Goal: Task Accomplishment & Management: Use online tool/utility

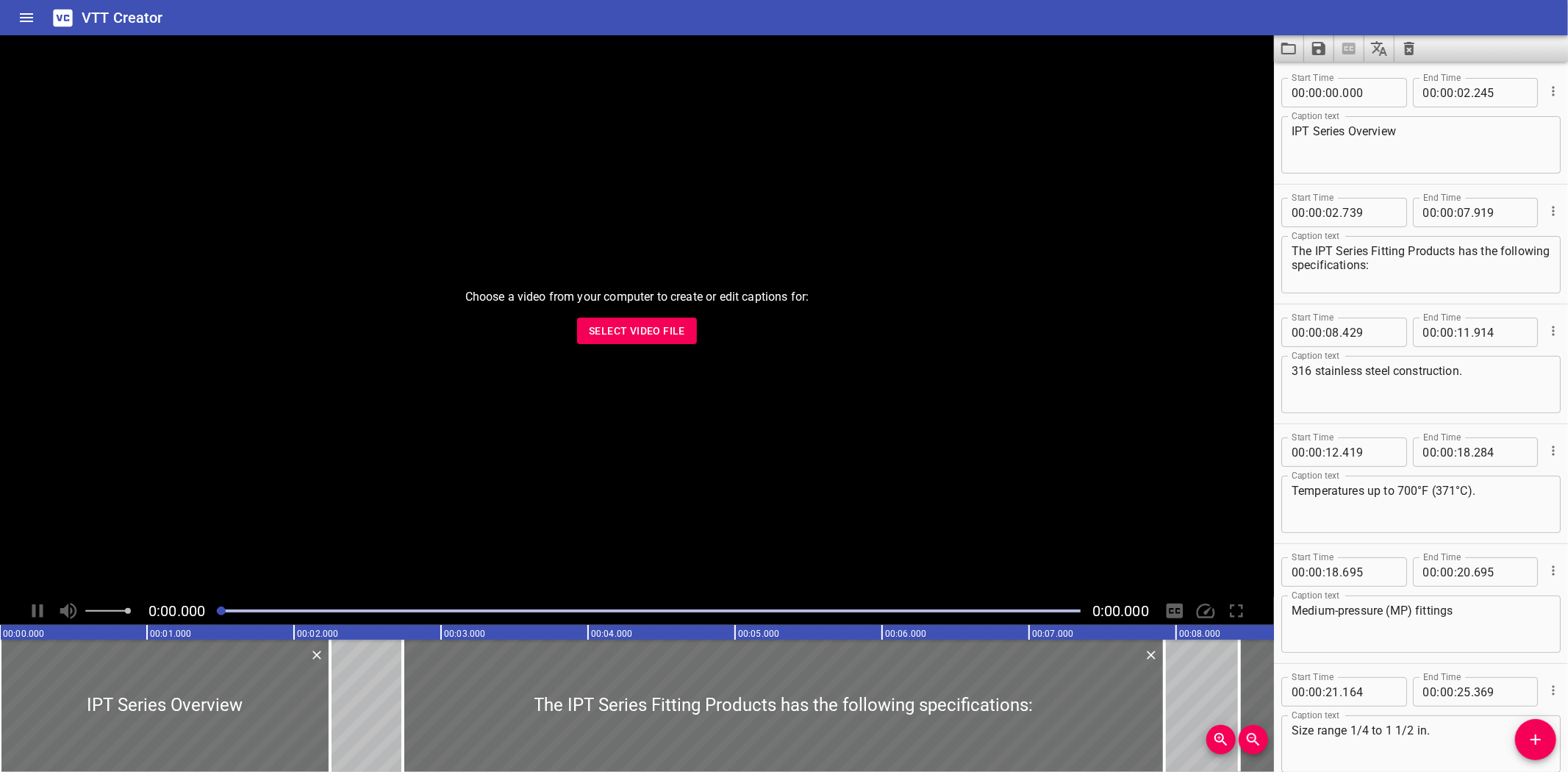
scroll to position [556, 0]
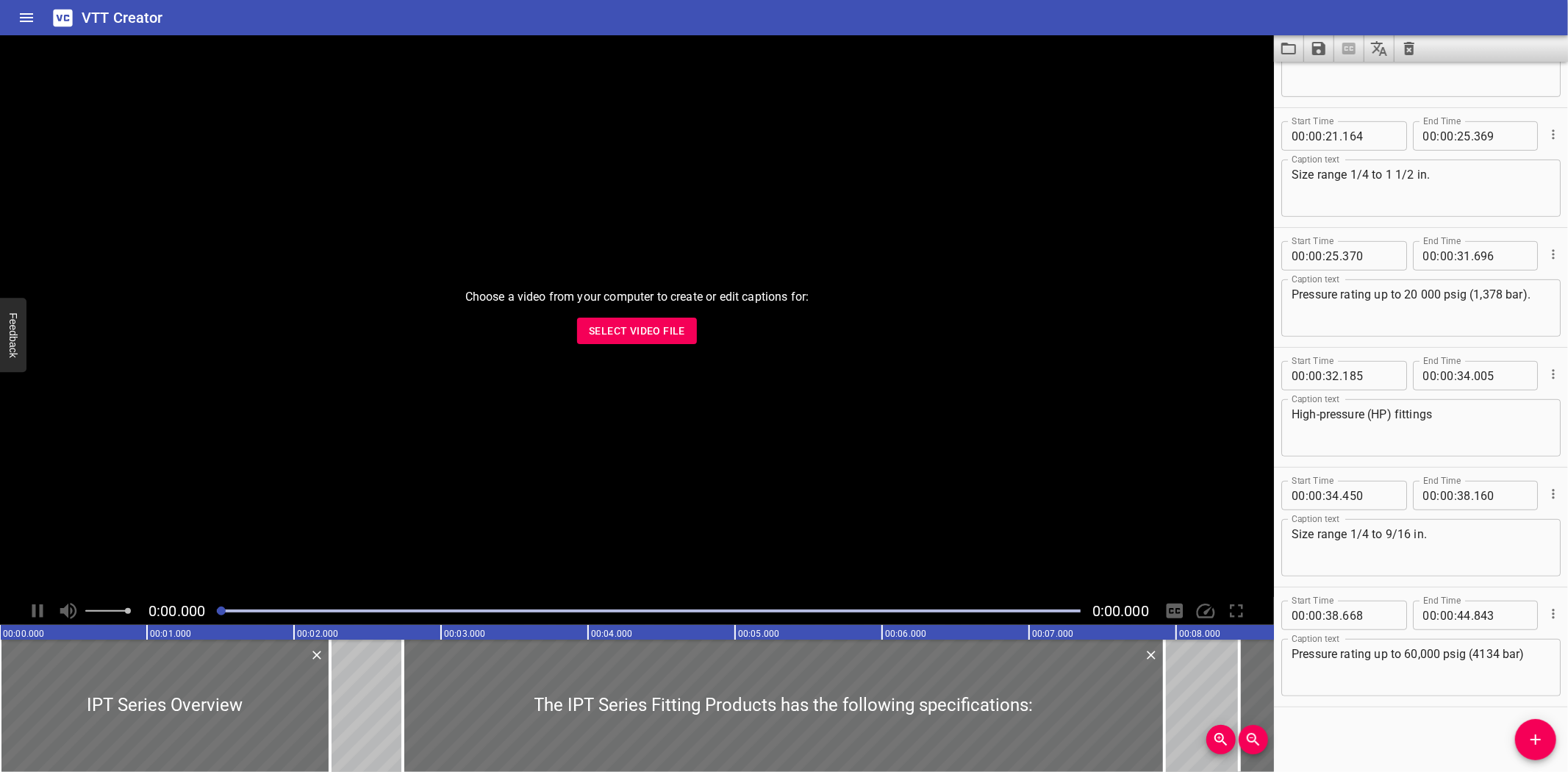
drag, startPoint x: 1049, startPoint y: 524, endPoint x: 1156, endPoint y: 533, distance: 107.4
click at [1156, 533] on div "Choose a video from your computer to create or edit captions for: Select Video …" at bounding box center [637, 316] width 1274 height 561
click at [816, 17] on div "VTT Creator" at bounding box center [784, 18] width 1568 height 36
click at [1285, 46] on icon "Load captions from file" at bounding box center [1288, 48] width 18 height 18
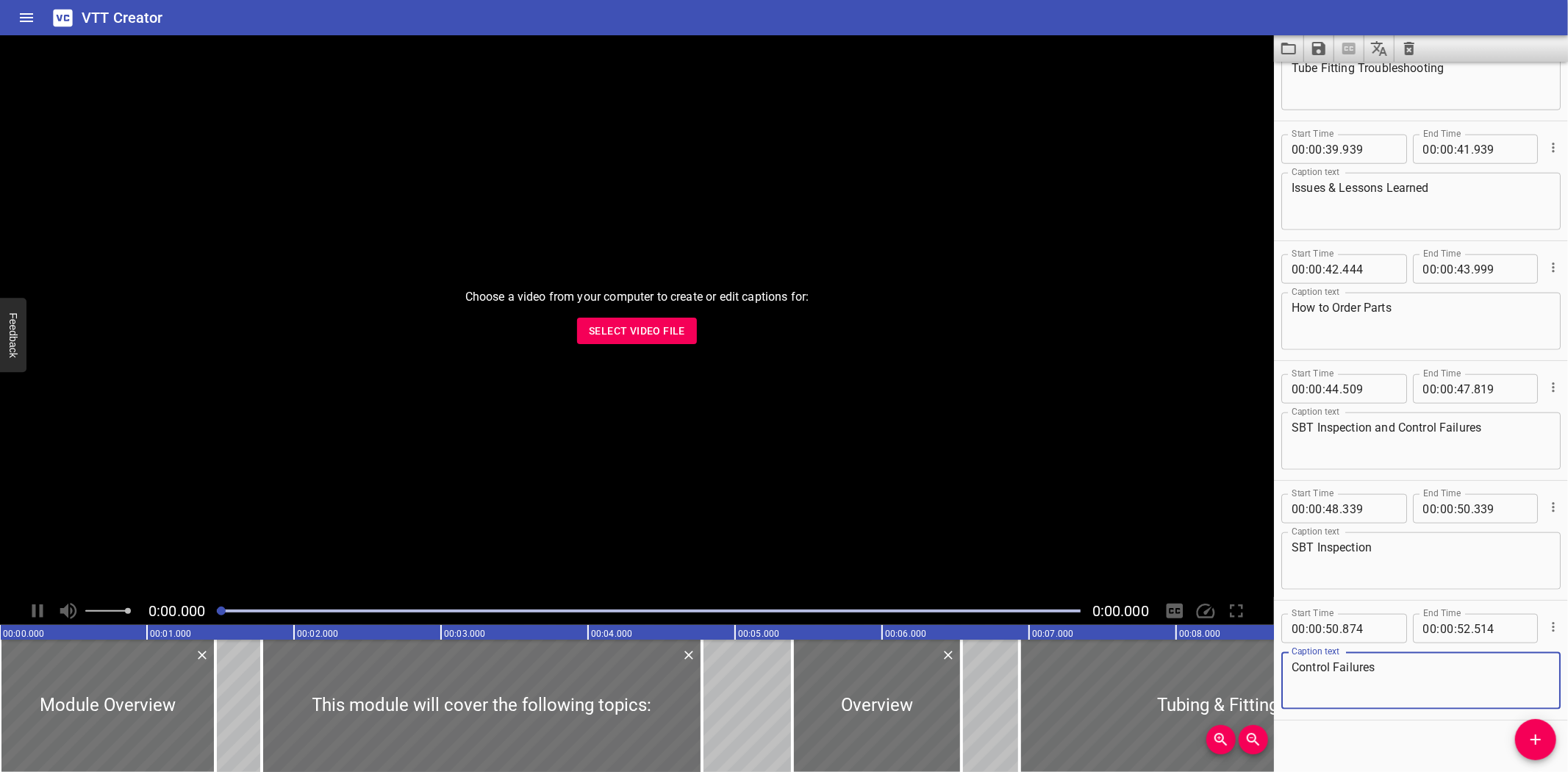
scroll to position [1275, 0]
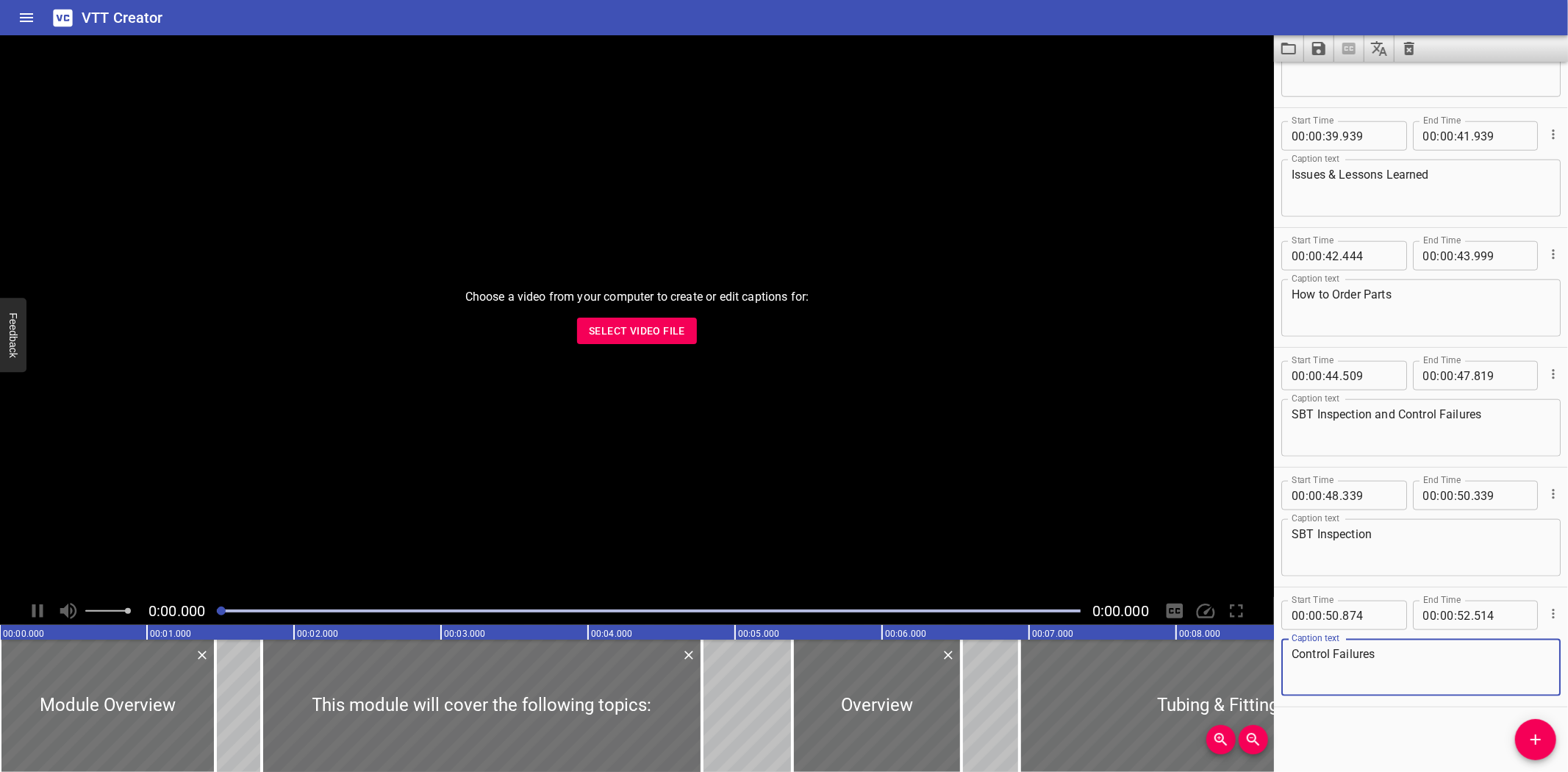
click at [631, 333] on span "Select Video File" at bounding box center [636, 331] width 97 height 19
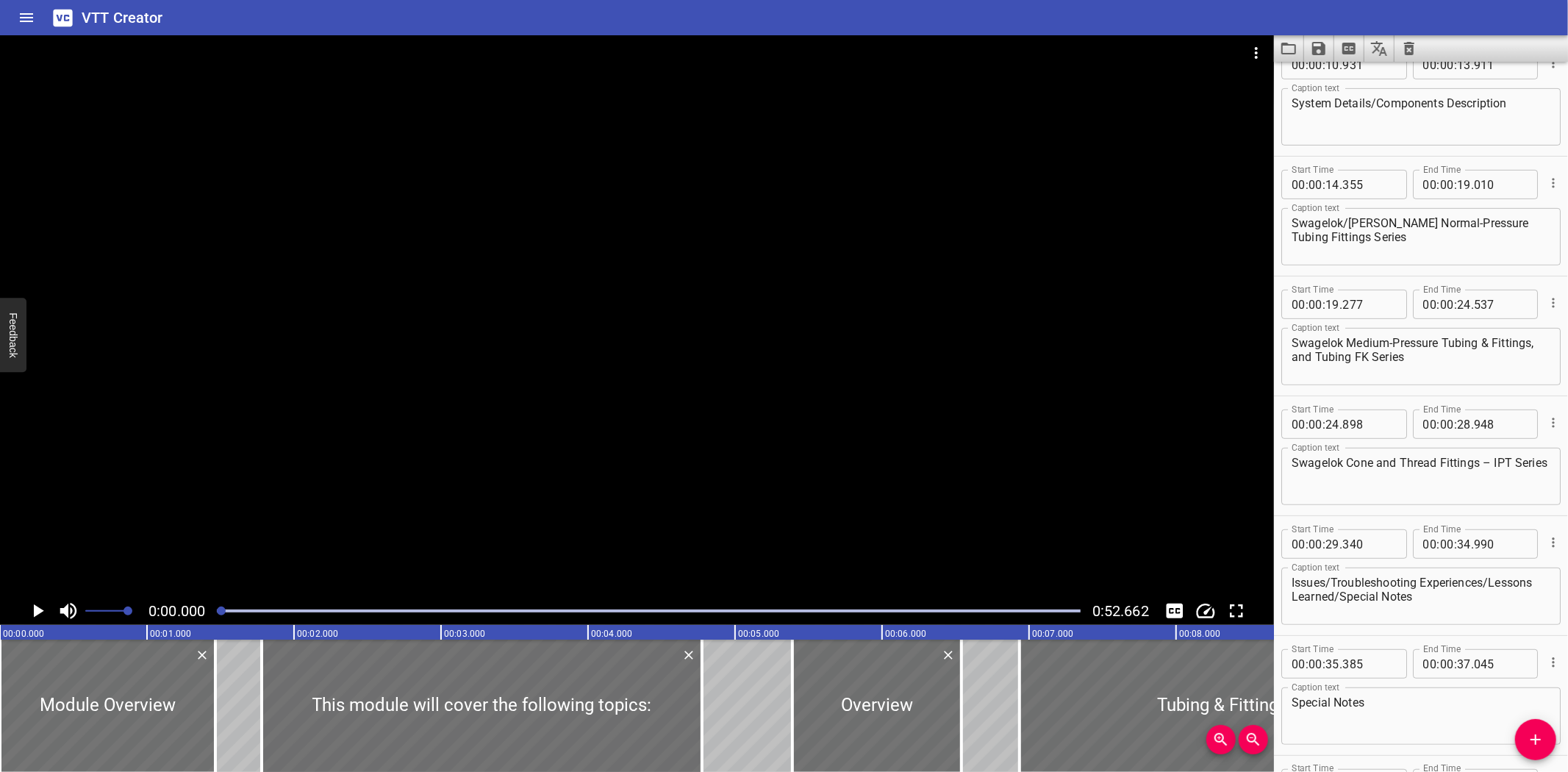
scroll to position [519, 0]
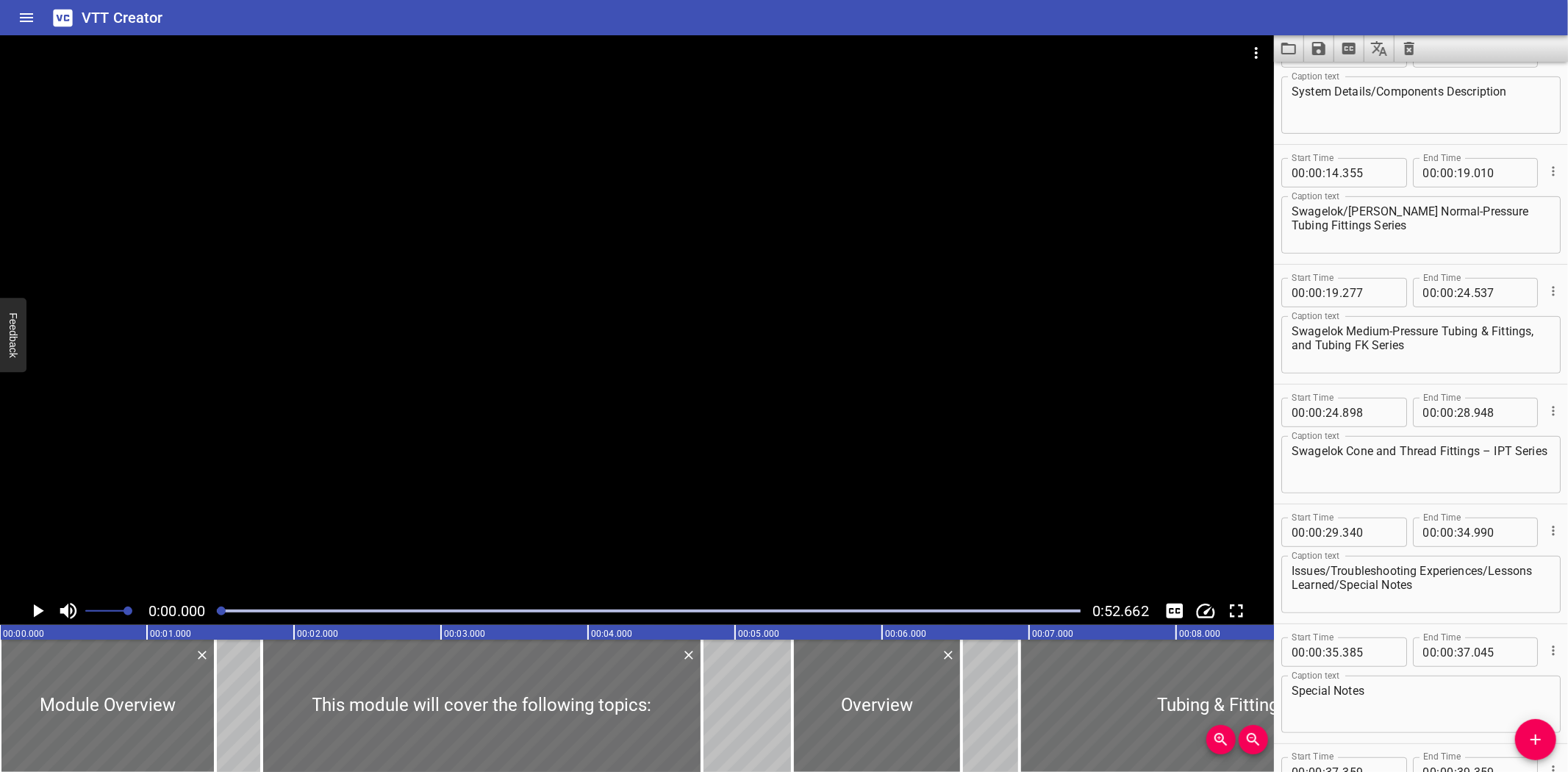
click at [1478, 331] on textarea "Swagelok Medium-Pressure Tubing & Fittings, and Tubing FK Series" at bounding box center [1421, 345] width 259 height 42
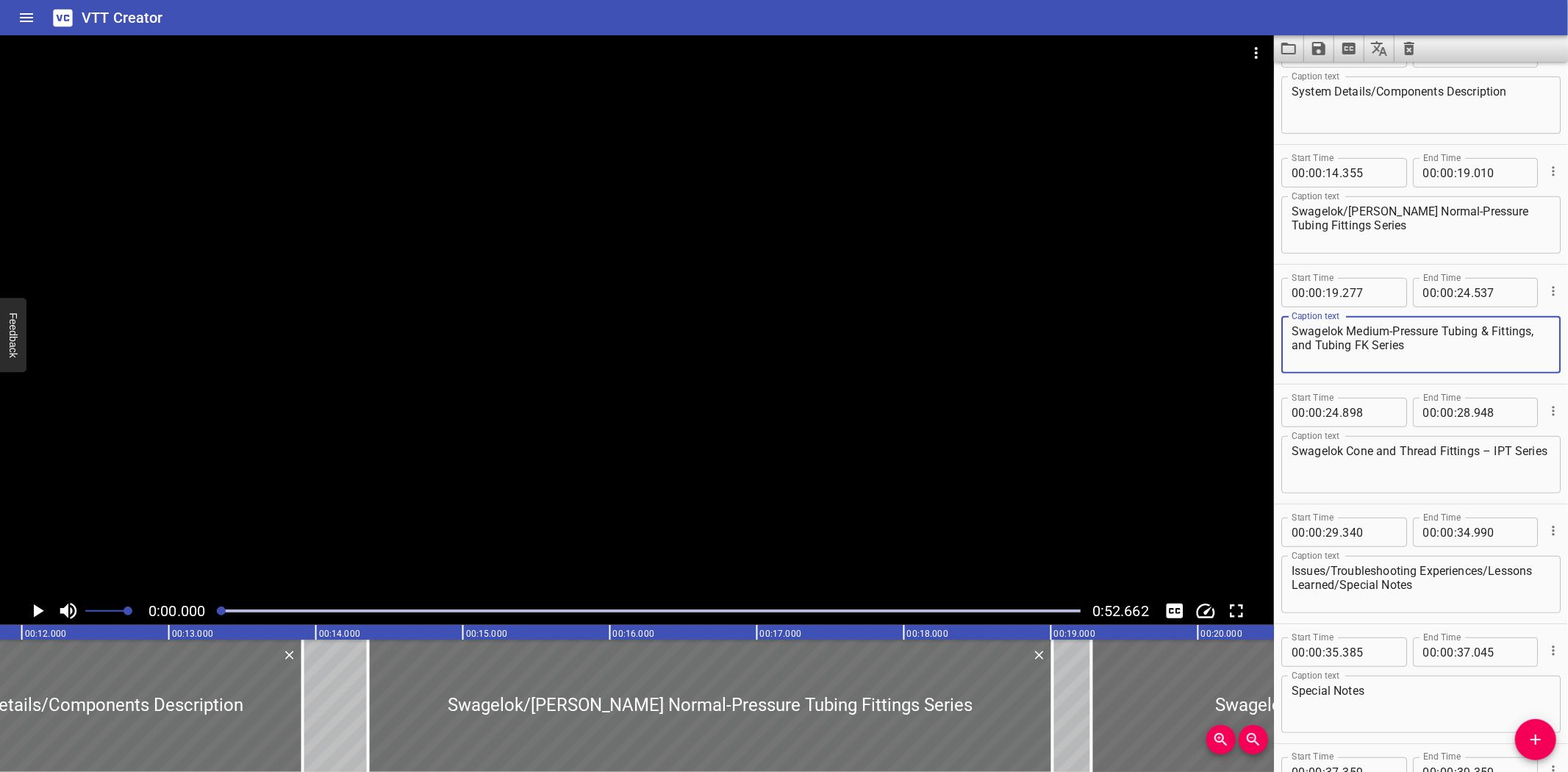
scroll to position [0, 1766]
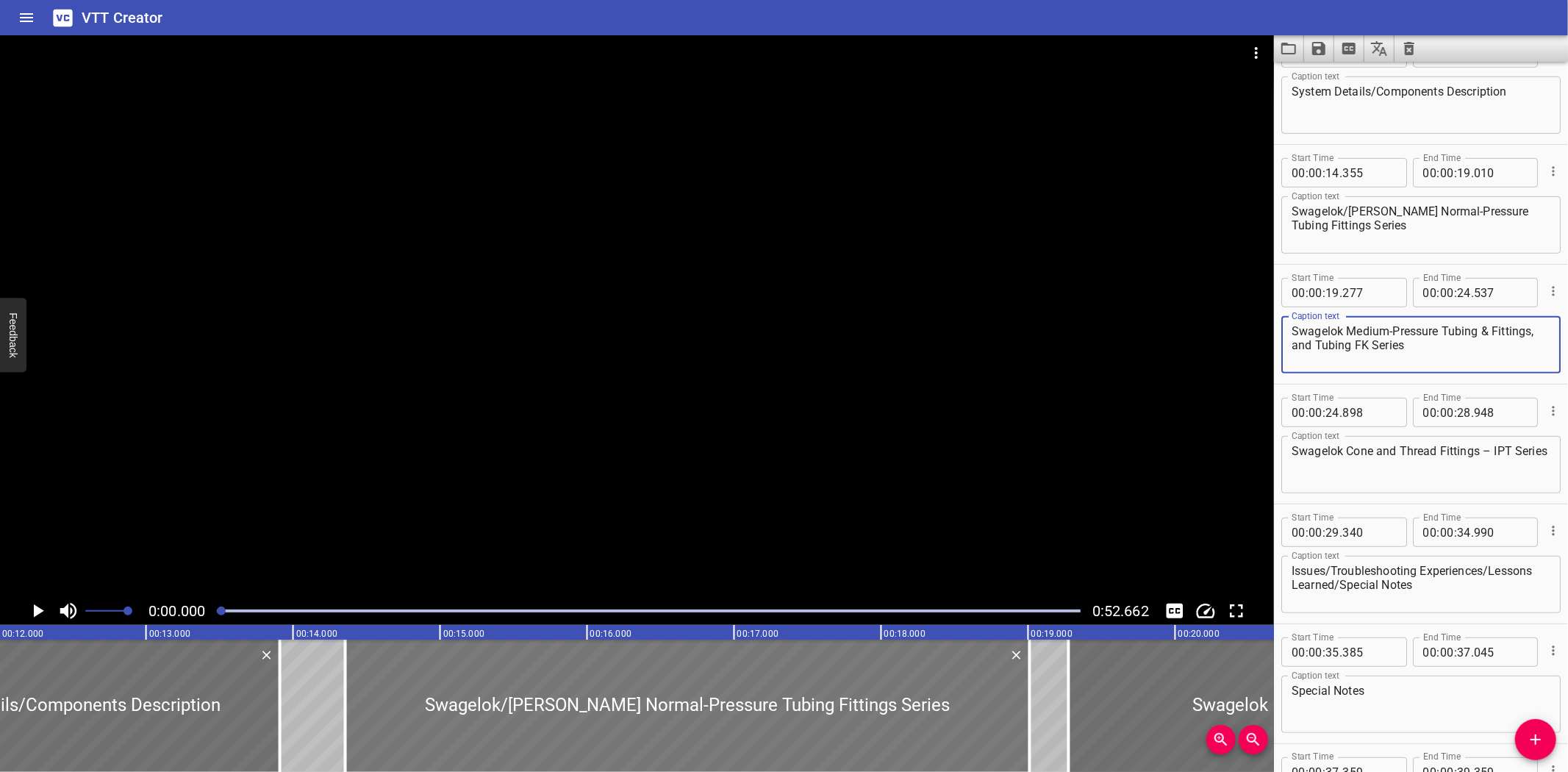
click at [687, 687] on div at bounding box center [687, 705] width 684 height 132
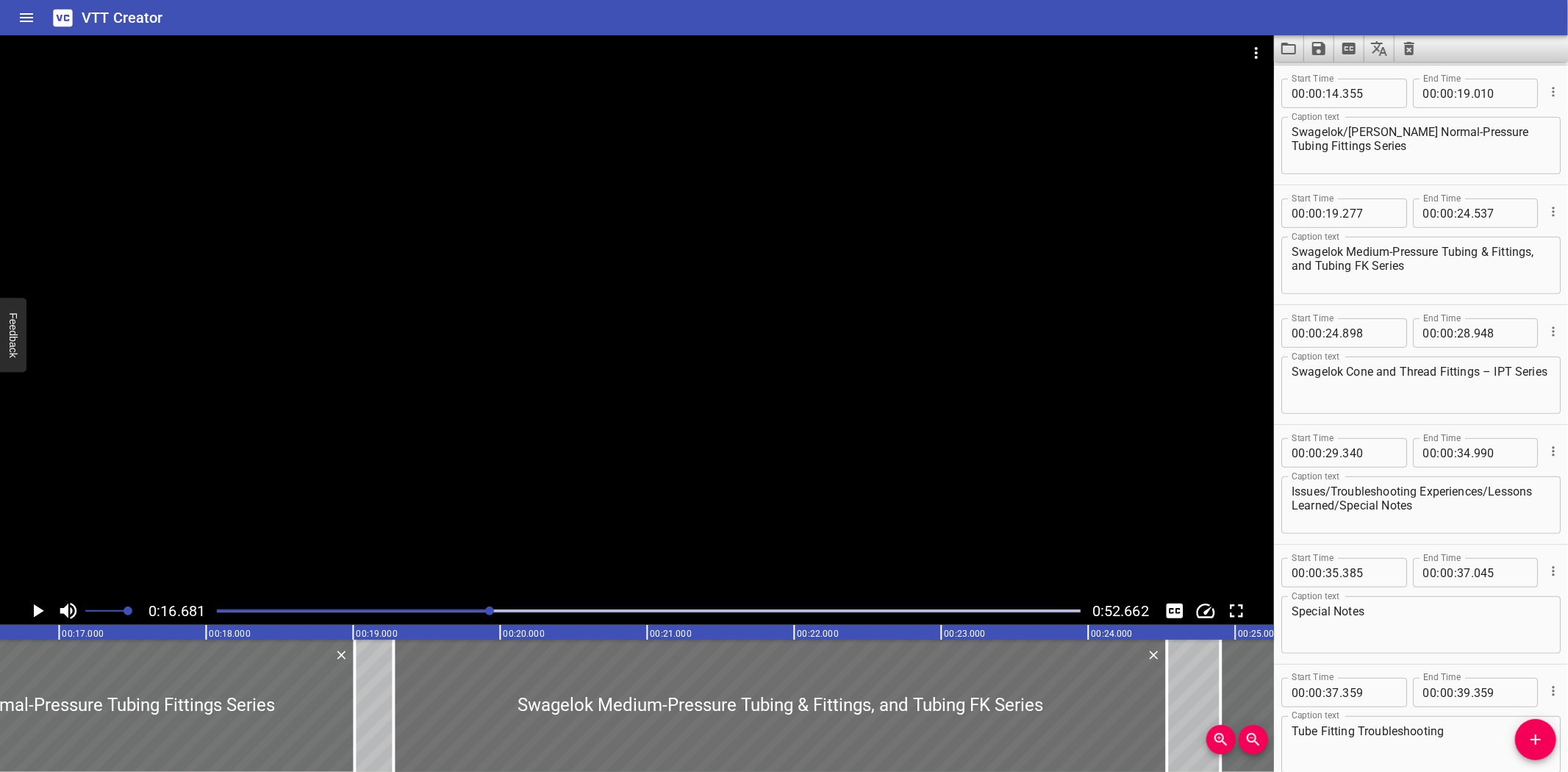
scroll to position [0, 2453]
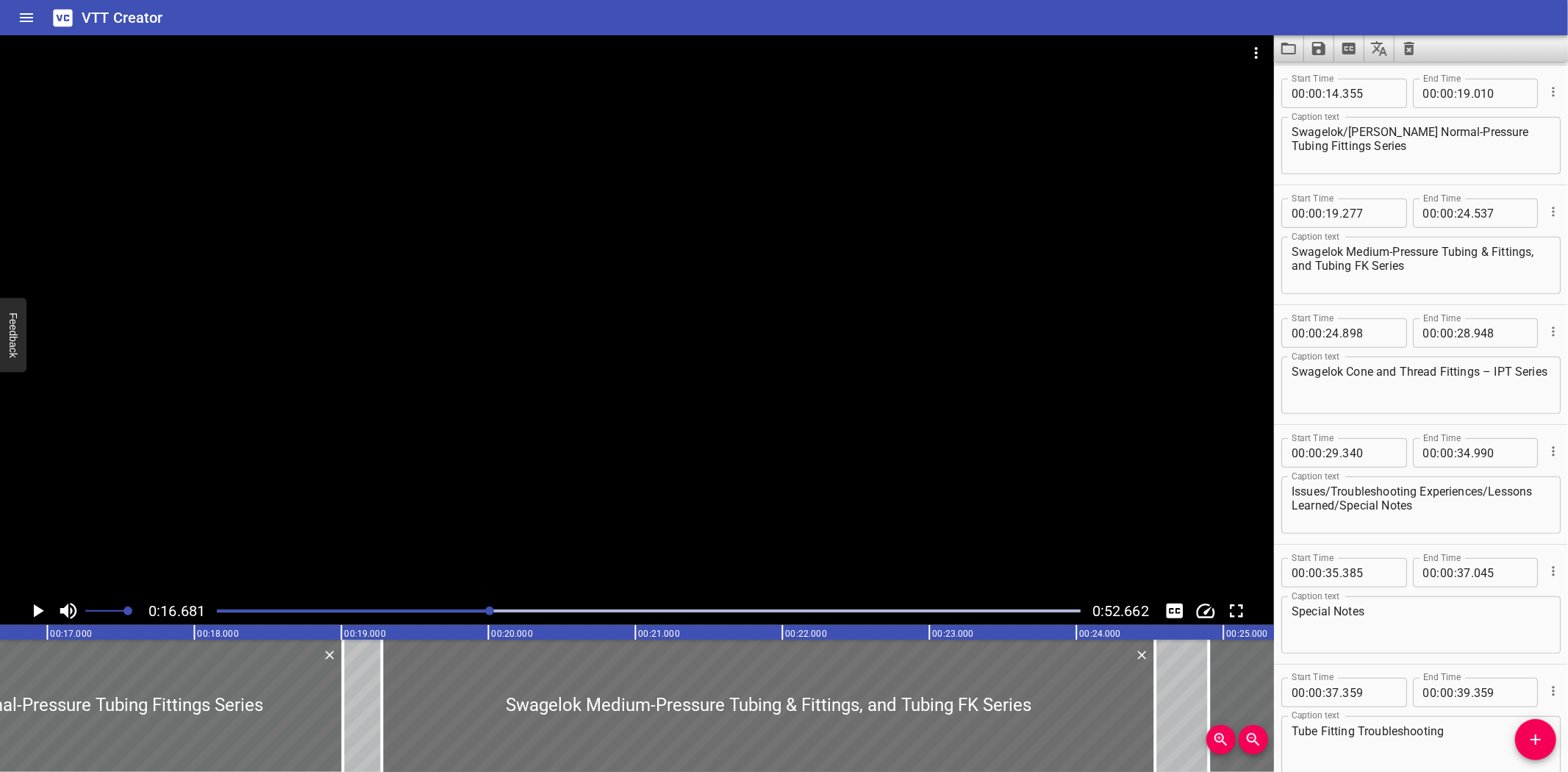
click at [476, 501] on div at bounding box center [637, 316] width 1274 height 561
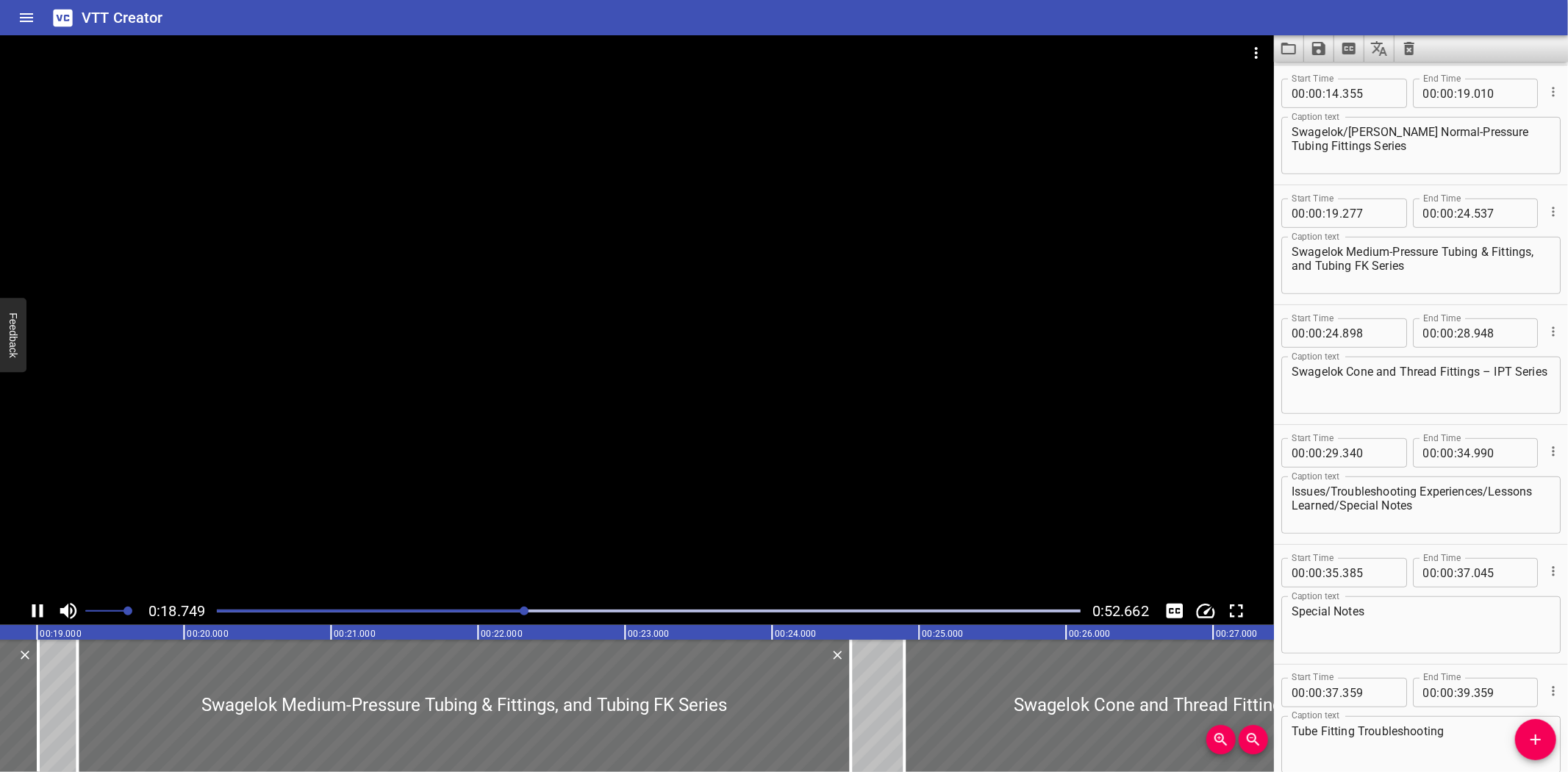
click at [460, 609] on div "Play progress" at bounding box center [93, 611] width 864 height 3
click at [537, 437] on div at bounding box center [637, 316] width 1274 height 561
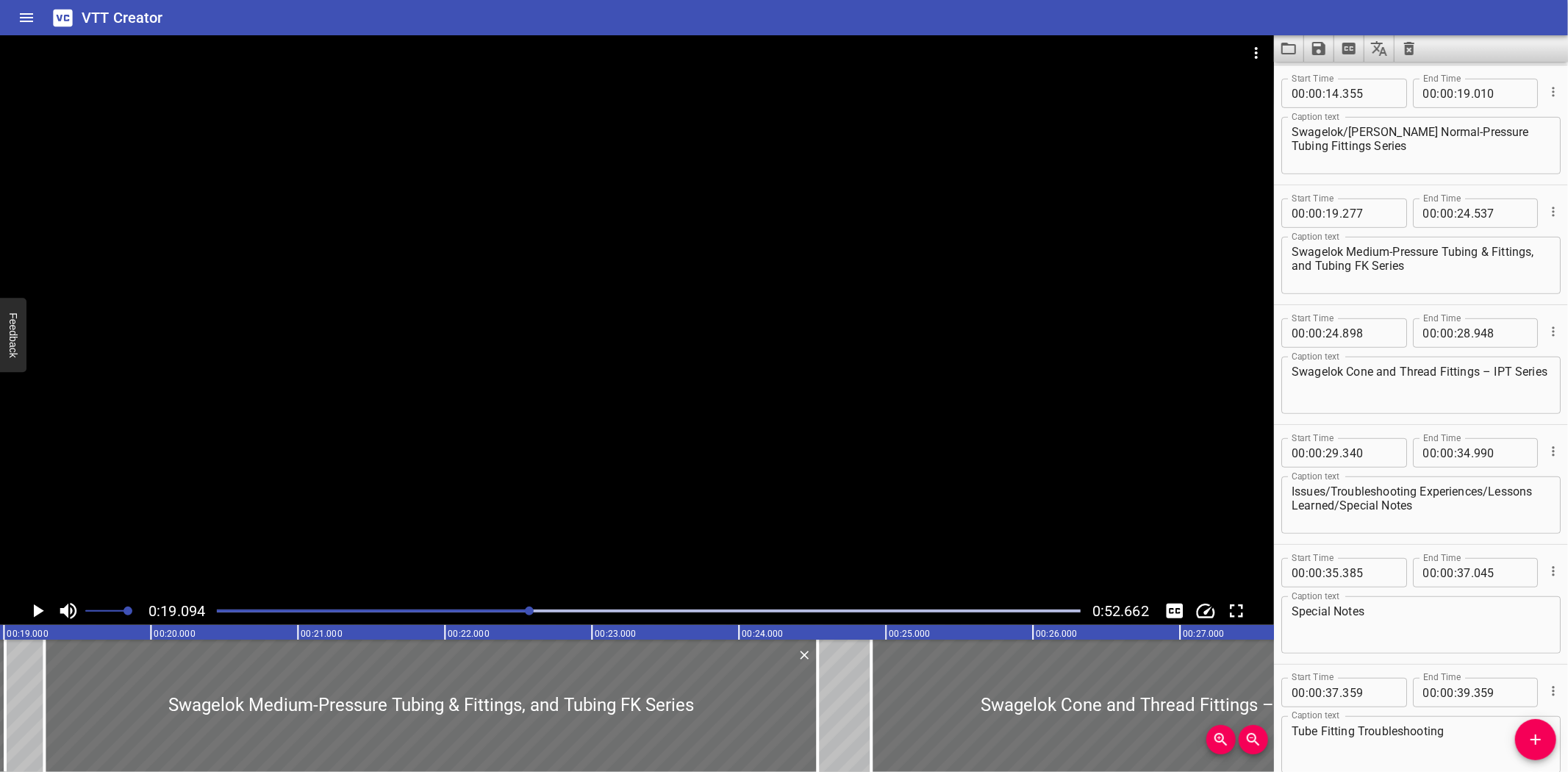
scroll to position [0, 2807]
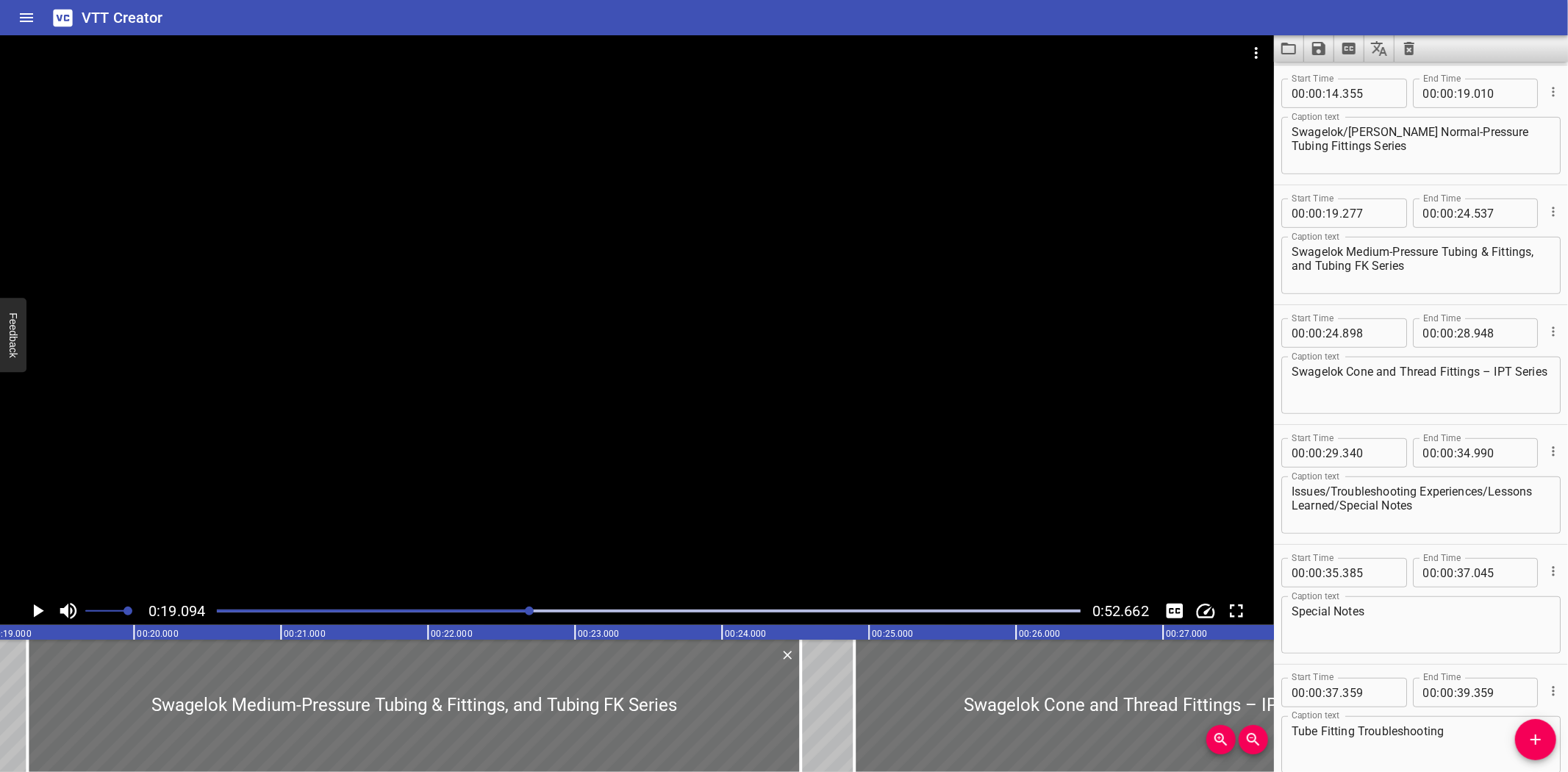
click at [512, 608] on div at bounding box center [648, 611] width 881 height 21
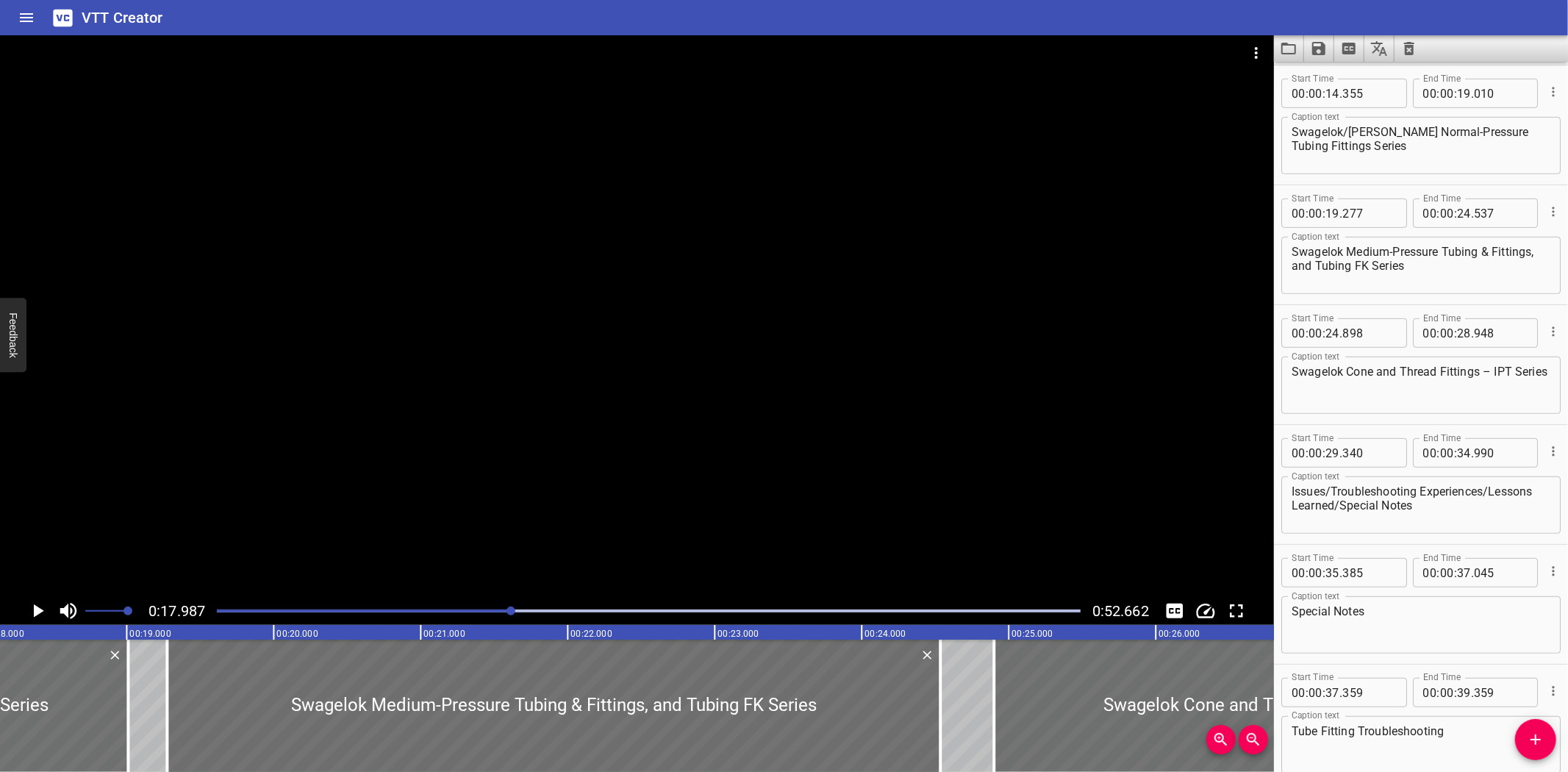
scroll to position [0, 2645]
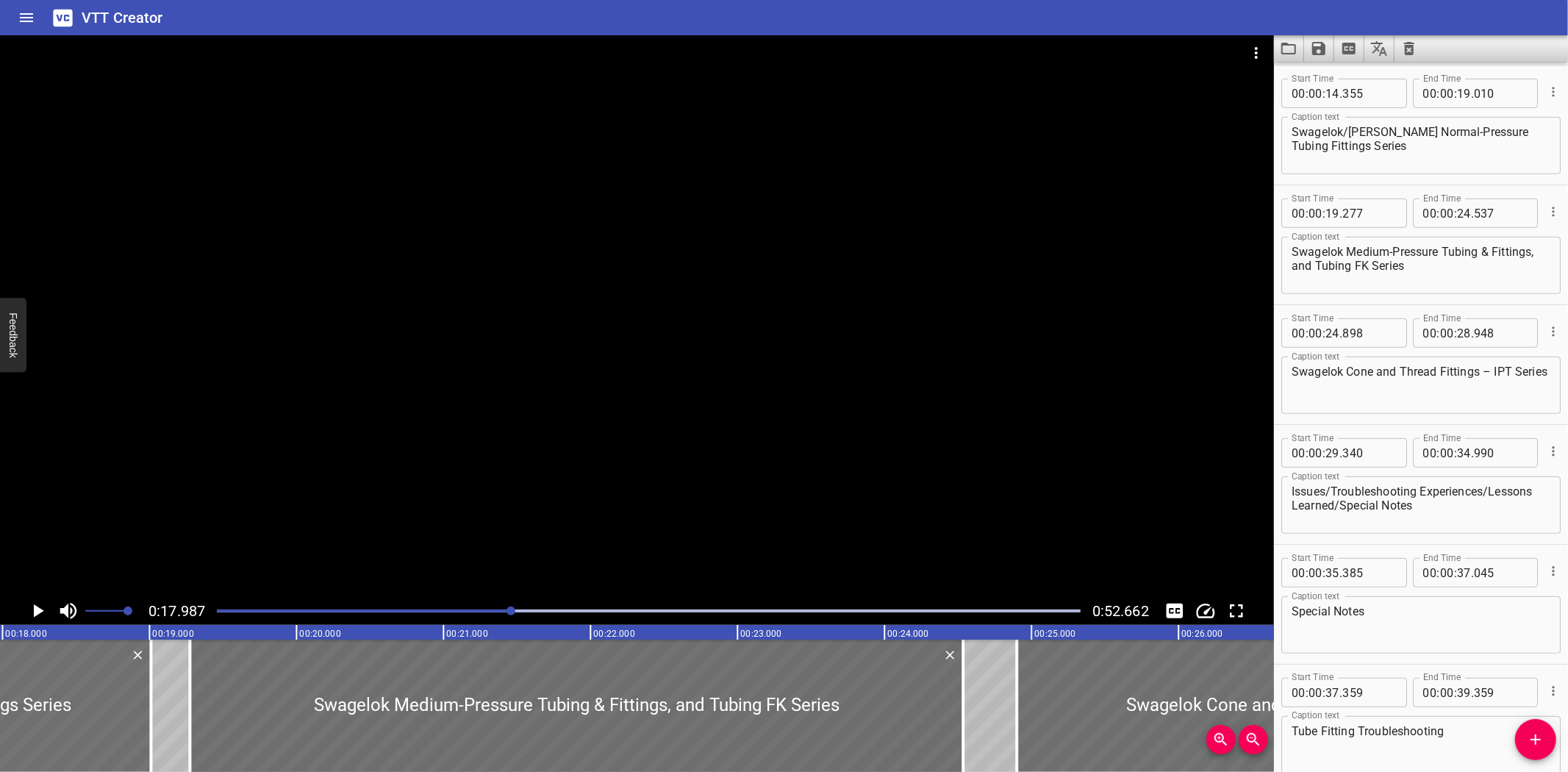
click at [494, 610] on div "Play progress" at bounding box center [80, 611] width 864 height 3
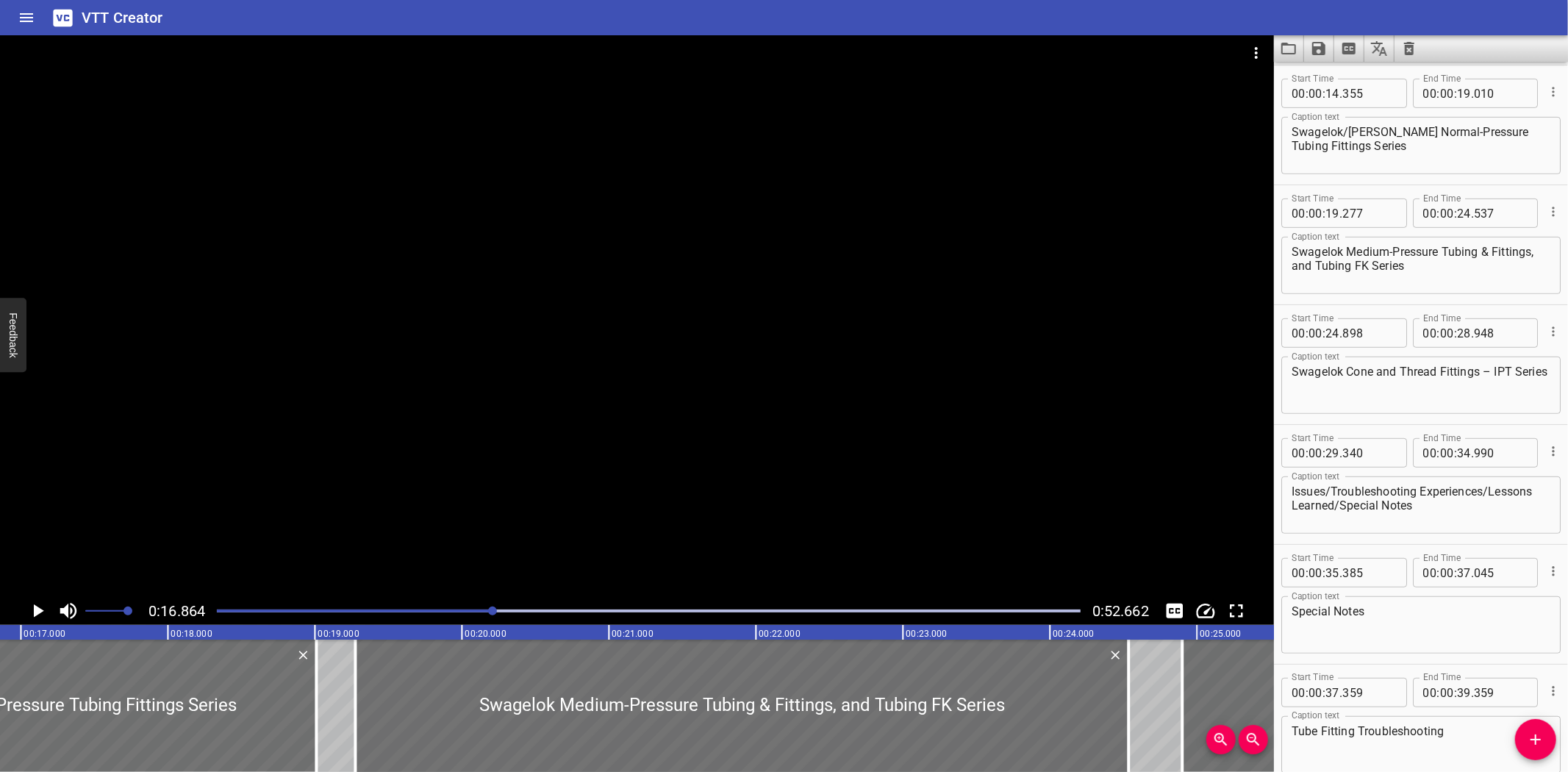
click at [470, 503] on div at bounding box center [637, 316] width 1274 height 561
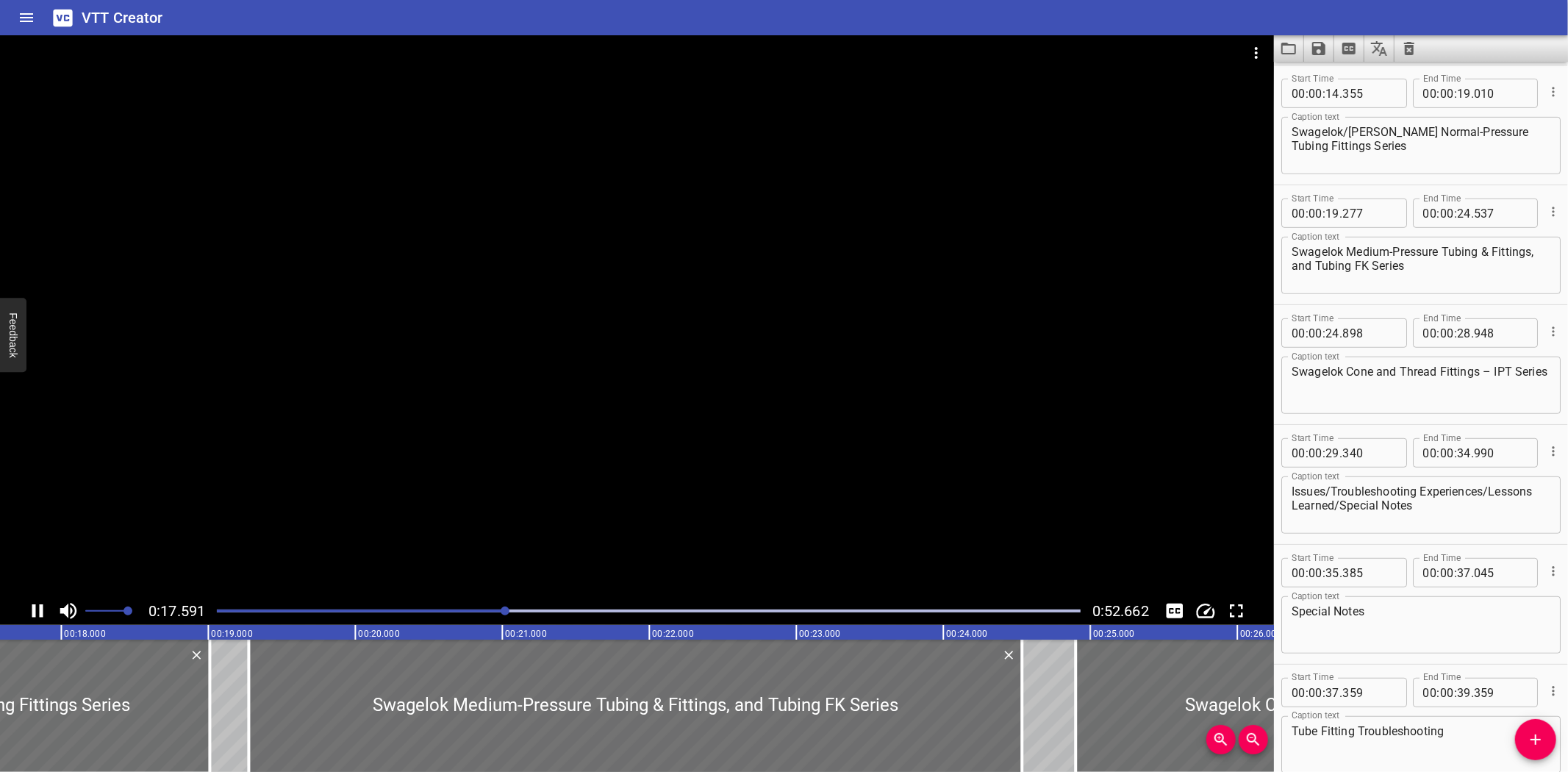
click at [467, 612] on div at bounding box center [648, 611] width 881 height 21
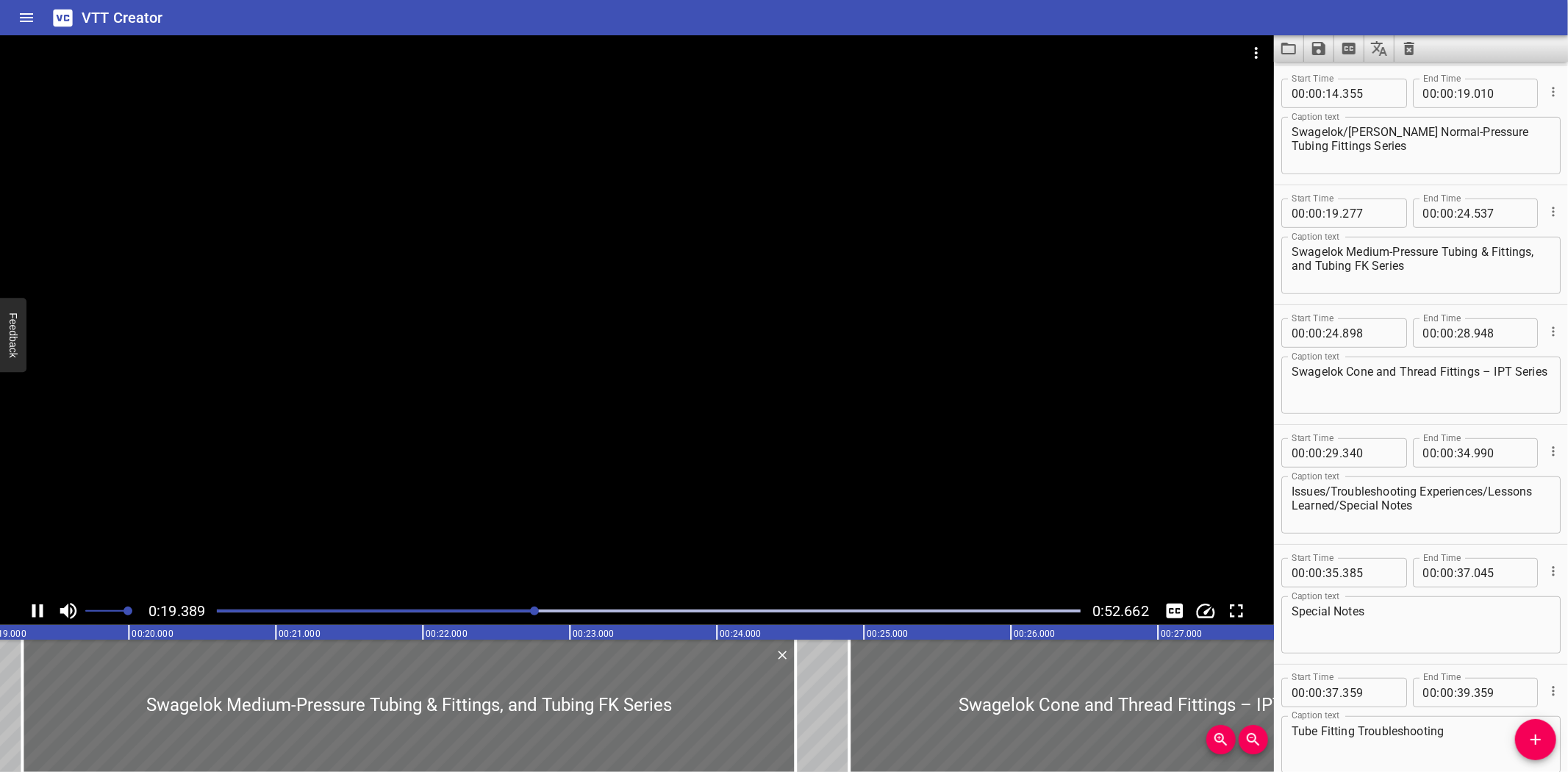
scroll to position [717, 0]
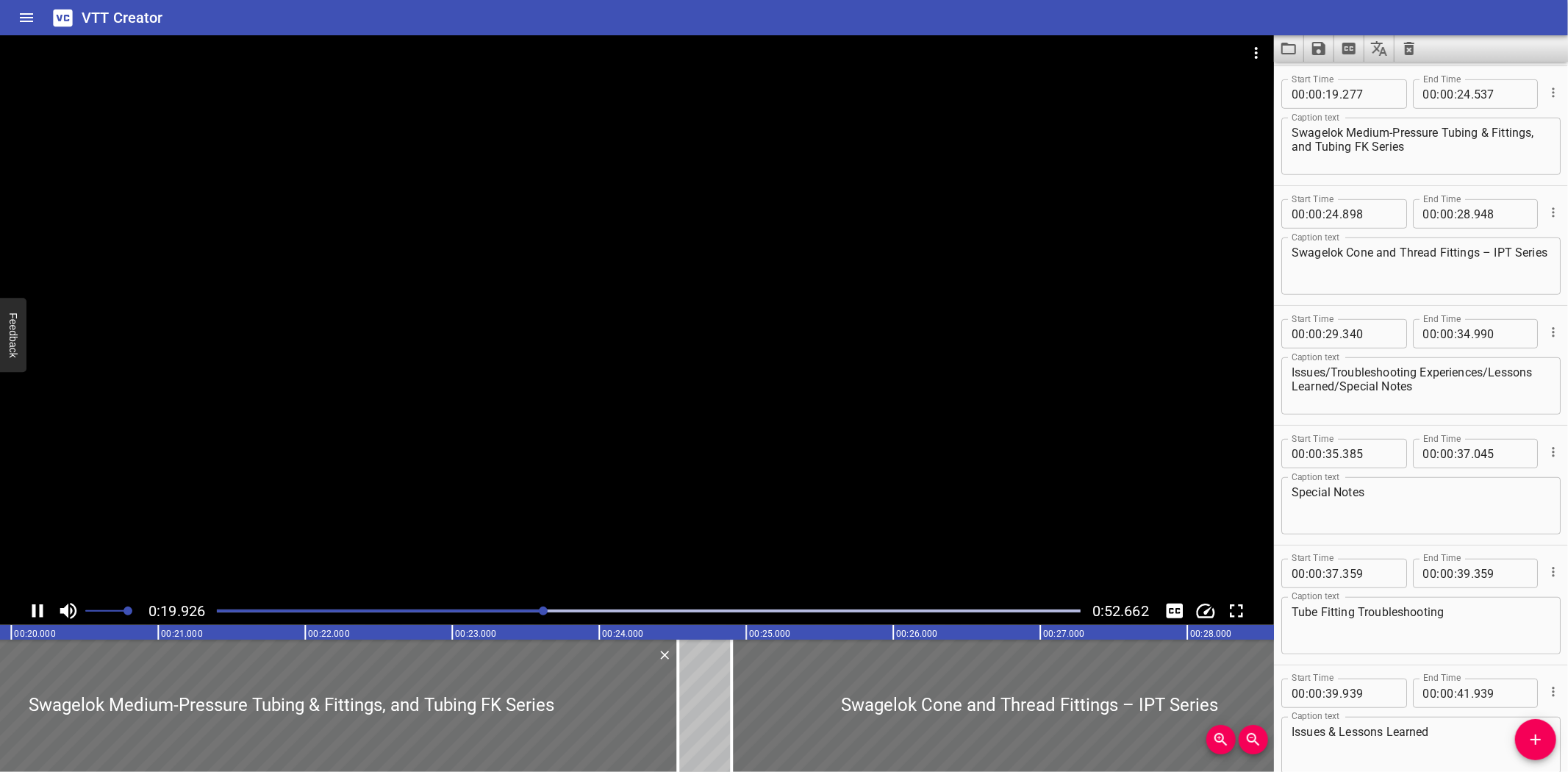
click at [479, 488] on div at bounding box center [637, 316] width 1274 height 561
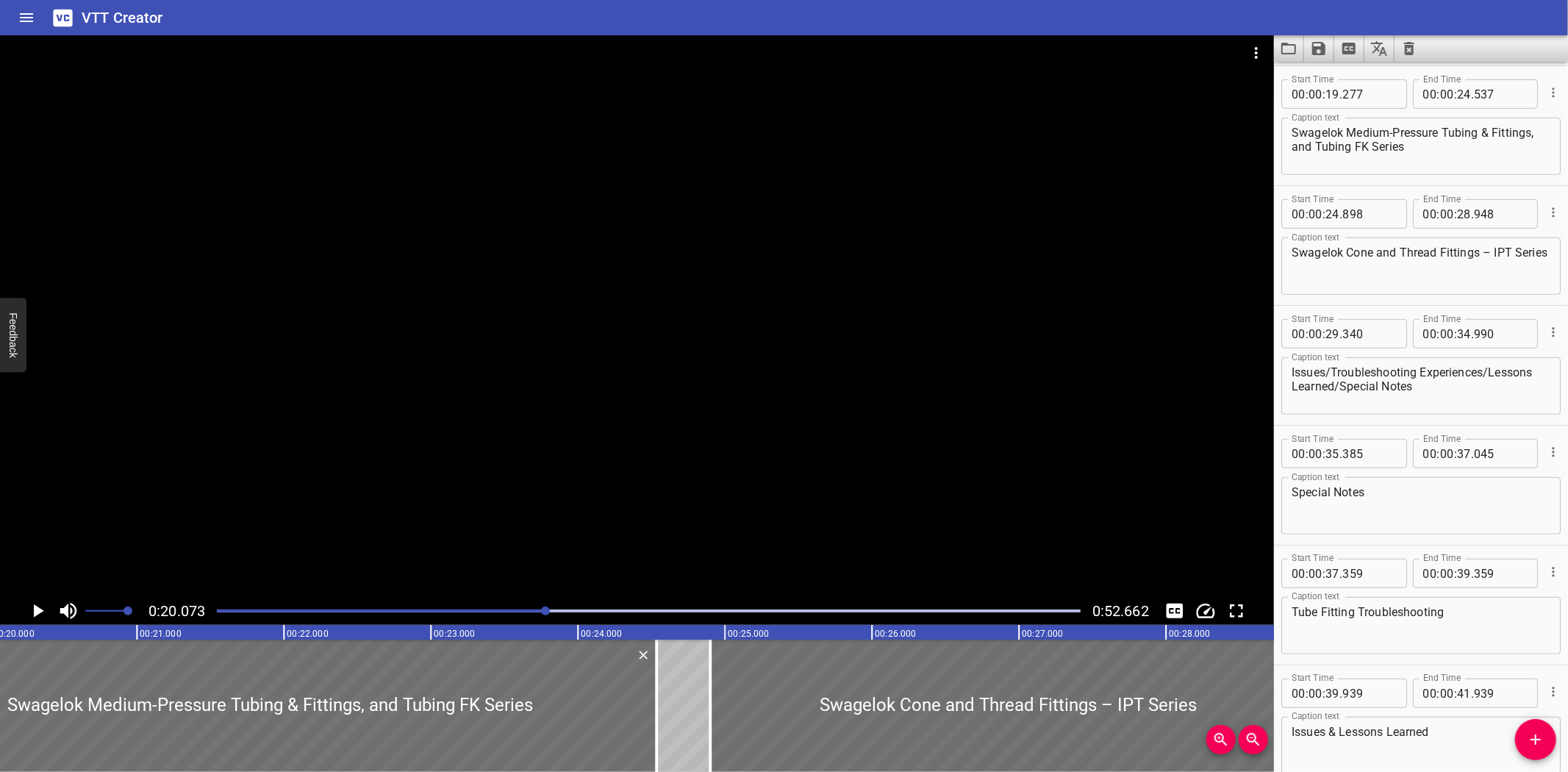
click at [1130, 9] on div "VTT Creator" at bounding box center [784, 18] width 1568 height 36
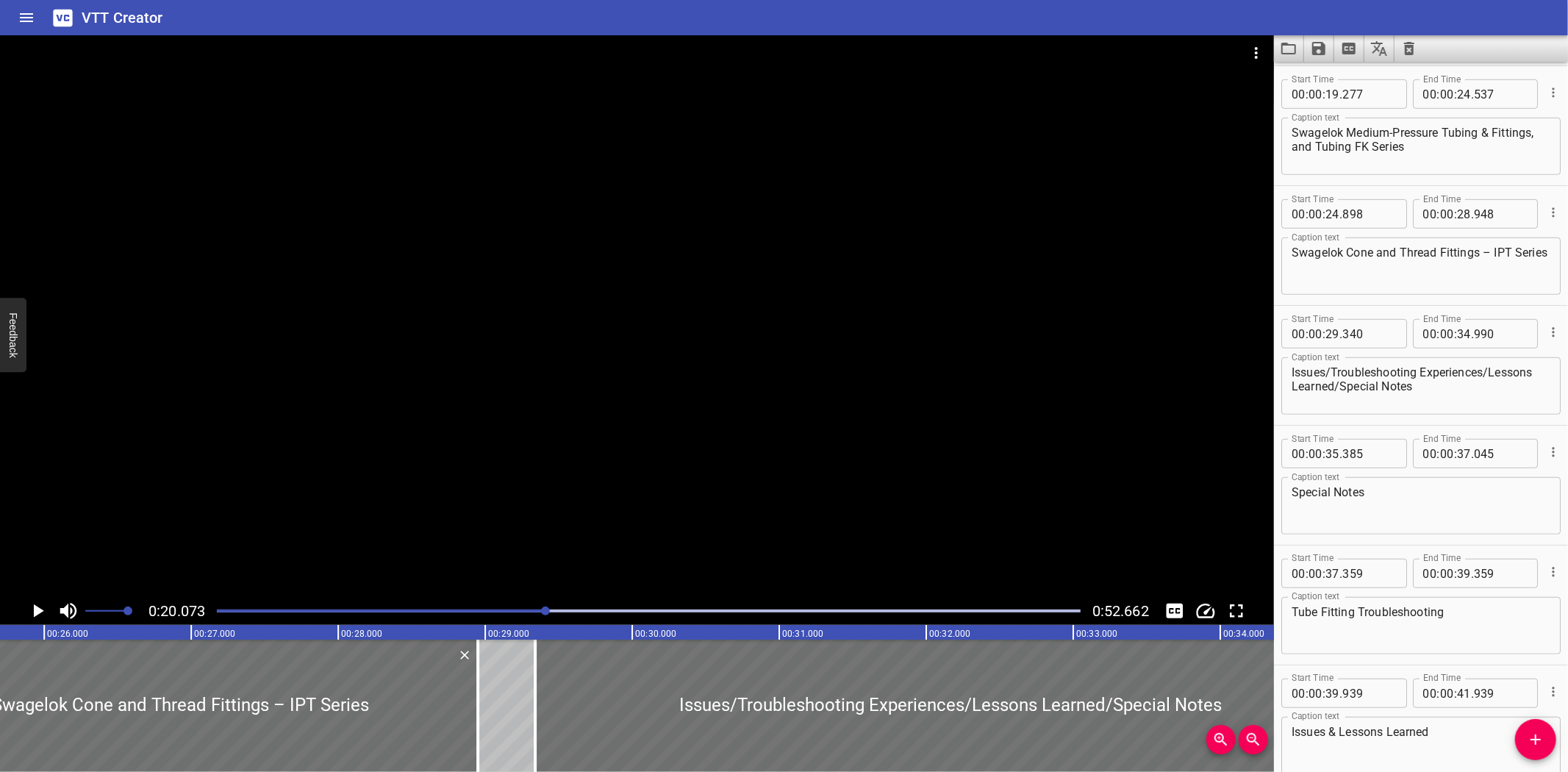
scroll to position [0, 3797]
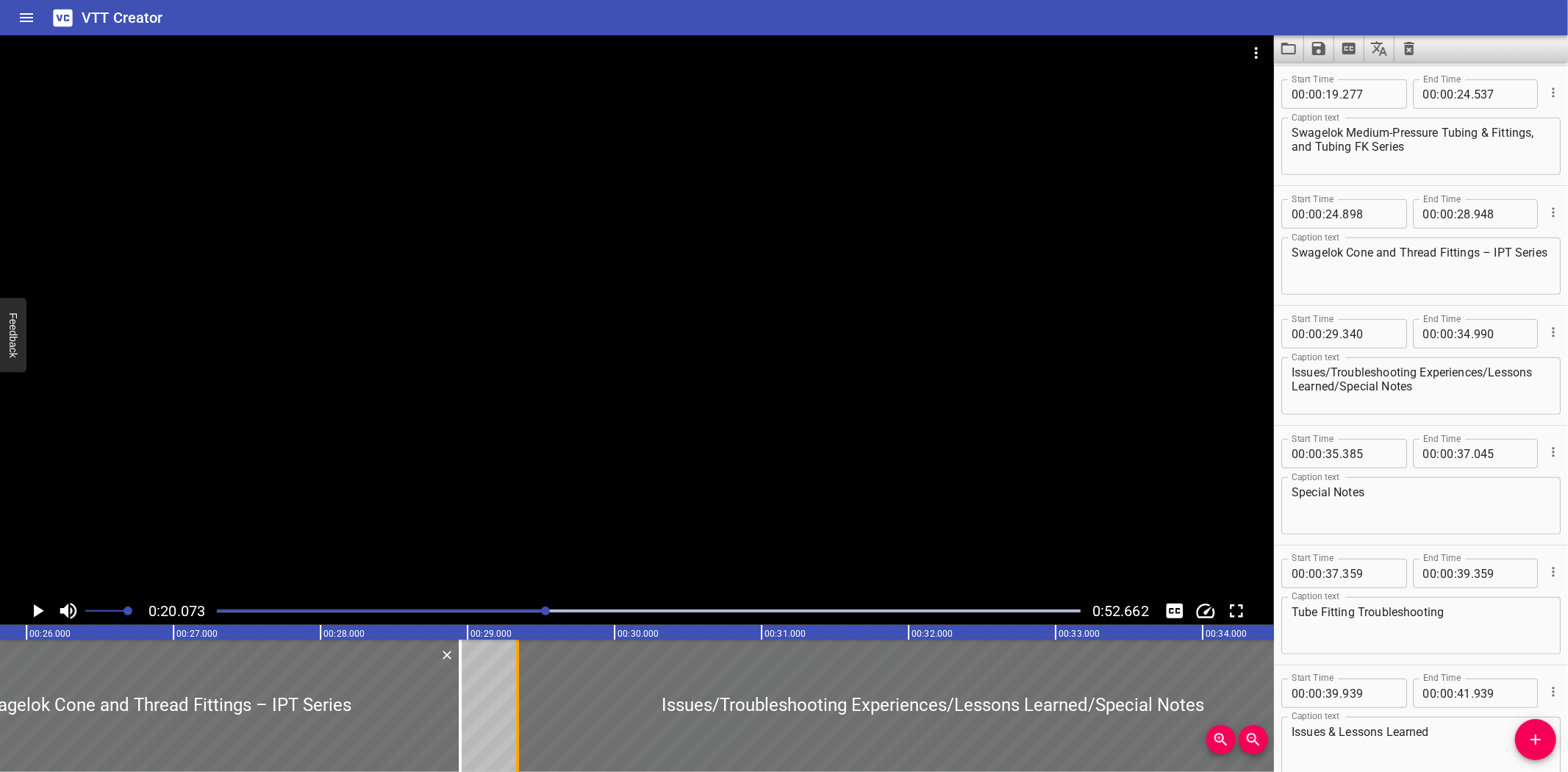
click at [514, 695] on div at bounding box center [518, 705] width 15 height 132
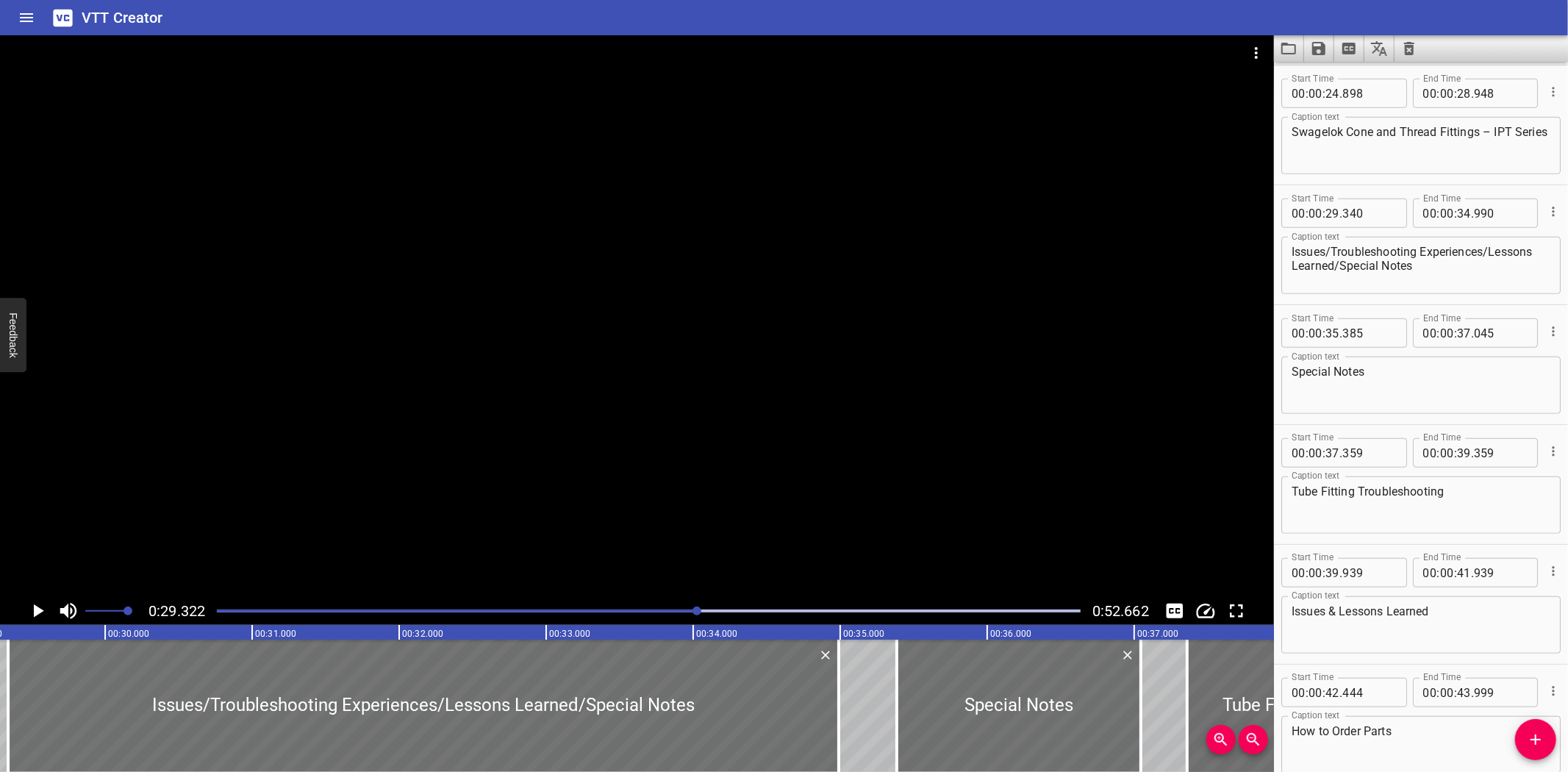
scroll to position [0, 4312]
click at [606, 406] on div at bounding box center [637, 316] width 1274 height 561
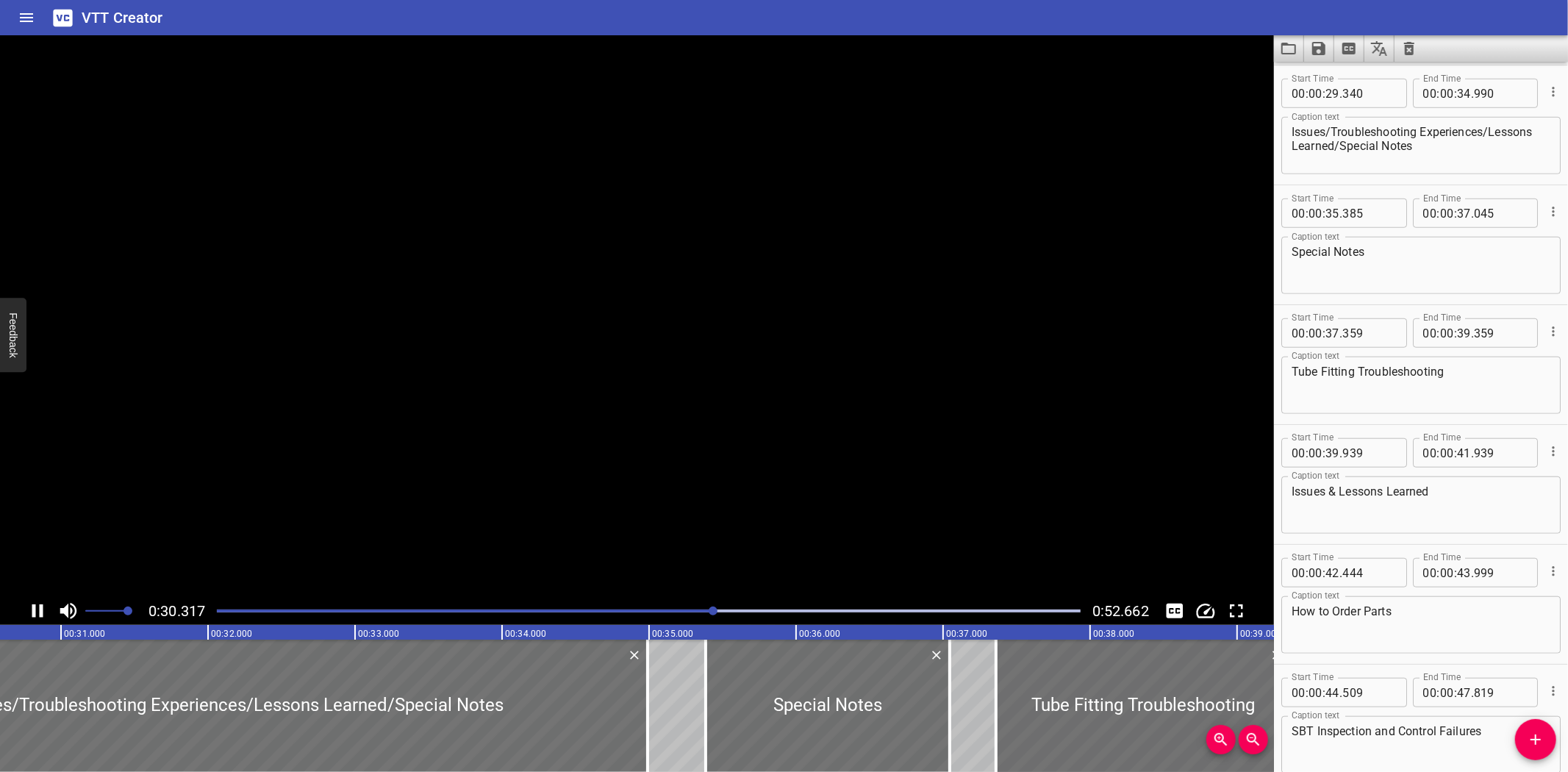
click at [606, 406] on video at bounding box center [637, 316] width 1274 height 561
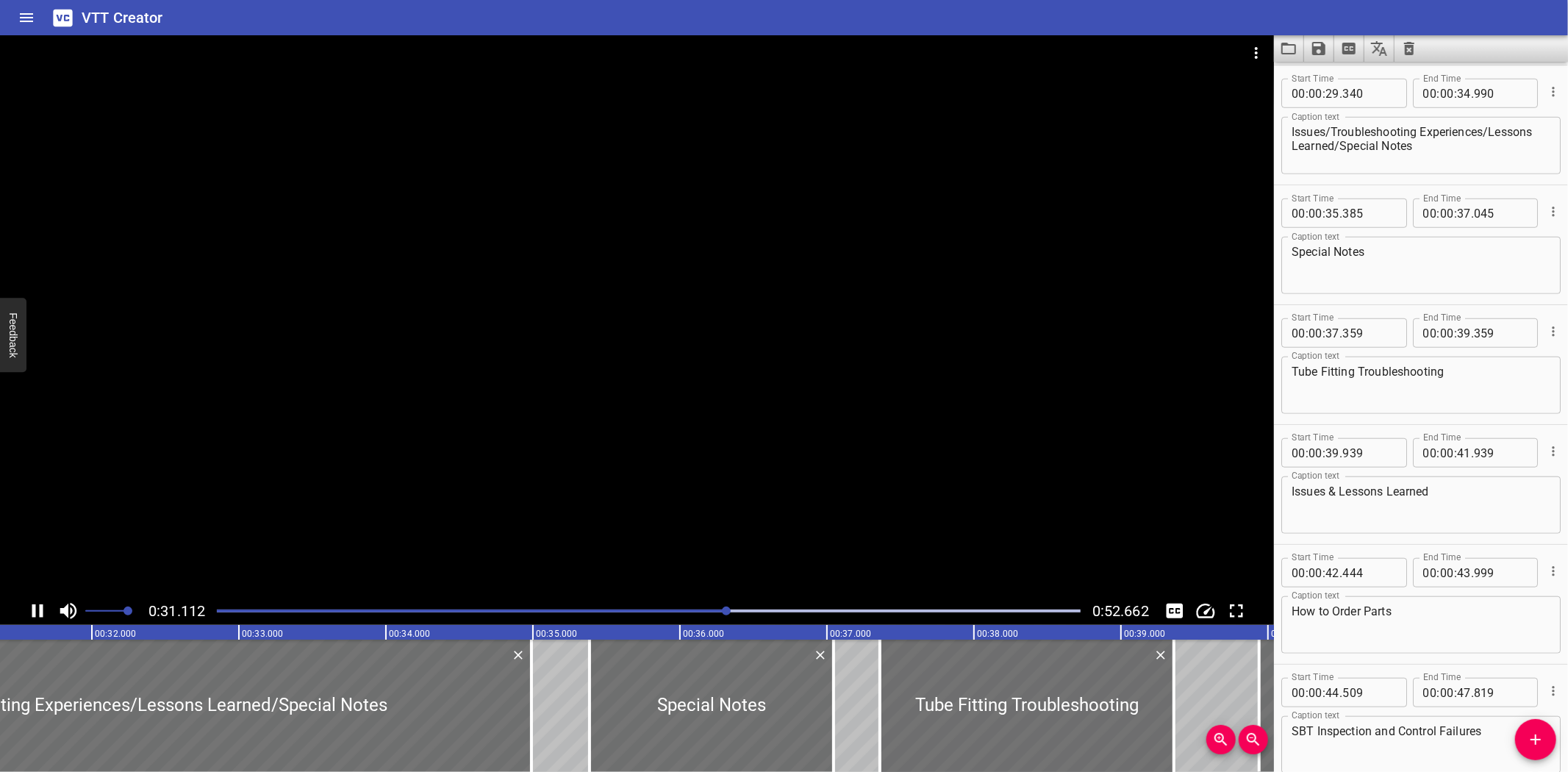
click at [607, 435] on div at bounding box center [637, 316] width 1274 height 561
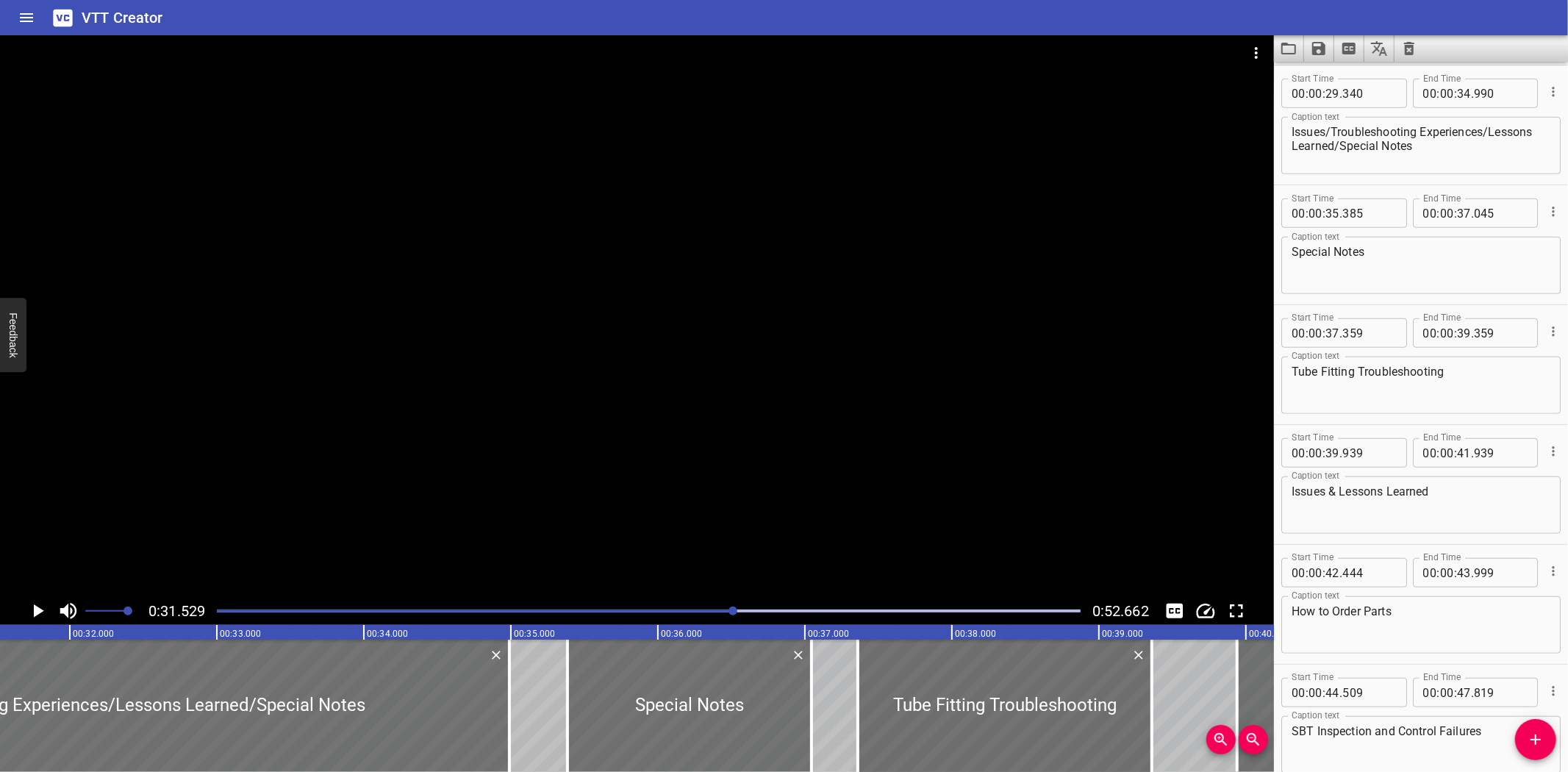
click at [402, 416] on div at bounding box center [637, 316] width 1274 height 561
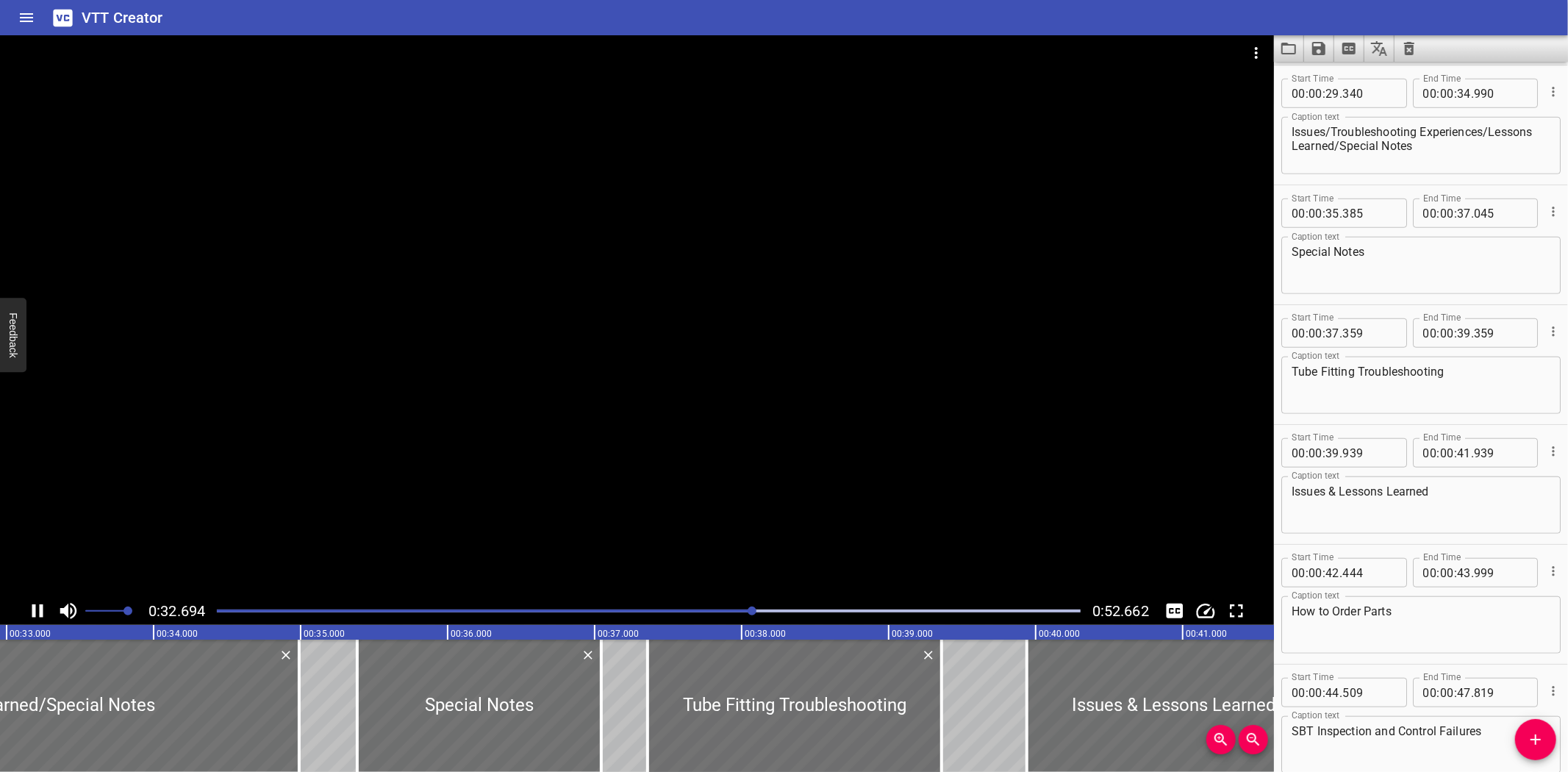
click at [677, 608] on div at bounding box center [648, 611] width 881 height 21
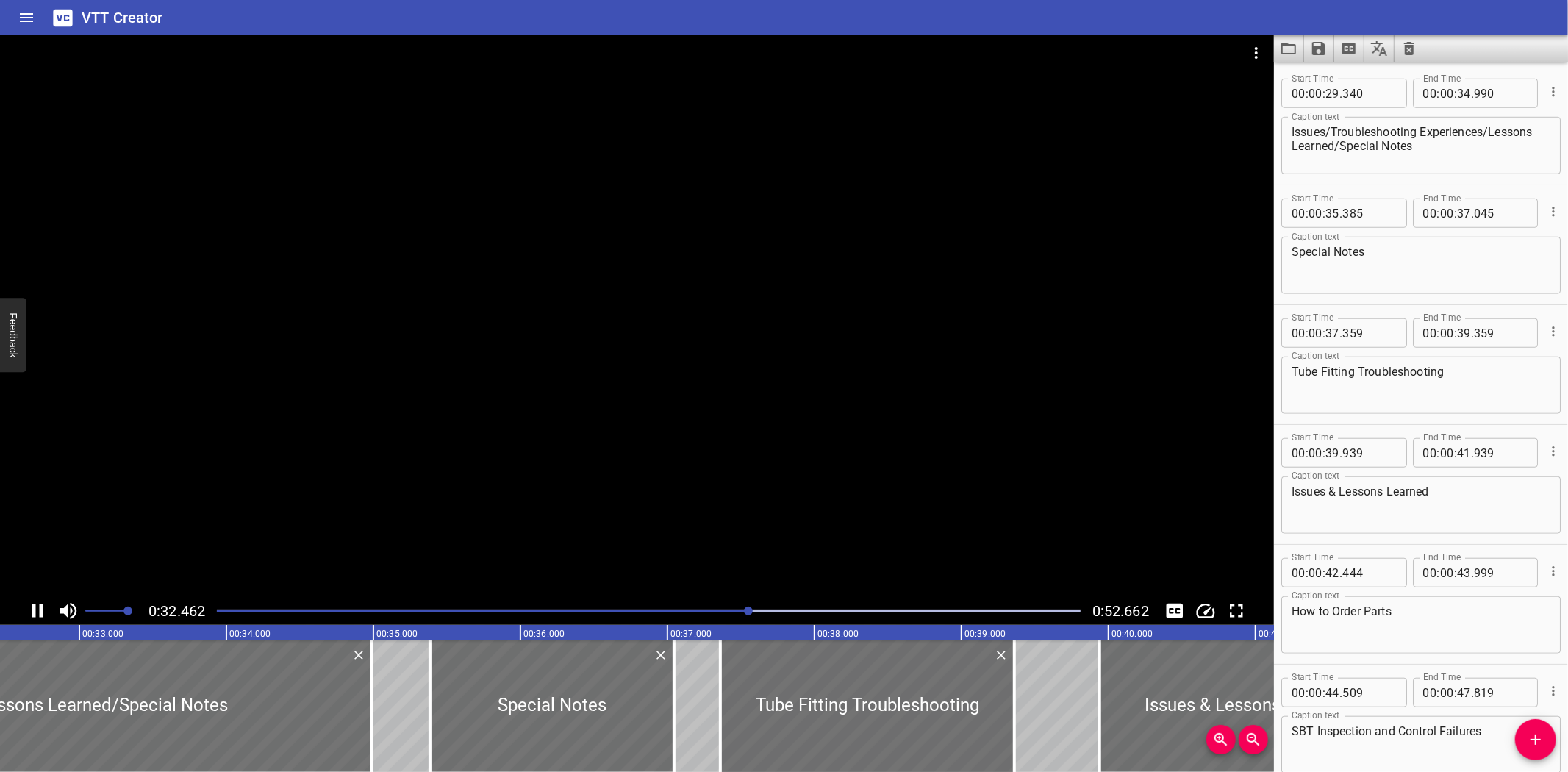
click at [670, 357] on div at bounding box center [637, 316] width 1274 height 561
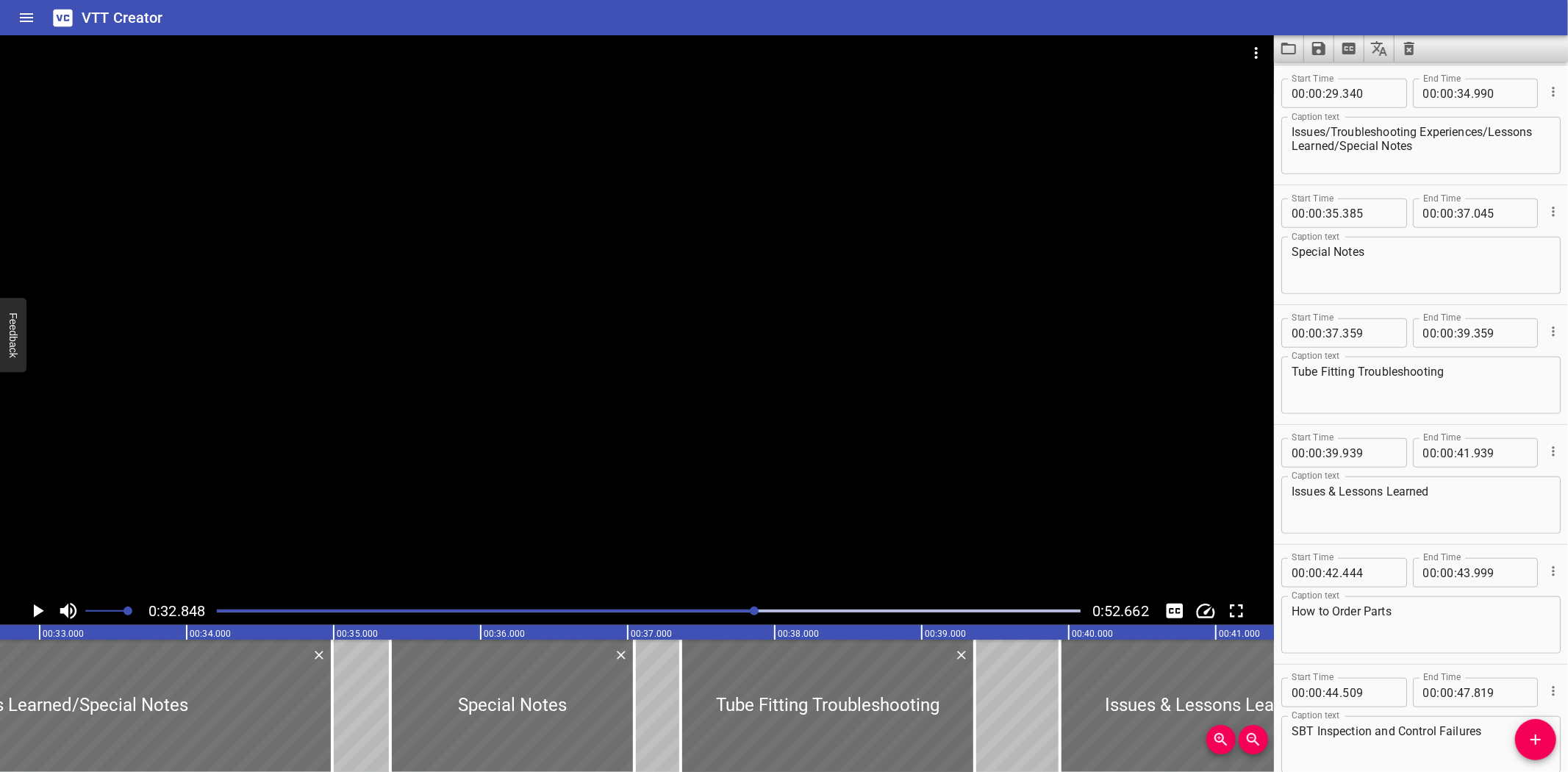
scroll to position [0, 4831]
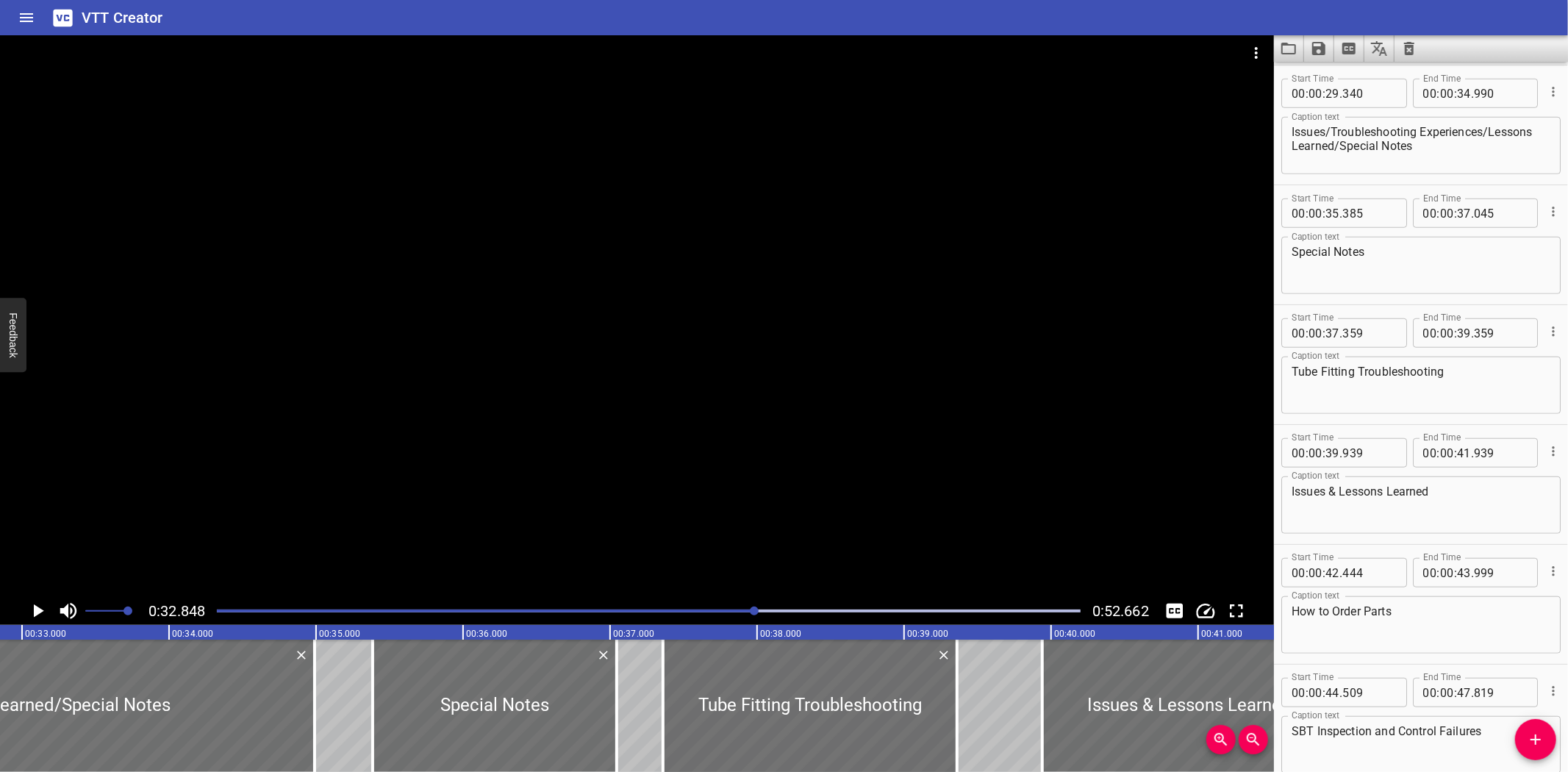
click at [1261, 12] on div "VTT Creator" at bounding box center [784, 18] width 1568 height 36
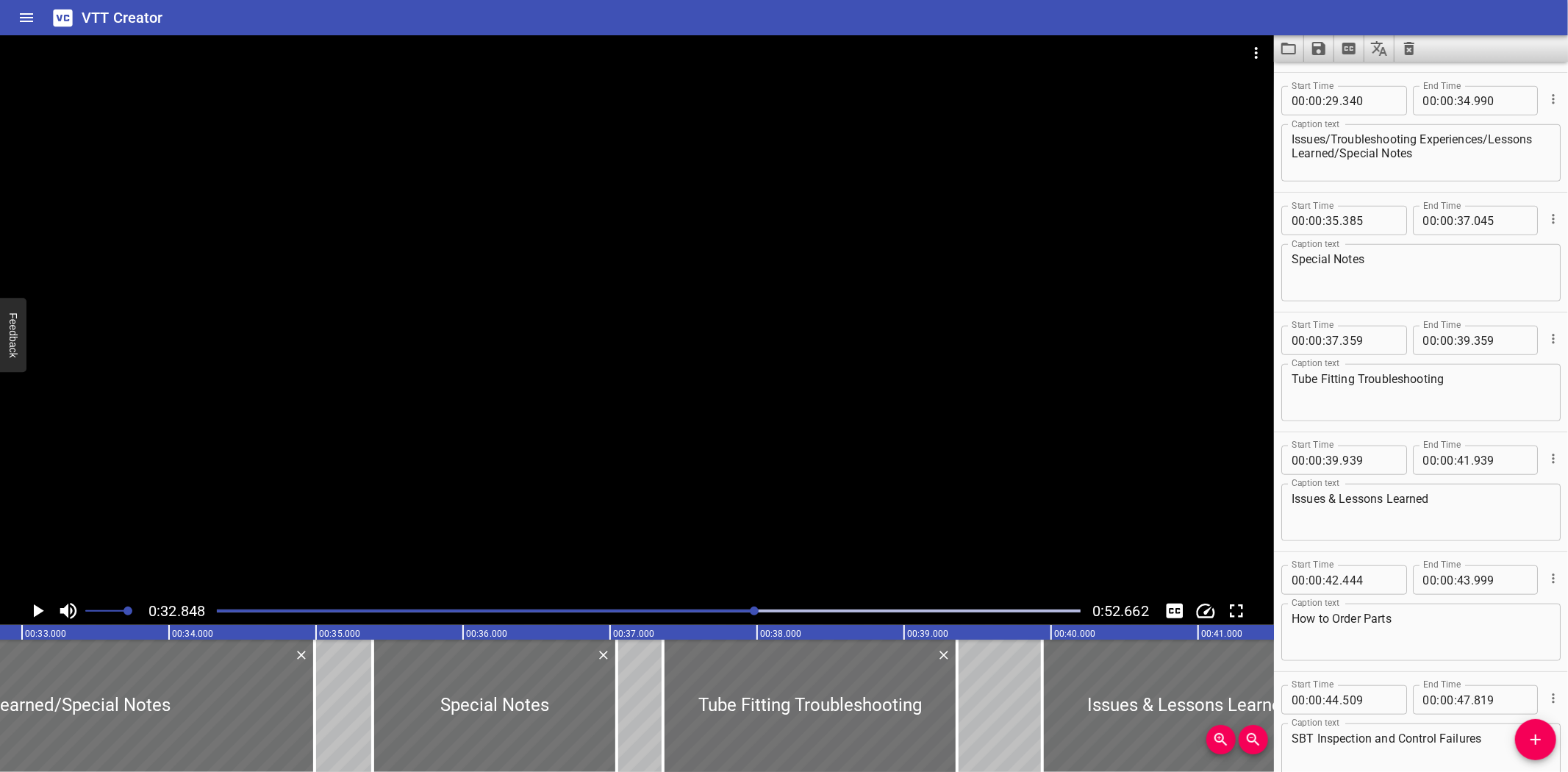
scroll to position [986, 0]
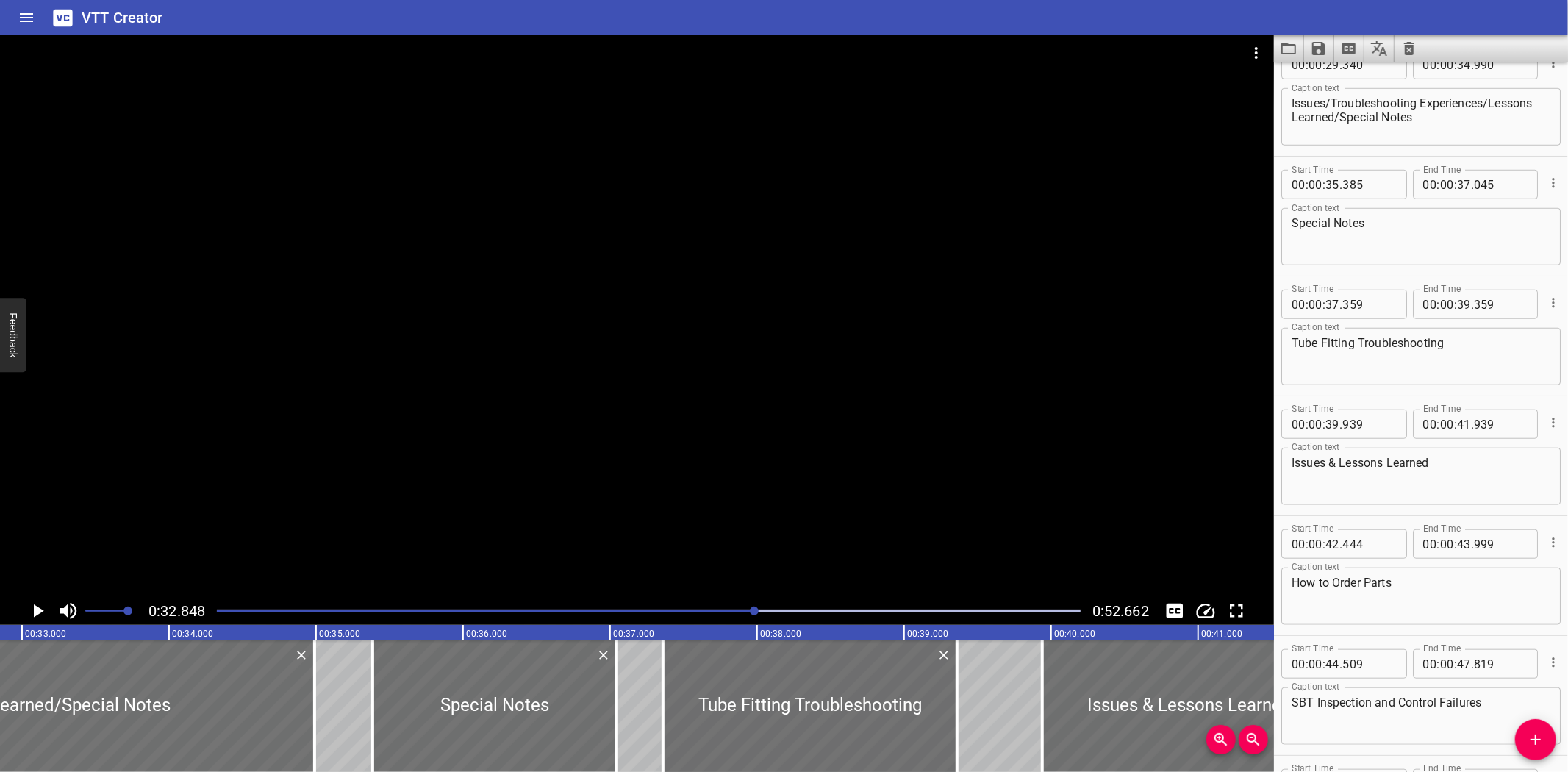
click at [1427, 516] on div "Start Time 00 : 00 : 42 . 444 Start Time End Time 00 : 00 : 43 . 999 End Time C…" at bounding box center [1421, 575] width 294 height 119
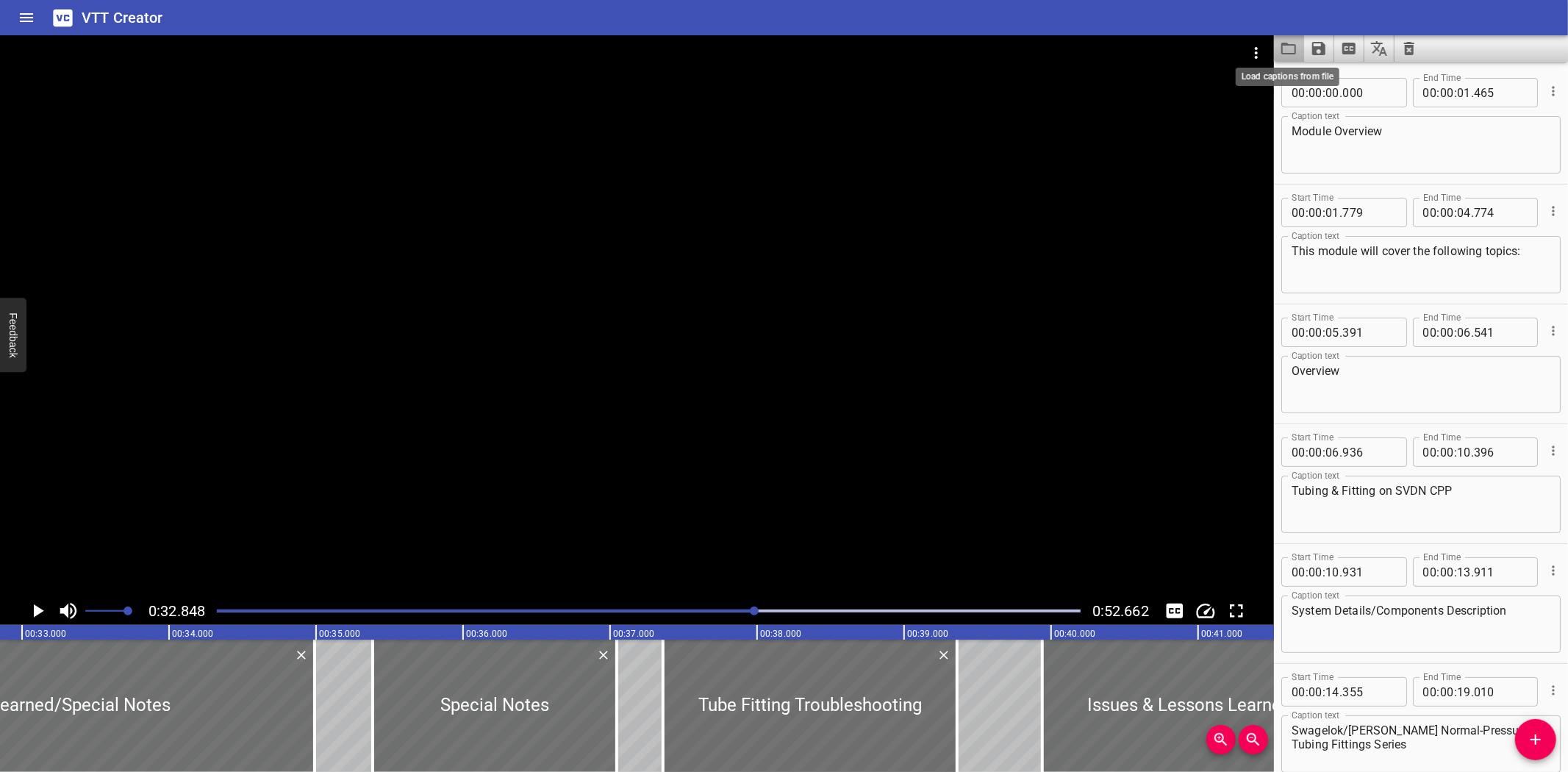
click at [1292, 42] on icon "Load captions from file" at bounding box center [1288, 48] width 18 height 18
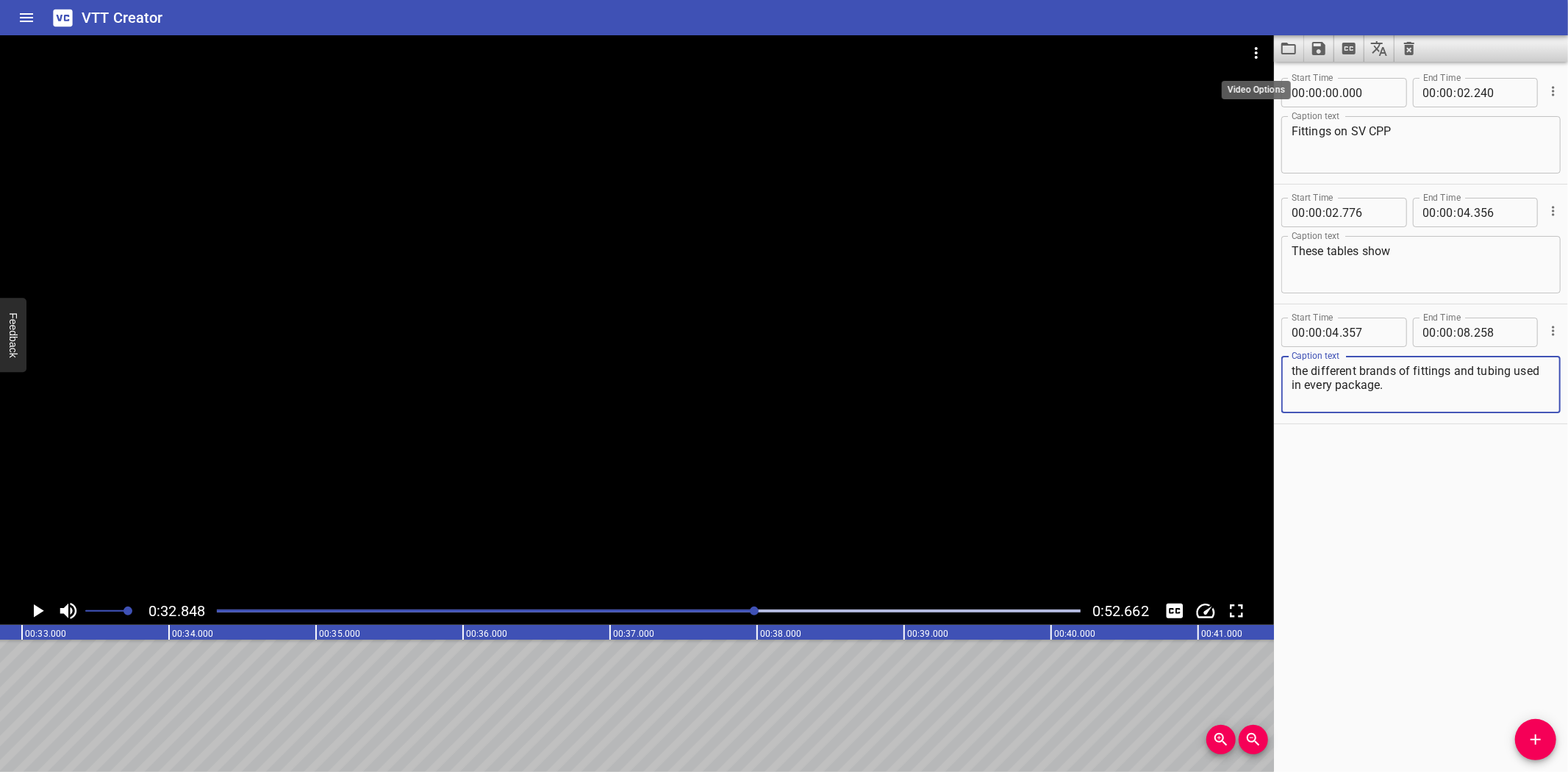
click at [1258, 39] on button "Video Options" at bounding box center [1257, 53] width 36 height 36
click at [1257, 45] on li "Select New Video File..." at bounding box center [1312, 54] width 146 height 26
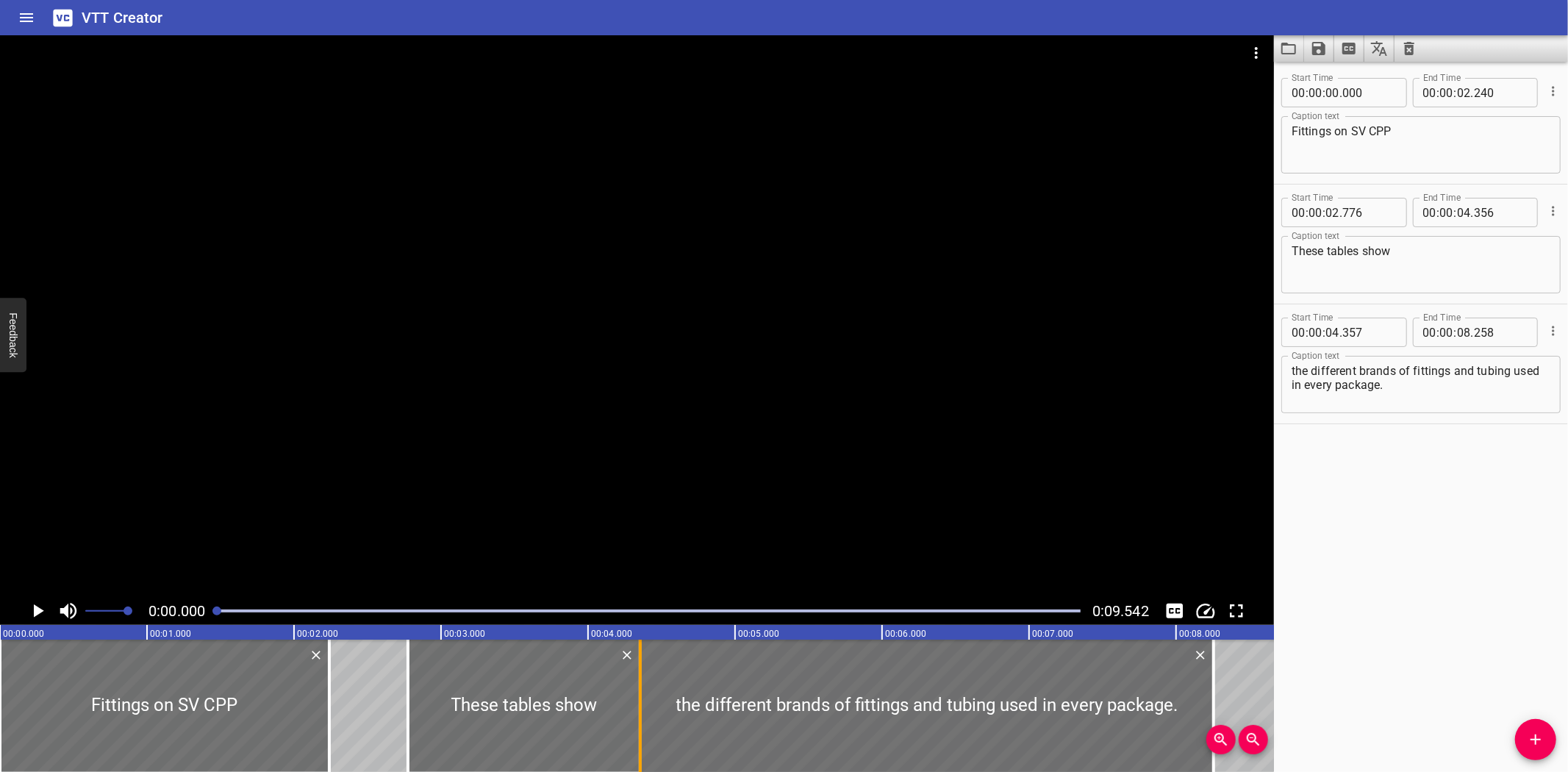
click at [642, 686] on div at bounding box center [640, 705] width 15 height 132
click at [635, 696] on div at bounding box center [640, 705] width 15 height 132
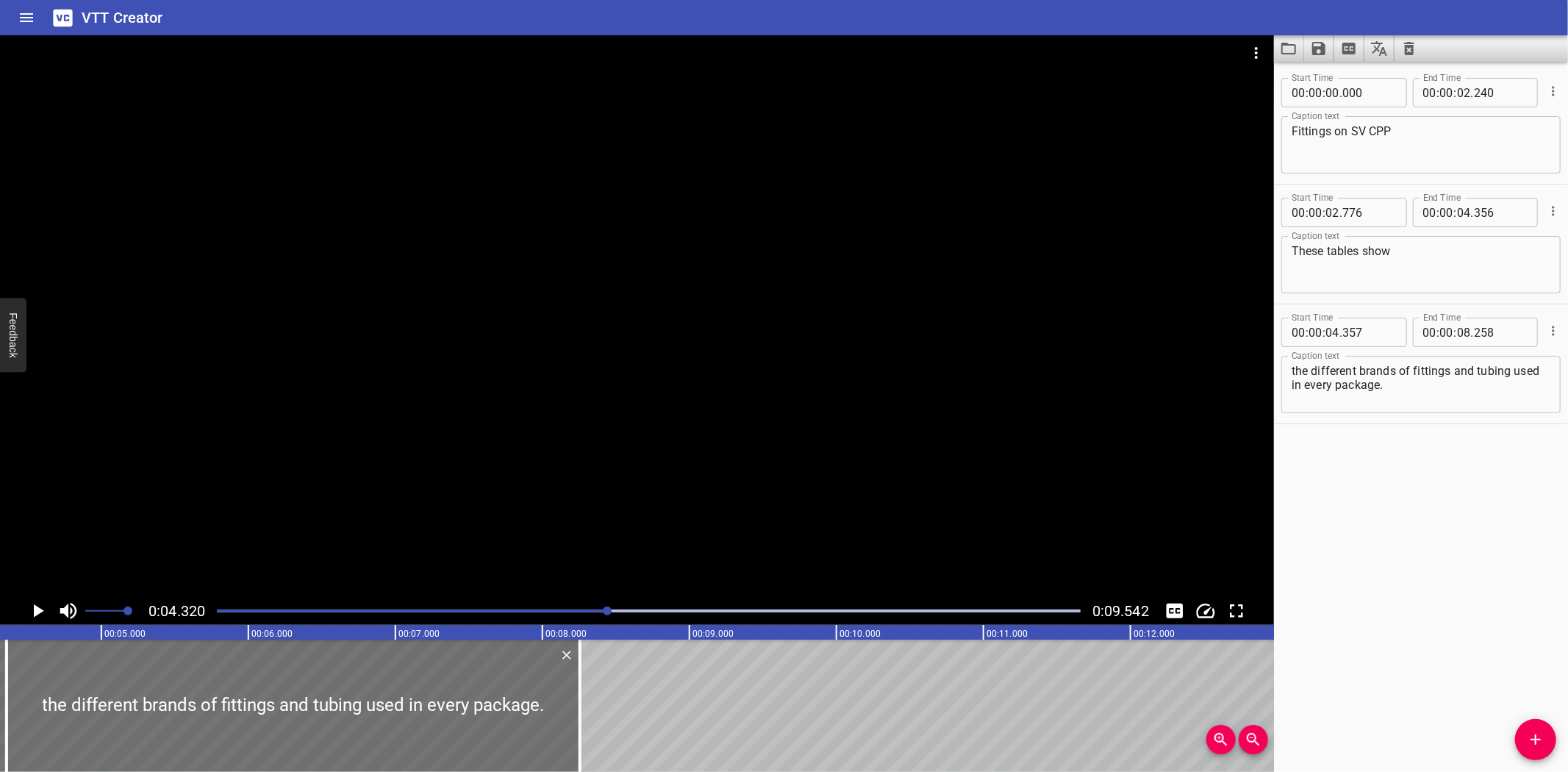
scroll to position [0, 635]
click at [39, 604] on icon "Play/Pause" at bounding box center [37, 611] width 22 height 22
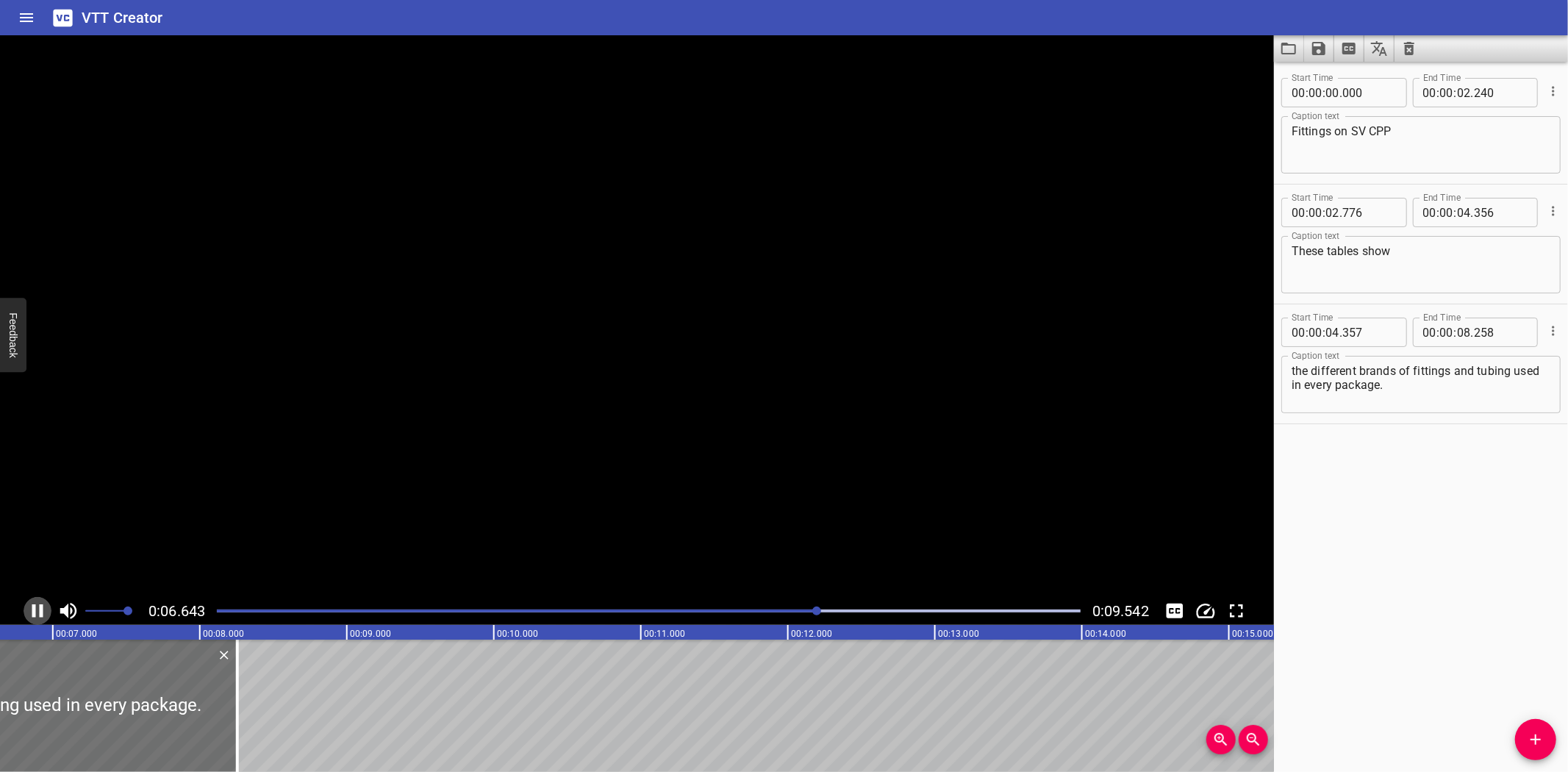
click at [39, 604] on icon "Play/Pause" at bounding box center [37, 611] width 22 height 22
click at [779, 608] on div at bounding box center [648, 611] width 881 height 21
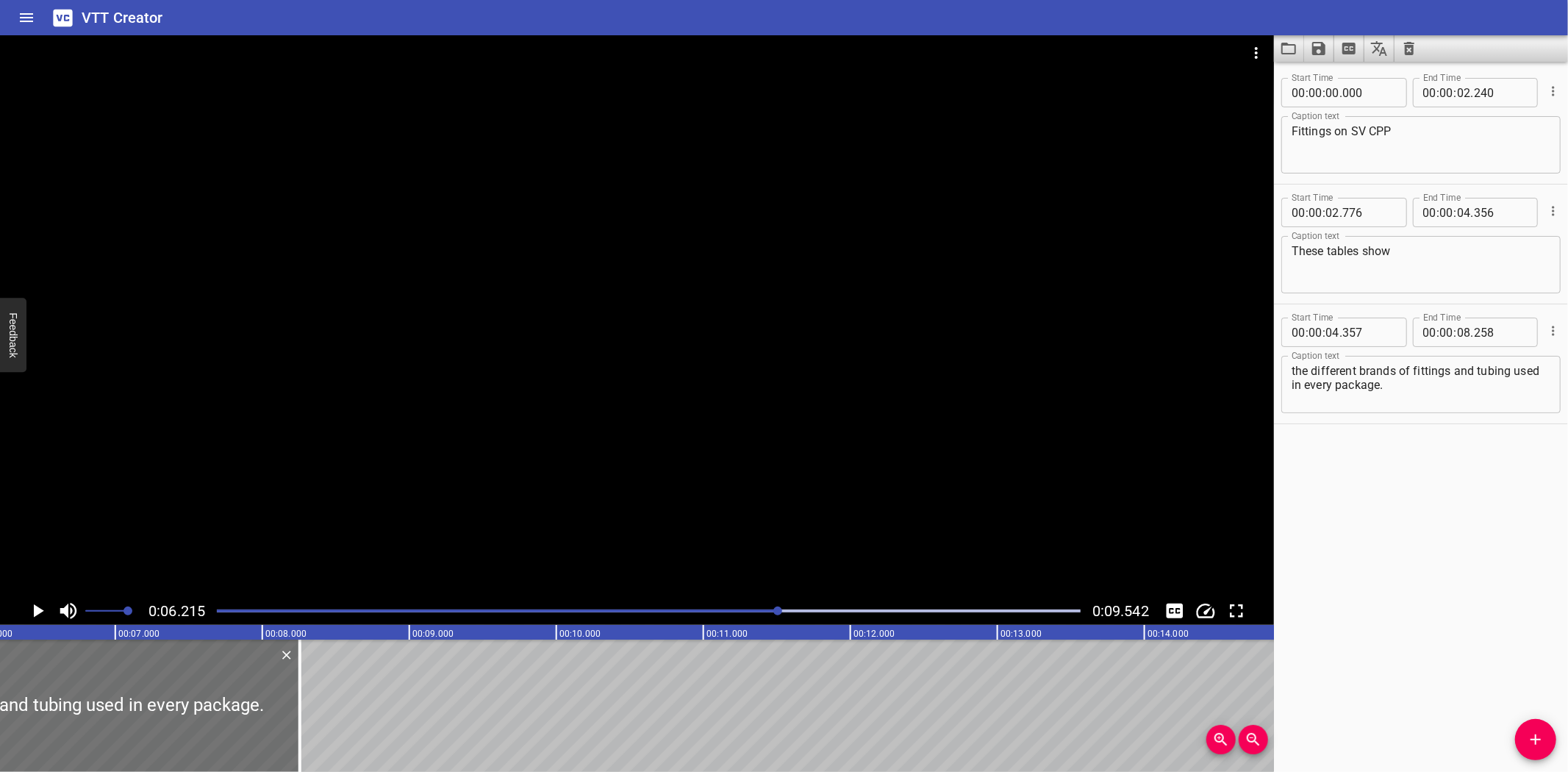
click at [470, 504] on div at bounding box center [637, 316] width 1274 height 561
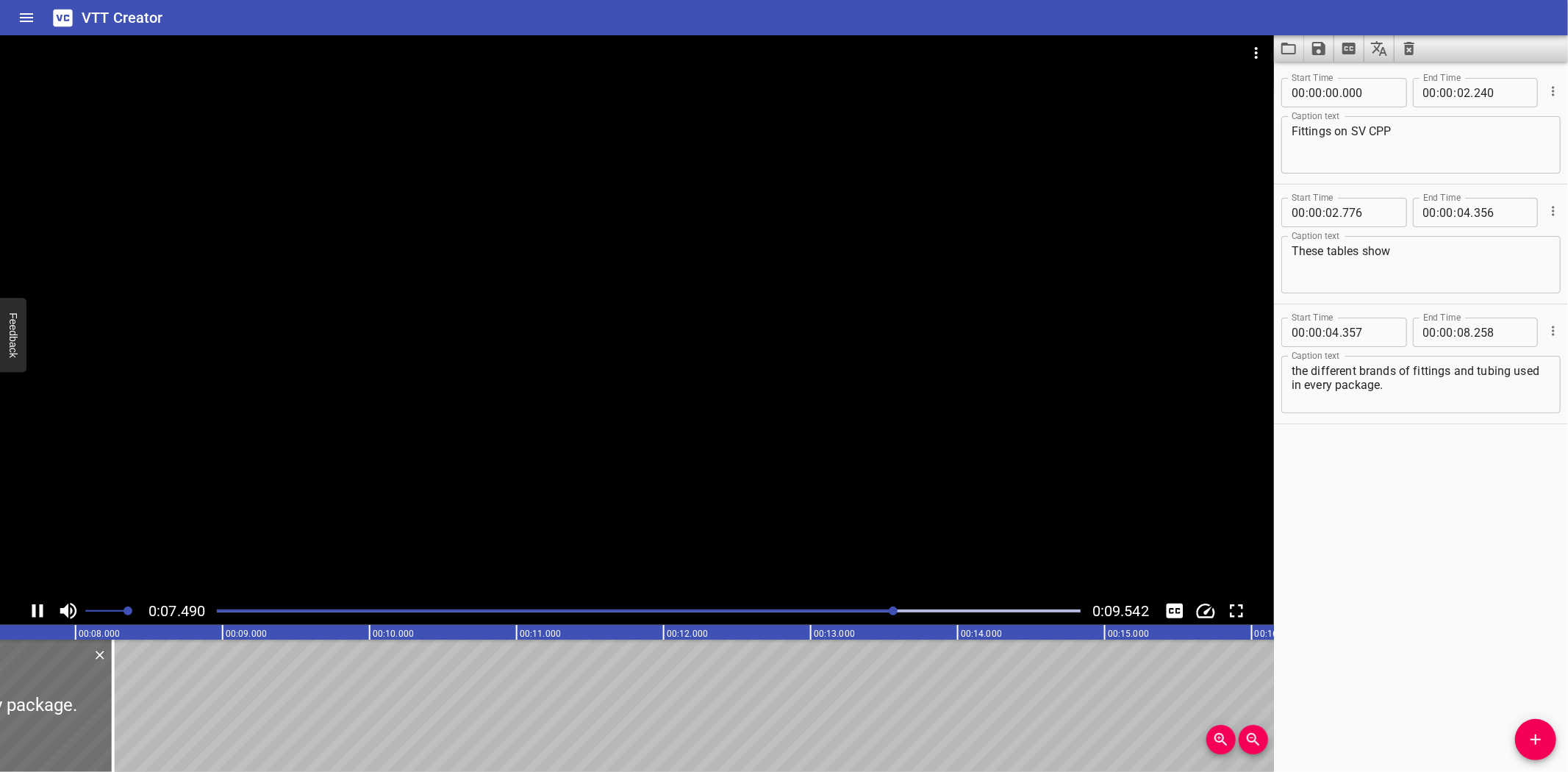
click at [746, 611] on div "Play progress" at bounding box center [463, 611] width 864 height 3
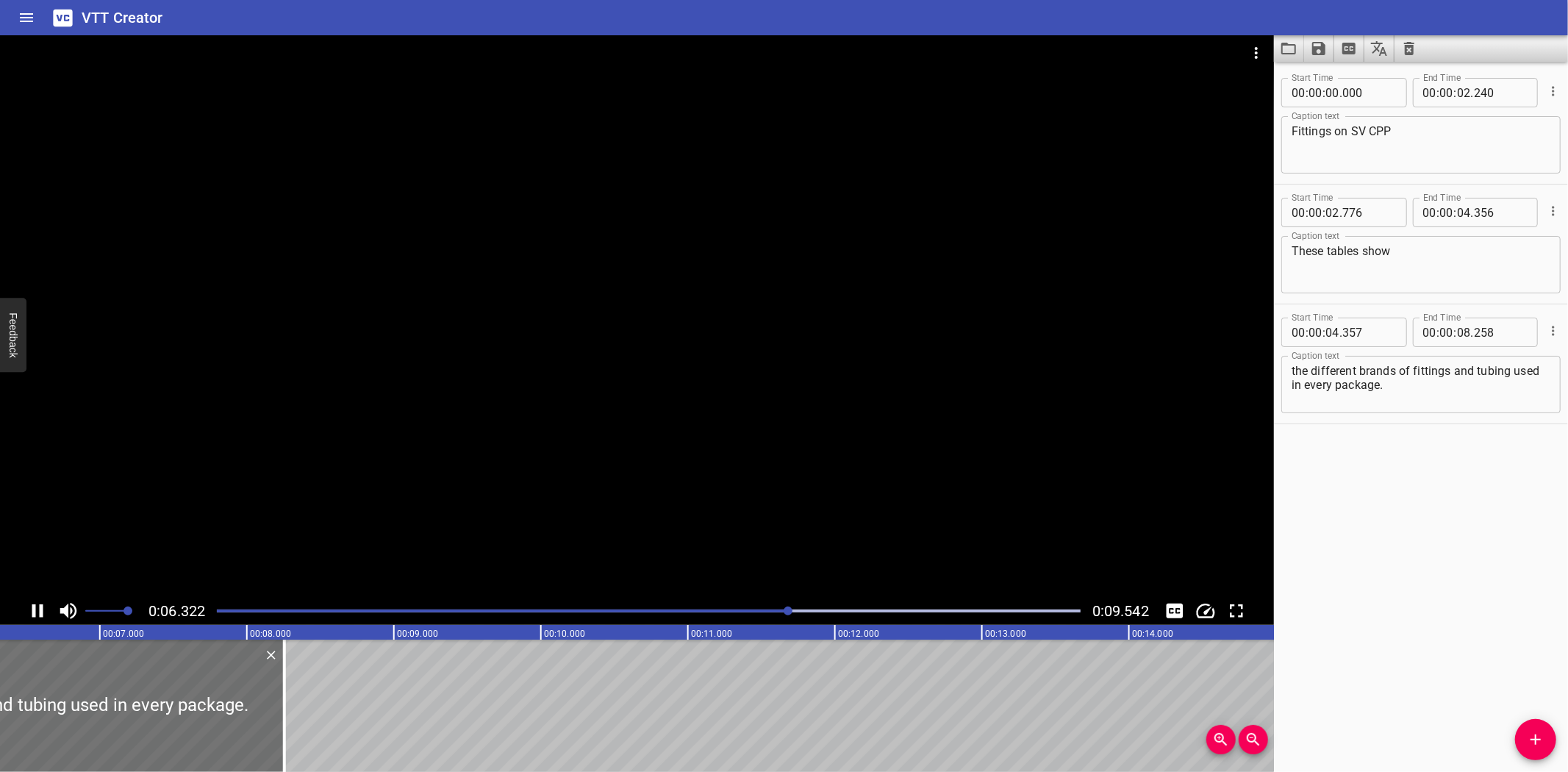
click at [677, 598] on div "0:06.322 0:09.542" at bounding box center [637, 611] width 1274 height 28
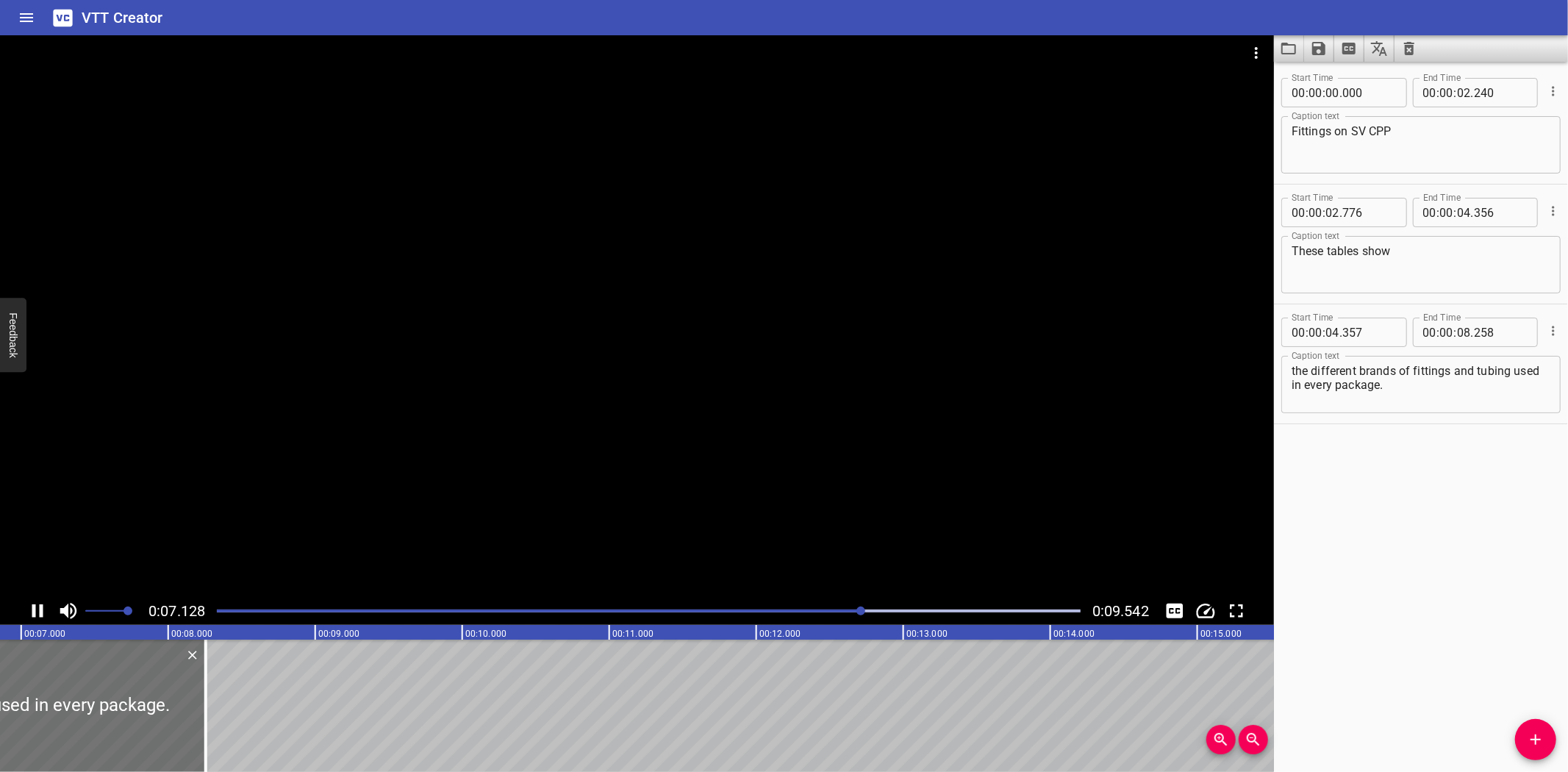
click at [626, 610] on div "Play progress" at bounding box center [430, 611] width 864 height 3
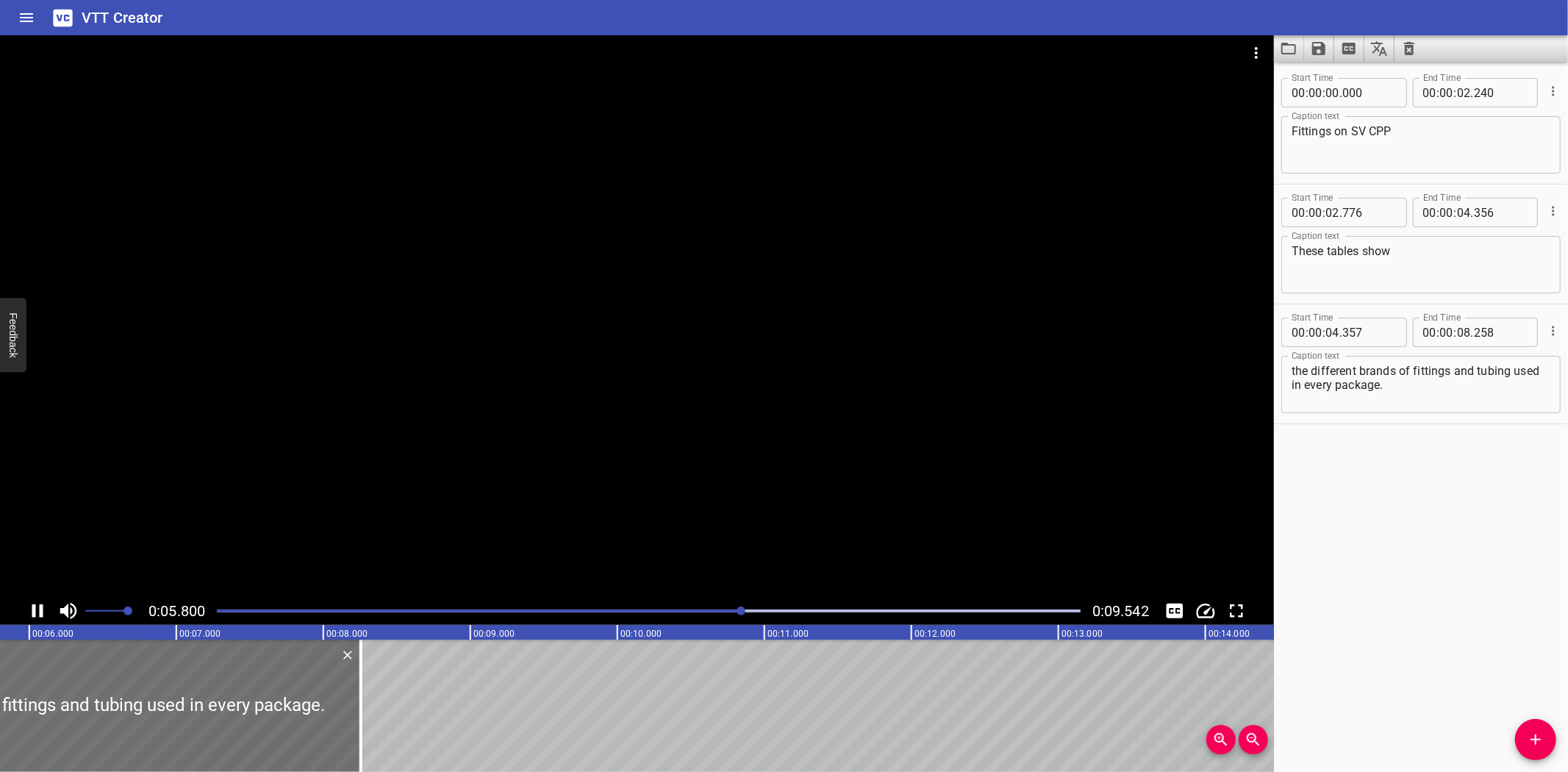
click at [672, 608] on div at bounding box center [648, 611] width 881 height 21
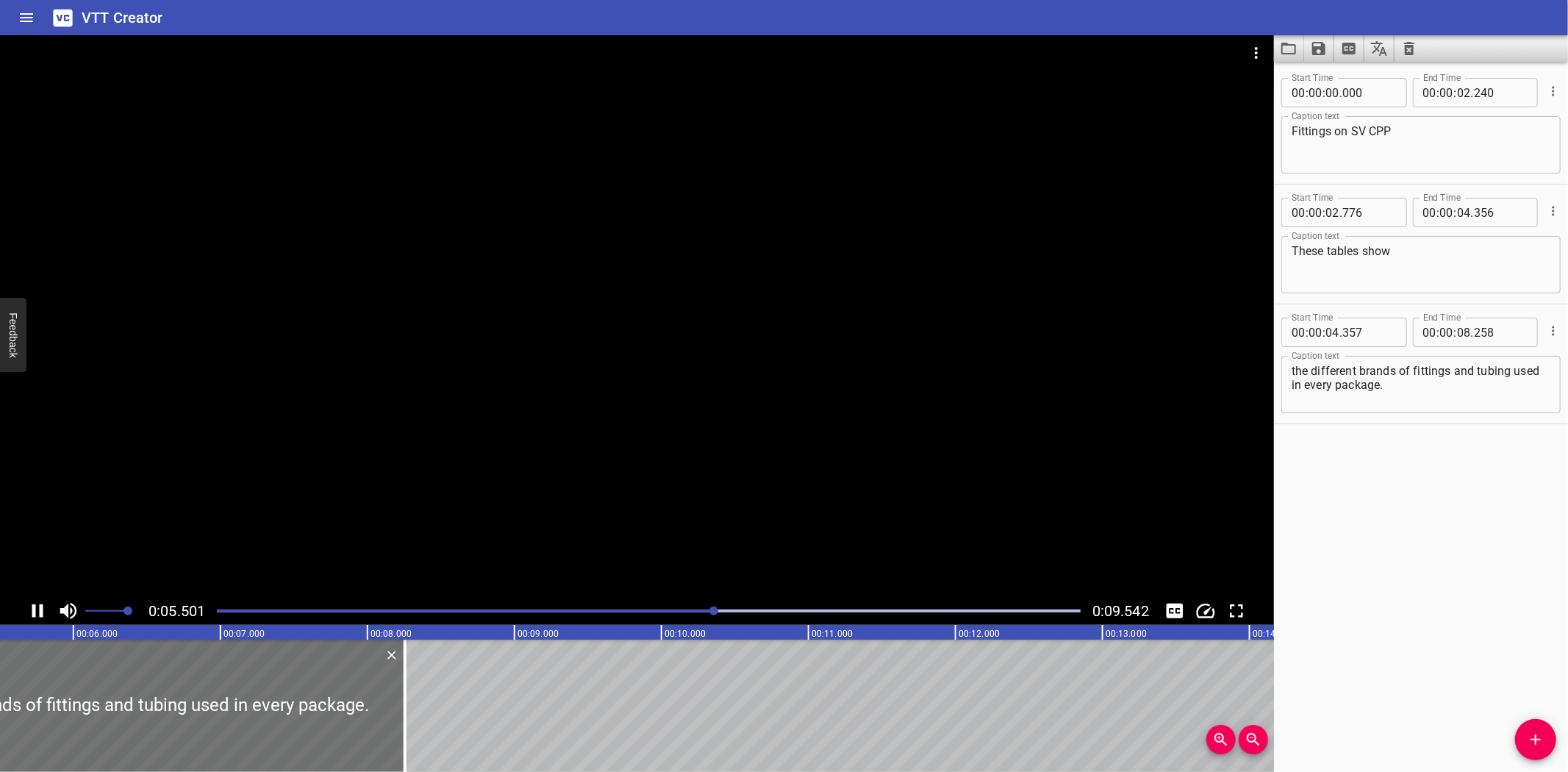
drag, startPoint x: 672, startPoint y: 608, endPoint x: 663, endPoint y: 608, distance: 9.0
click at [671, 608] on div at bounding box center [648, 611] width 881 height 21
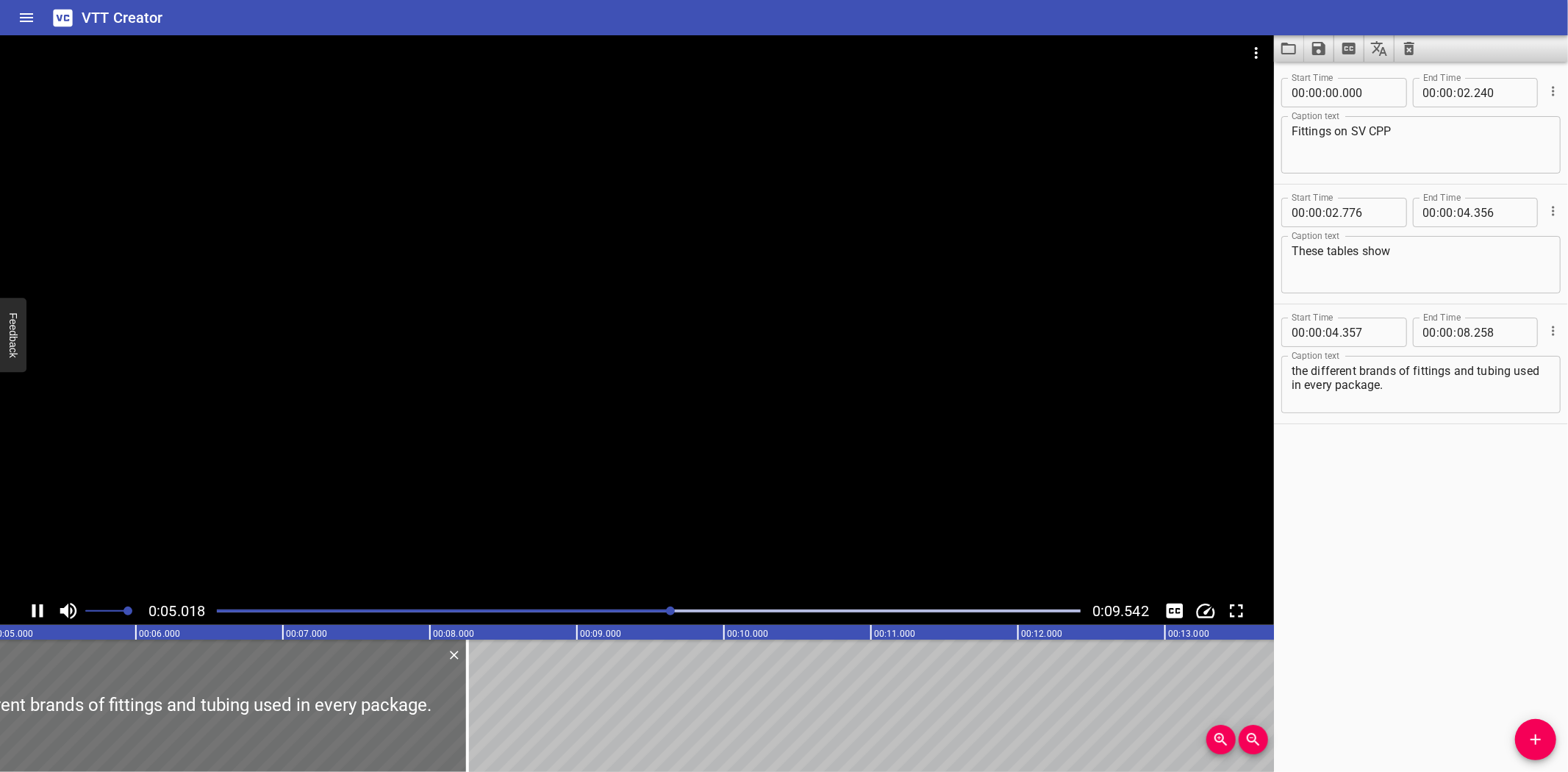
click at [650, 610] on div "Play progress" at bounding box center [239, 611] width 864 height 3
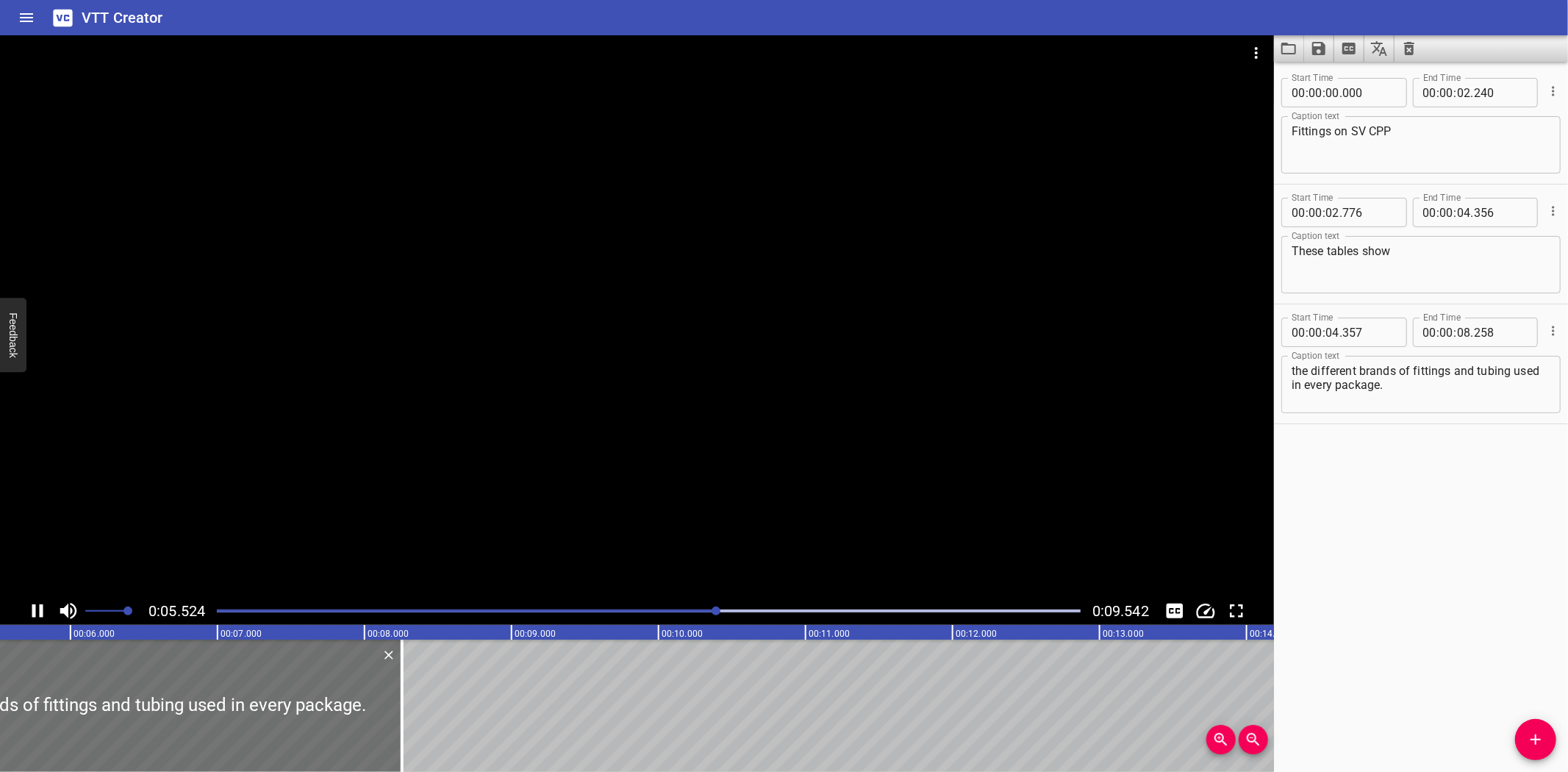
click at [556, 554] on div at bounding box center [637, 316] width 1274 height 561
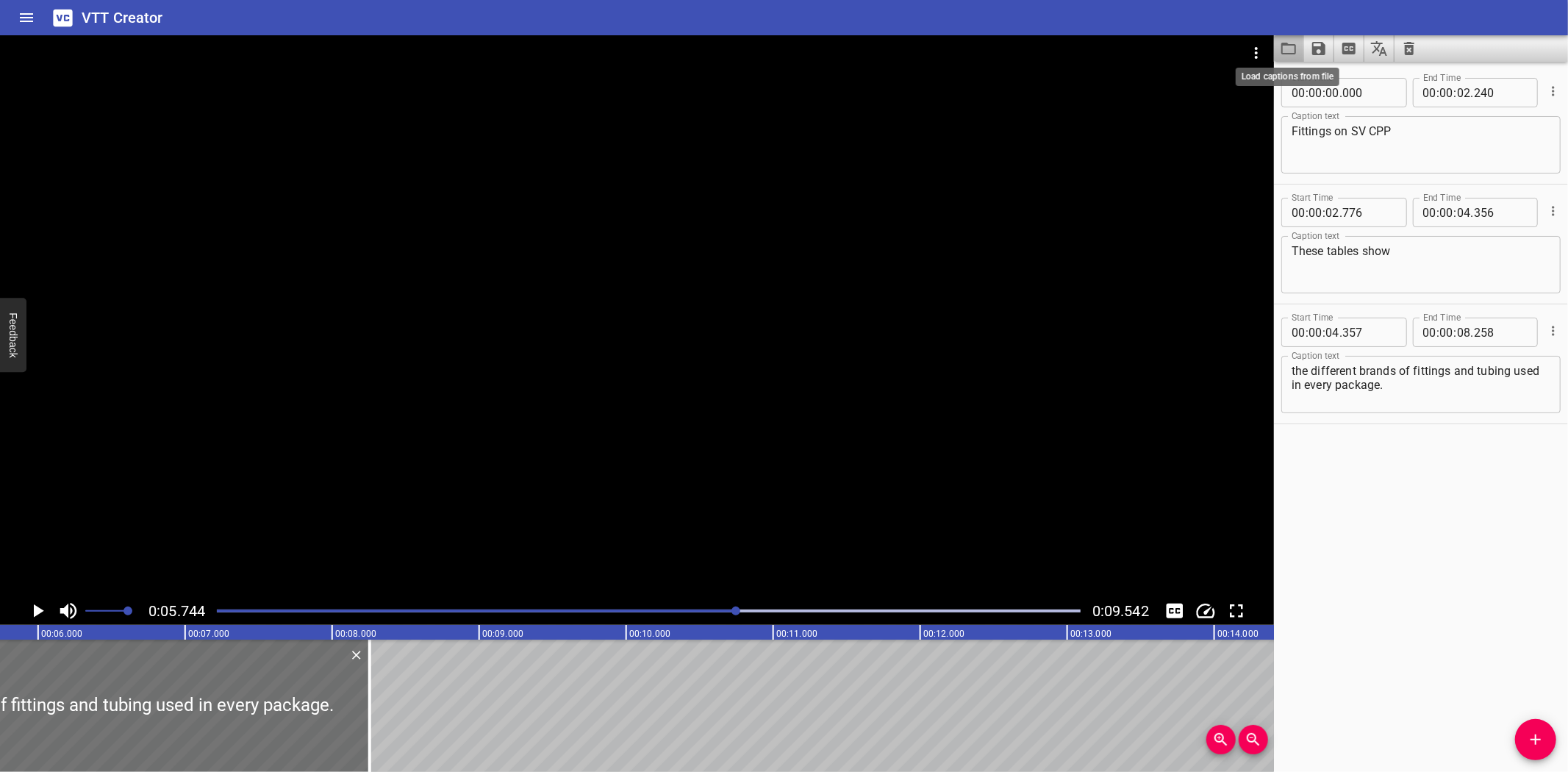
click at [1284, 45] on icon "Load captions from file" at bounding box center [1288, 48] width 15 height 12
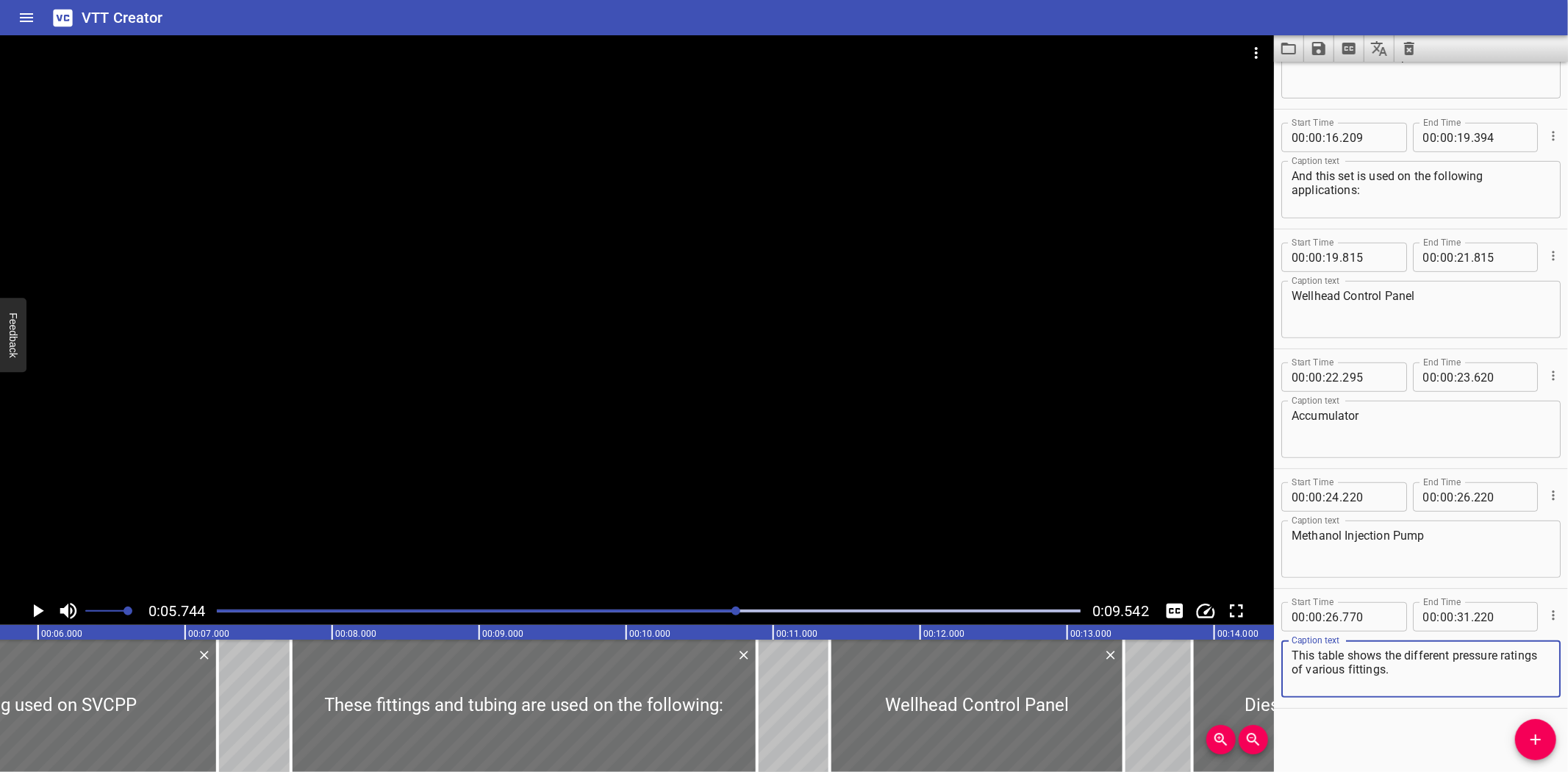
scroll to position [556, 0]
click at [1258, 59] on icon "Video Options" at bounding box center [1256, 52] width 18 height 18
click at [1281, 52] on li "Select New Video File..." at bounding box center [1312, 54] width 146 height 26
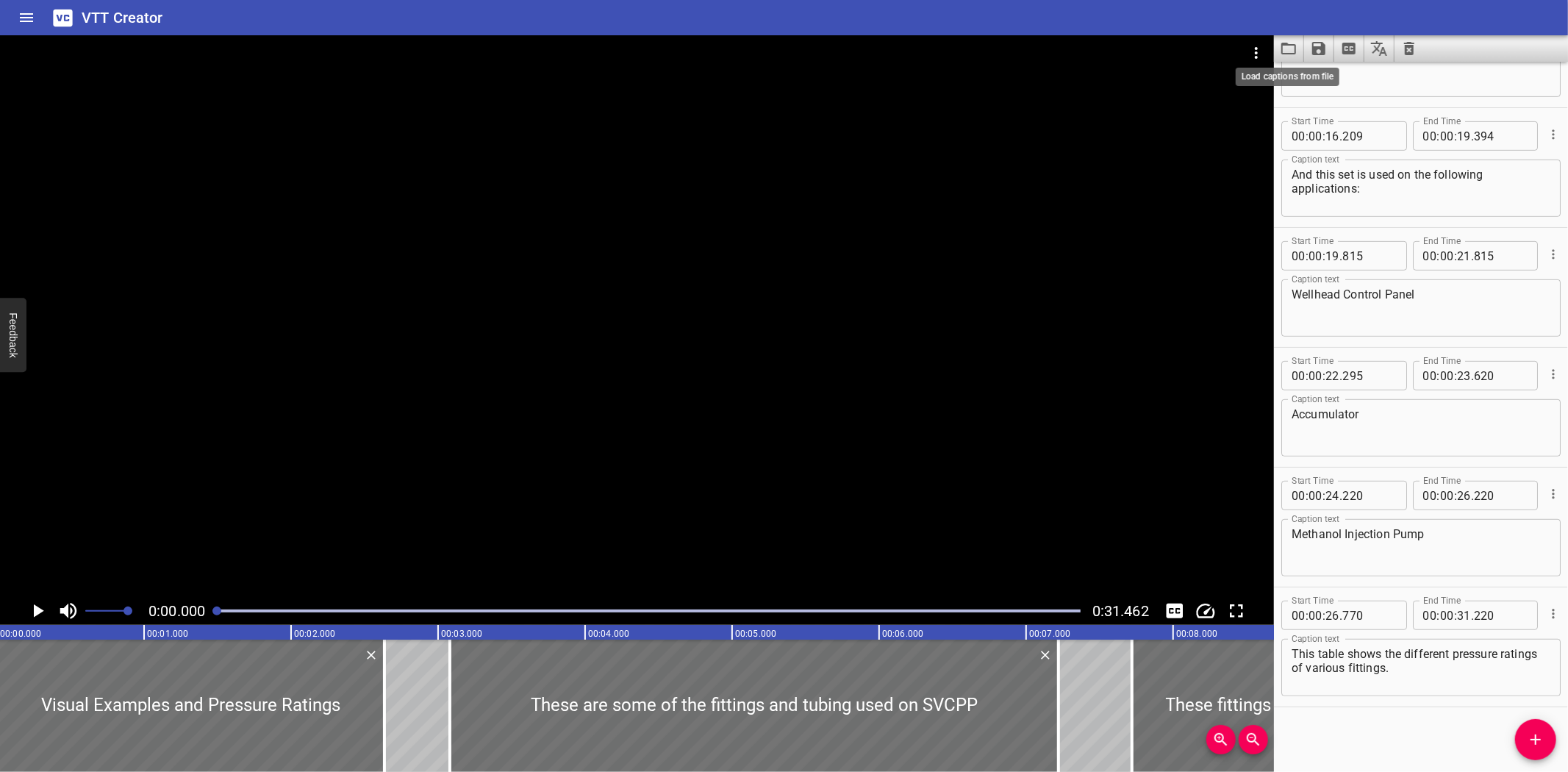
scroll to position [0, 0]
type input "22"
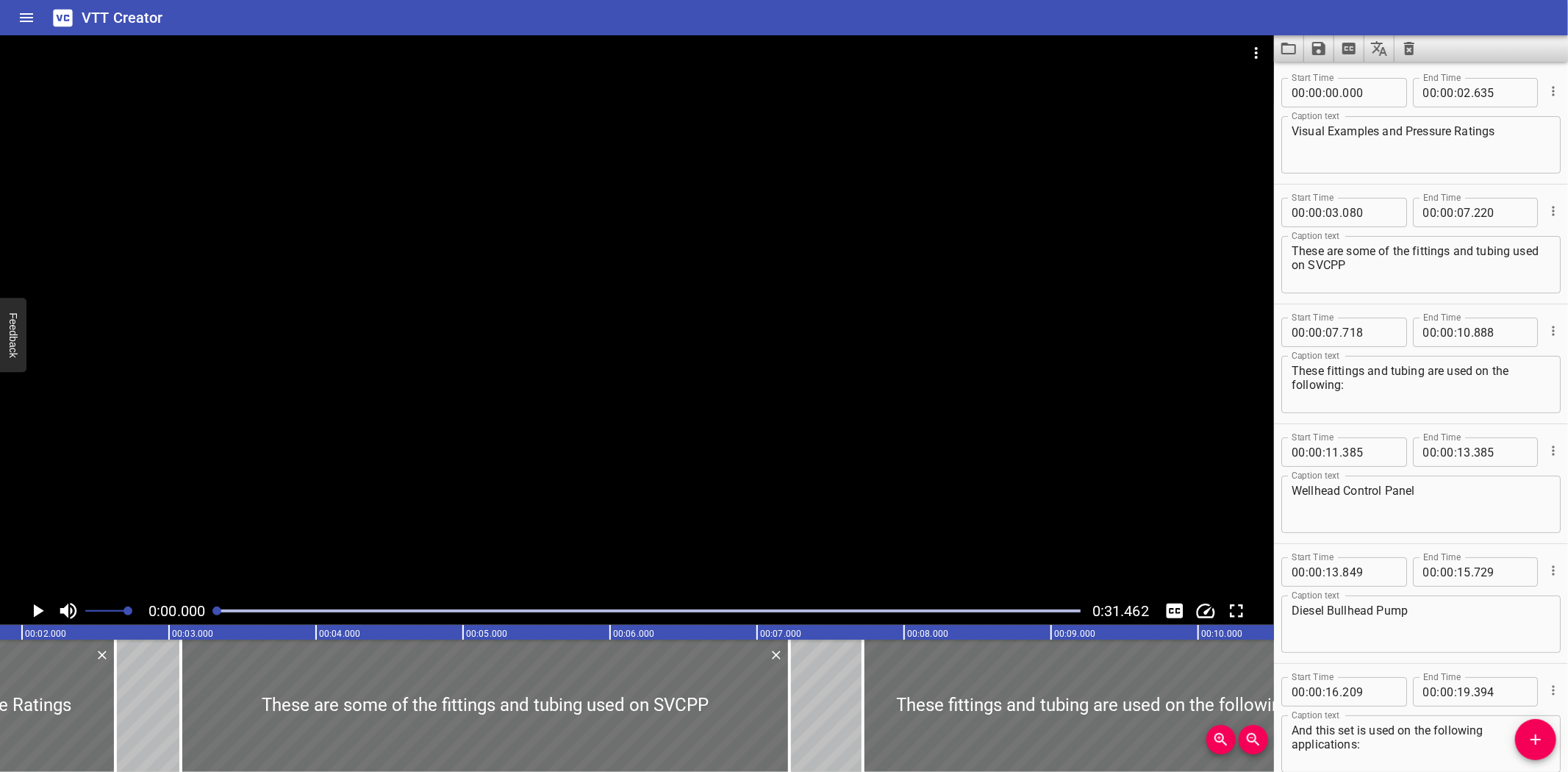
scroll to position [0, 283]
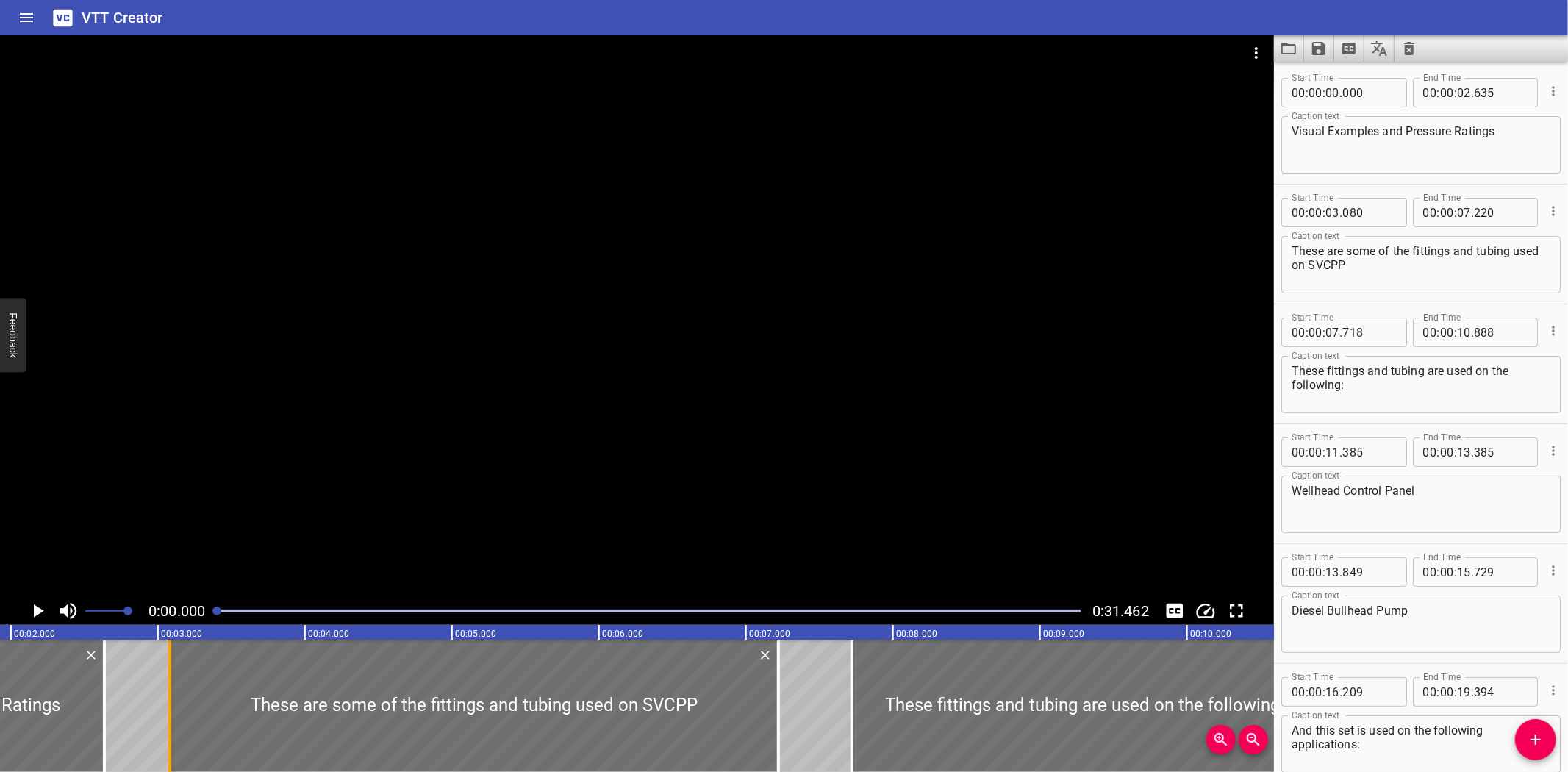
type input "22"
click at [169, 716] on div at bounding box center [170, 705] width 3 height 132
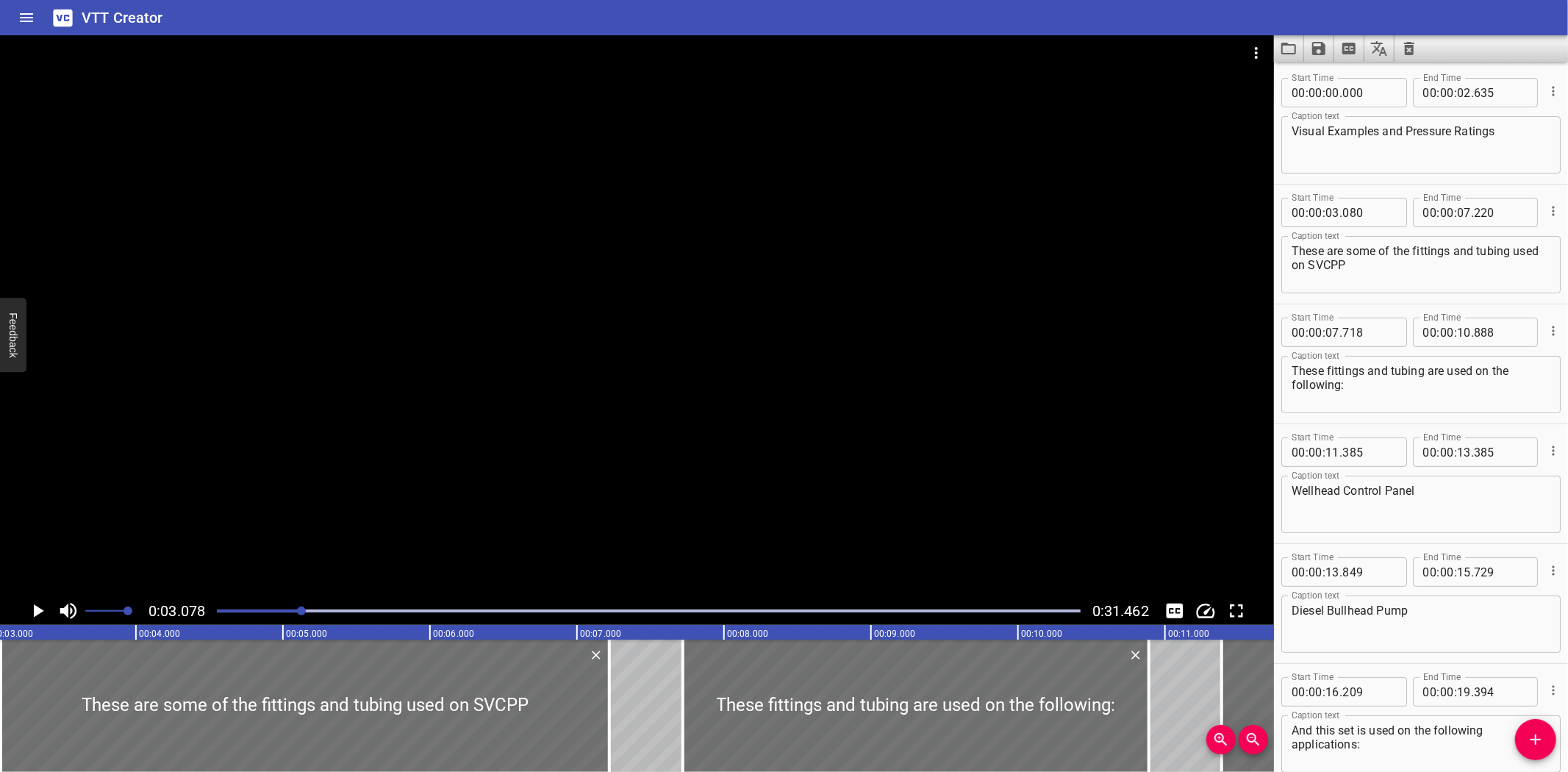
click at [278, 486] on div at bounding box center [637, 316] width 1274 height 561
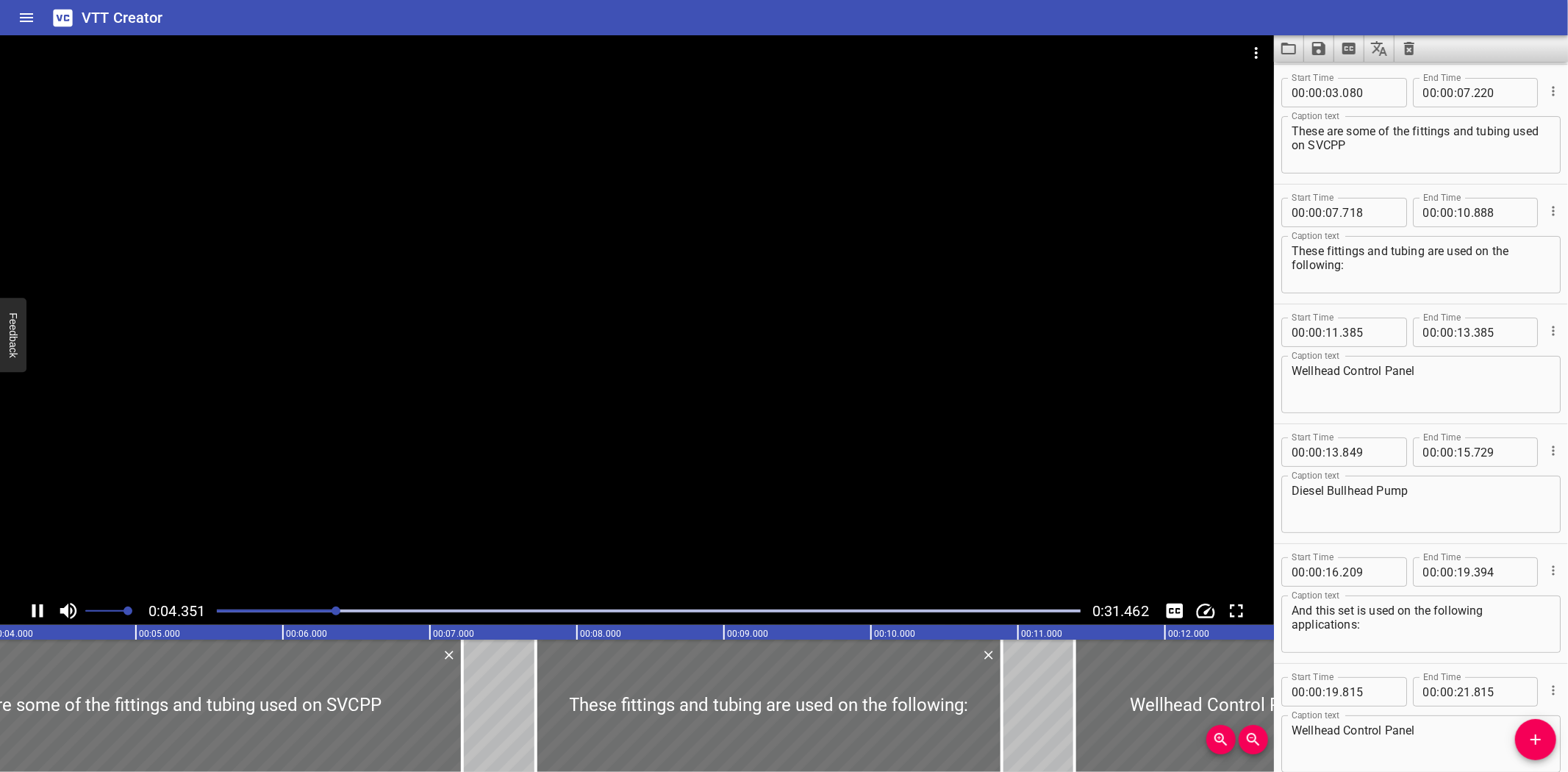
click at [174, 503] on div at bounding box center [637, 316] width 1274 height 561
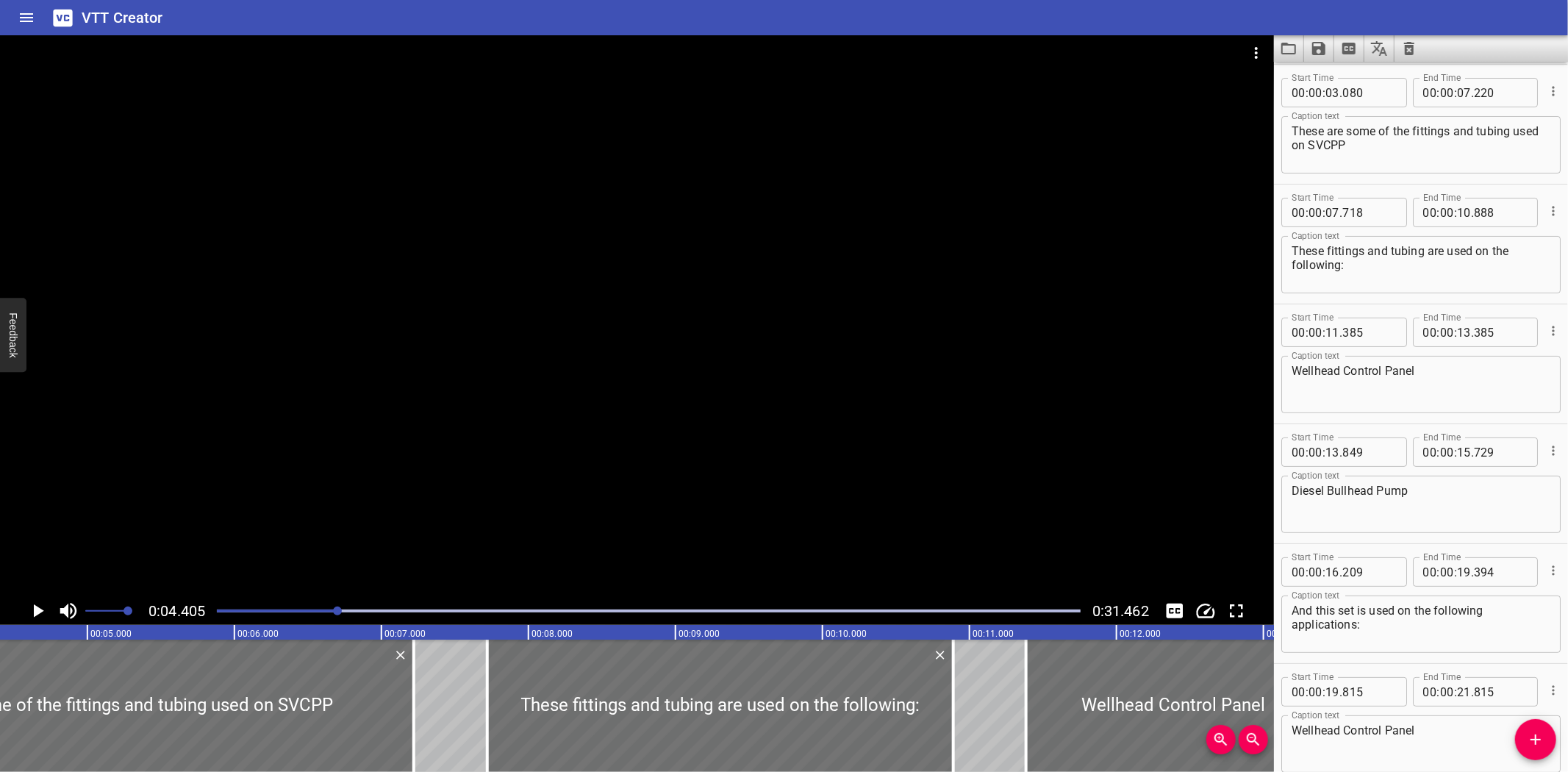
click at [1349, 279] on textarea "These fittings and tubing are used on the following:" at bounding box center [1421, 265] width 259 height 42
click at [481, 691] on div at bounding box center [487, 705] width 15 height 132
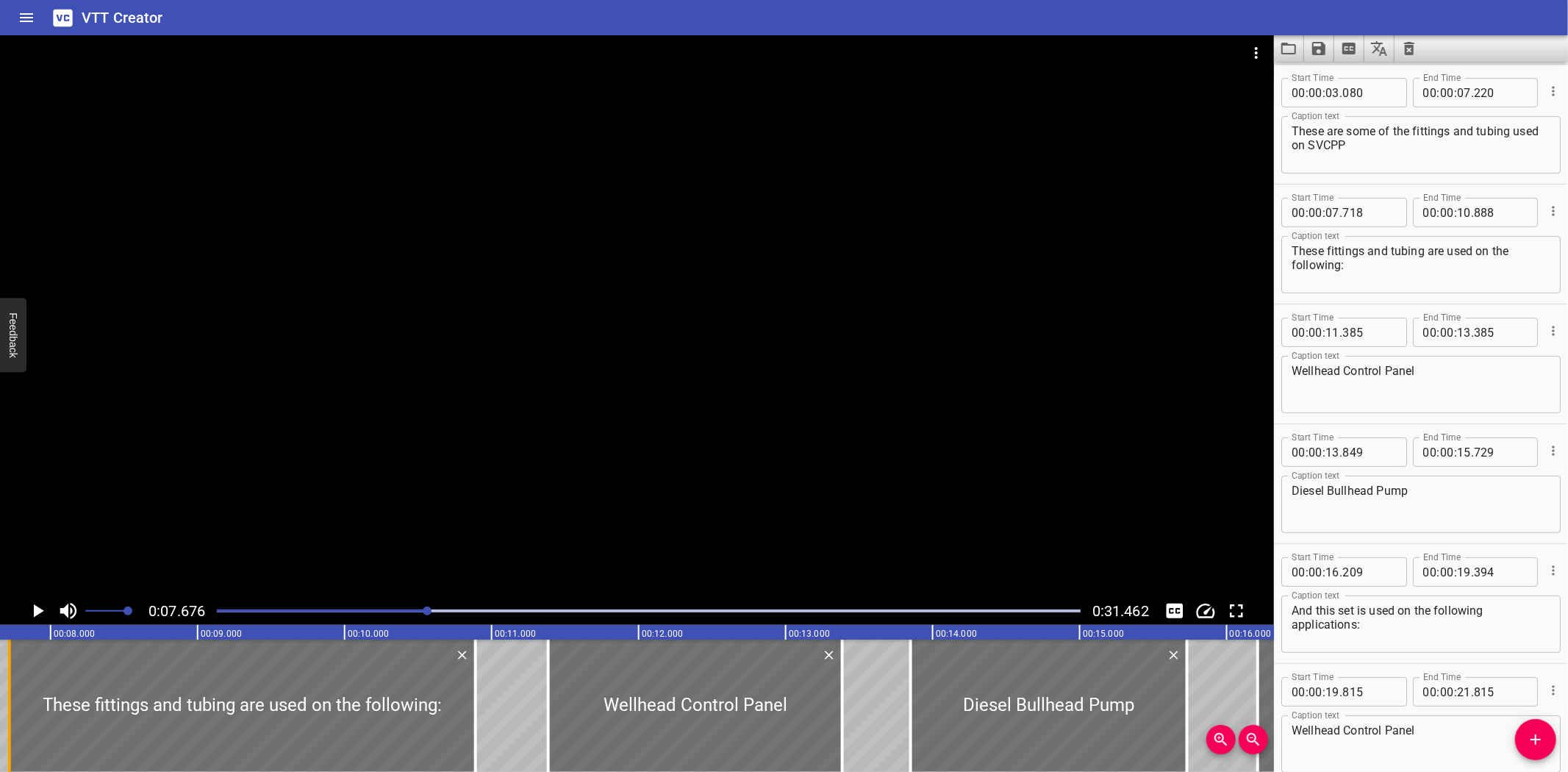
scroll to position [0, 1128]
click at [641, 527] on div at bounding box center [637, 316] width 1274 height 561
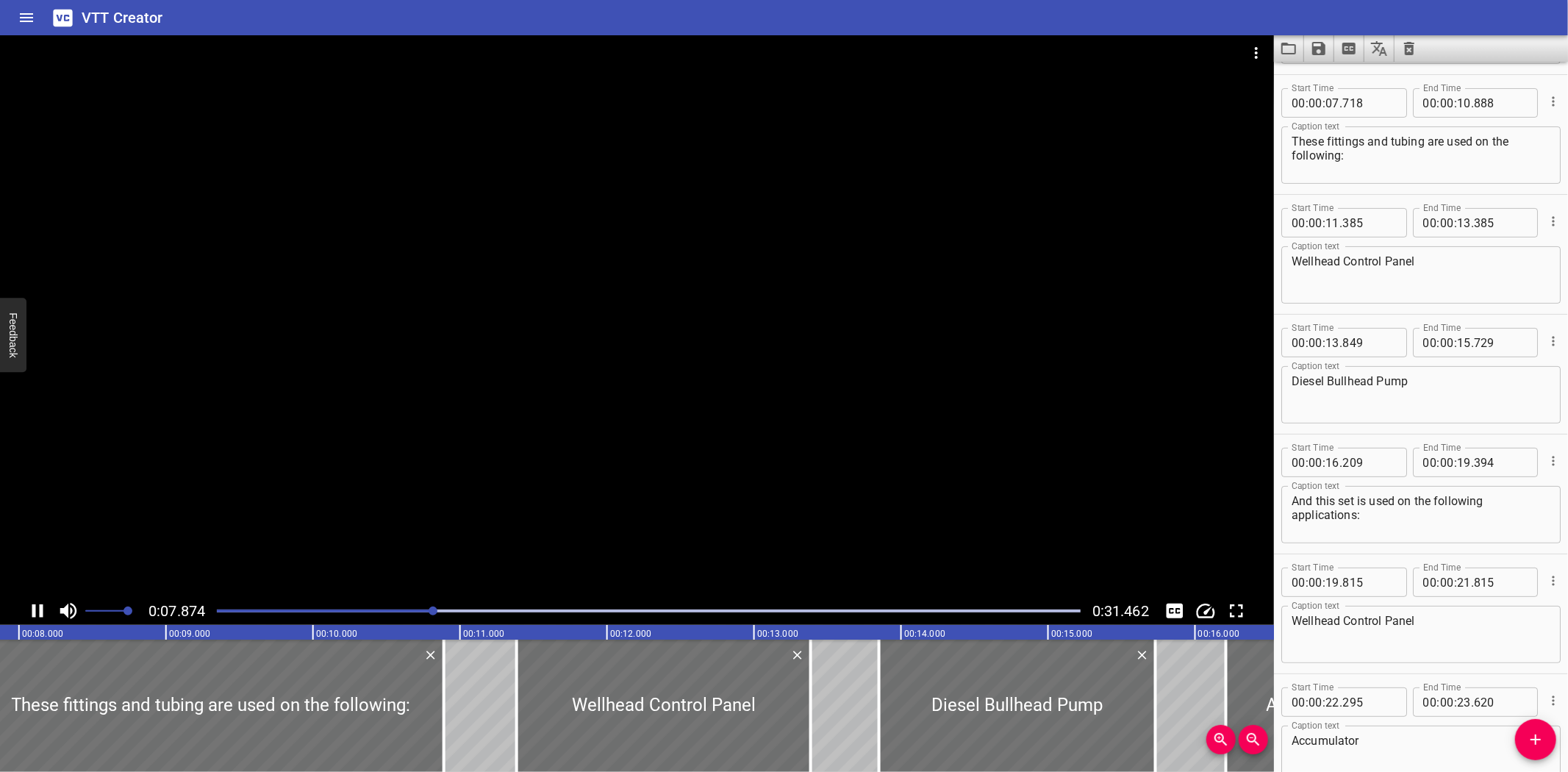
scroll to position [239, 0]
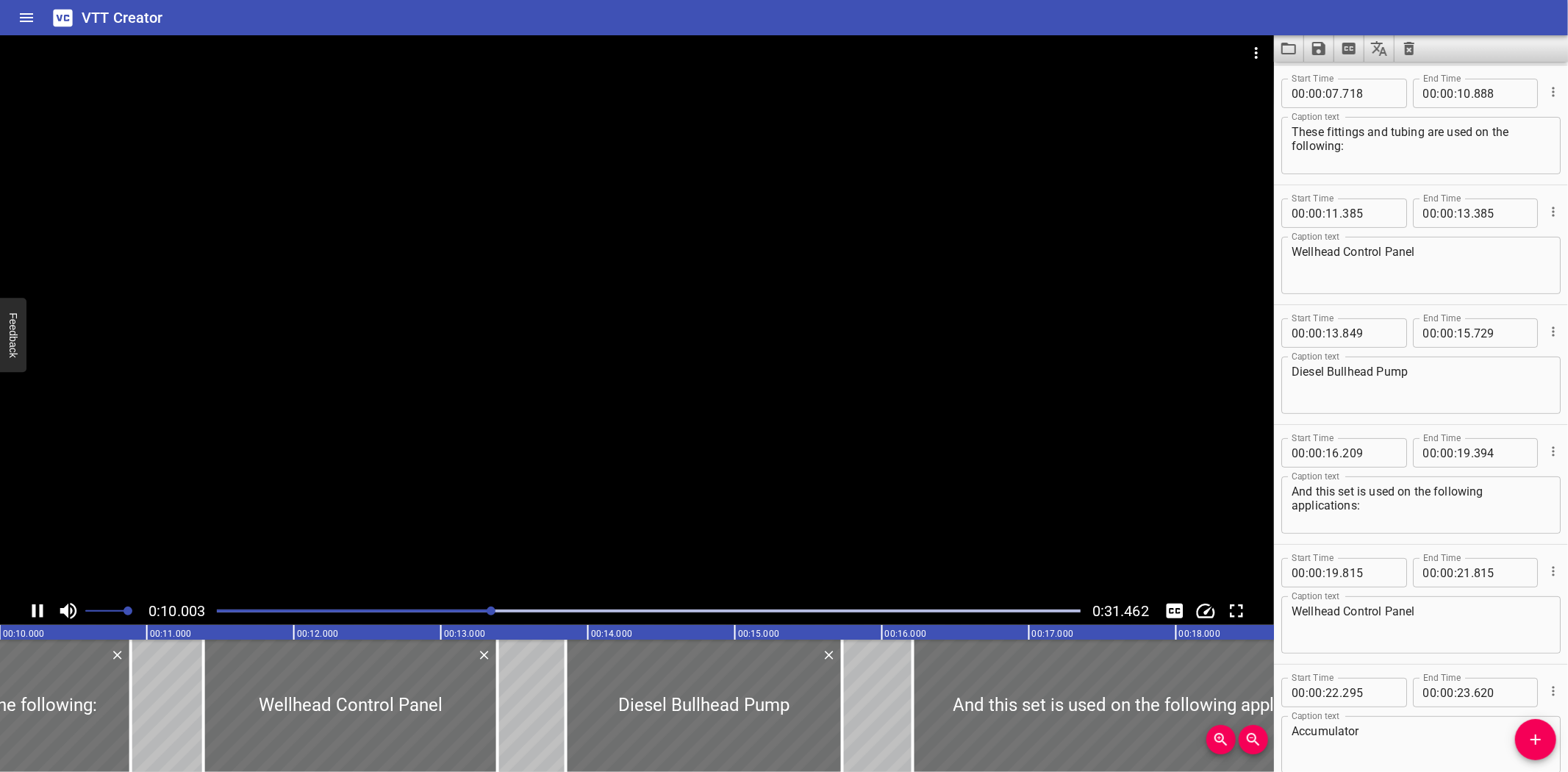
click at [432, 611] on div "Play progress" at bounding box center [59, 611] width 864 height 3
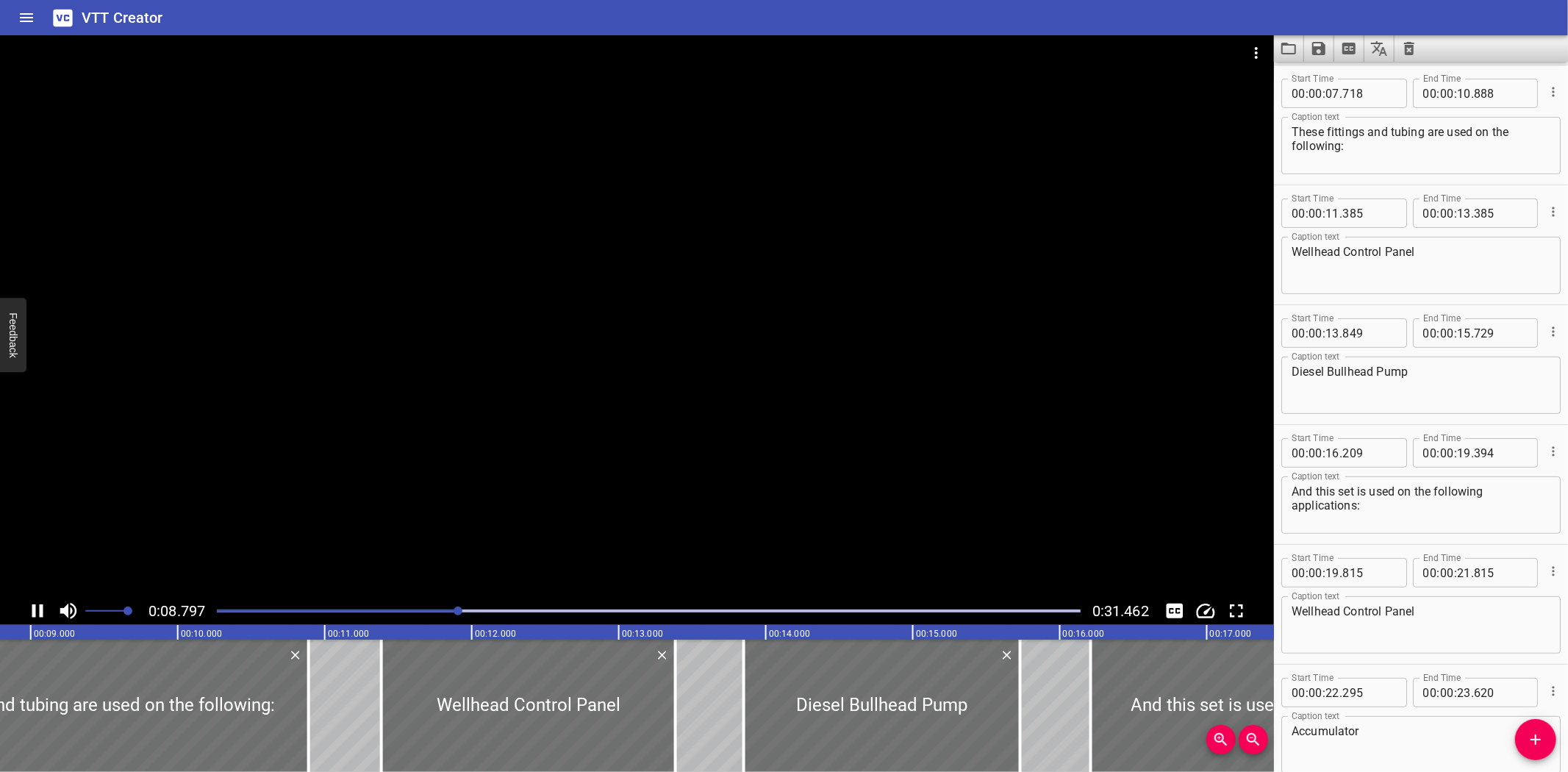
click at [599, 393] on div at bounding box center [637, 316] width 1274 height 561
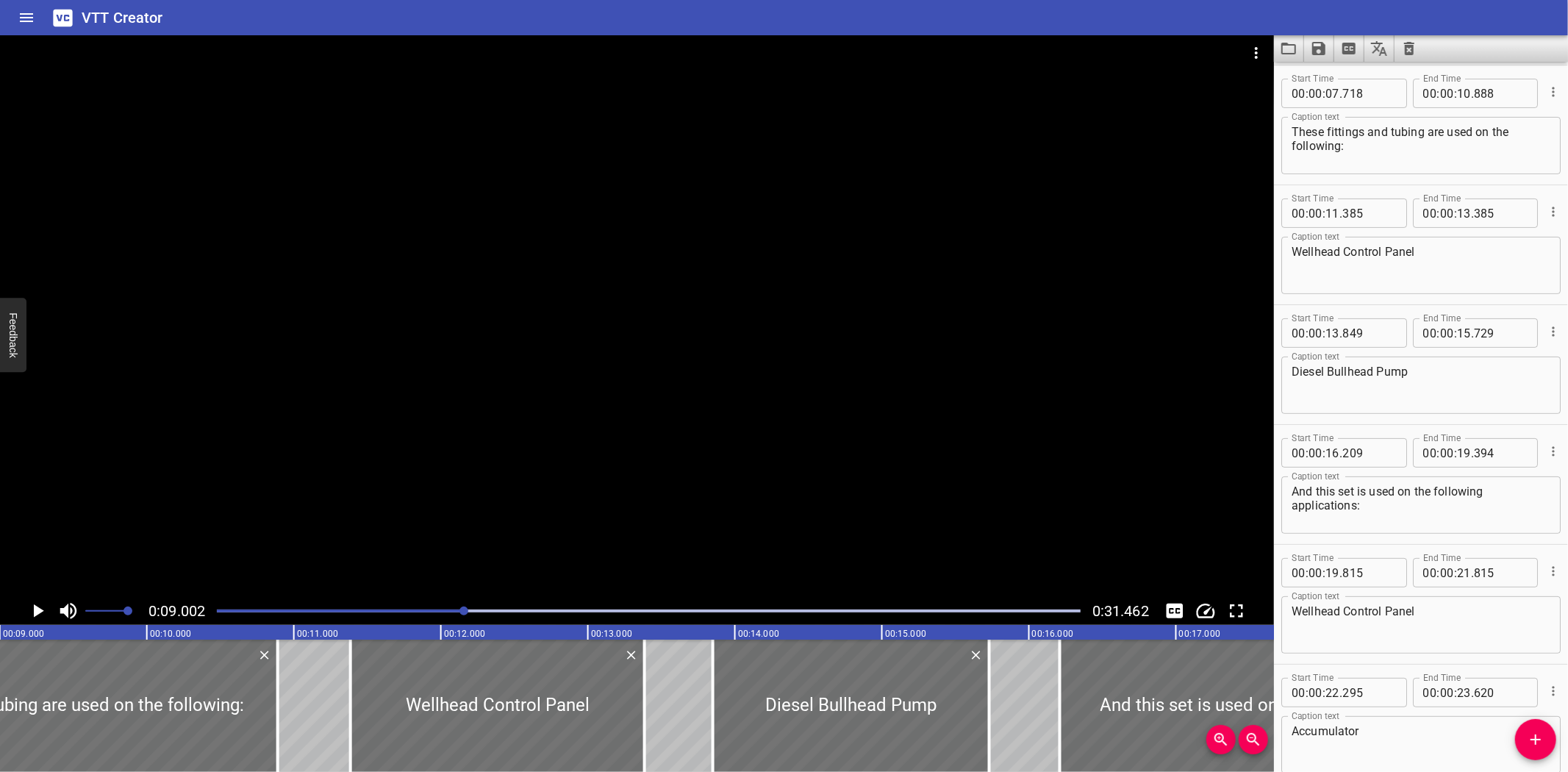
click at [430, 615] on div at bounding box center [648, 611] width 881 height 21
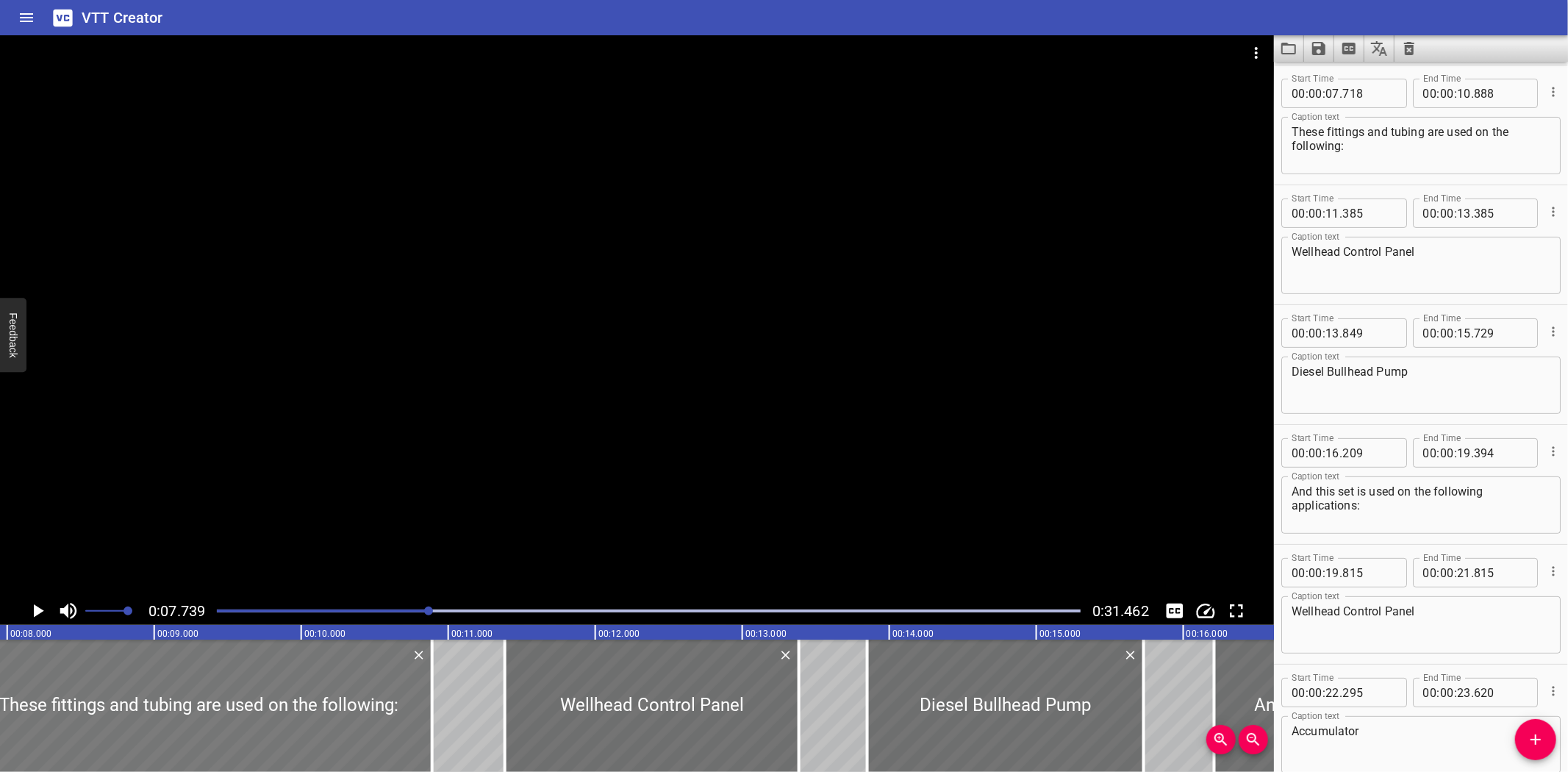
scroll to position [0, 1138]
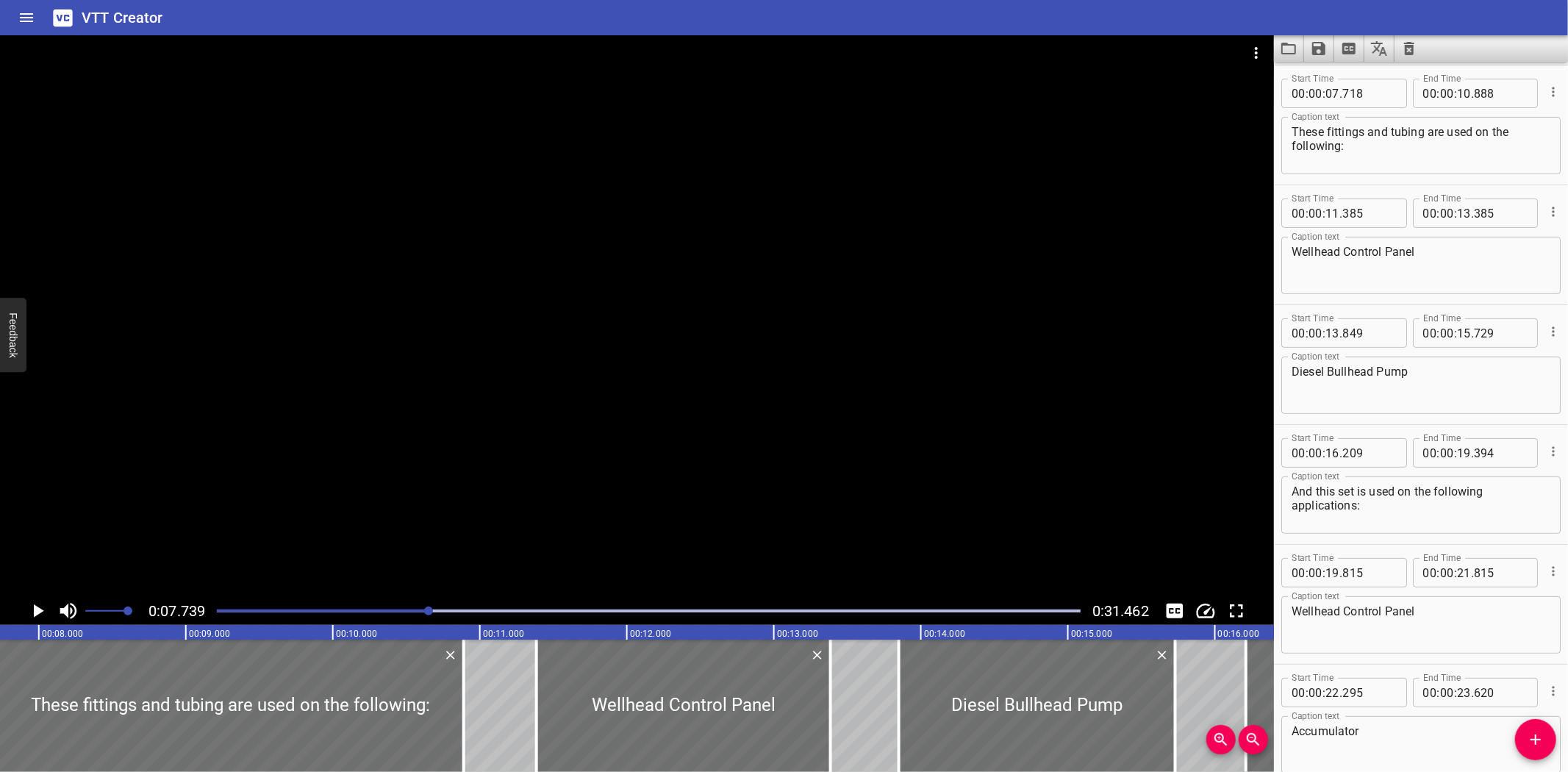
click at [402, 605] on div at bounding box center [648, 611] width 881 height 21
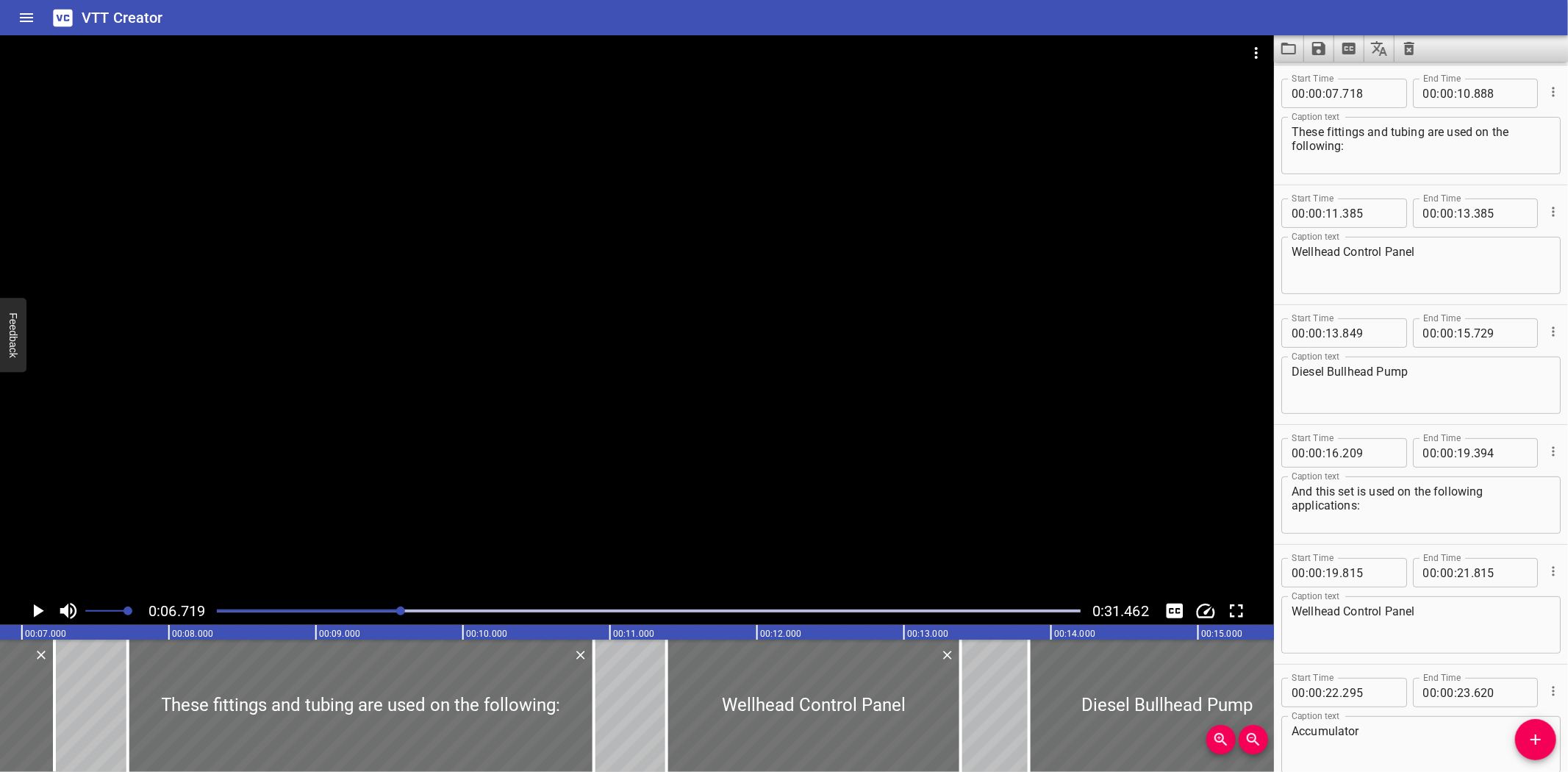
scroll to position [0, 987]
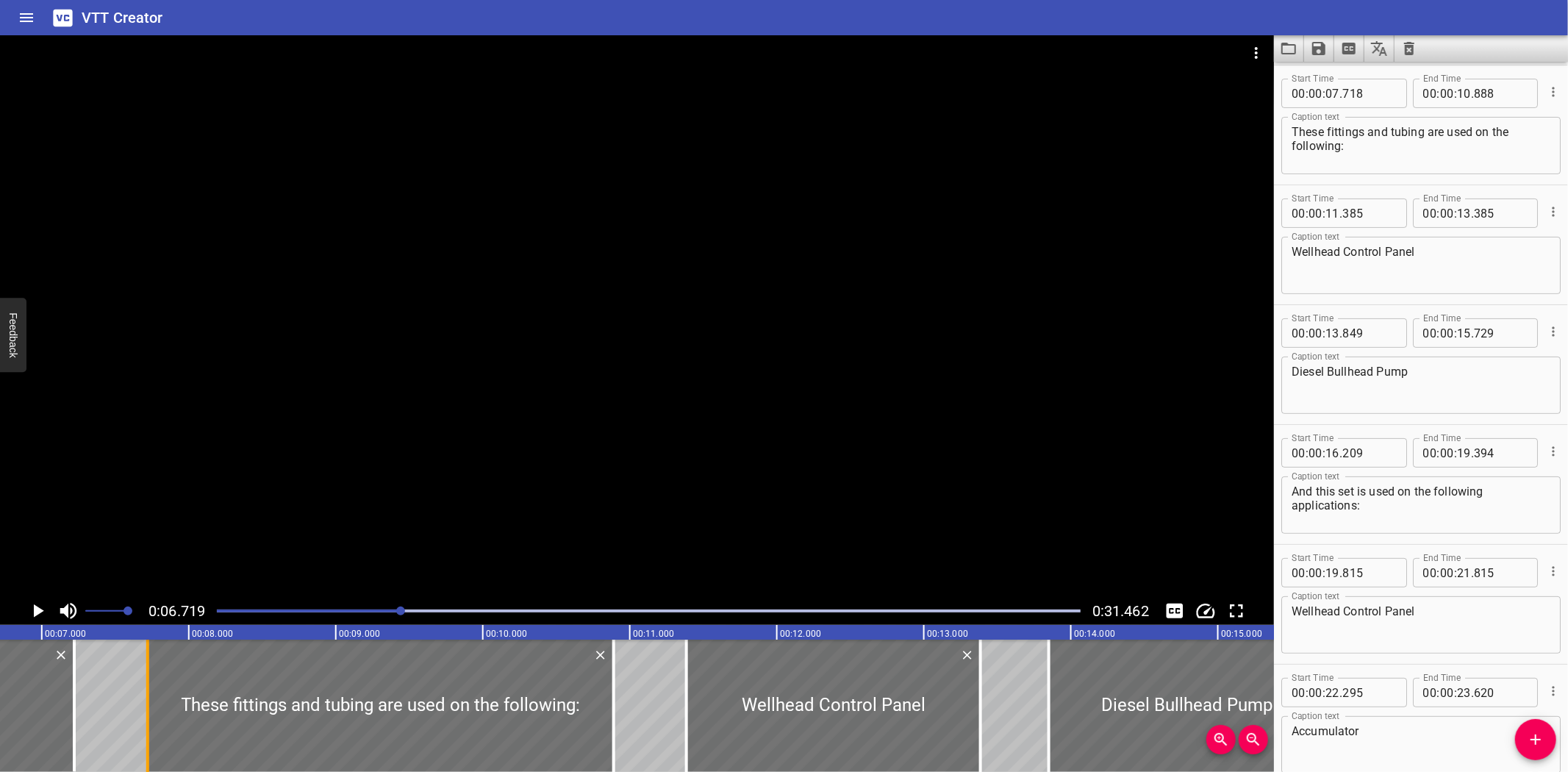
click at [144, 714] on div at bounding box center [148, 705] width 15 height 132
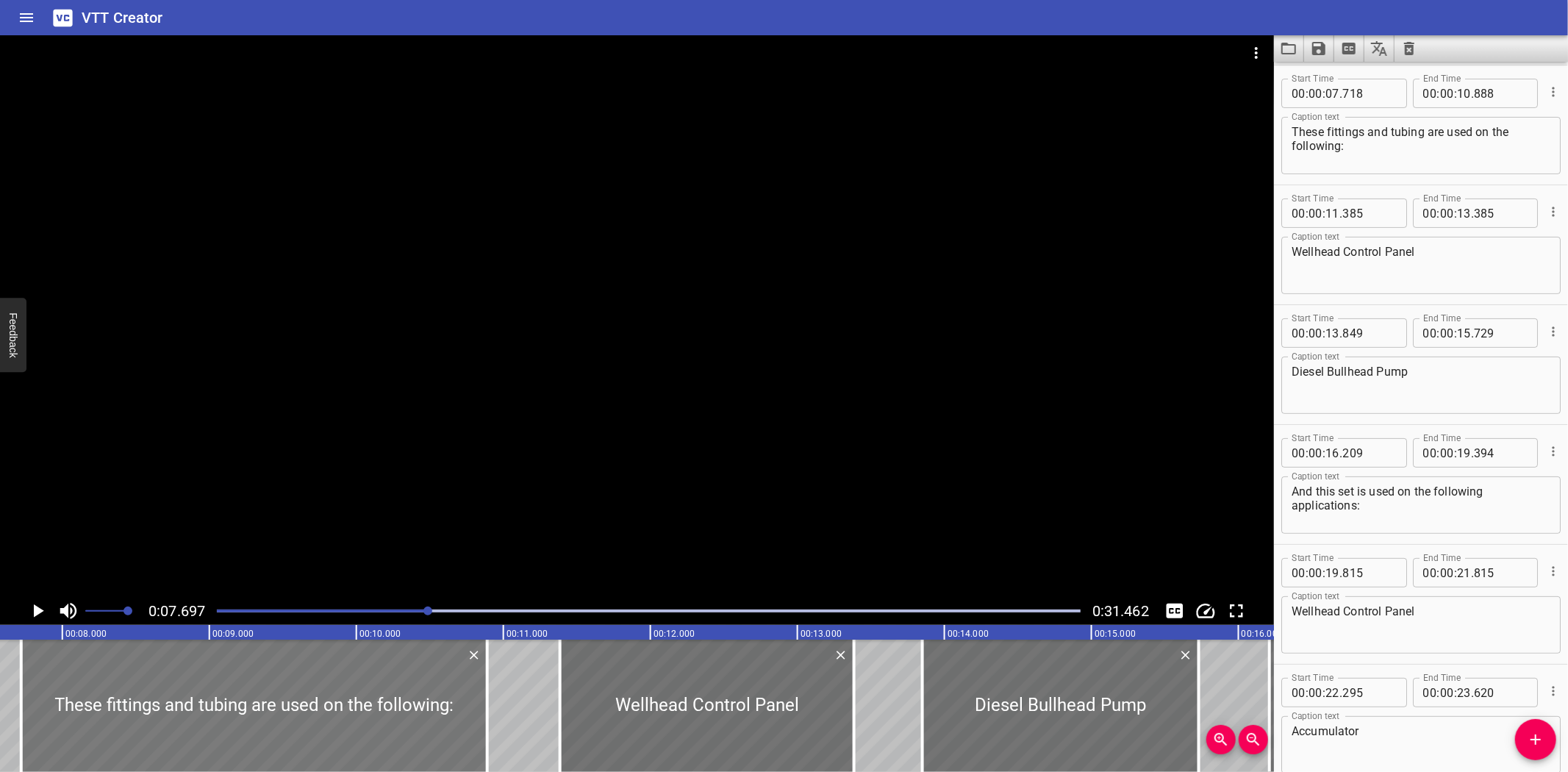
scroll to position [0, 1131]
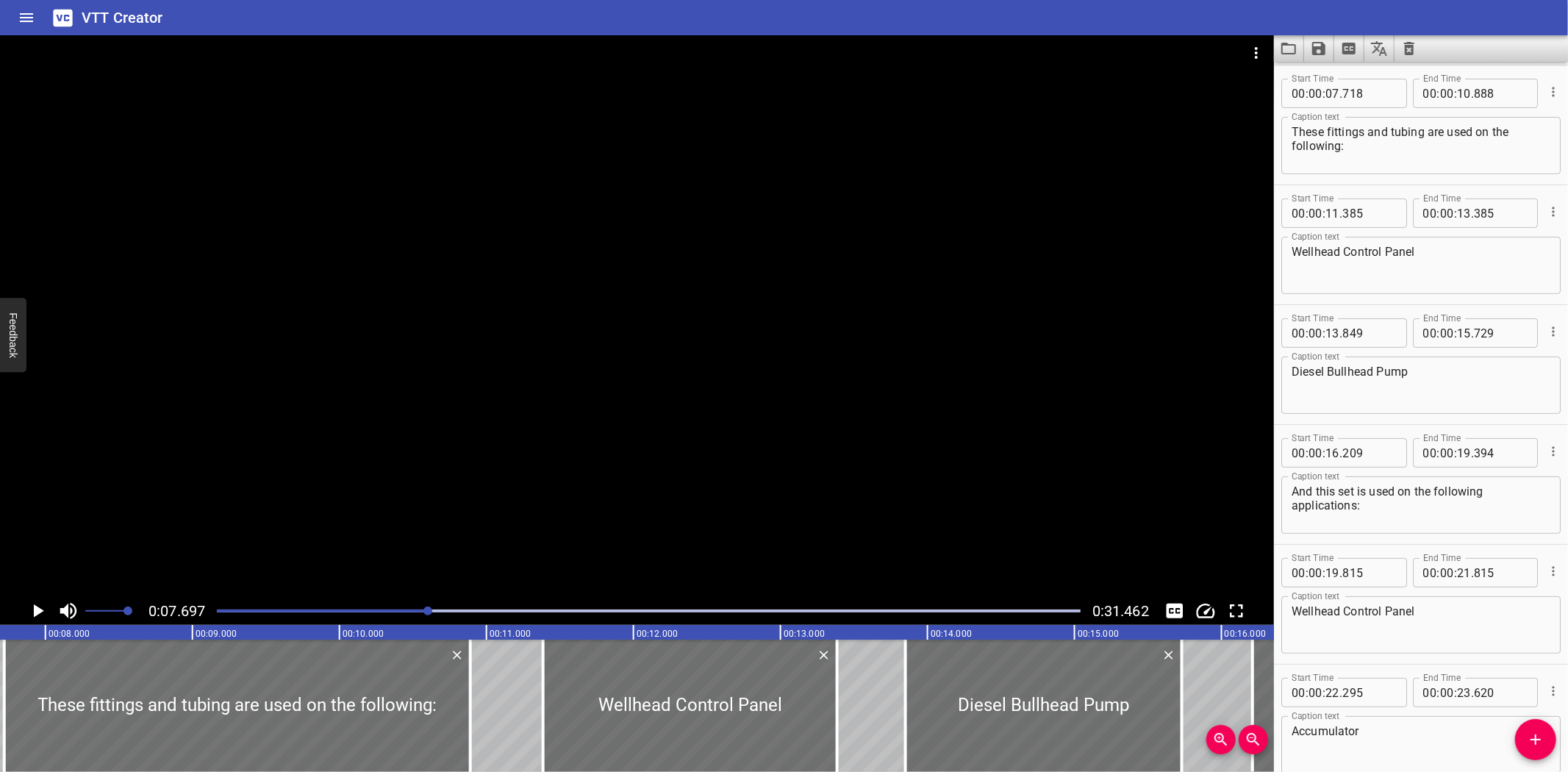
click at [259, 15] on div "VTT Creator" at bounding box center [784, 18] width 1568 height 36
click at [1284, 45] on icon "Load captions from file" at bounding box center [1288, 48] width 15 height 12
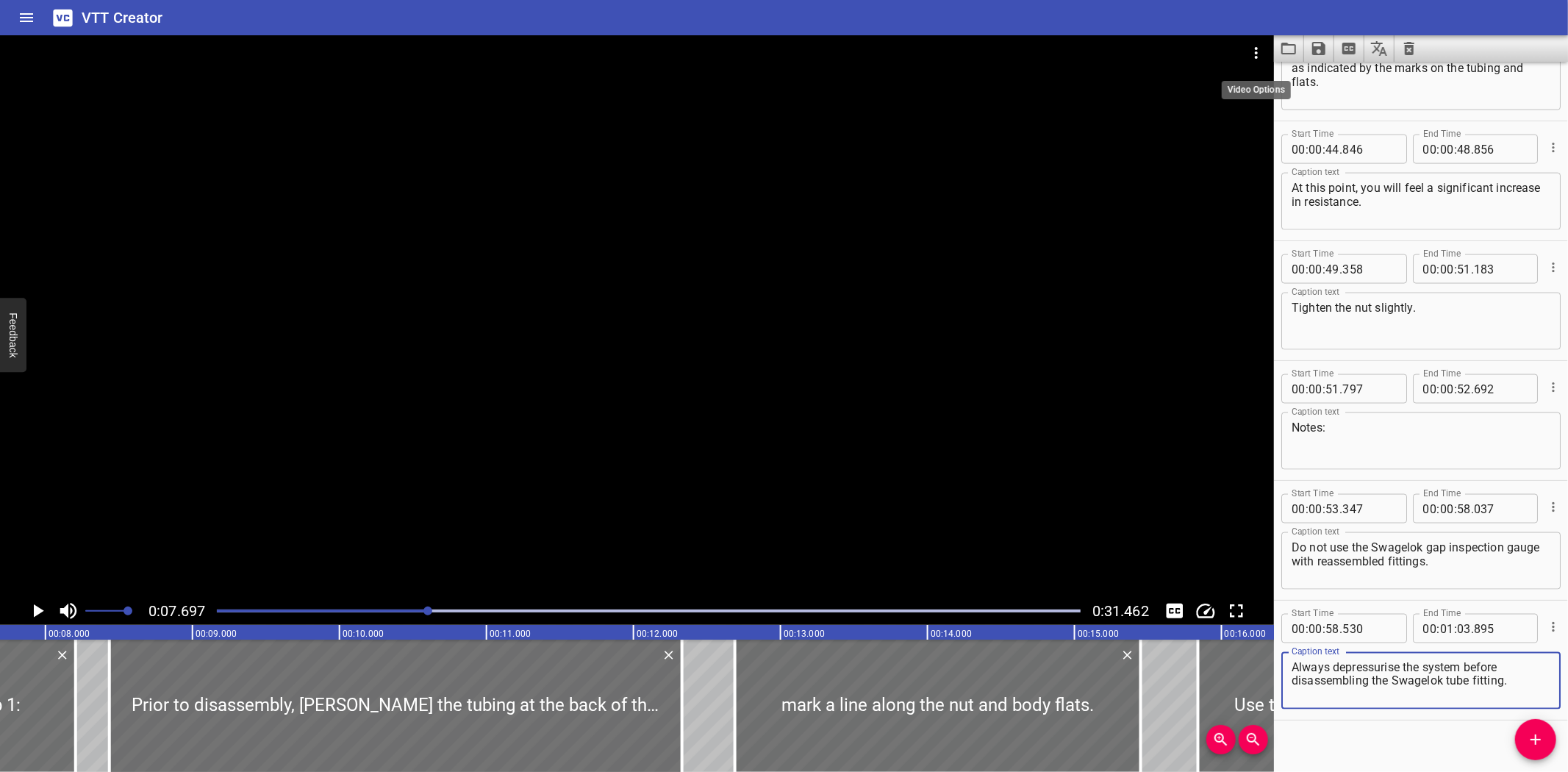
scroll to position [1752, 0]
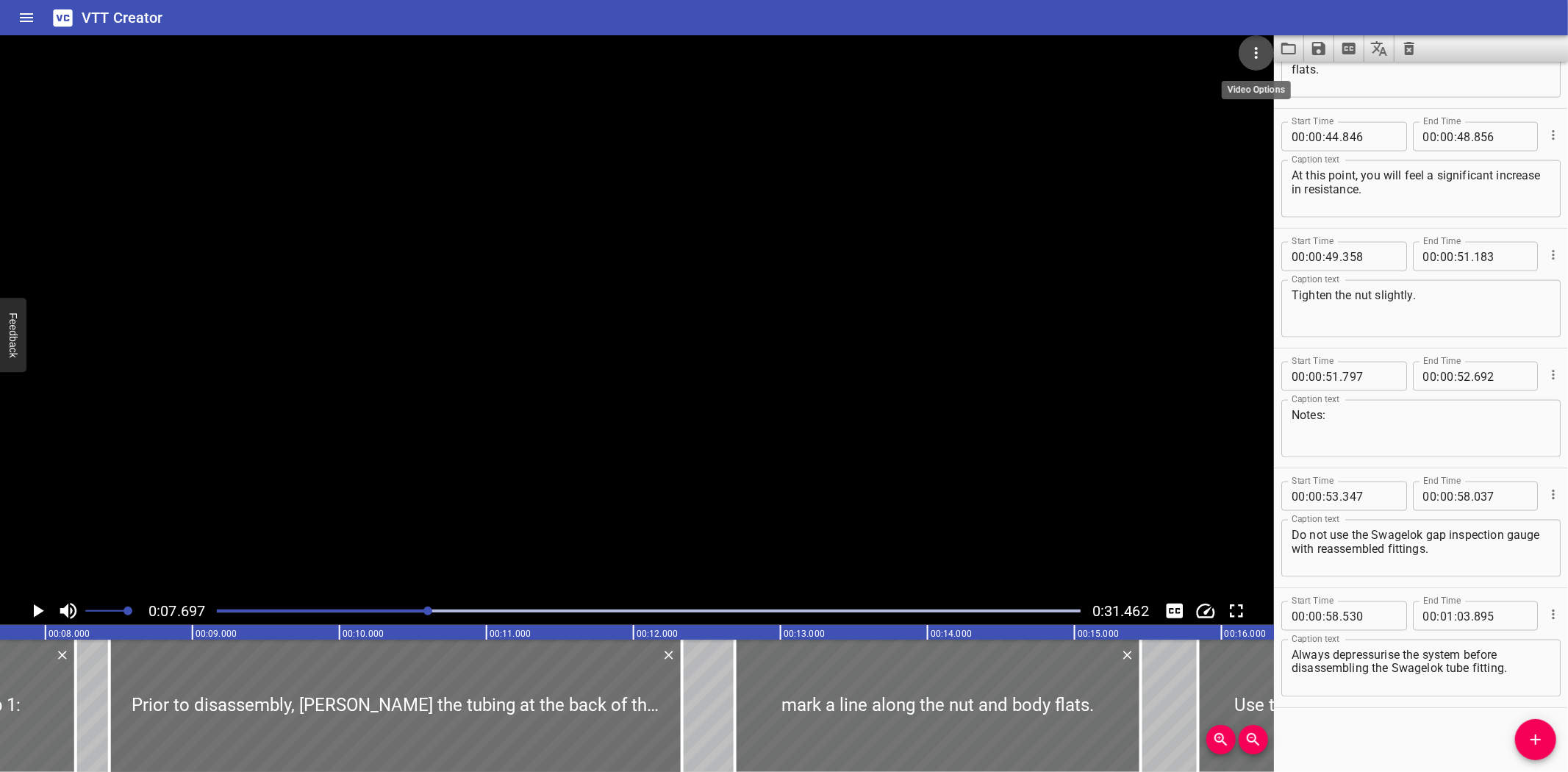
click at [1259, 52] on icon "Video Options" at bounding box center [1256, 52] width 18 height 18
click at [1259, 52] on li "Select New Video File..." at bounding box center [1312, 54] width 146 height 26
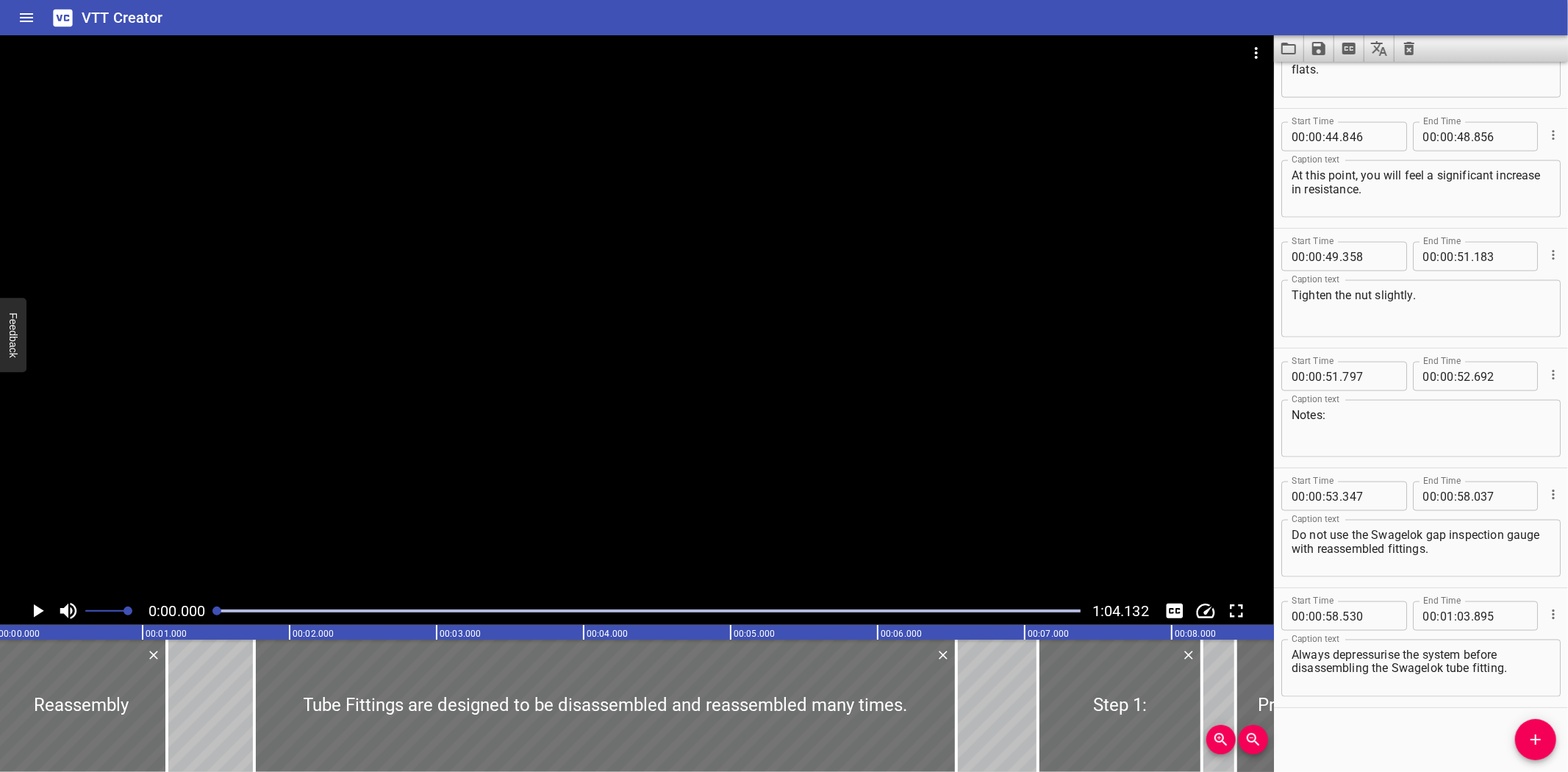
scroll to position [0, 0]
drag, startPoint x: 1053, startPoint y: 224, endPoint x: 986, endPoint y: 30, distance: 205.2
drag, startPoint x: 986, startPoint y: 30, endPoint x: 962, endPoint y: 26, distance: 24.3
click div "VTT Creator"
drag, startPoint x: 962, startPoint y: 26, endPoint x: 950, endPoint y: 25, distance: 12.0
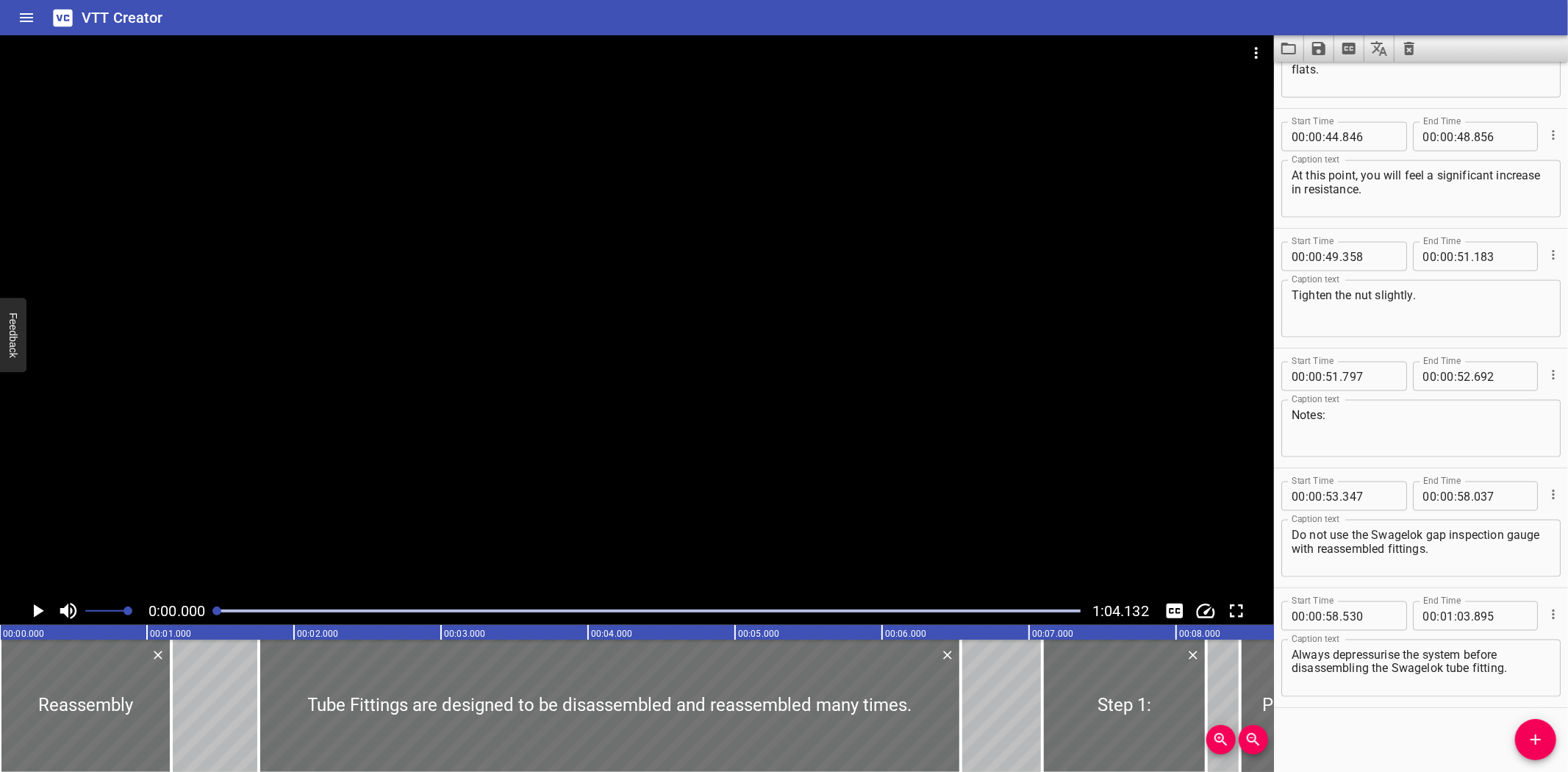
click div "VTT Creator"
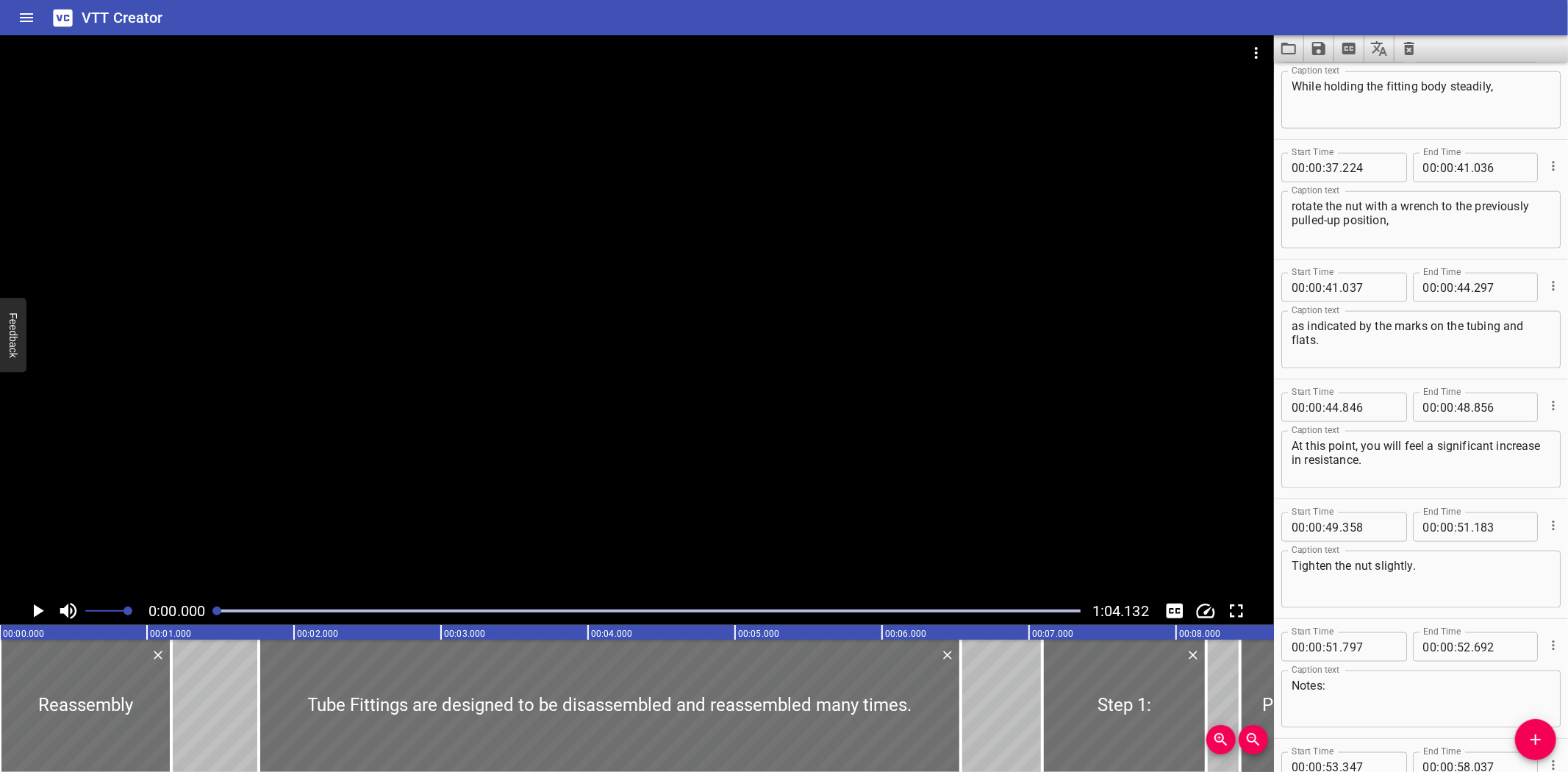
scroll to position [1752, 0]
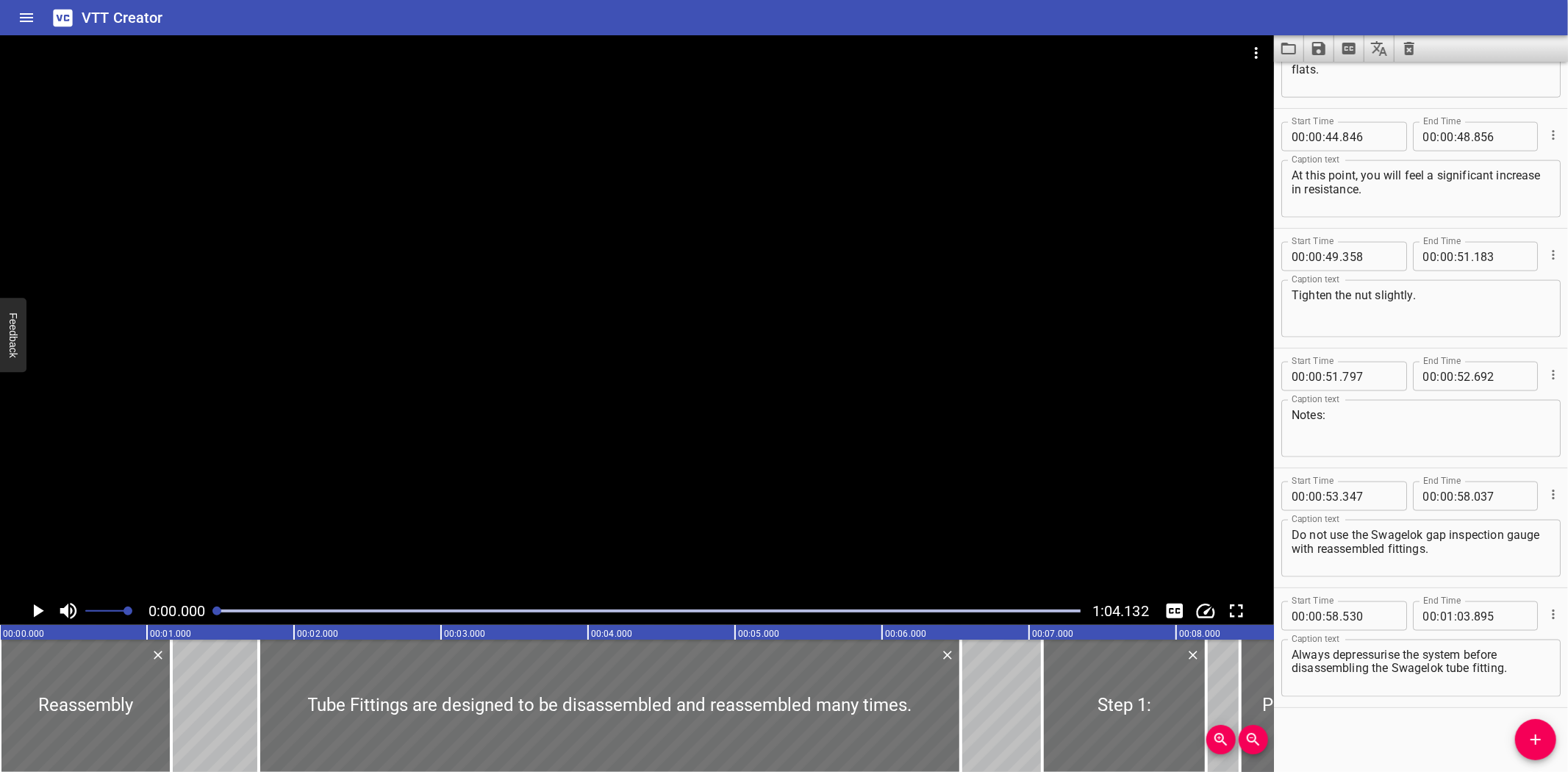
click div
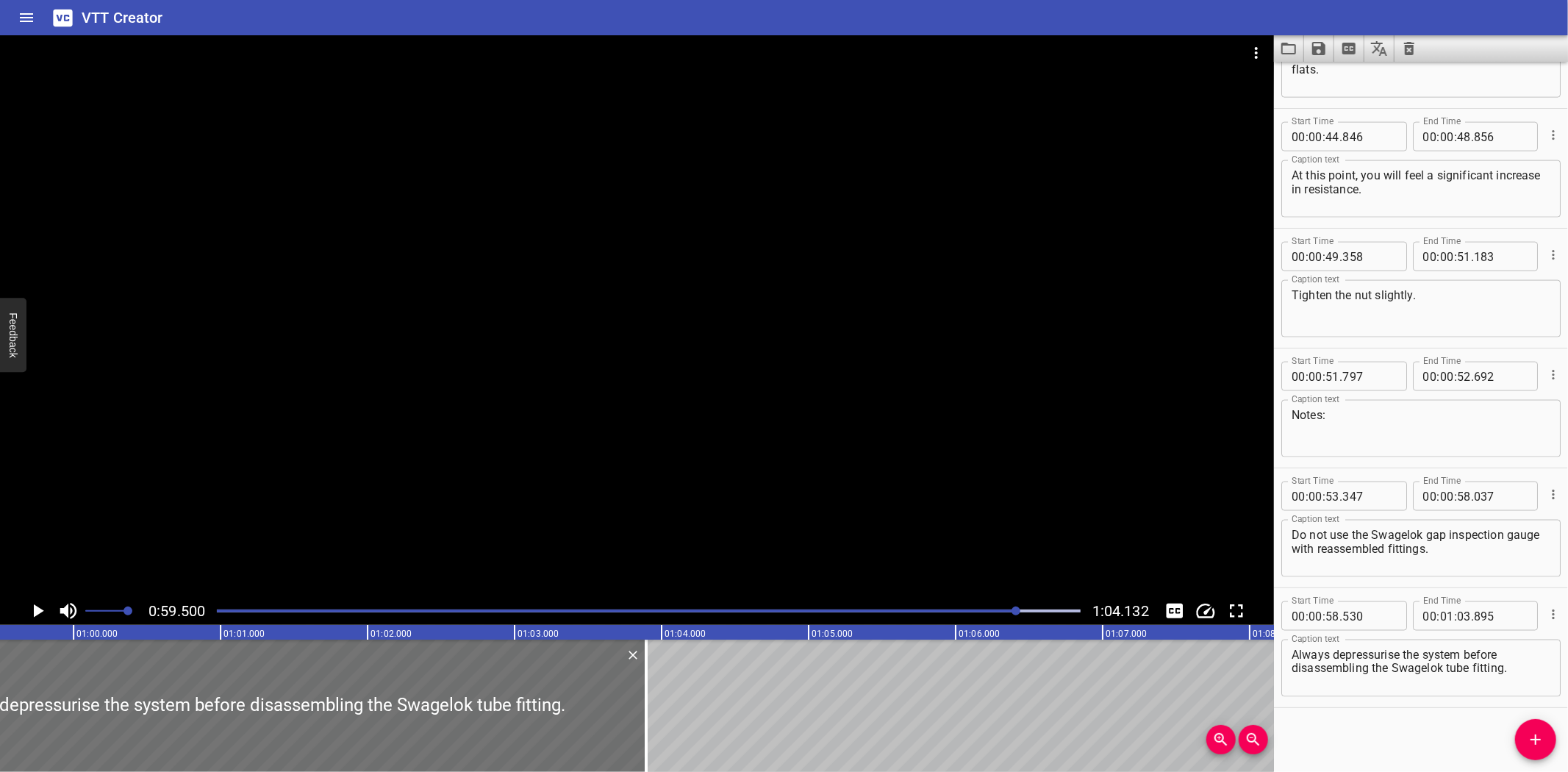
click div "Play progress"
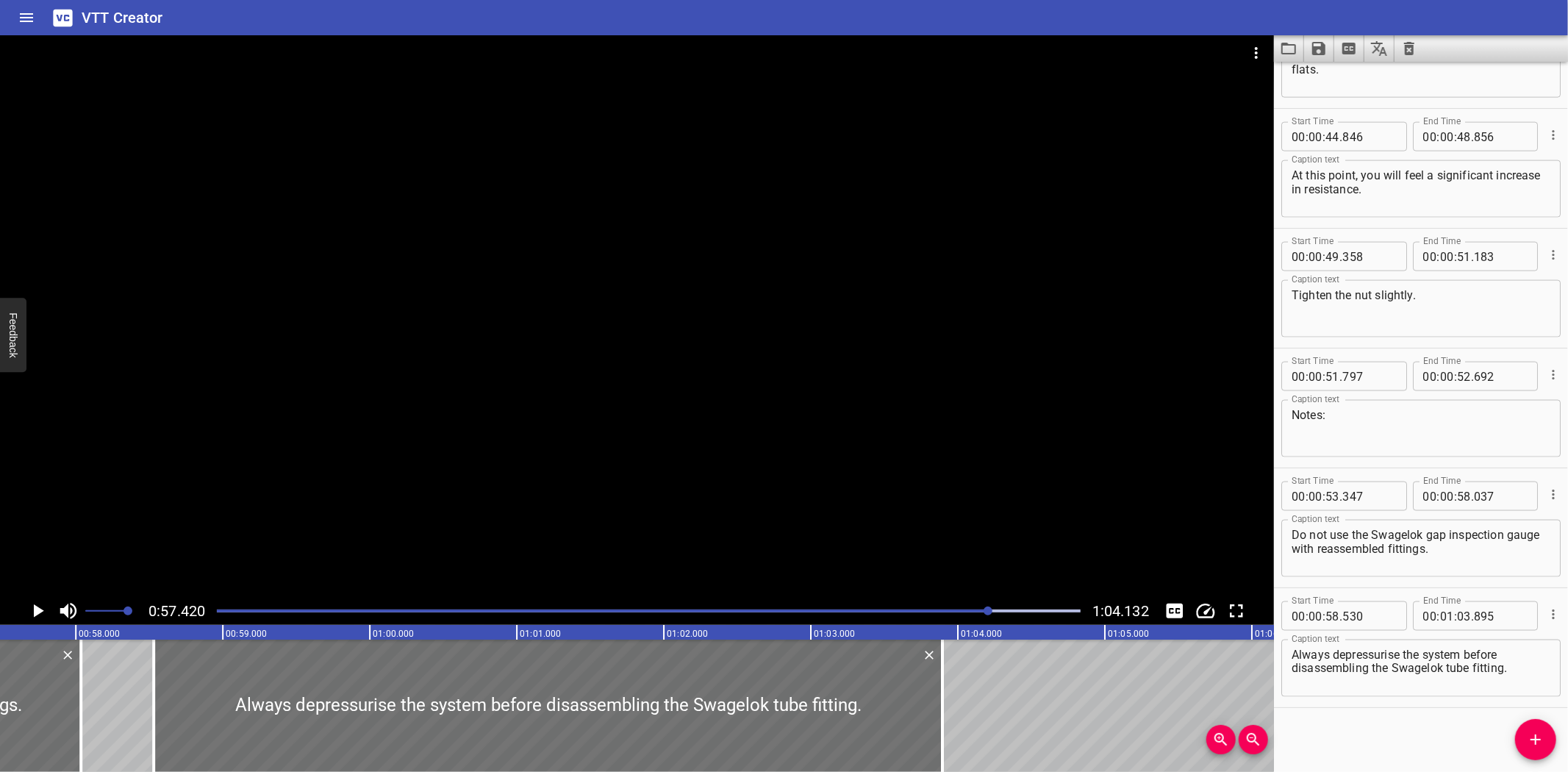
scroll to position [0, 8444]
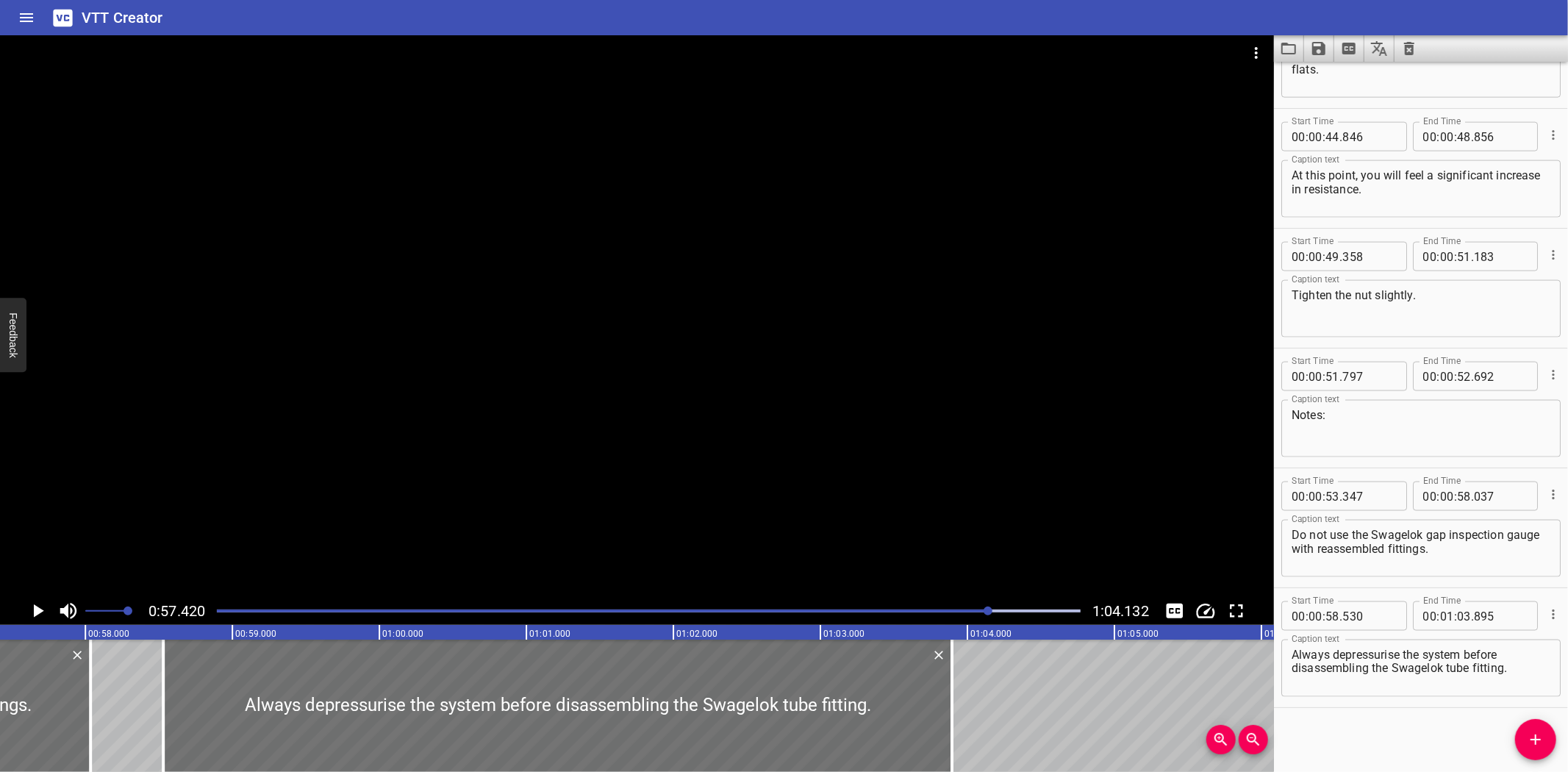
click div "Play progress"
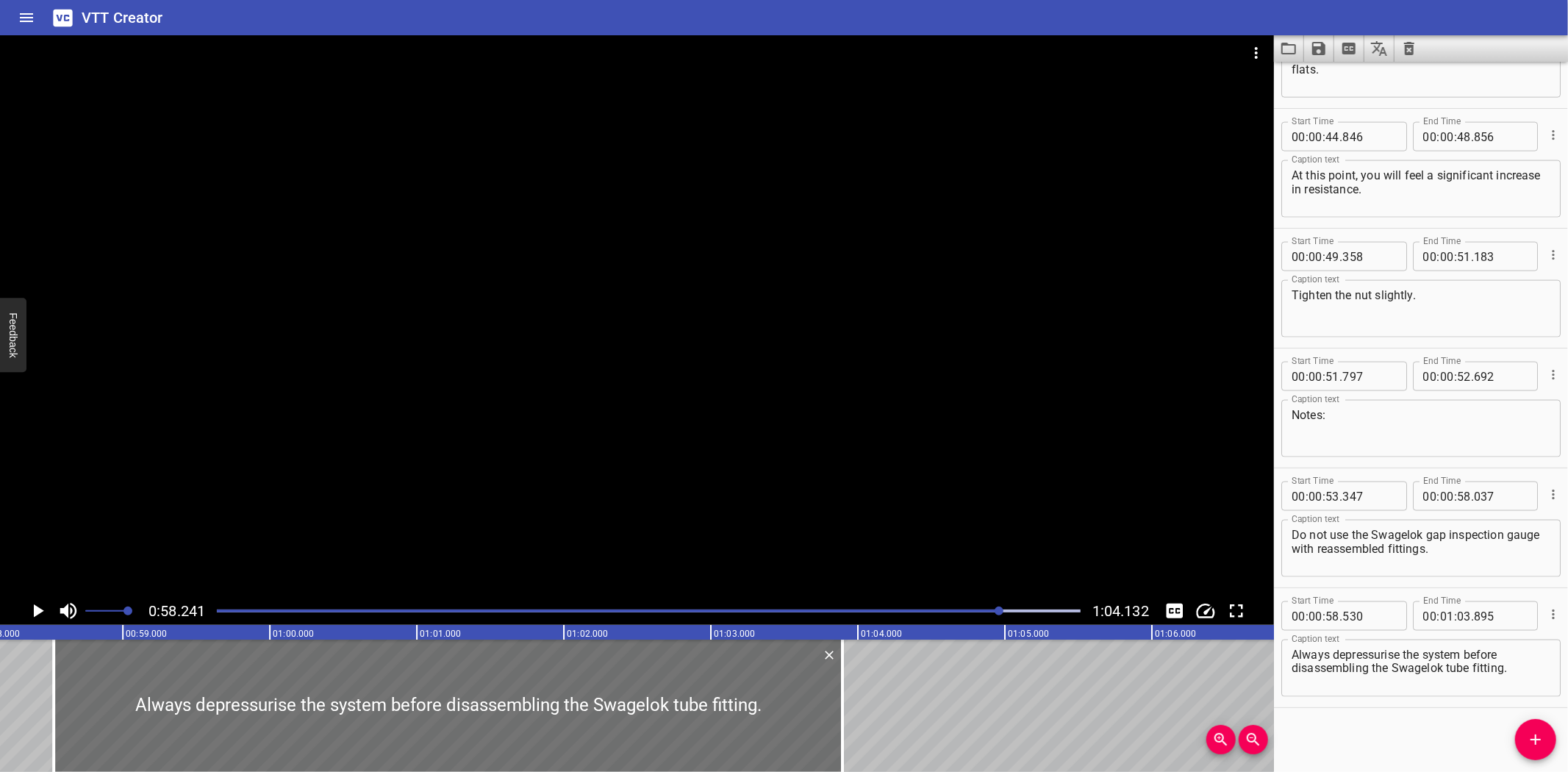
scroll to position [0, 8564]
click div "Reassembly Tube Fittings are designed to be disassembled and reassembled many t…"
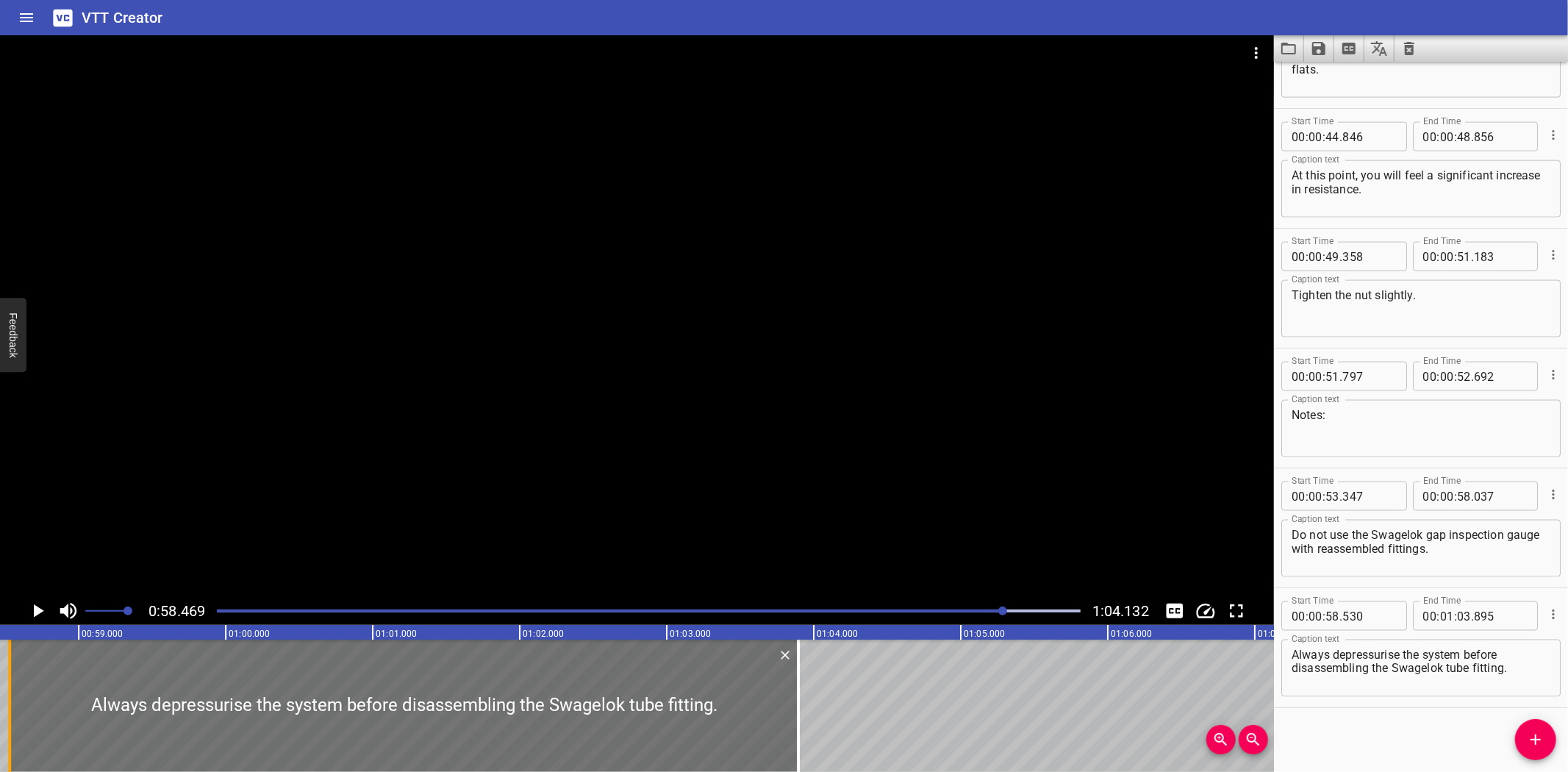
click div
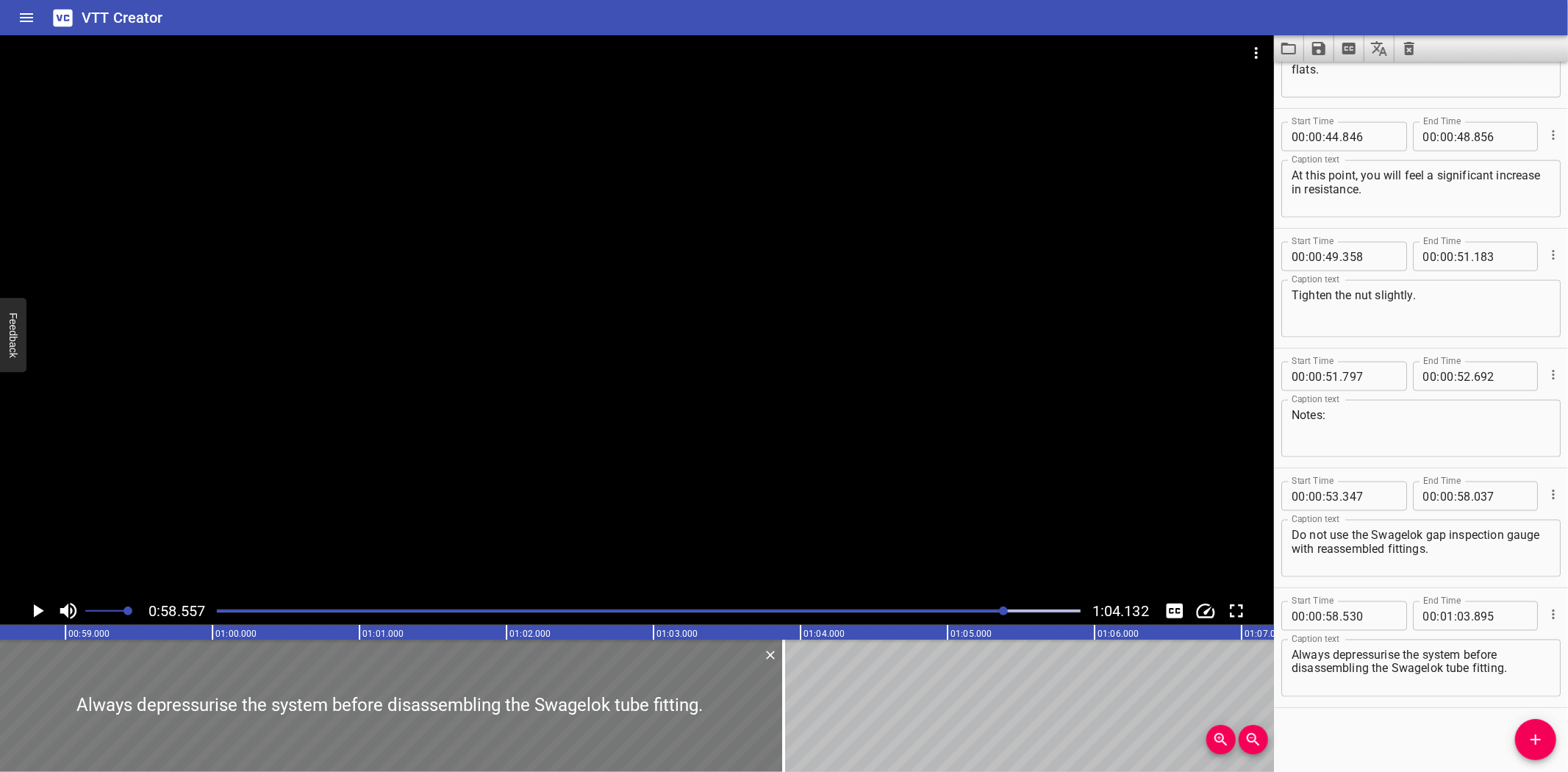
type input "520"
type input "885"
drag, startPoint x: 15, startPoint y: 670, endPoint x: 612, endPoint y: 18, distance: 884.0
click div "VTT Creator"
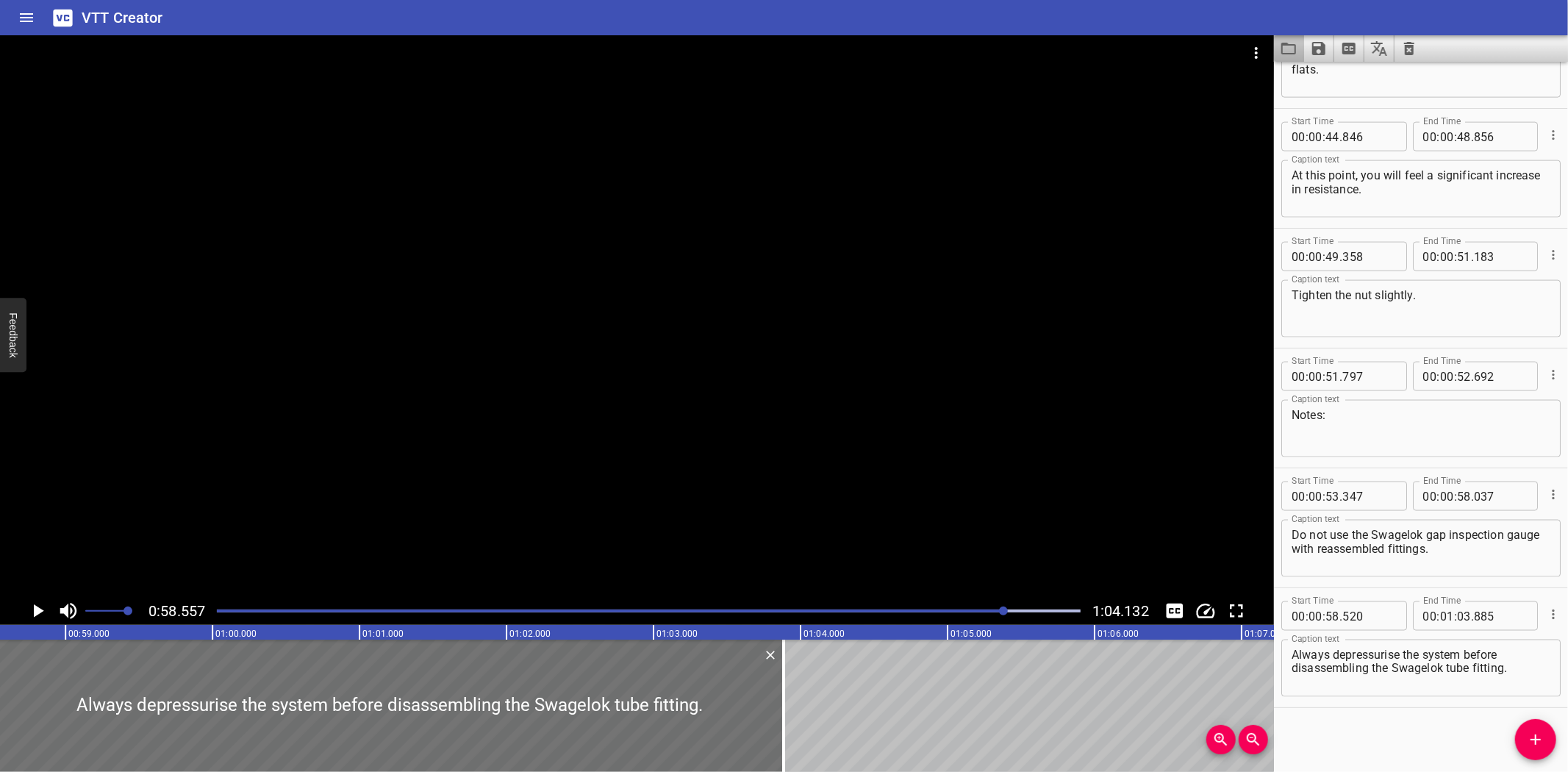
click button "Load captions from file"
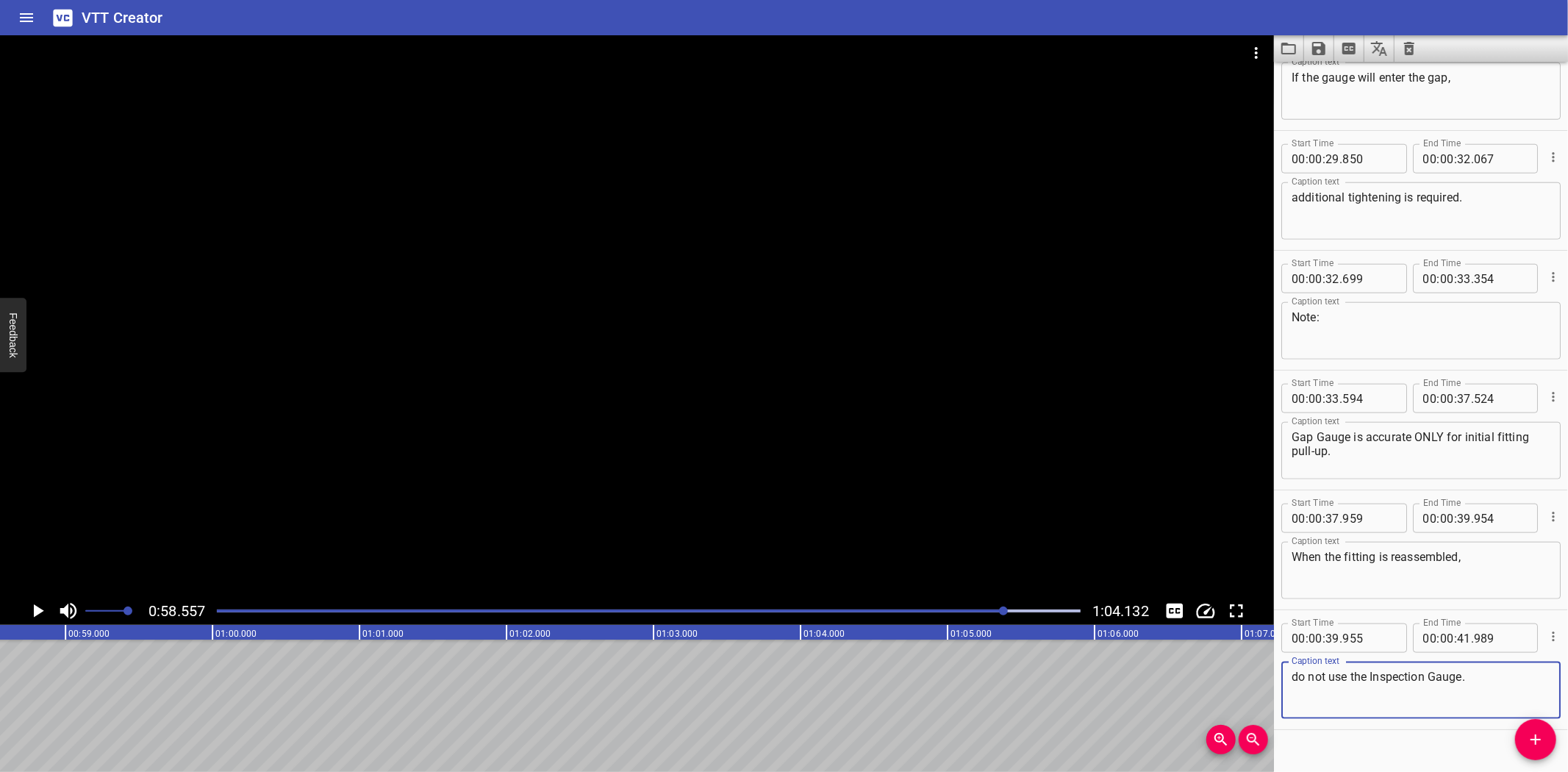
scroll to position [1275, 0]
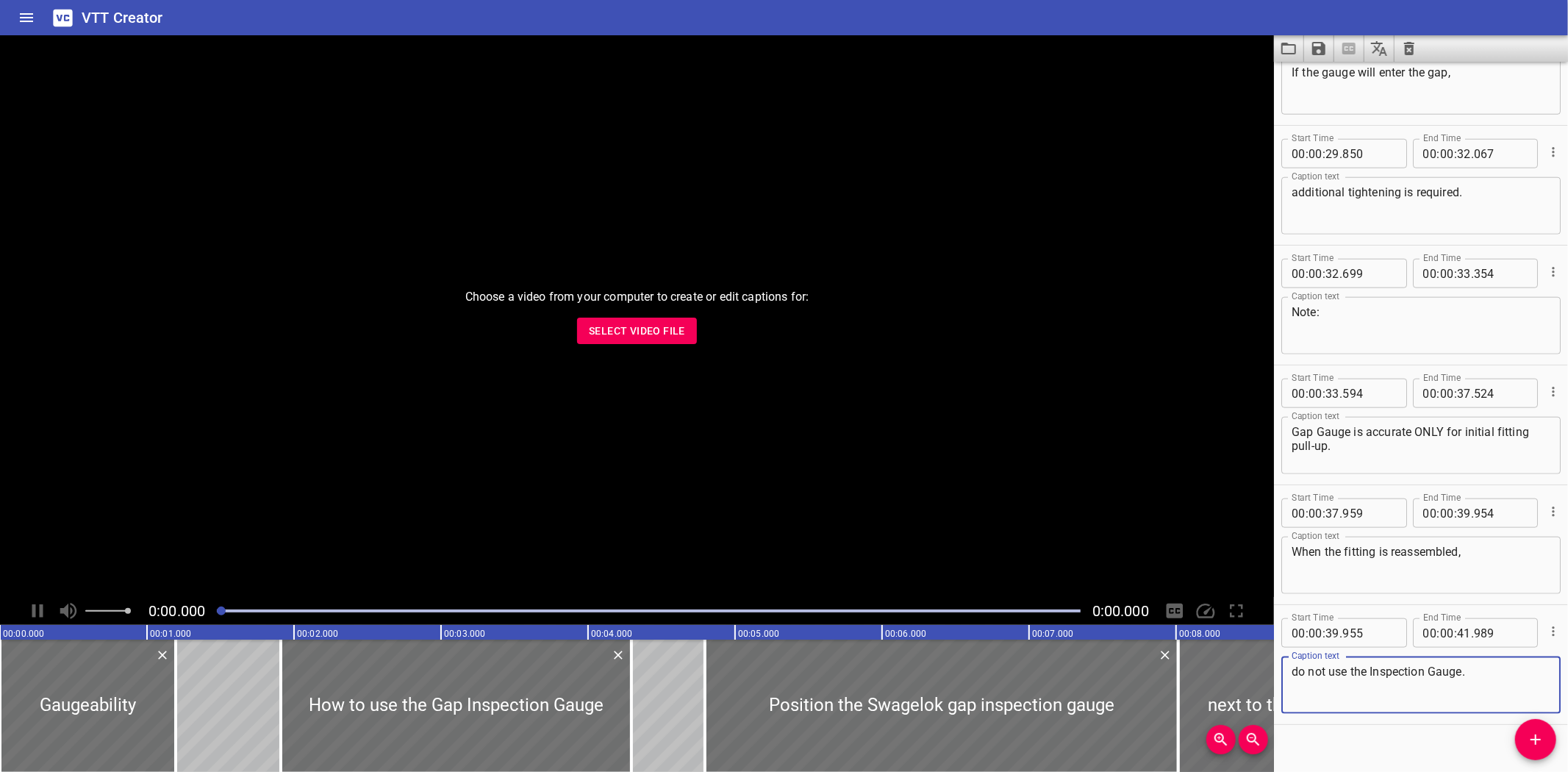
scroll to position [1275, 0]
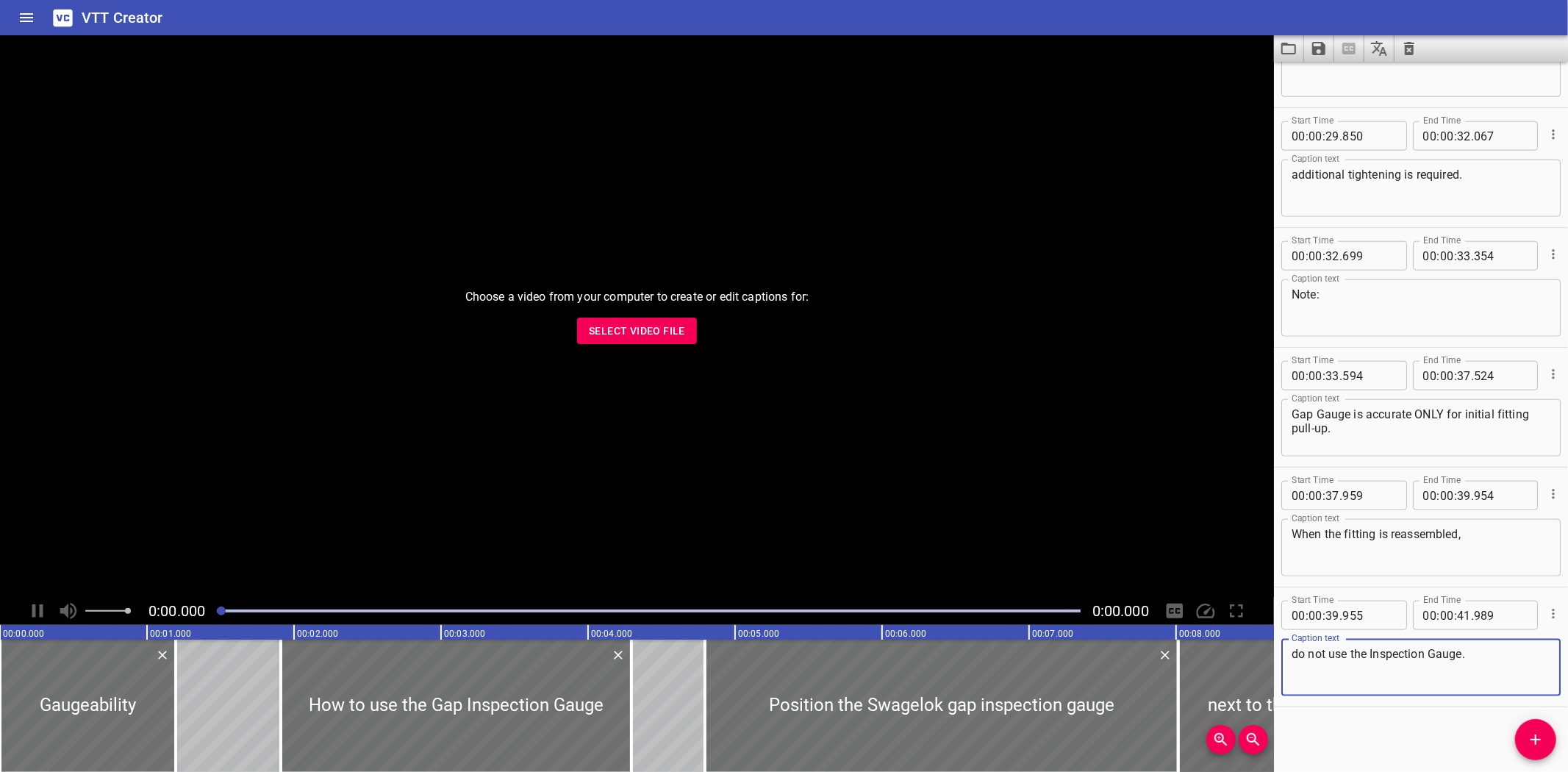
click at [618, 334] on span "Select Video File" at bounding box center [636, 331] width 97 height 19
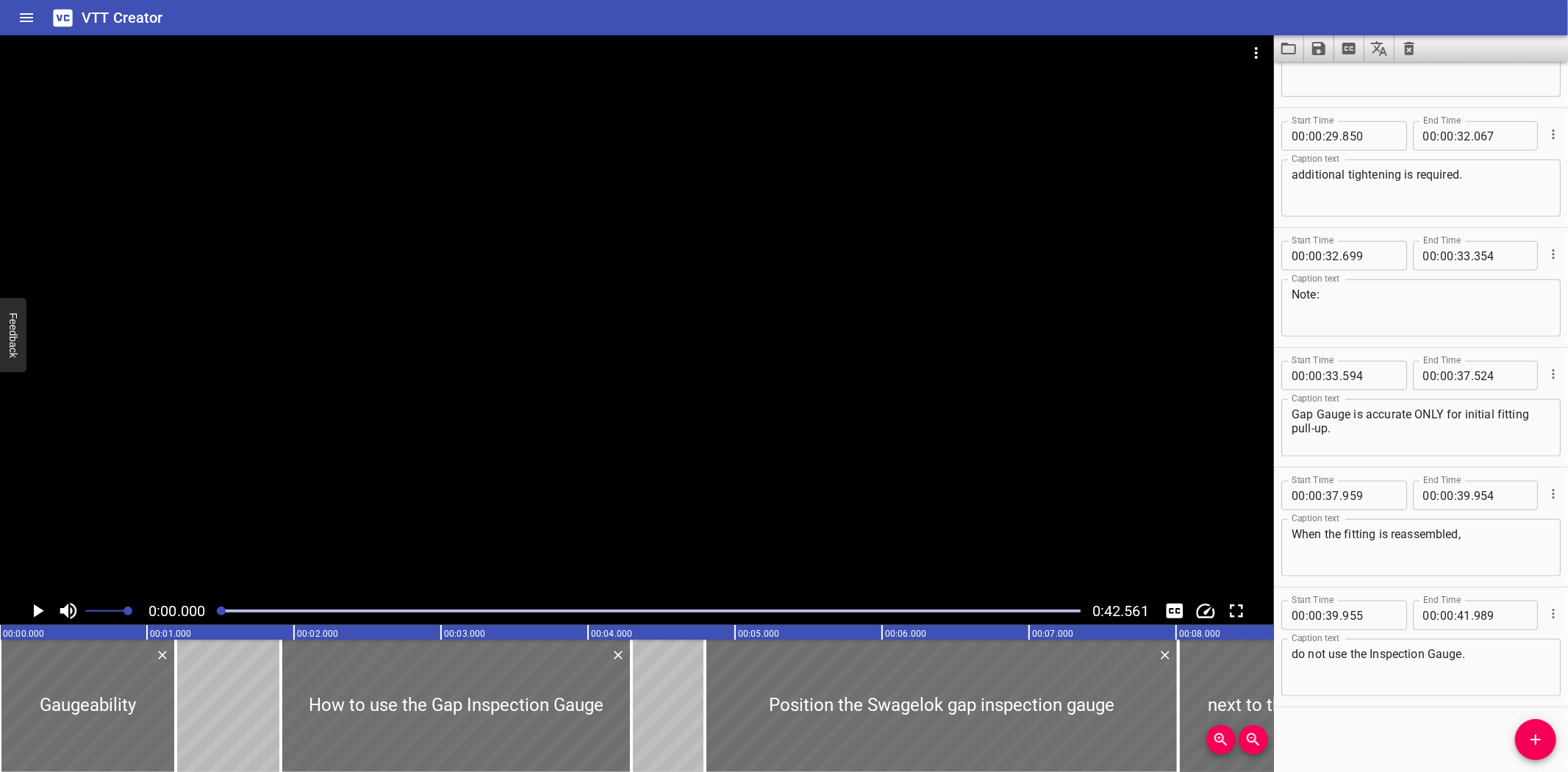
drag, startPoint x: 402, startPoint y: 205, endPoint x: 1171, endPoint y: 16, distance: 791.9
click at [1171, 16] on div "VTT Creator" at bounding box center [784, 18] width 1568 height 36
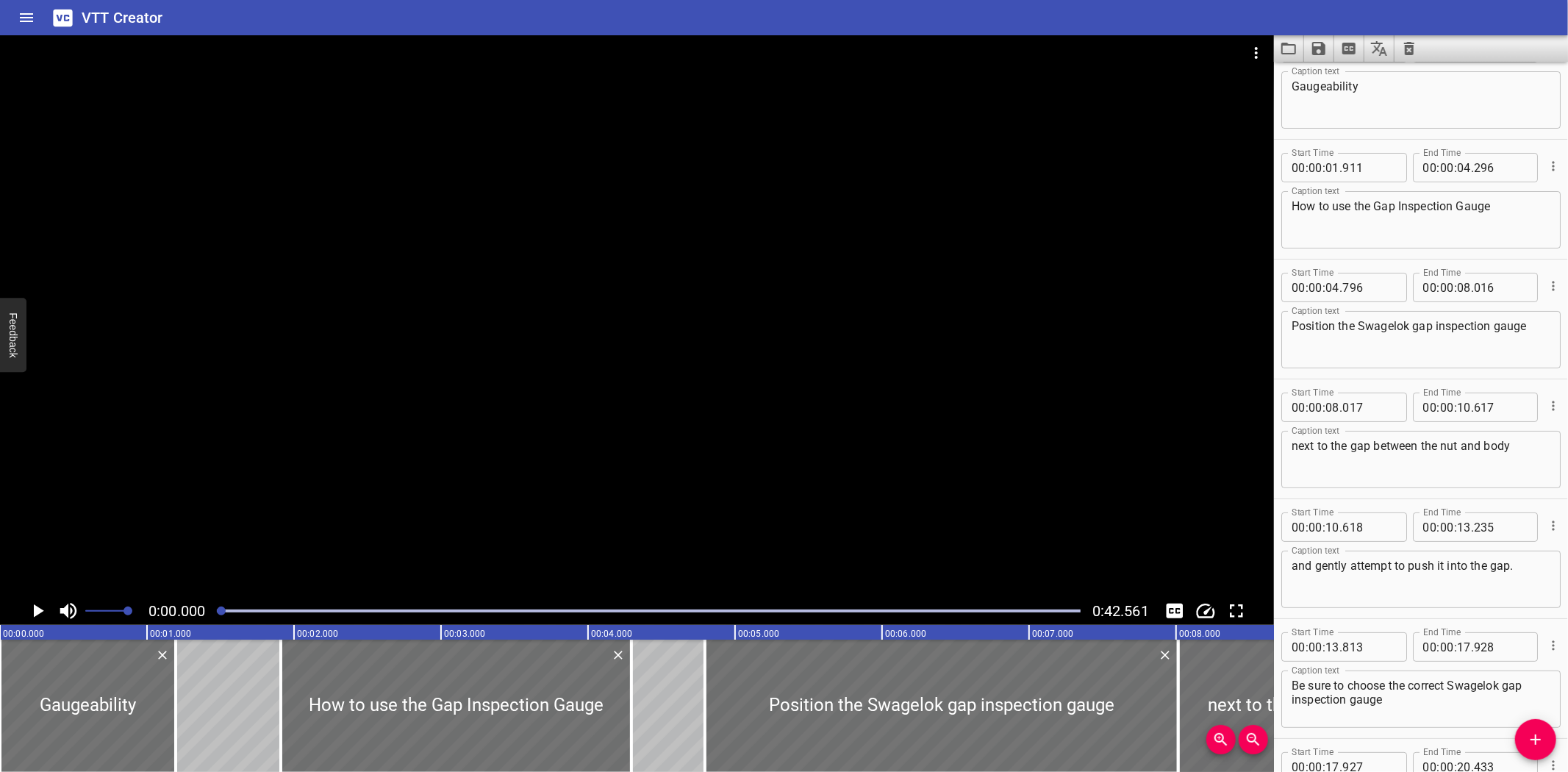
scroll to position [82, 0]
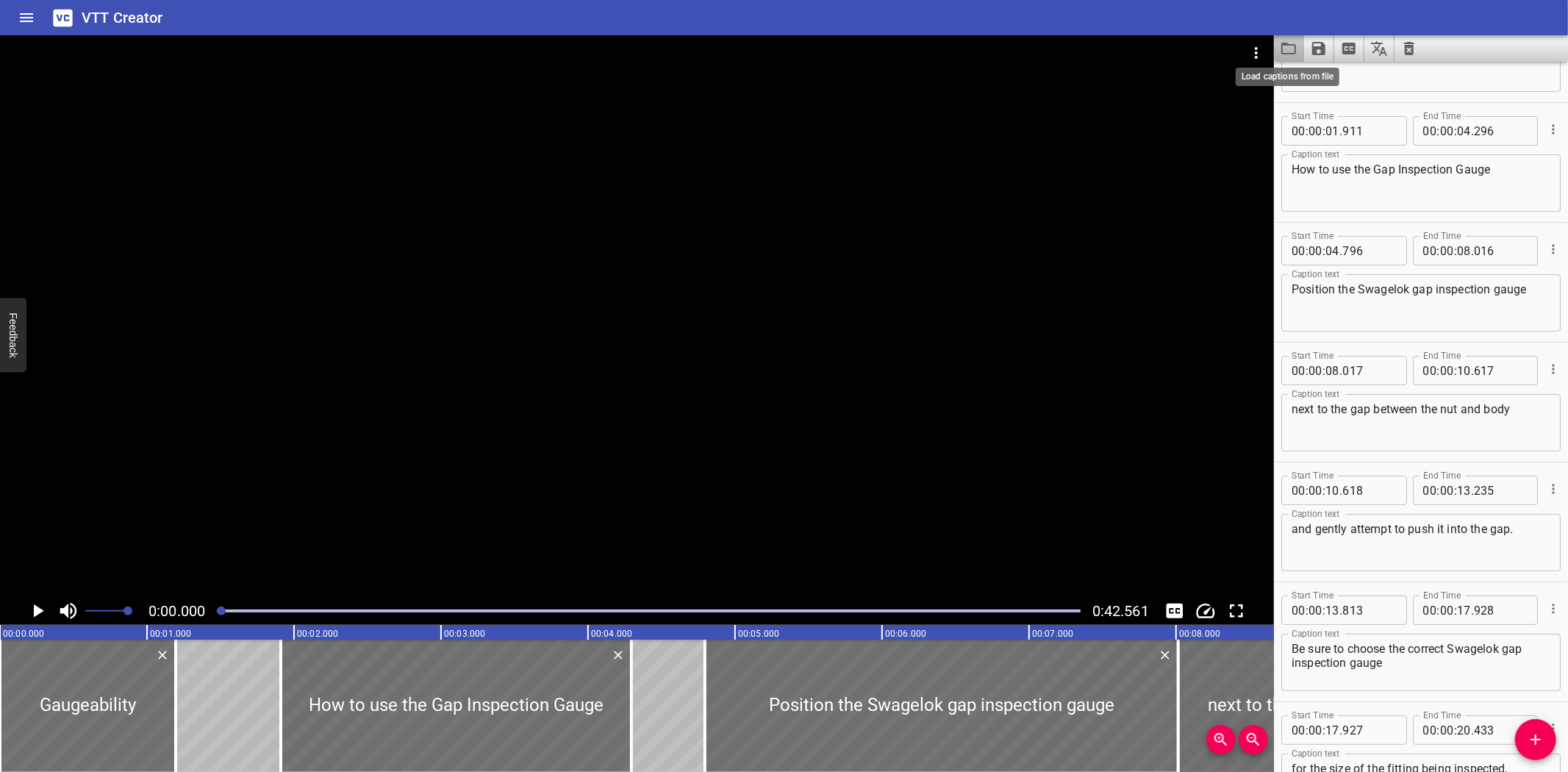
click at [1297, 47] on icon "Load captions from file" at bounding box center [1288, 48] width 18 height 18
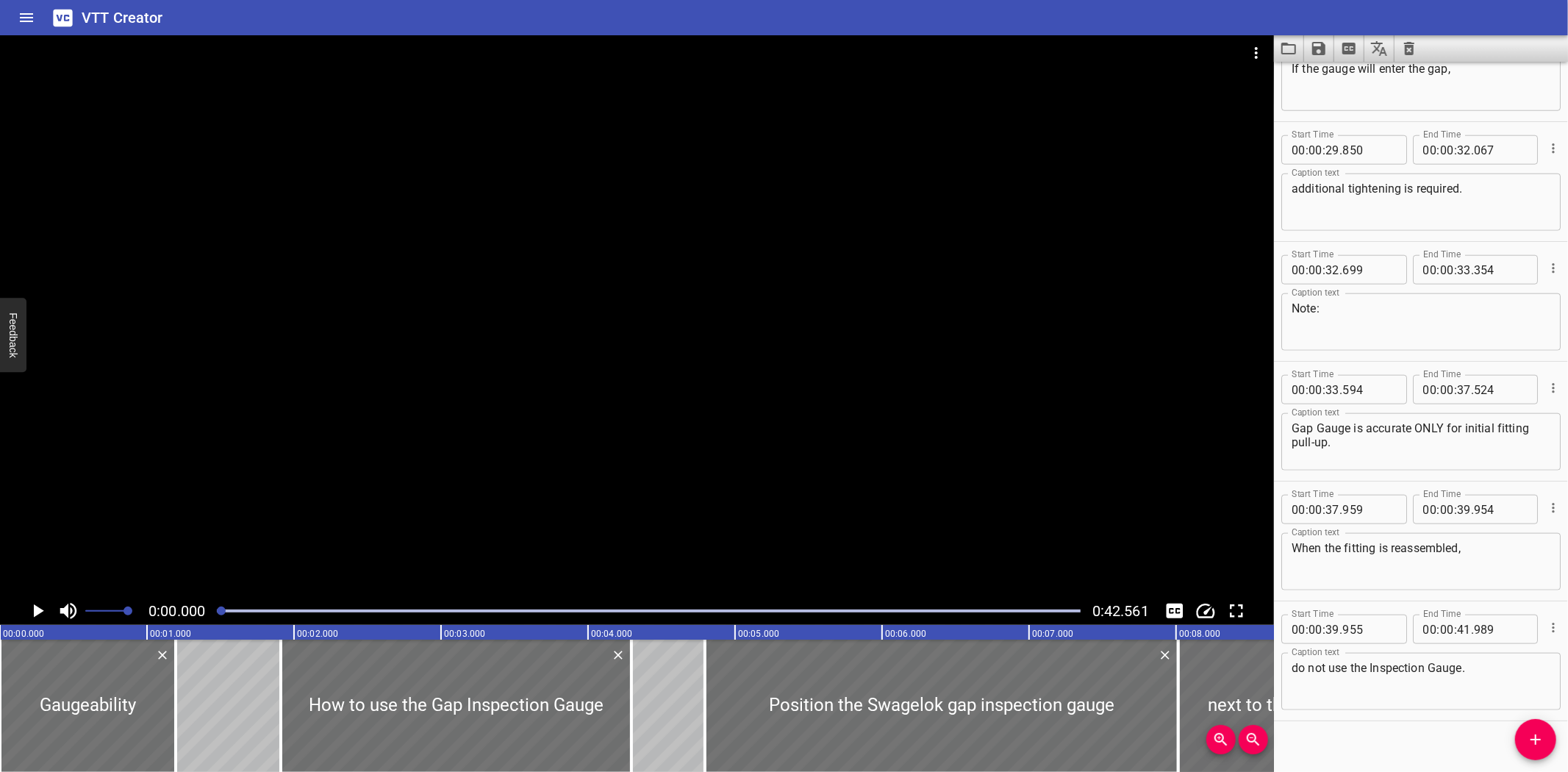
scroll to position [1274, 0]
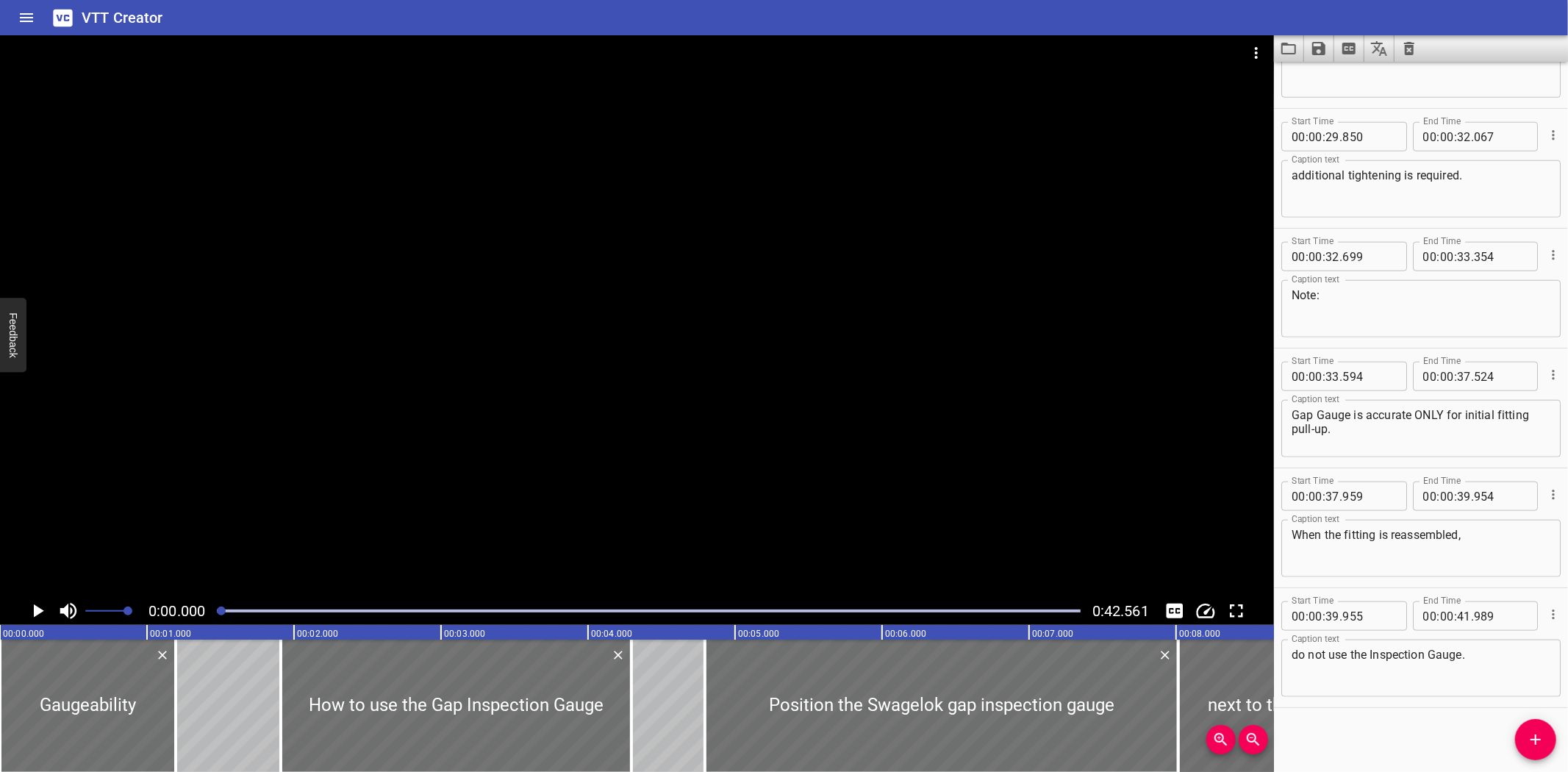
drag, startPoint x: 1522, startPoint y: 659, endPoint x: 1400, endPoint y: 739, distance: 145.9
click at [1400, 739] on div "Start Time 00 : 00 : 00 . 000 Start Time End Time 00 : 00 : 01 . 195 End Time C…" at bounding box center [1421, 417] width 294 height 710
click at [1031, 607] on div at bounding box center [648, 611] width 881 height 21
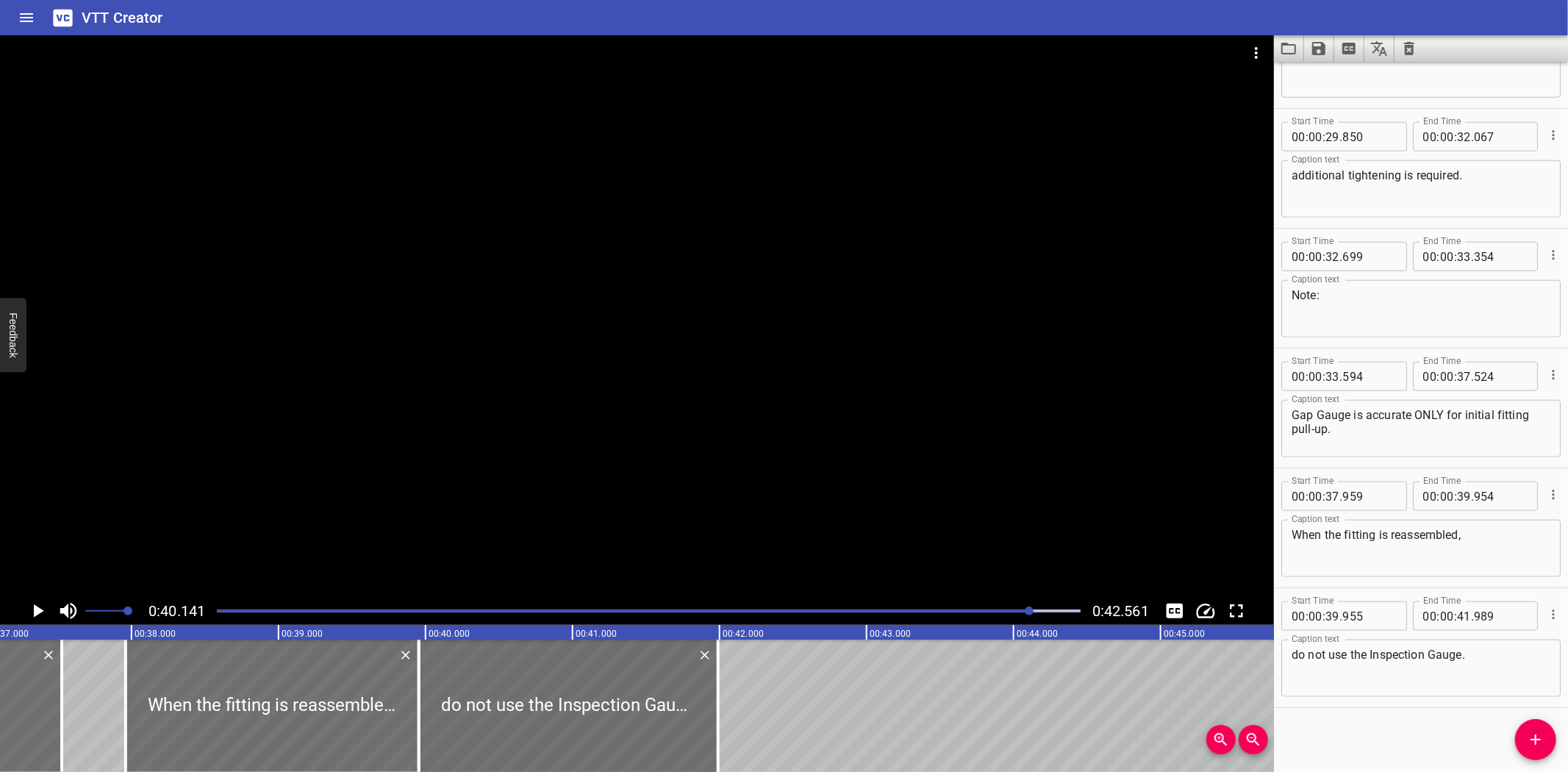
scroll to position [0, 5086]
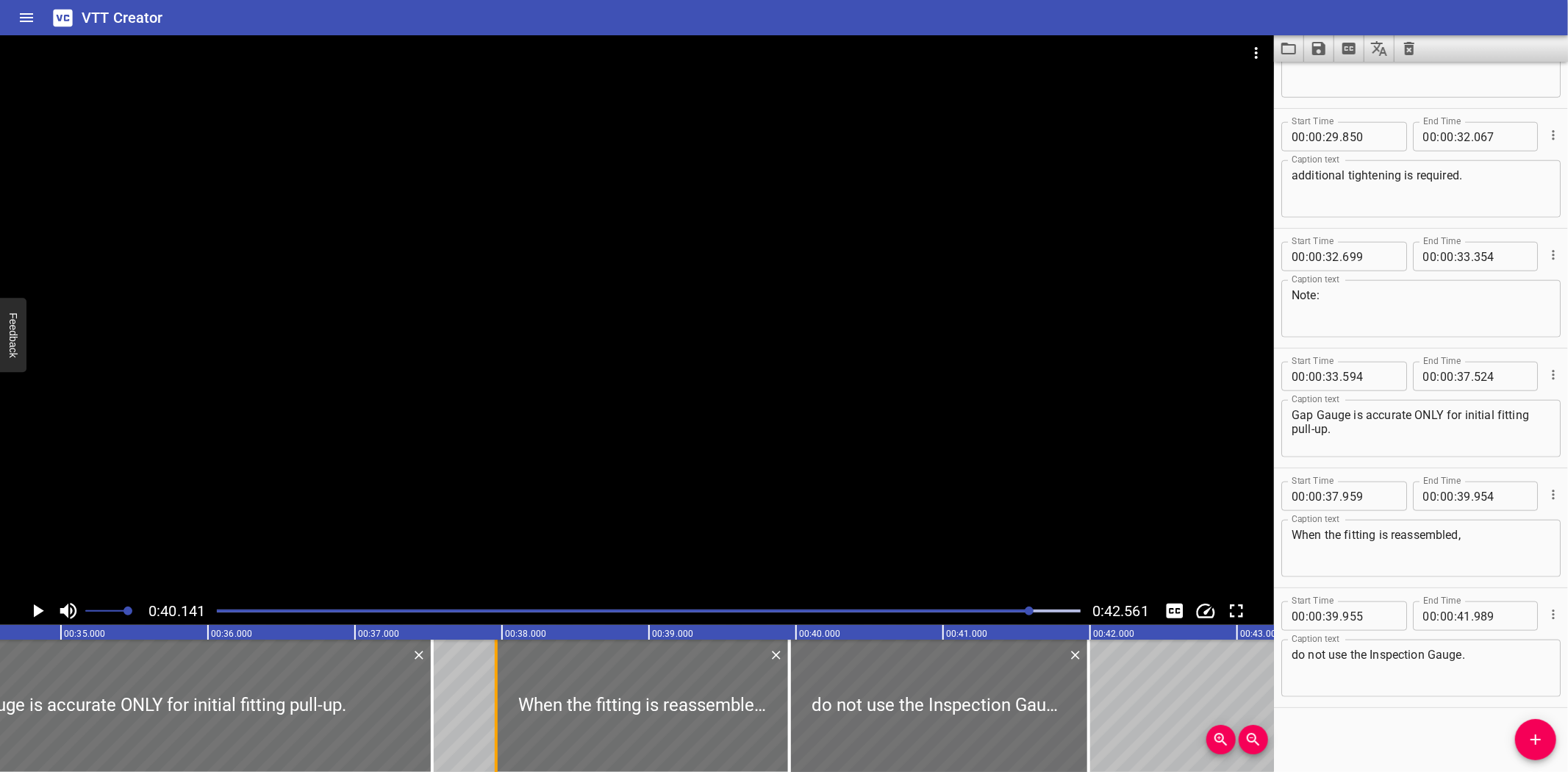
click at [493, 710] on div at bounding box center [496, 705] width 15 height 132
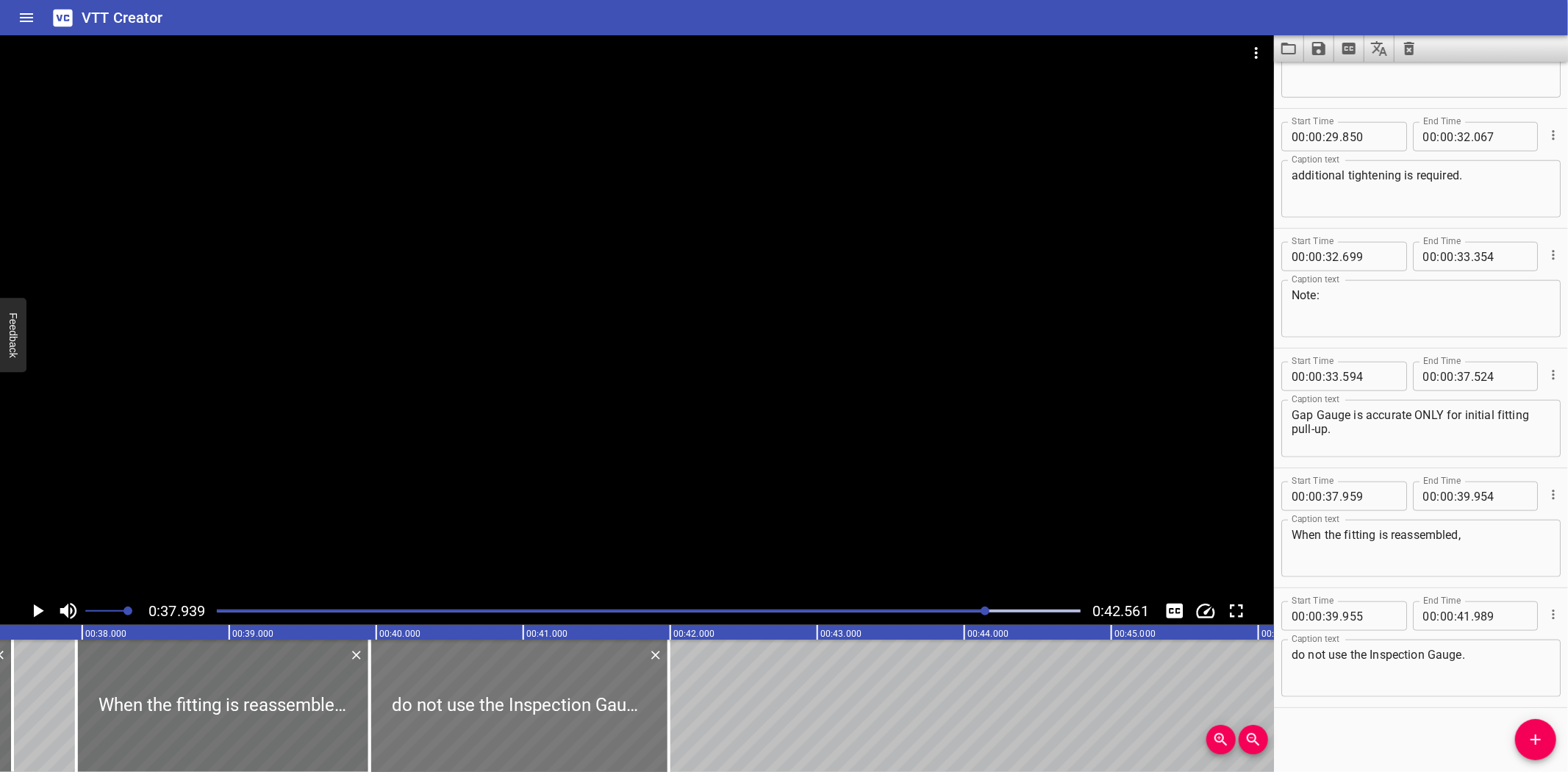
scroll to position [0, 5578]
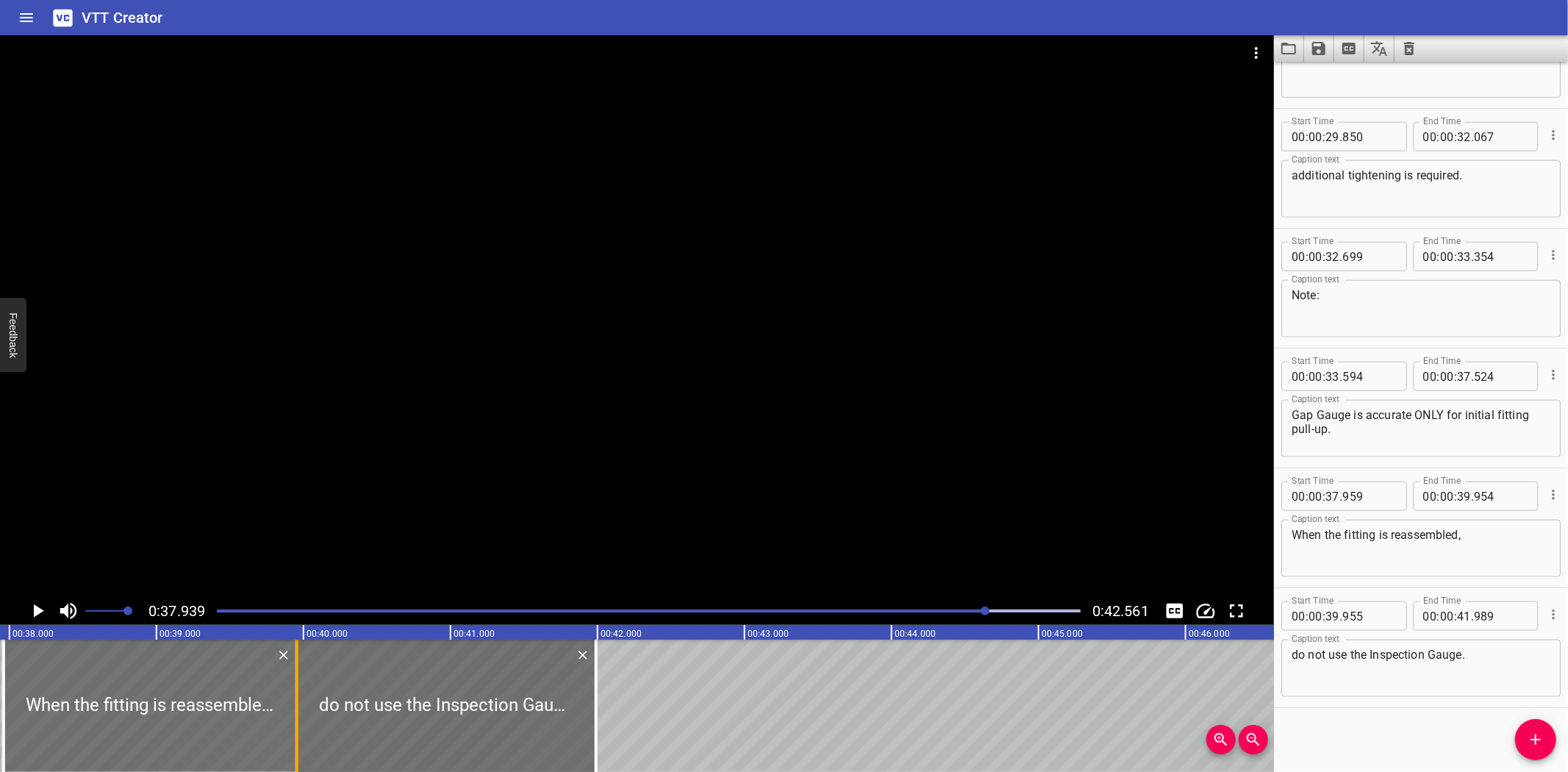
click at [296, 703] on div at bounding box center [297, 705] width 3 height 132
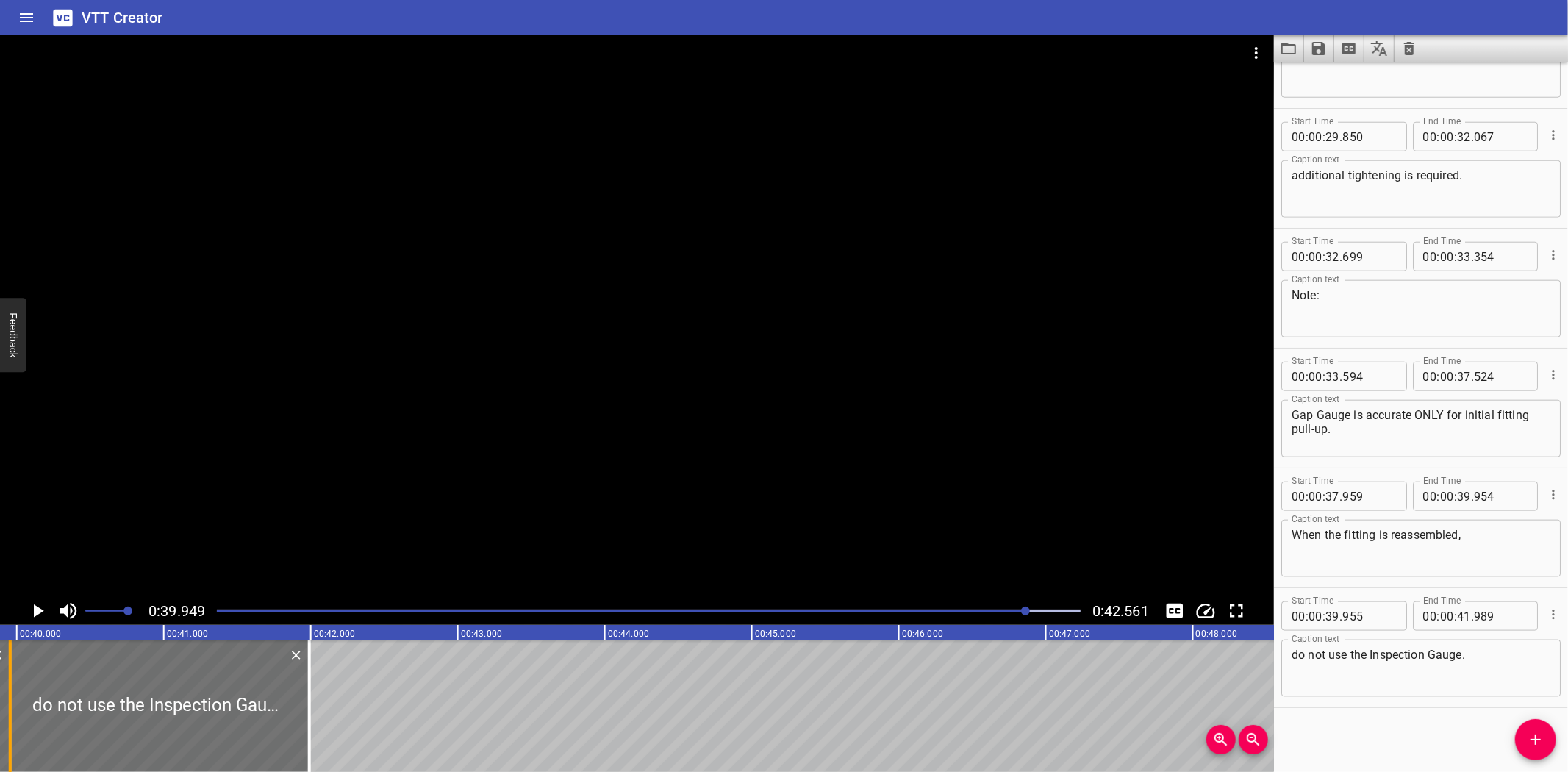
scroll to position [0, 5875]
click at [728, 455] on div at bounding box center [637, 316] width 1274 height 561
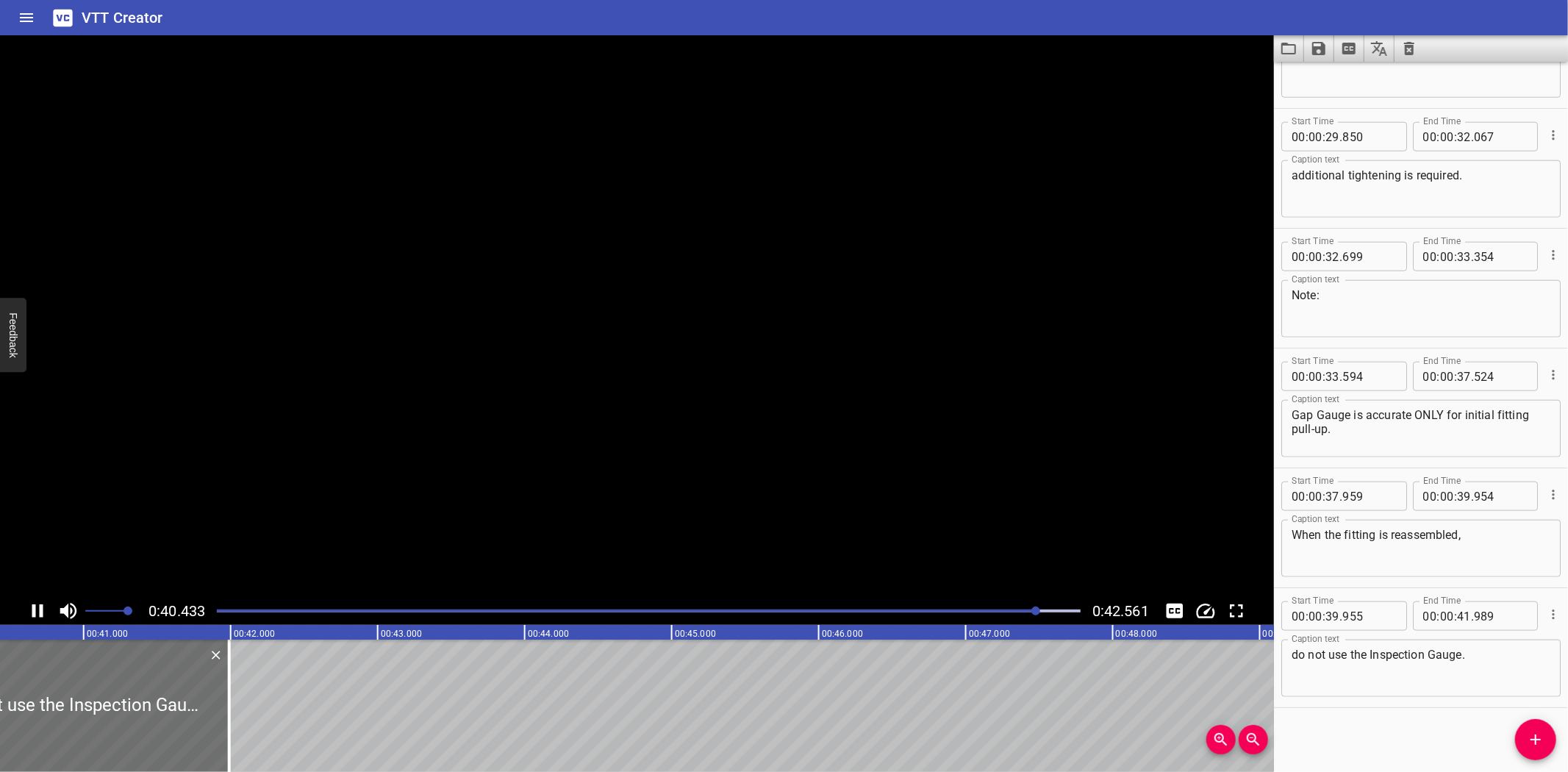
click at [728, 455] on video at bounding box center [637, 316] width 1274 height 561
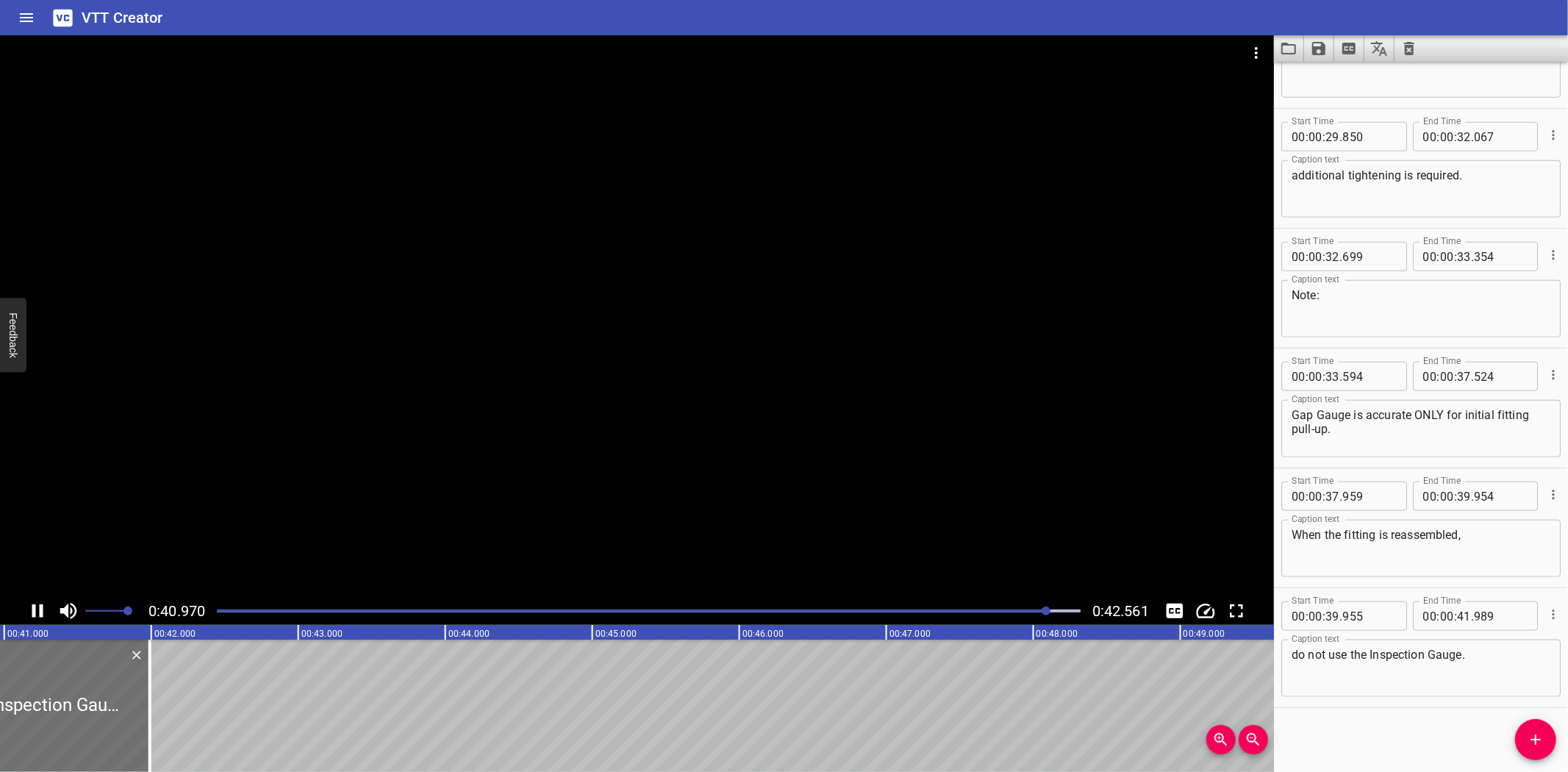
click at [734, 495] on div at bounding box center [637, 316] width 1274 height 561
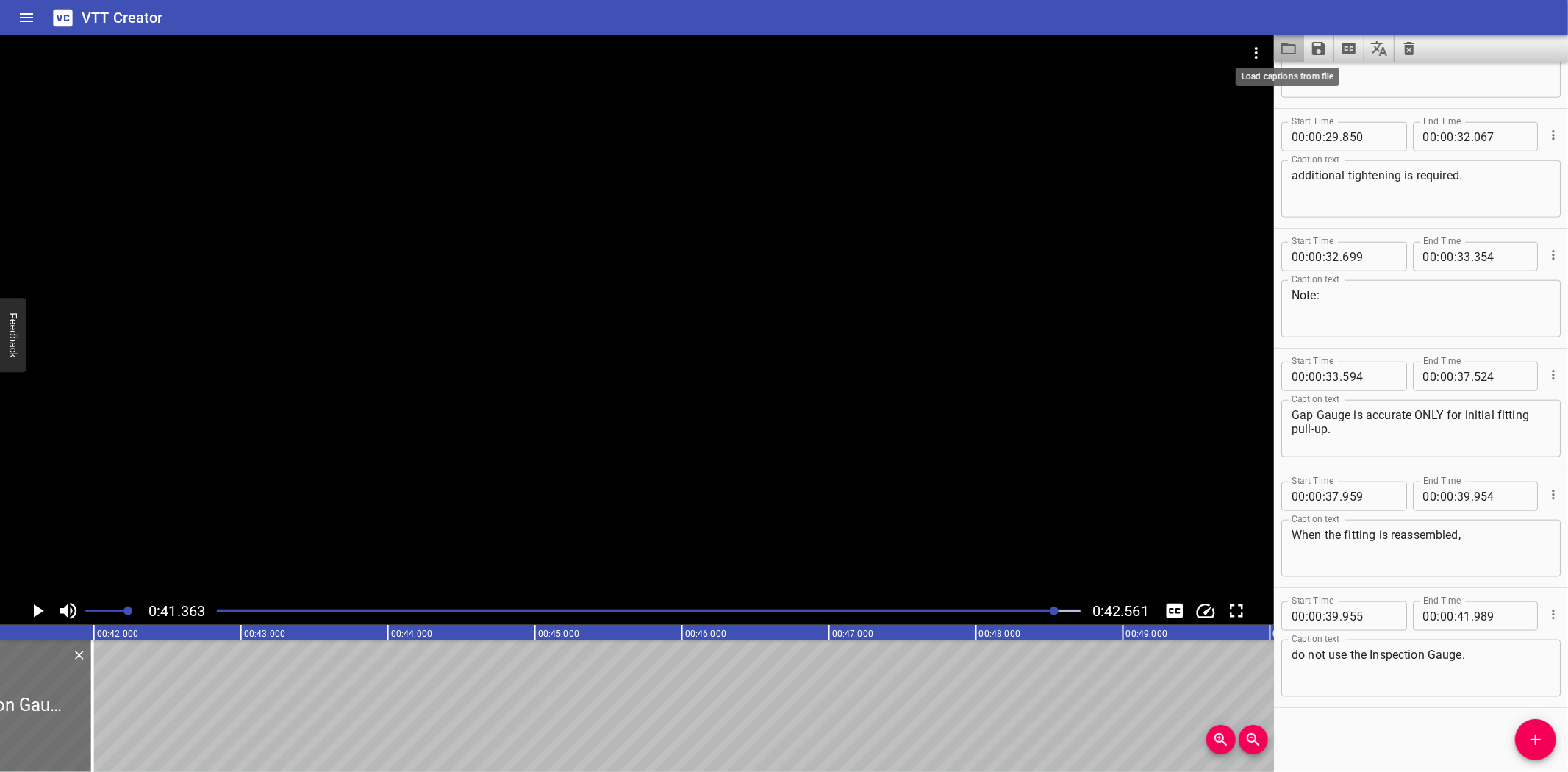
click at [1290, 53] on icon "Load captions from file" at bounding box center [1288, 48] width 15 height 12
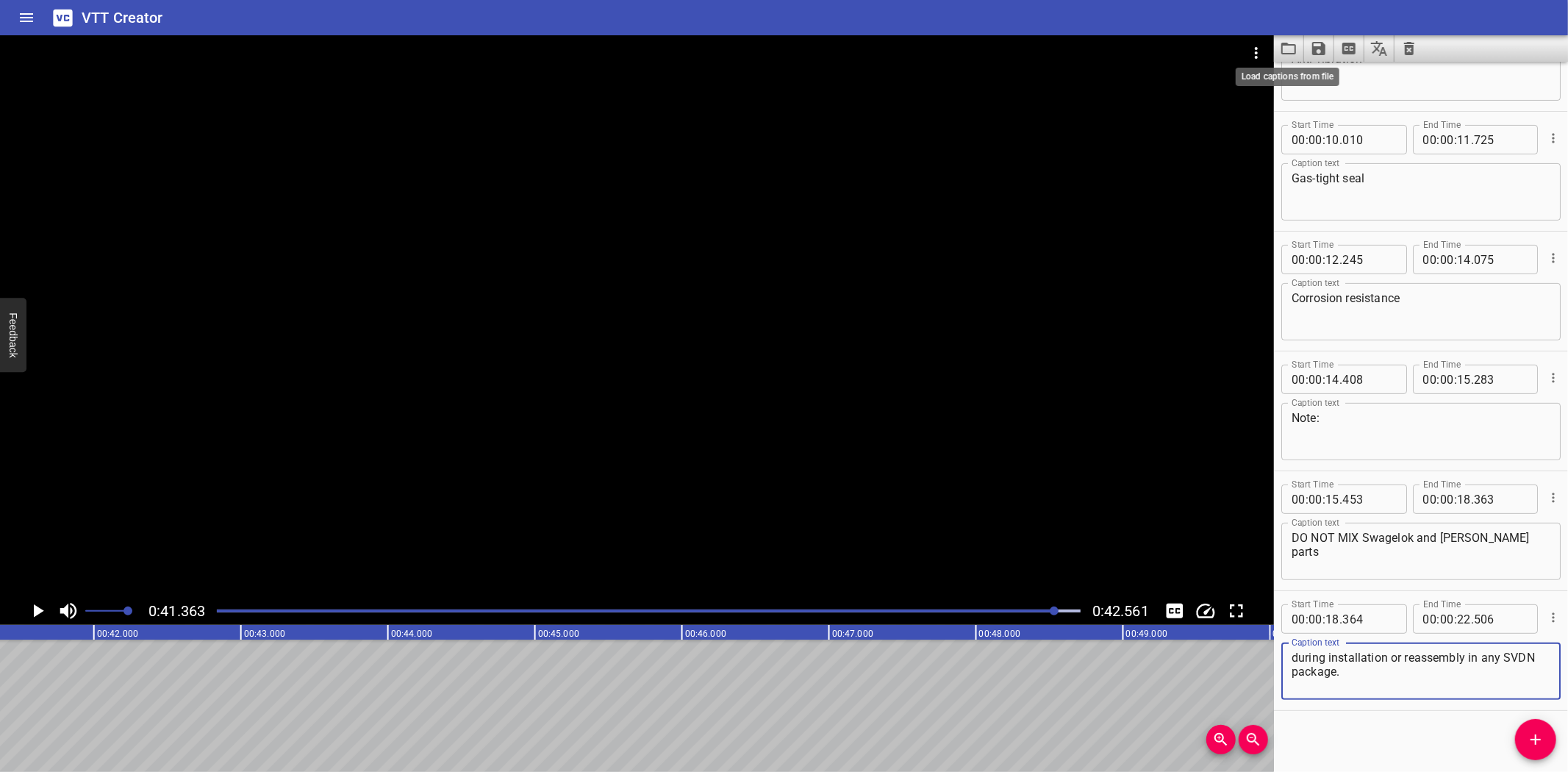
scroll to position [317, 0]
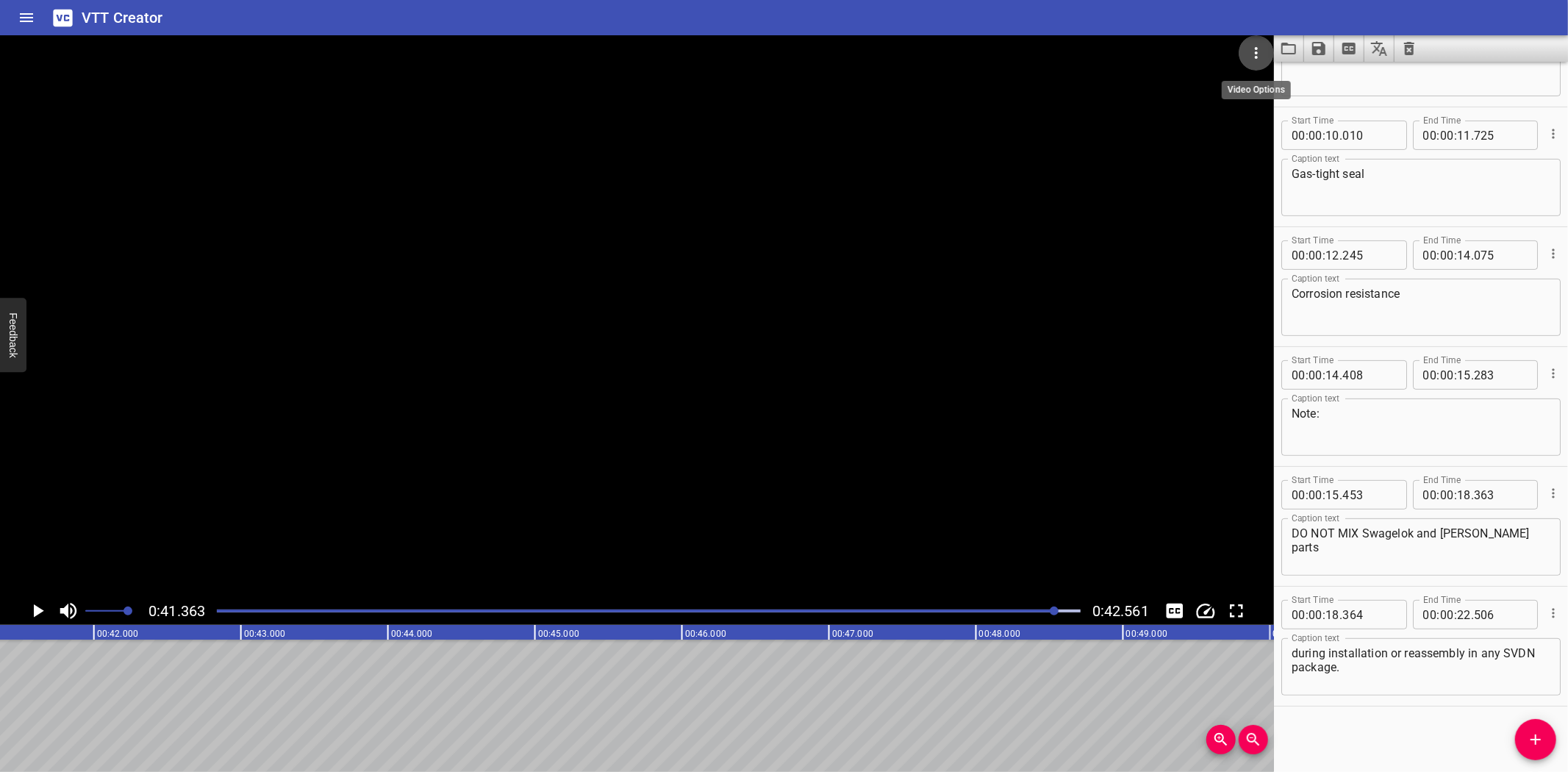
click at [1258, 48] on icon "Video Options" at bounding box center [1257, 52] width 3 height 12
click at [1261, 49] on li "Select New Video File..." at bounding box center [1312, 54] width 146 height 26
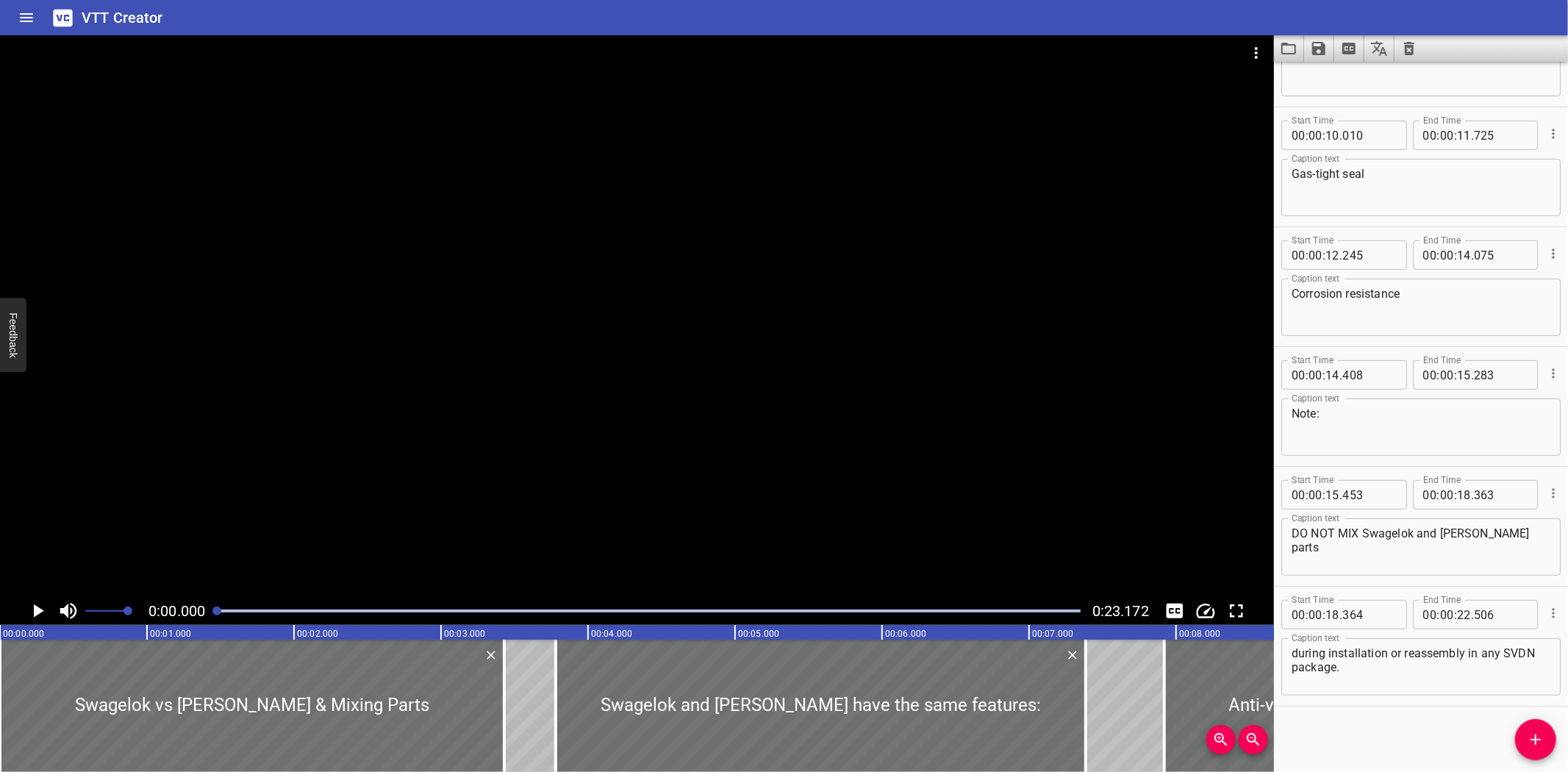
click at [216, 6] on div "VTT Creator" at bounding box center [784, 18] width 1568 height 36
click at [1001, 609] on div "Play progress" at bounding box center [649, 611] width 864 height 3
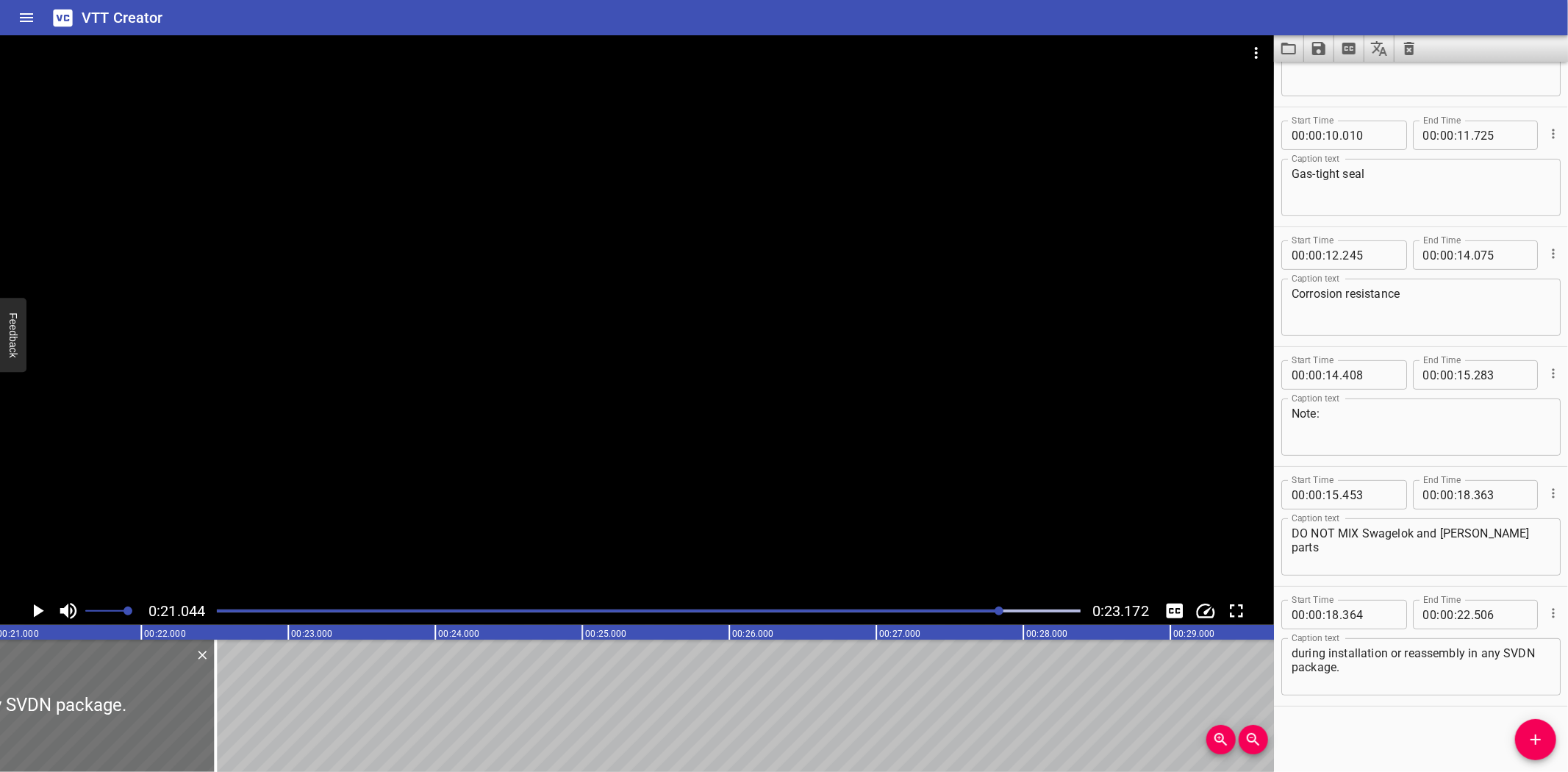
click at [969, 609] on div "Play progress" at bounding box center [569, 611] width 864 height 3
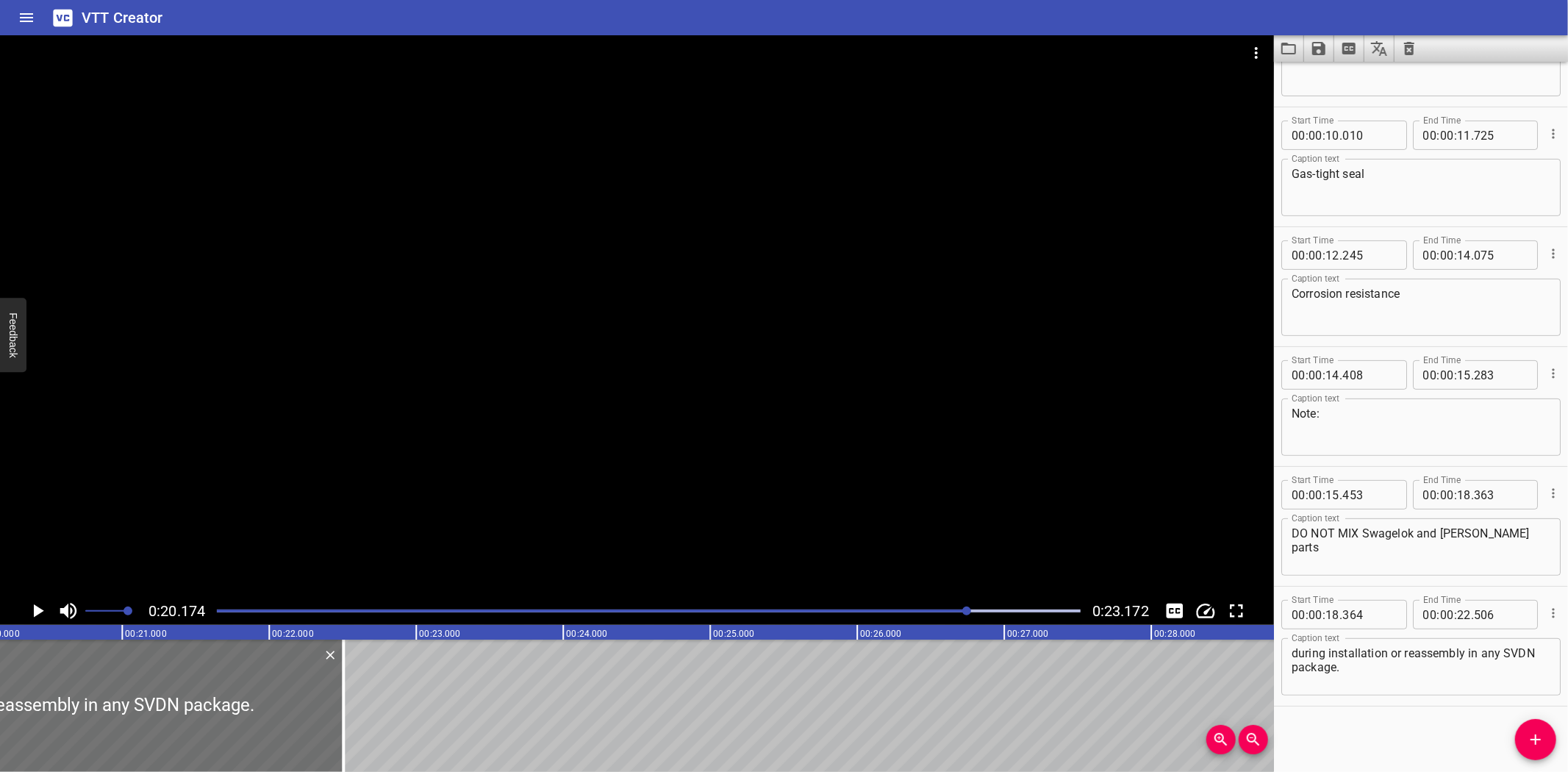
click at [961, 609] on div "Play progress" at bounding box center [537, 611] width 864 height 3
click at [952, 609] on div "Play progress" at bounding box center [530, 611] width 864 height 3
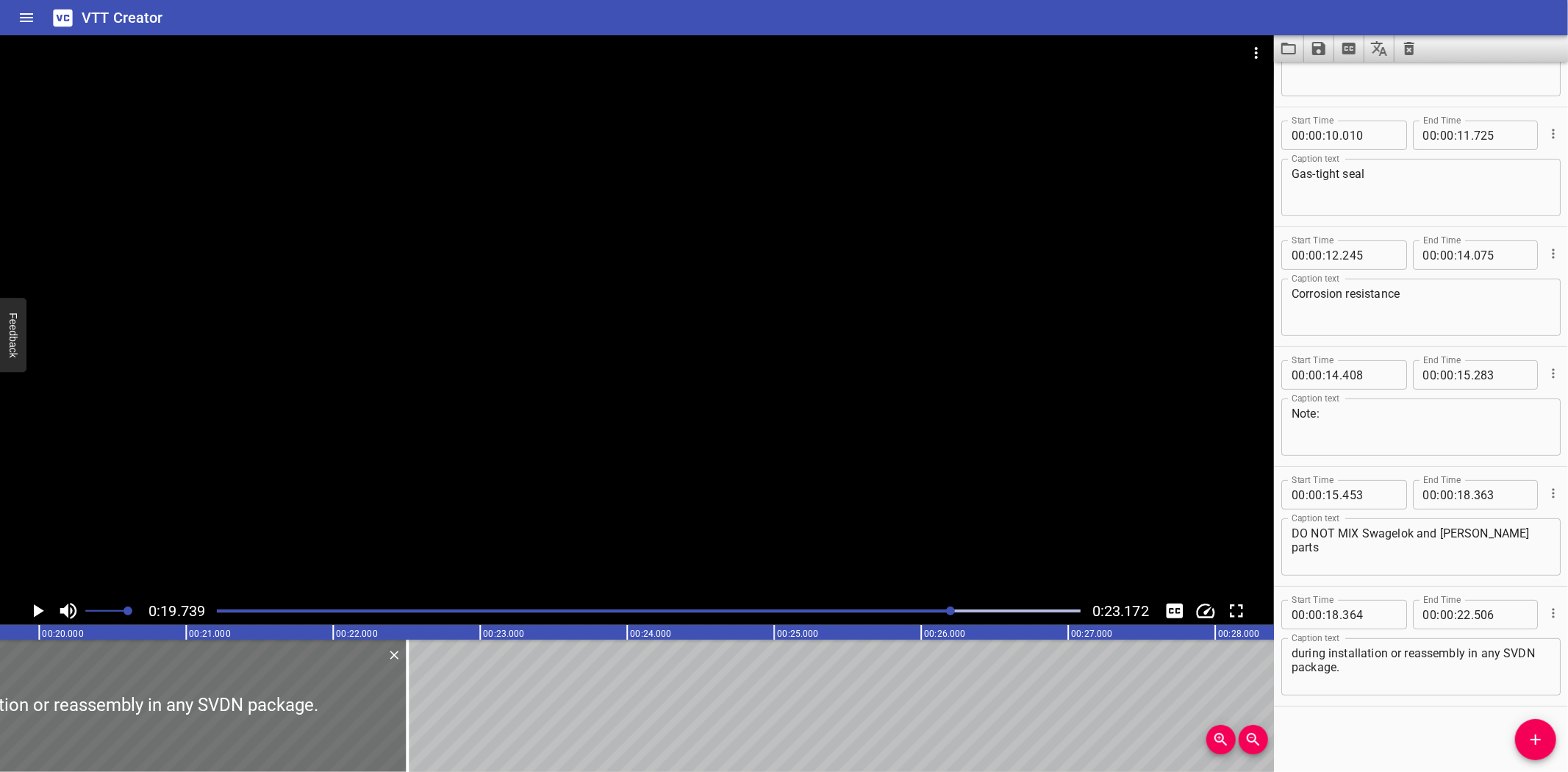
click at [942, 609] on div "Play progress" at bounding box center [521, 611] width 864 height 3
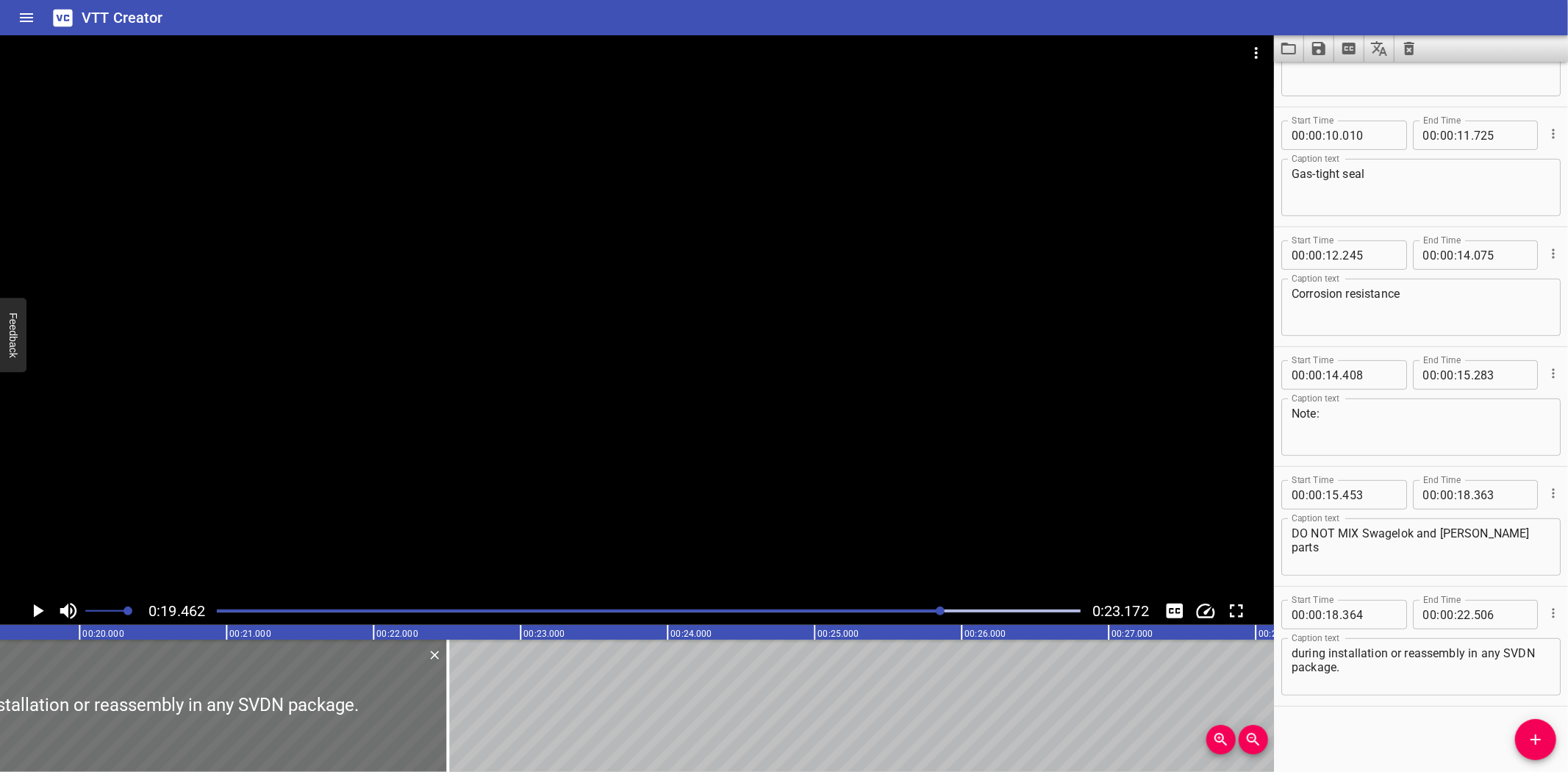
click at [931, 610] on div "Play progress" at bounding box center [511, 611] width 864 height 3
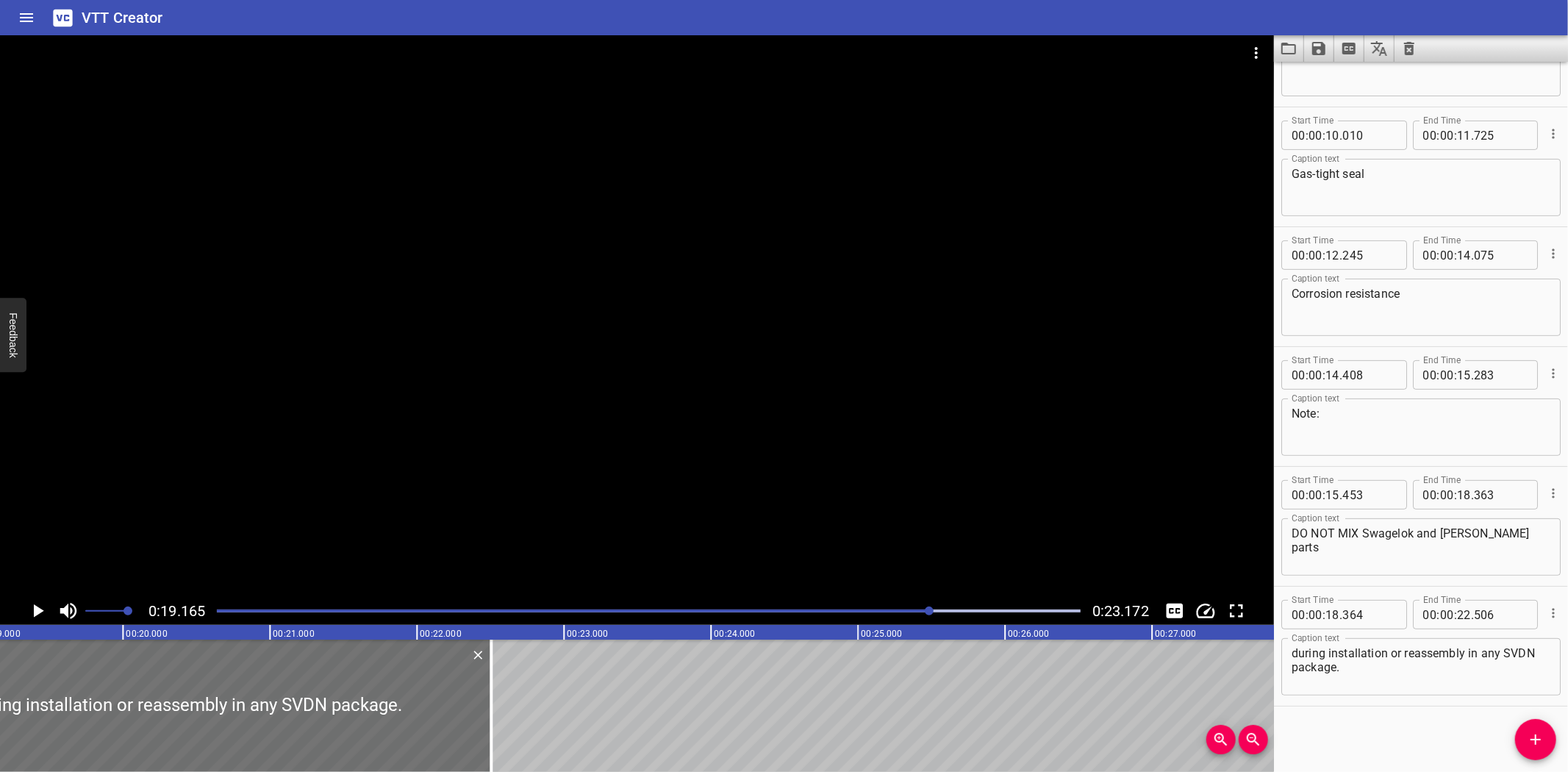
click at [922, 611] on div "Play progress" at bounding box center [500, 611] width 864 height 3
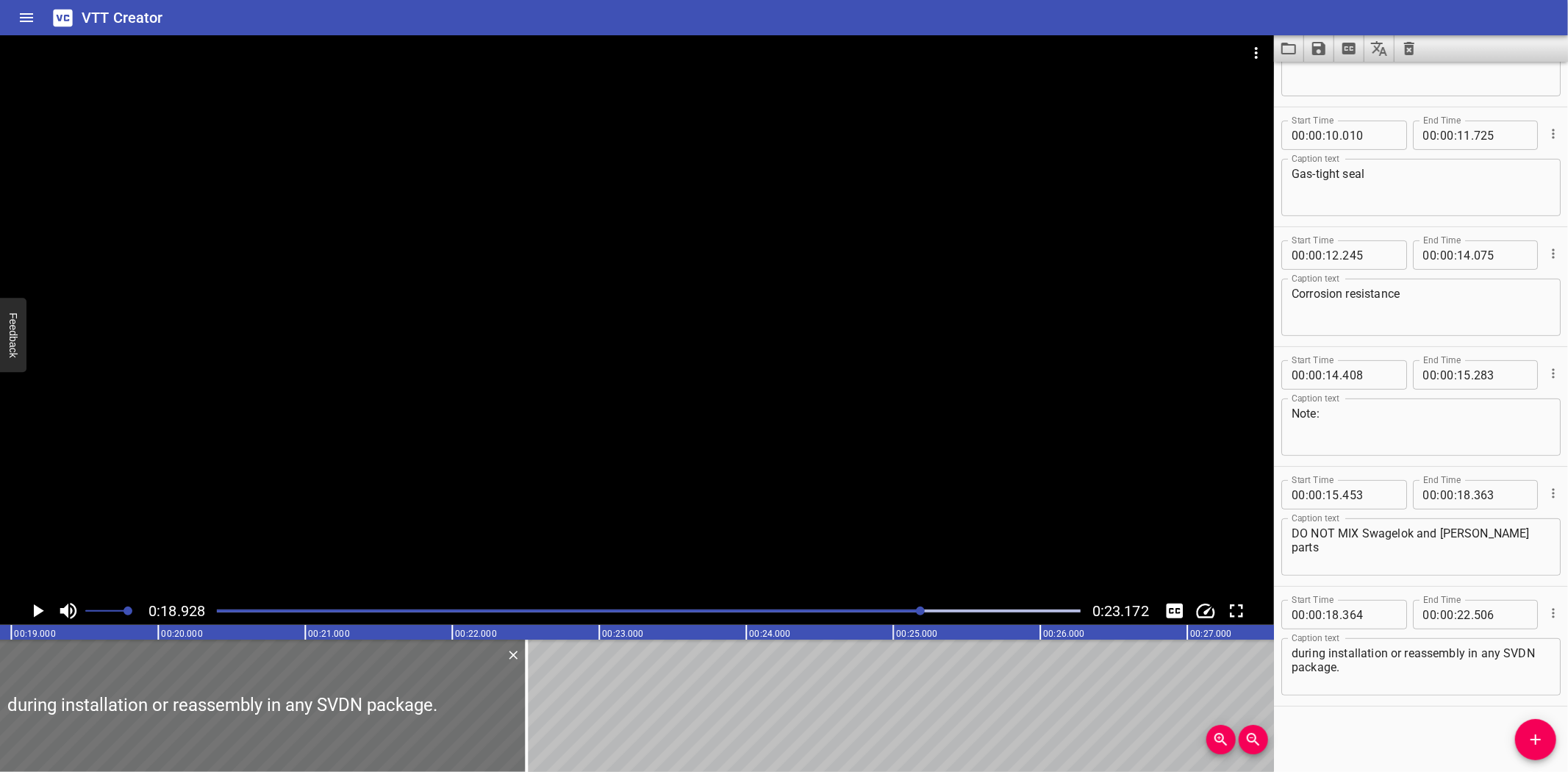
click at [912, 611] on div "Play progress" at bounding box center [490, 611] width 864 height 3
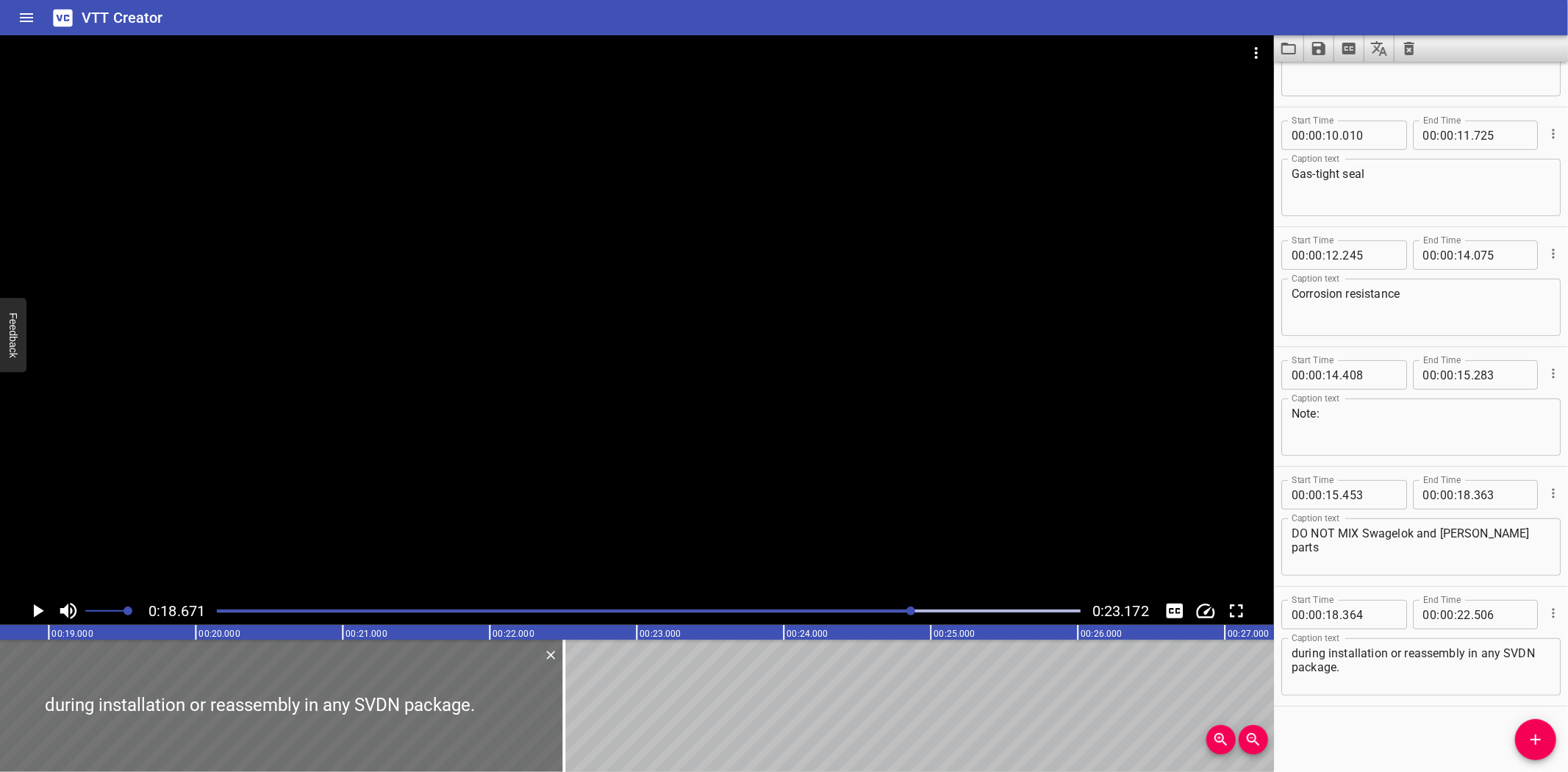
click at [897, 611] on div "Play progress" at bounding box center [481, 611] width 864 height 3
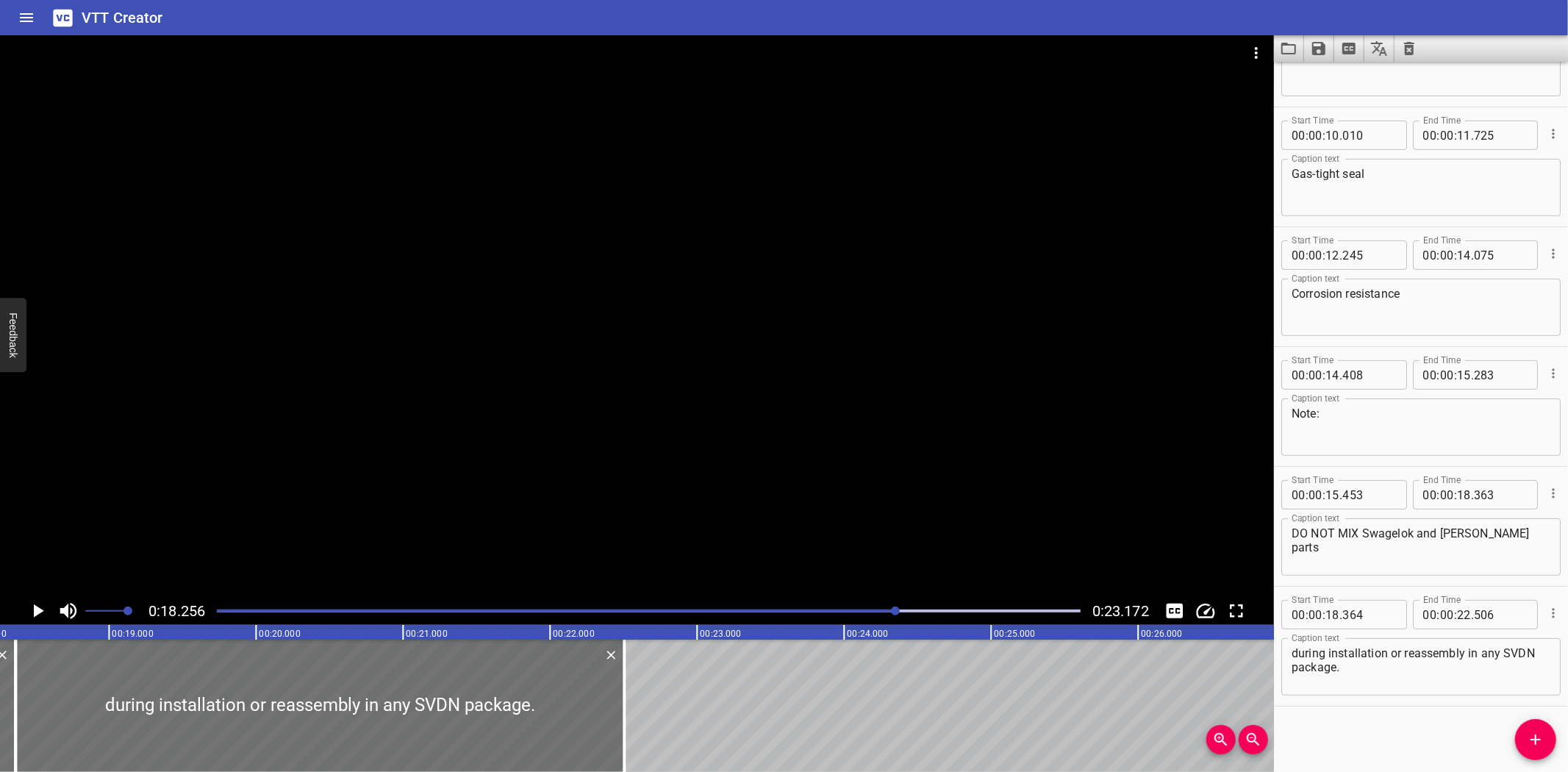
scroll to position [0, 2684]
click at [12, 716] on div at bounding box center [15, 705] width 15 height 132
click at [27, 611] on icon "Play/Pause" at bounding box center [37, 611] width 22 height 22
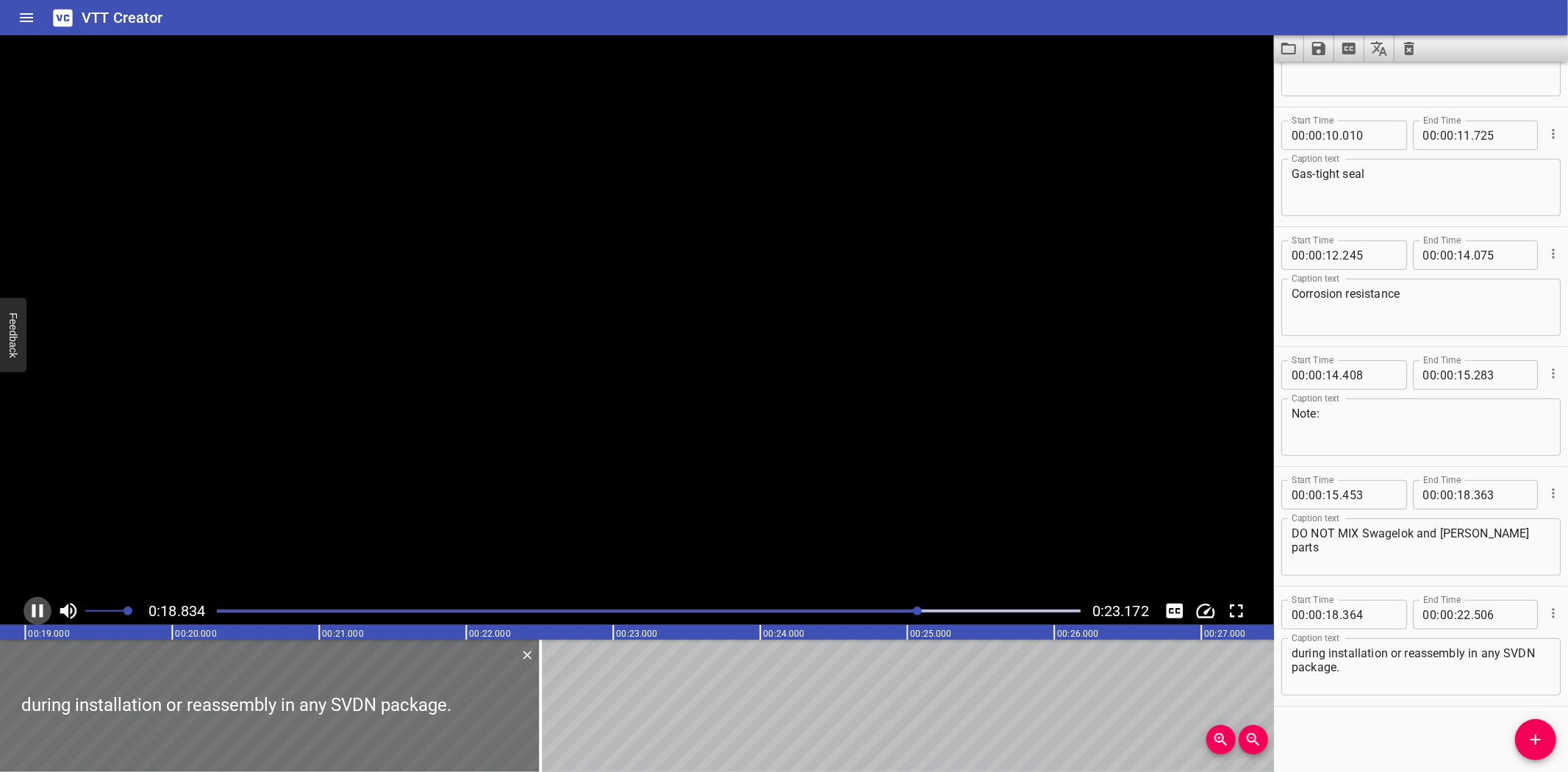
click at [27, 611] on icon "Play/Pause" at bounding box center [37, 611] width 22 height 22
click at [664, 18] on div "VTT Creator" at bounding box center [784, 18] width 1568 height 36
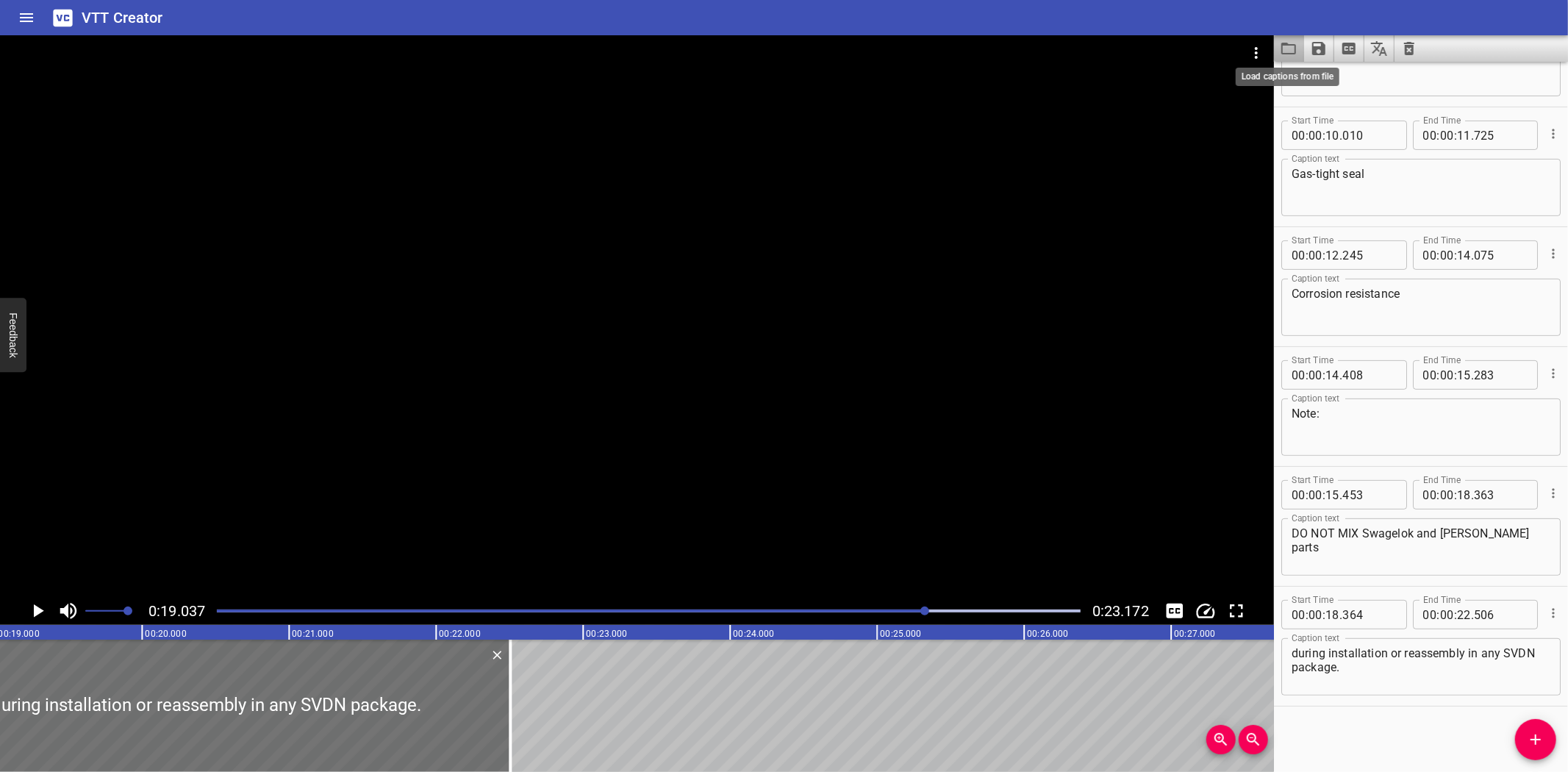
click at [1280, 39] on icon "Load captions from file" at bounding box center [1288, 48] width 18 height 18
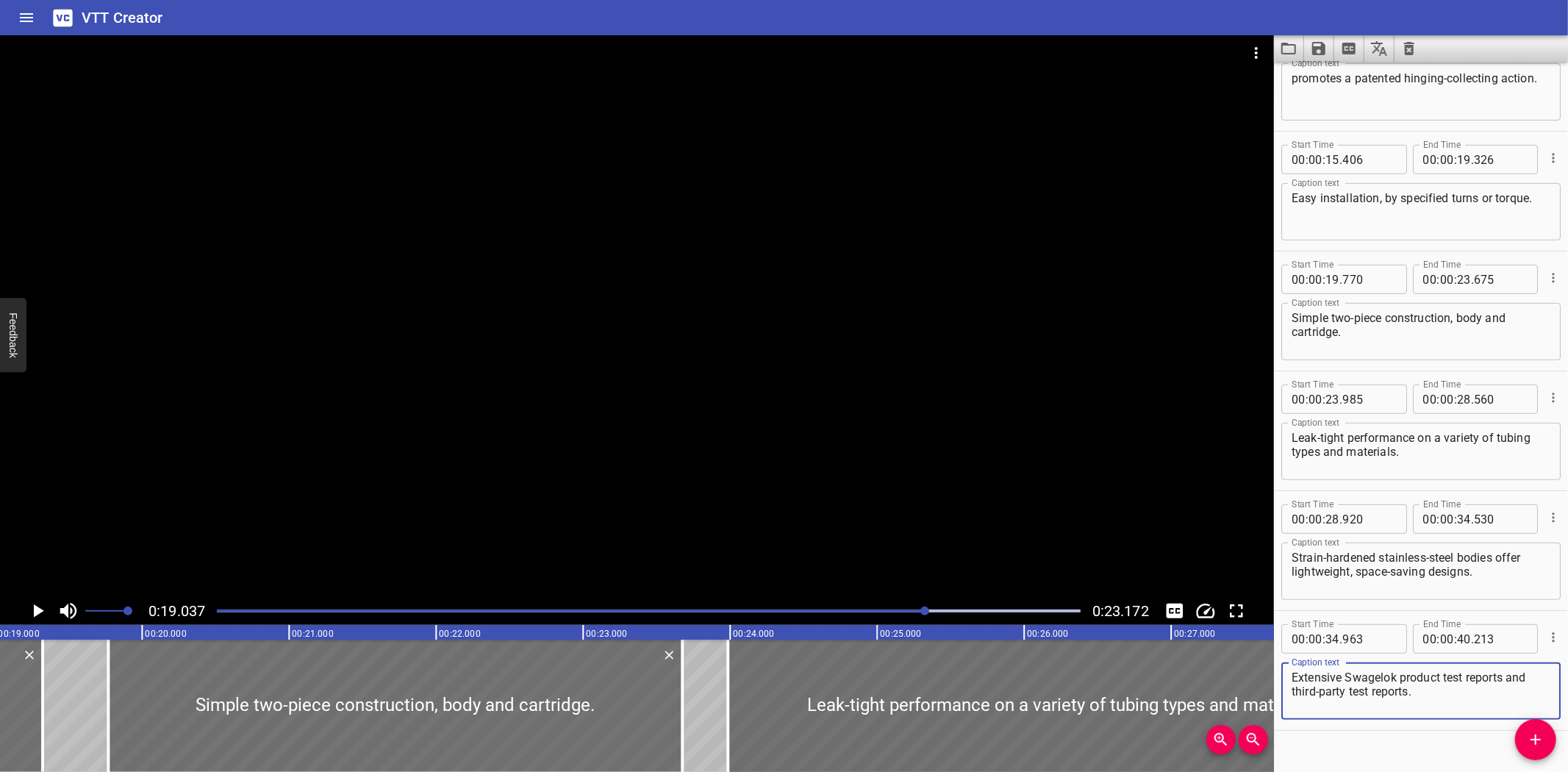
scroll to position [436, 0]
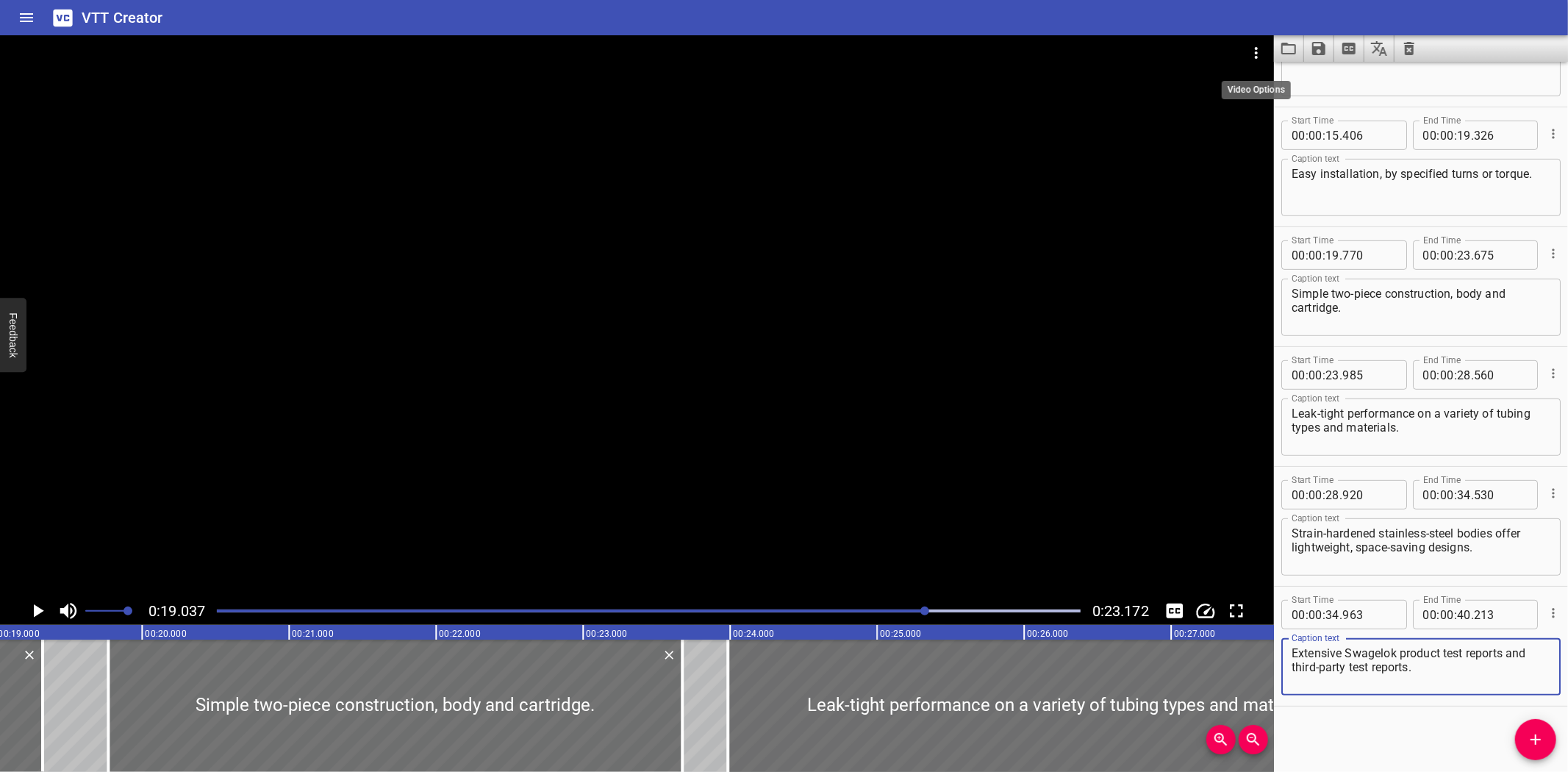
click at [1251, 53] on icon "Video Options" at bounding box center [1256, 52] width 18 height 18
click at [1261, 53] on li "Select New Video File..." at bounding box center [1312, 54] width 146 height 26
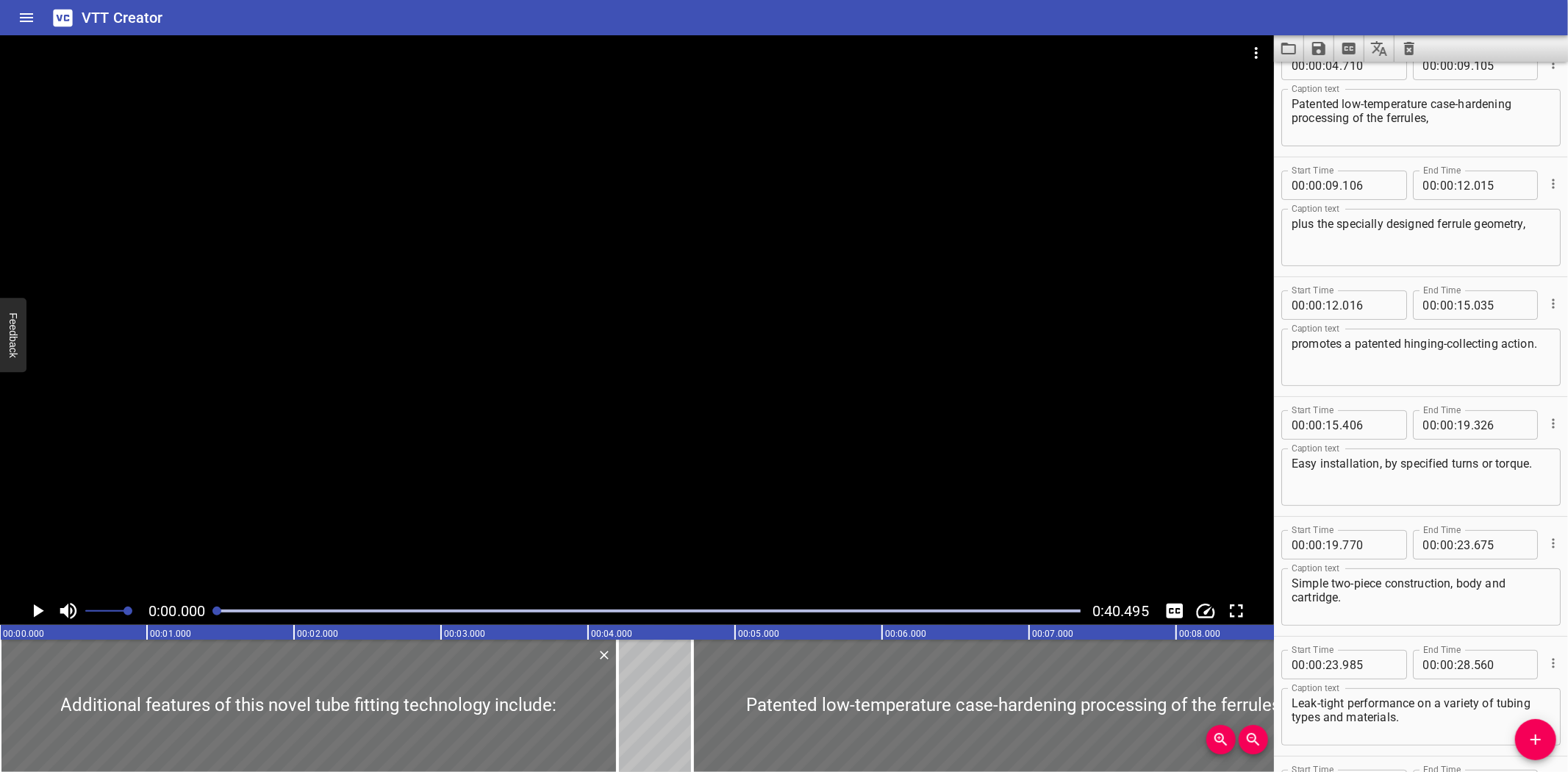
scroll to position [0, 0]
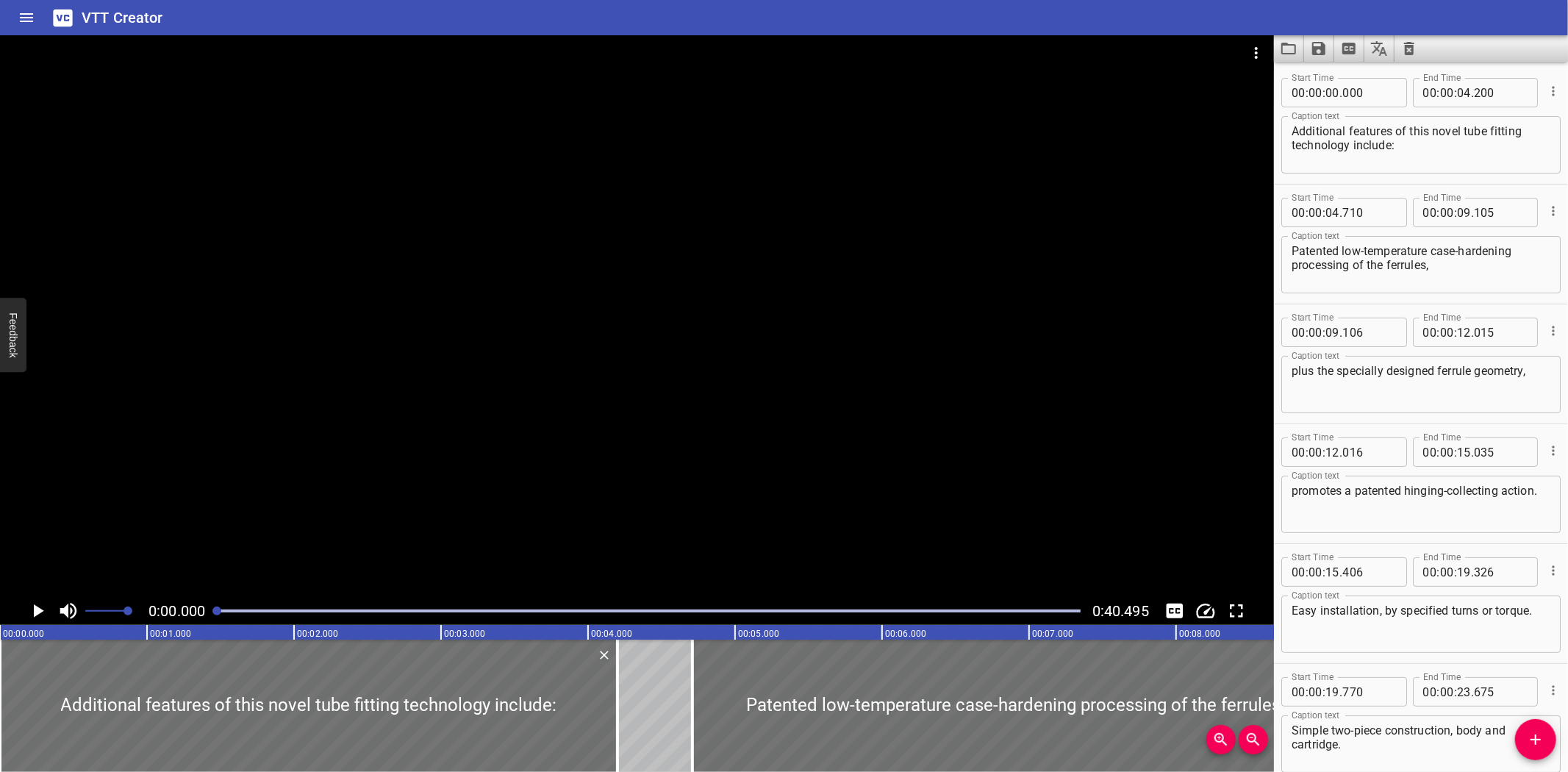
click at [348, 359] on div at bounding box center [637, 316] width 1274 height 561
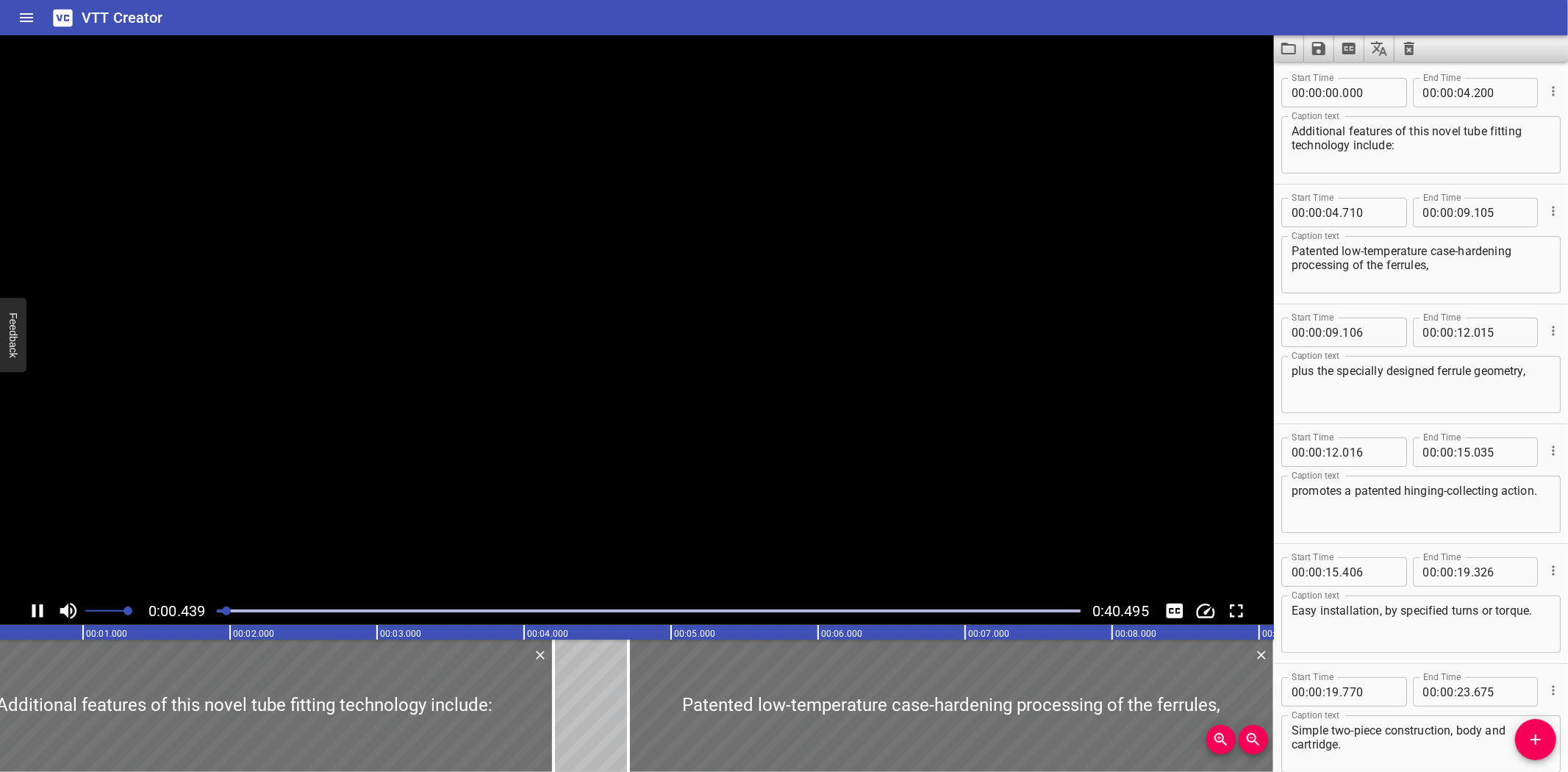
click at [440, 336] on div at bounding box center [637, 316] width 1274 height 561
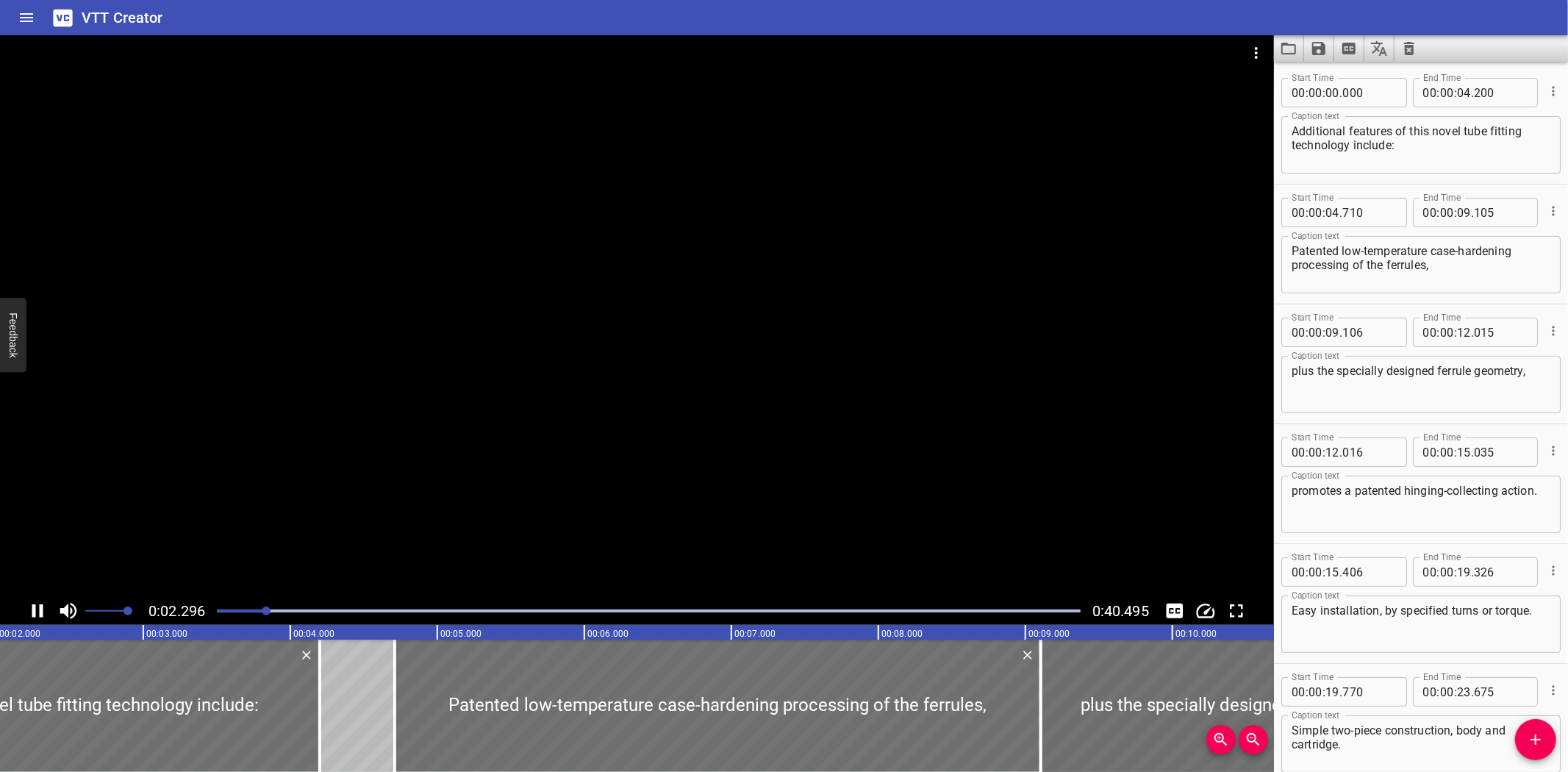
scroll to position [0, 336]
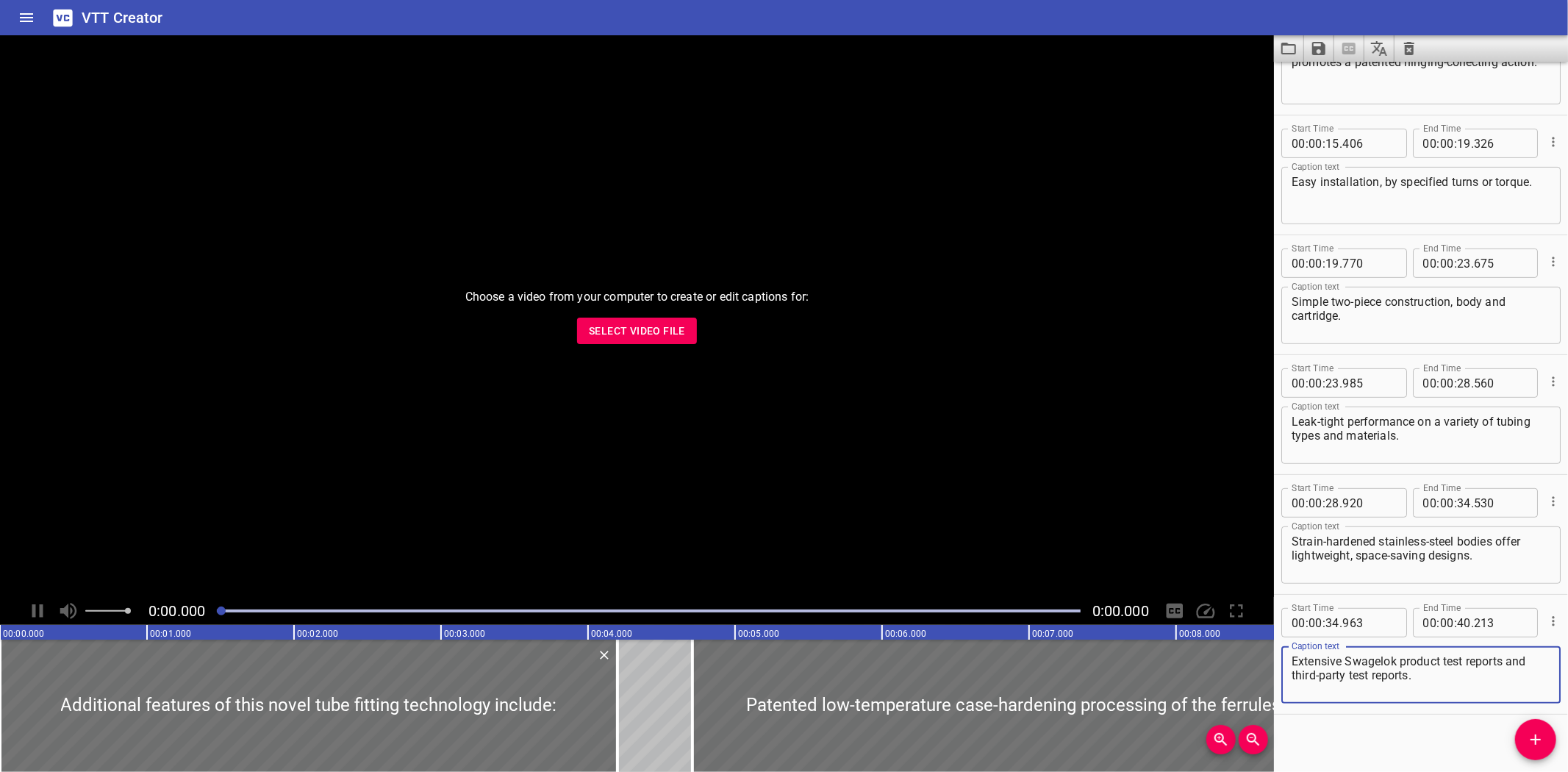
scroll to position [436, 0]
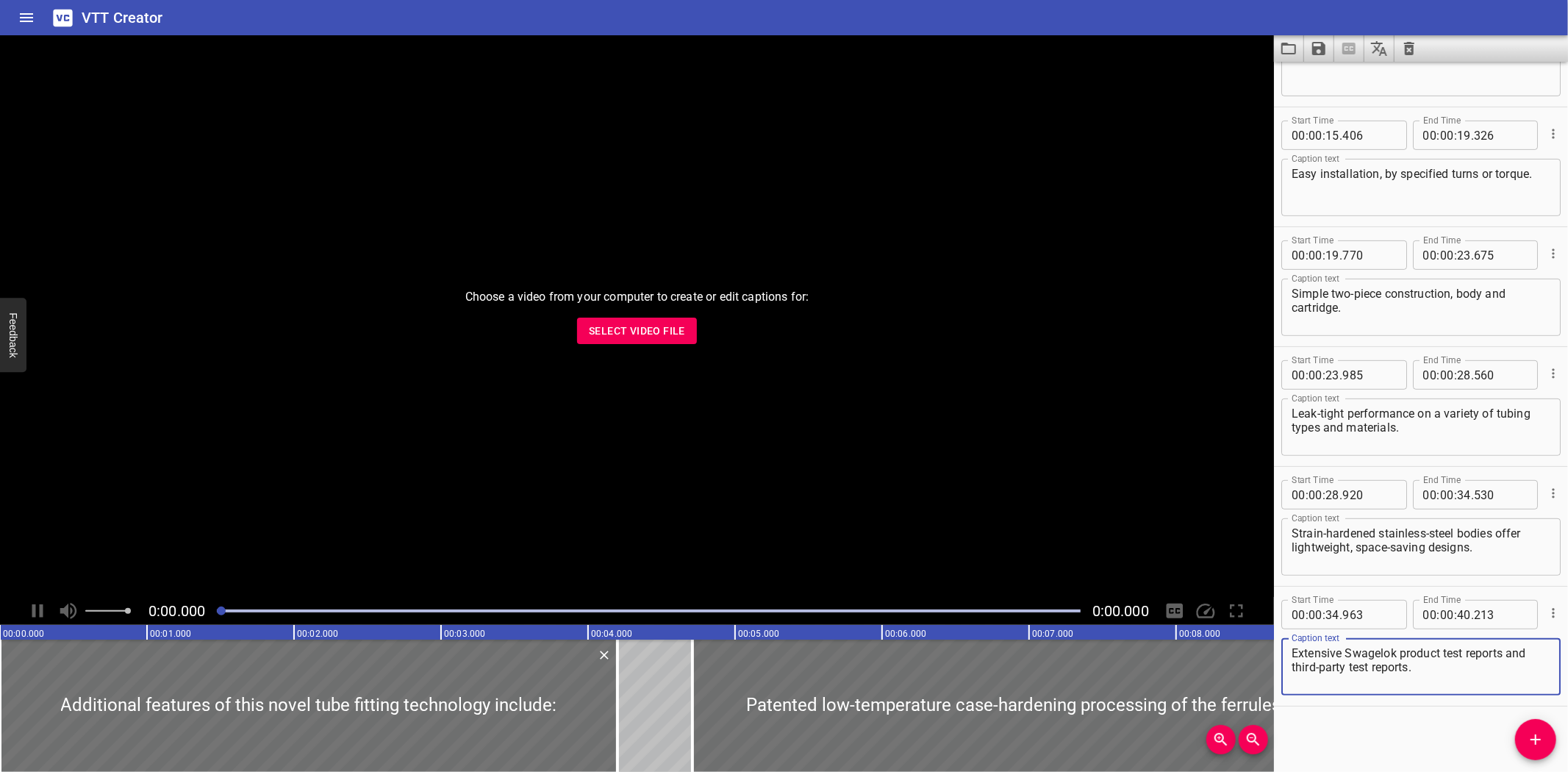
click at [636, 322] on span "Select Video File" at bounding box center [636, 331] width 97 height 19
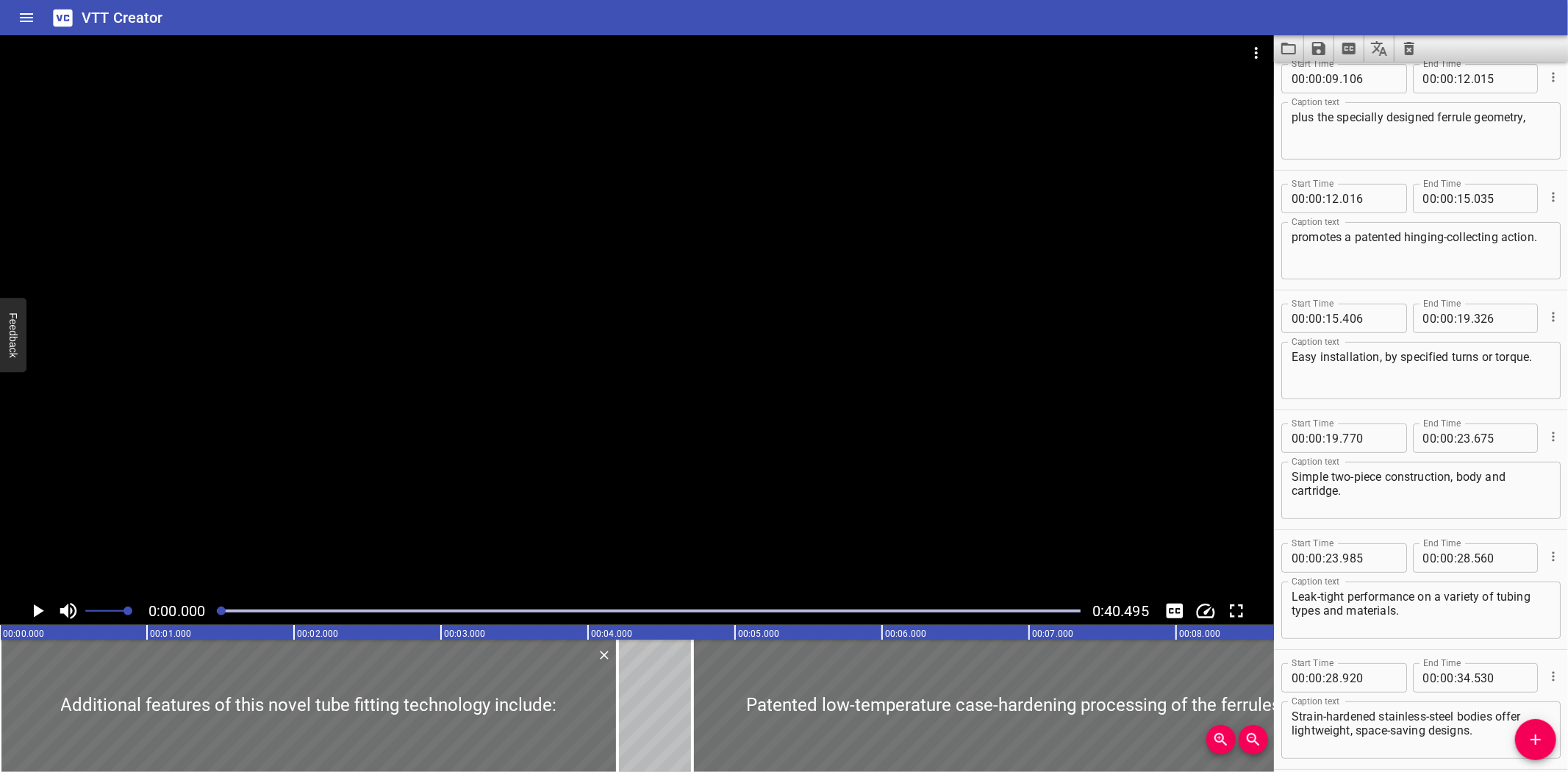
scroll to position [0, 0]
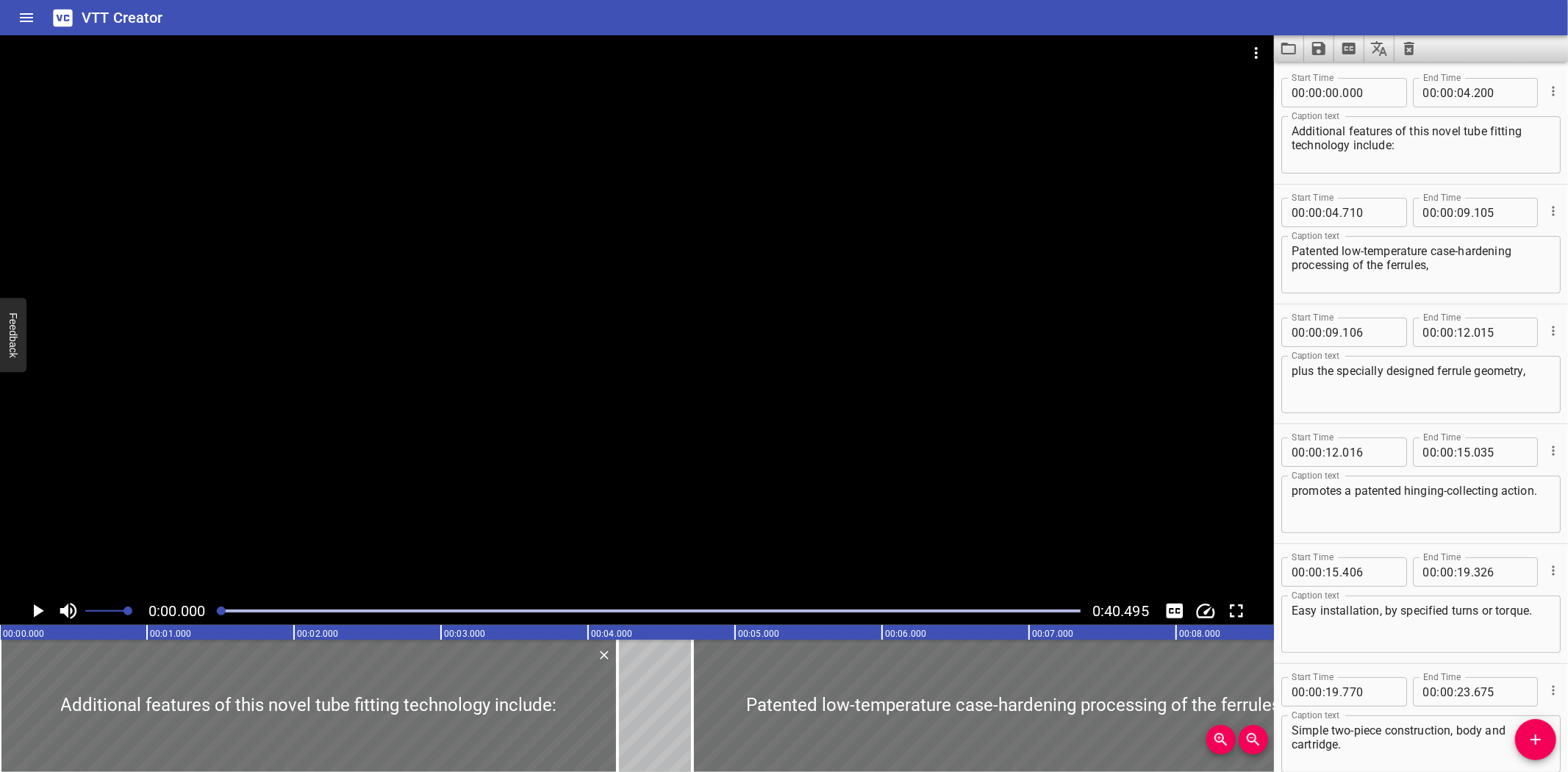
click at [226, 25] on div "VTT Creator" at bounding box center [784, 18] width 1568 height 36
click at [1281, 44] on icon "Load captions from file" at bounding box center [1288, 48] width 15 height 12
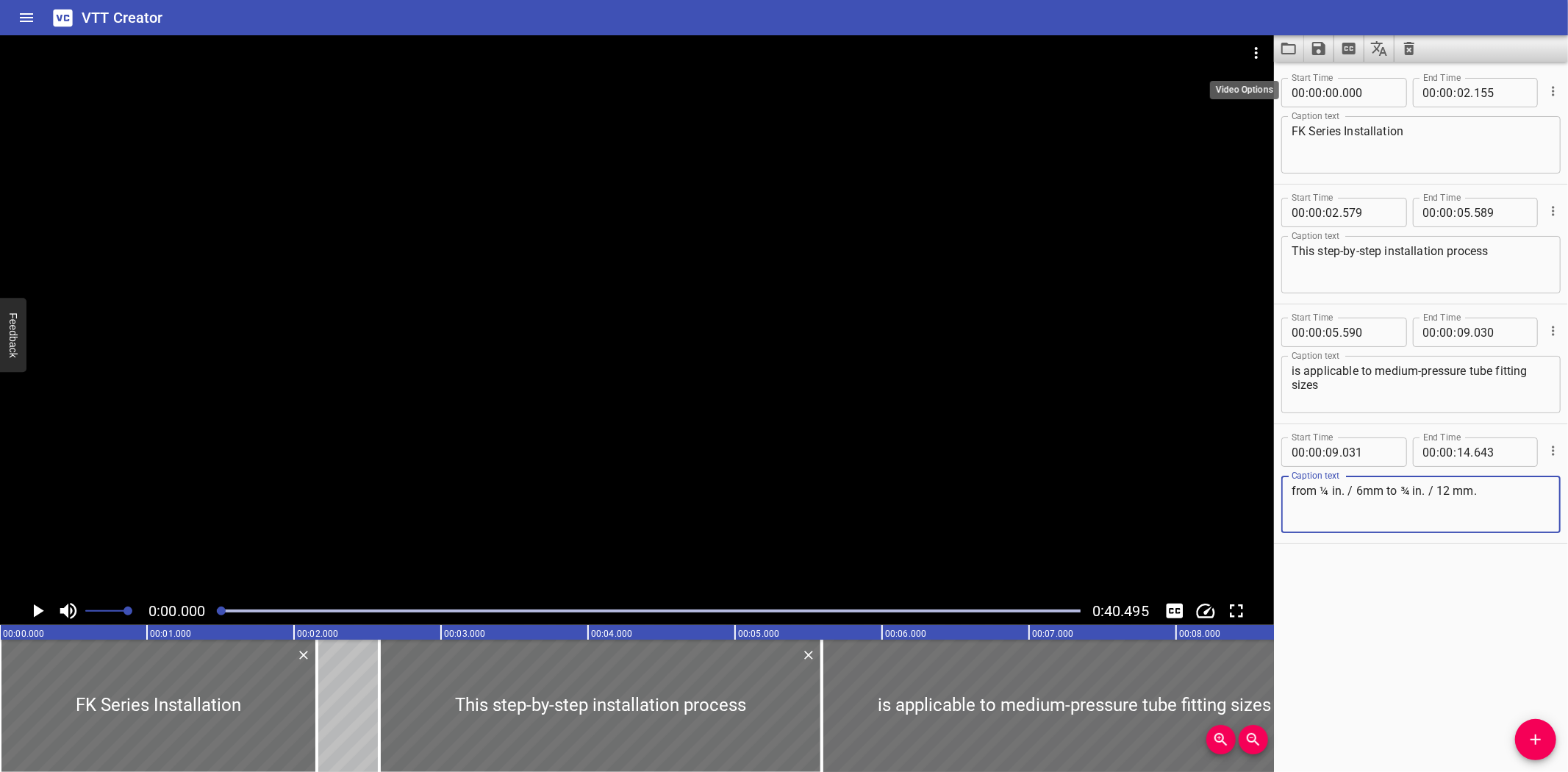
click at [1255, 46] on icon "Video Options" at bounding box center [1256, 52] width 18 height 18
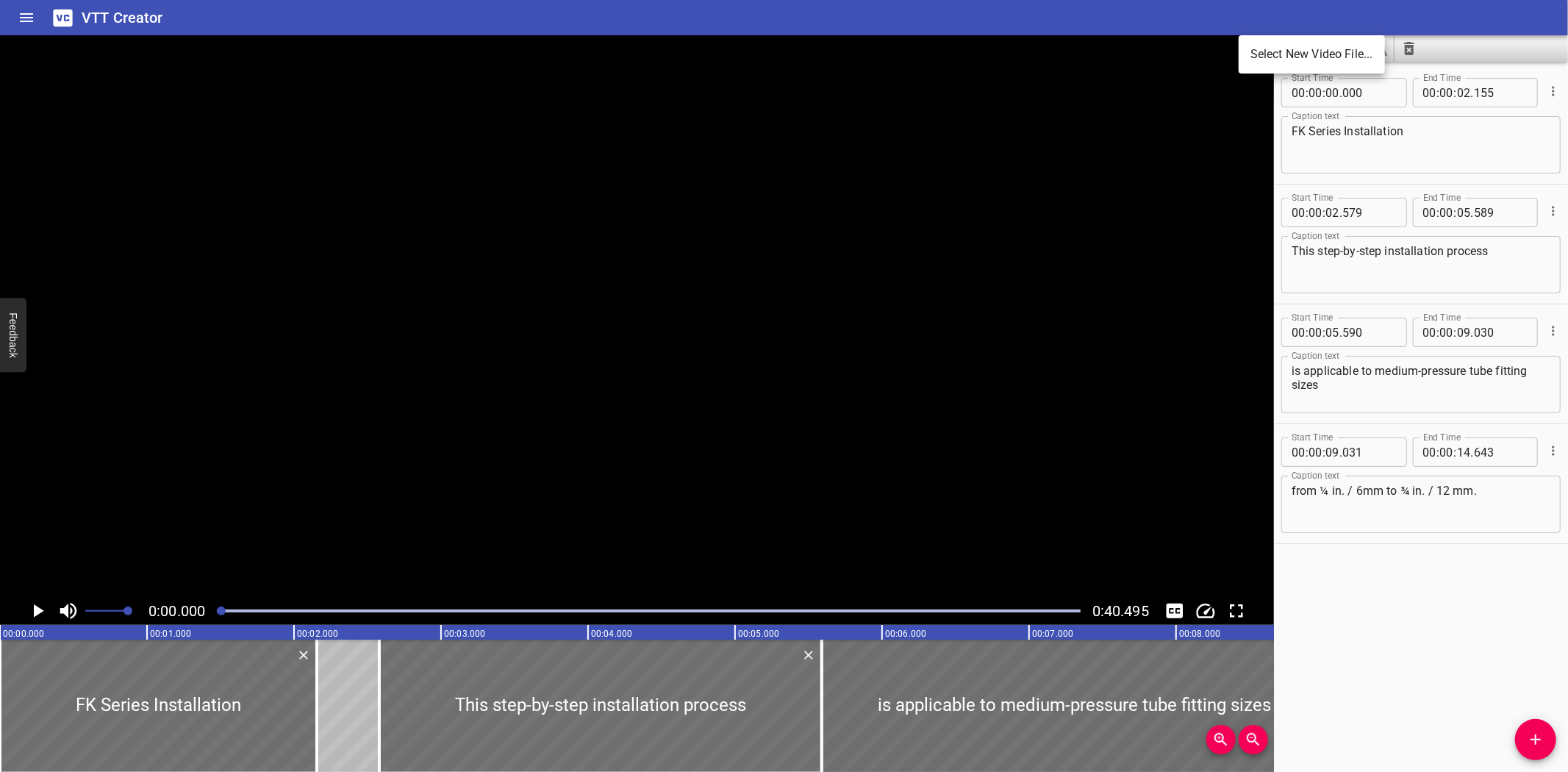
click at [1256, 46] on li "Select New Video File..." at bounding box center [1312, 54] width 146 height 26
click at [259, 13] on div "VTT Creator" at bounding box center [784, 18] width 1568 height 36
click at [199, 23] on div "VTT Creator" at bounding box center [784, 18] width 1568 height 36
click at [1288, 52] on icon "Load captions from file" at bounding box center [1288, 48] width 18 height 18
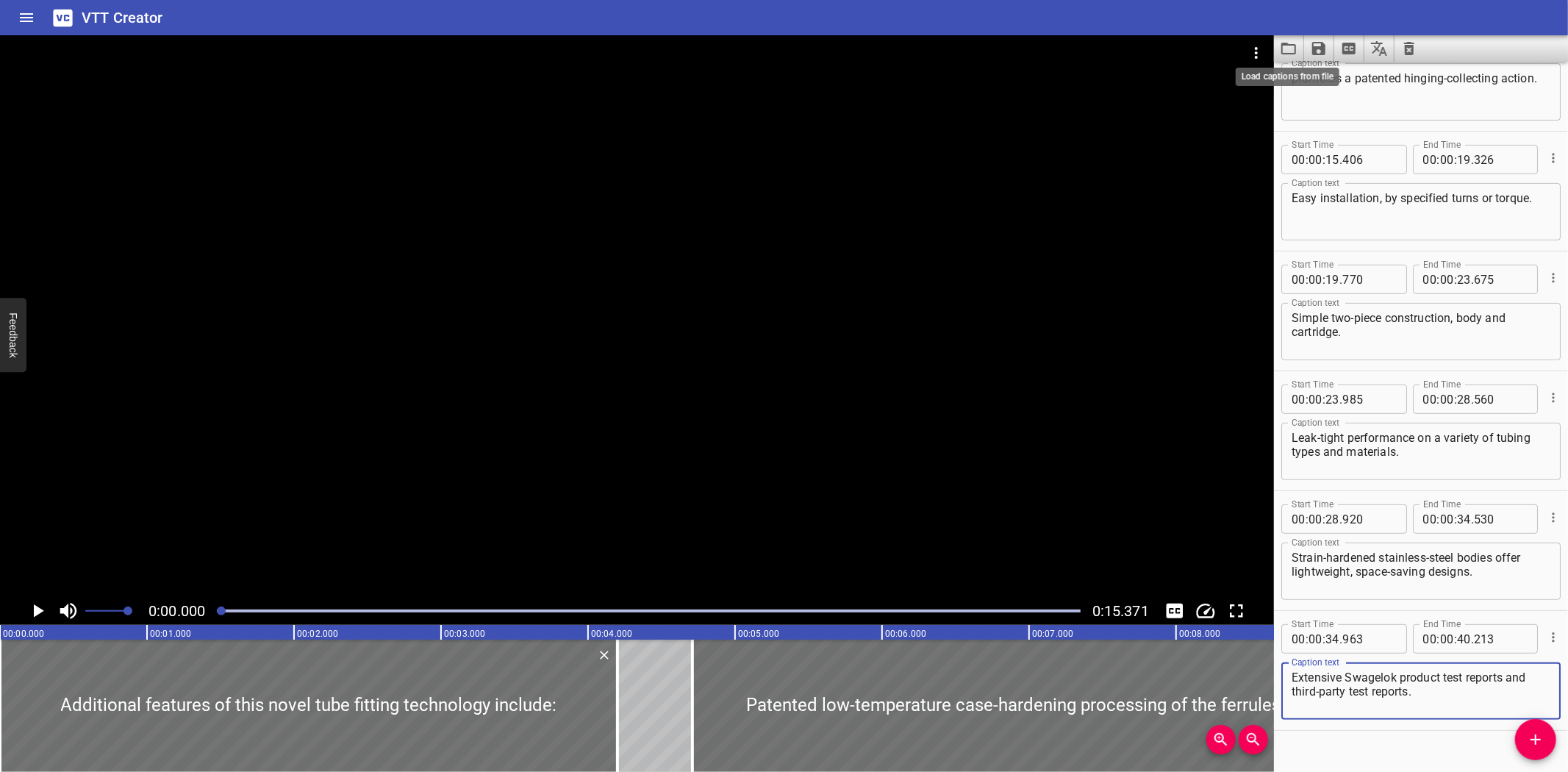
scroll to position [436, 0]
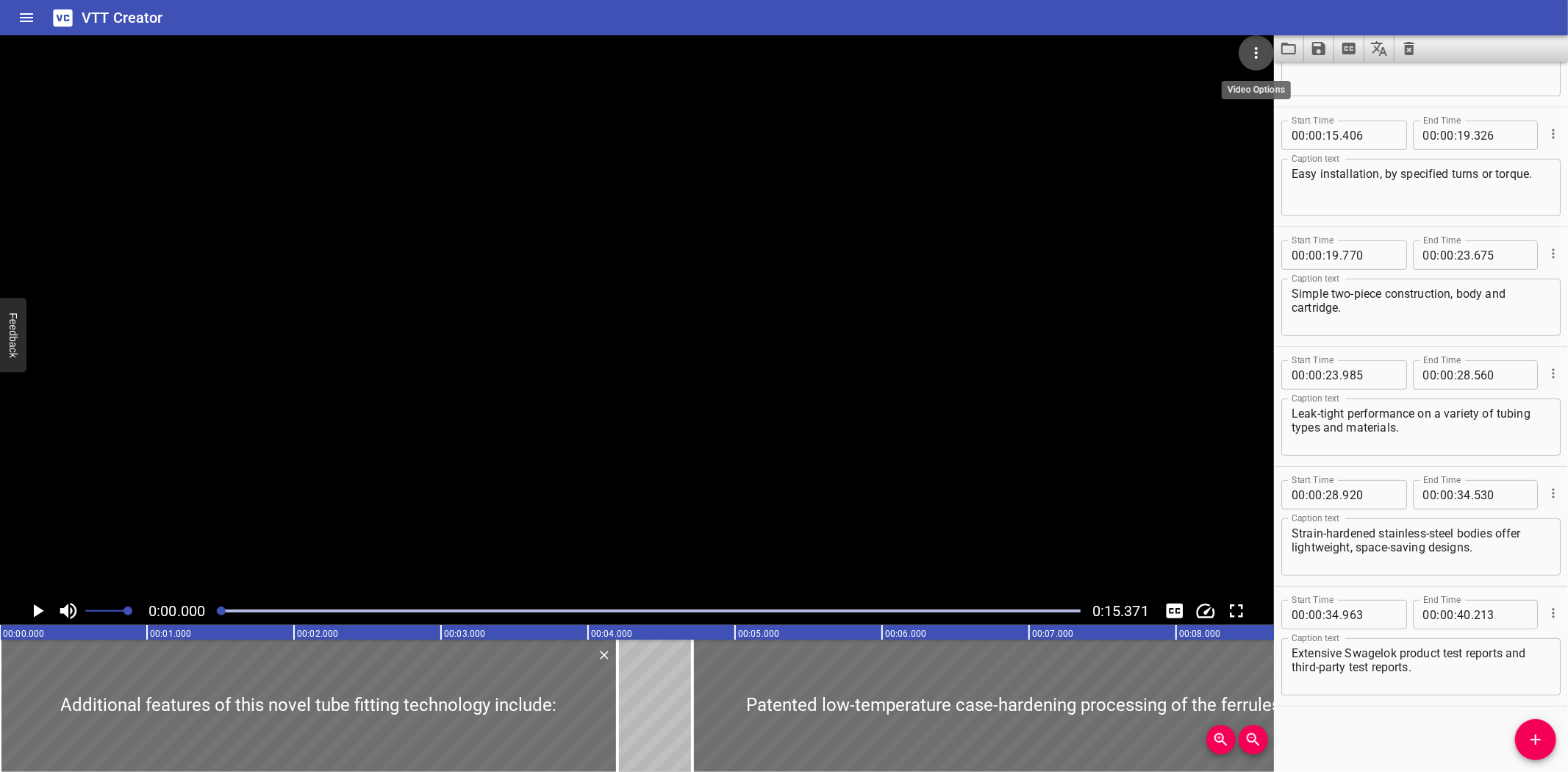
click at [1257, 53] on icon "Video Options" at bounding box center [1257, 52] width 3 height 12
click at [1258, 53] on li "Select New Video File..." at bounding box center [1312, 54] width 146 height 26
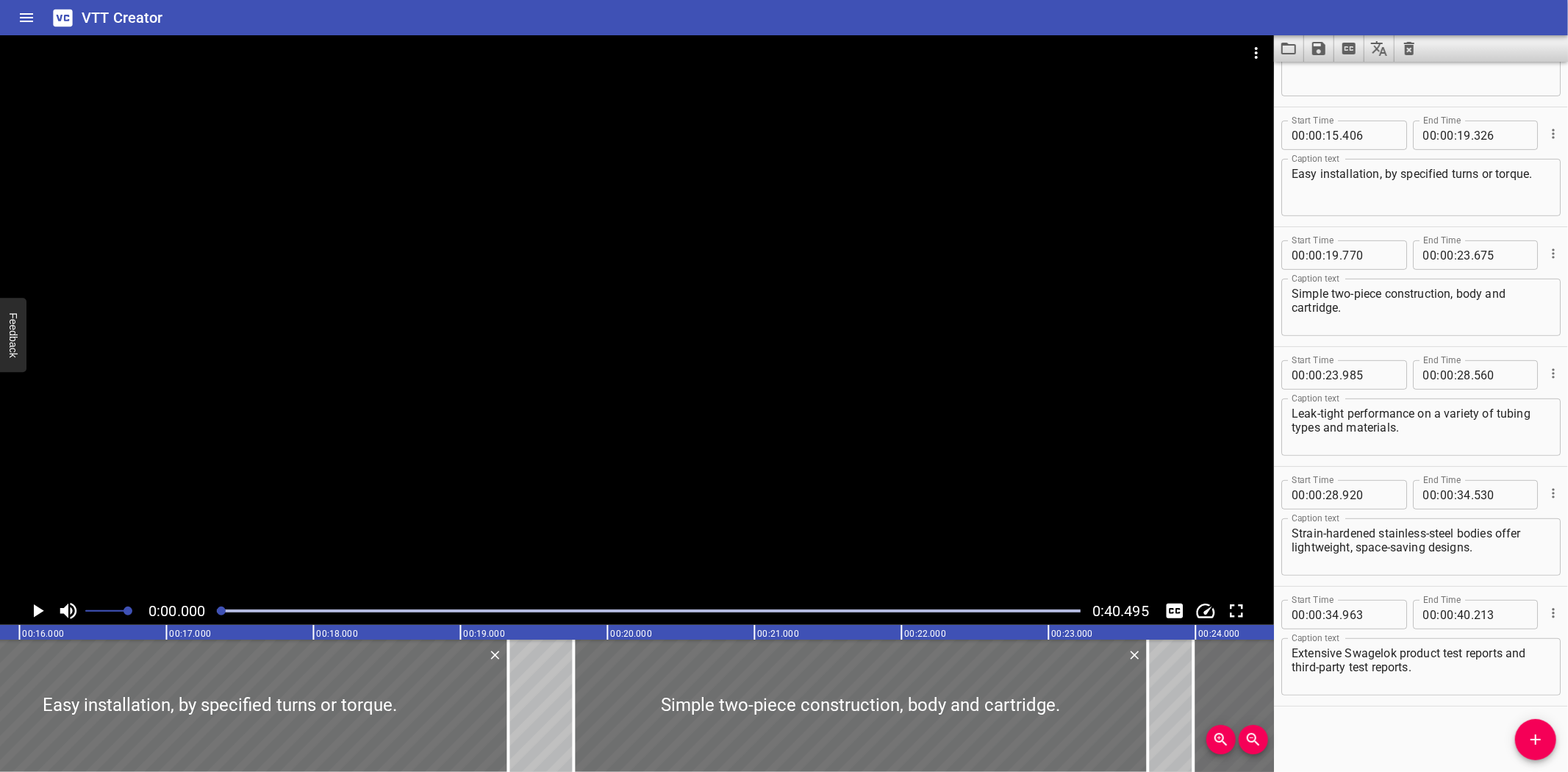
scroll to position [0, 2113]
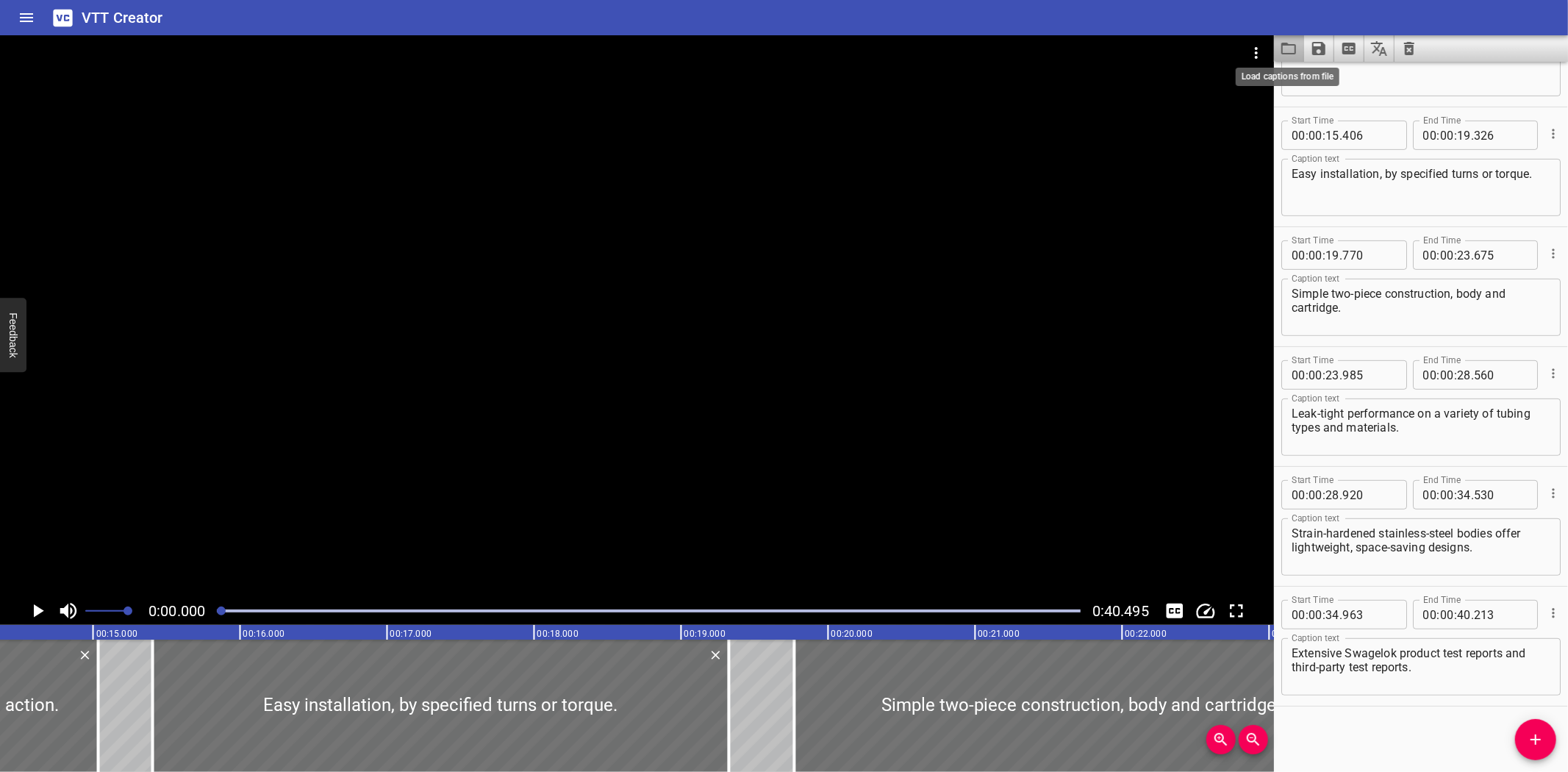
click at [1288, 42] on icon "Load captions from file" at bounding box center [1288, 48] width 18 height 18
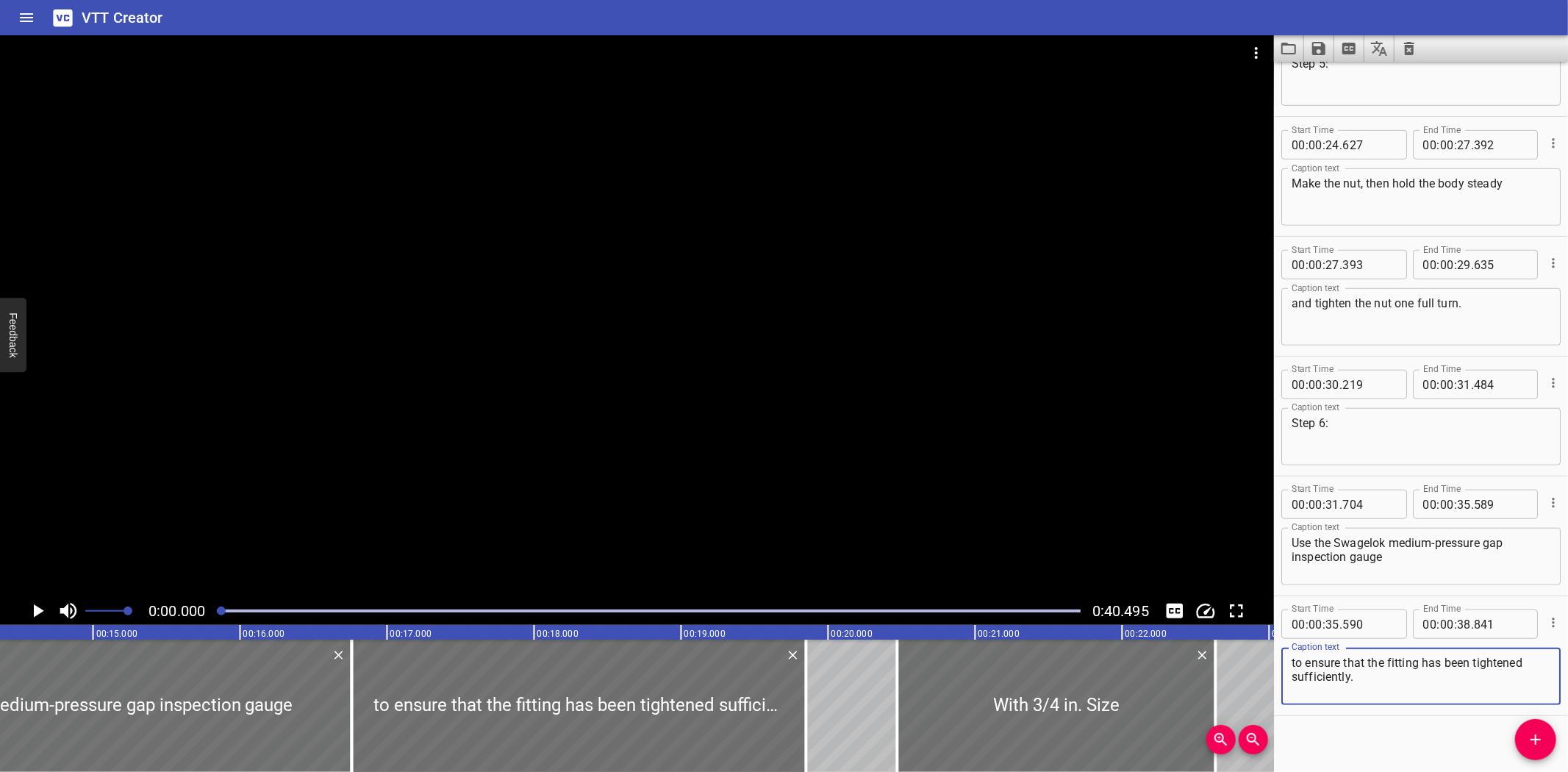
scroll to position [915, 0]
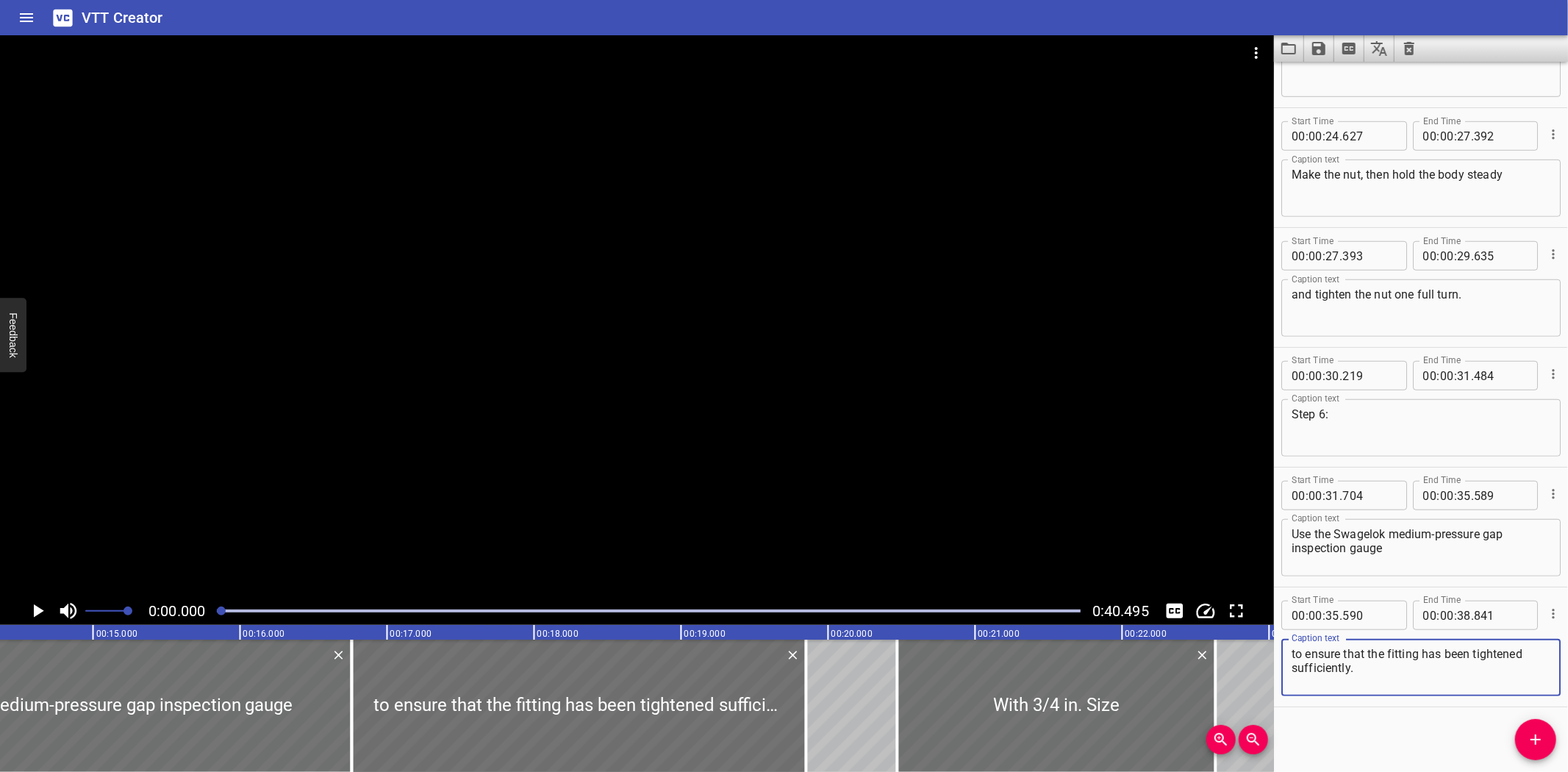
click at [1261, 52] on icon "Video Options" at bounding box center [1256, 52] width 18 height 18
click at [1261, 52] on li "Select New Video File..." at bounding box center [1312, 54] width 146 height 26
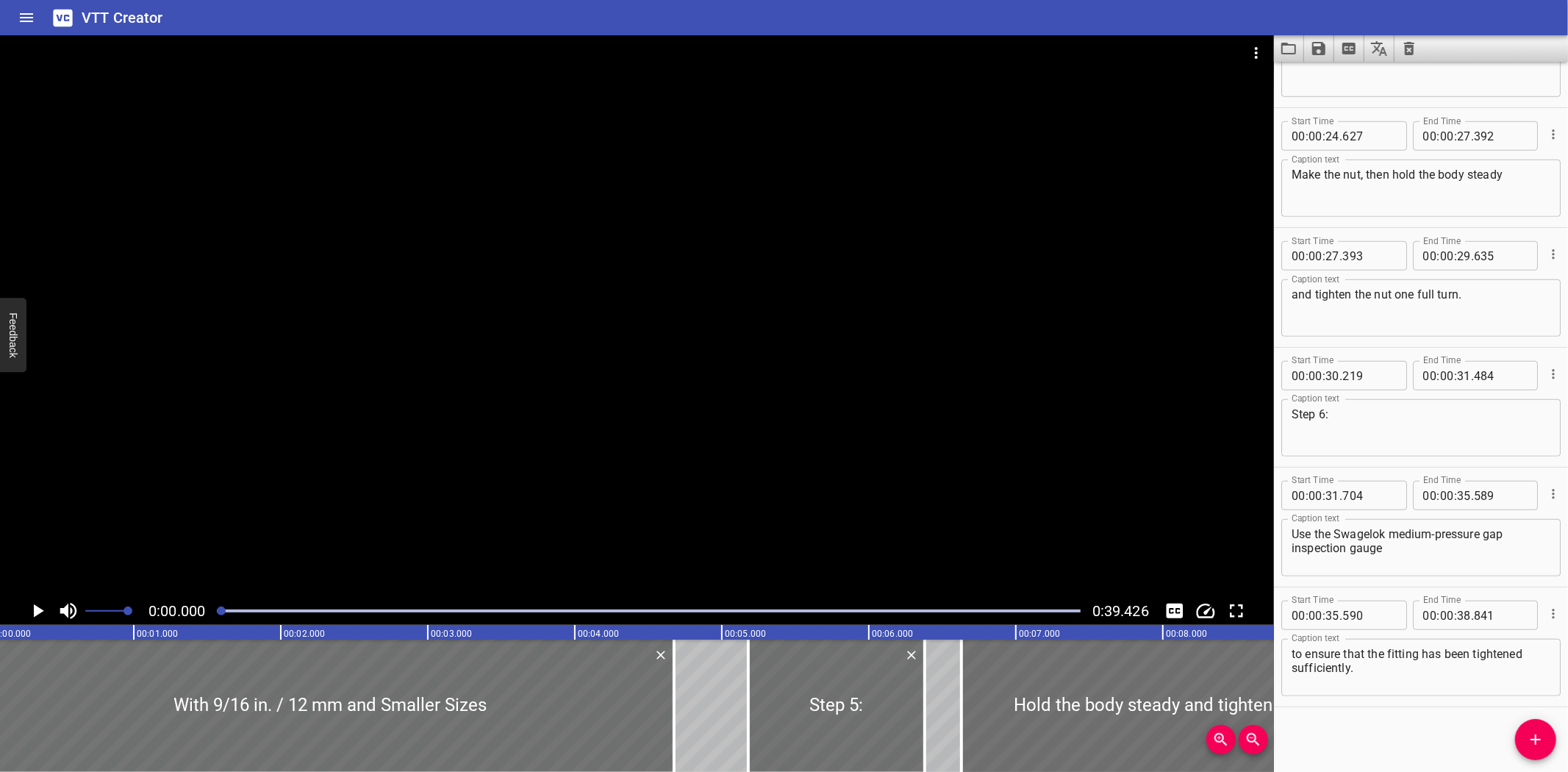
scroll to position [0, 0]
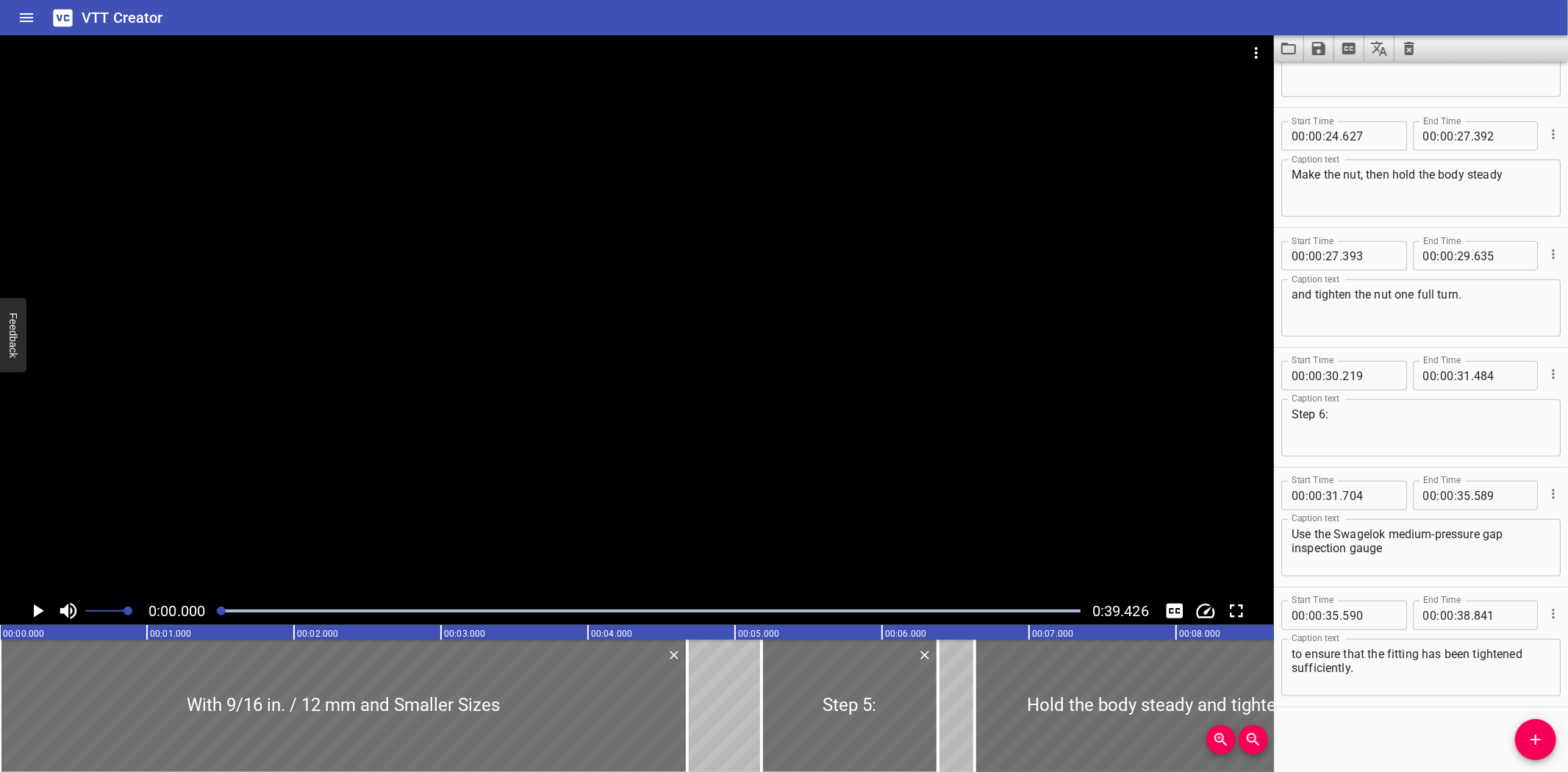
click at [1281, 52] on icon "Load captions from file" at bounding box center [1288, 48] width 15 height 12
click at [39, 604] on icon "Play/Pause" at bounding box center [37, 611] width 22 height 22
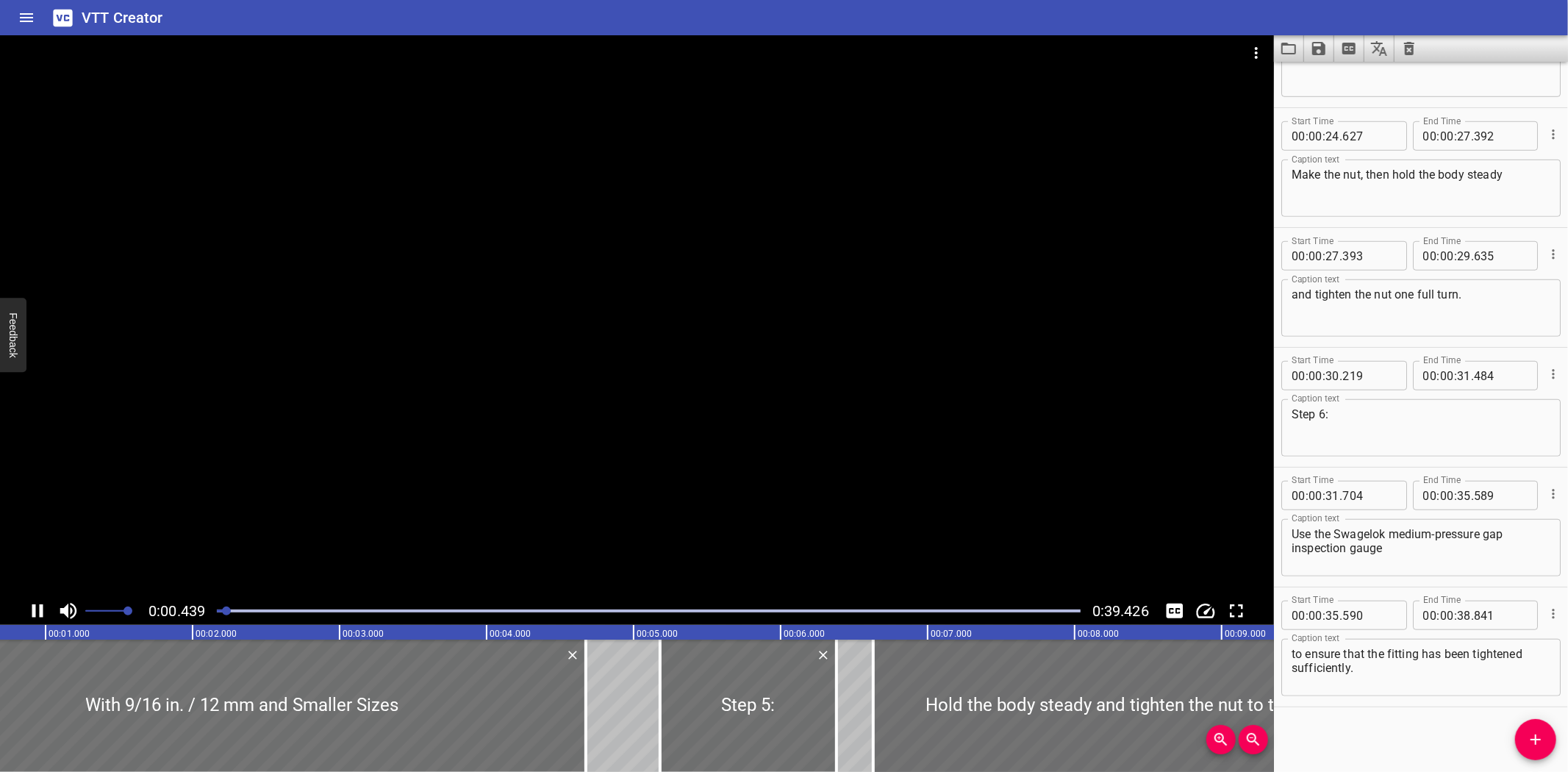
click at [34, 608] on icon "Play/Pause" at bounding box center [38, 610] width 11 height 13
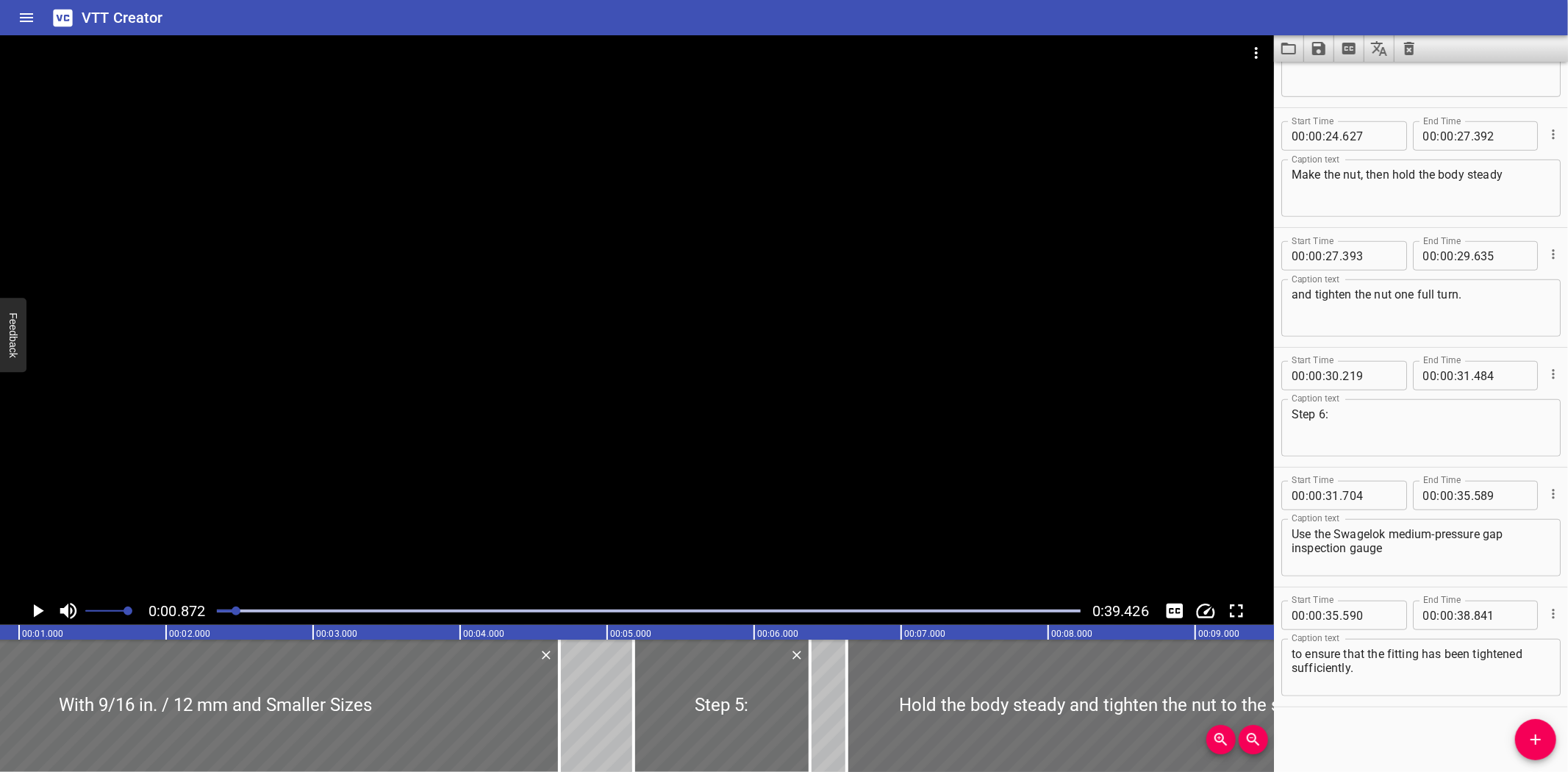
click at [168, 24] on div "VTT Creator" at bounding box center [784, 18] width 1568 height 36
click at [1285, 42] on icon "Load captions from file" at bounding box center [1288, 48] width 15 height 12
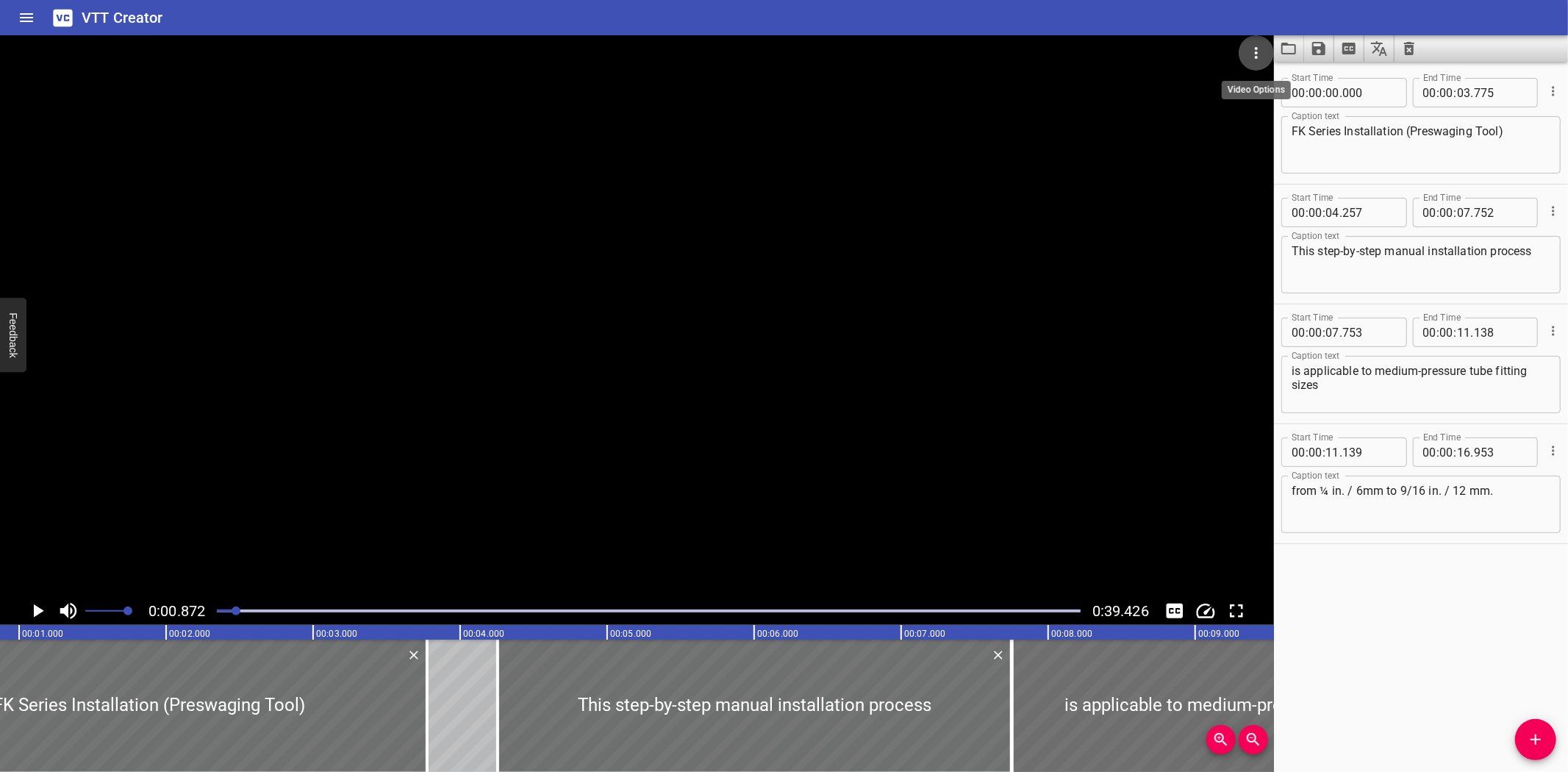
click at [1256, 50] on icon "Video Options" at bounding box center [1256, 52] width 18 height 18
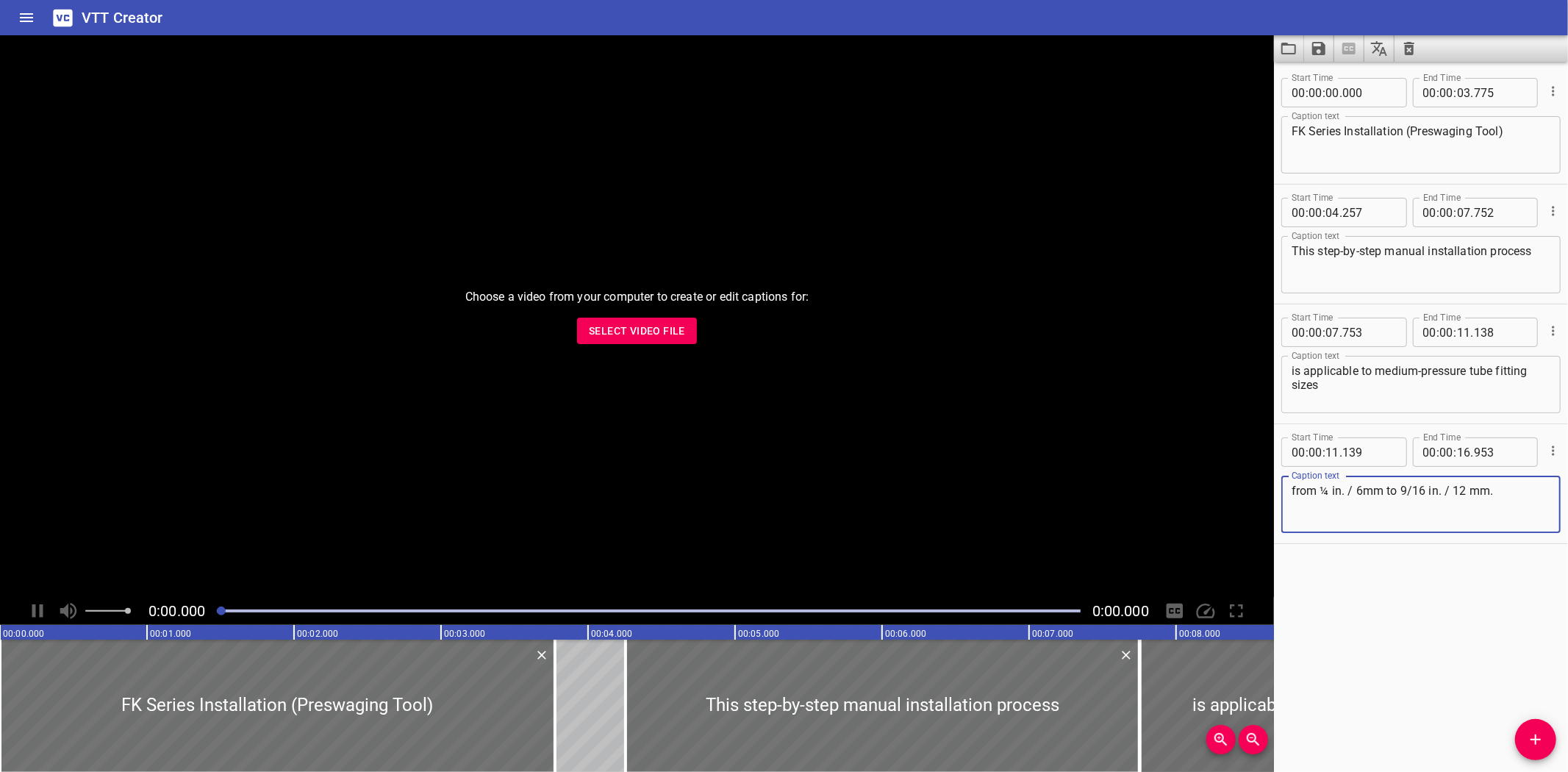
click at [633, 334] on span "Select Video File" at bounding box center [636, 331] width 97 height 19
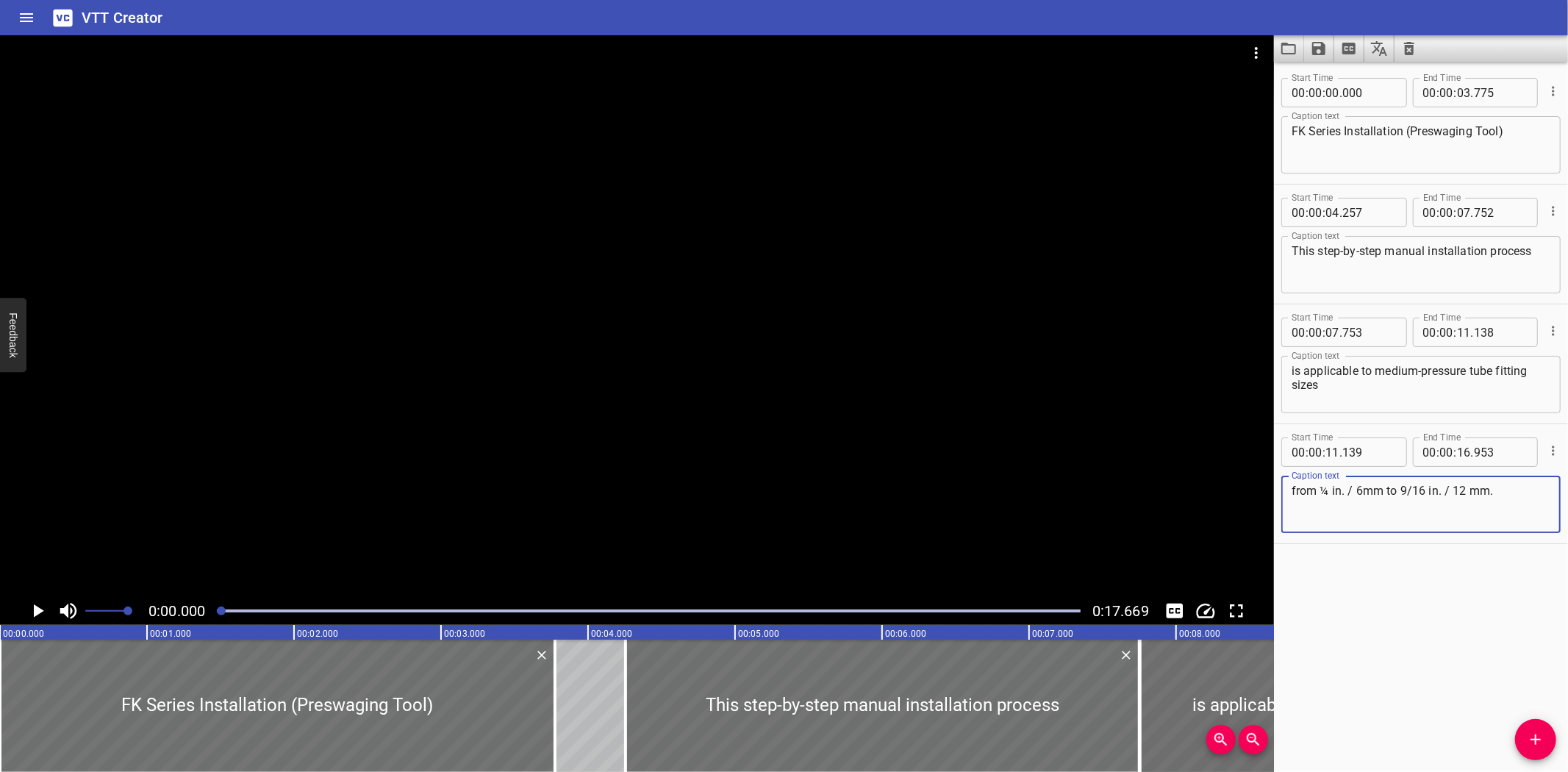
click at [1329, 491] on textarea "from ¼ in. / 6mm to 9/16 in. / 12 mm." at bounding box center [1421, 504] width 259 height 42
type textarea "from in. / 6mm to 9/16 in. / 12 mm."
click at [252, 19] on div "VTT Creator" at bounding box center [784, 18] width 1568 height 36
click at [1279, 39] on button "Load captions from file" at bounding box center [1289, 49] width 30 height 26
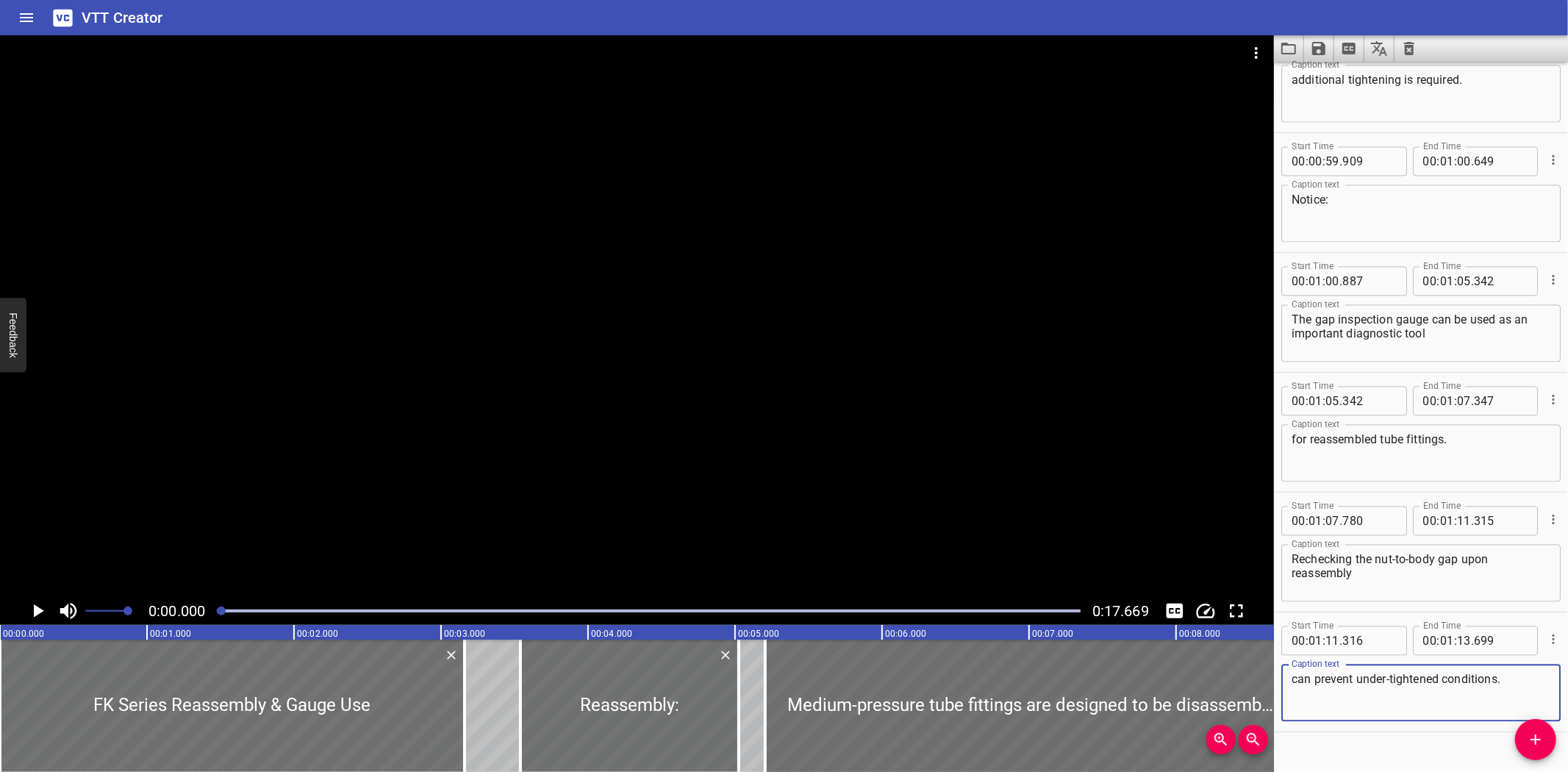
scroll to position [2471, 0]
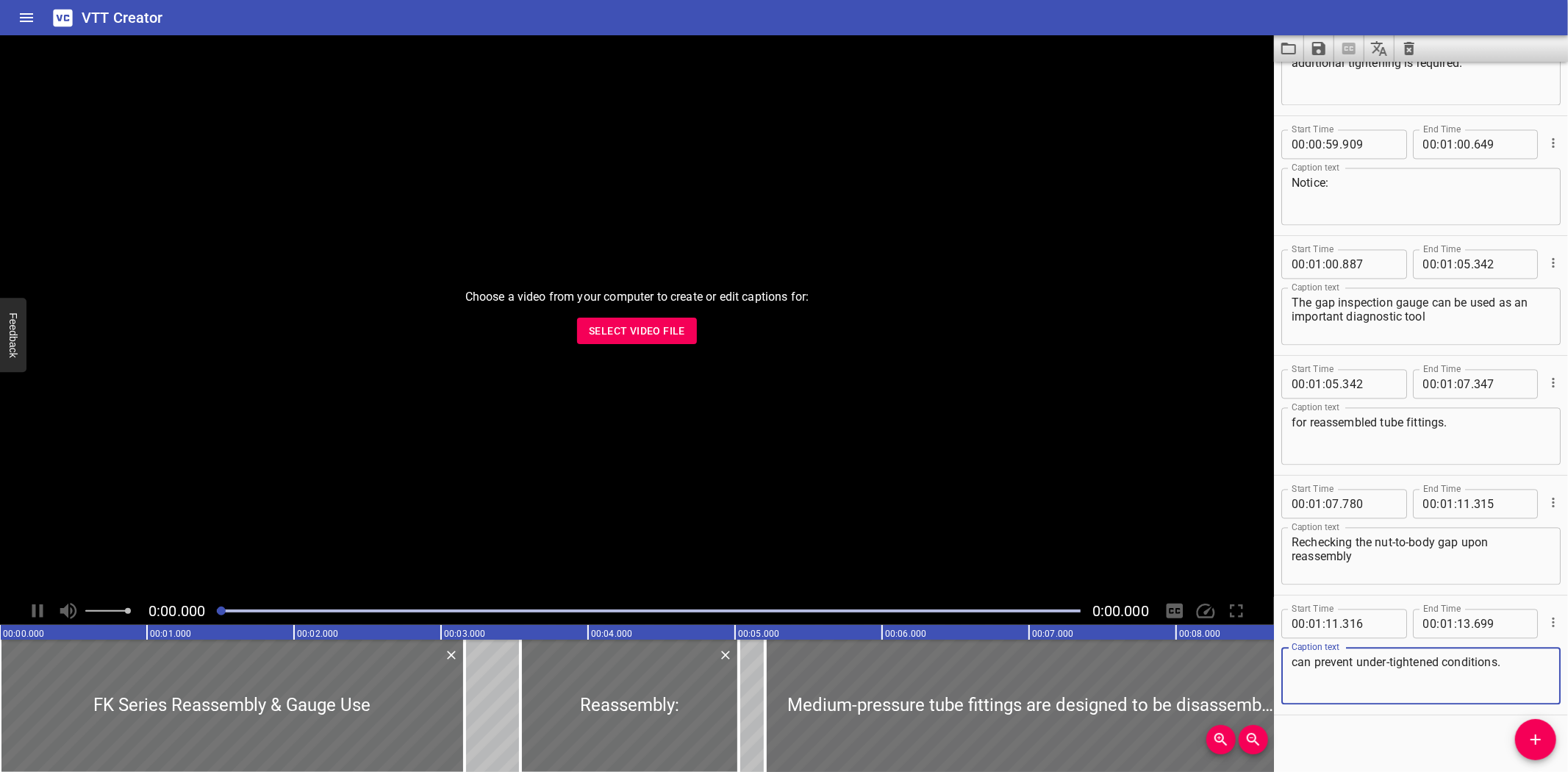
scroll to position [2471, 0]
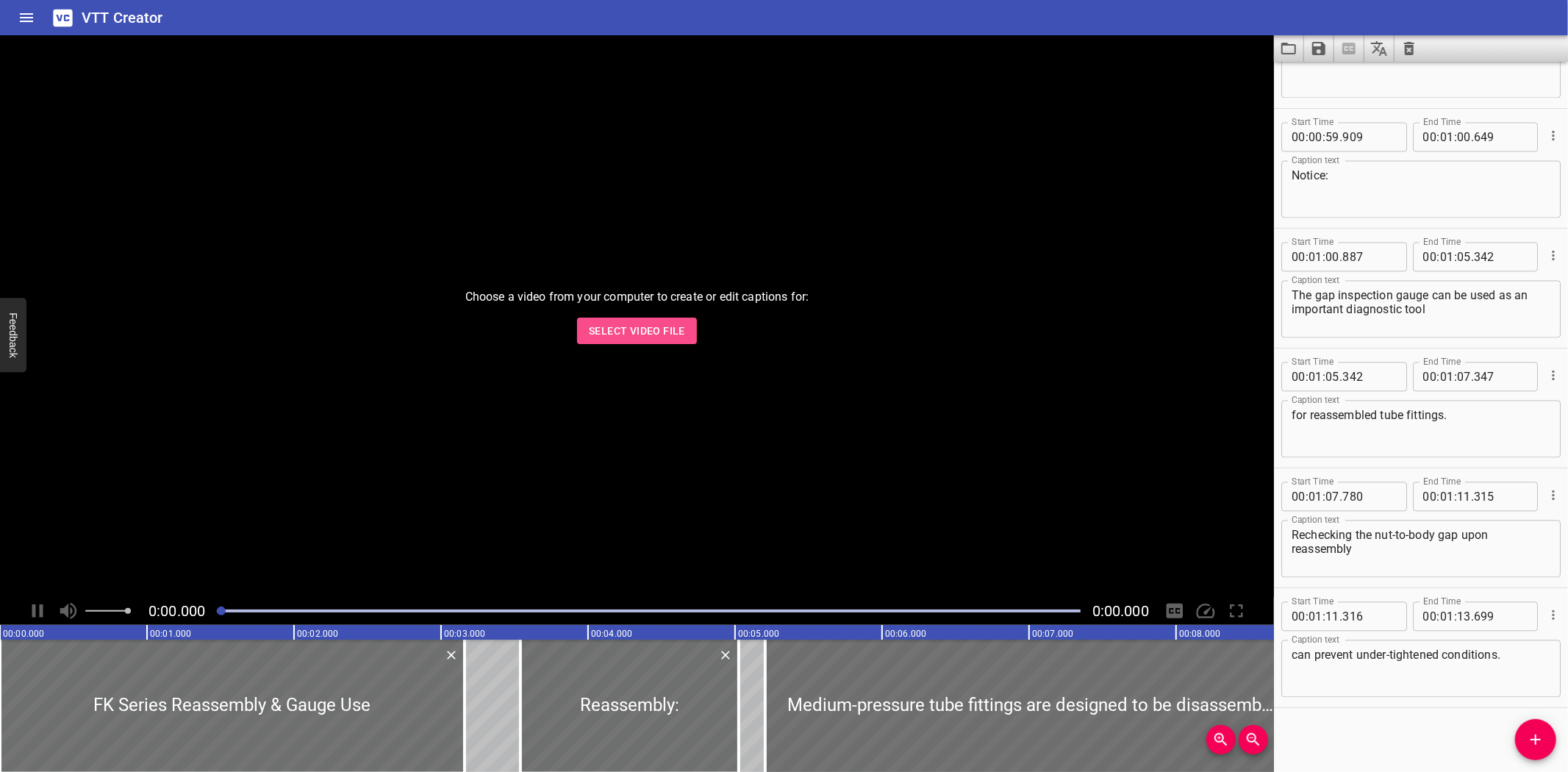
click at [664, 333] on span "Select Video File" at bounding box center [636, 331] width 97 height 19
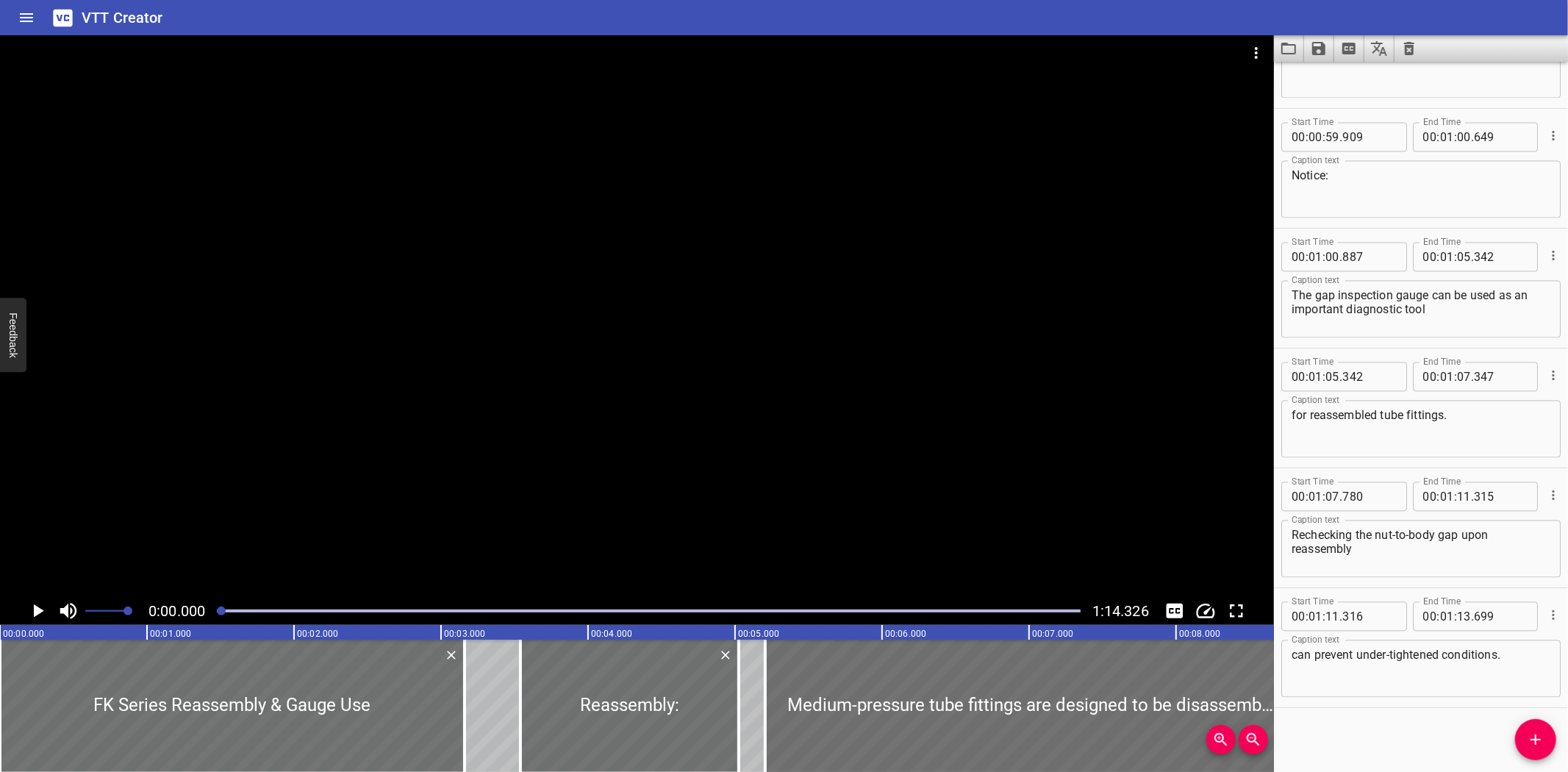
click at [1022, 23] on div "VTT Creator" at bounding box center [784, 18] width 1568 height 36
click at [1303, 41] on button "Load captions from file" at bounding box center [1289, 49] width 30 height 26
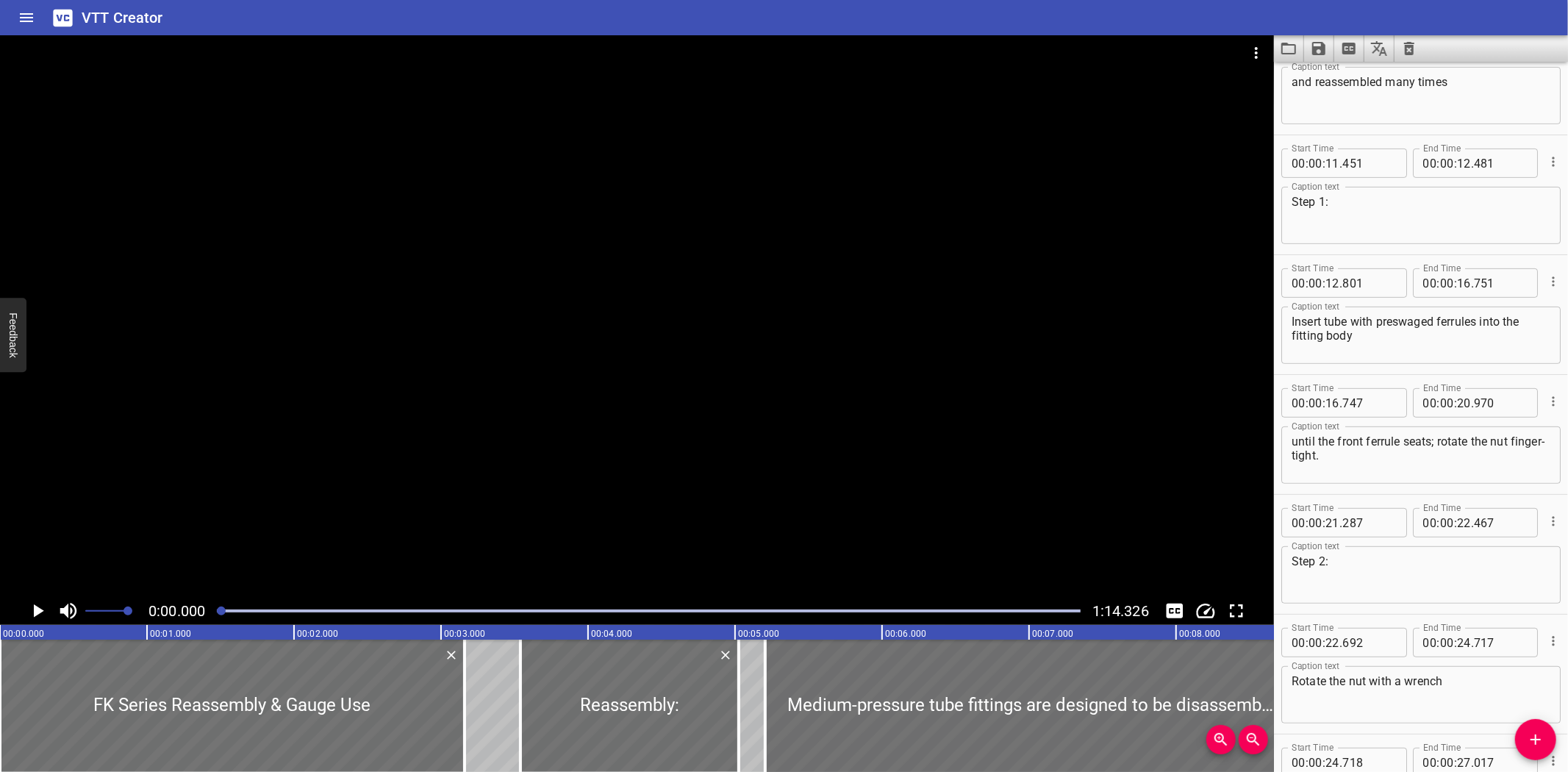
scroll to position [233, 0]
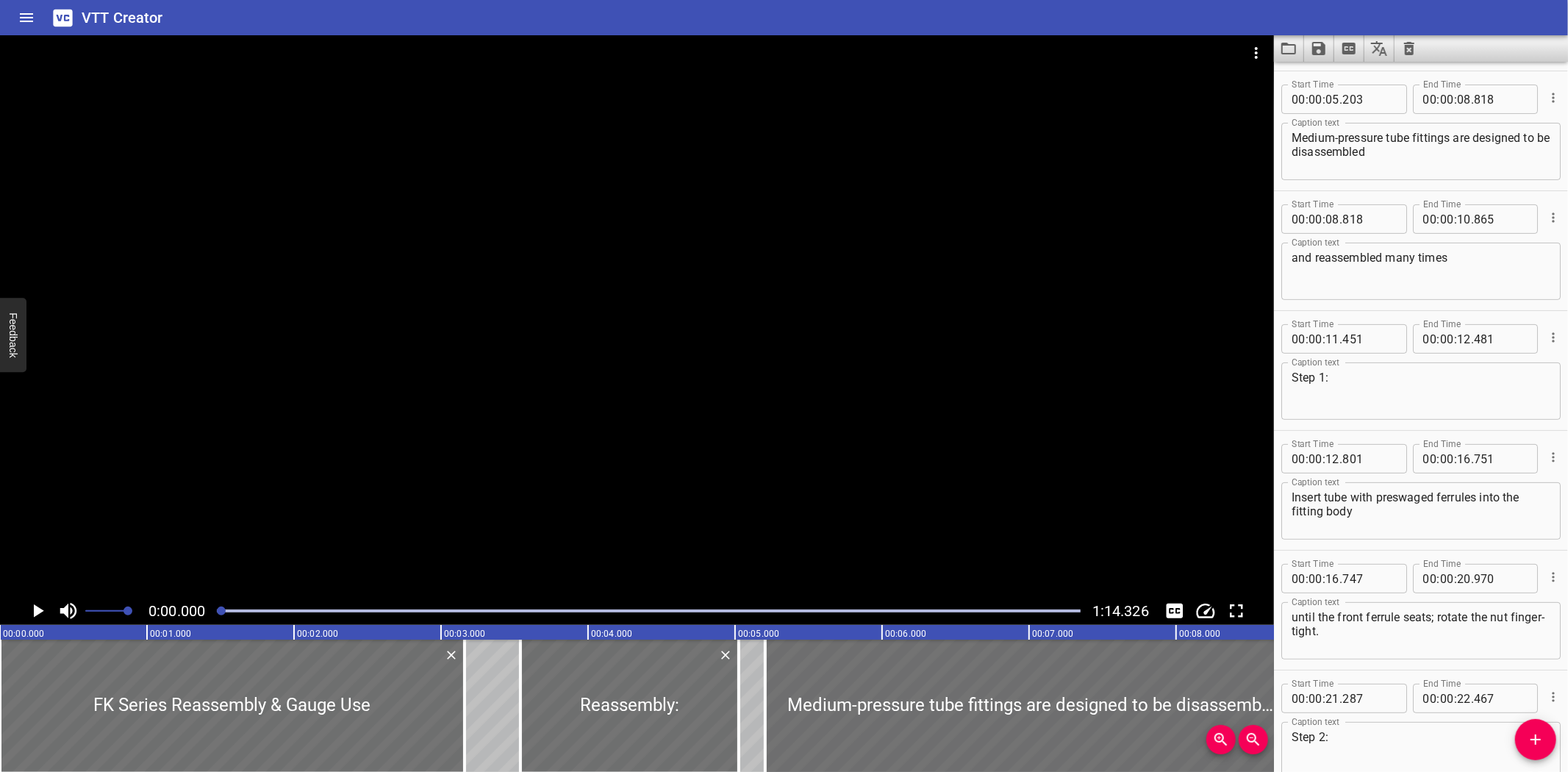
drag, startPoint x: 1561, startPoint y: 610, endPoint x: 1484, endPoint y: 130, distance: 486.1
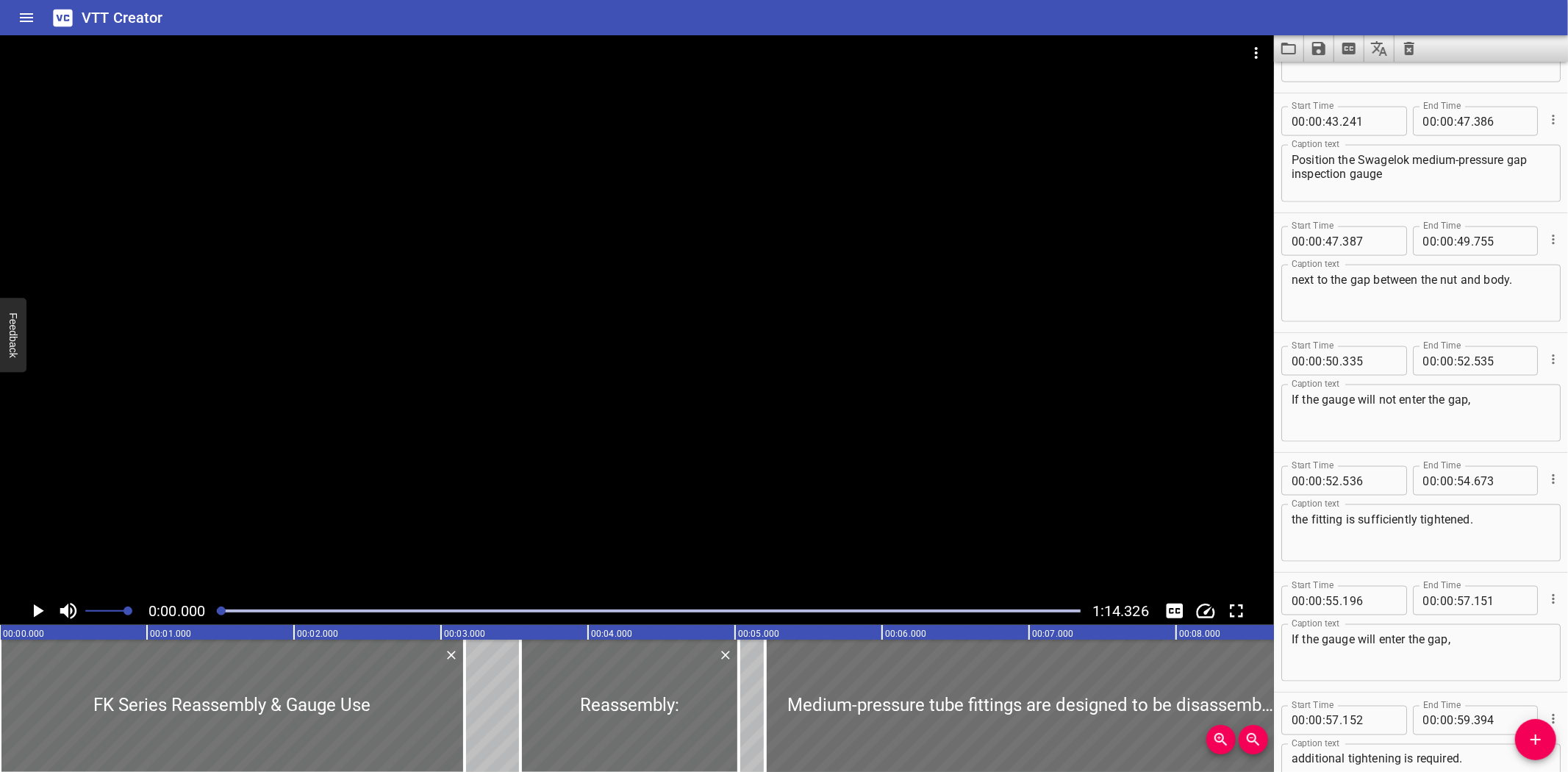
scroll to position [1776, 0]
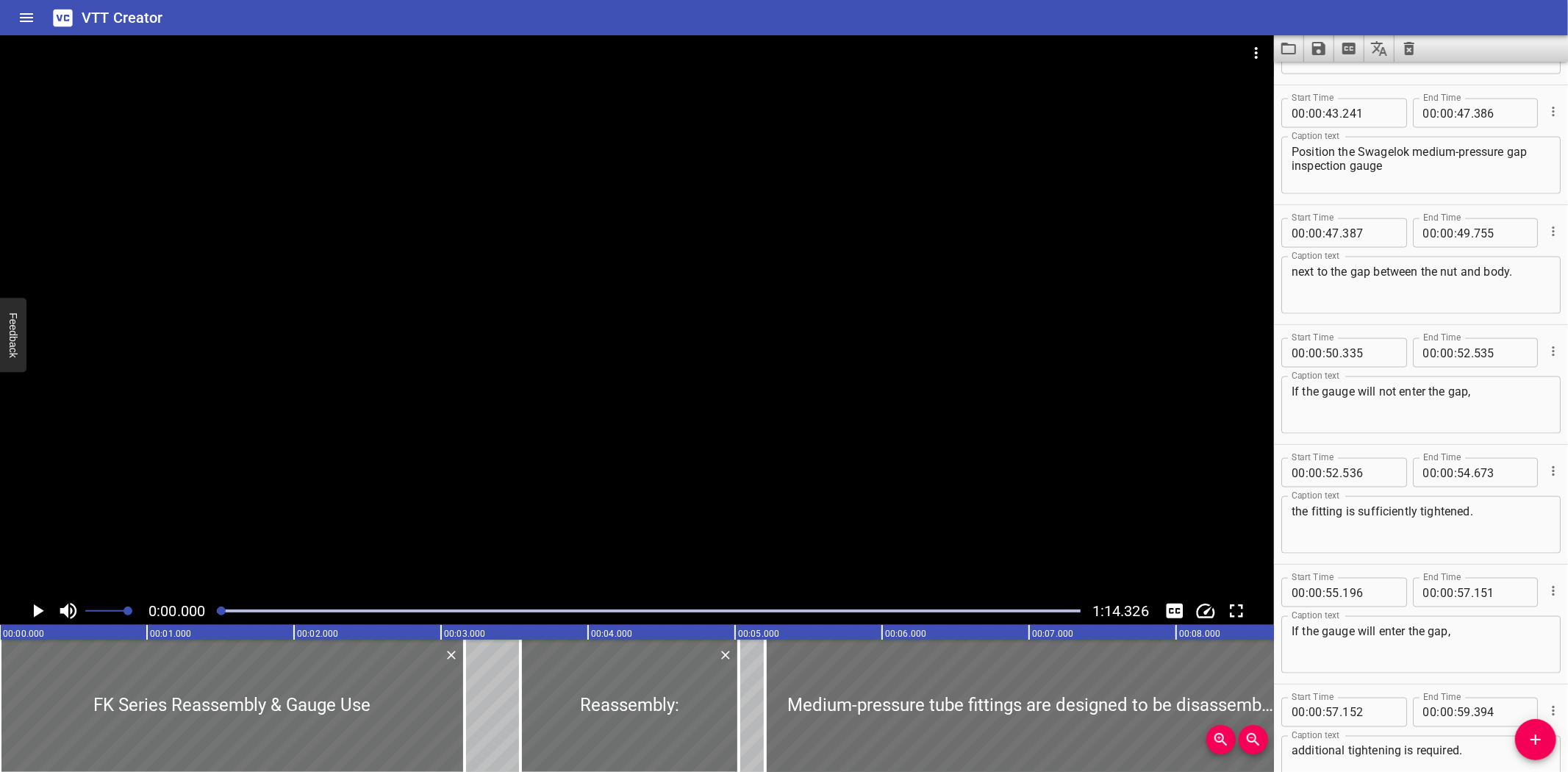
click at [232, 8] on div "VTT Creator" at bounding box center [784, 18] width 1568 height 36
click at [1283, 49] on icon "Load captions from file" at bounding box center [1288, 48] width 18 height 18
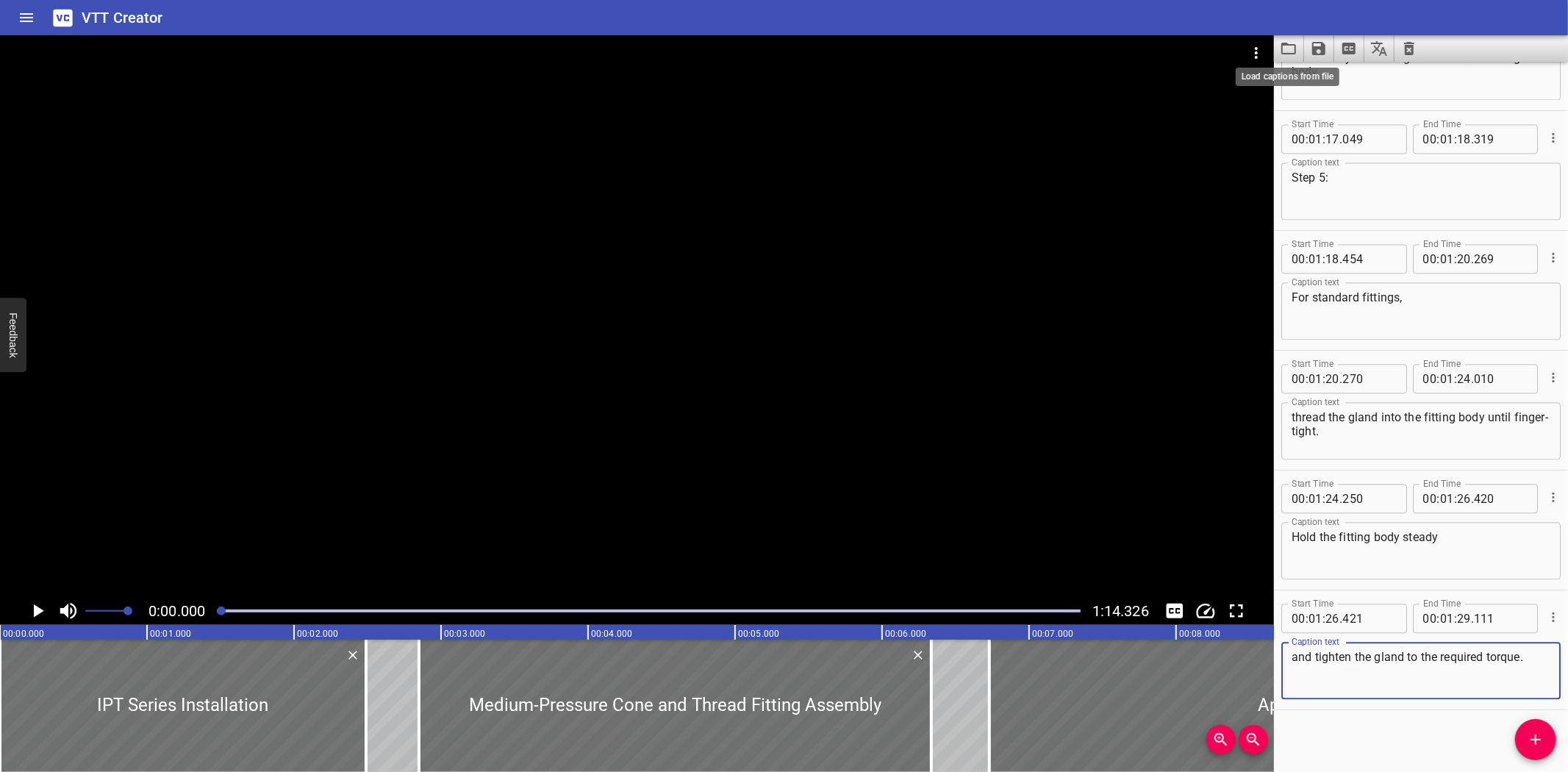
scroll to position [2591, 0]
click at [1251, 59] on icon "Video Options" at bounding box center [1256, 52] width 18 height 18
click at [1251, 57] on li "Select New Video File..." at bounding box center [1312, 54] width 146 height 26
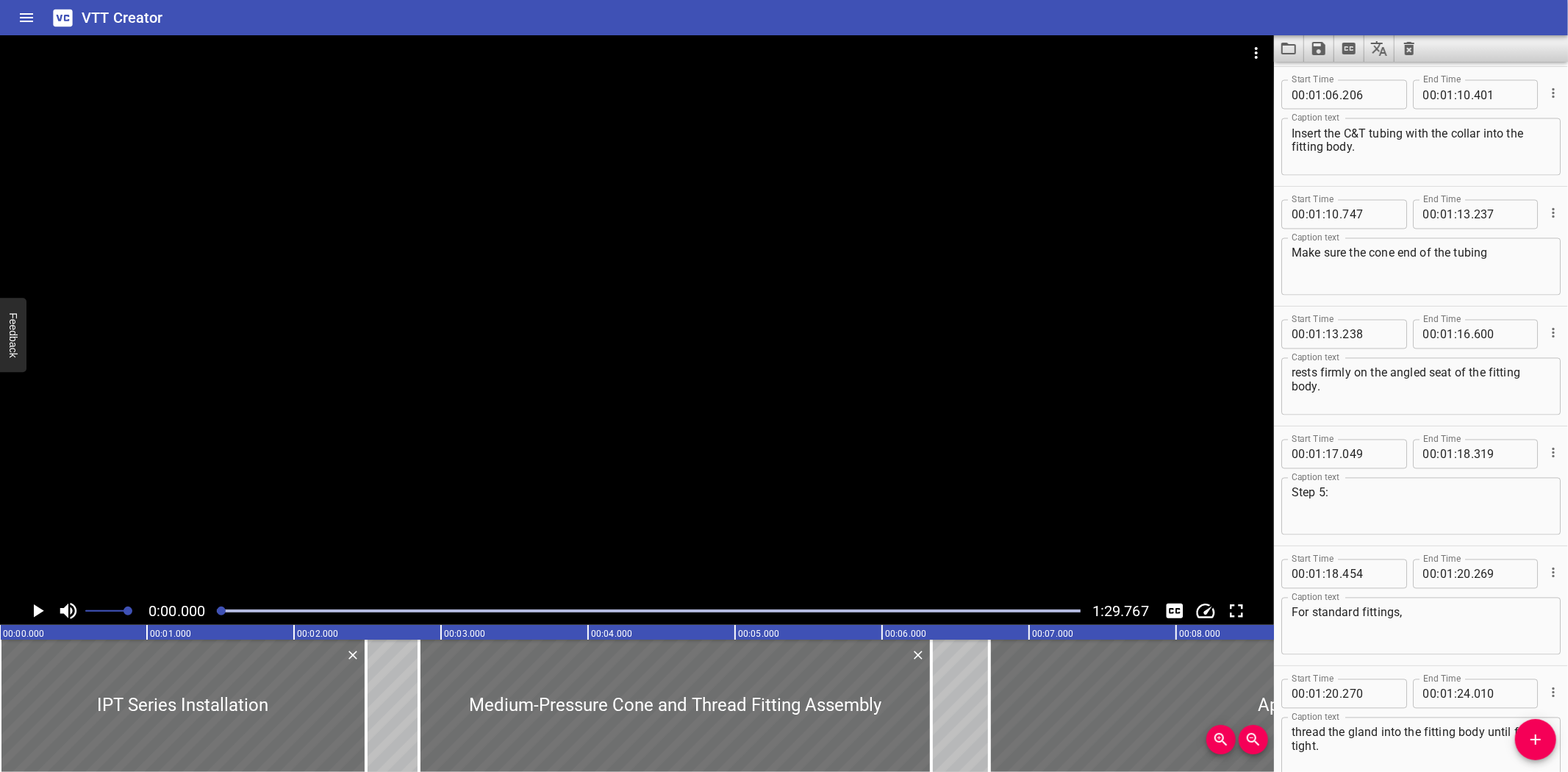
scroll to position [2285, 0]
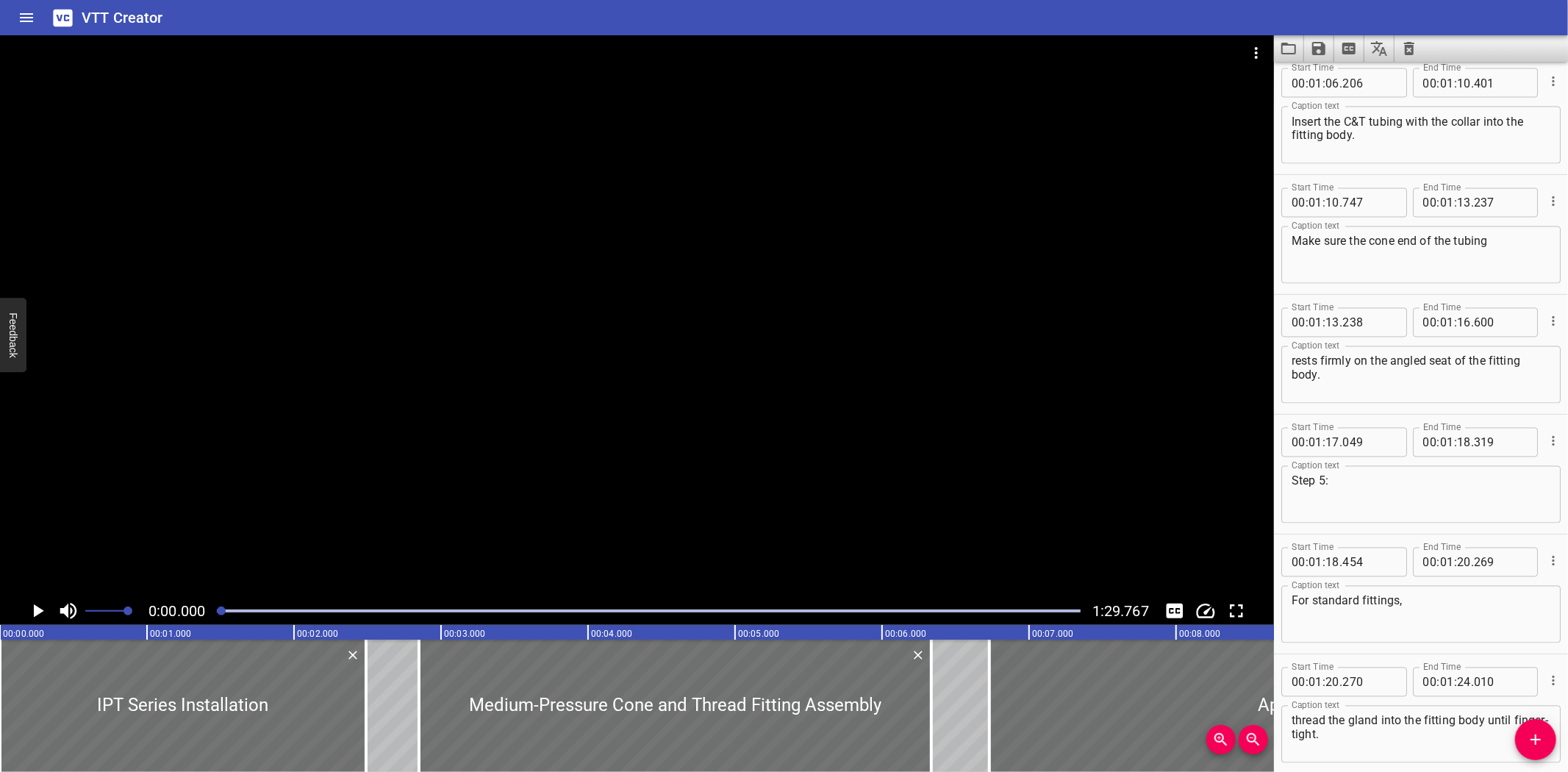
drag, startPoint x: 613, startPoint y: 517, endPoint x: 833, endPoint y: 15, distance: 548.1
click at [833, 15] on div "VTT Creator" at bounding box center [784, 18] width 1568 height 36
click at [633, 605] on div at bounding box center [648, 611] width 881 height 21
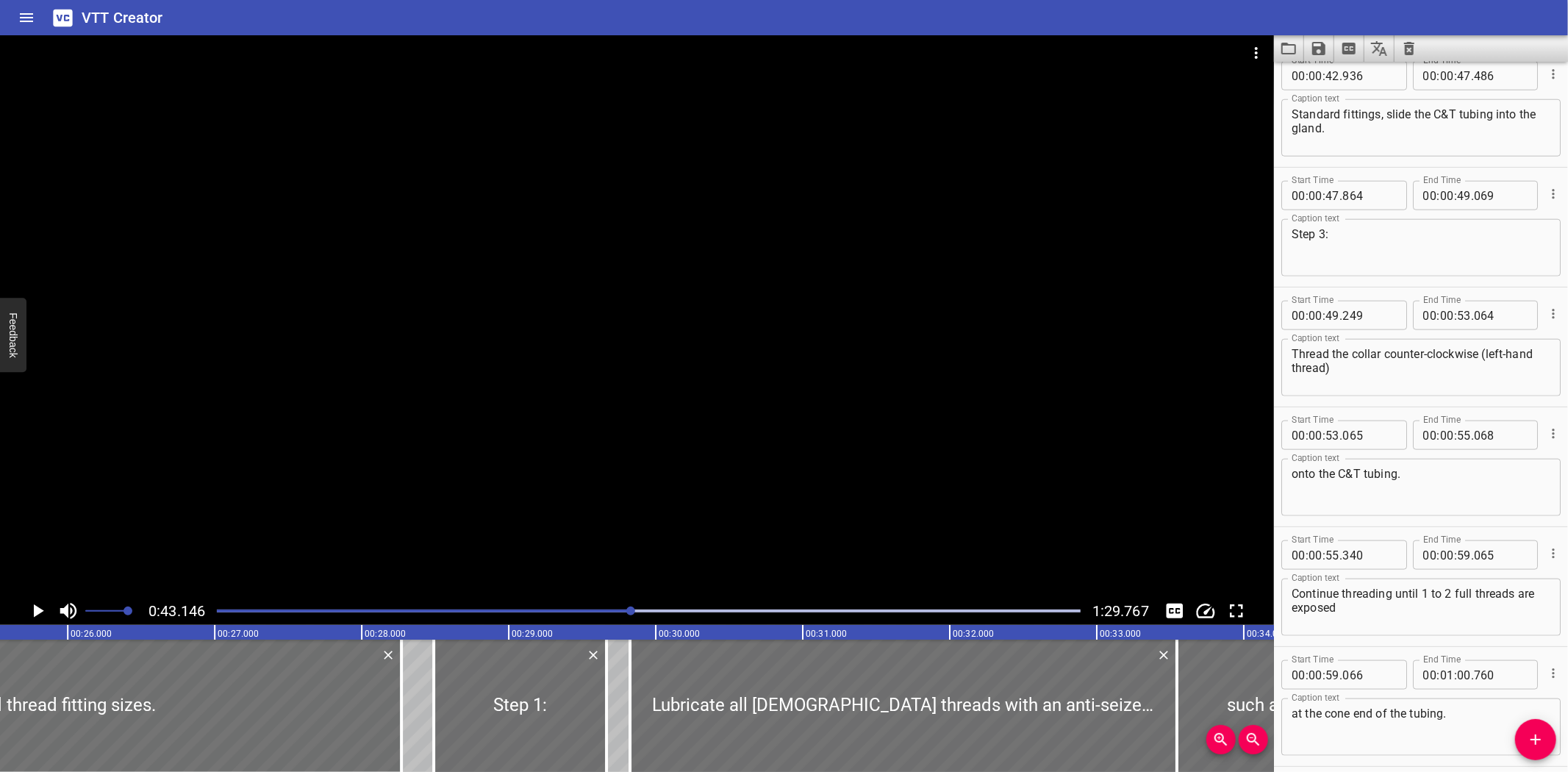
scroll to position [1317, 0]
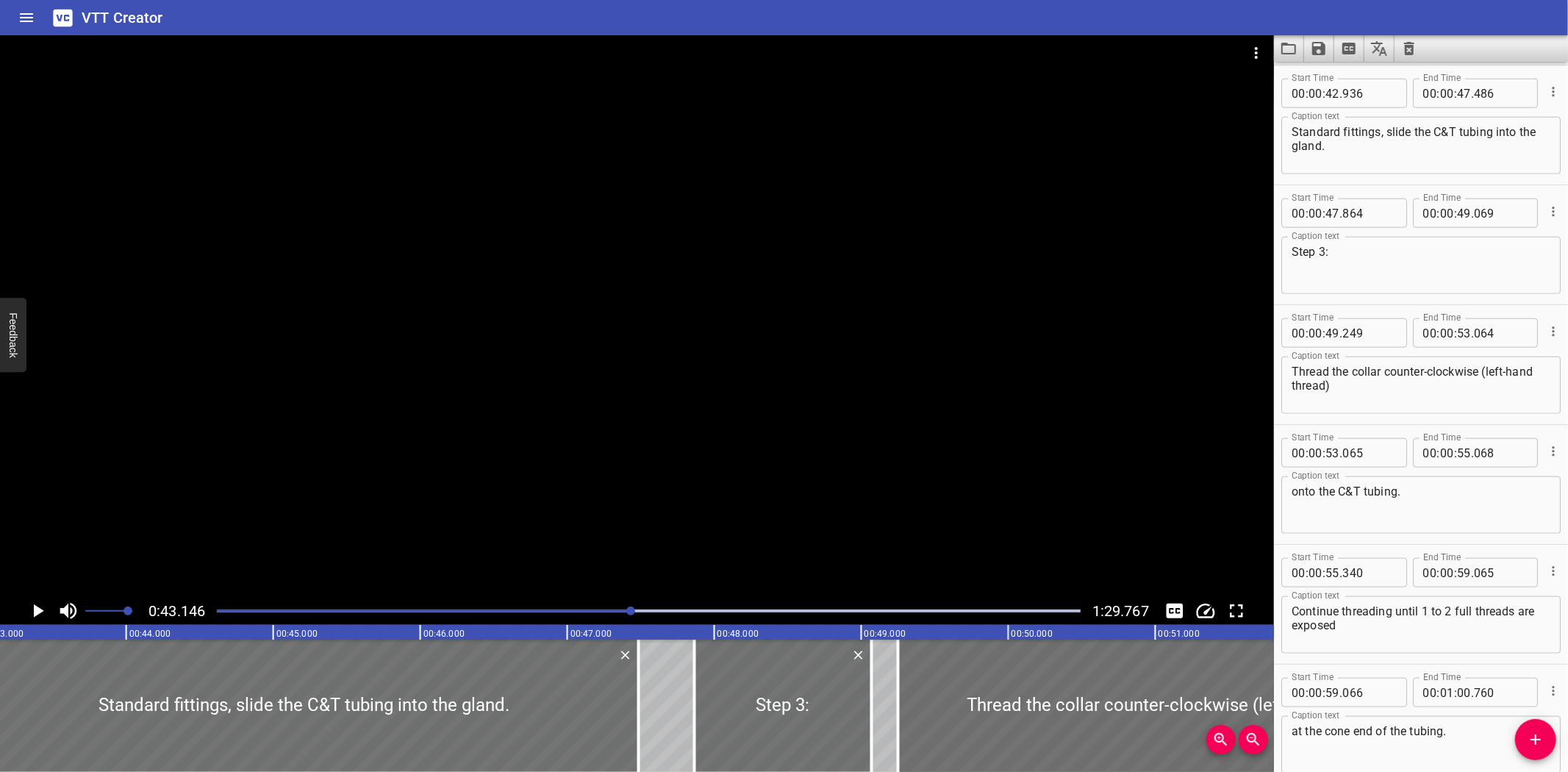
click at [603, 612] on div at bounding box center [648, 611] width 881 height 21
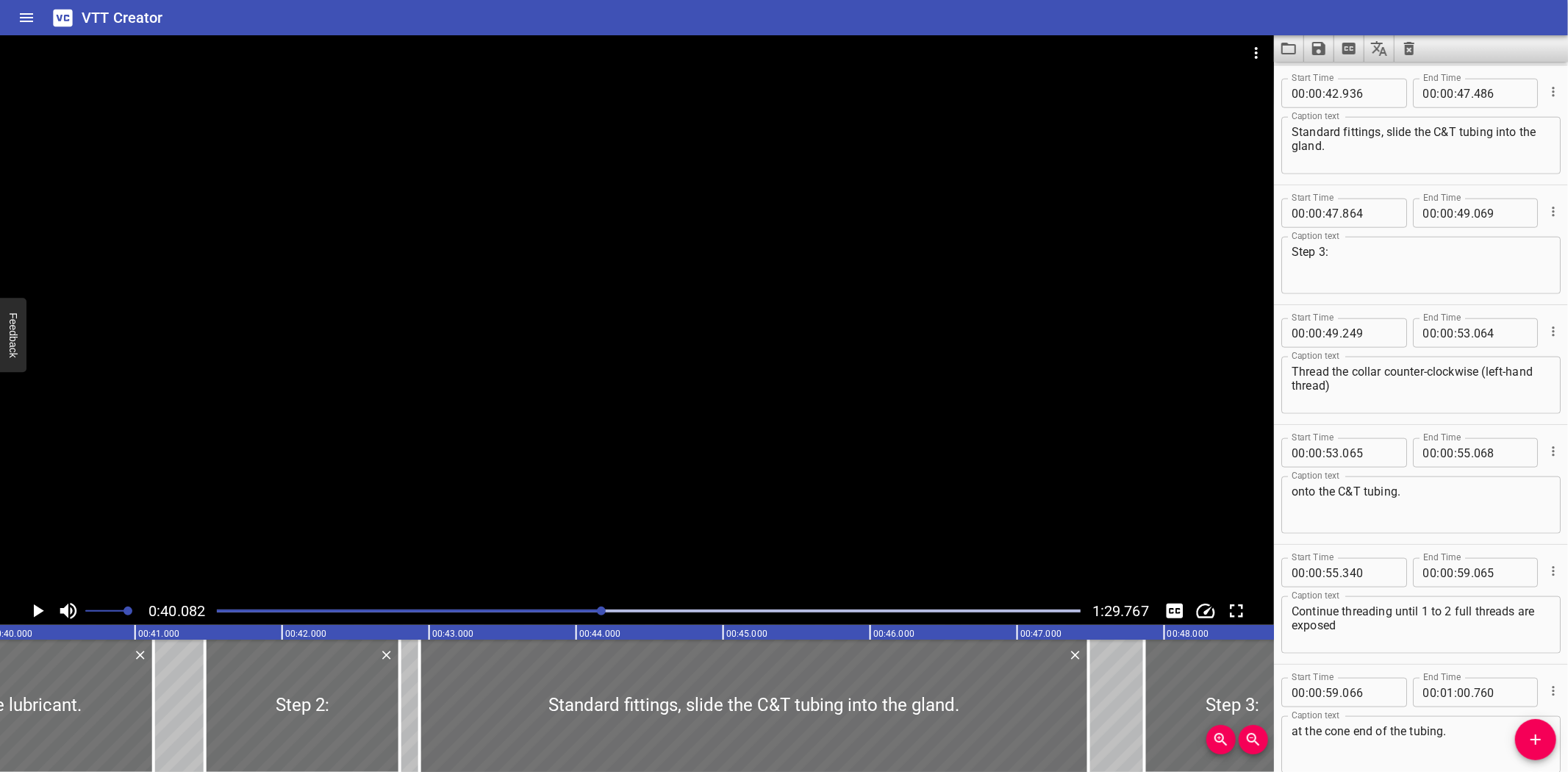
click at [572, 616] on div at bounding box center [648, 611] width 881 height 21
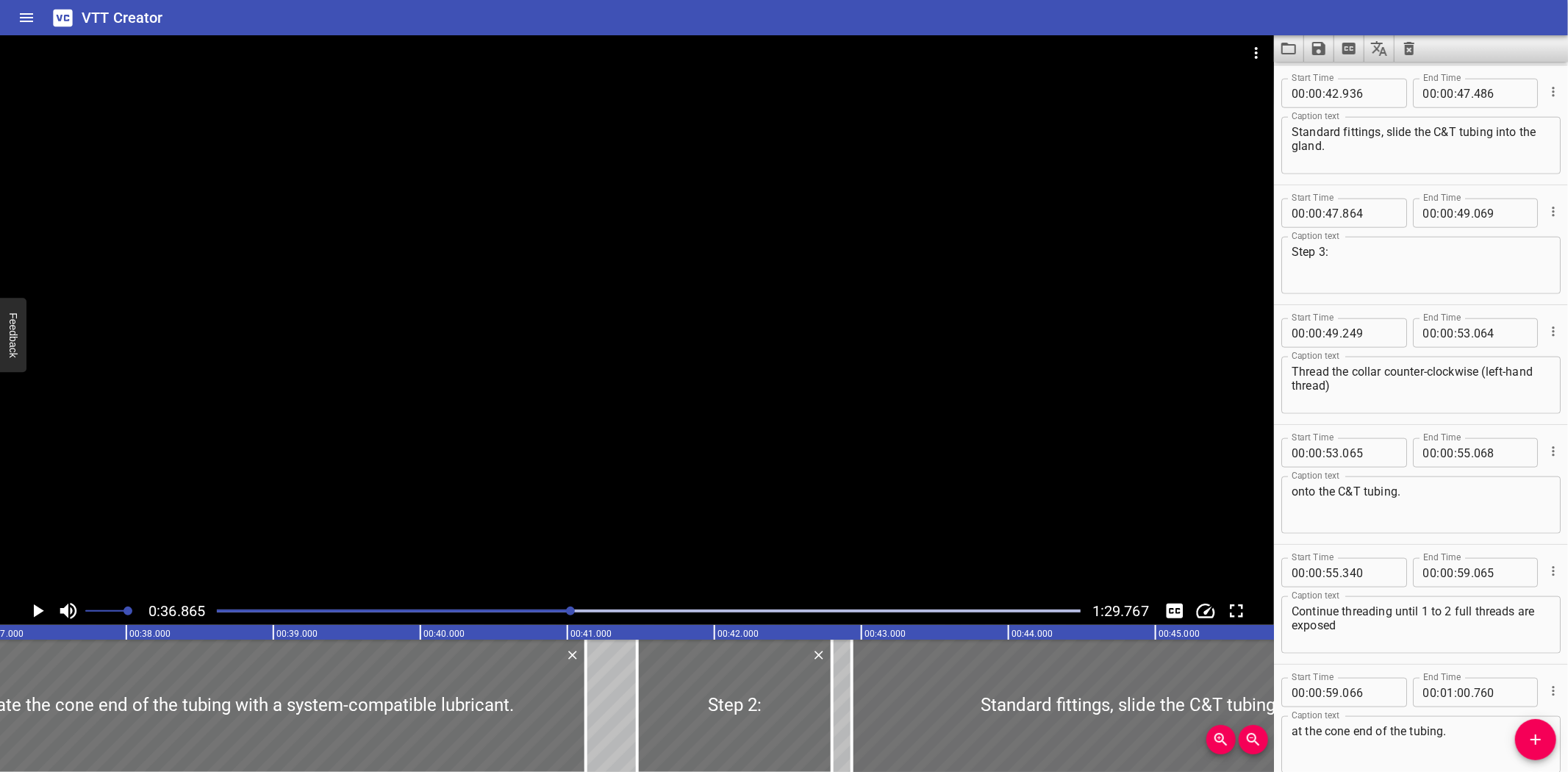
click at [539, 618] on div at bounding box center [648, 611] width 881 height 21
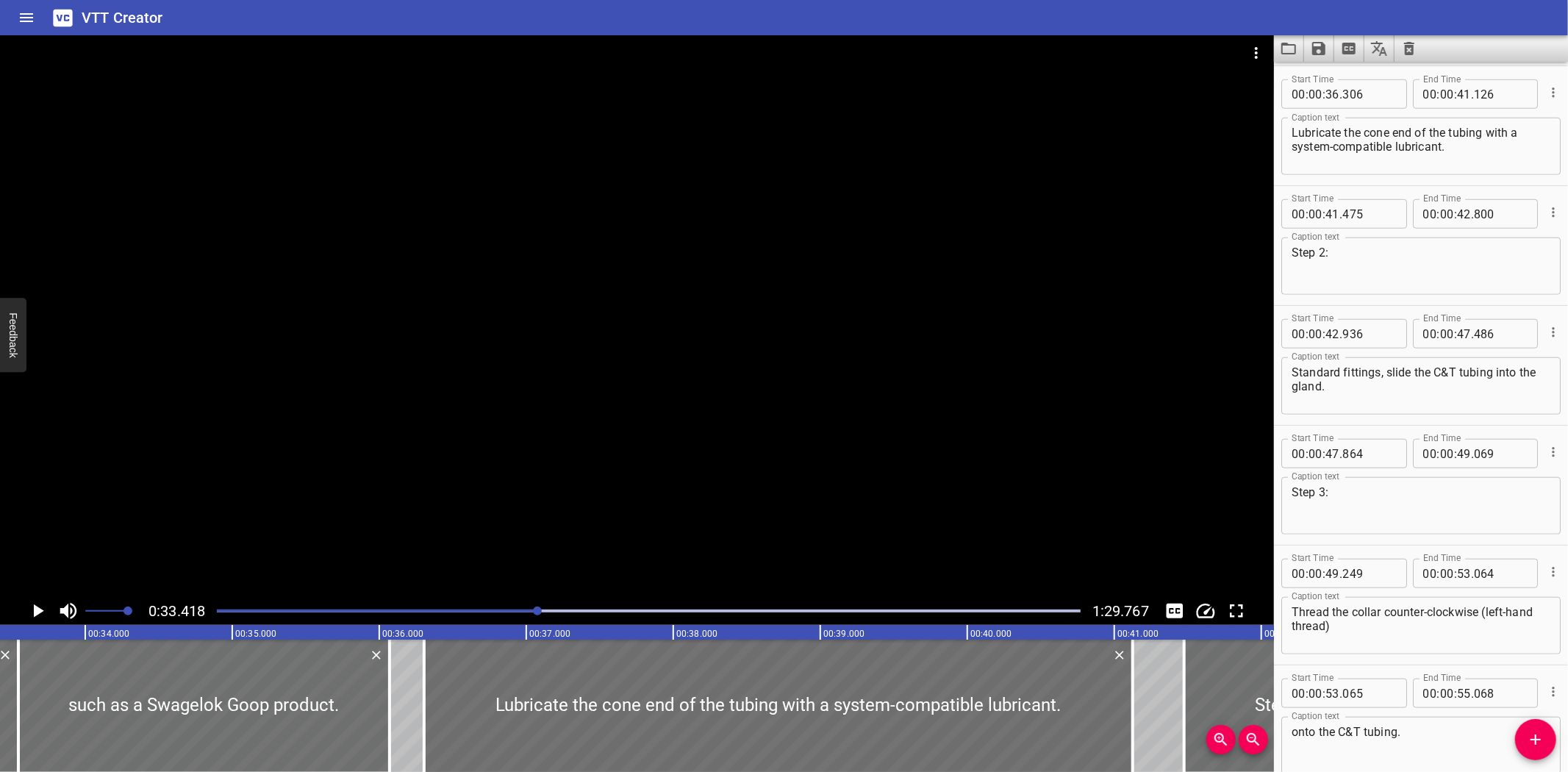
scroll to position [0, 4914]
click at [511, 615] on div at bounding box center [648, 611] width 881 height 21
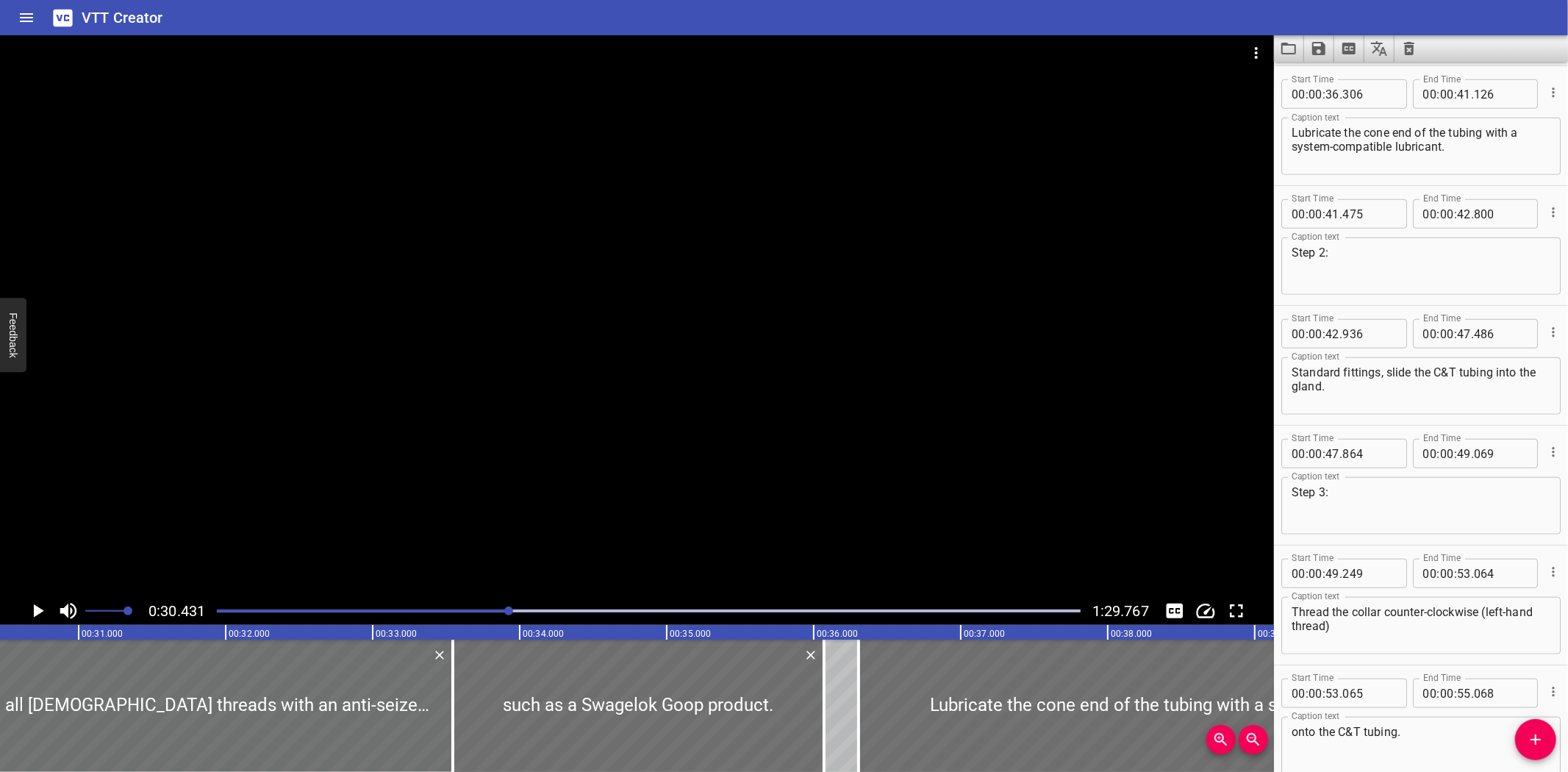
scroll to position [0, 4475]
click at [495, 613] on div at bounding box center [648, 611] width 881 height 21
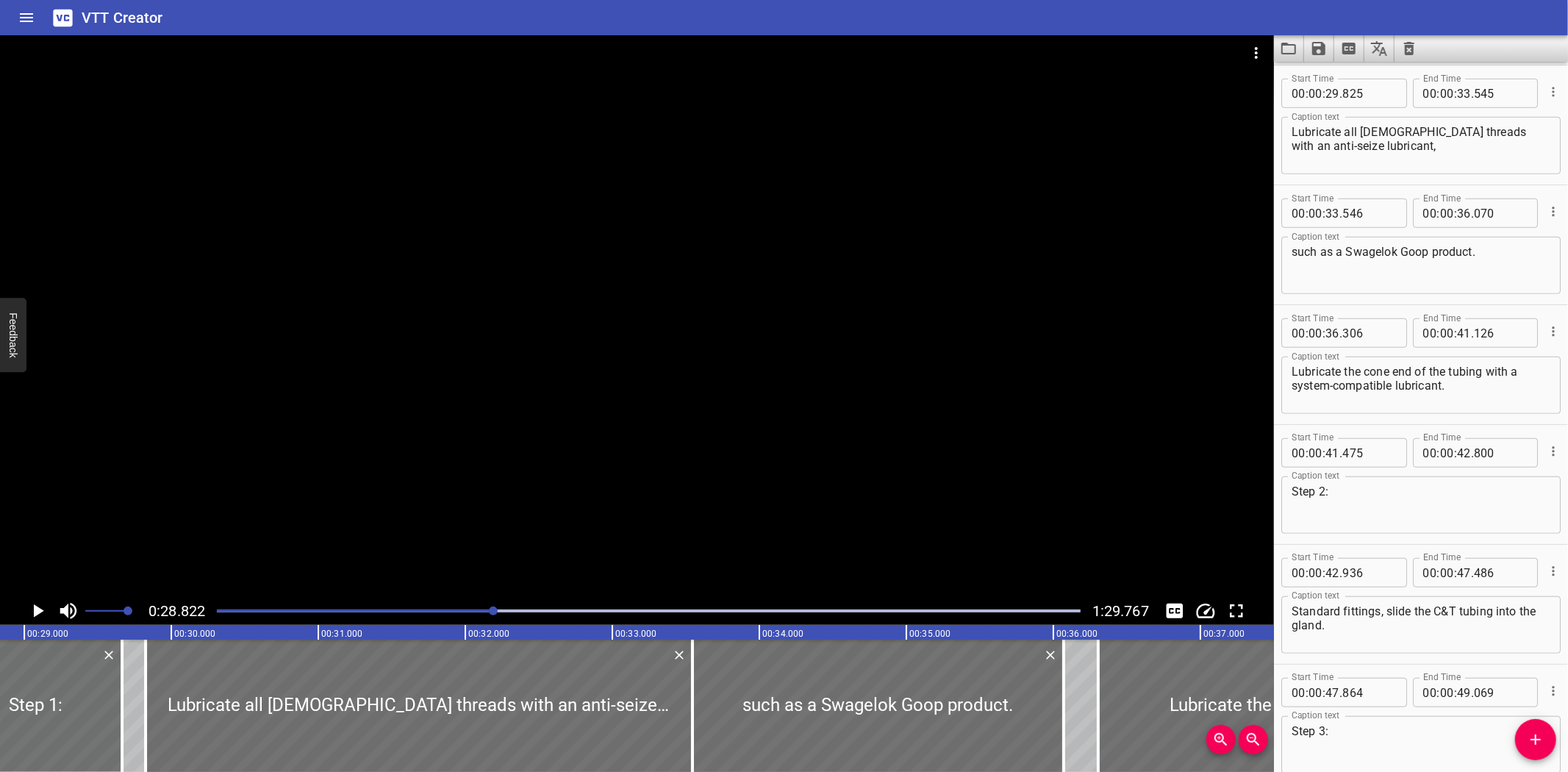
scroll to position [0, 4238]
click at [559, 612] on div at bounding box center [648, 611] width 881 height 21
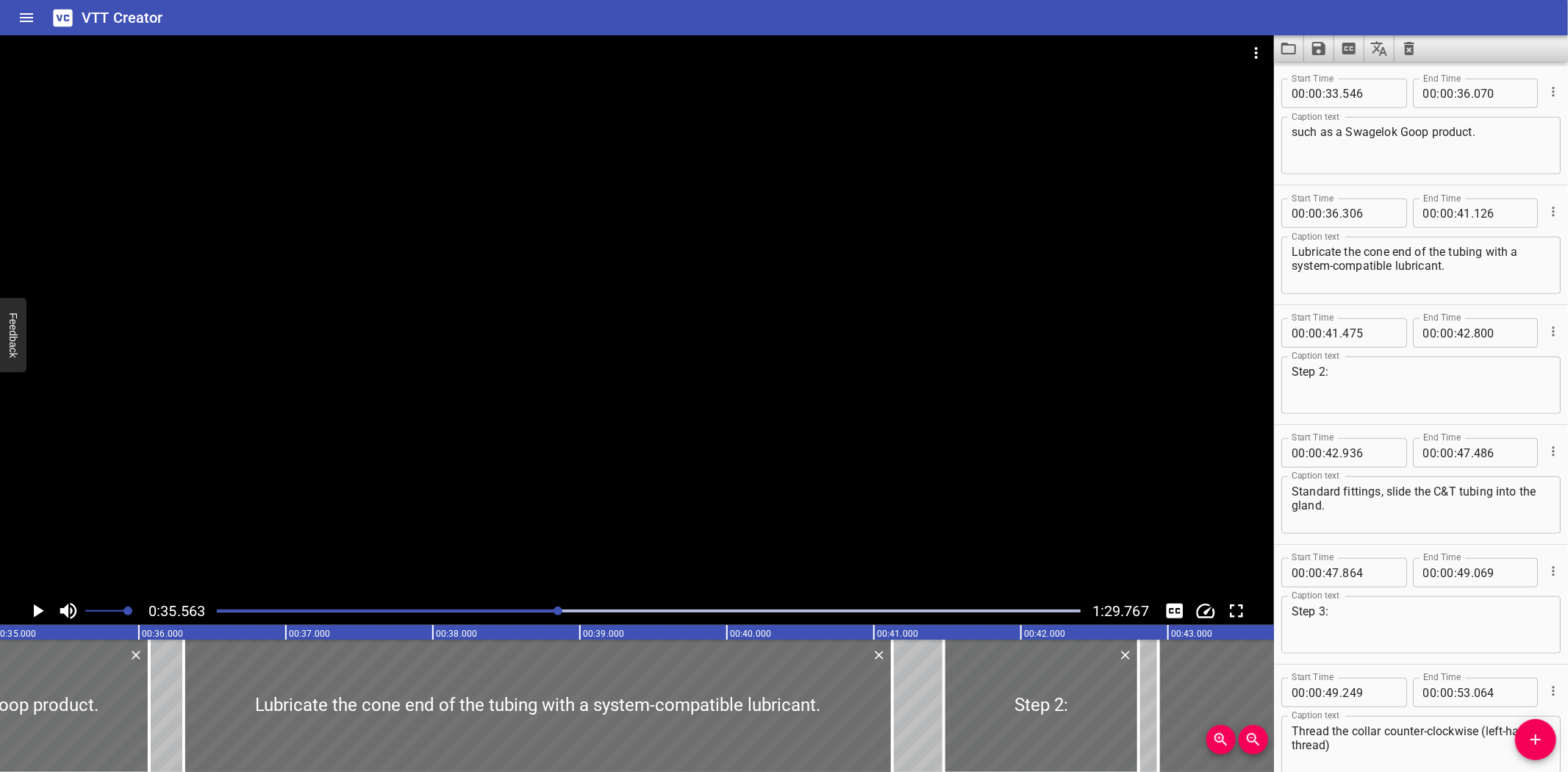
scroll to position [0, 5229]
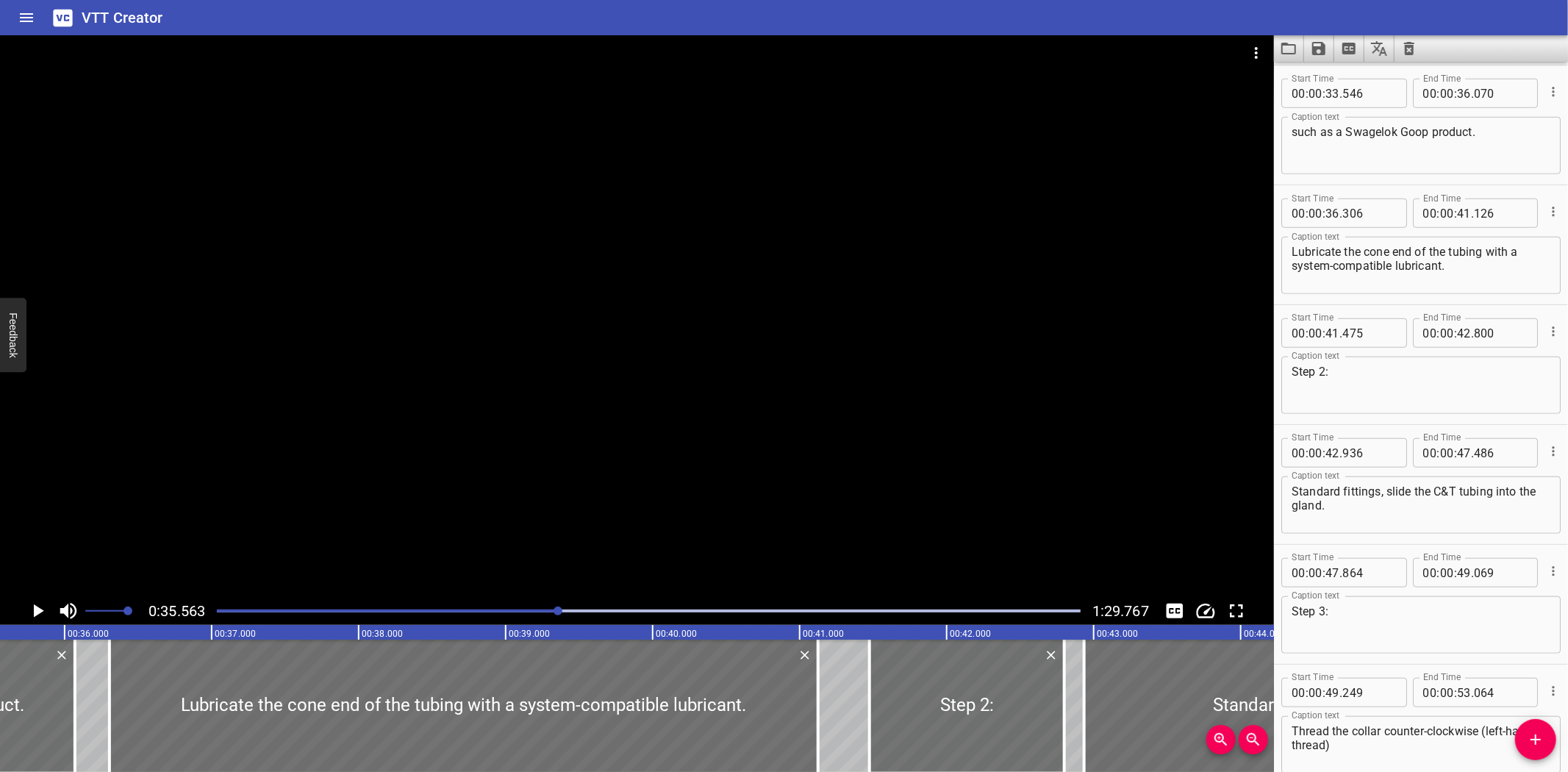
click at [577, 611] on div "Play progress" at bounding box center [649, 611] width 864 height 3
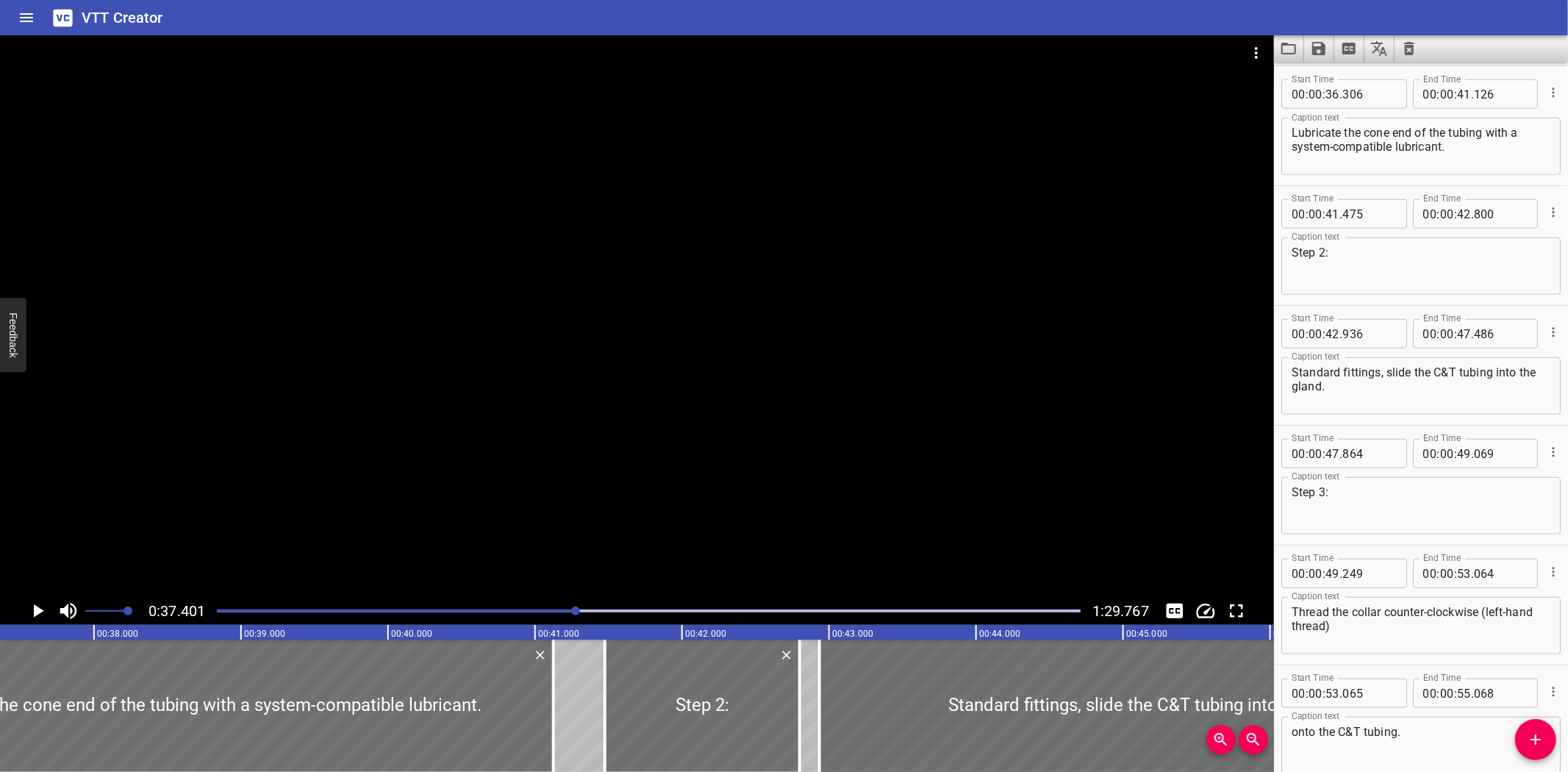
scroll to position [0, 5500]
click at [593, 611] on div "Play progress" at bounding box center [649, 611] width 864 height 3
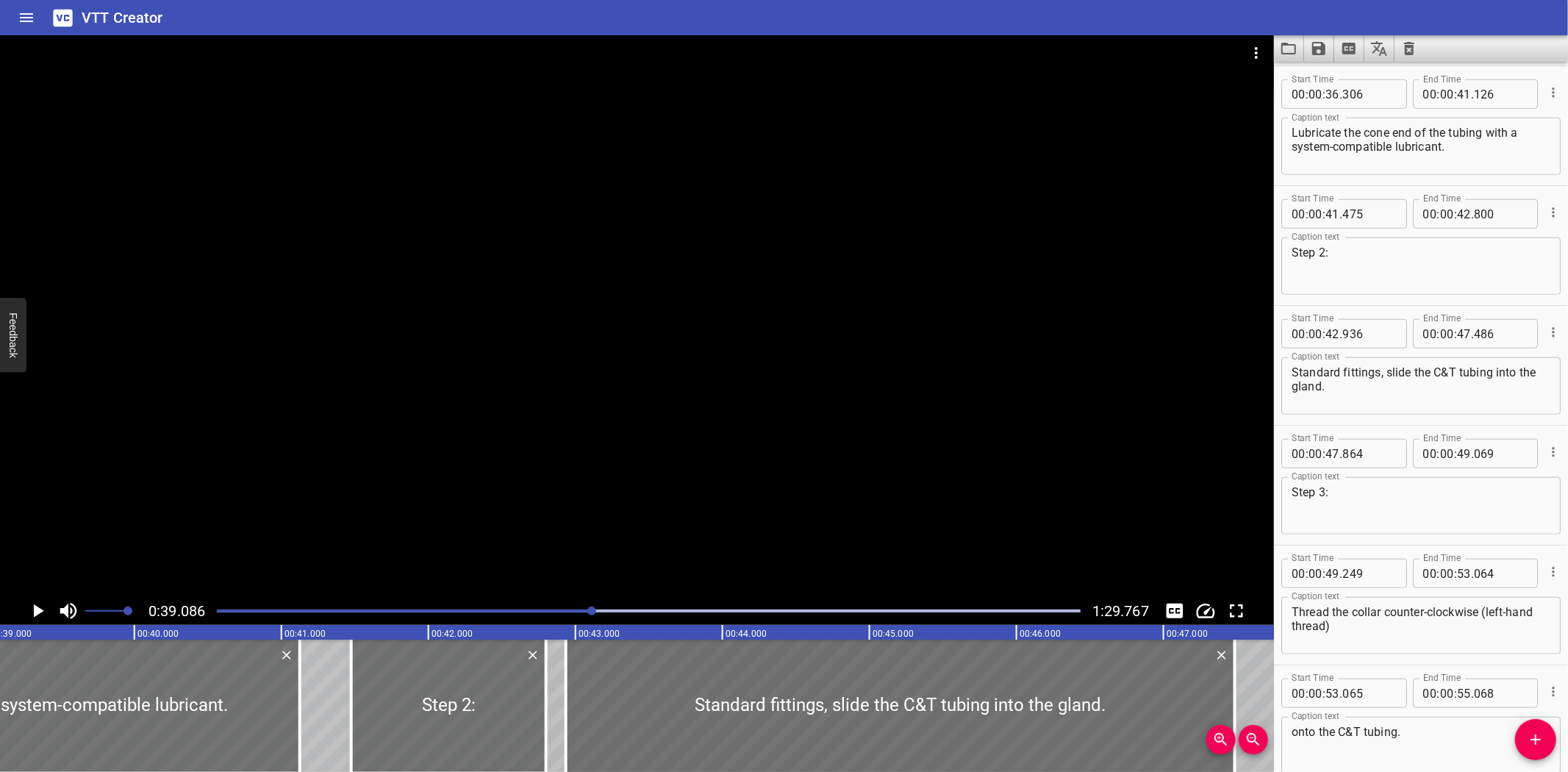
click at [604, 611] on div "Play progress" at bounding box center [649, 611] width 864 height 3
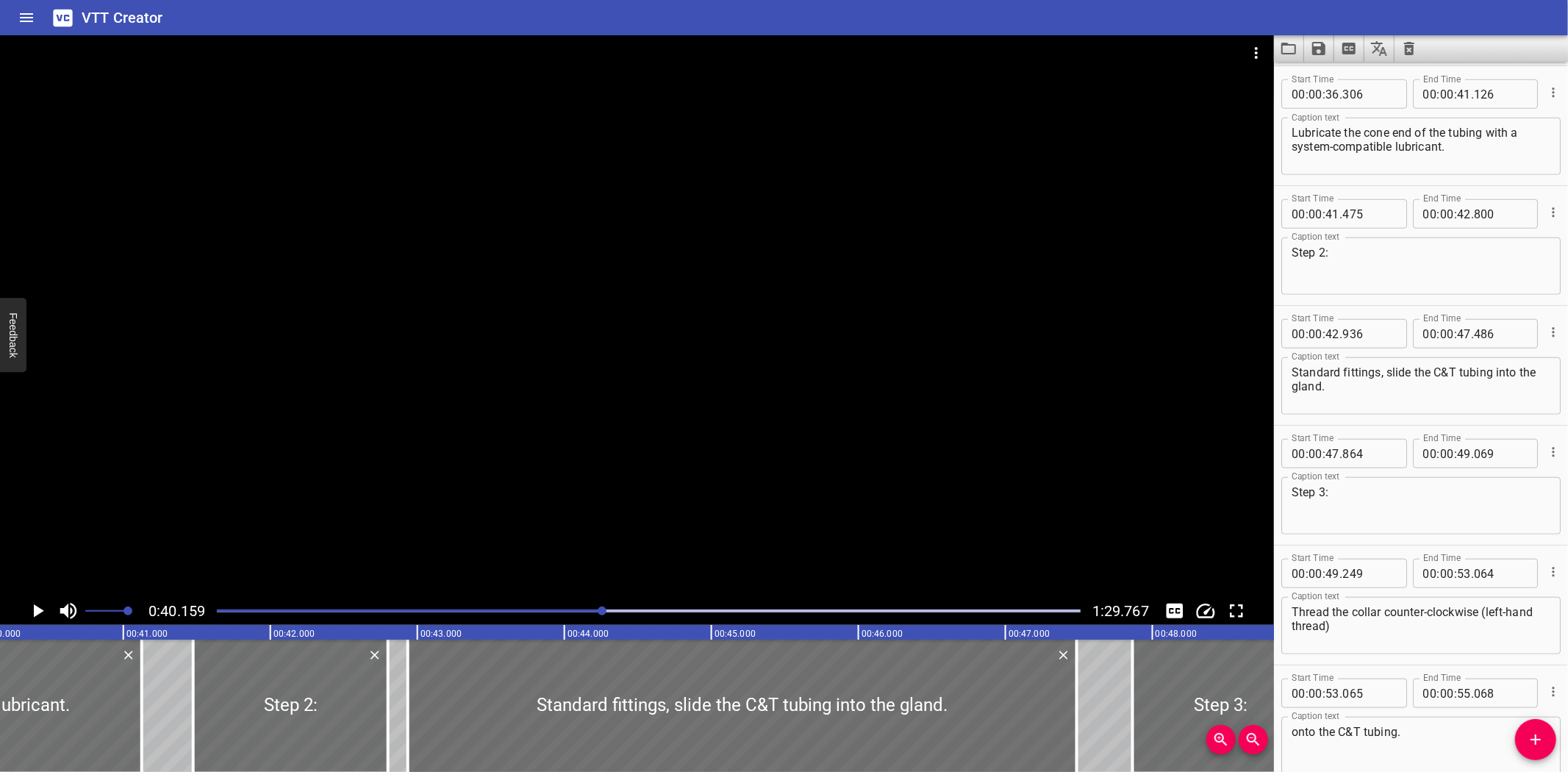
click at [609, 611] on div "Play progress" at bounding box center [649, 611] width 864 height 3
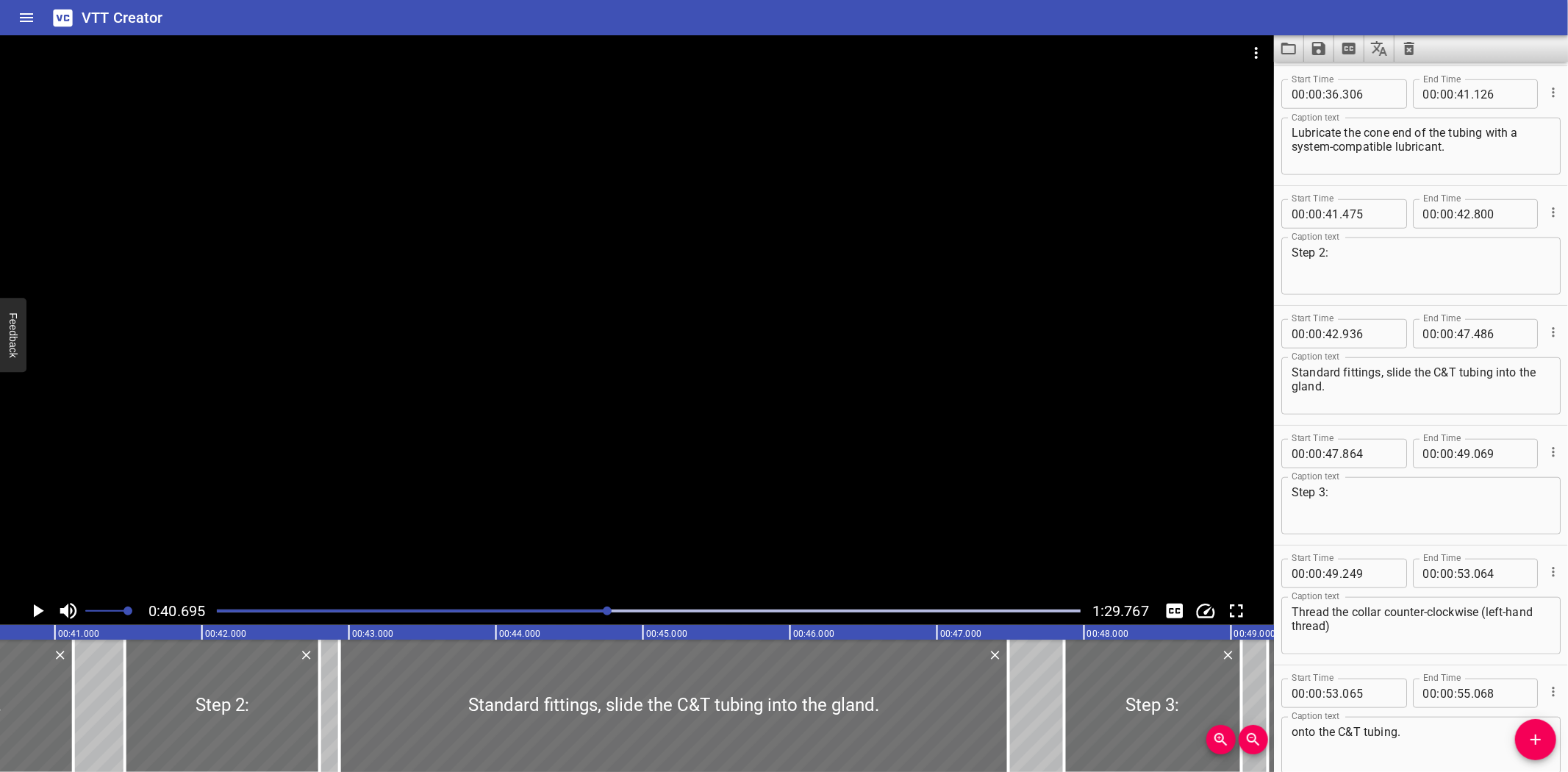
scroll to position [0, 5984]
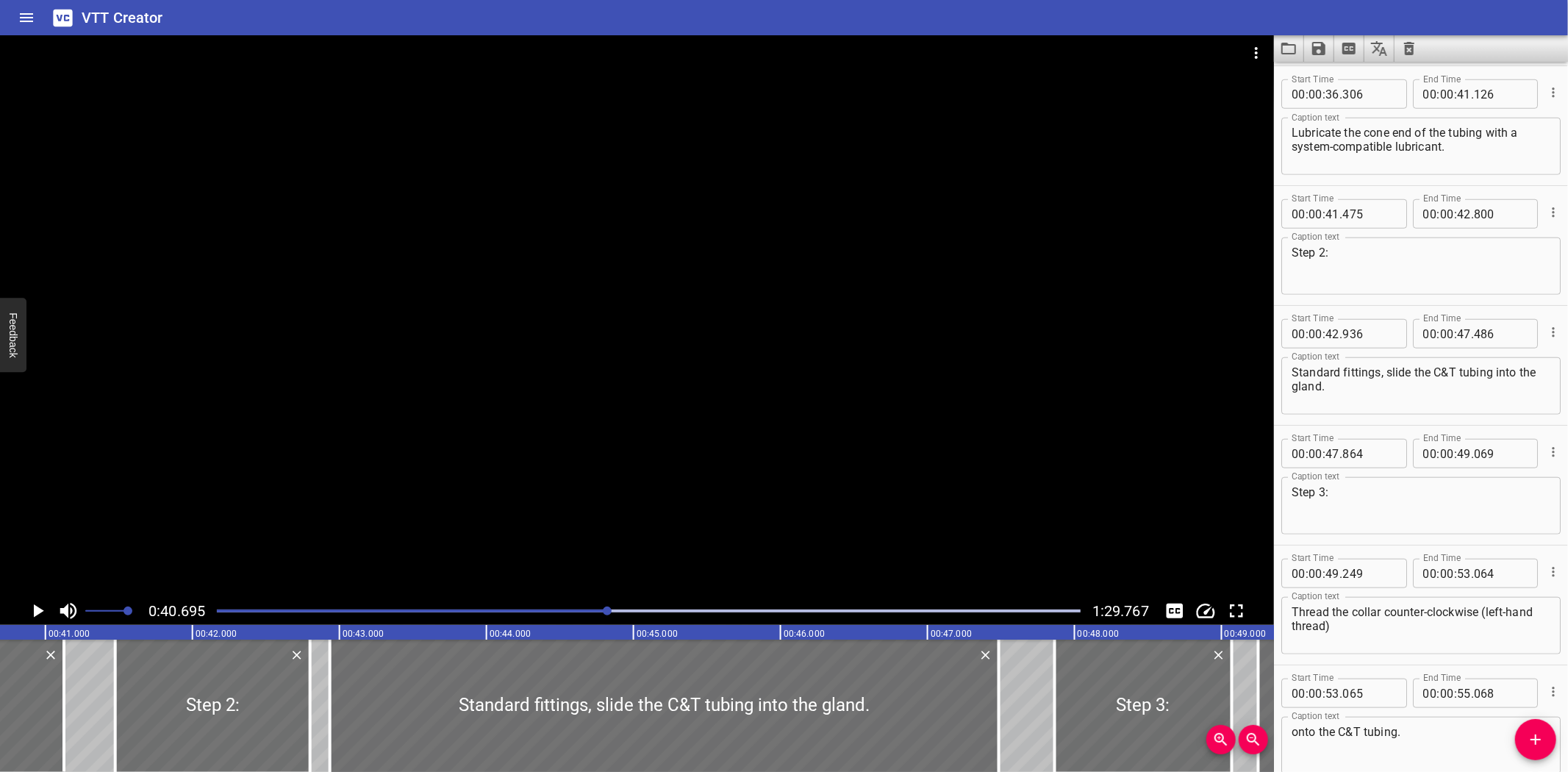
click at [619, 611] on div "Play progress" at bounding box center [649, 611] width 864 height 3
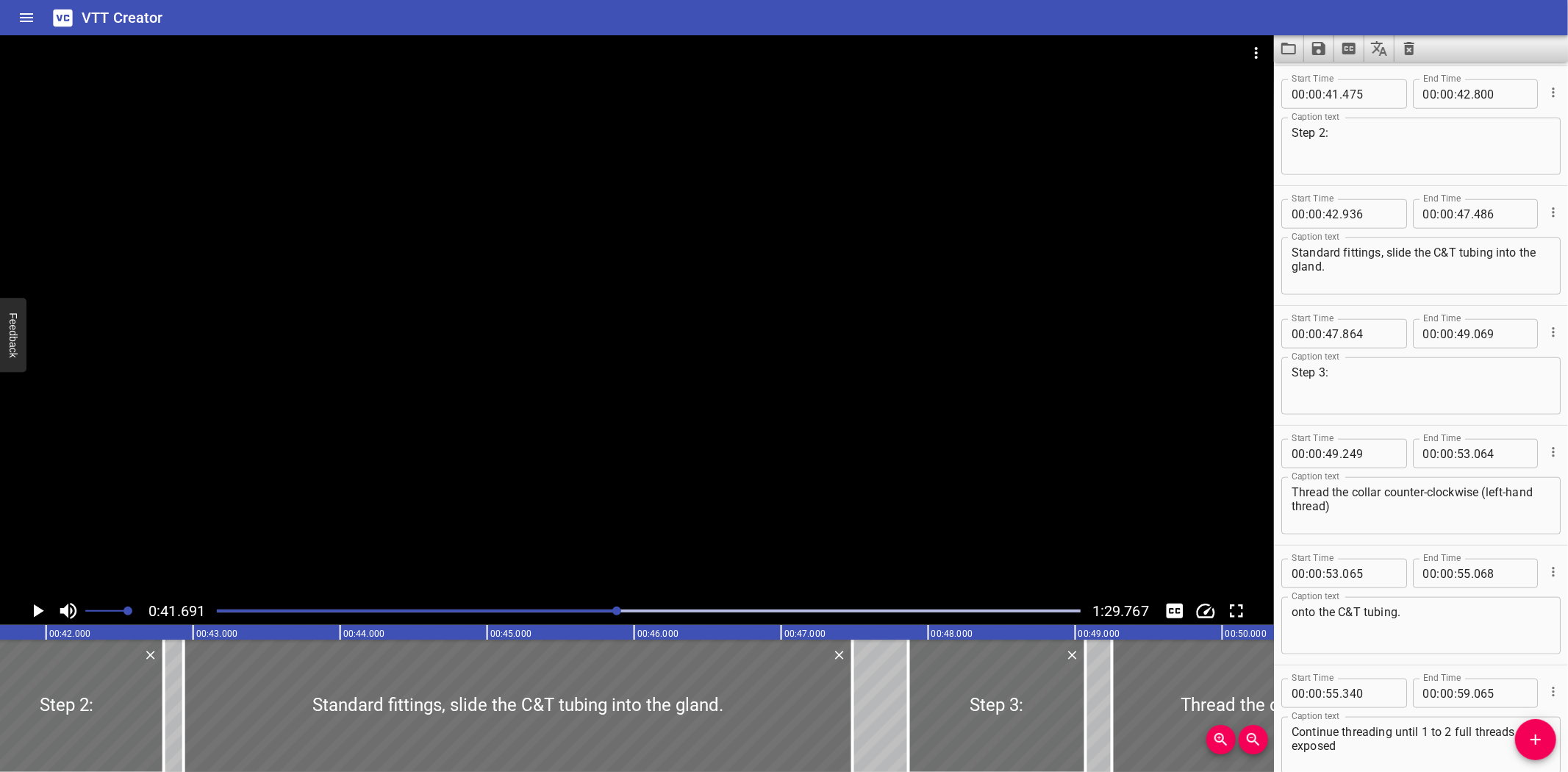
click at [627, 609] on div "Play progress" at bounding box center [649, 611] width 864 height 3
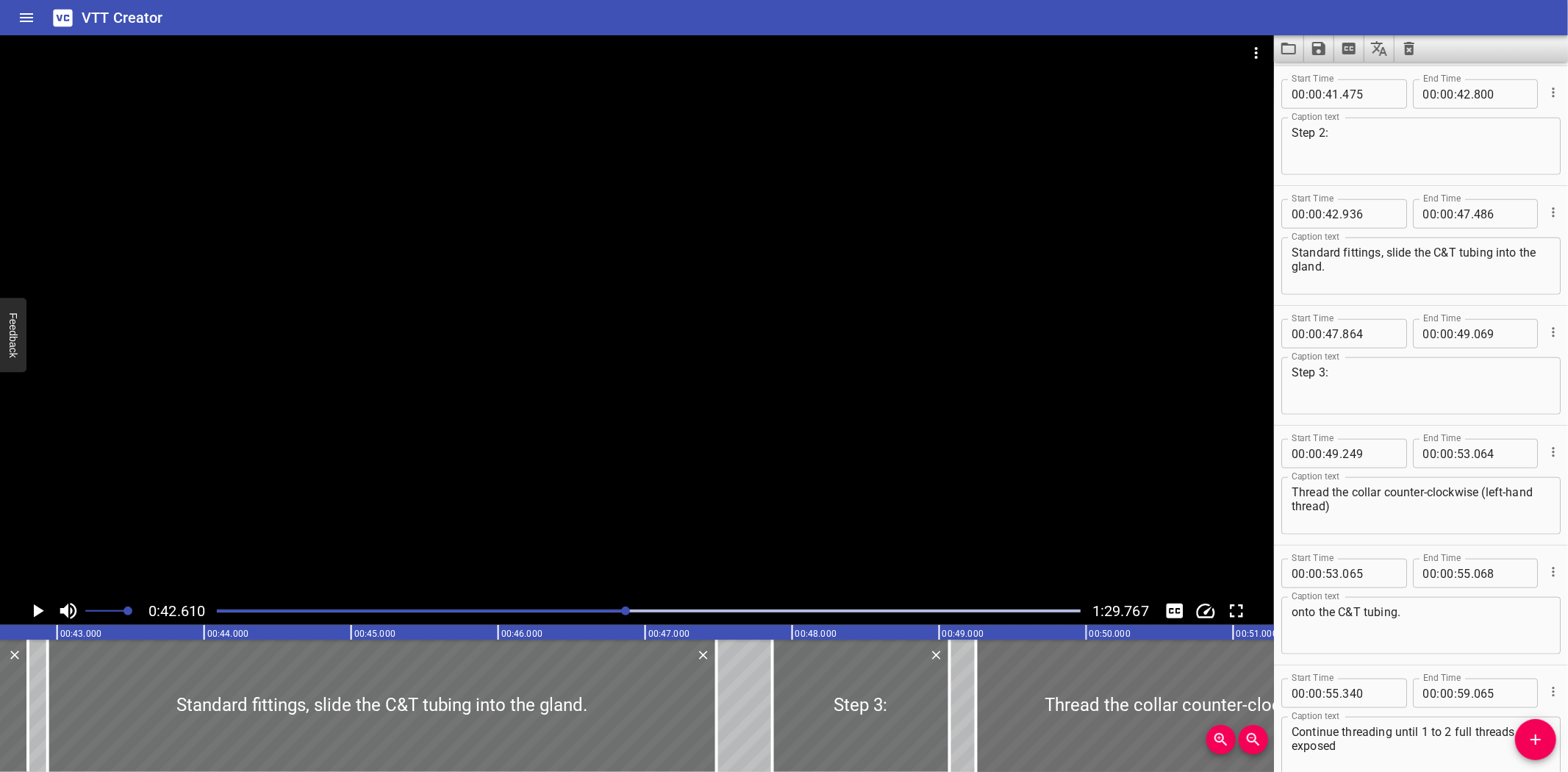
click at [635, 607] on div at bounding box center [648, 611] width 881 height 21
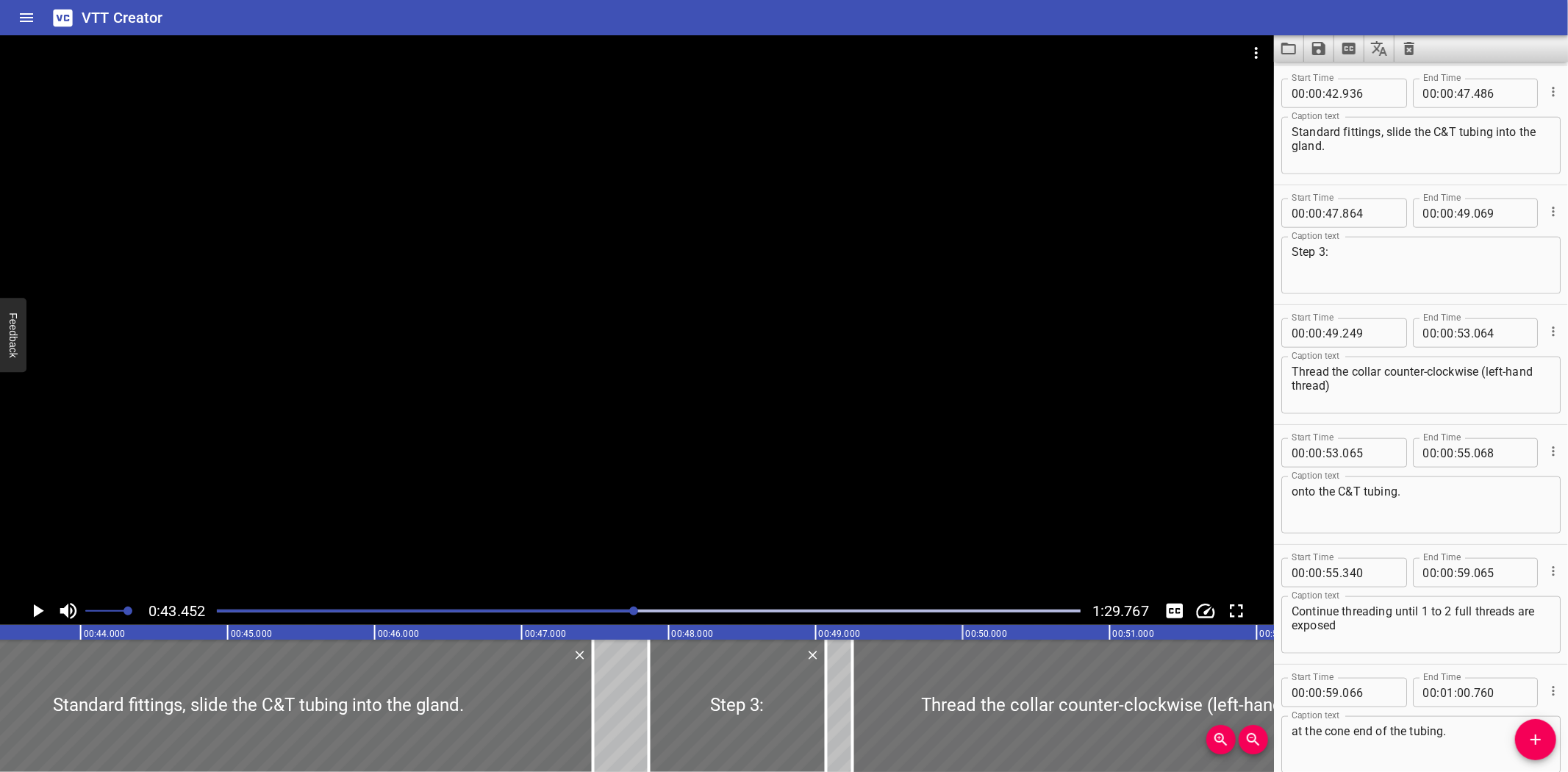
click at [651, 608] on div at bounding box center [648, 611] width 881 height 21
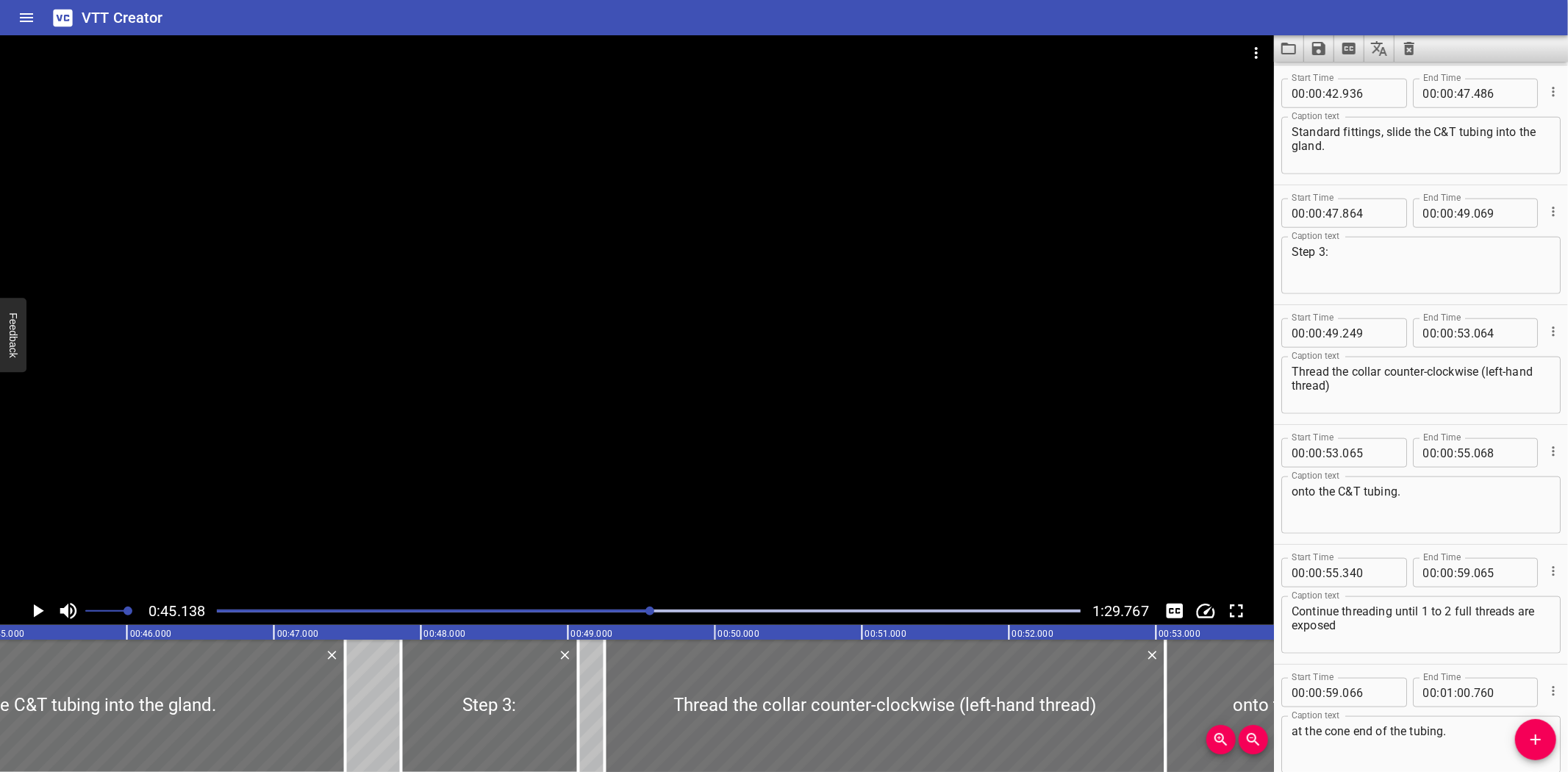
click at [660, 608] on div at bounding box center [648, 611] width 881 height 21
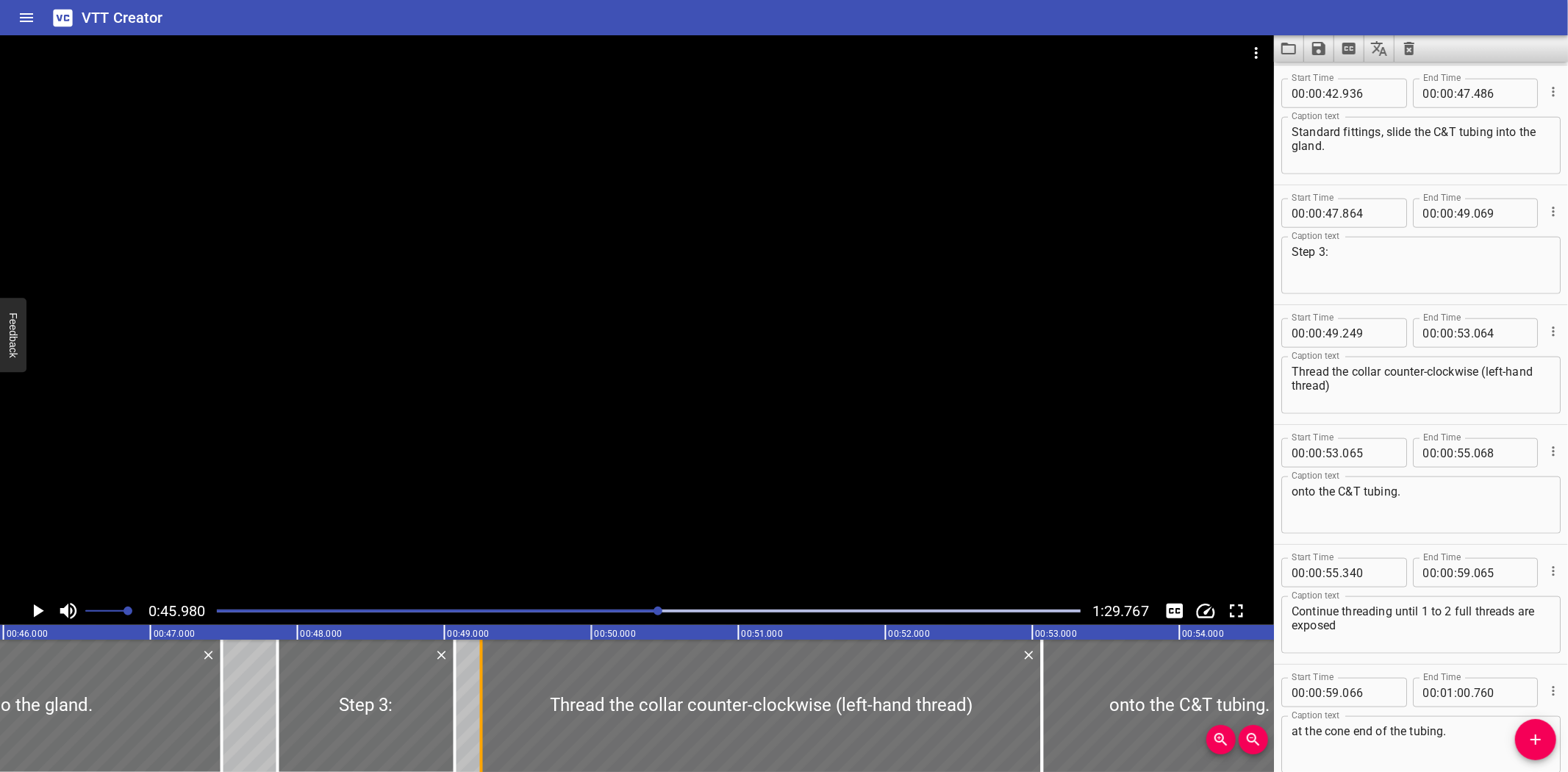
click at [486, 666] on div at bounding box center [481, 705] width 15 height 132
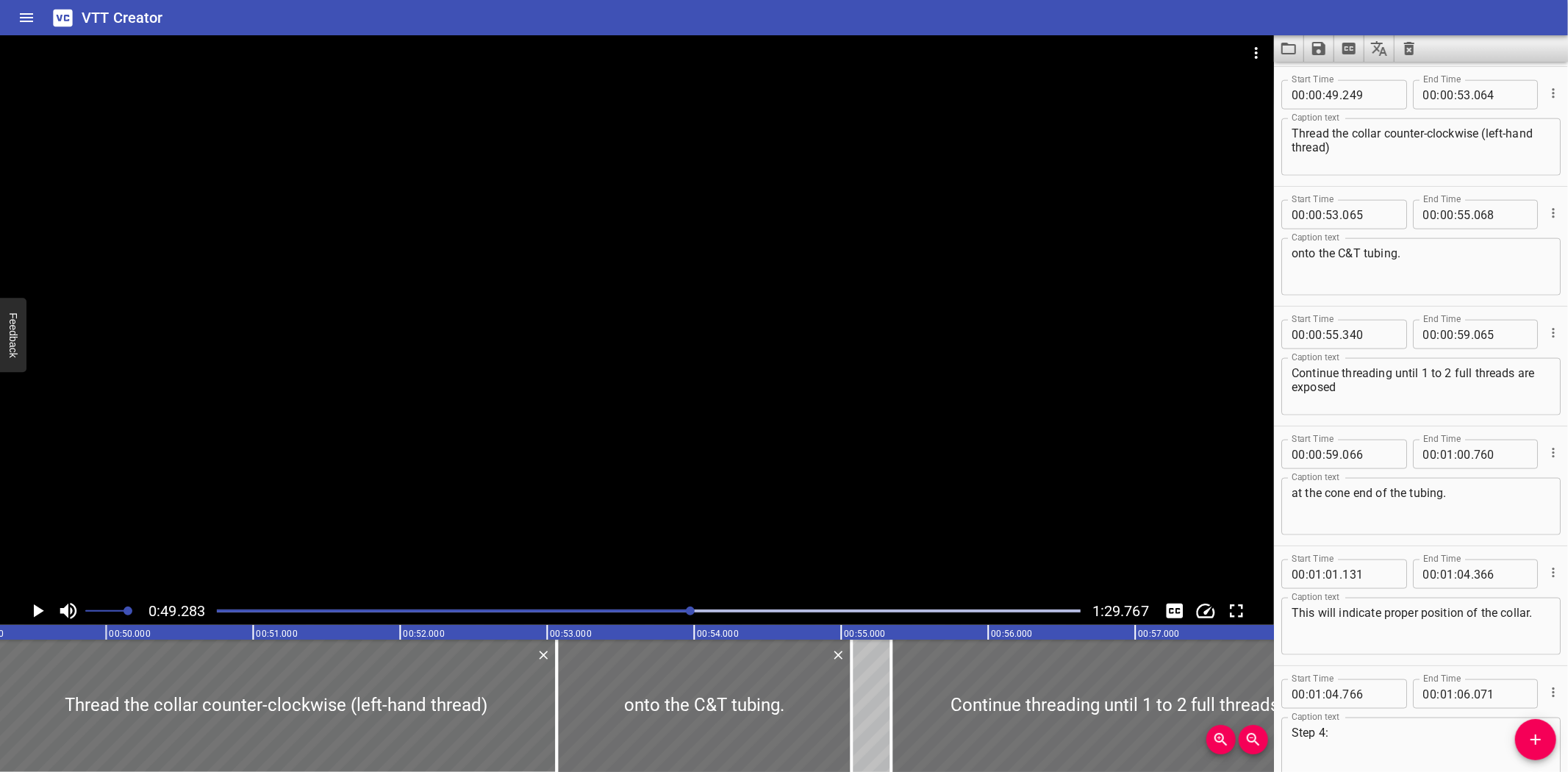
click at [1304, 26] on div "VTT Creator" at bounding box center [784, 18] width 1568 height 36
click at [1324, 52] on icon "Save captions to file" at bounding box center [1319, 48] width 13 height 13
click at [1326, 68] on li "Save to VTT file" at bounding box center [1359, 81] width 108 height 26
click at [1311, 5] on div "VTT Creator" at bounding box center [784, 18] width 1568 height 36
click at [1281, 49] on icon "Load captions from file" at bounding box center [1288, 48] width 15 height 12
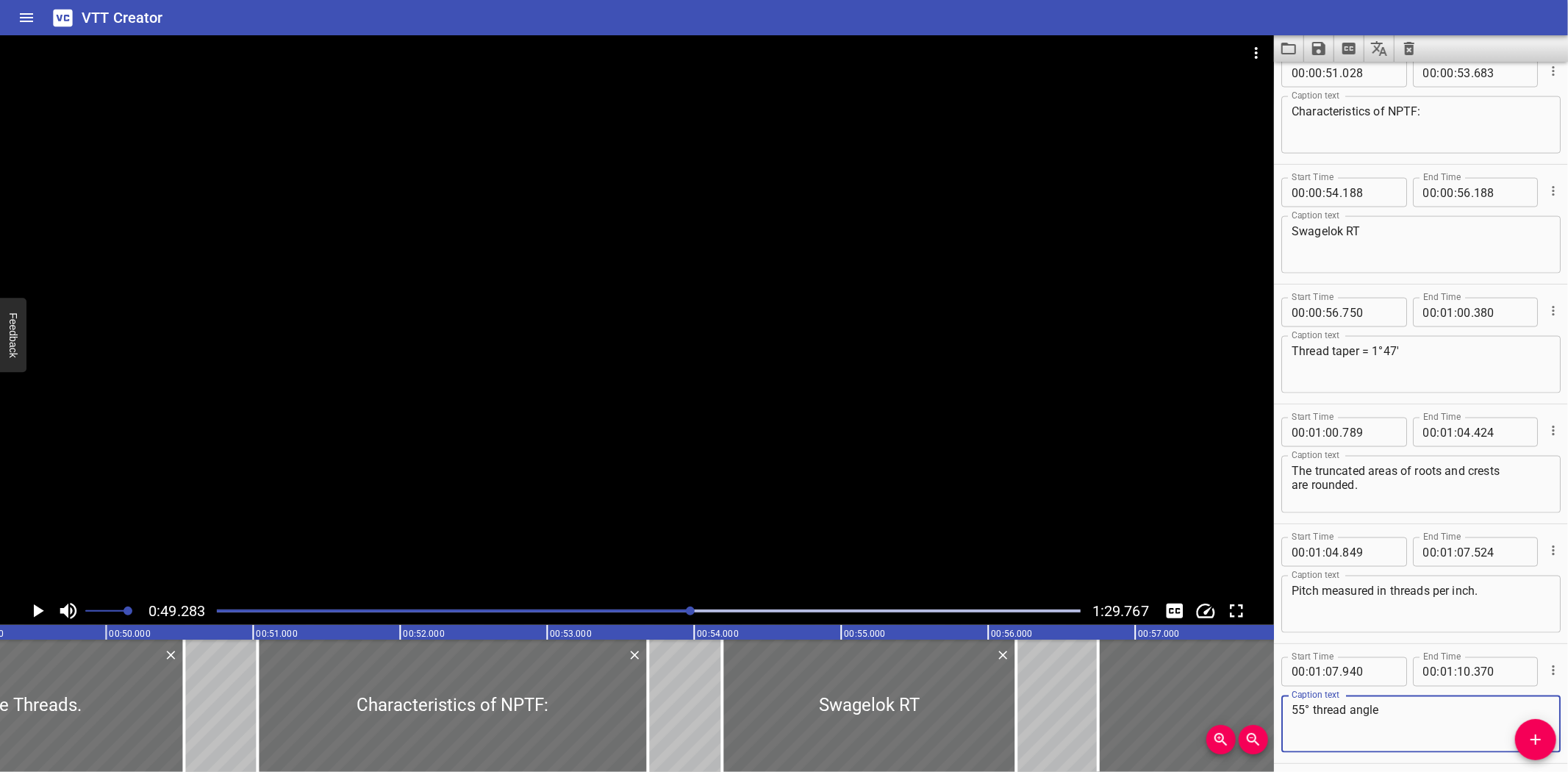
scroll to position [1873, 0]
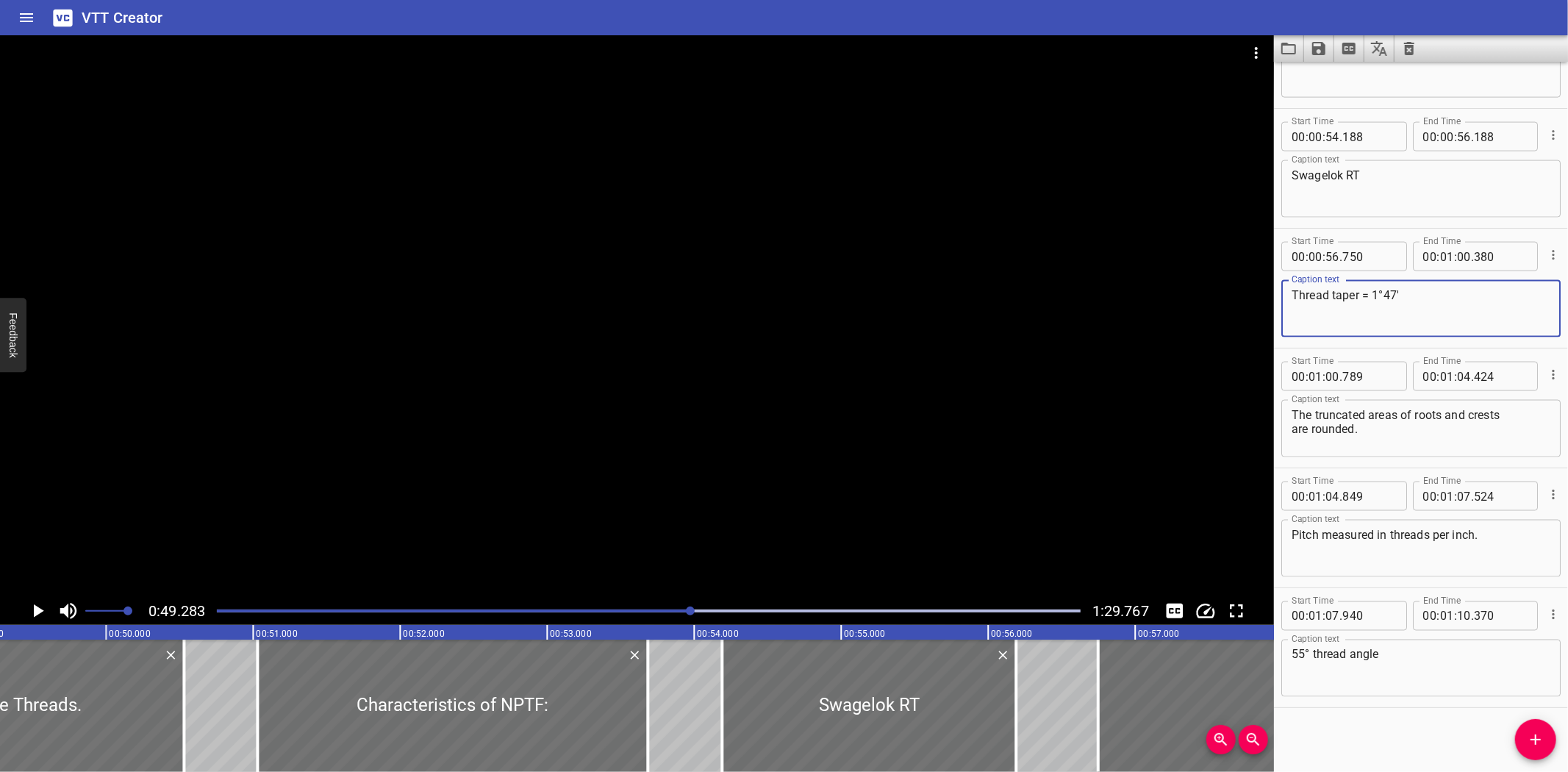
click at [1417, 292] on textarea "Thread taper = 1°47'" at bounding box center [1421, 309] width 259 height 42
click at [241, 18] on div "VTT Creator" at bounding box center [784, 18] width 1568 height 36
click at [1308, 52] on button "Save captions to file" at bounding box center [1319, 49] width 30 height 26
click at [1325, 72] on li "Save to VTT file" at bounding box center [1359, 81] width 108 height 26
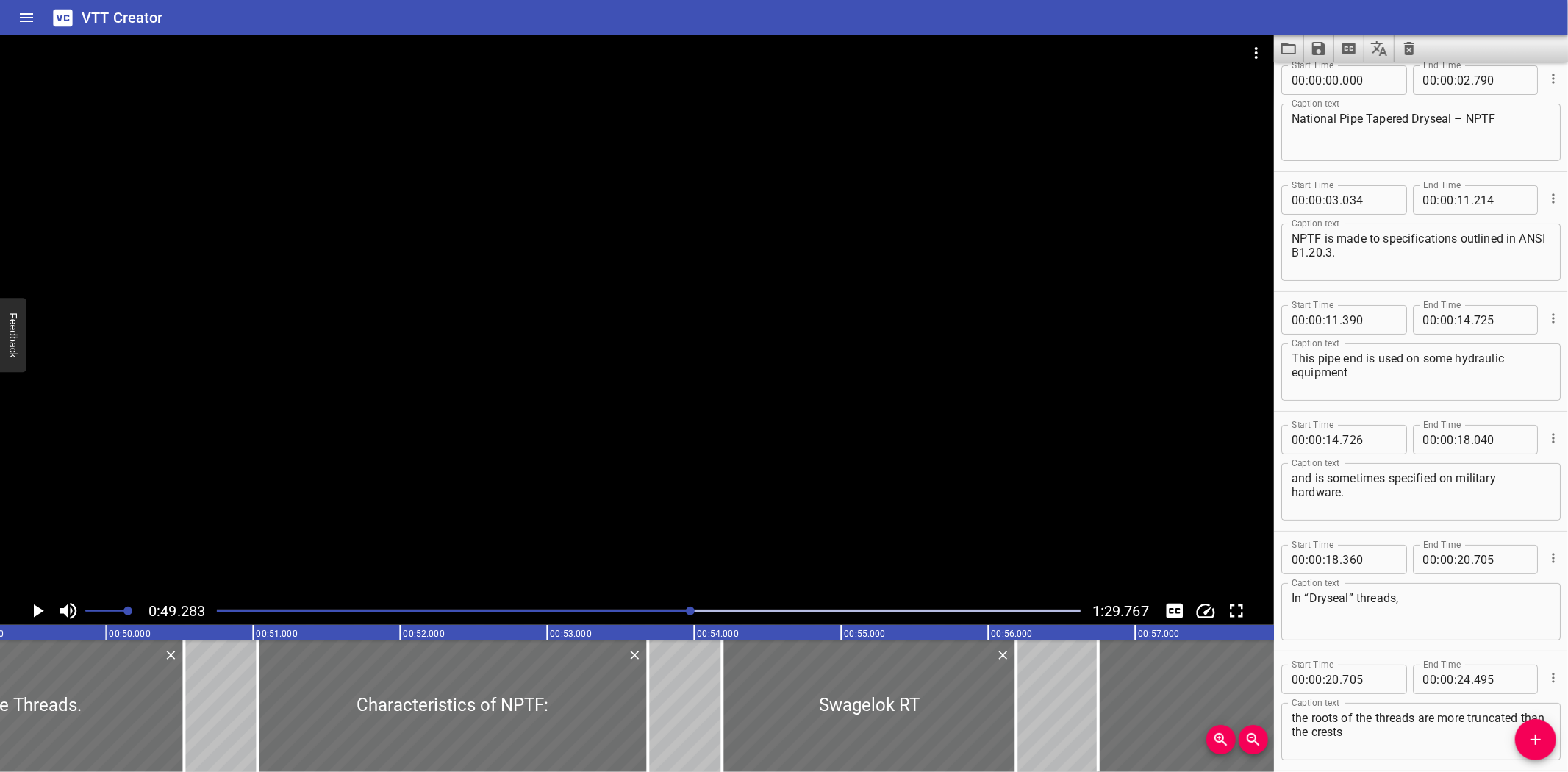
scroll to position [0, 0]
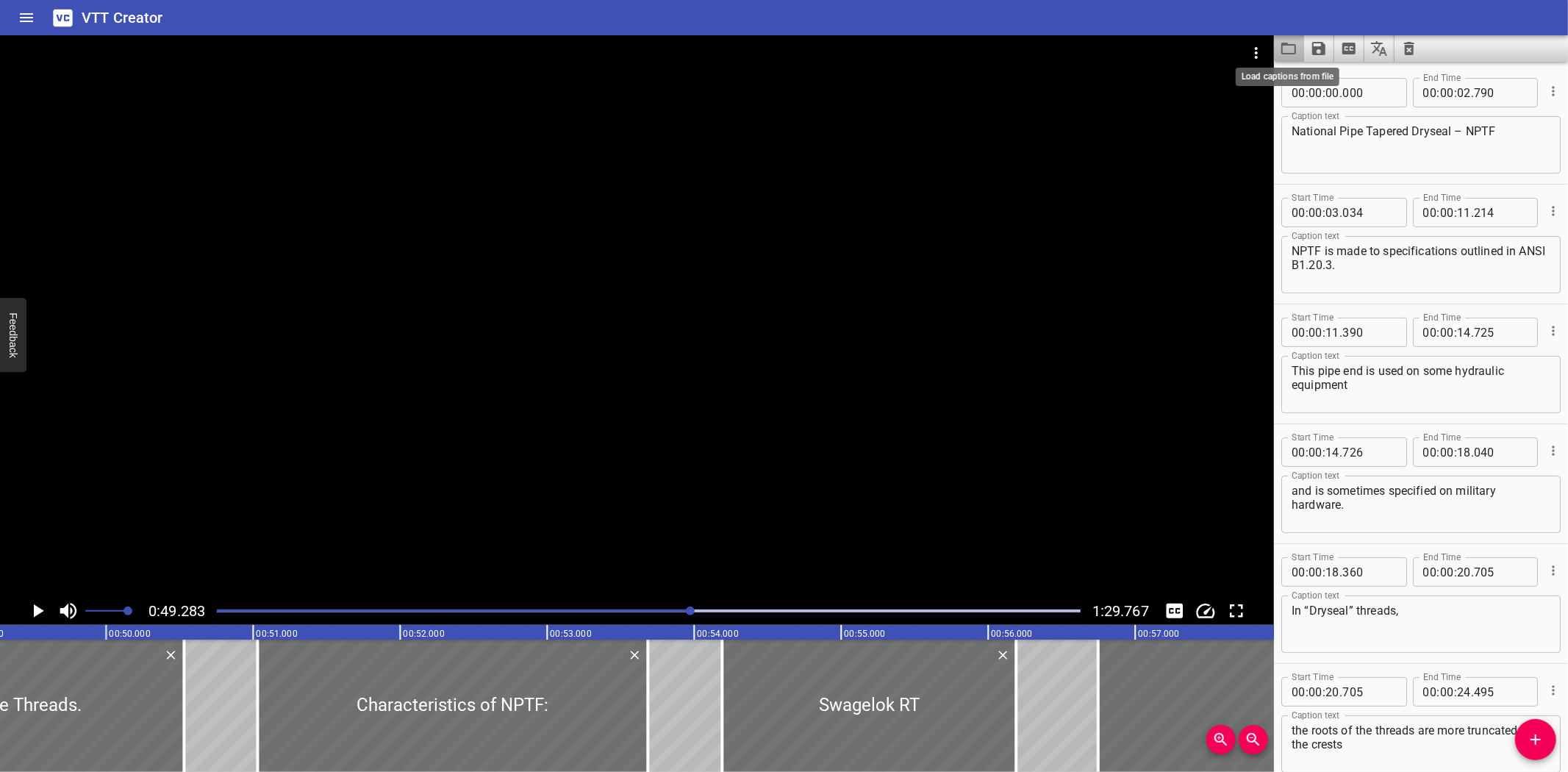
click at [1291, 42] on icon "Load captions from file" at bounding box center [1288, 48] width 18 height 18
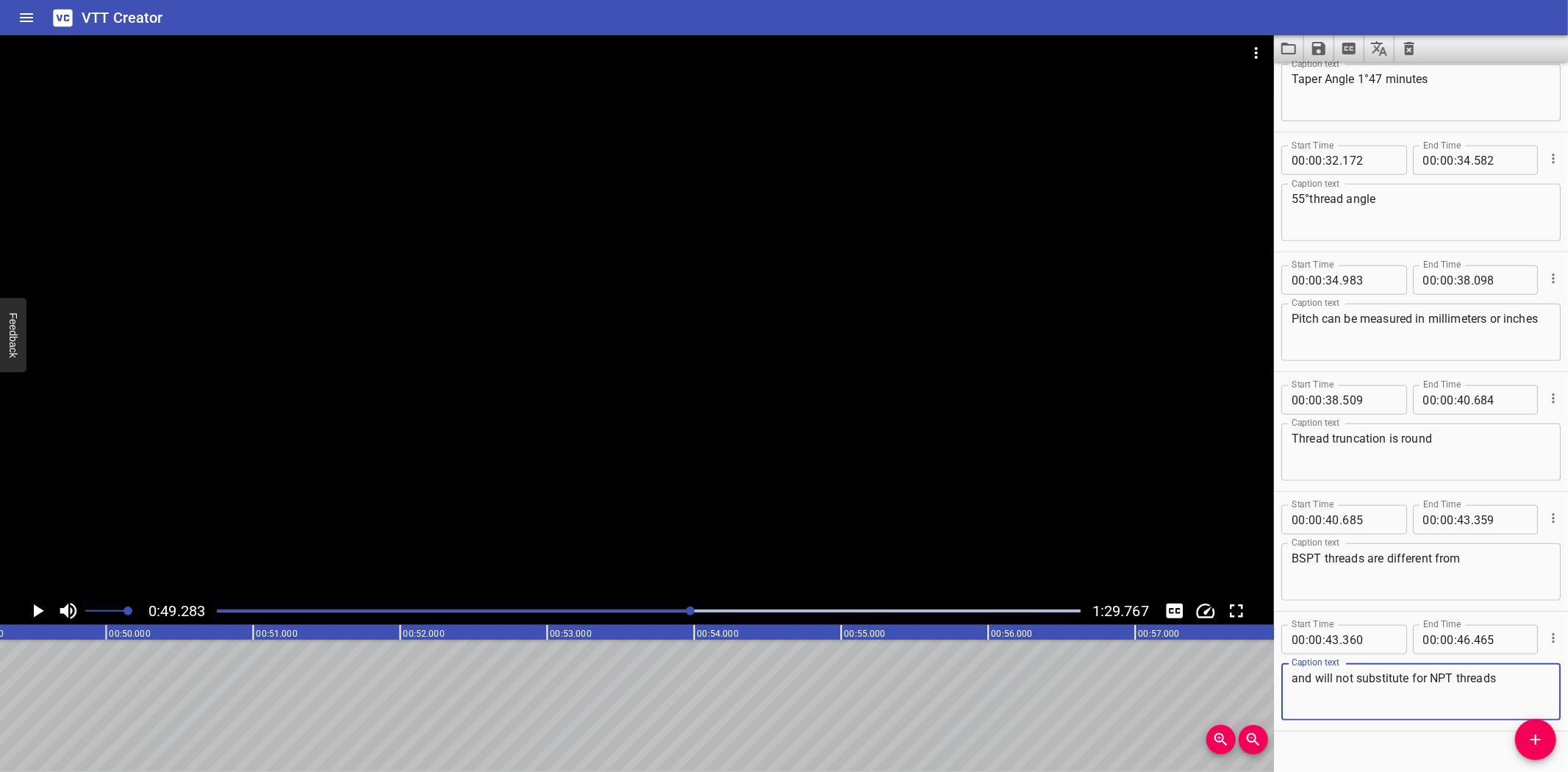
scroll to position [1034, 0]
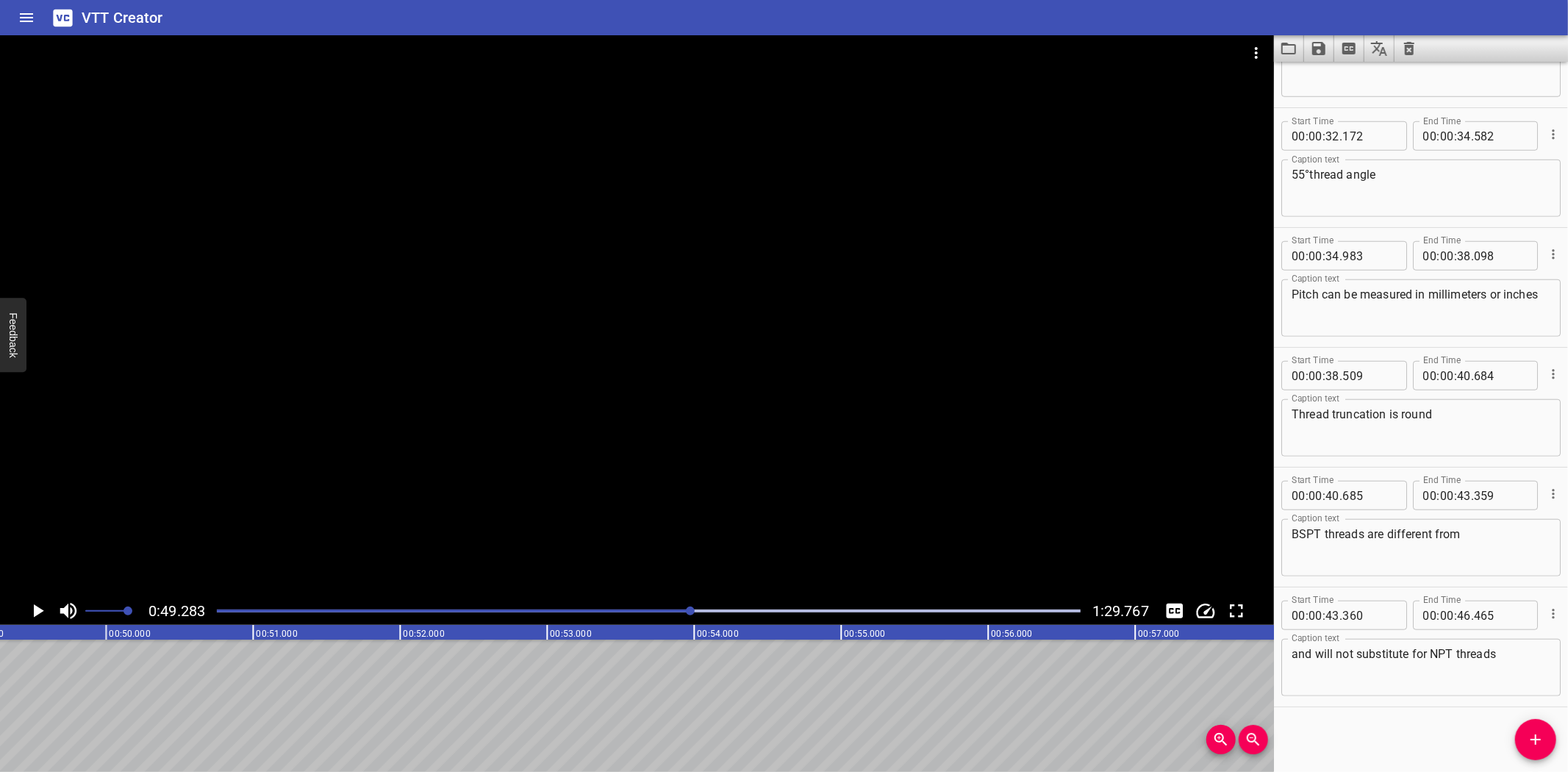
drag, startPoint x: 1281, startPoint y: 47, endPoint x: 1309, endPoint y: 15, distance: 42.5
click at [1331, 0] on html "VTT Creator Caption Editor Batch Transcribe Login Sign Up Privacy Contact 0:49.…" at bounding box center [784, 386] width 1568 height 772
click at [1261, 52] on icon "Video Options" at bounding box center [1256, 52] width 18 height 18
click at [1261, 52] on li "Select New Video File..." at bounding box center [1312, 54] width 146 height 26
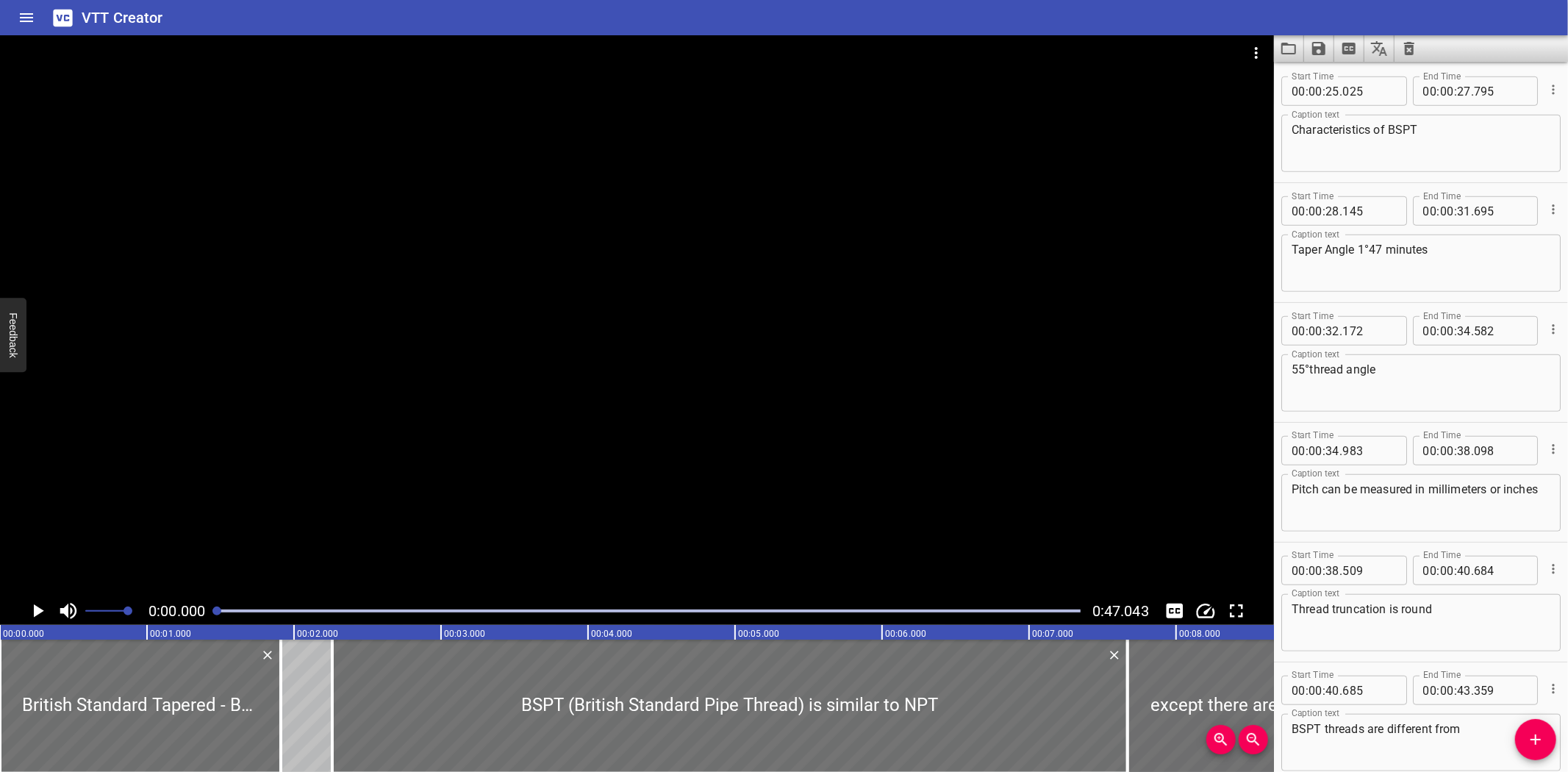
scroll to position [838, 0]
click at [1420, 252] on textarea "Taper Angle 1°47 minutes" at bounding box center [1421, 265] width 259 height 42
type textarea "Taper Angle 1°47'"
click at [1309, 373] on textarea "55°thread angle" at bounding box center [1421, 384] width 259 height 42
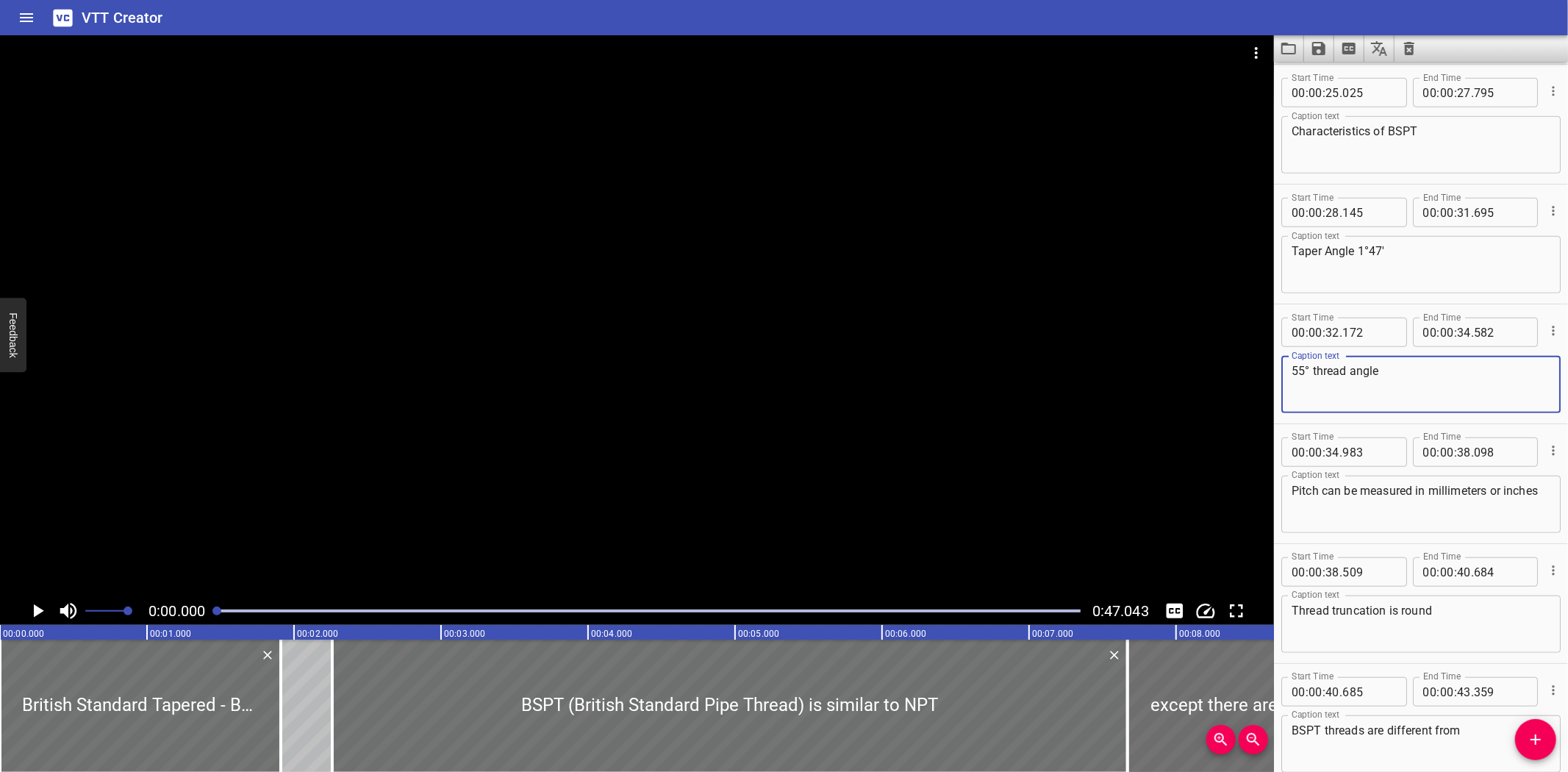
type textarea "55° thread angle"
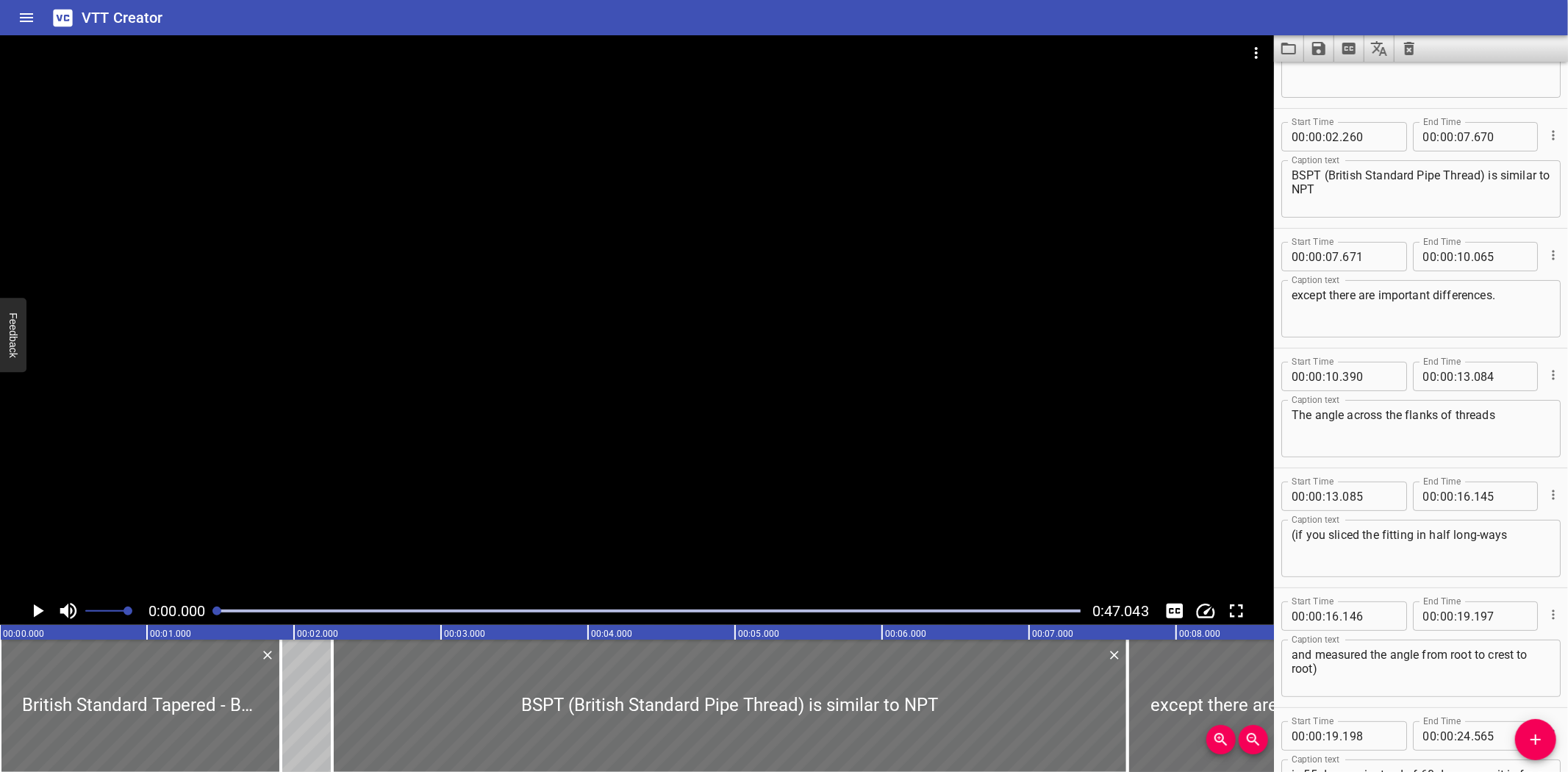
scroll to position [0, 0]
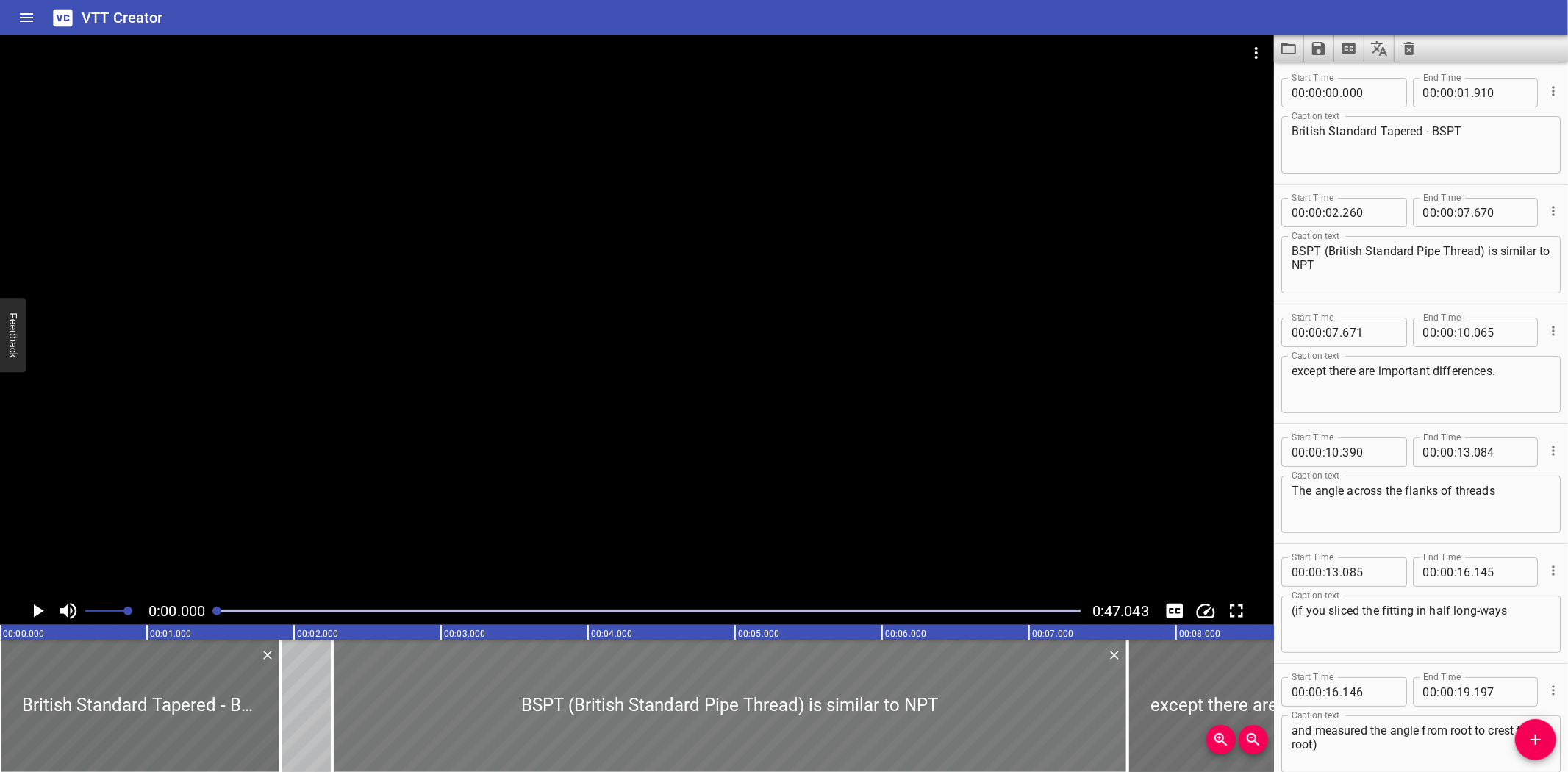
click at [340, 680] on div at bounding box center [730, 705] width 796 height 132
click at [333, 681] on div at bounding box center [332, 705] width 3 height 132
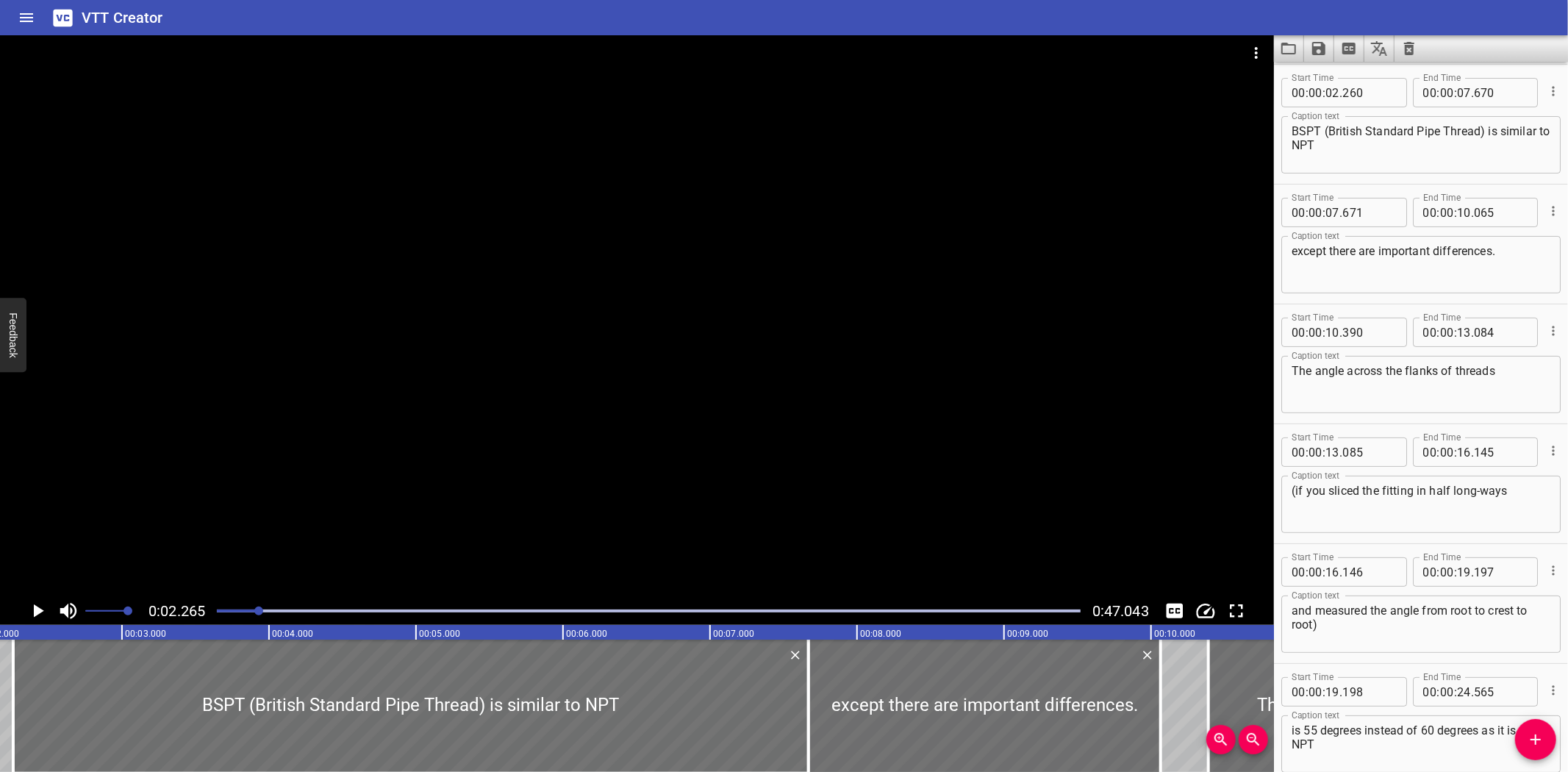
scroll to position [0, 333]
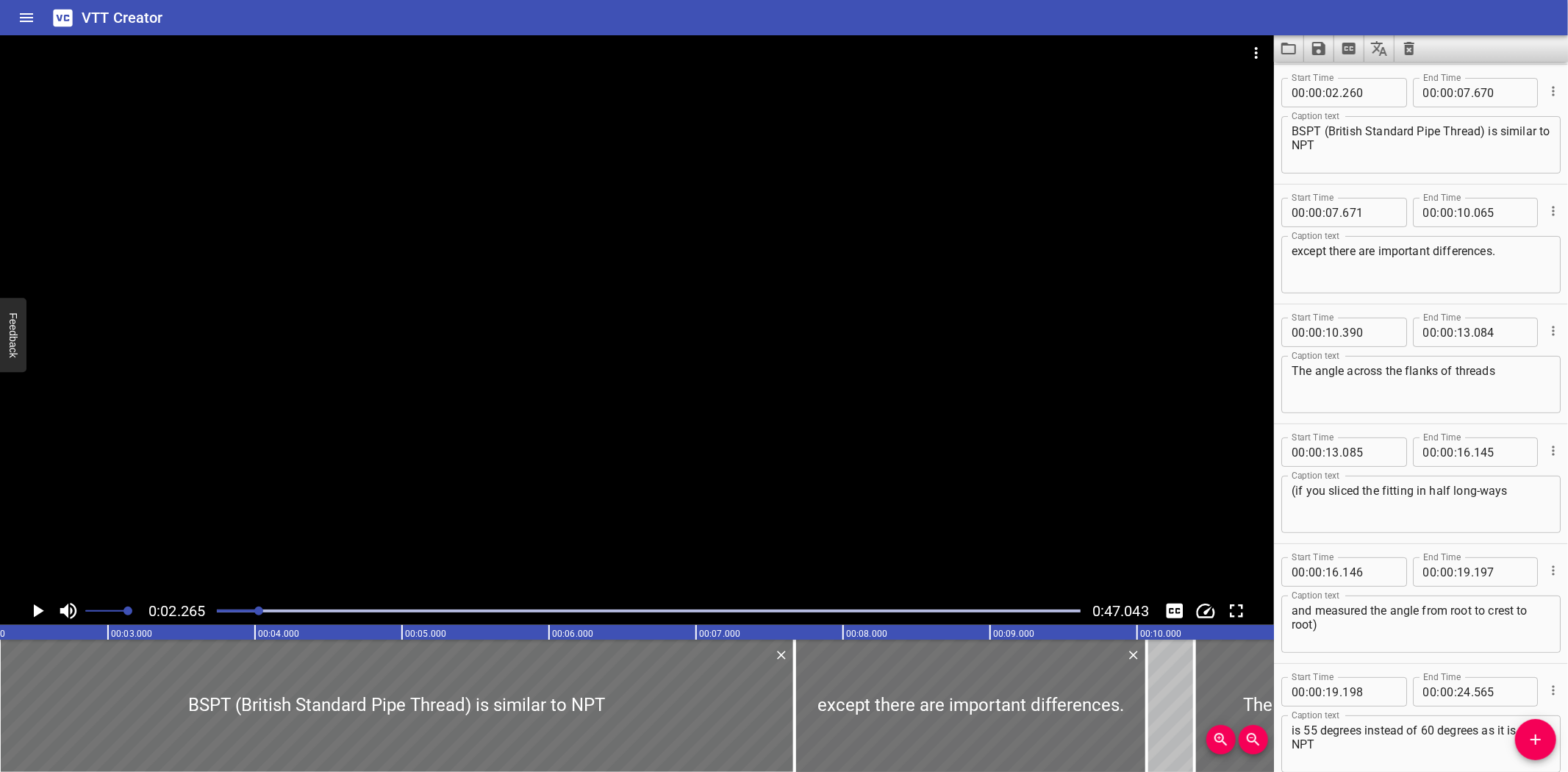
click at [449, 468] on div at bounding box center [637, 316] width 1274 height 561
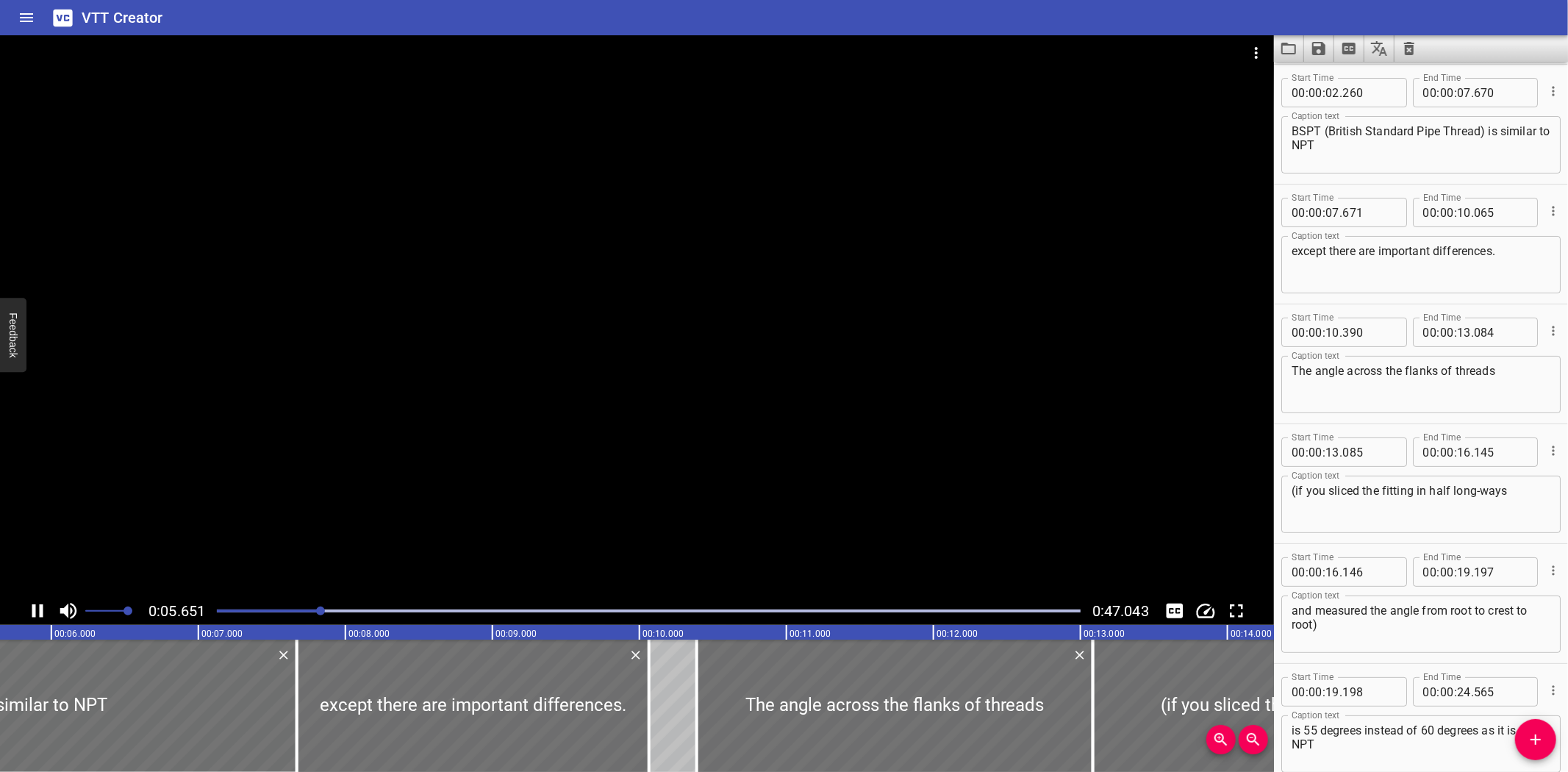
click at [420, 498] on div at bounding box center [637, 316] width 1274 height 561
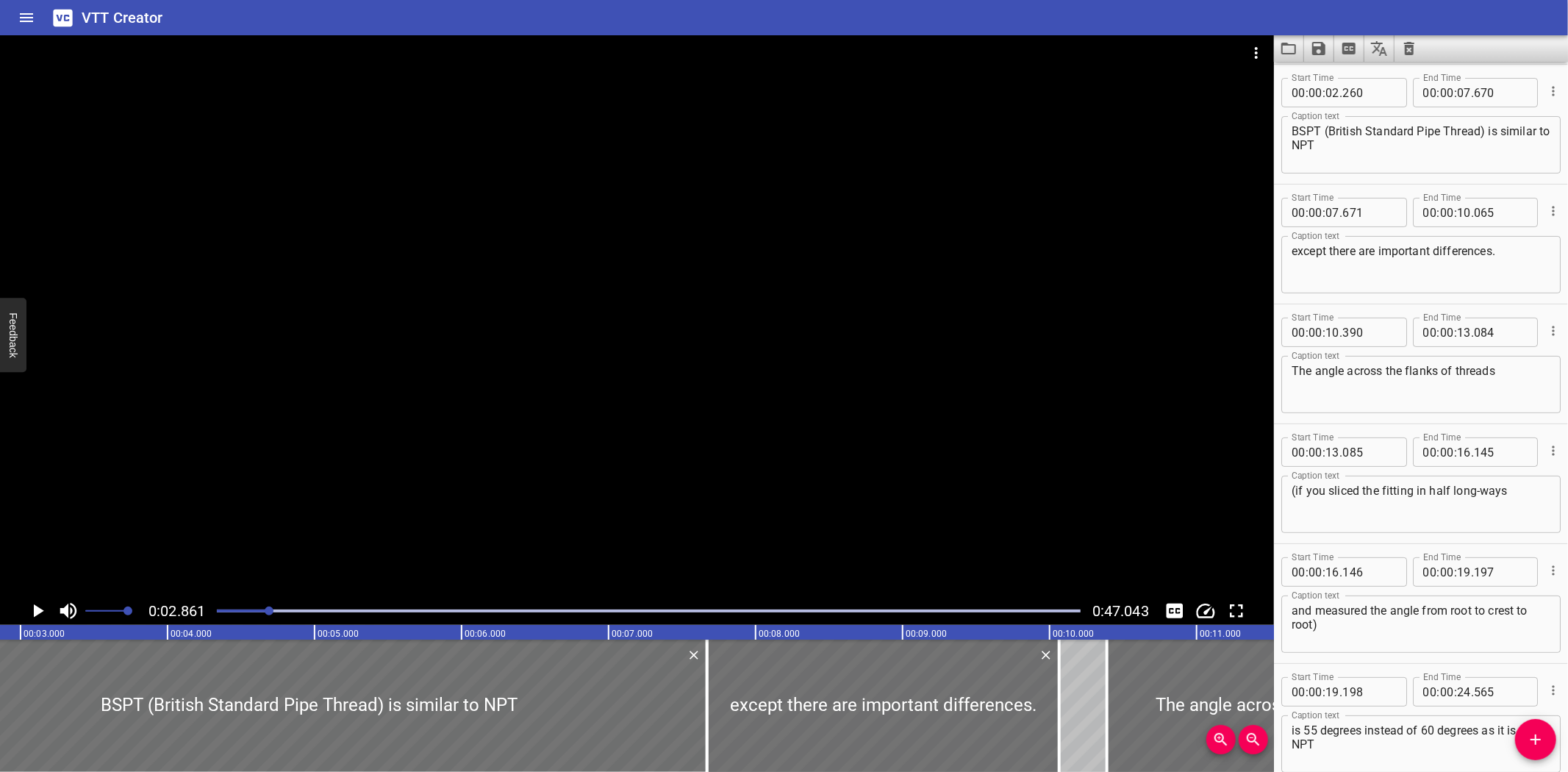
click at [267, 610] on div at bounding box center [269, 610] width 8 height 8
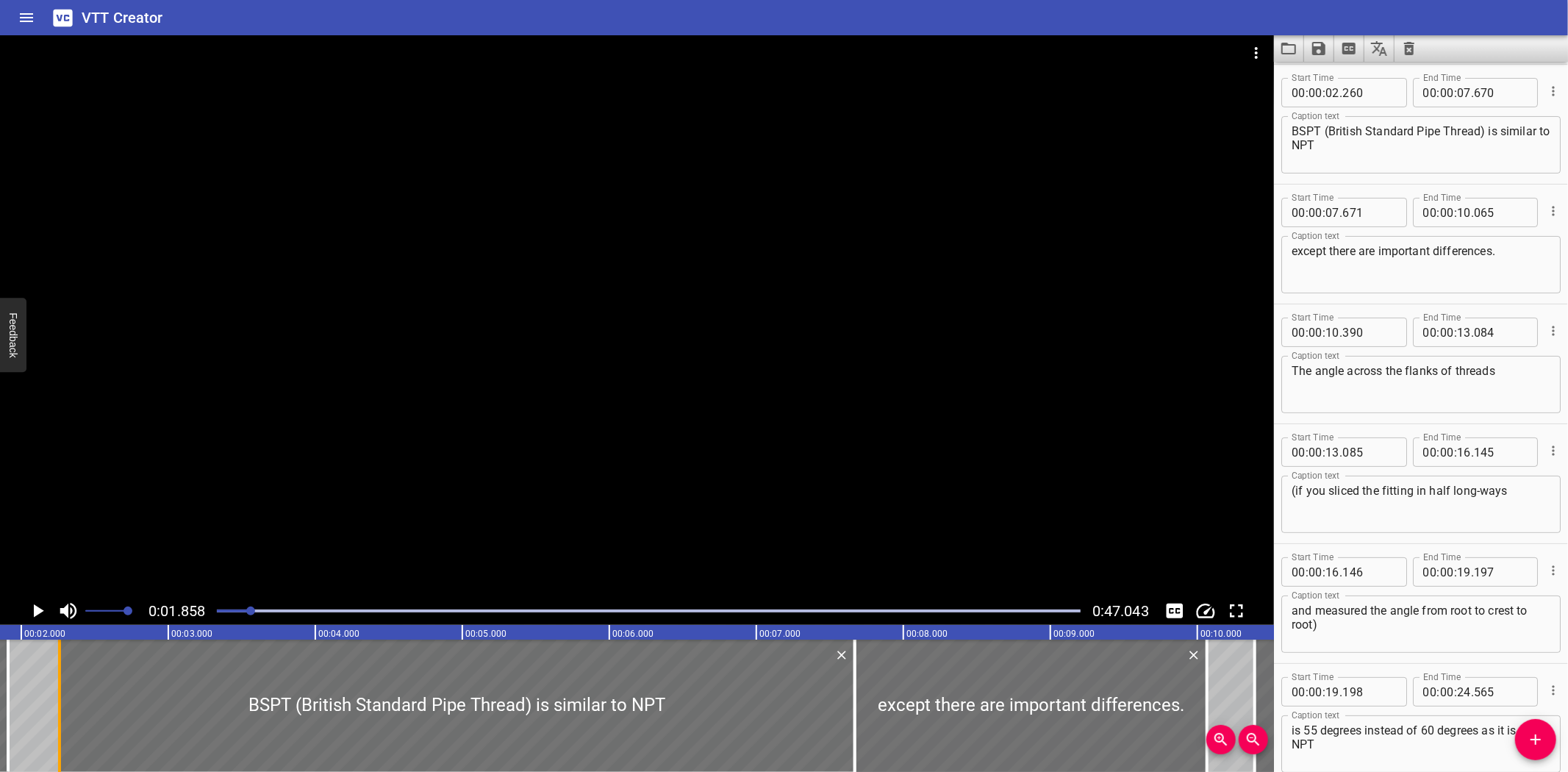
click at [53, 684] on div at bounding box center [59, 705] width 15 height 132
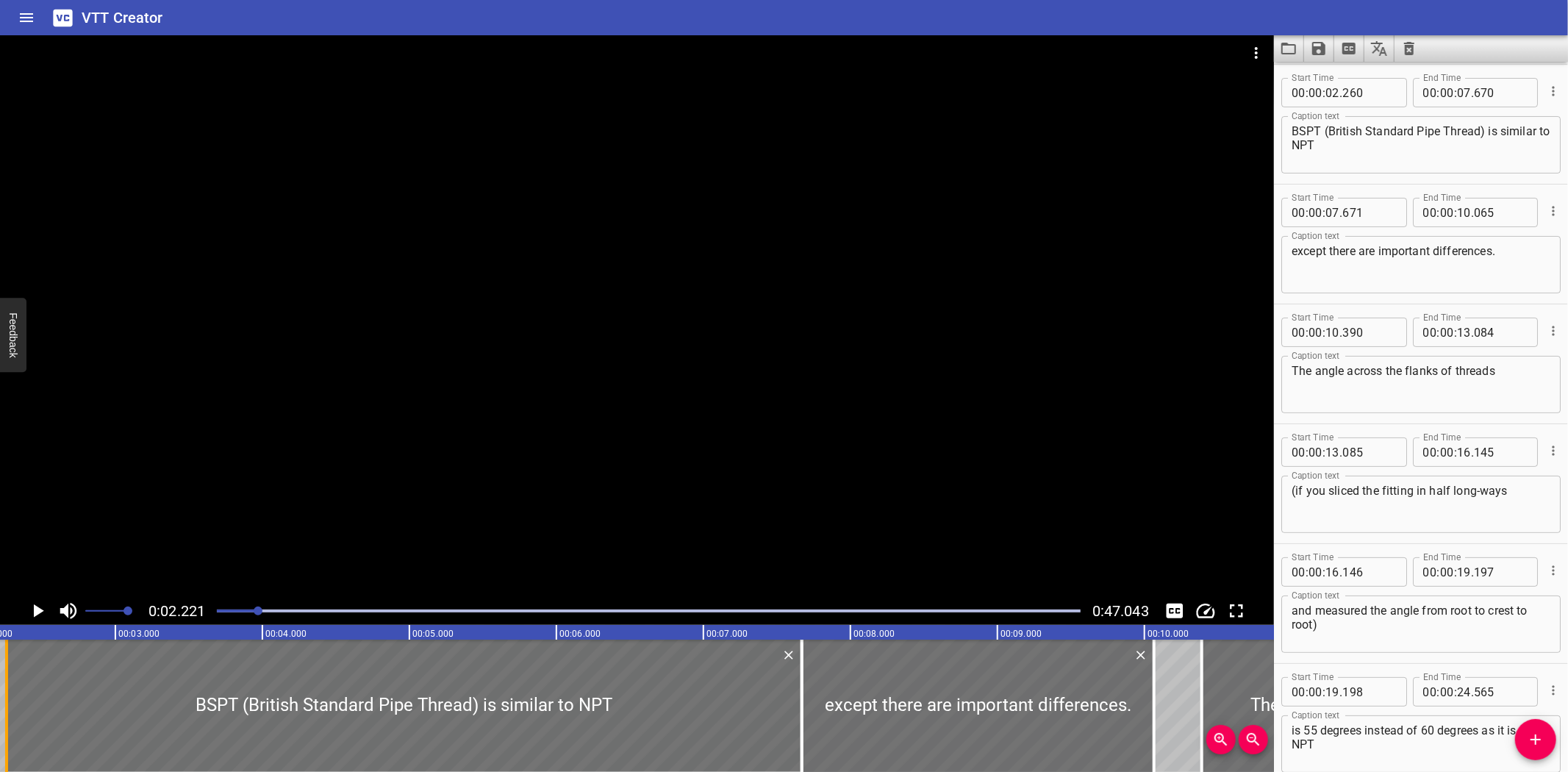
scroll to position [0, 327]
click at [1118, 23] on div "VTT Creator" at bounding box center [784, 18] width 1568 height 36
click at [230, 25] on div "VTT Creator" at bounding box center [784, 18] width 1568 height 36
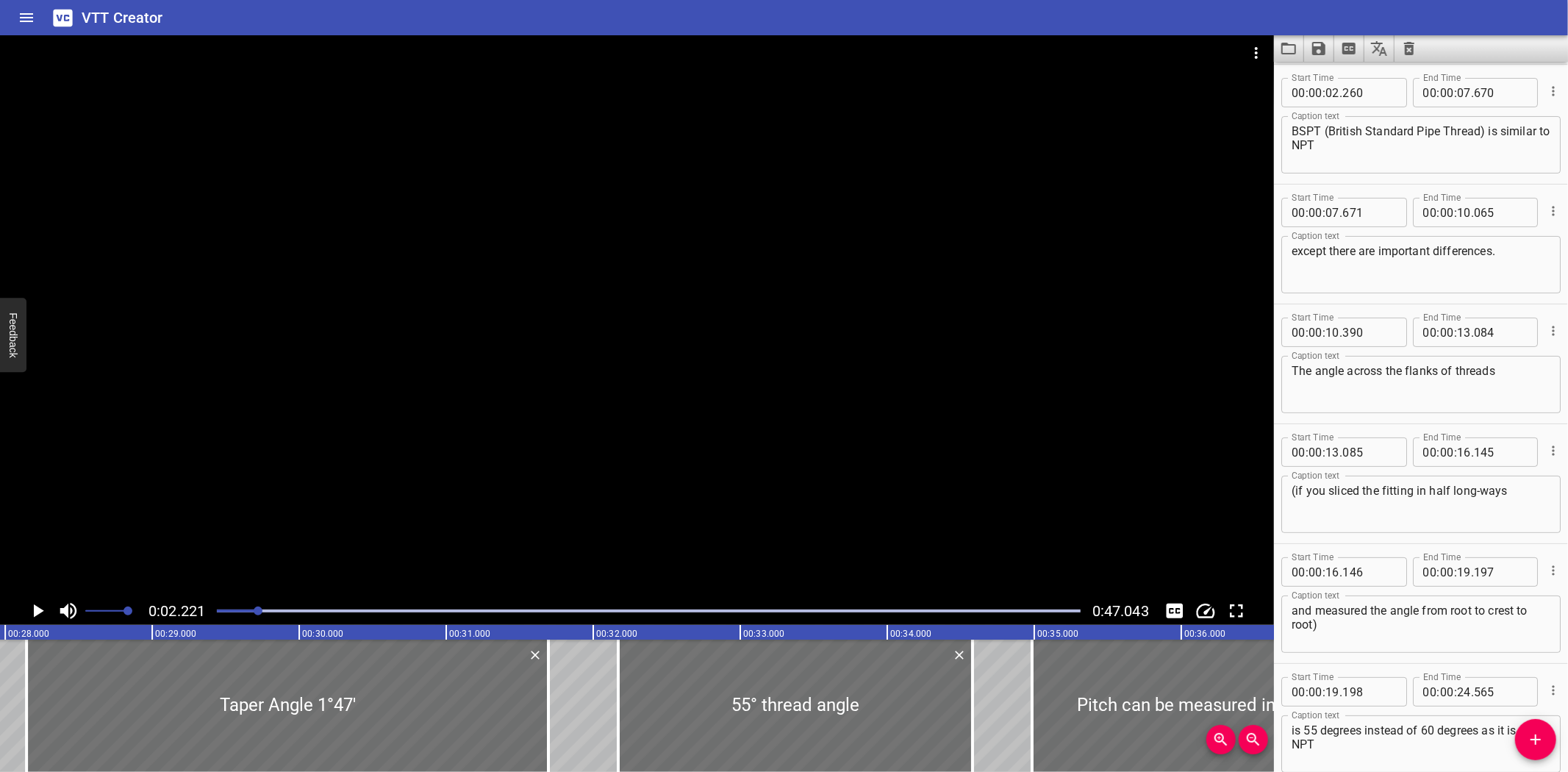
scroll to position [0, 3968]
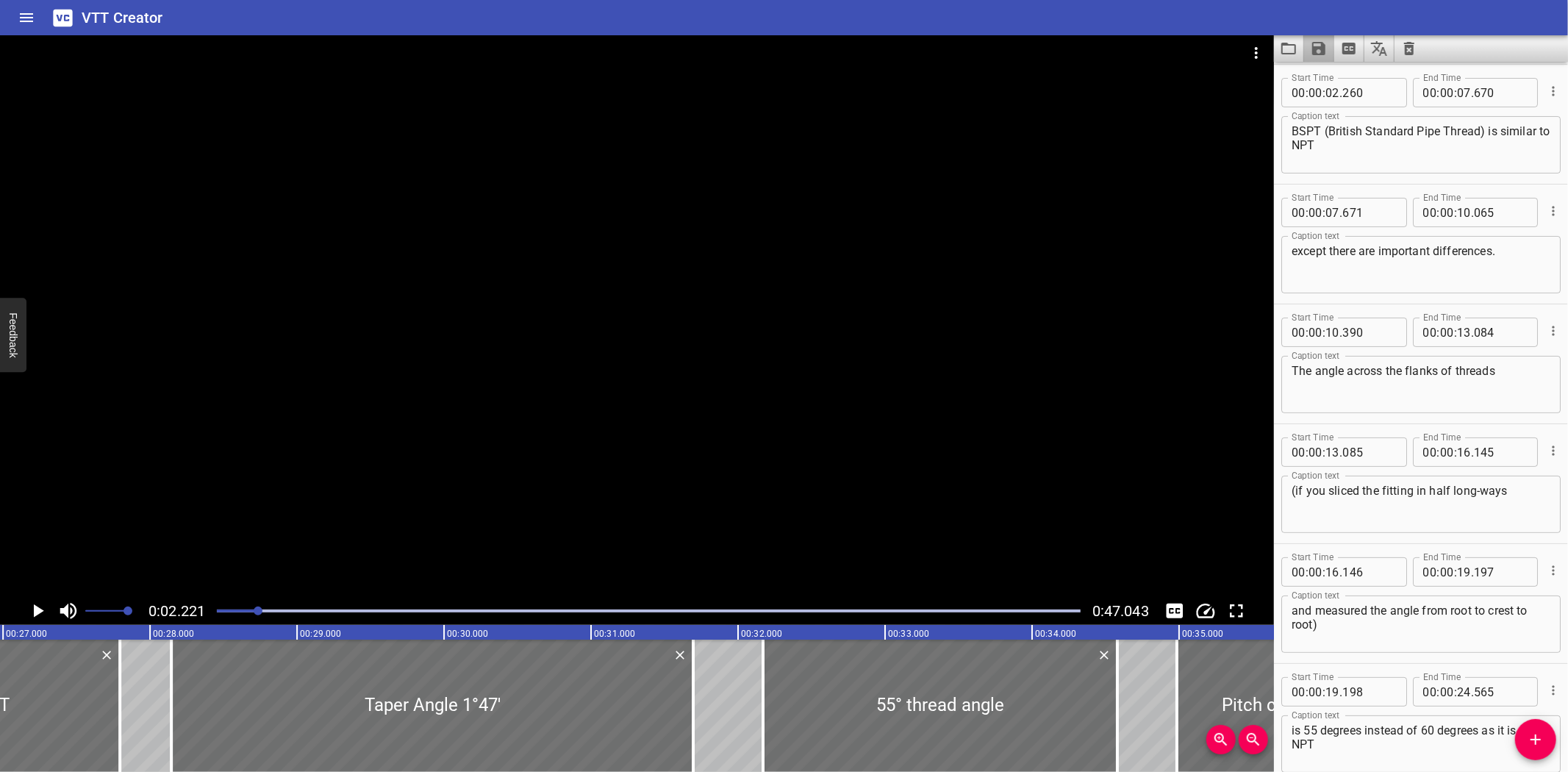
click at [1309, 42] on button "Save captions to file" at bounding box center [1319, 49] width 30 height 26
click at [1327, 69] on li "Save to VTT file" at bounding box center [1359, 81] width 108 height 26
click at [1288, 47] on icon "Load captions from file" at bounding box center [1288, 48] width 18 height 18
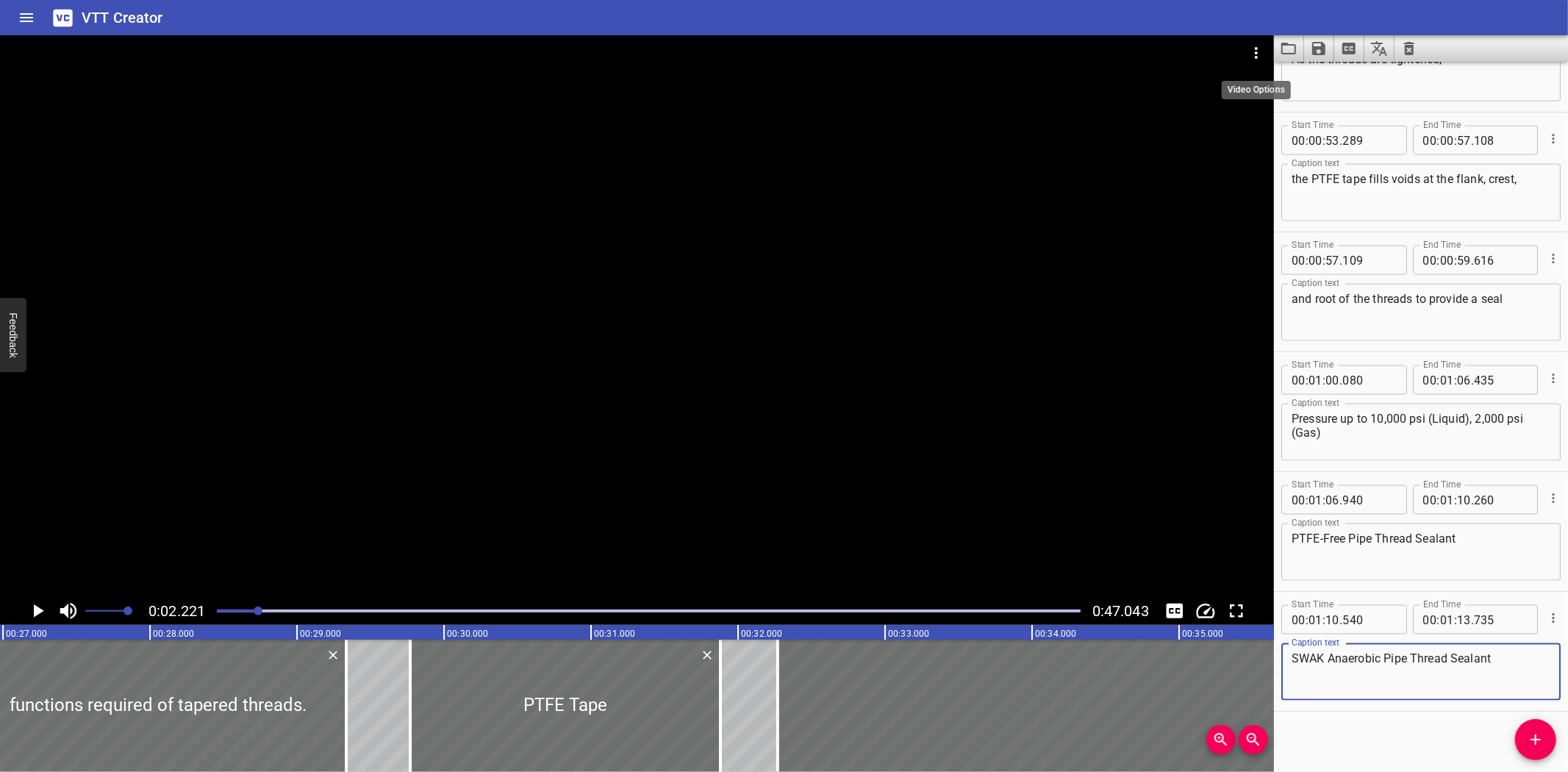
scroll to position [1634, 0]
click at [1260, 52] on icon "Video Options" at bounding box center [1256, 52] width 18 height 18
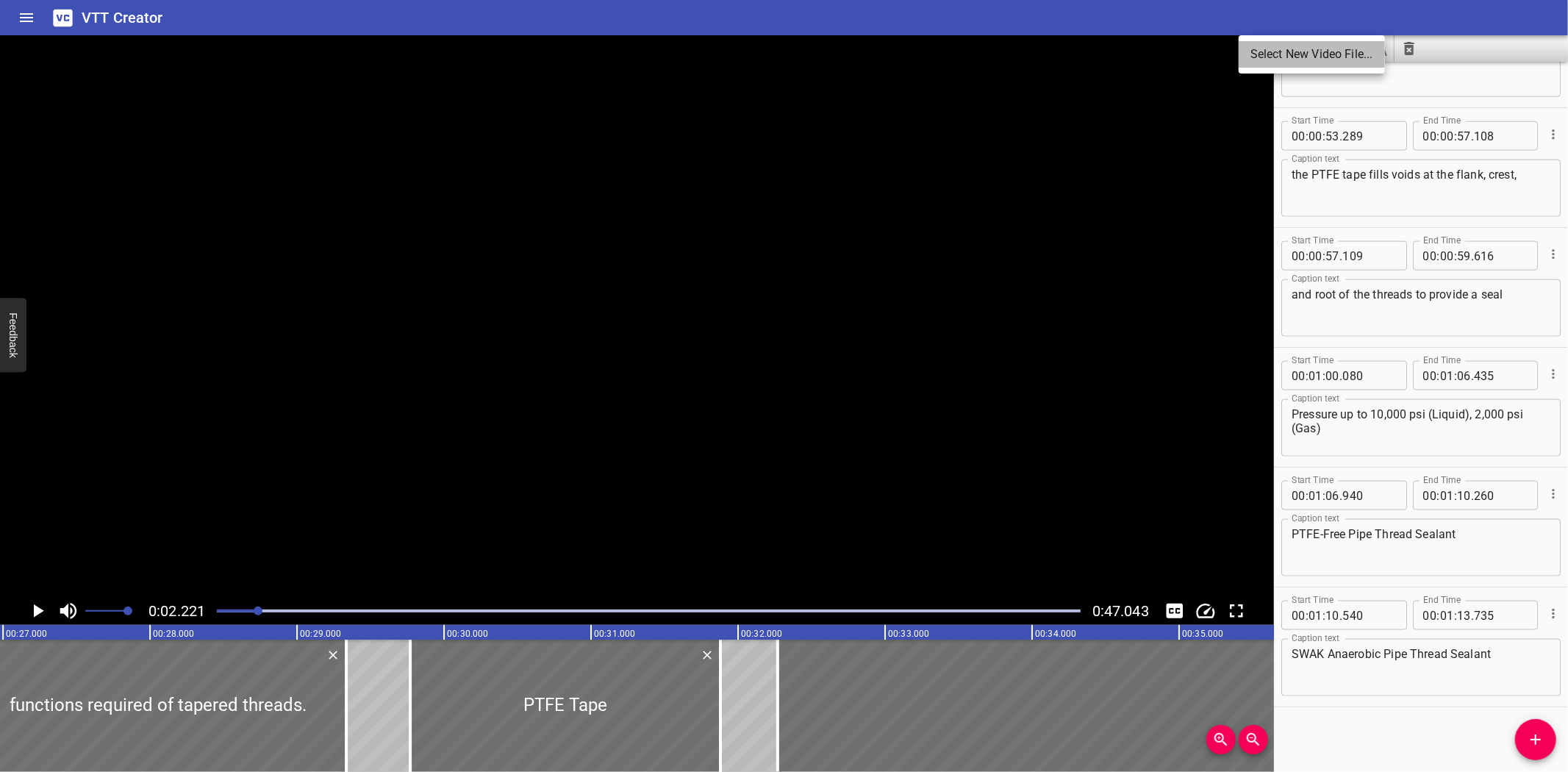
click at [1261, 52] on li "Select New Video File..." at bounding box center [1312, 54] width 146 height 26
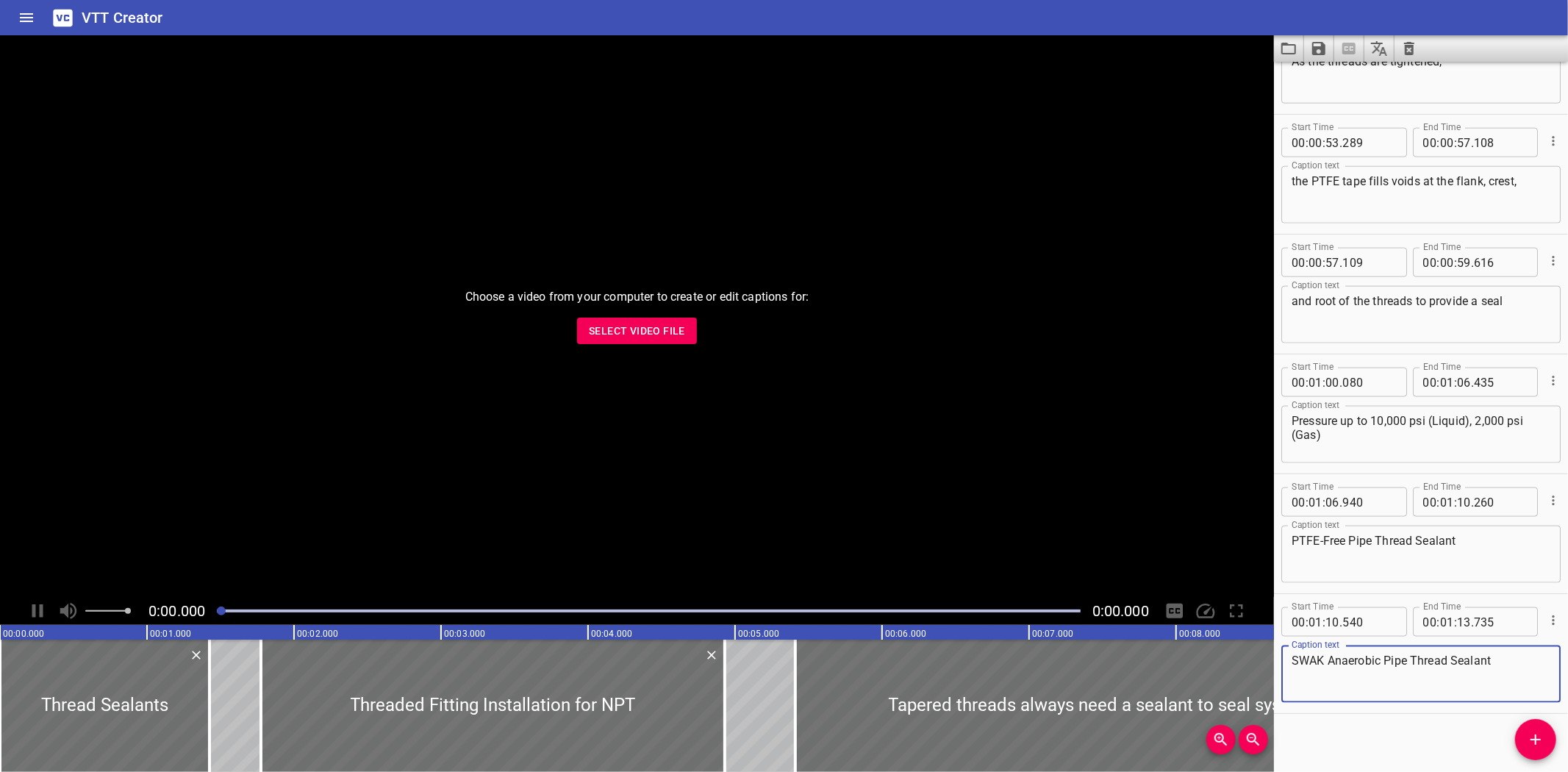
scroll to position [1634, 0]
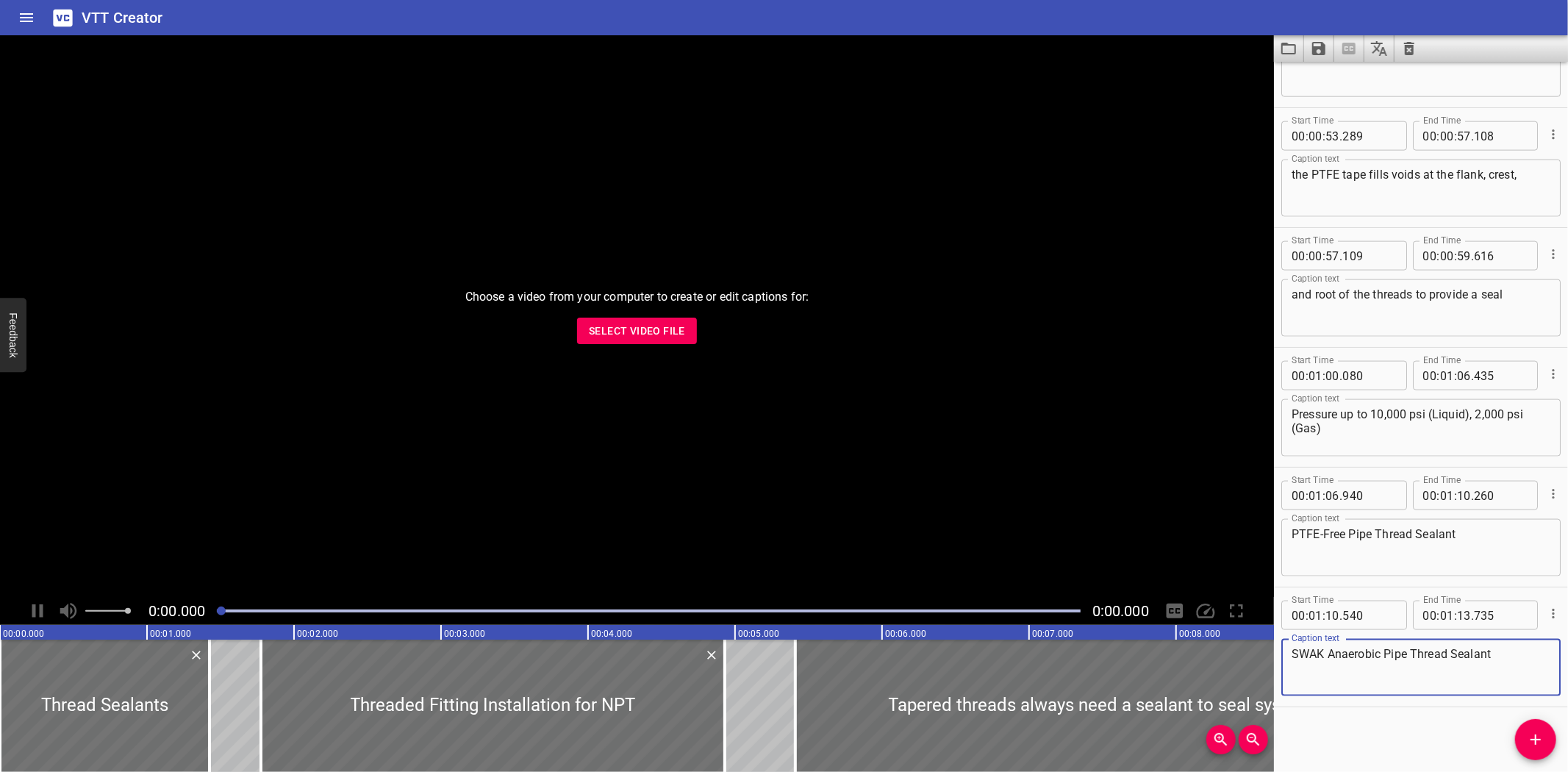
click at [623, 324] on span "Select Video File" at bounding box center [636, 331] width 97 height 19
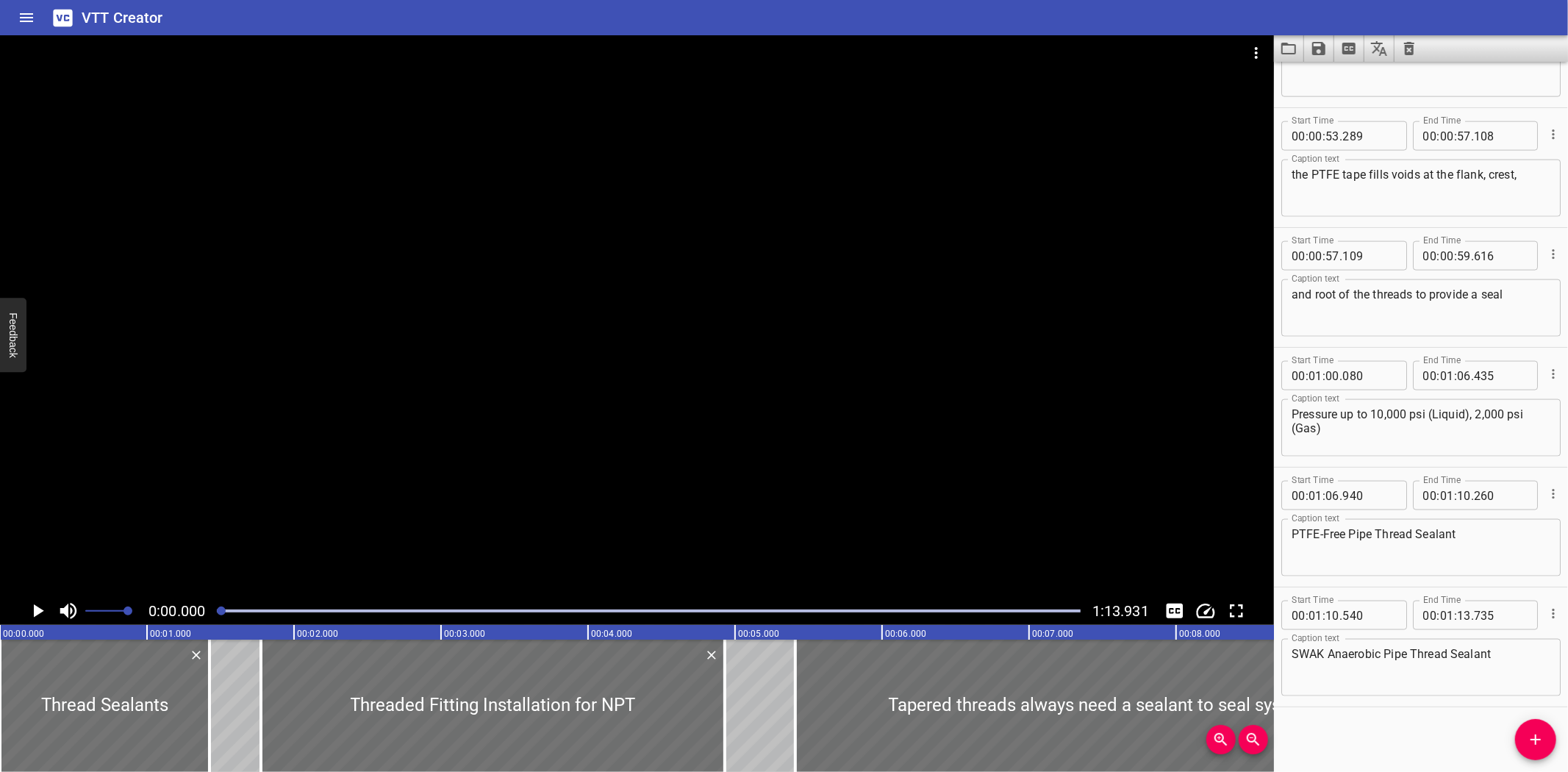
click at [1415, 419] on textarea "Pressure up to 10,000 psi (Liquid), 2,000 psi (Gas)" at bounding box center [1421, 428] width 259 height 42
click at [1311, 45] on icon "Save captions to file" at bounding box center [1319, 48] width 18 height 18
click at [1326, 71] on li "Save to VTT file" at bounding box center [1359, 81] width 108 height 26
click at [255, 21] on div "VTT Creator" at bounding box center [784, 18] width 1568 height 36
click at [1295, 53] on icon "Load captions from file" at bounding box center [1288, 48] width 15 height 12
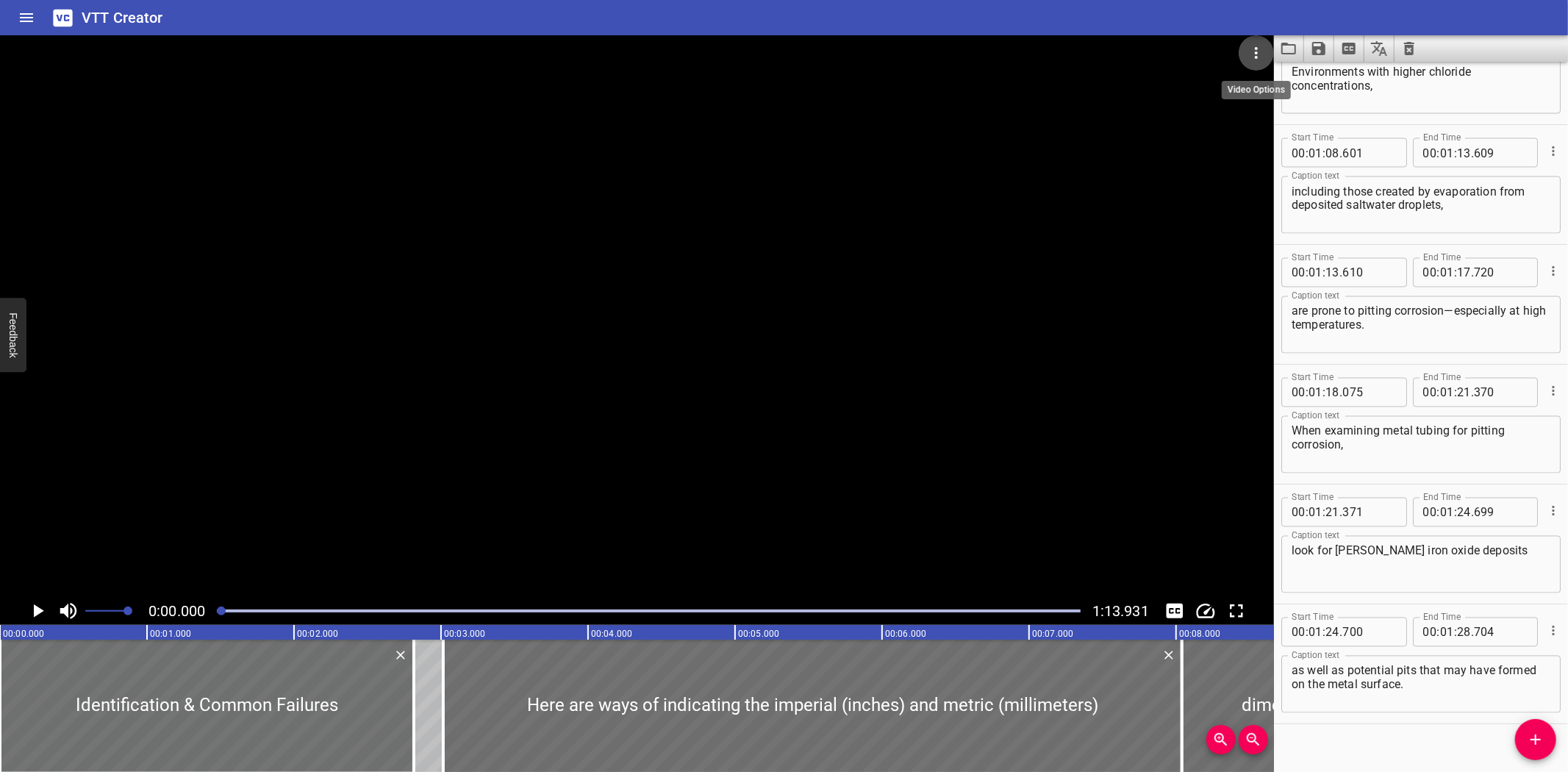
click at [1254, 59] on icon "Video Options" at bounding box center [1256, 52] width 18 height 18
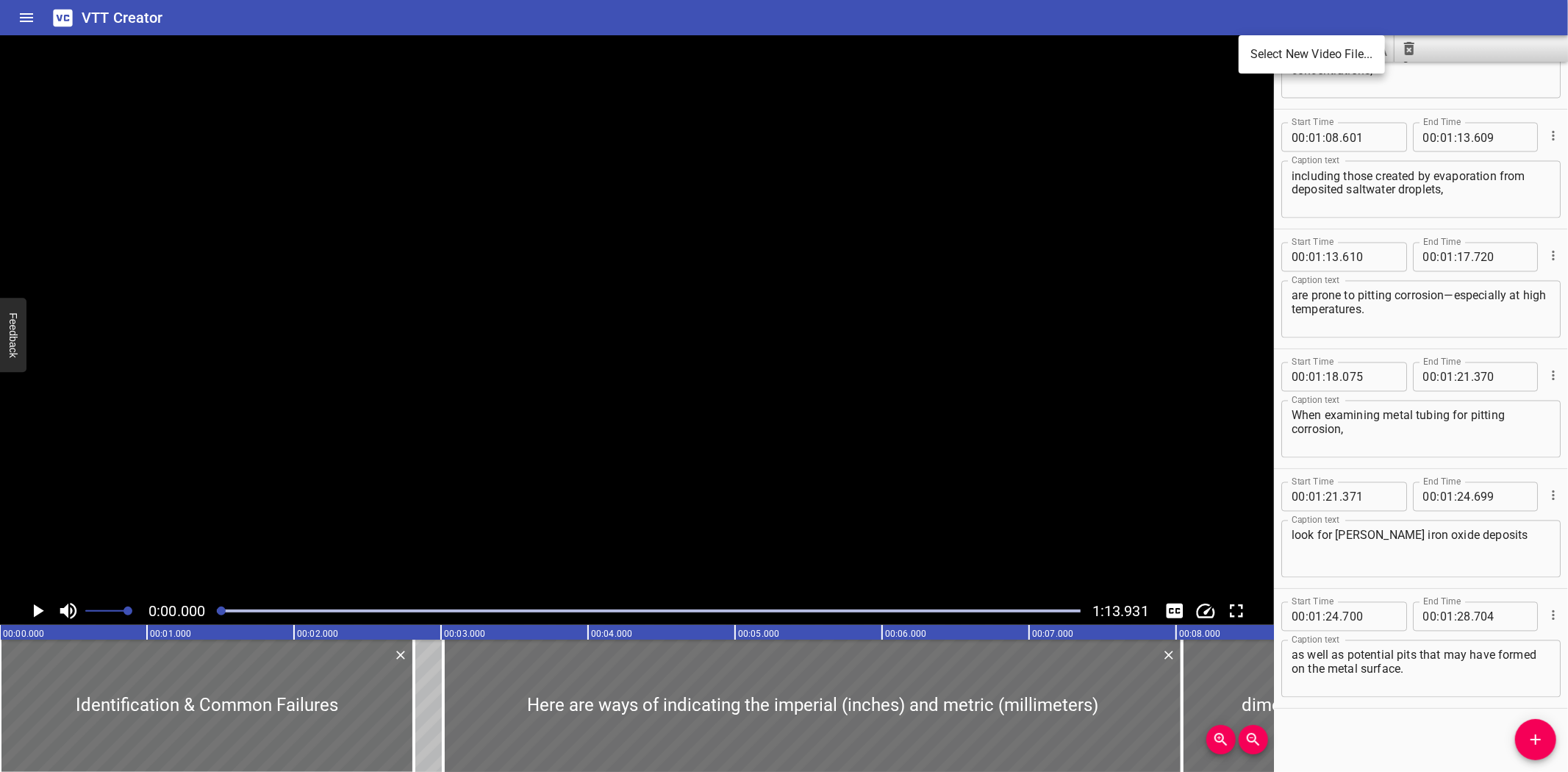
click at [1254, 59] on li "Select New Video File..." at bounding box center [1312, 54] width 146 height 26
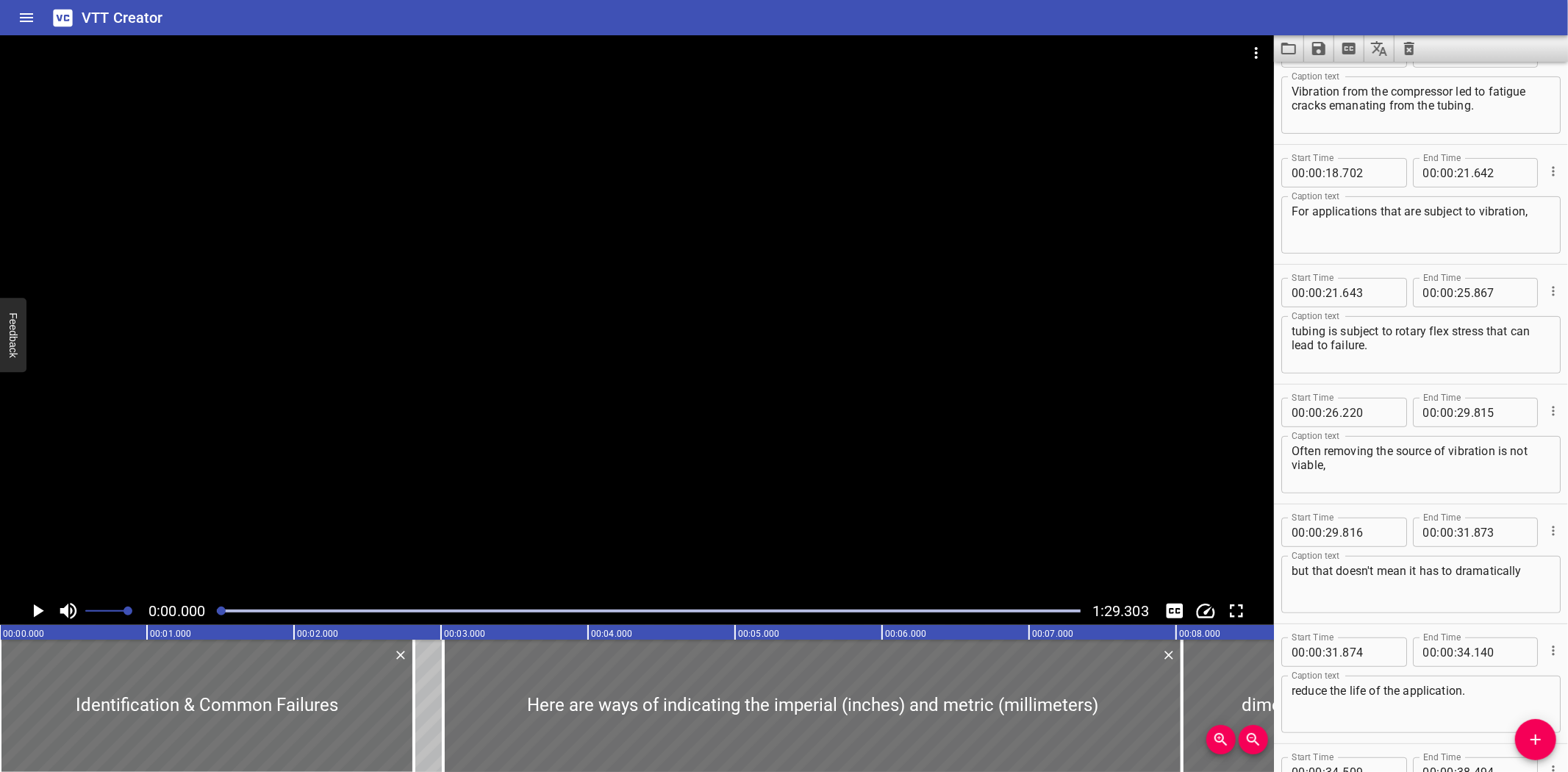
scroll to position [293, 0]
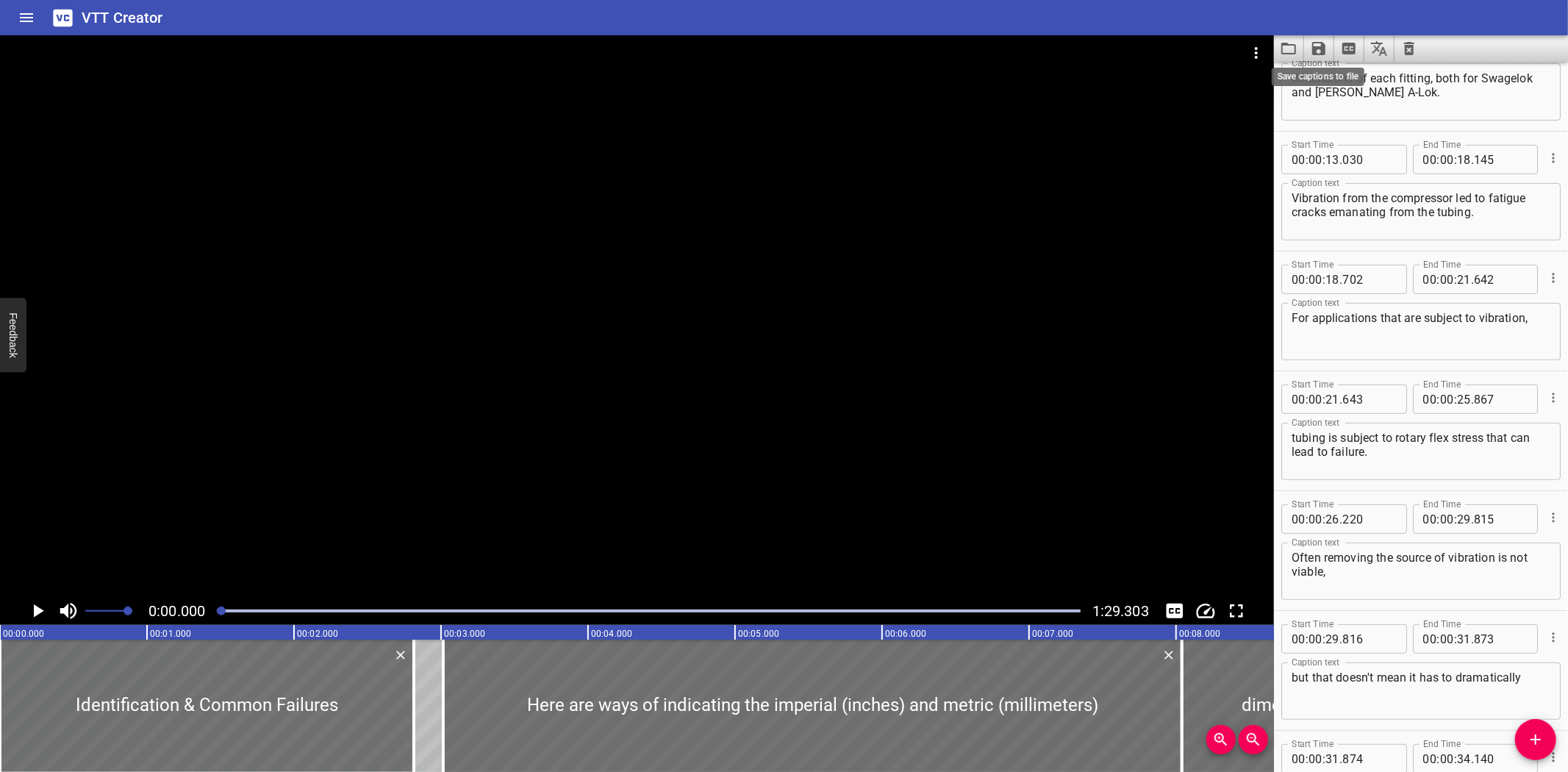
click at [1322, 46] on icon "Save captions to file" at bounding box center [1319, 48] width 13 height 13
click at [1318, 81] on li "Save to VTT file" at bounding box center [1359, 81] width 108 height 26
click at [204, 18] on div "VTT Creator" at bounding box center [784, 18] width 1568 height 36
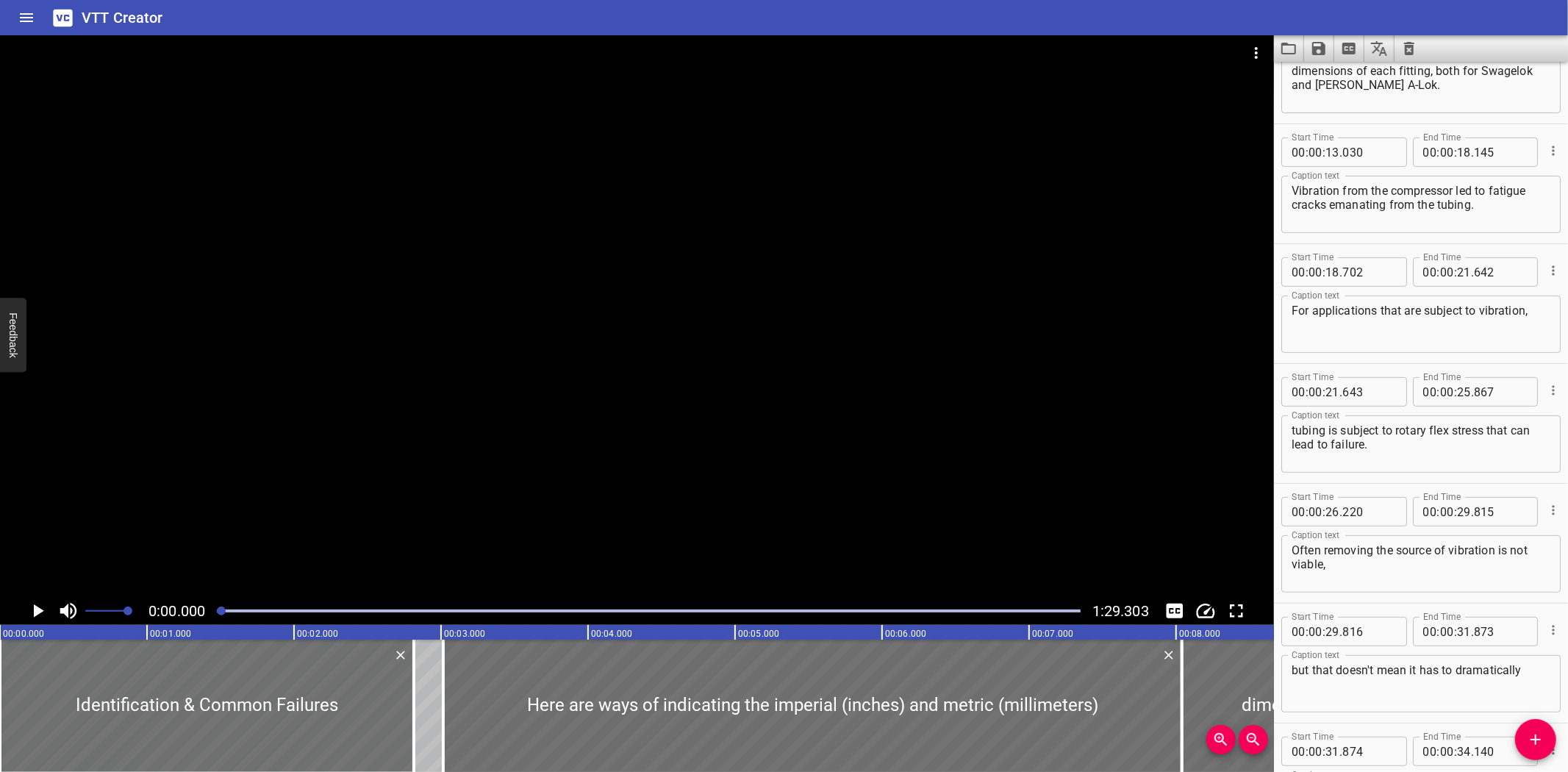
scroll to position [311, 0]
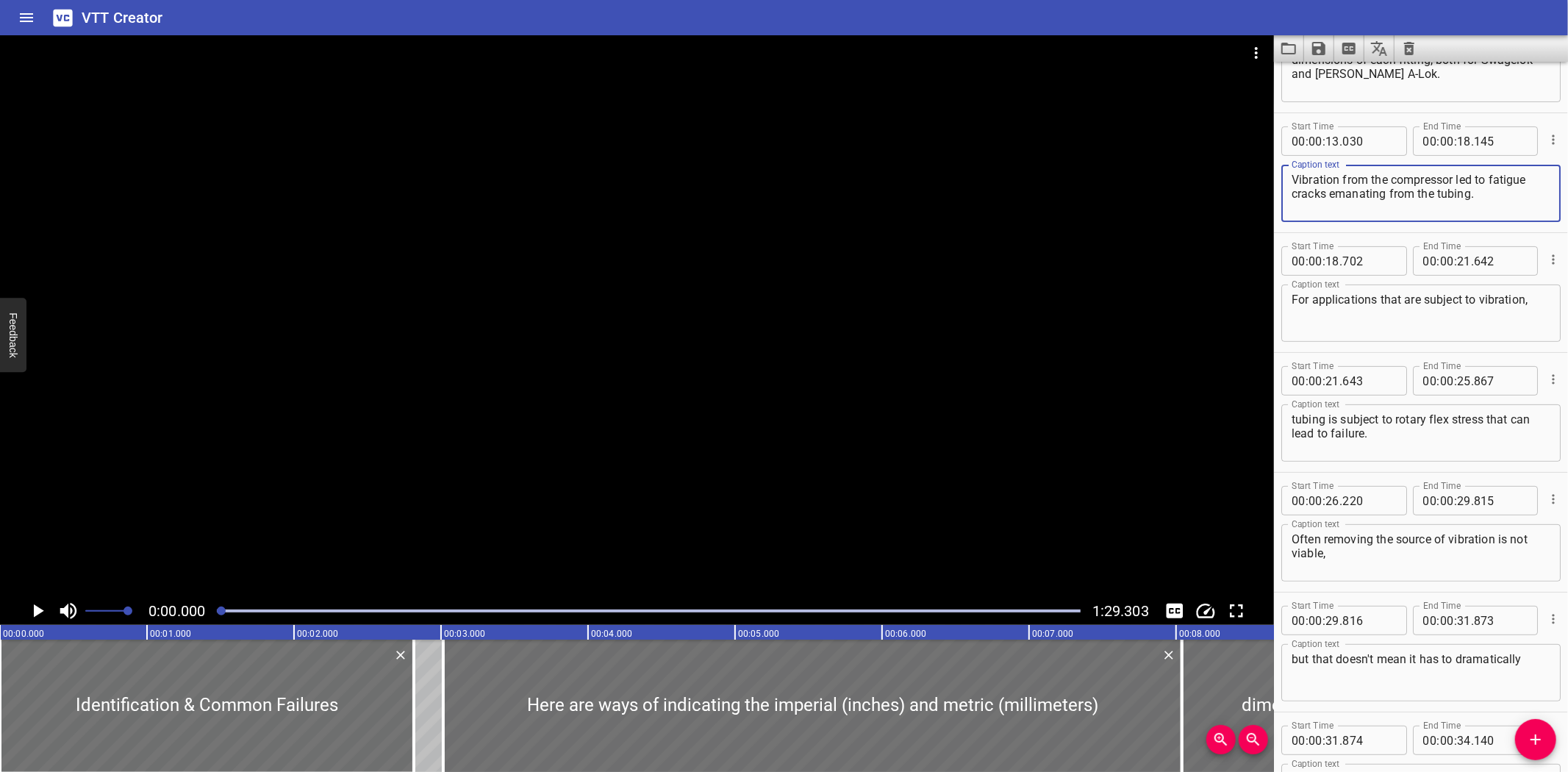
drag, startPoint x: 1505, startPoint y: 266, endPoint x: 1401, endPoint y: 201, distance: 122.6
click at [1401, 201] on textarea "Vibration from the compressor led to fatigue cracks emanating from the tubing." at bounding box center [1421, 194] width 259 height 42
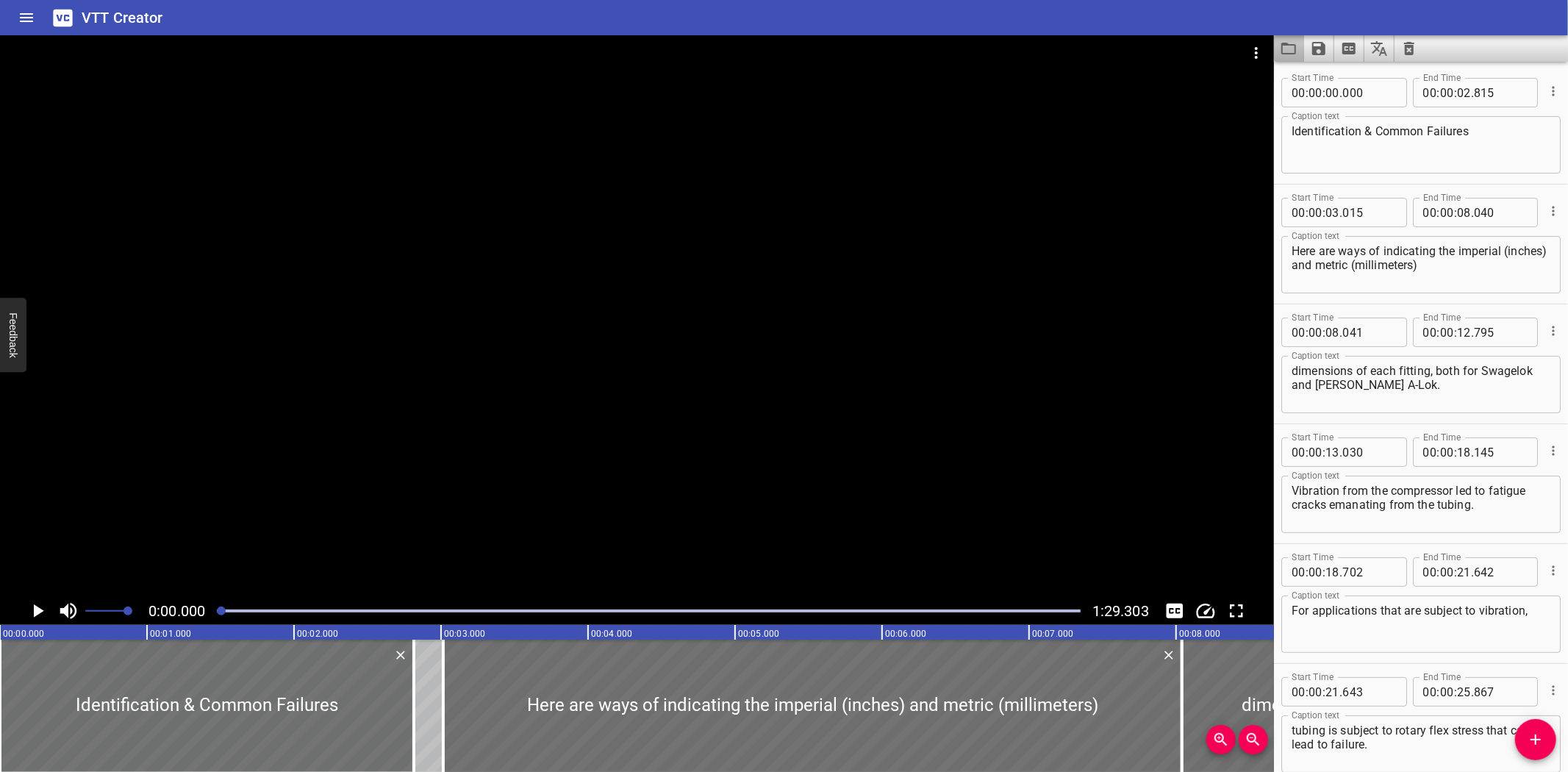
click at [1298, 49] on button "Load captions from file" at bounding box center [1289, 49] width 30 height 26
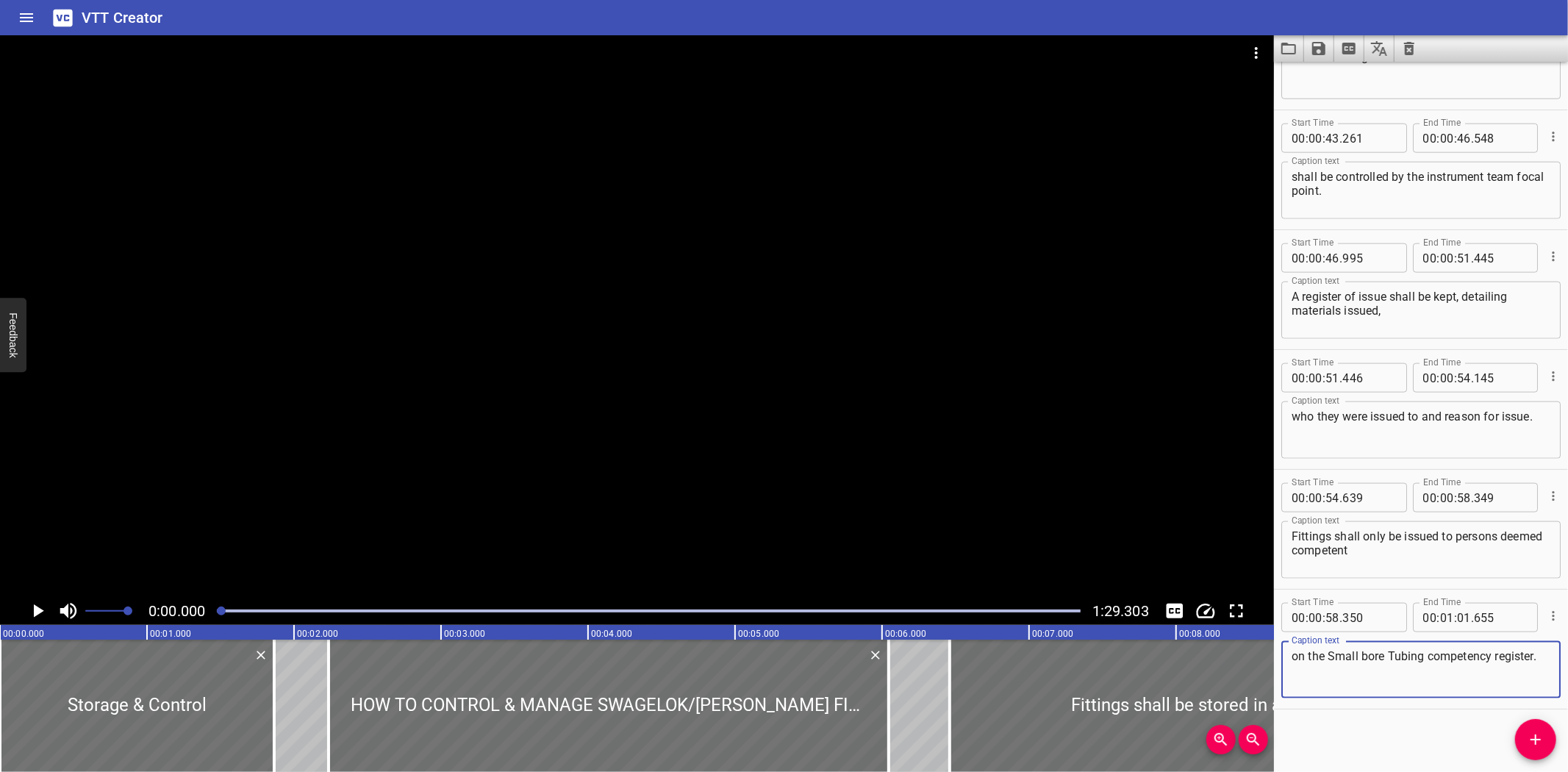
scroll to position [1393, 0]
click at [1254, 49] on icon "Video Options" at bounding box center [1256, 52] width 18 height 18
click at [1255, 49] on li "Select New Video File..." at bounding box center [1312, 54] width 146 height 26
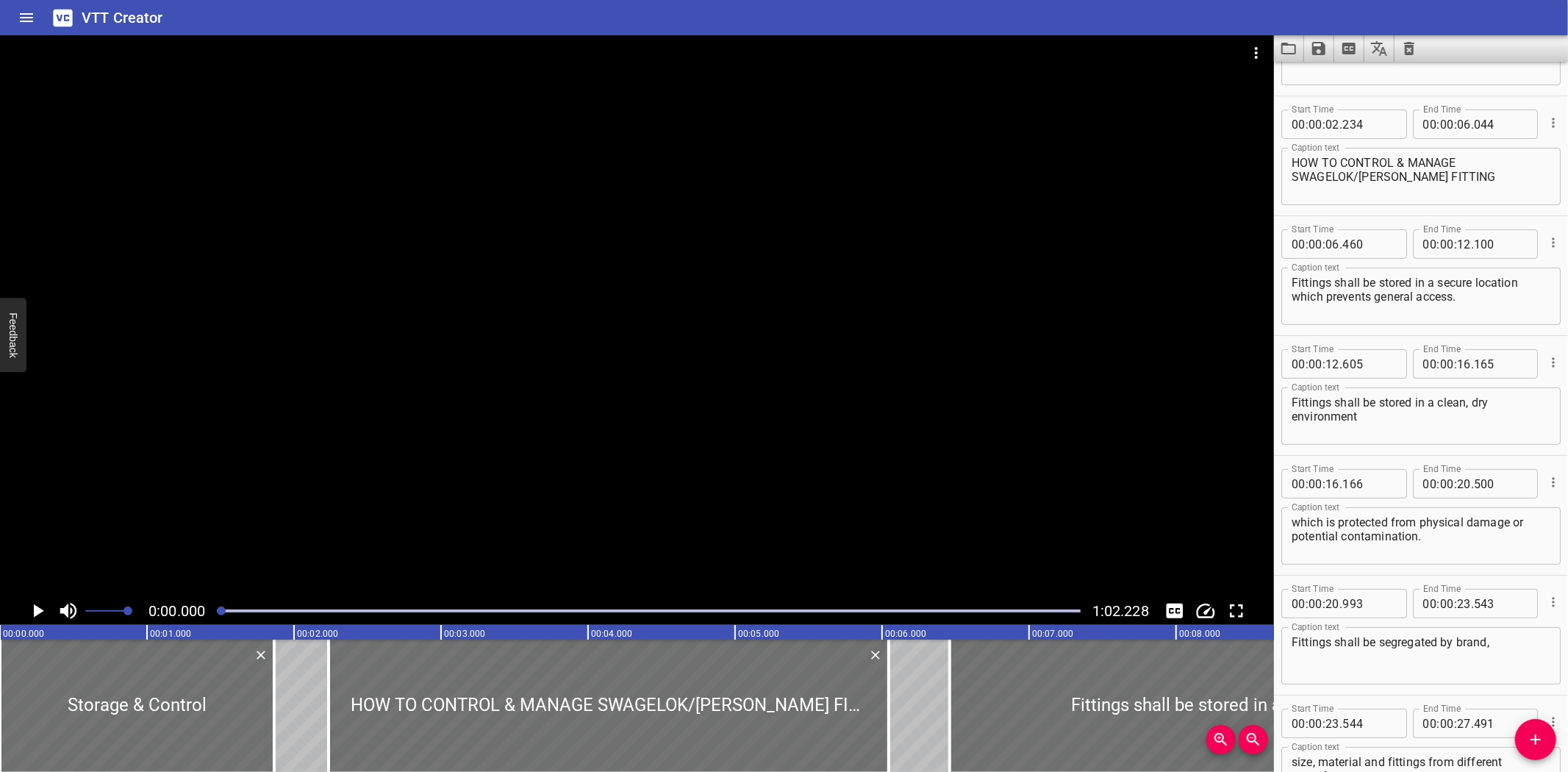
scroll to position [0, 0]
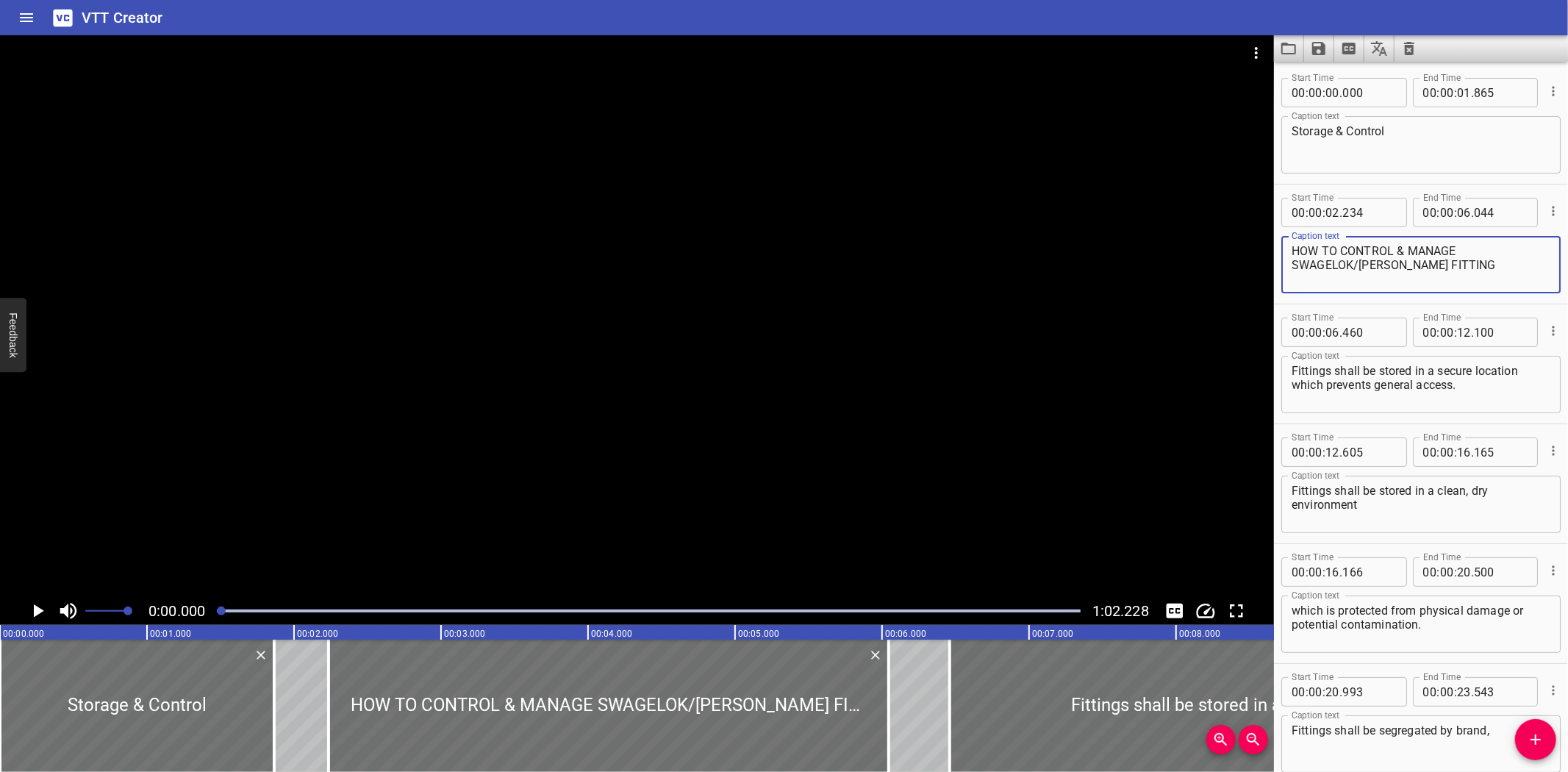
drag, startPoint x: 1466, startPoint y: 269, endPoint x: 1300, endPoint y: 250, distance: 167.1
click at [1300, 250] on textarea "HOW TO CONTROL & MANAGE SWAGELOK/[PERSON_NAME] FITTING" at bounding box center [1421, 265] width 259 height 42
click at [331, 671] on div at bounding box center [328, 705] width 15 height 132
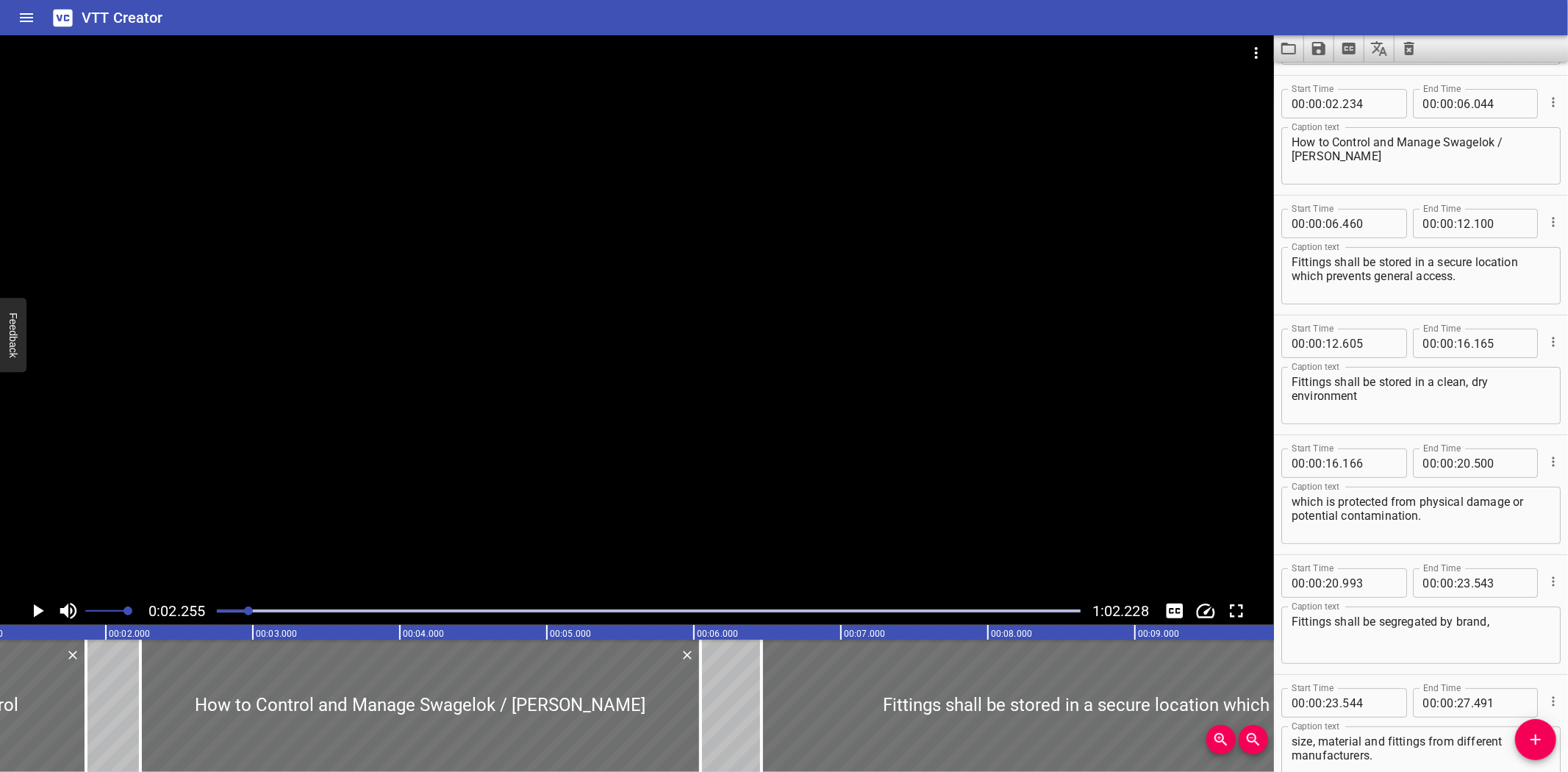
scroll to position [120, 0]
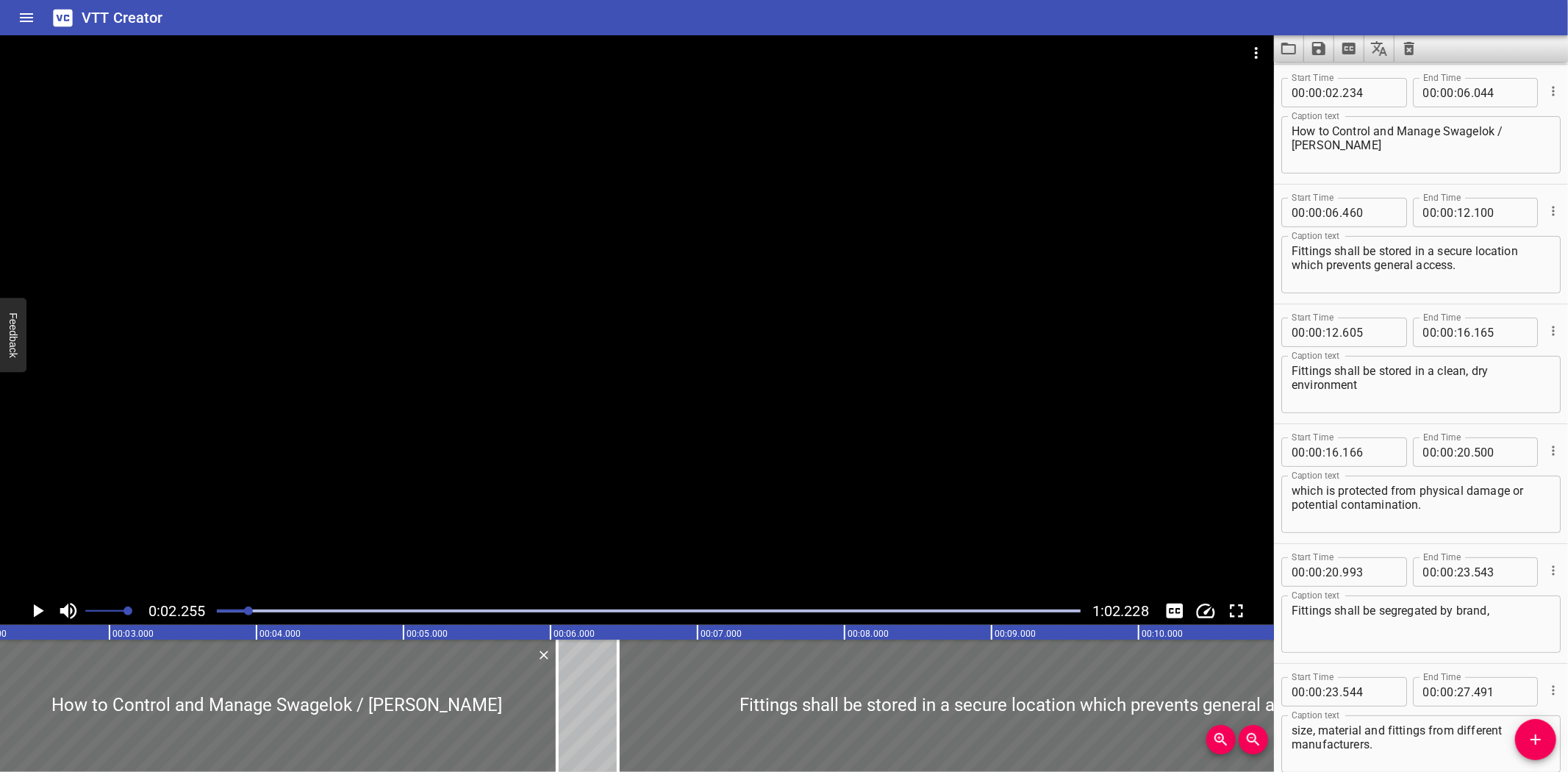
click at [337, 523] on div at bounding box center [637, 316] width 1274 height 561
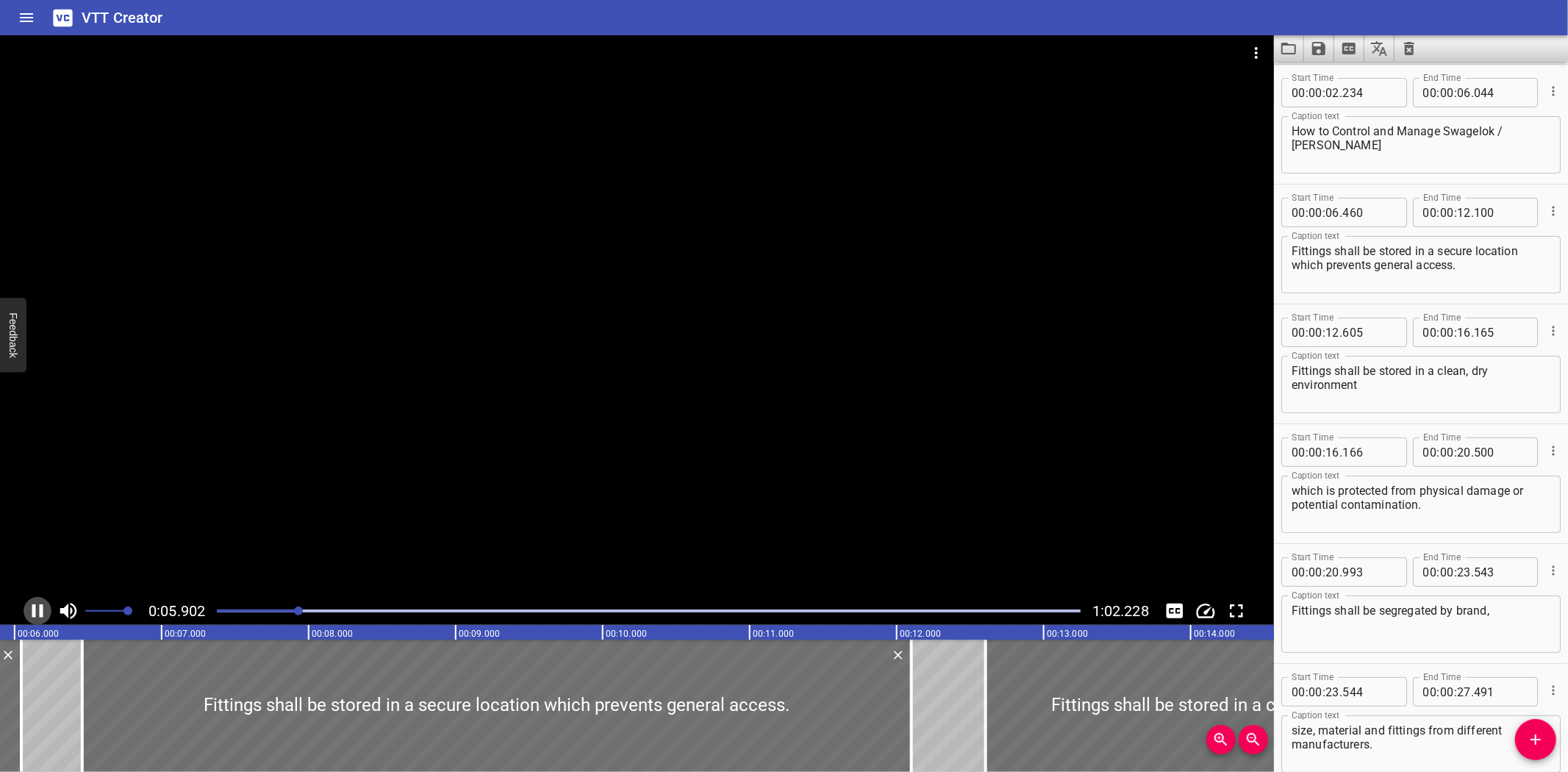
click at [42, 605] on icon "Play/Pause" at bounding box center [37, 611] width 22 height 22
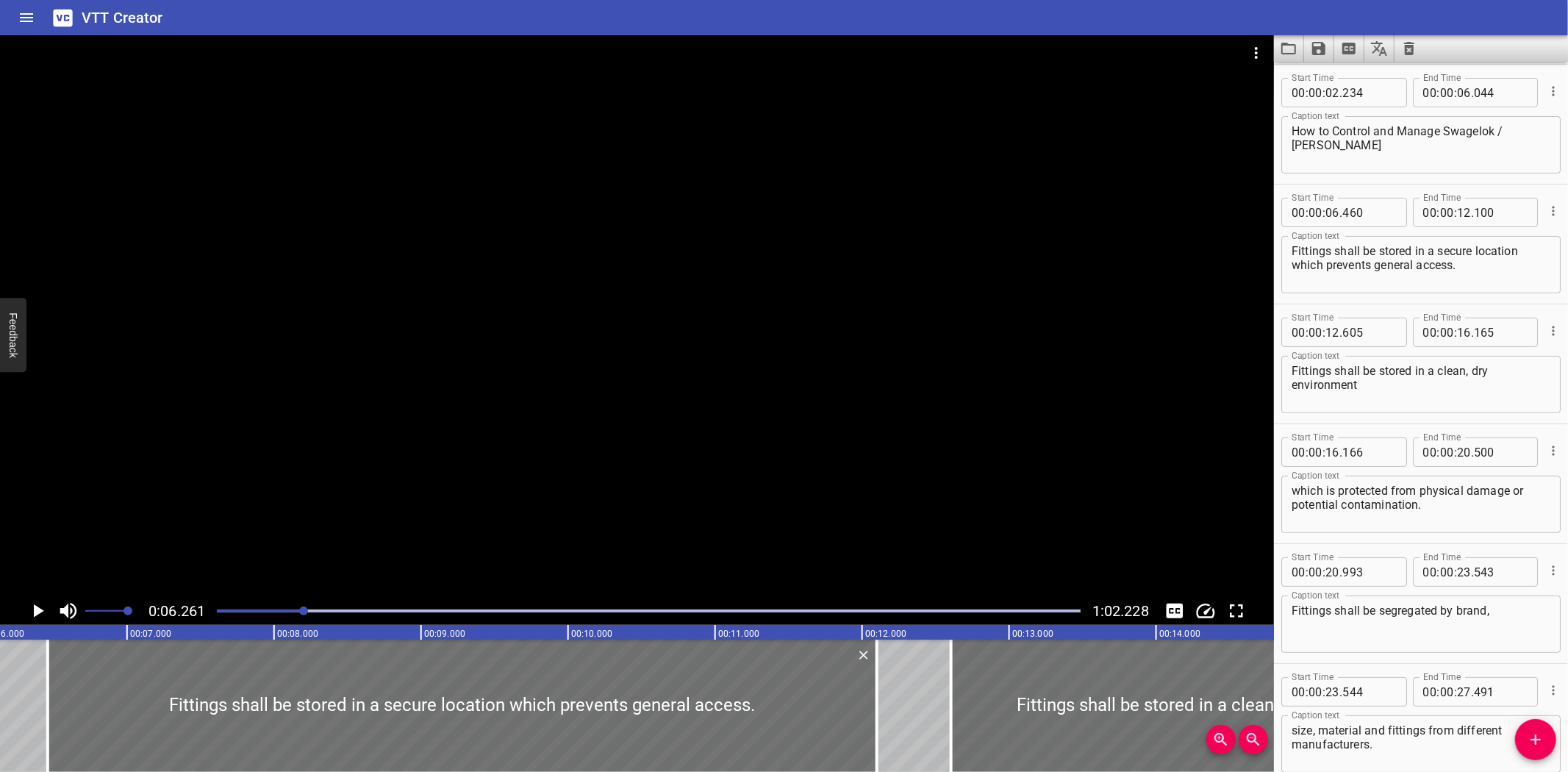
scroll to position [0, 921]
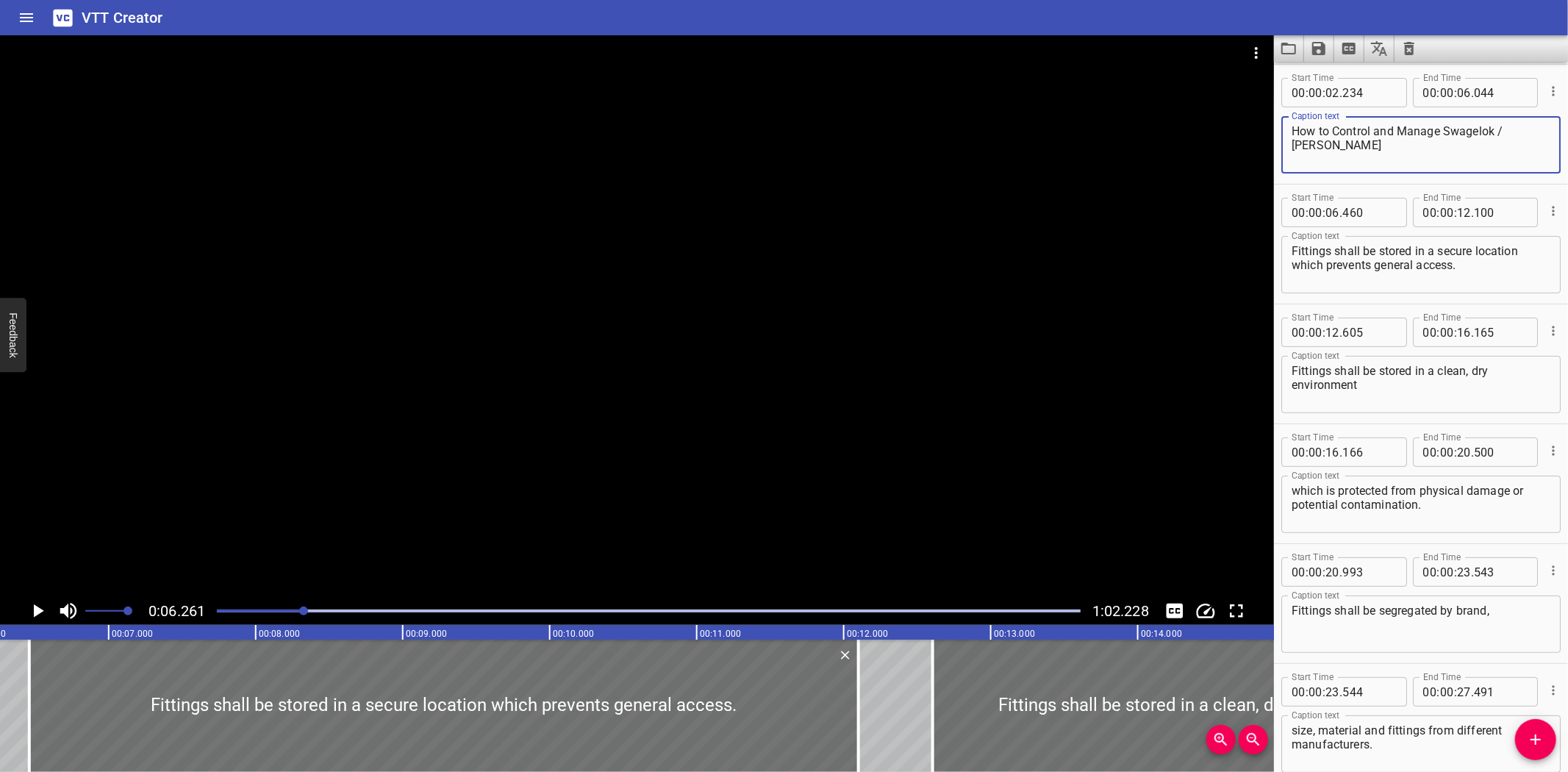
click at [1397, 153] on textarea "How to Control and Manage Swagelok / [PERSON_NAME]" at bounding box center [1421, 145] width 259 height 42
type textarea "How to Control and Manage Swagelok / [PERSON_NAME]"
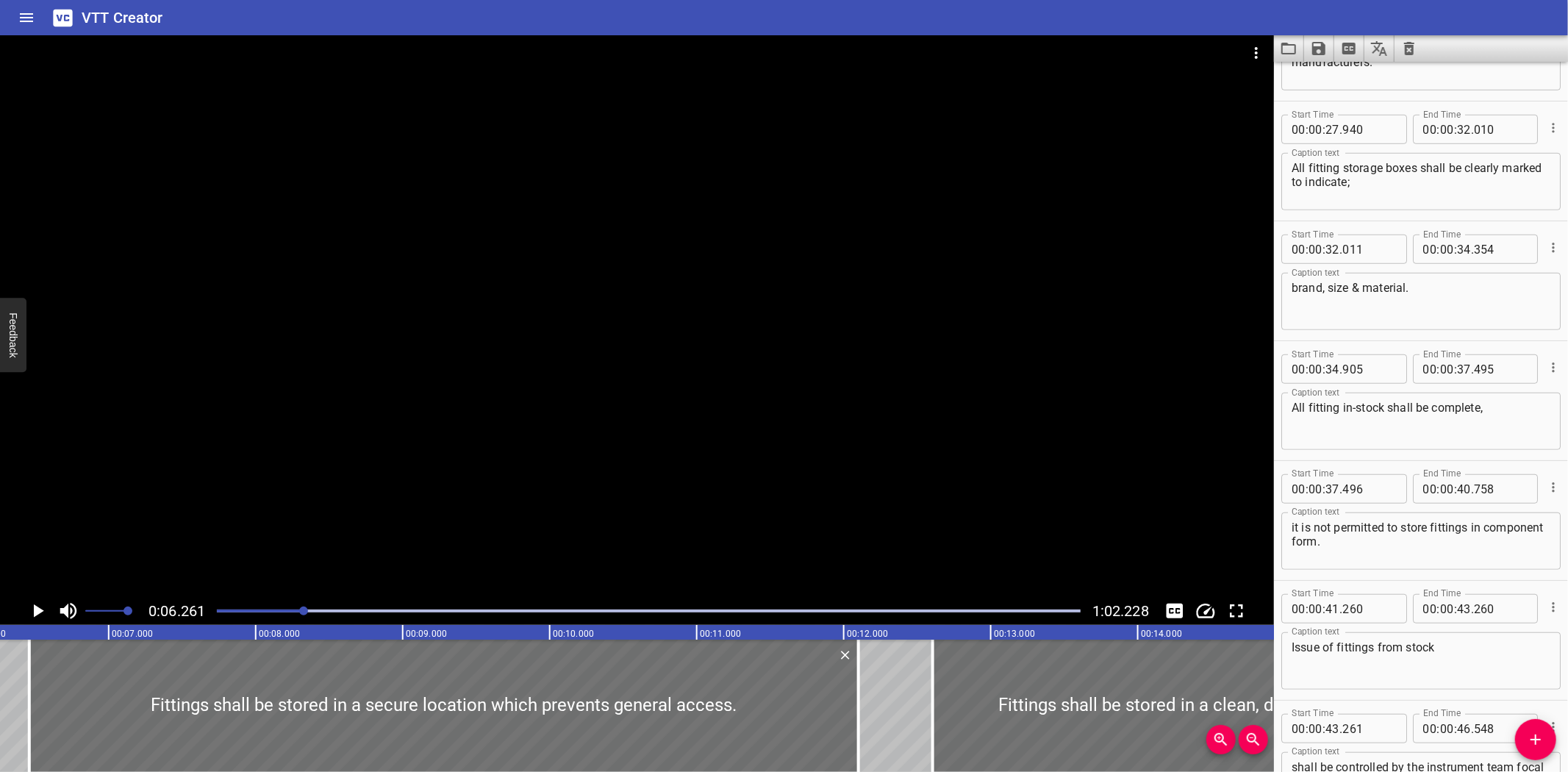
scroll to position [836, 0]
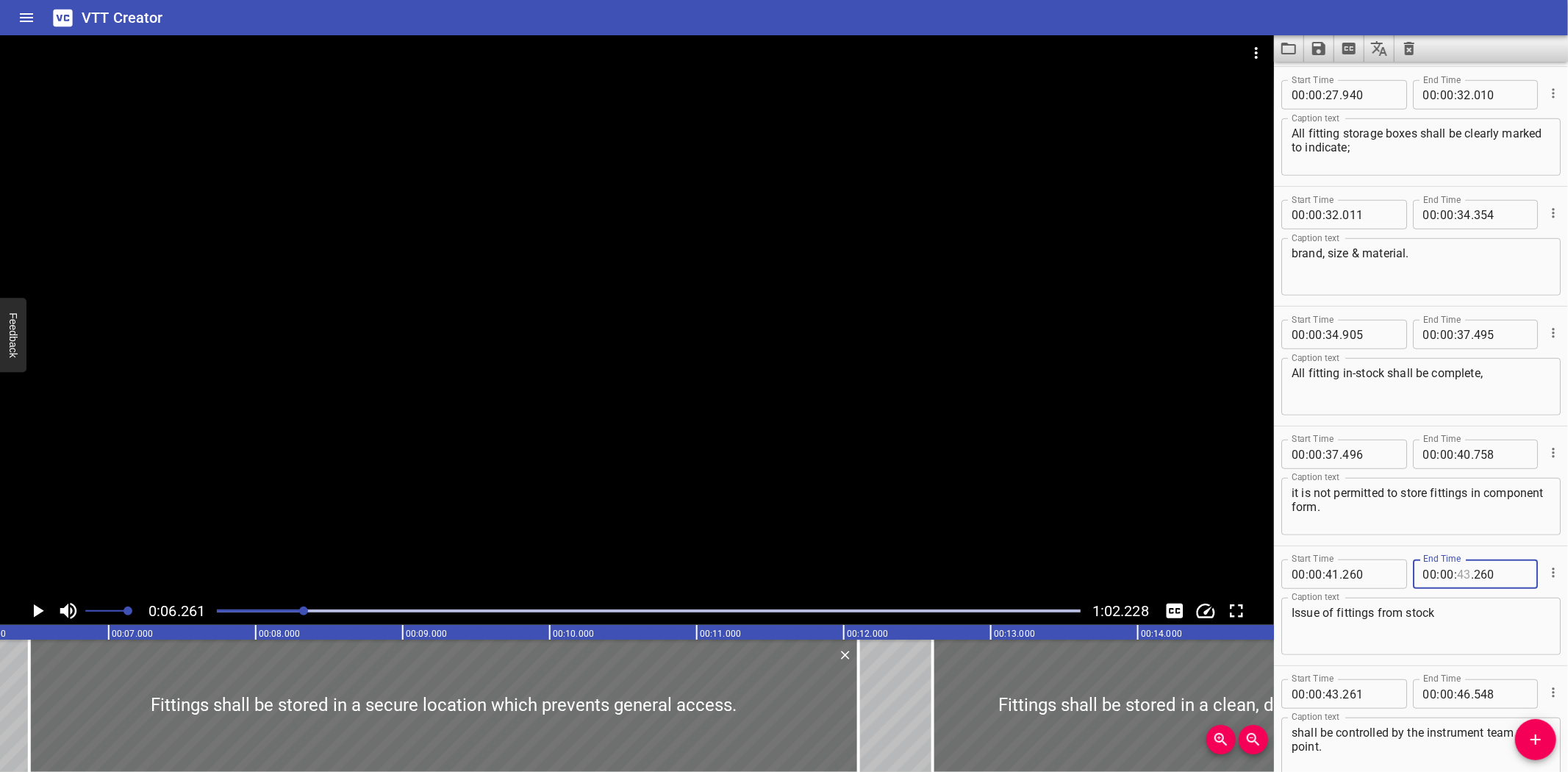
drag, startPoint x: 1546, startPoint y: 520, endPoint x: 1461, endPoint y: 552, distance: 90.8
click at [1461, 554] on div "Start Time 00 : 00 : 41 . 260 Start Time End Time 00 : 00 : . 260 End Time" at bounding box center [1421, 573] width 280 height 39
type input "43"
click at [1339, 371] on textarea "All fitting in-stock shall be complete," at bounding box center [1421, 387] width 259 height 42
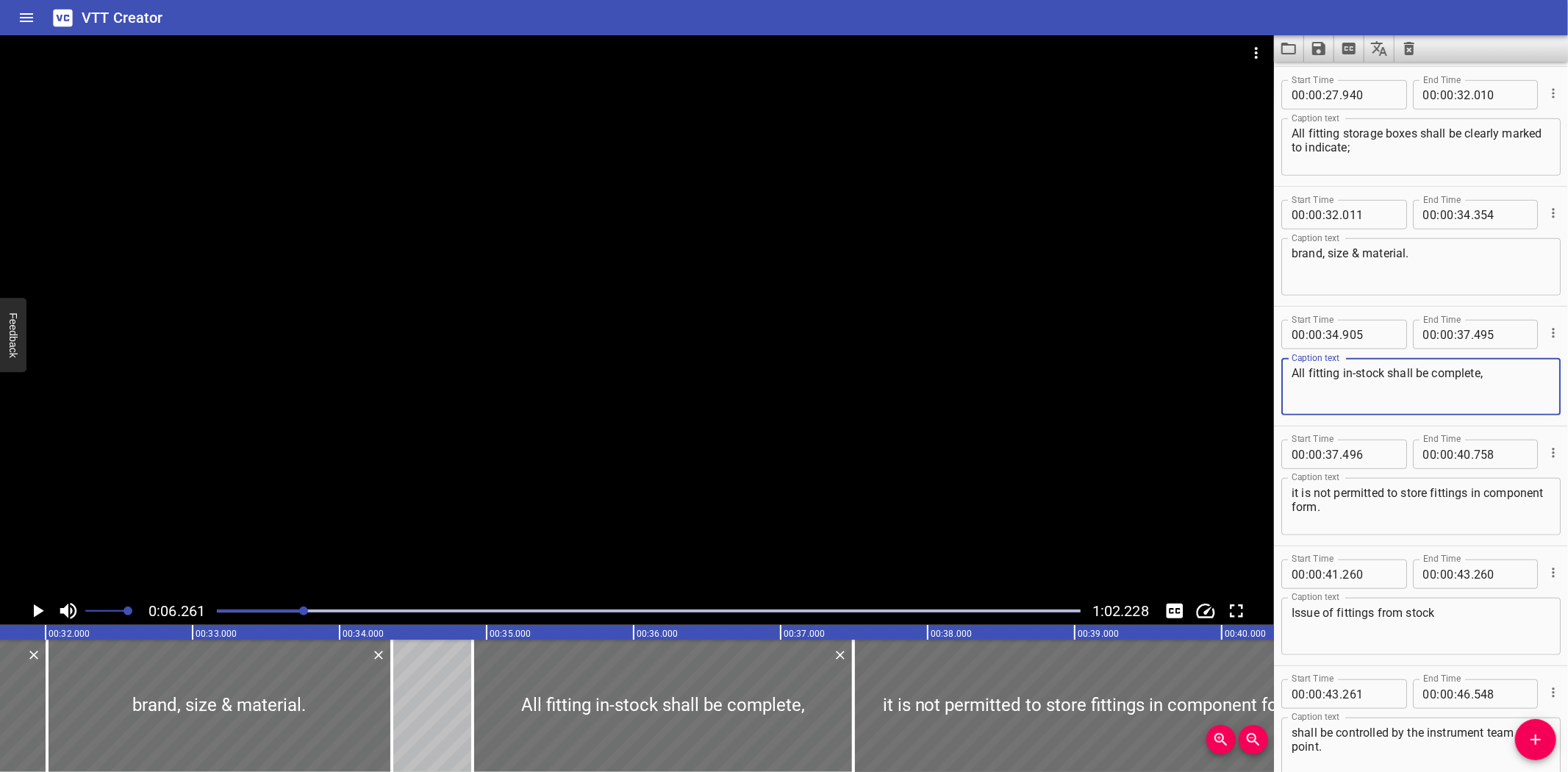
scroll to position [0, 4672]
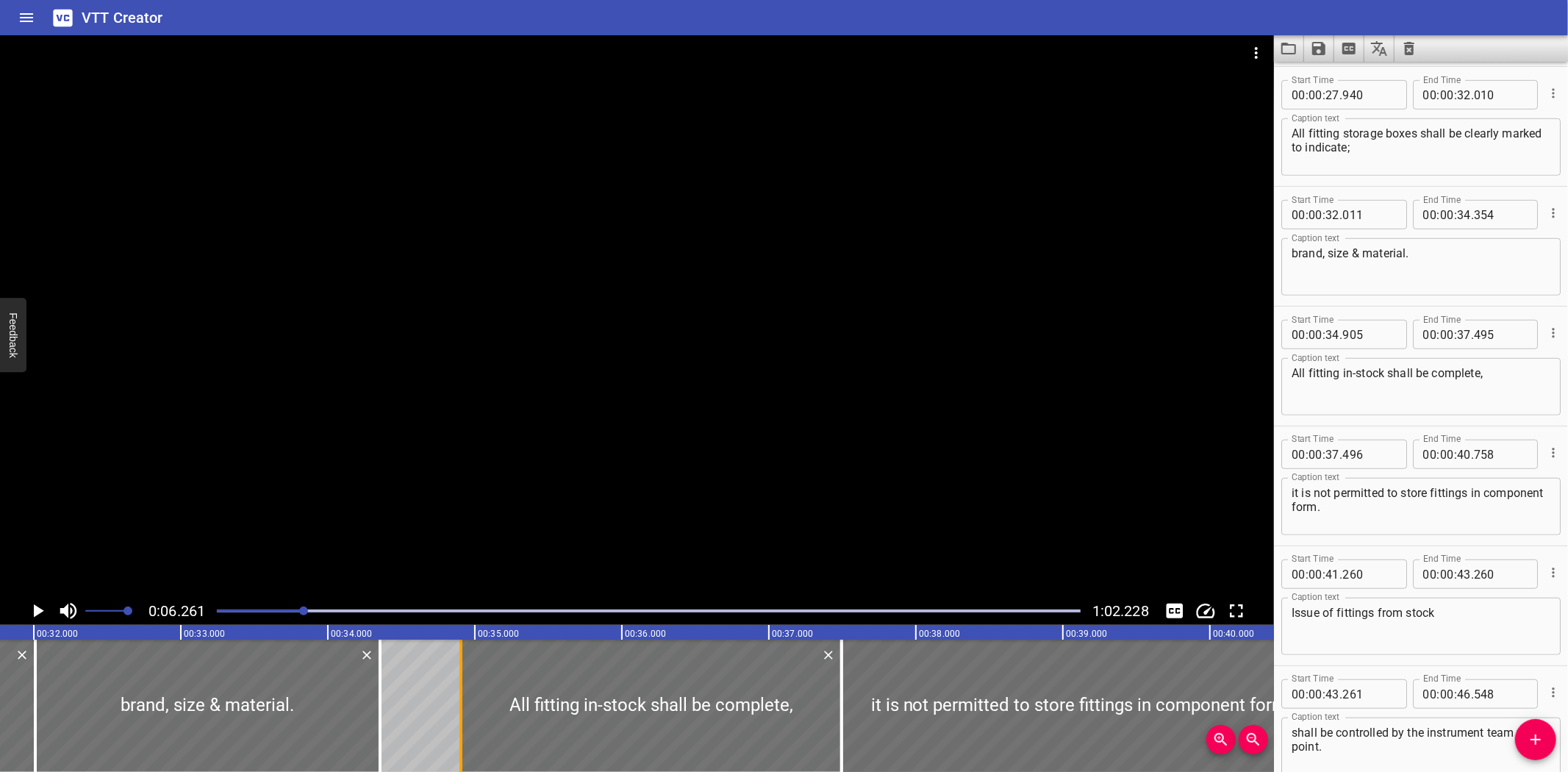
click at [461, 709] on div at bounding box center [461, 705] width 3 height 132
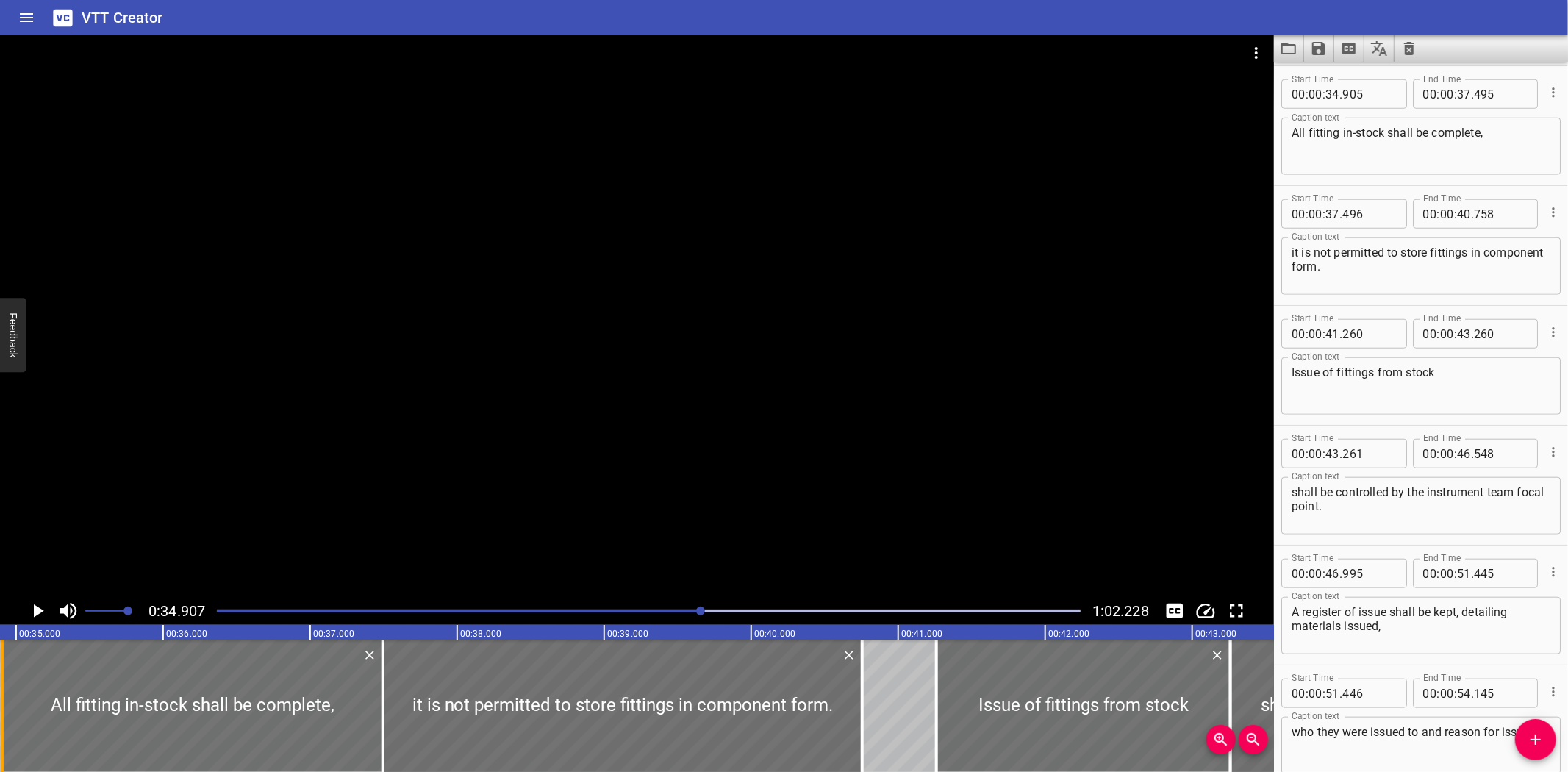
scroll to position [0, 5133]
click at [202, 412] on div at bounding box center [637, 316] width 1274 height 561
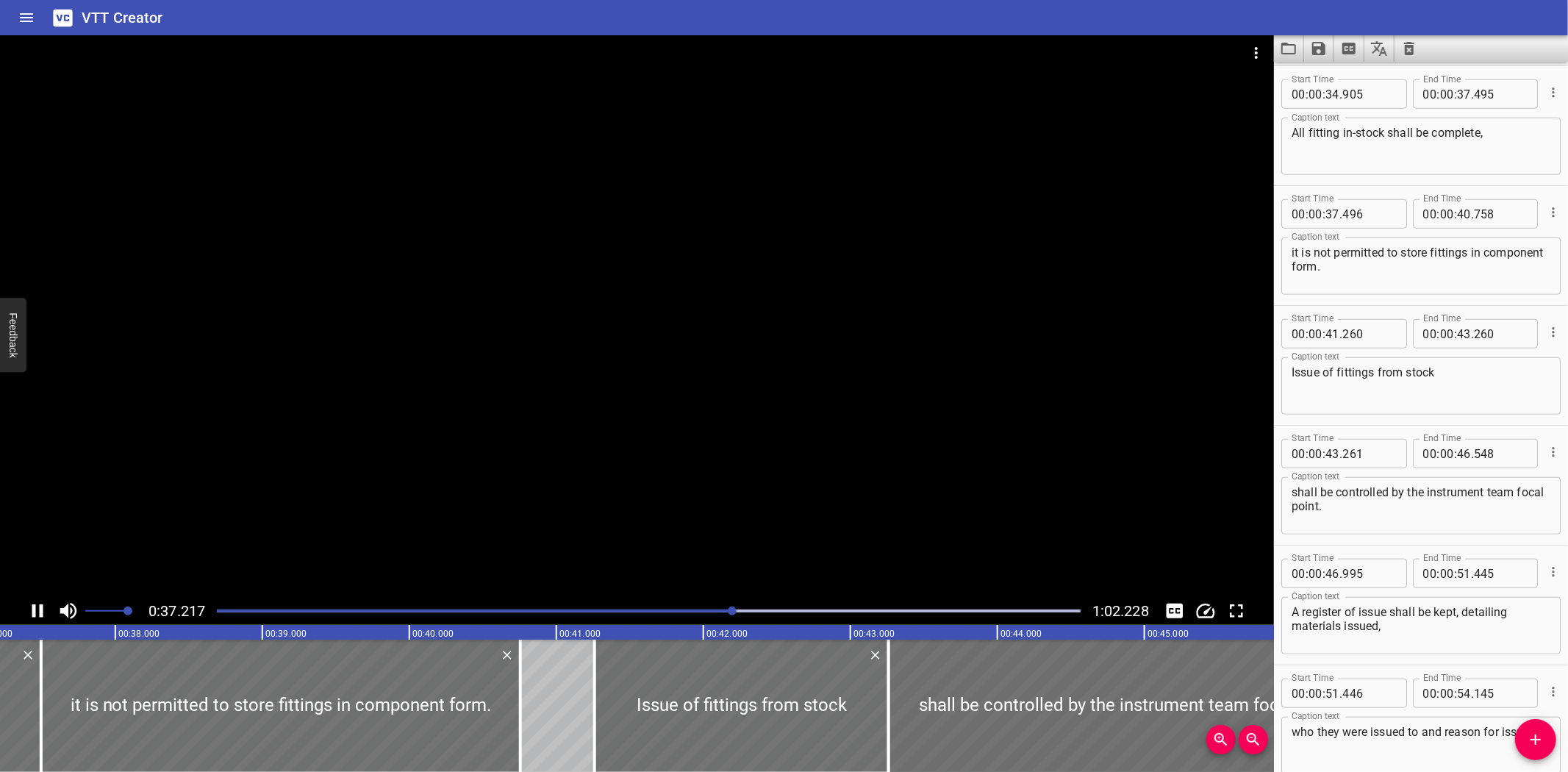
click at [344, 482] on div at bounding box center [637, 316] width 1274 height 561
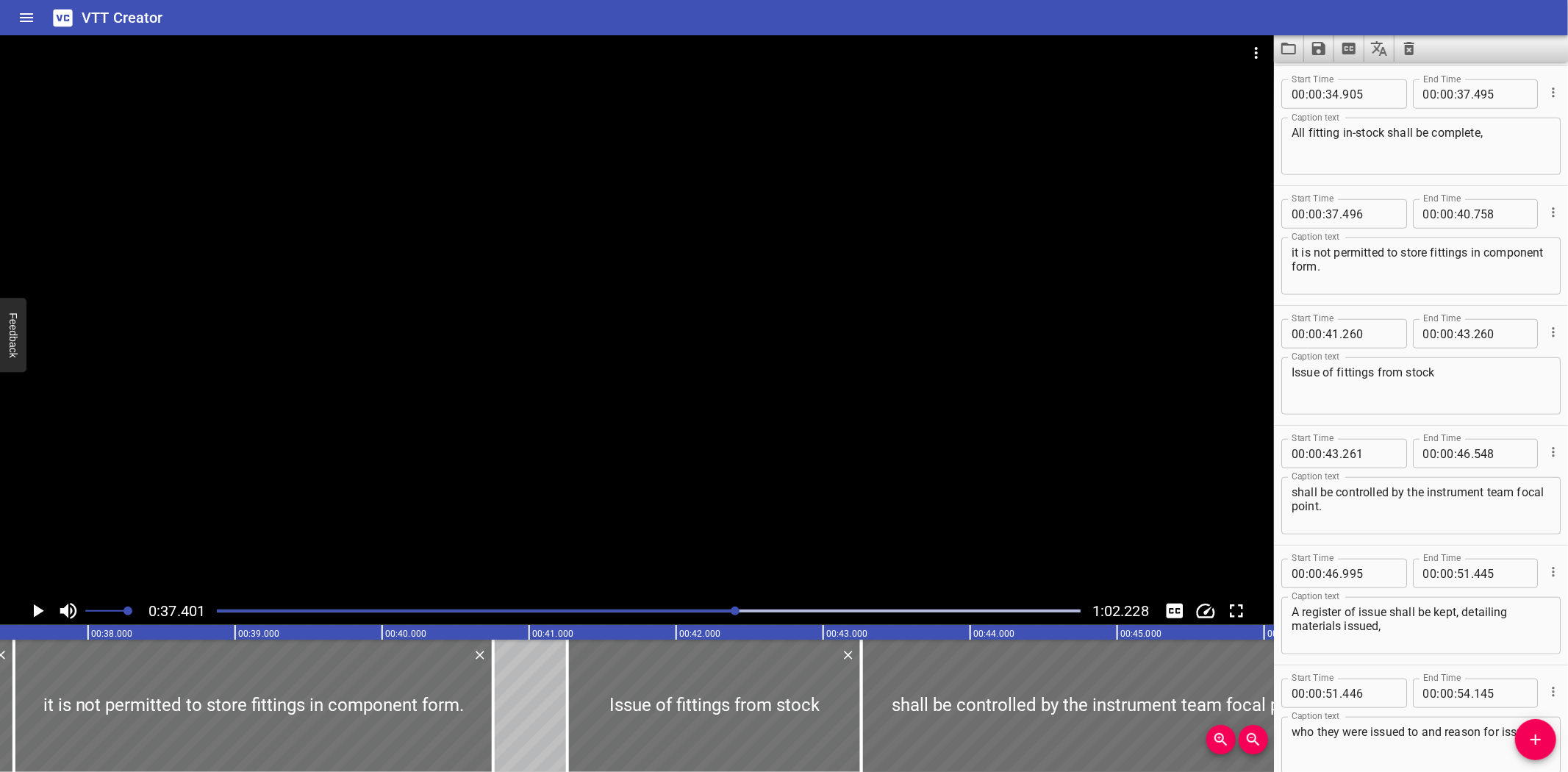
click at [1336, 130] on textarea "All fitting in-stock shall be complete," at bounding box center [1421, 147] width 259 height 42
type textarea "All fitting held in-stock shall be complete,"
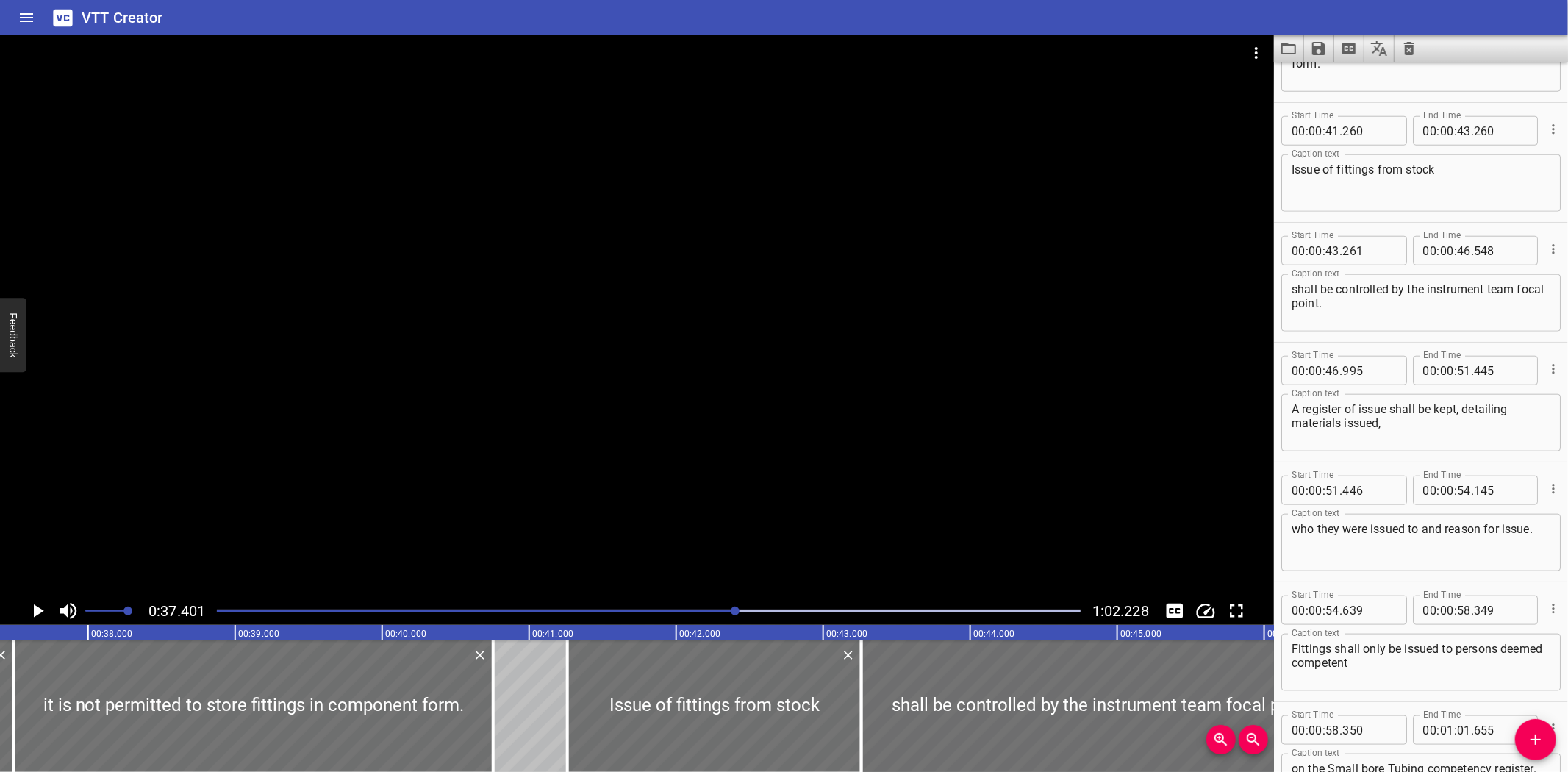
scroll to position [1393, 0]
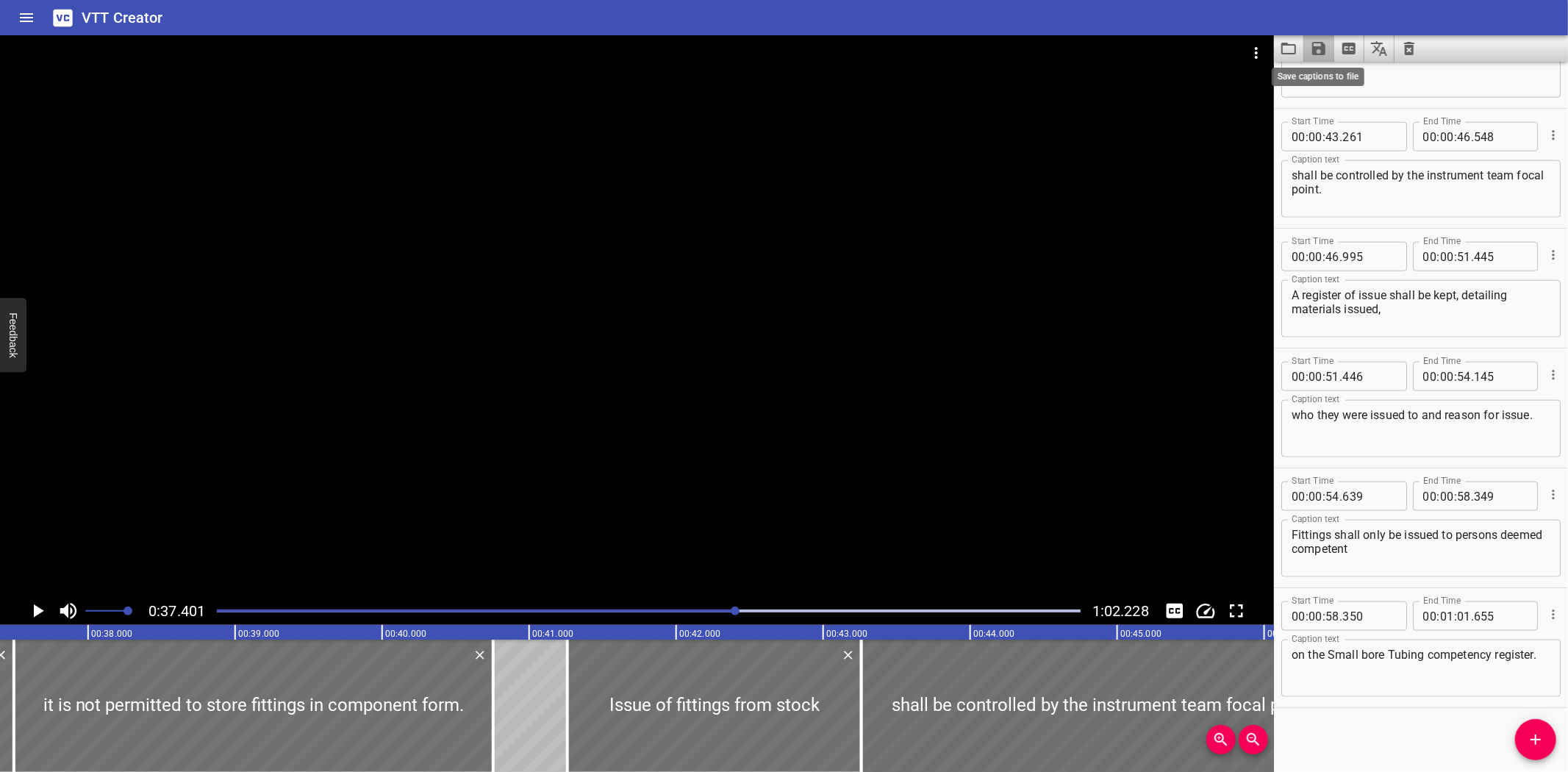
click at [1322, 49] on icon "Save captions to file" at bounding box center [1319, 48] width 13 height 13
click at [1334, 72] on li "Save to VTT file" at bounding box center [1359, 81] width 108 height 26
click at [1292, 344] on div "Start Time 00 : 00 : 46 . 995 Start Time End Time 00 : 00 : 51 . 445 End Time C…" at bounding box center [1421, 288] width 294 height 119
click at [1296, 48] on icon "Load captions from file" at bounding box center [1288, 48] width 18 height 18
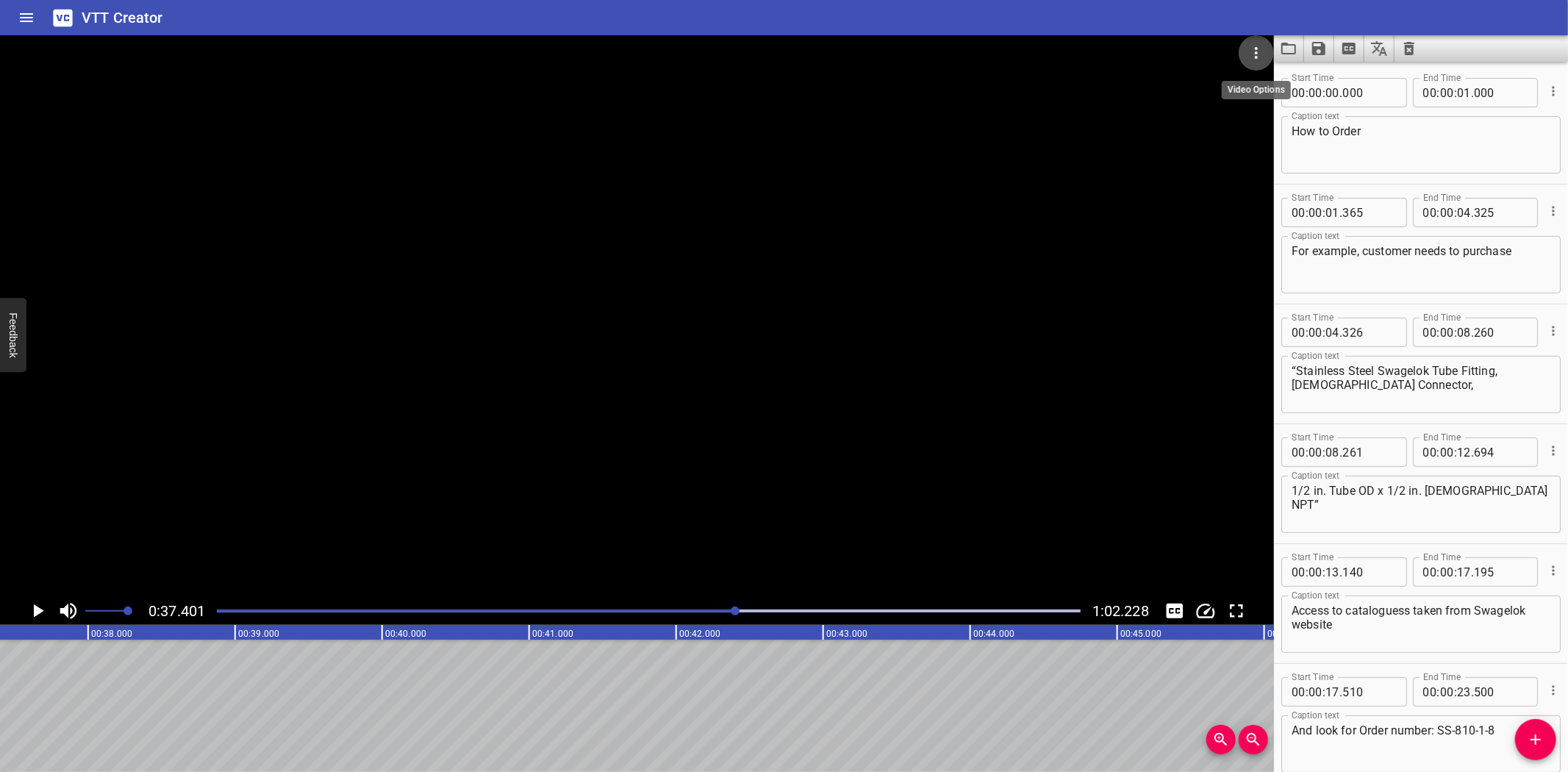
click at [1255, 44] on icon "Video Options" at bounding box center [1256, 52] width 18 height 18
click at [1255, 46] on li "Select New Video File..." at bounding box center [1312, 54] width 146 height 26
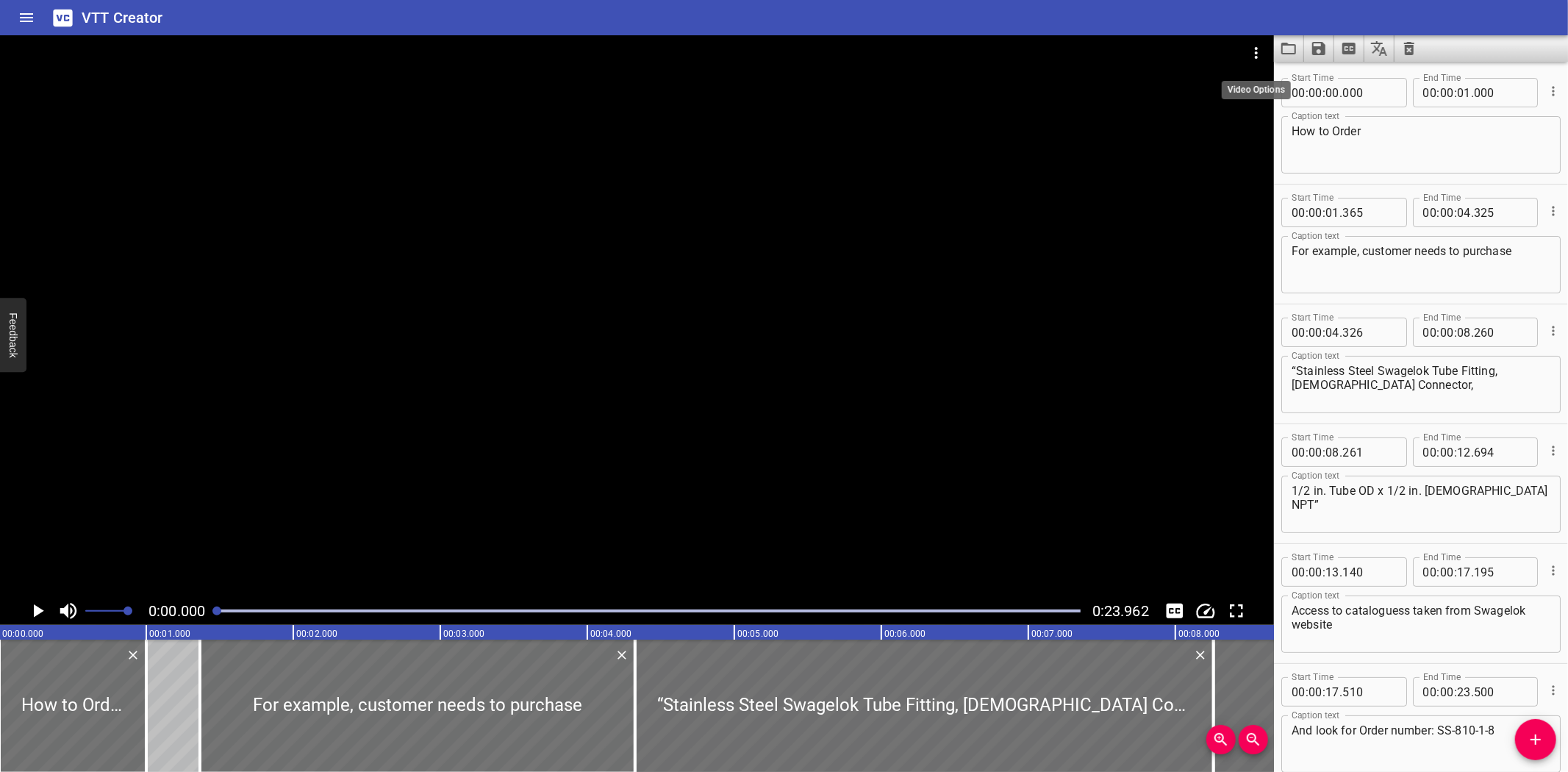
scroll to position [0, 0]
click at [1403, 604] on textarea "Access to cataloguess taken from Swagelok website" at bounding box center [1421, 625] width 259 height 42
type textarea "Access to catalogues taken from Swagelok website"
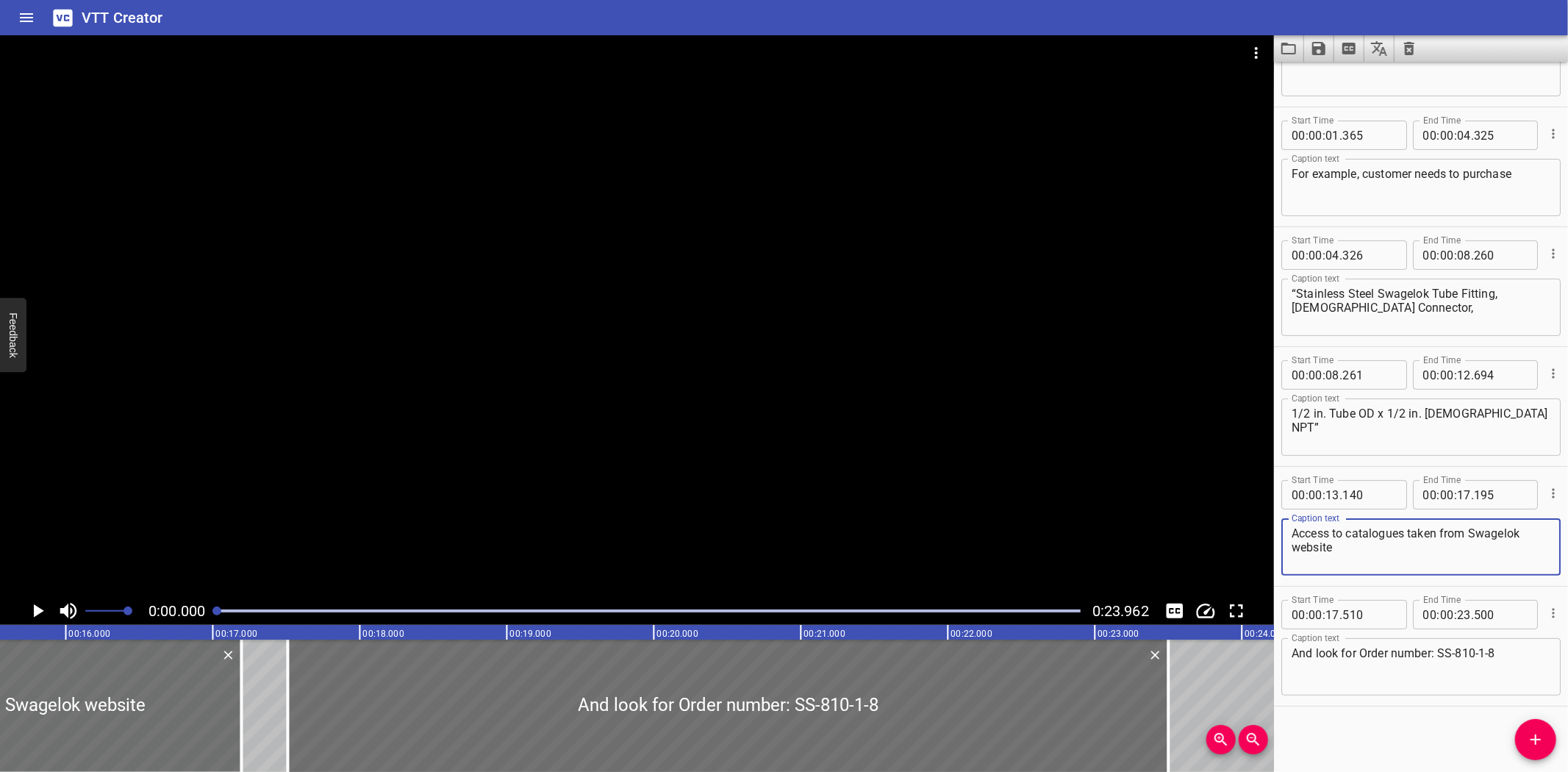
scroll to position [0, 2234]
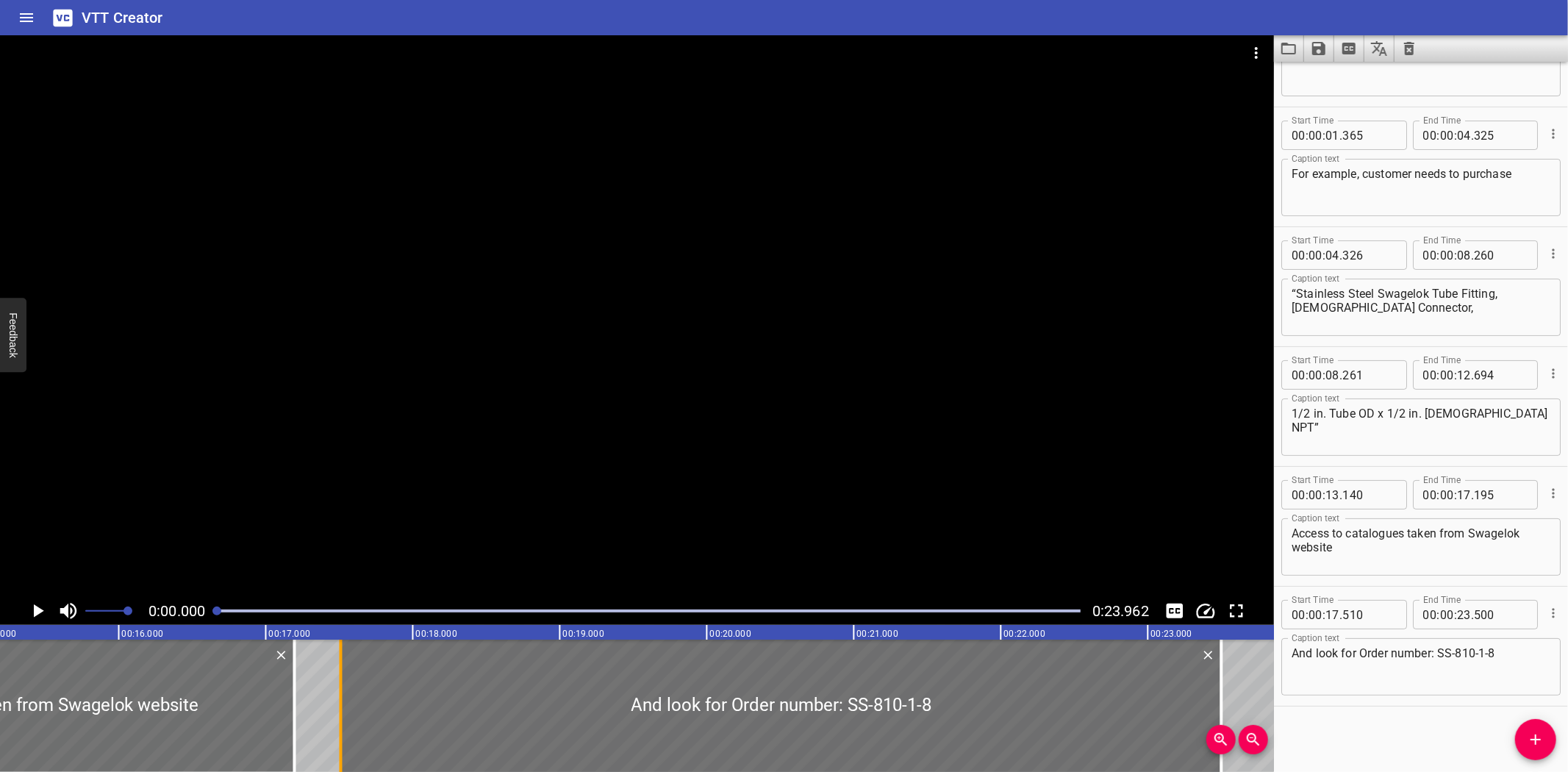
click at [334, 731] on div at bounding box center [341, 705] width 15 height 132
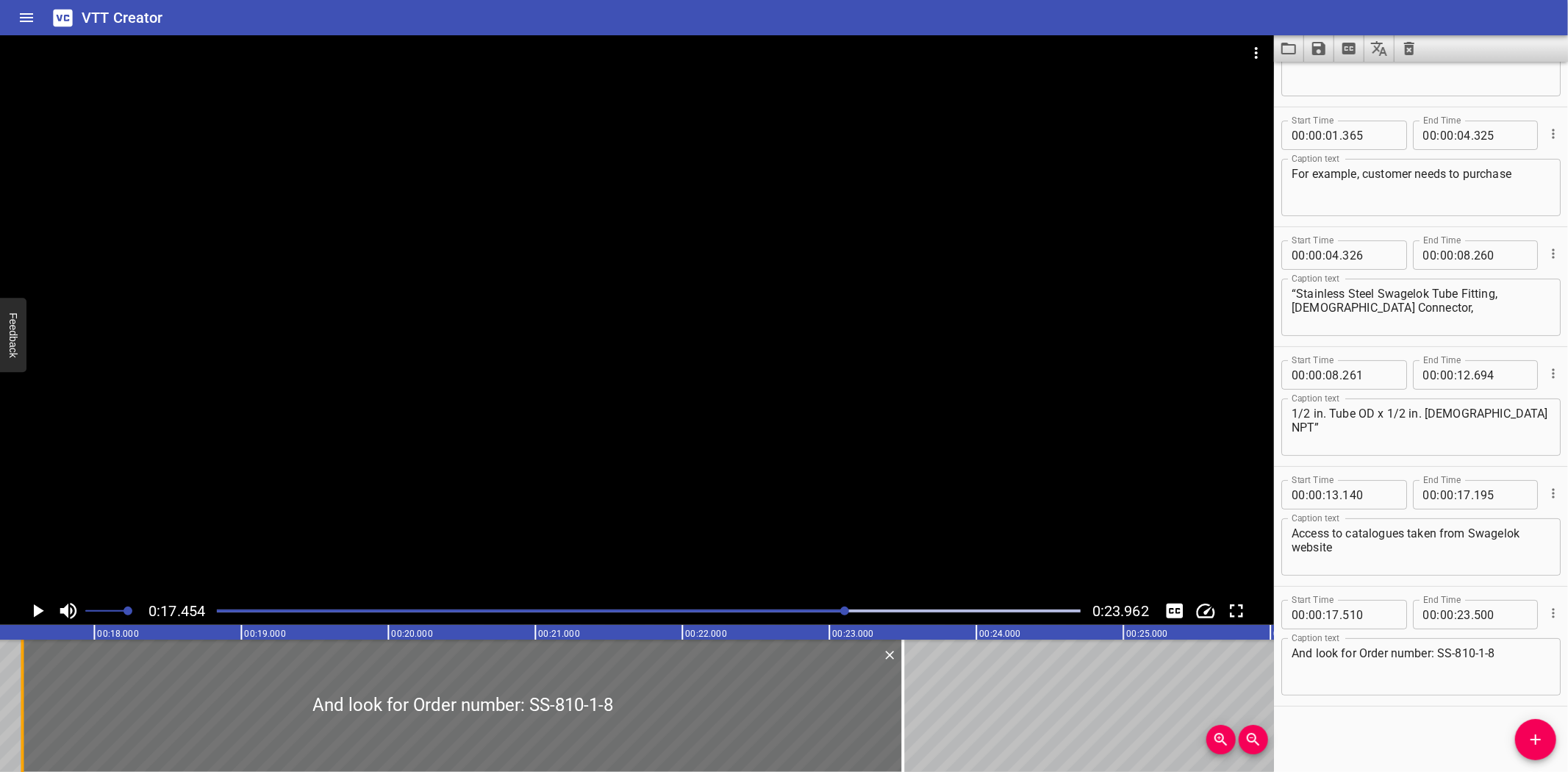
scroll to position [0, 2567]
click at [430, 356] on div at bounding box center [637, 316] width 1274 height 561
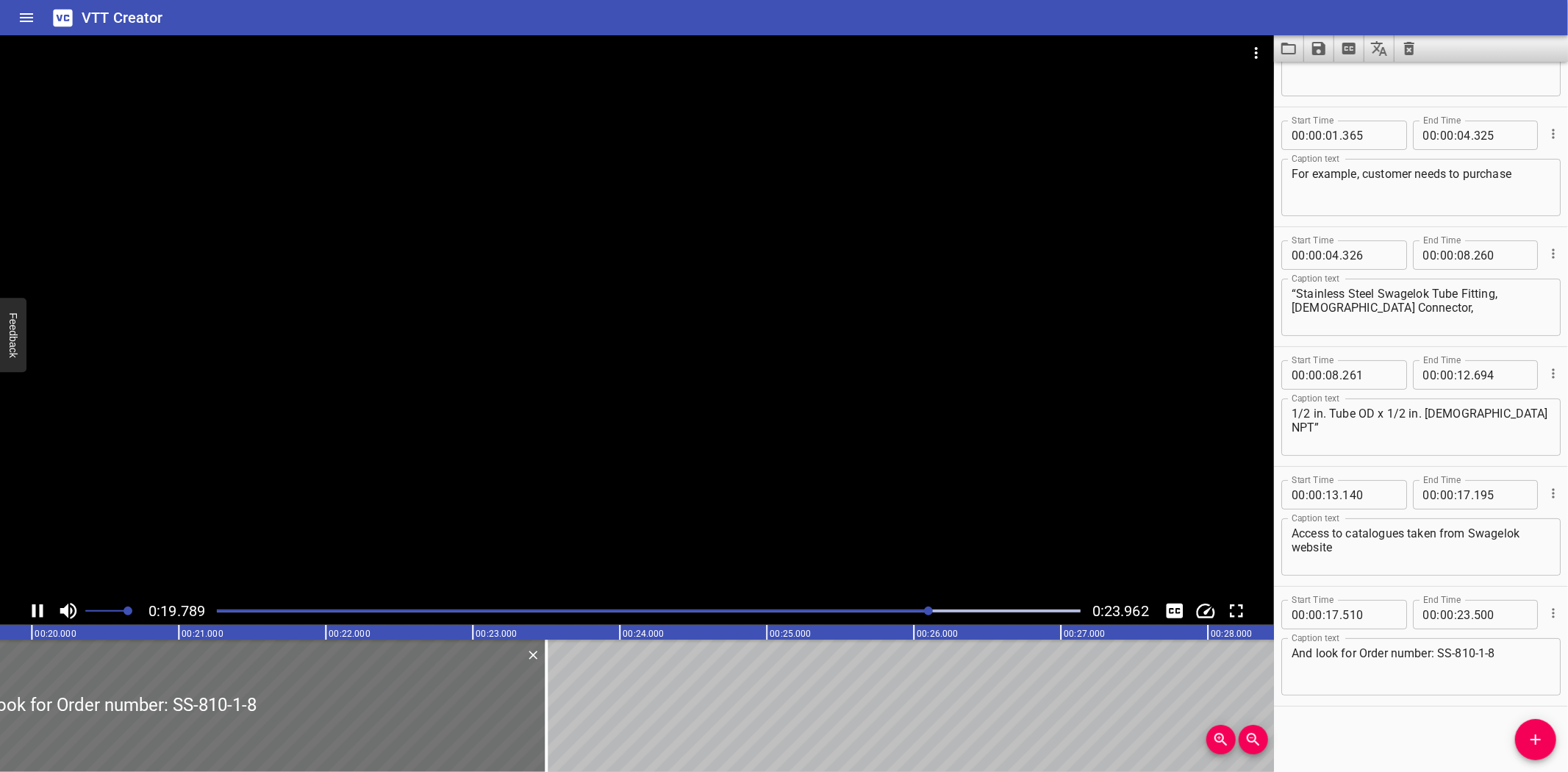
click at [877, 612] on div at bounding box center [648, 611] width 881 height 21
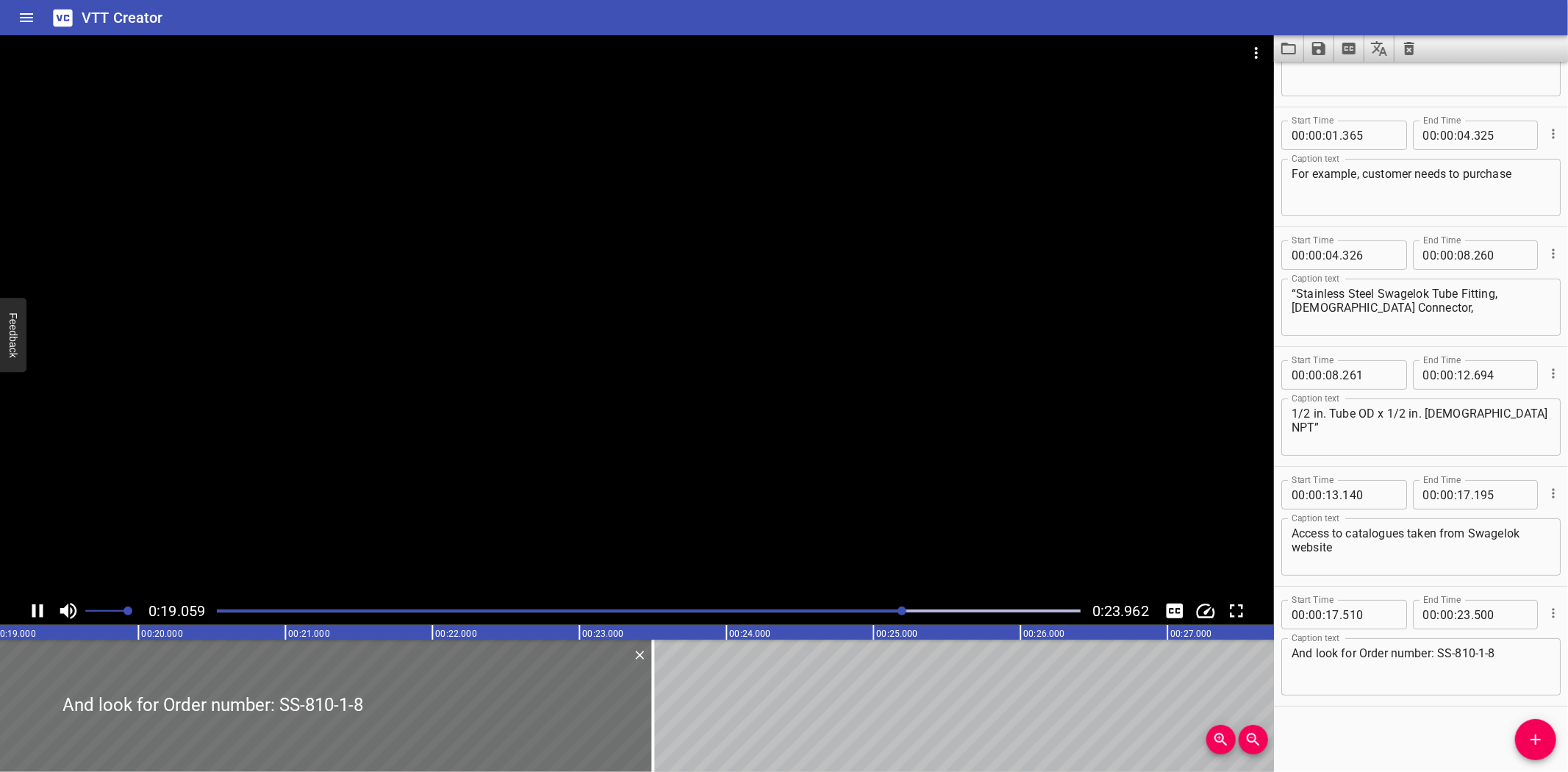
click at [861, 618] on div at bounding box center [648, 611] width 881 height 21
click at [839, 618] on div at bounding box center [648, 611] width 881 height 21
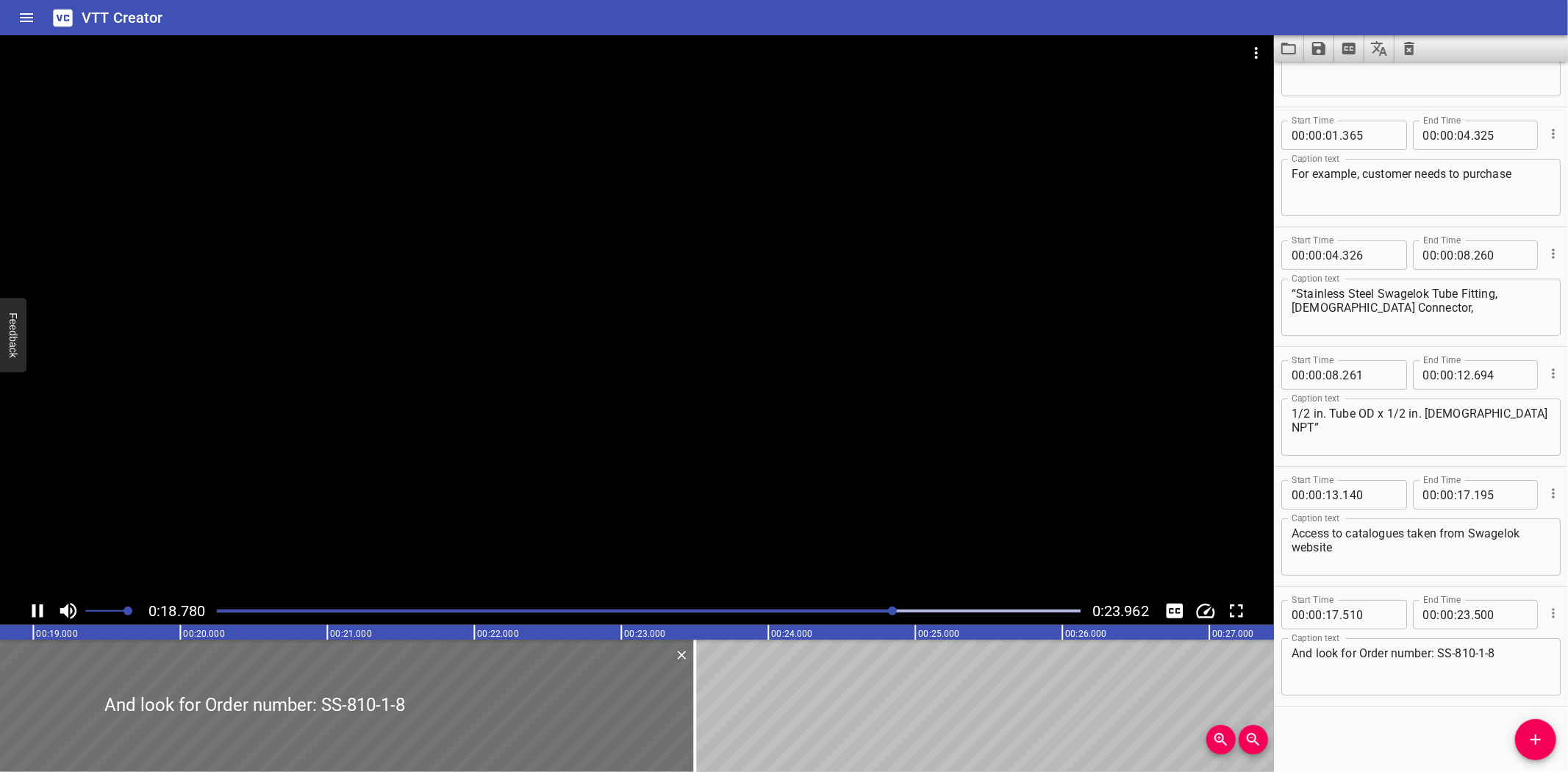
click at [680, 479] on div at bounding box center [637, 316] width 1274 height 561
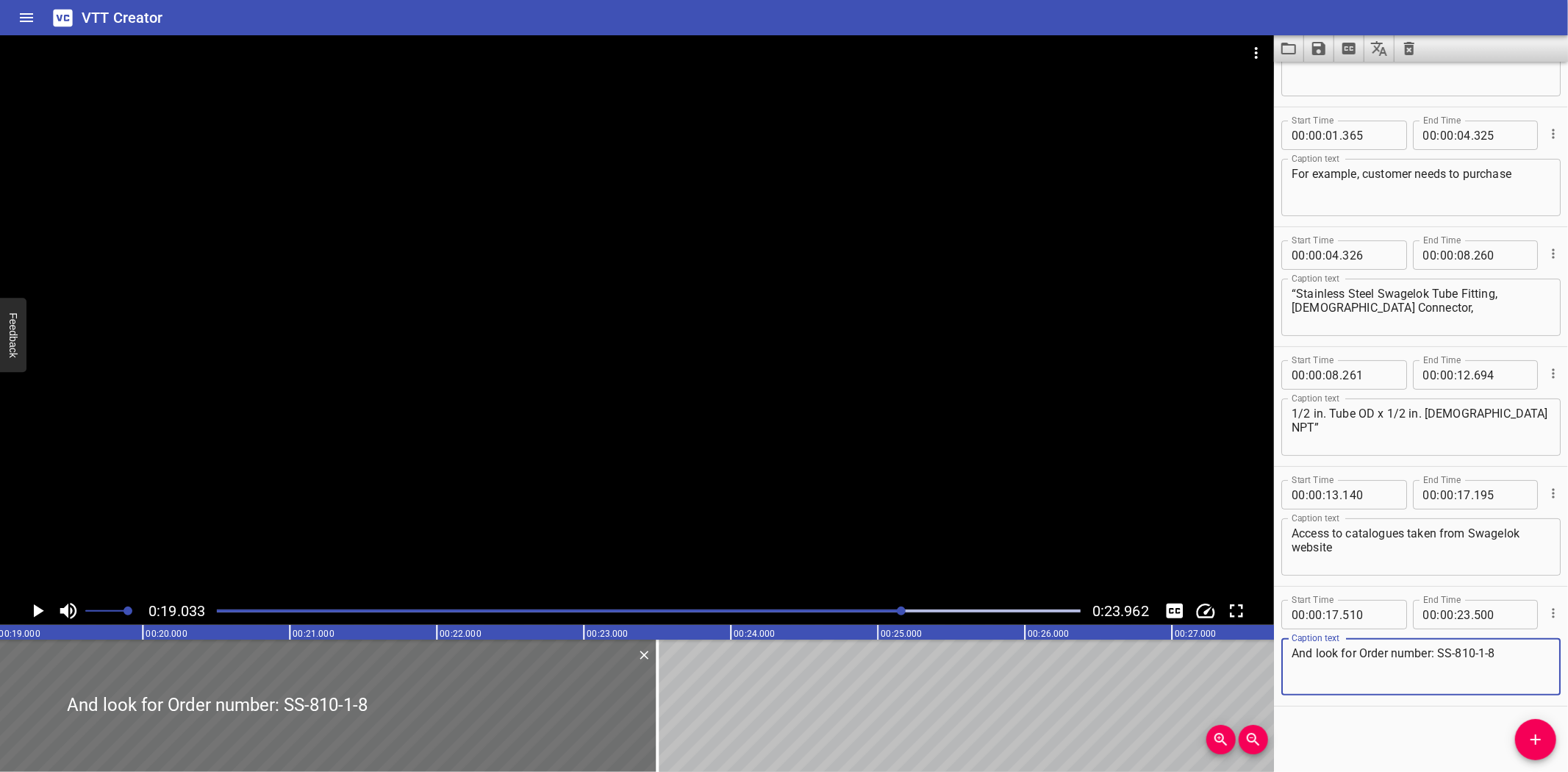
click at [1309, 647] on textarea "And look for Order number: SS-810-1-8" at bounding box center [1421, 667] width 259 height 42
click at [817, 614] on div at bounding box center [648, 611] width 881 height 21
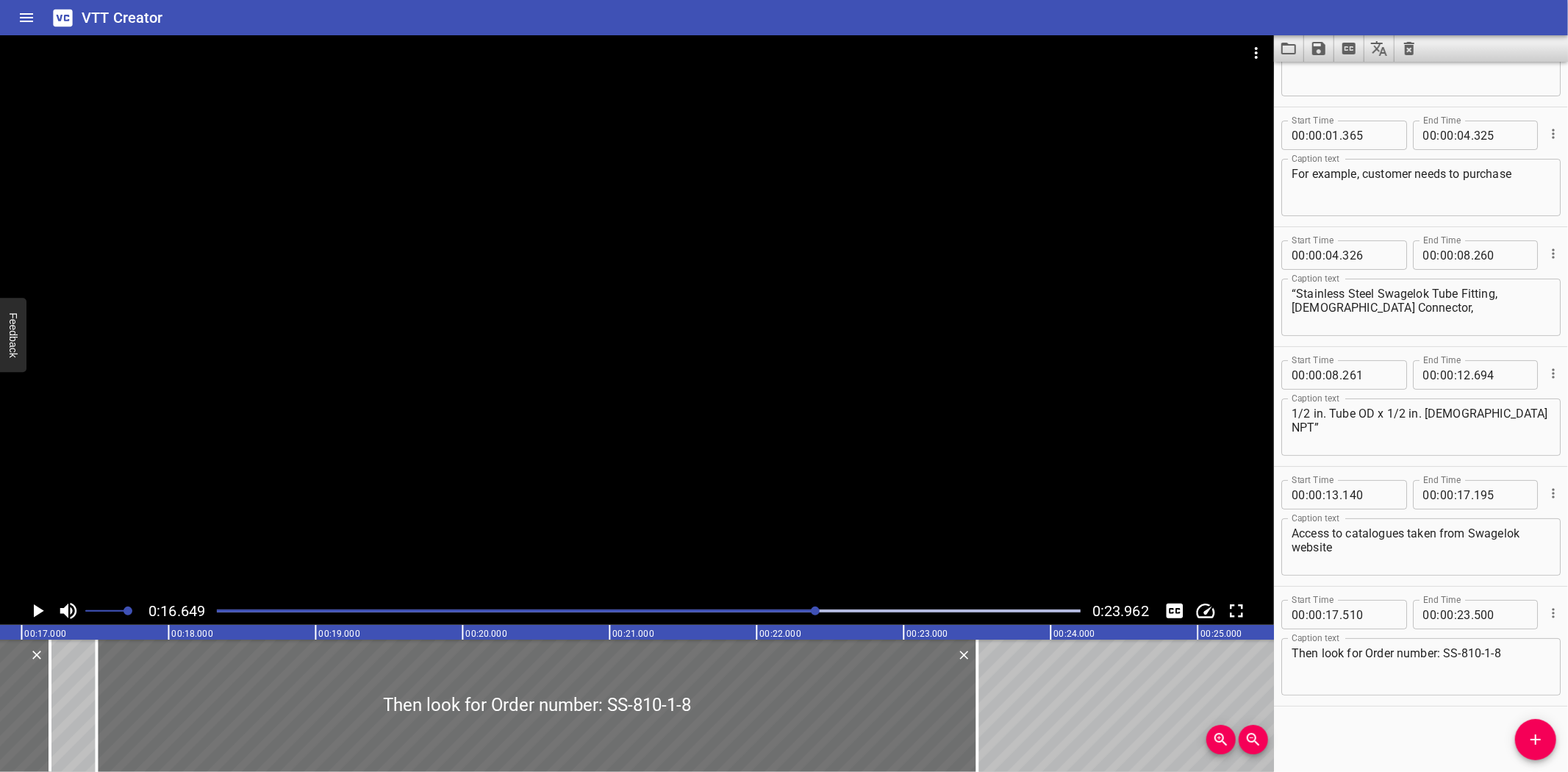
scroll to position [0, 2449]
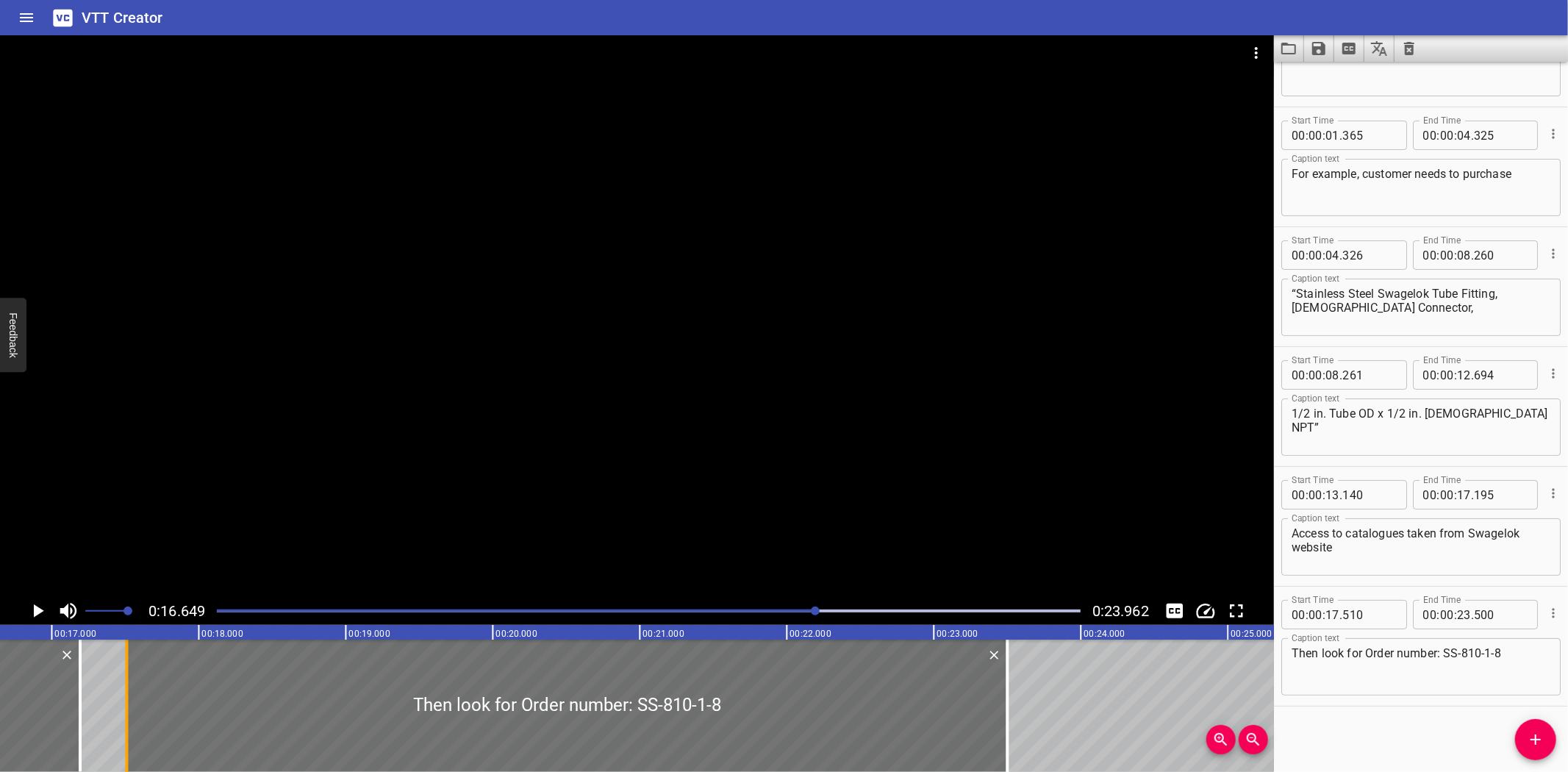
click at [132, 671] on div at bounding box center [126, 705] width 15 height 132
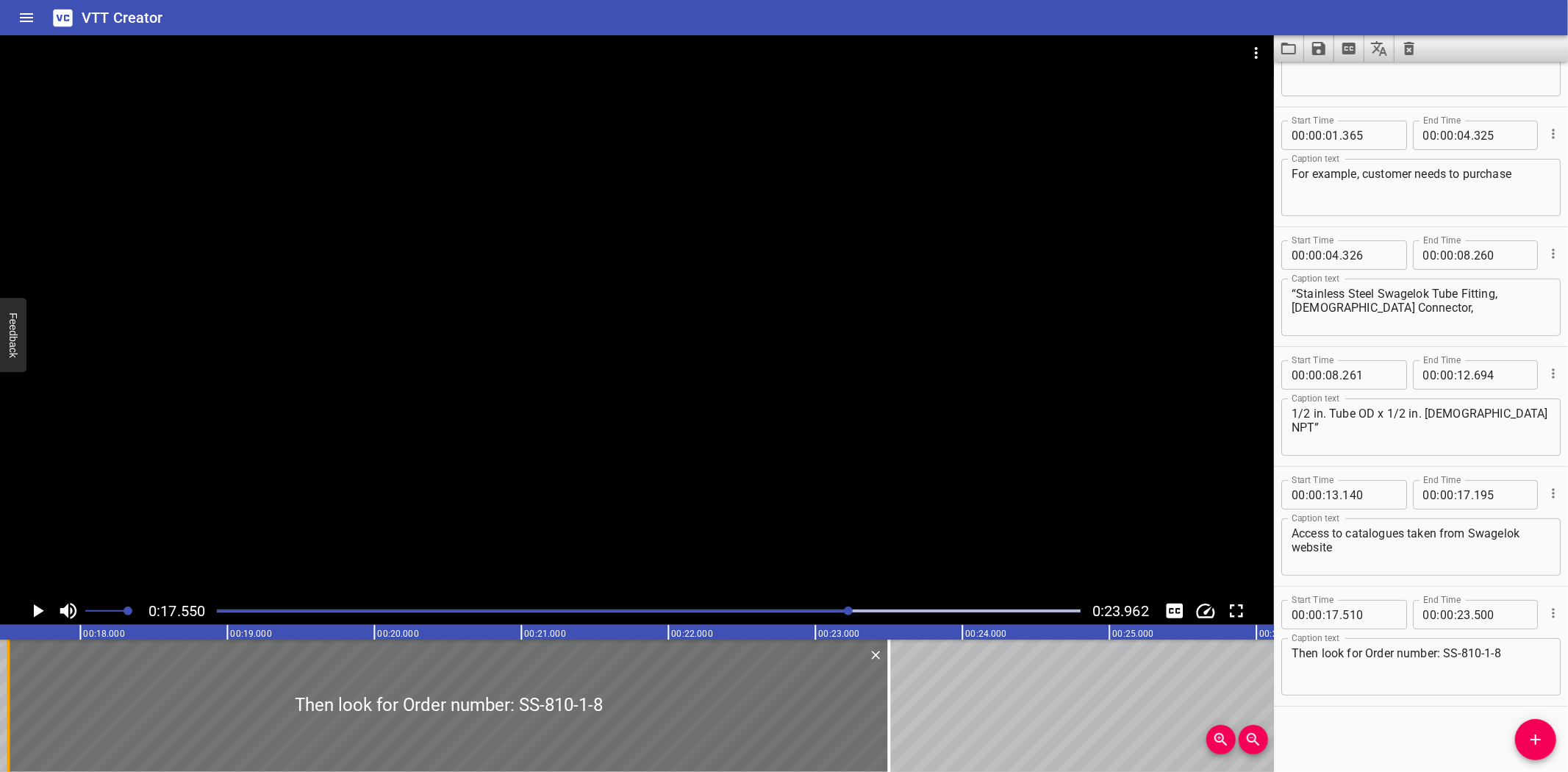
scroll to position [0, 2581]
click at [1317, 52] on icon "Save captions to file" at bounding box center [1319, 48] width 13 height 13
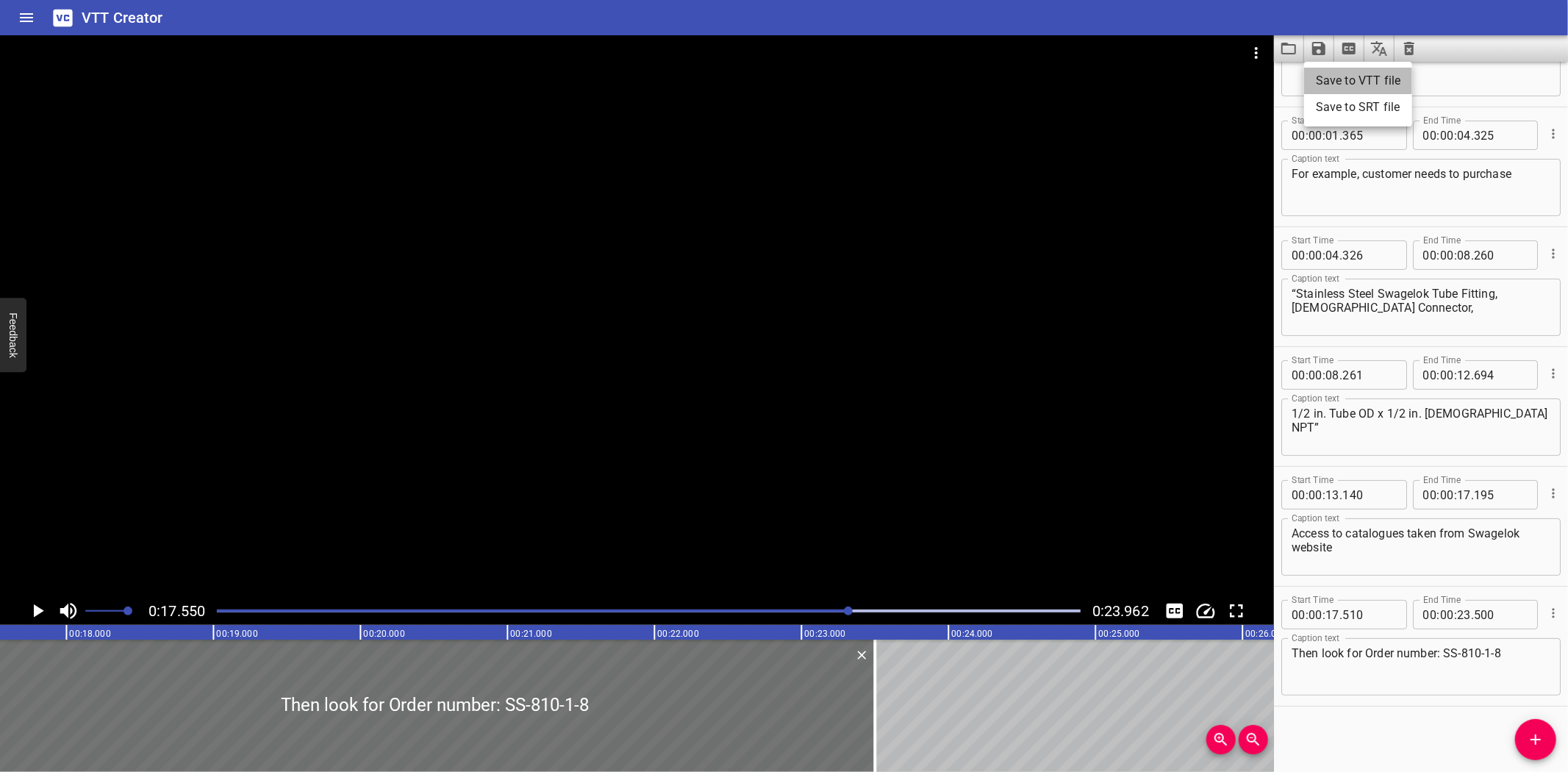
click at [1328, 80] on li "Save to VTT file" at bounding box center [1359, 81] width 108 height 26
click at [258, 25] on div "VTT Creator" at bounding box center [784, 18] width 1568 height 36
drag, startPoint x: 1369, startPoint y: 648, endPoint x: 1407, endPoint y: 645, distance: 38.1
click at [1369, 648] on textarea "Then look for Order number: SS-810-1-8" at bounding box center [1421, 667] width 259 height 42
type textarea "Then look for order number: SS-810-1-8"
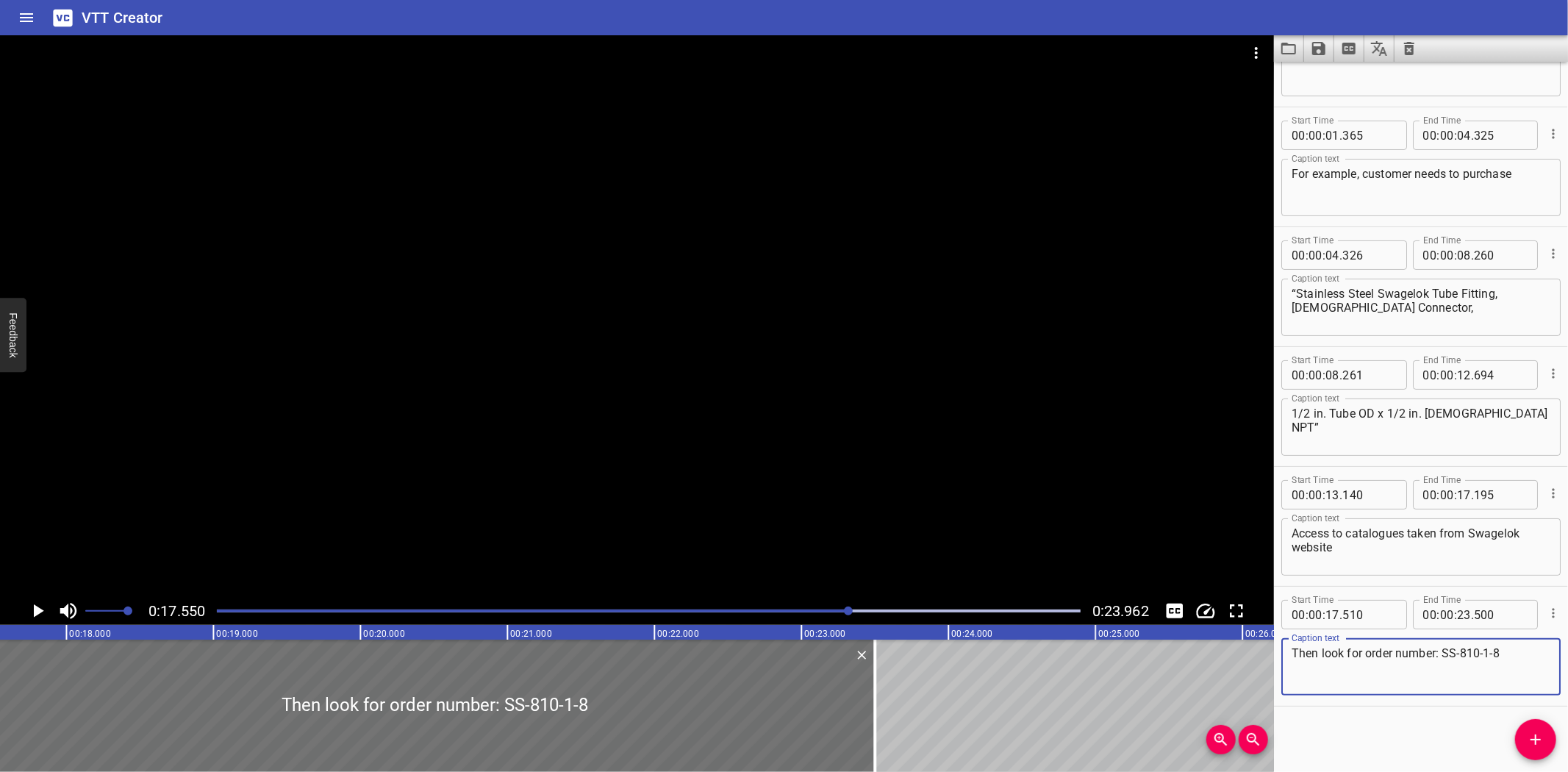
click at [1315, 46] on icon "Save captions to file" at bounding box center [1319, 48] width 18 height 18
click at [1325, 70] on li "Save to VTT file" at bounding box center [1359, 81] width 108 height 26
click at [1281, 49] on icon "Load captions from file" at bounding box center [1288, 48] width 15 height 12
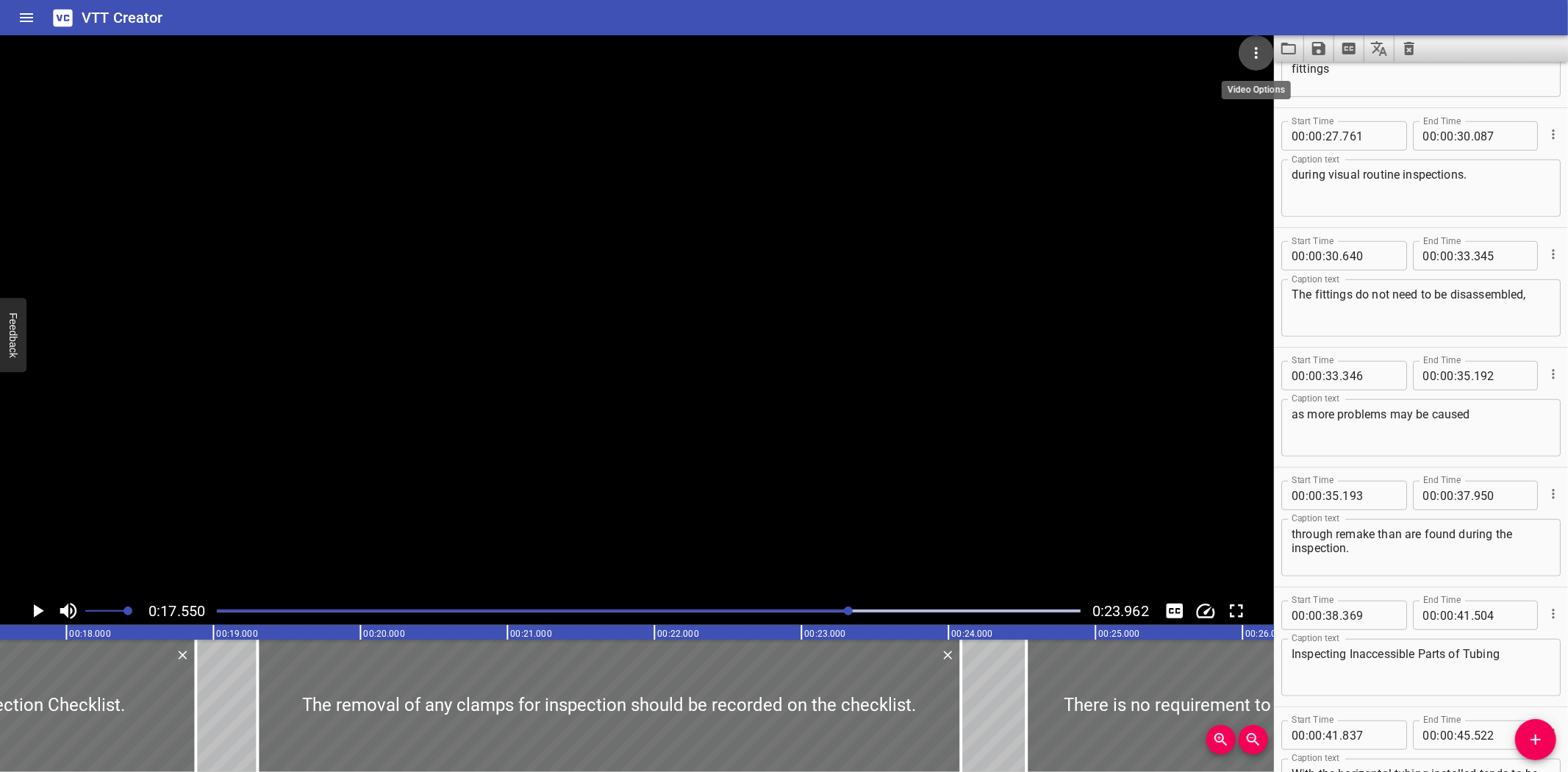
click at [1251, 54] on icon "Video Options" at bounding box center [1256, 52] width 18 height 18
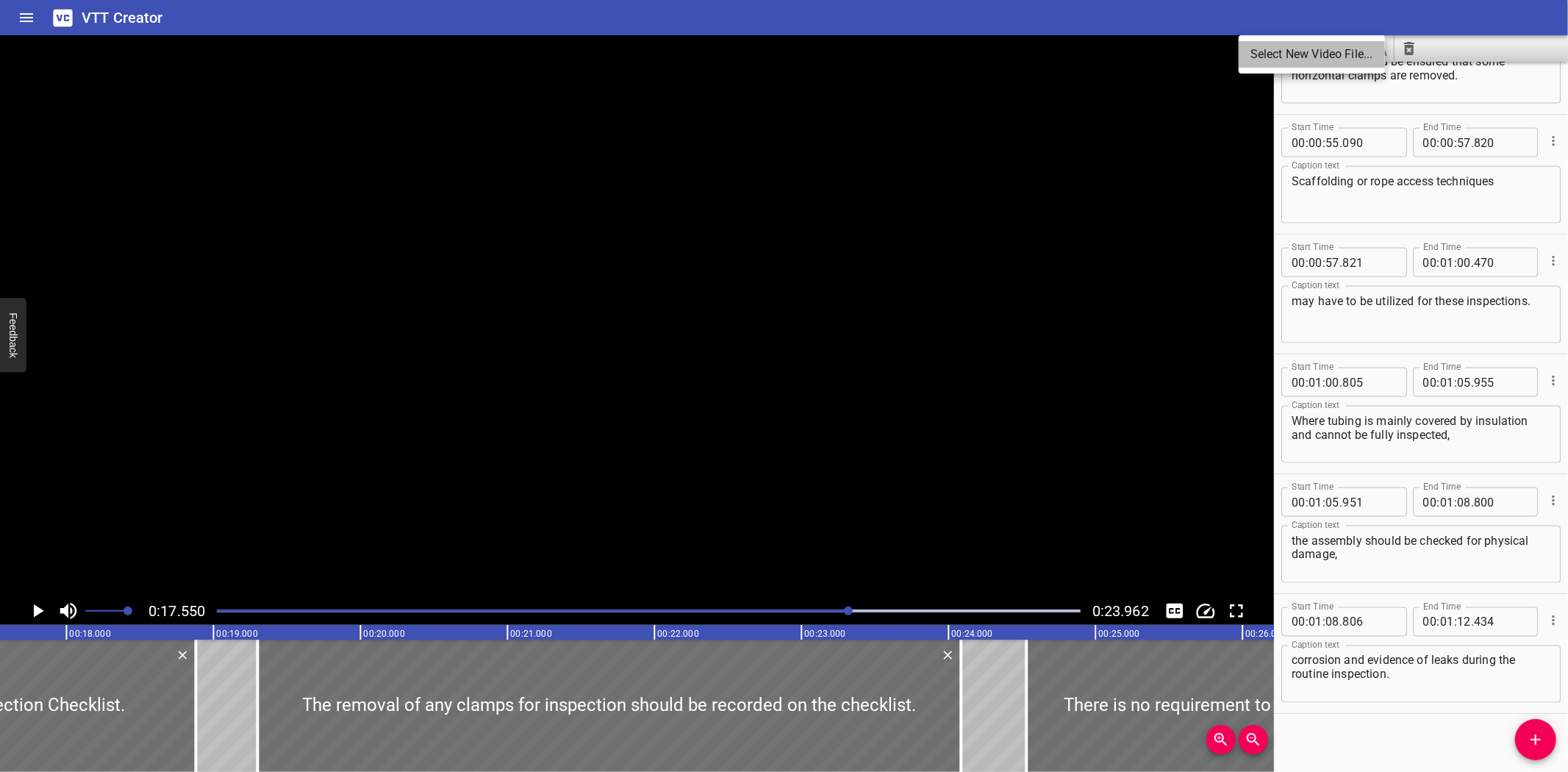
scroll to position [1873, 0]
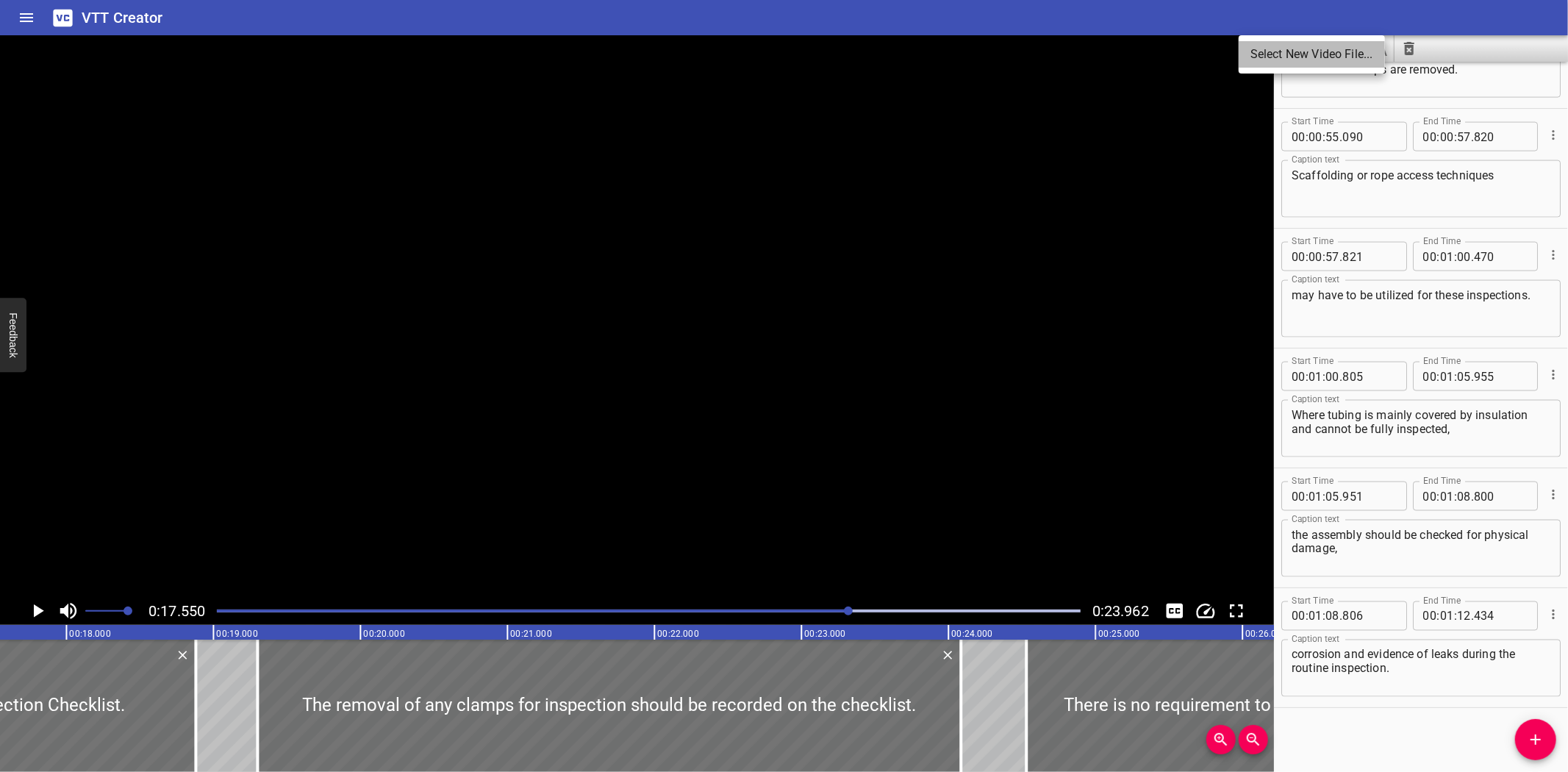
click at [1260, 60] on li "Select New Video File..." at bounding box center [1312, 54] width 146 height 26
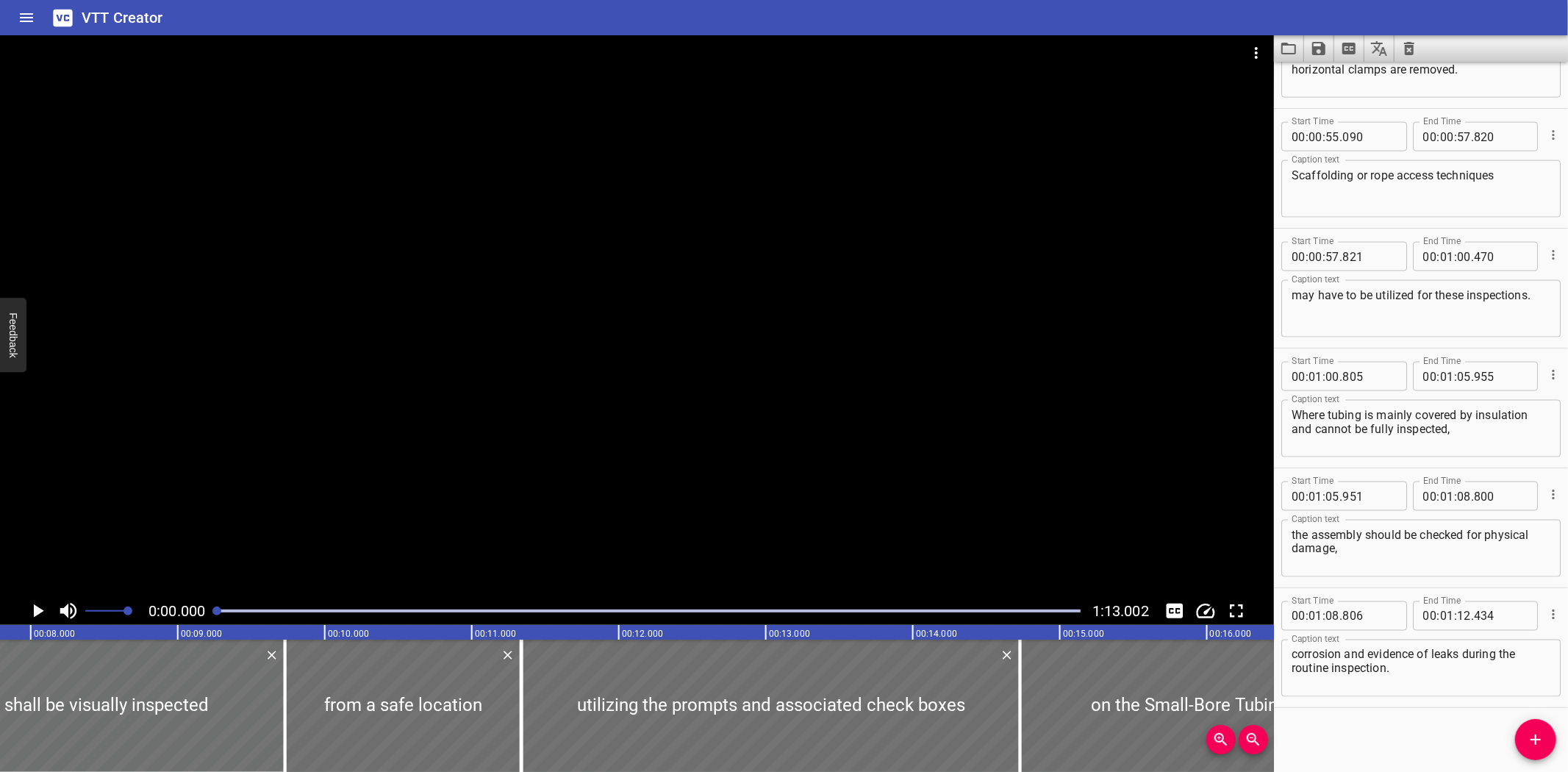
scroll to position [0, 1193]
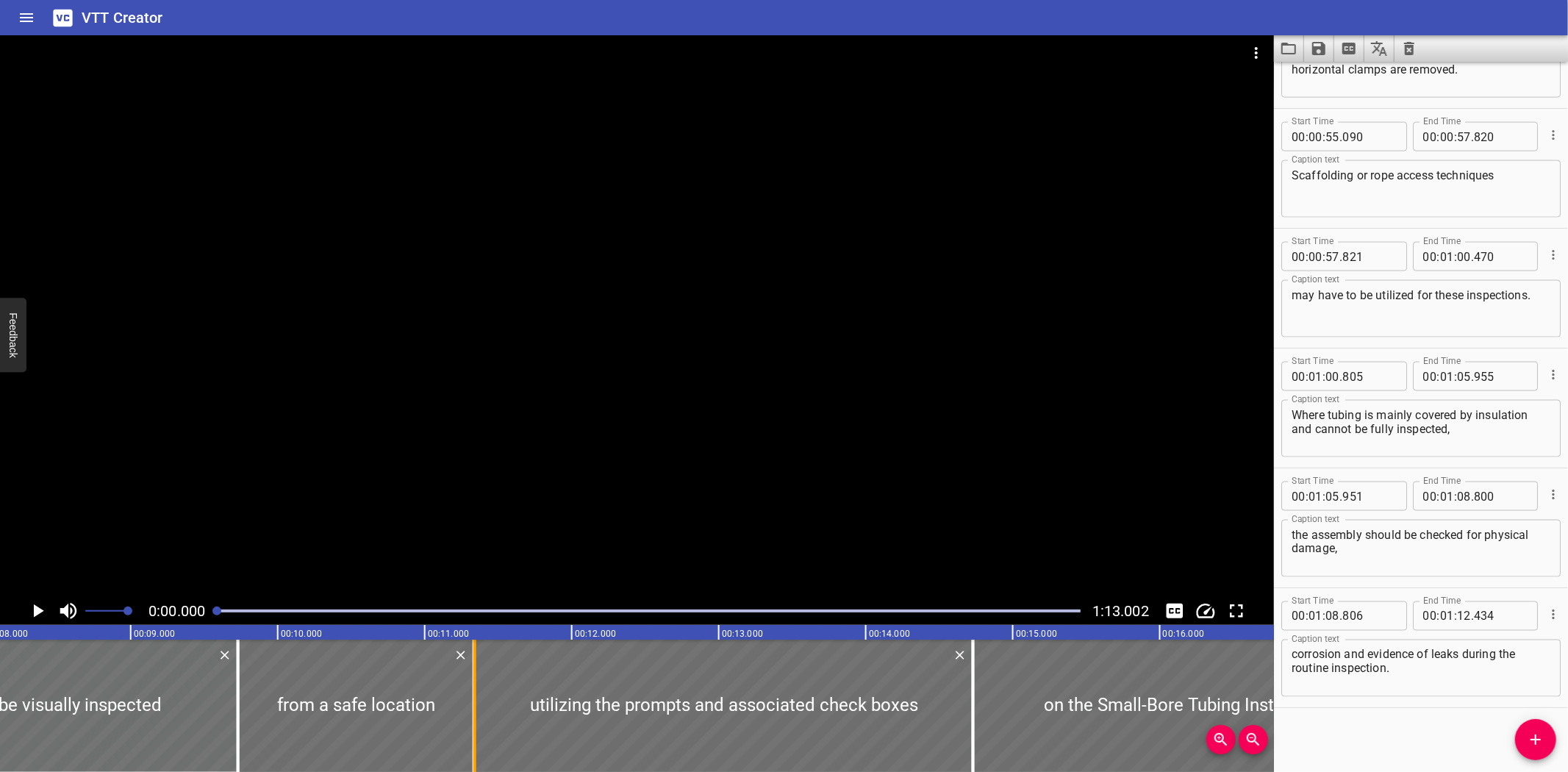
click at [480, 715] on div at bounding box center [474, 705] width 15 height 132
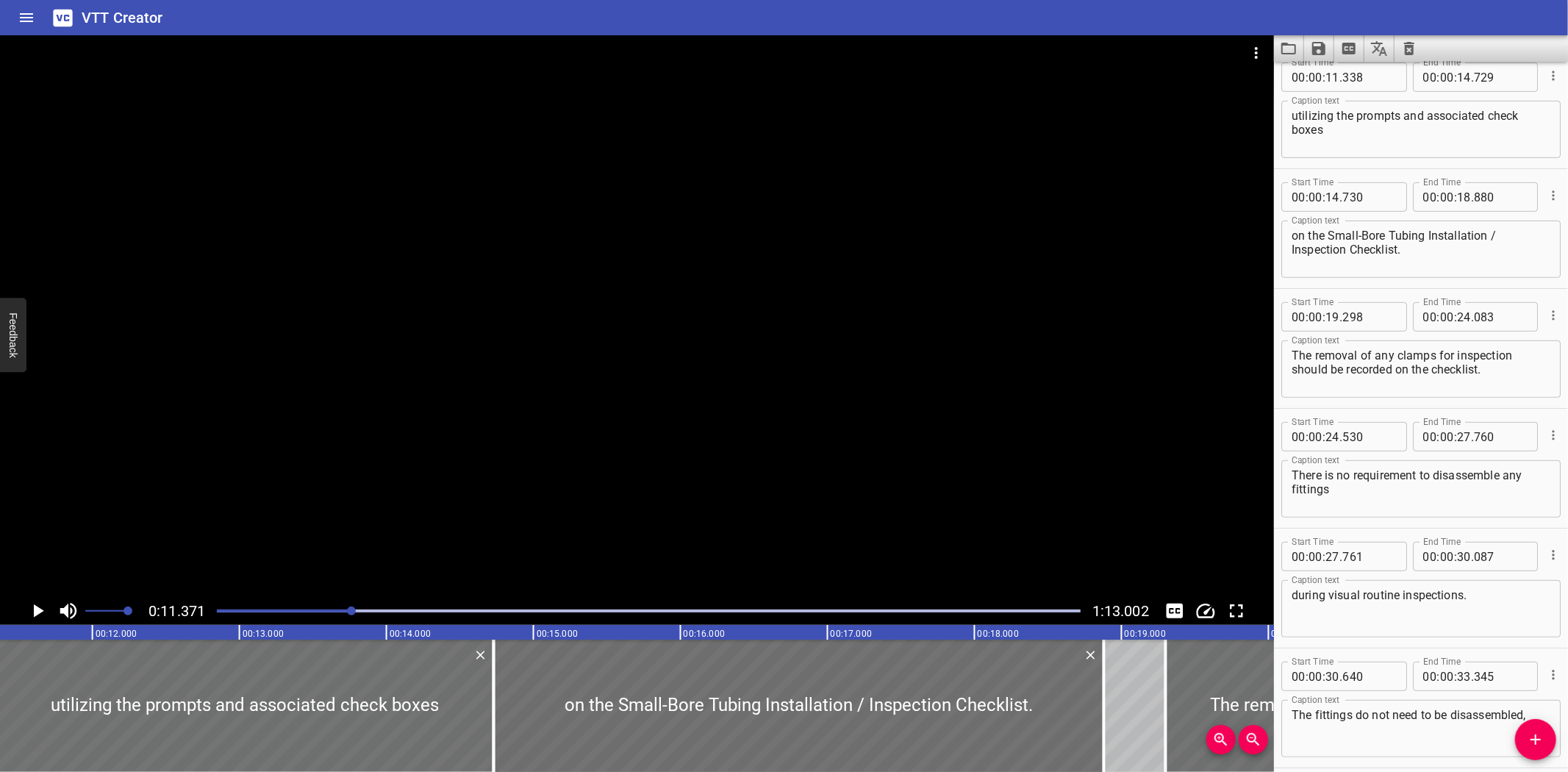
scroll to position [479, 0]
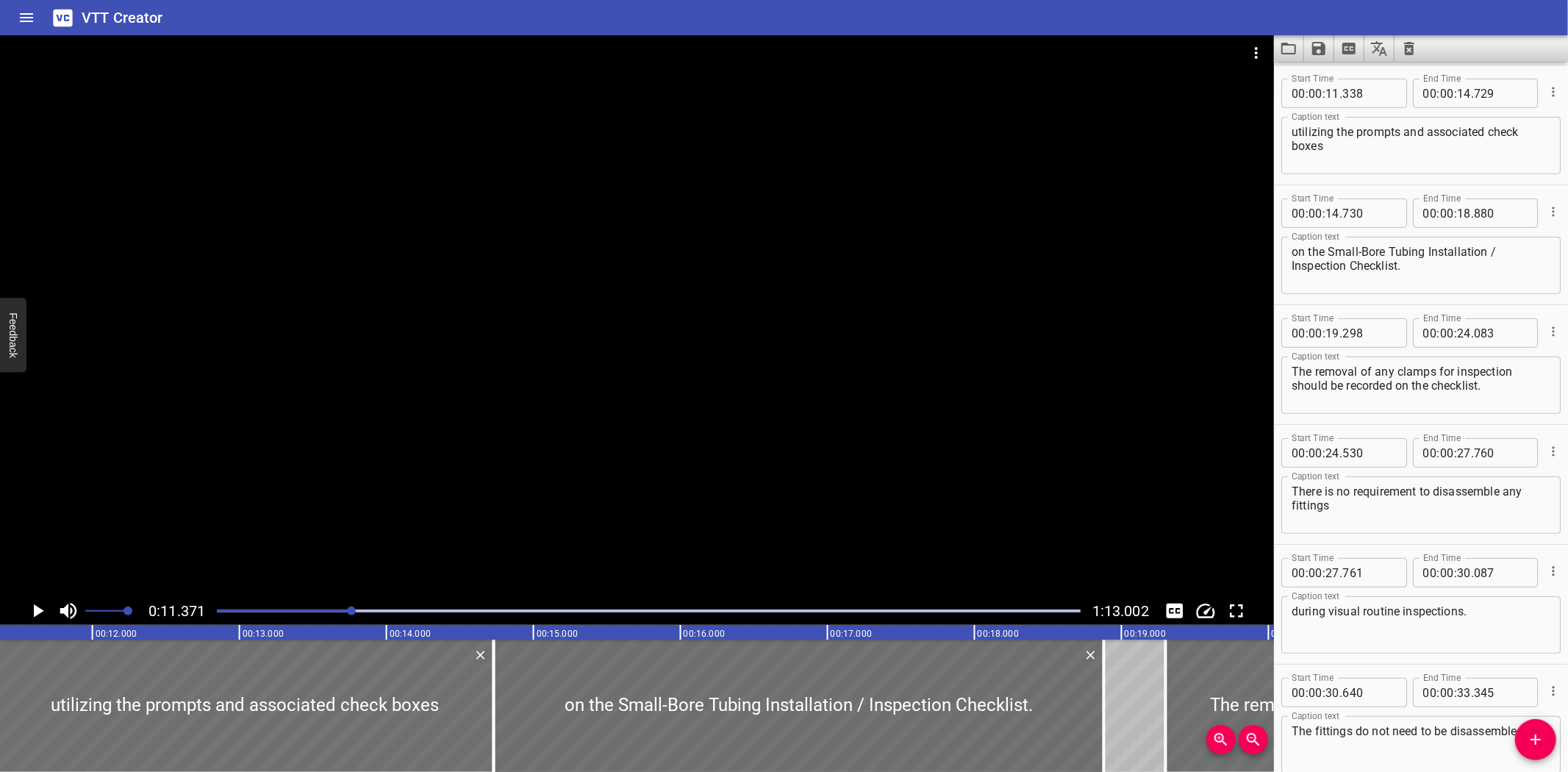
click at [202, 487] on div at bounding box center [637, 316] width 1274 height 561
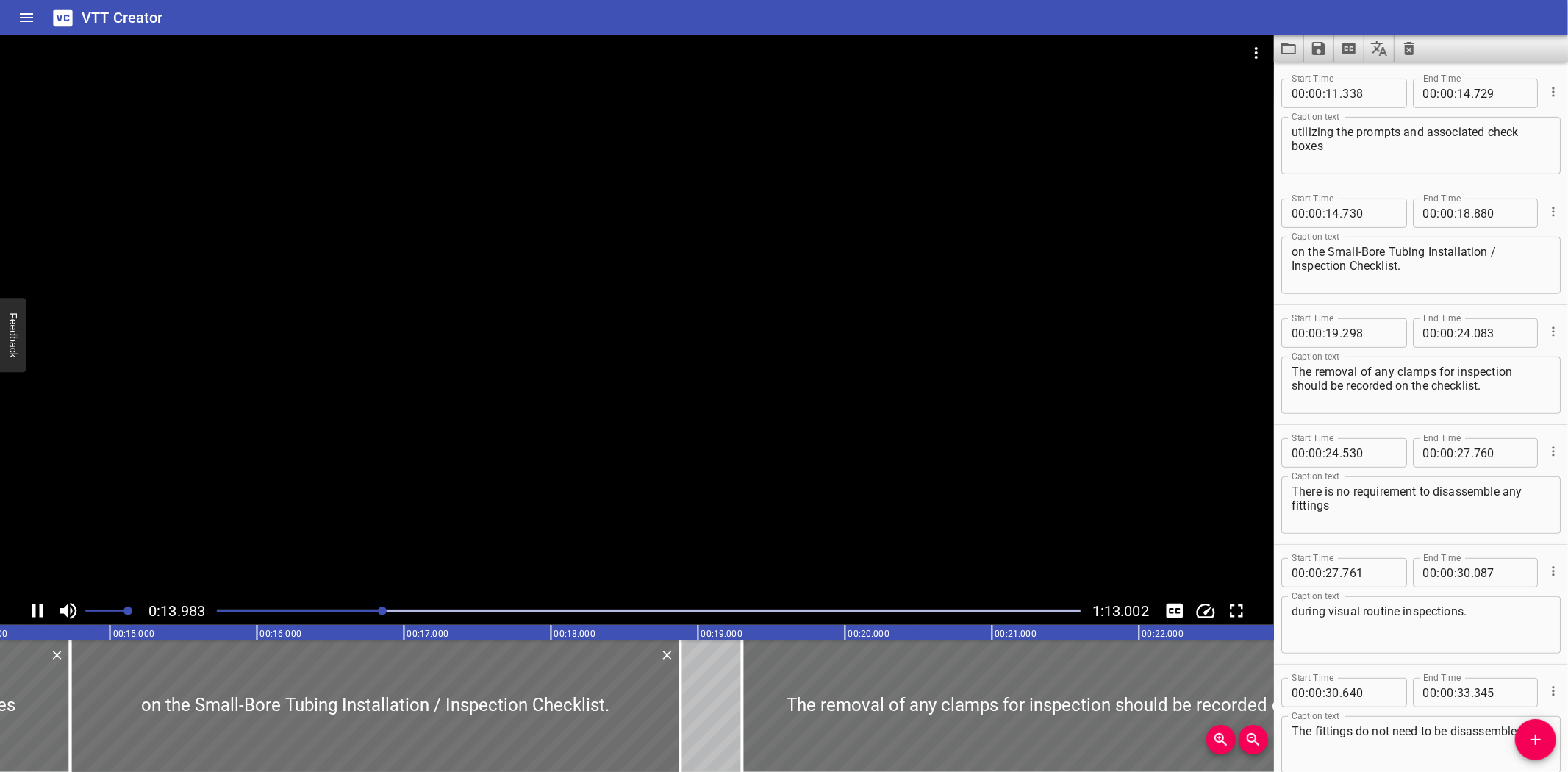
click at [331, 471] on div at bounding box center [637, 316] width 1274 height 561
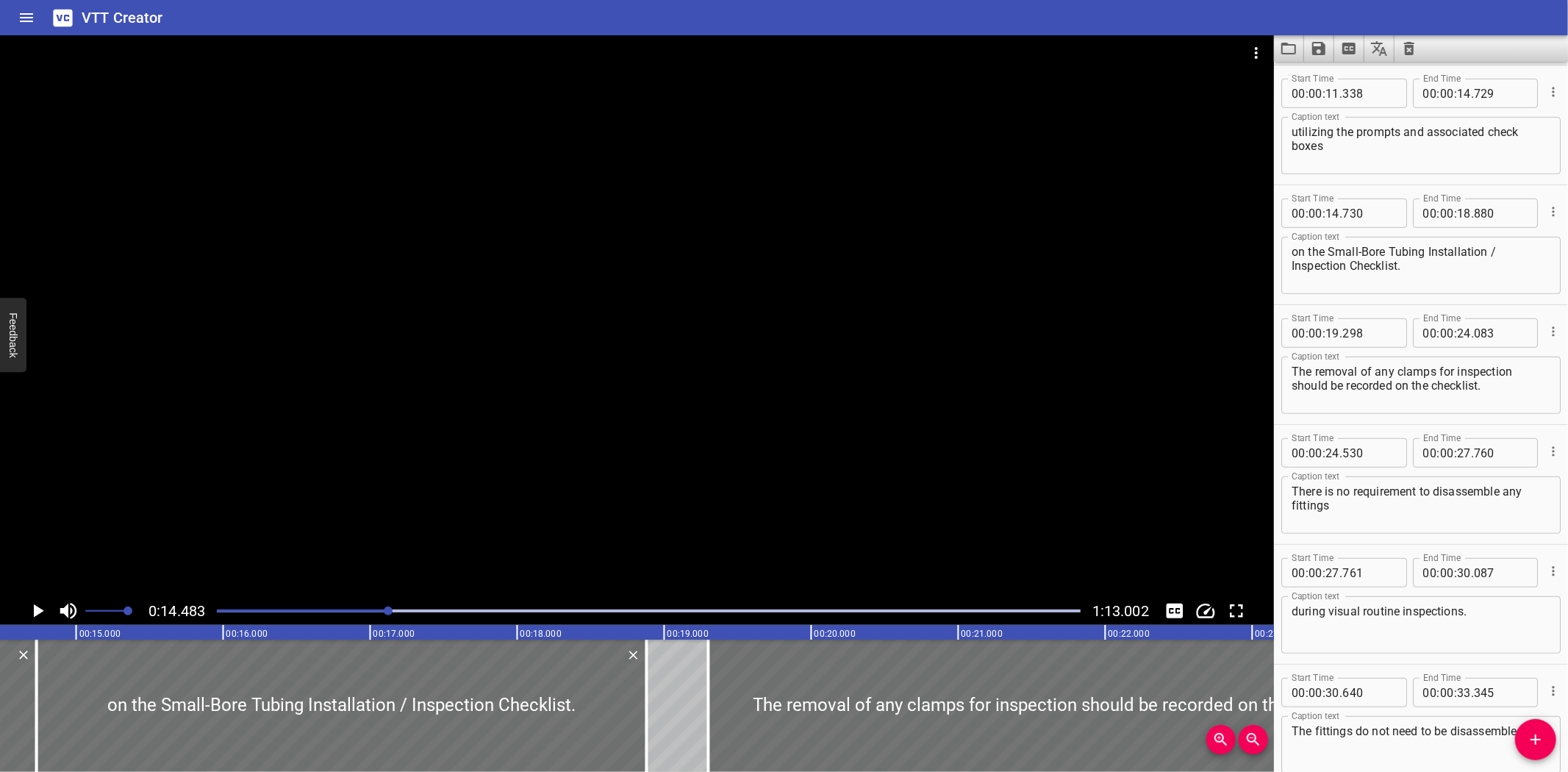
click at [1312, 134] on textarea "utilizing the prompts and associated check boxes" at bounding box center [1421, 146] width 259 height 42
type textarea "using the prompts and associated check boxes"
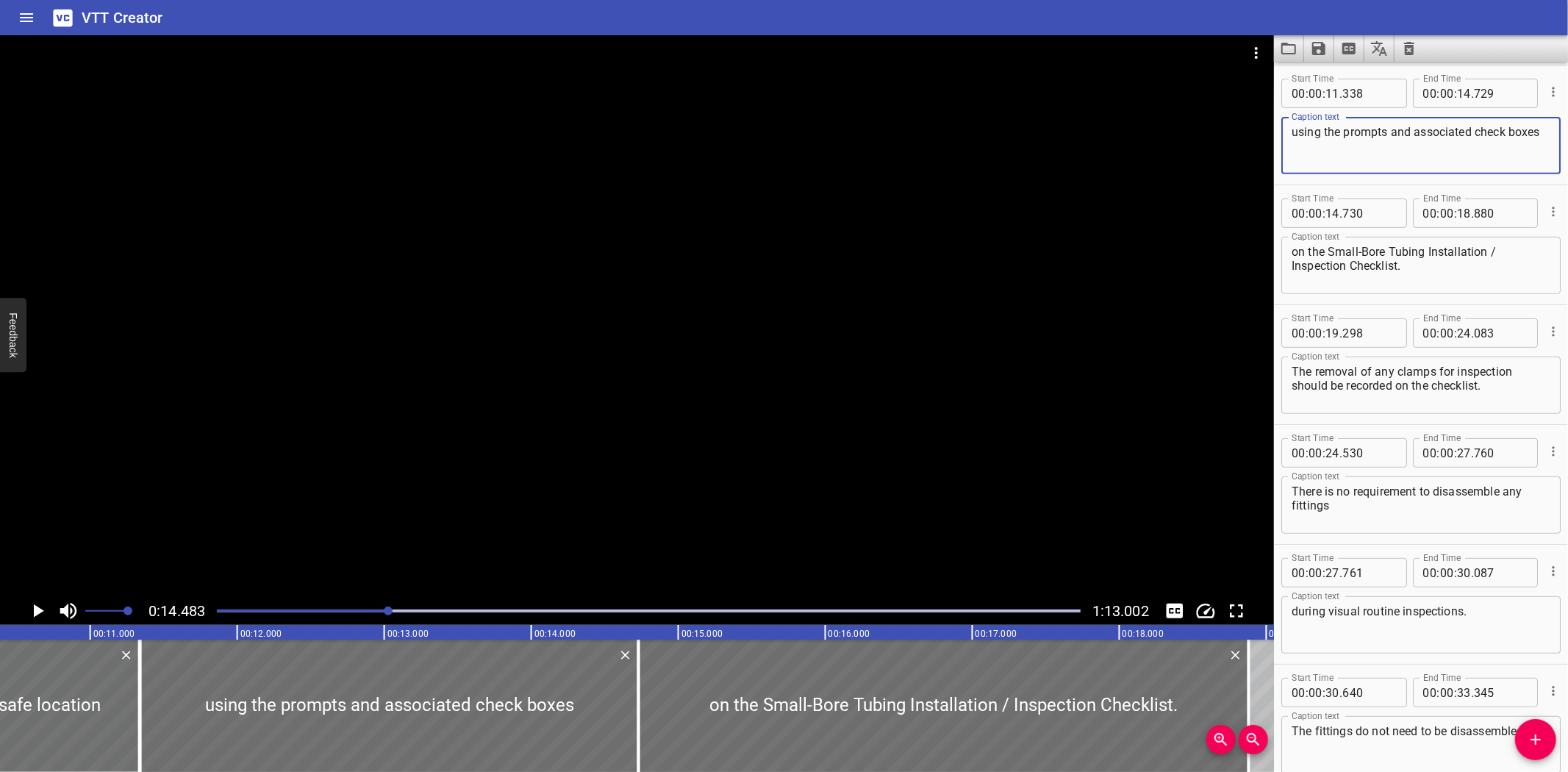
scroll to position [0, 1434]
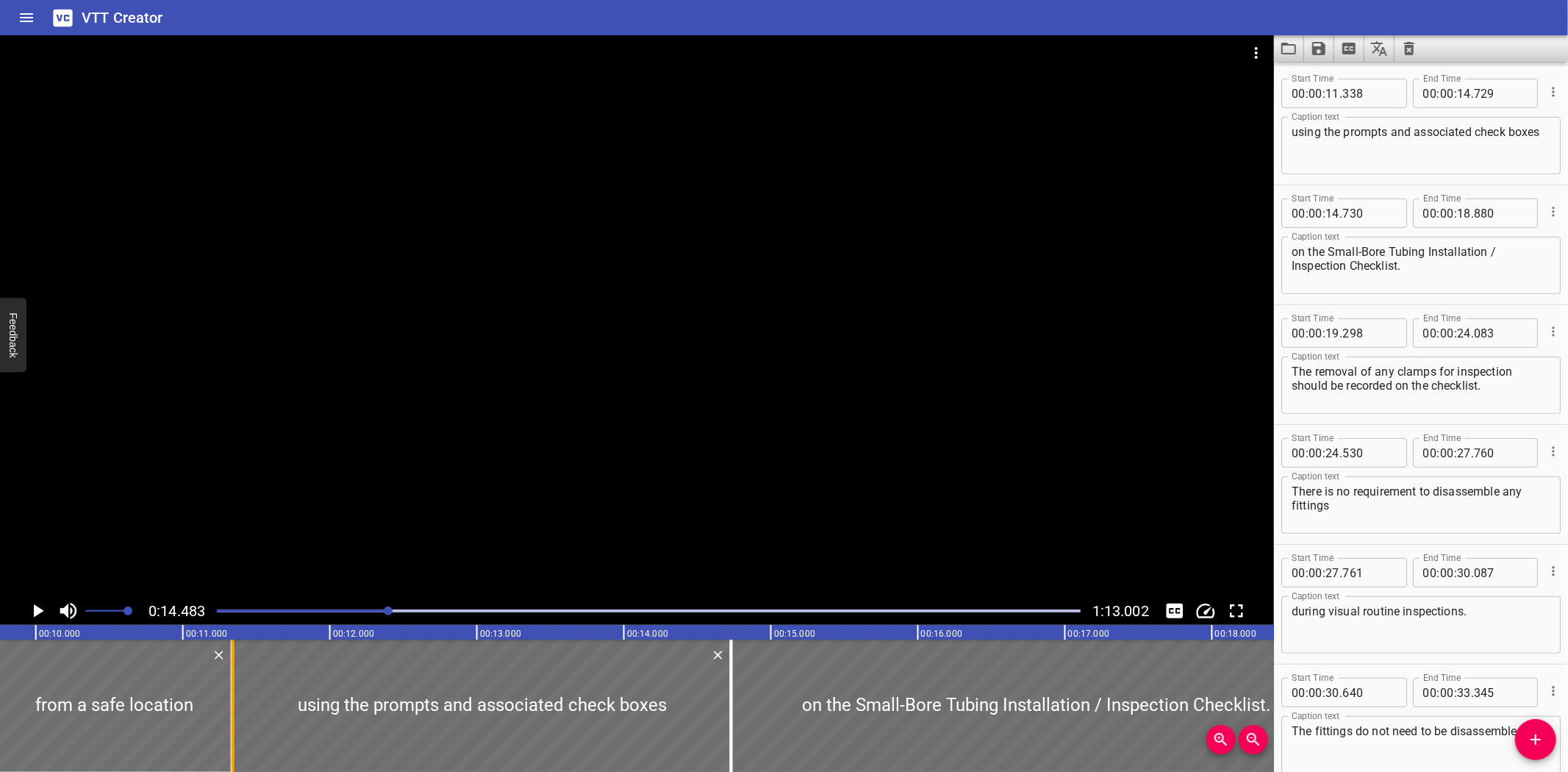
click at [237, 743] on div at bounding box center [232, 705] width 15 height 132
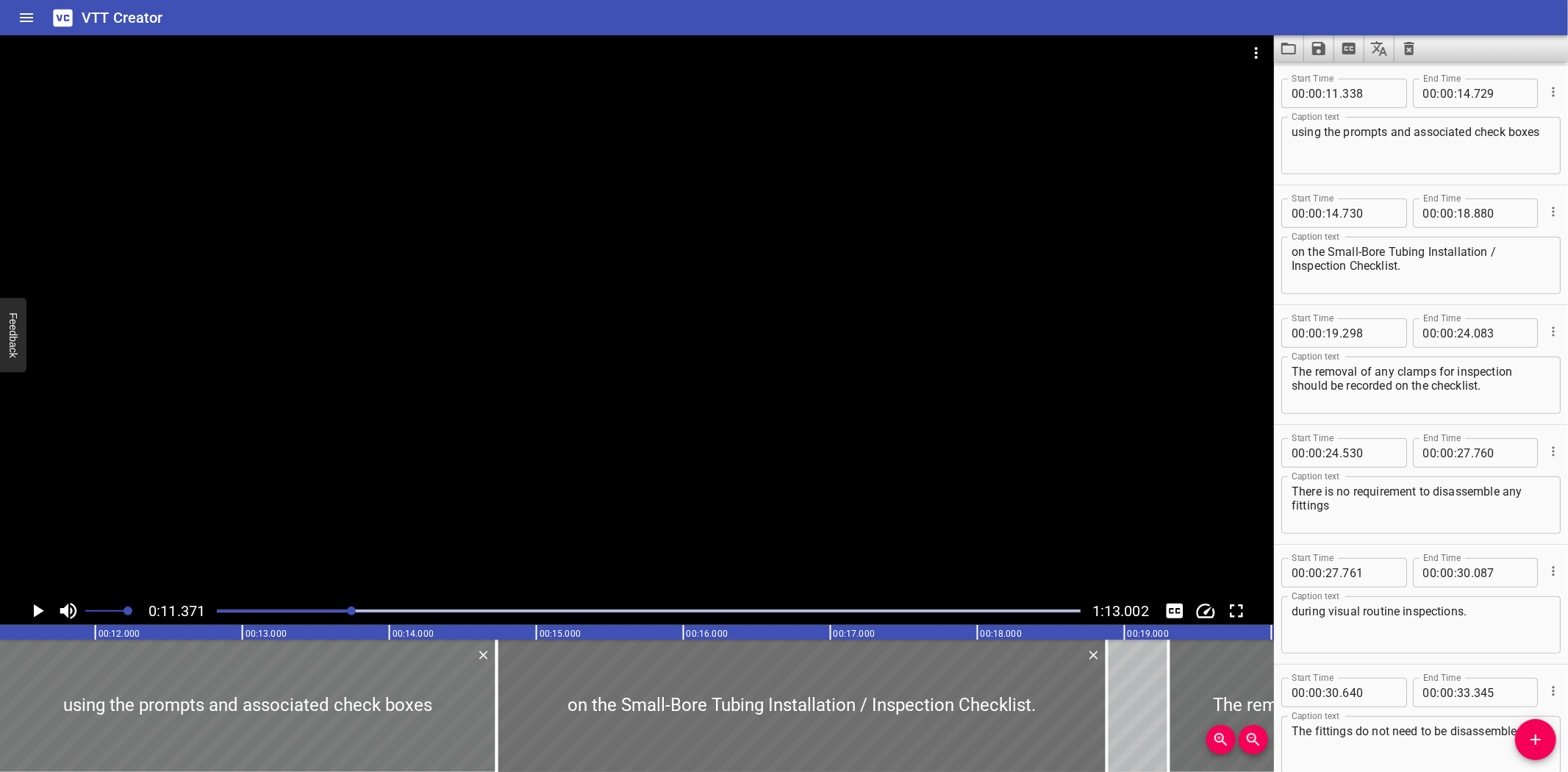
scroll to position [0, 1672]
click at [236, 13] on div "VTT Creator" at bounding box center [784, 18] width 1568 height 36
click at [1312, 46] on icon "Save captions to file" at bounding box center [1319, 48] width 18 height 18
click at [1323, 70] on li "Save to VTT file" at bounding box center [1359, 81] width 108 height 26
click at [1298, 47] on button "Load captions from file" at bounding box center [1289, 49] width 30 height 26
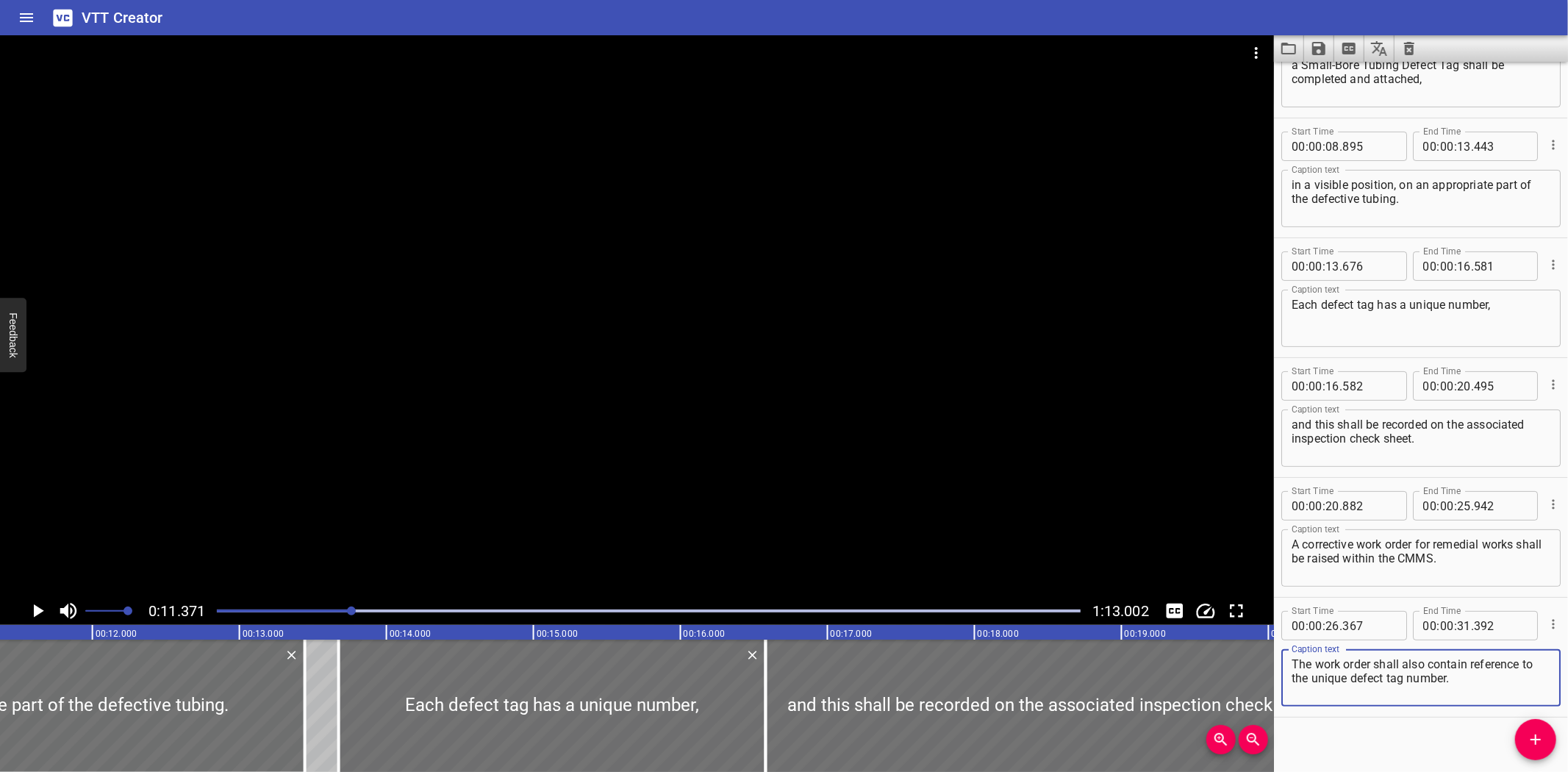
scroll to position [197, 0]
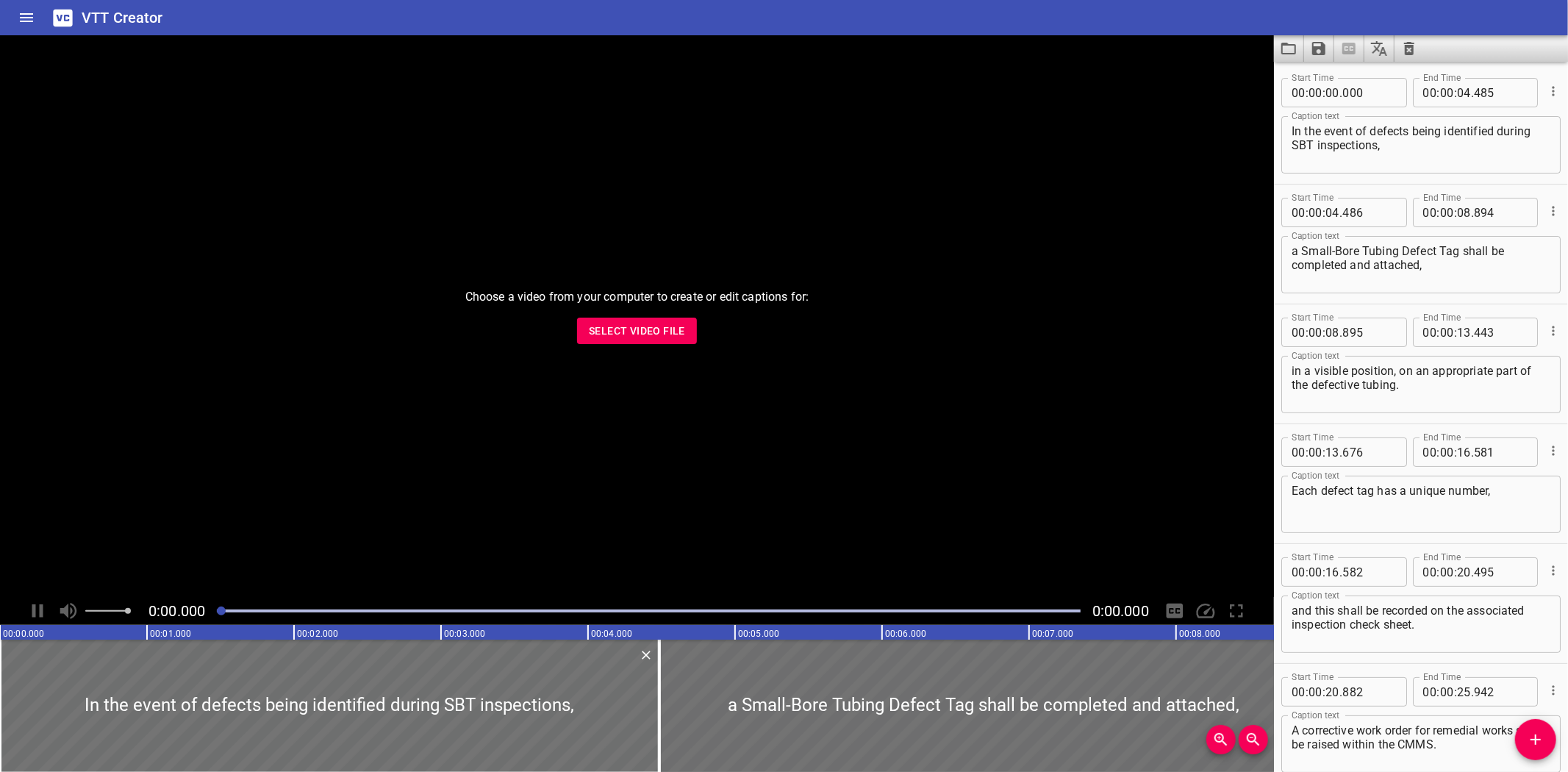
scroll to position [197, 0]
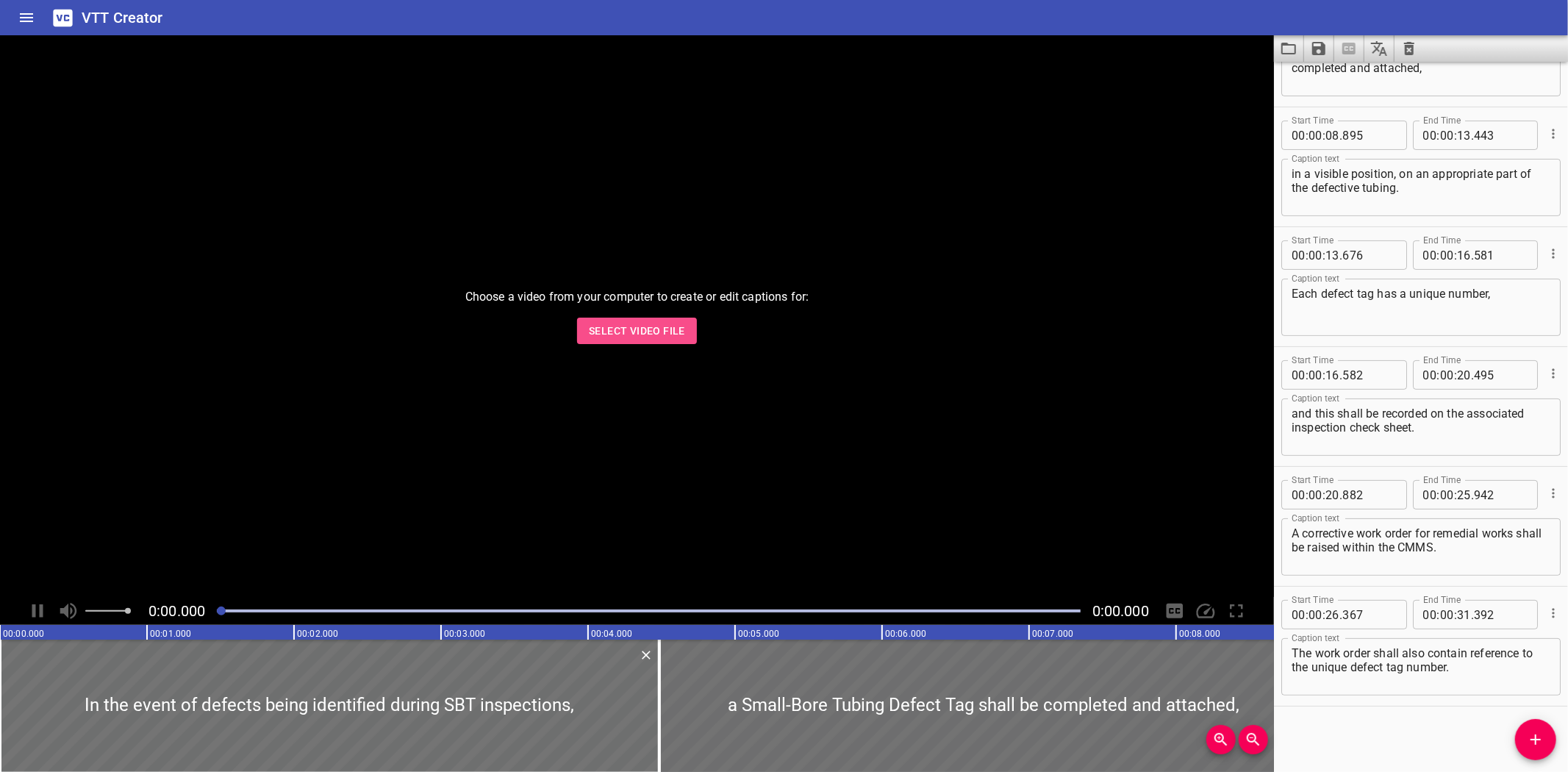
click at [648, 323] on span "Select Video File" at bounding box center [636, 331] width 97 height 19
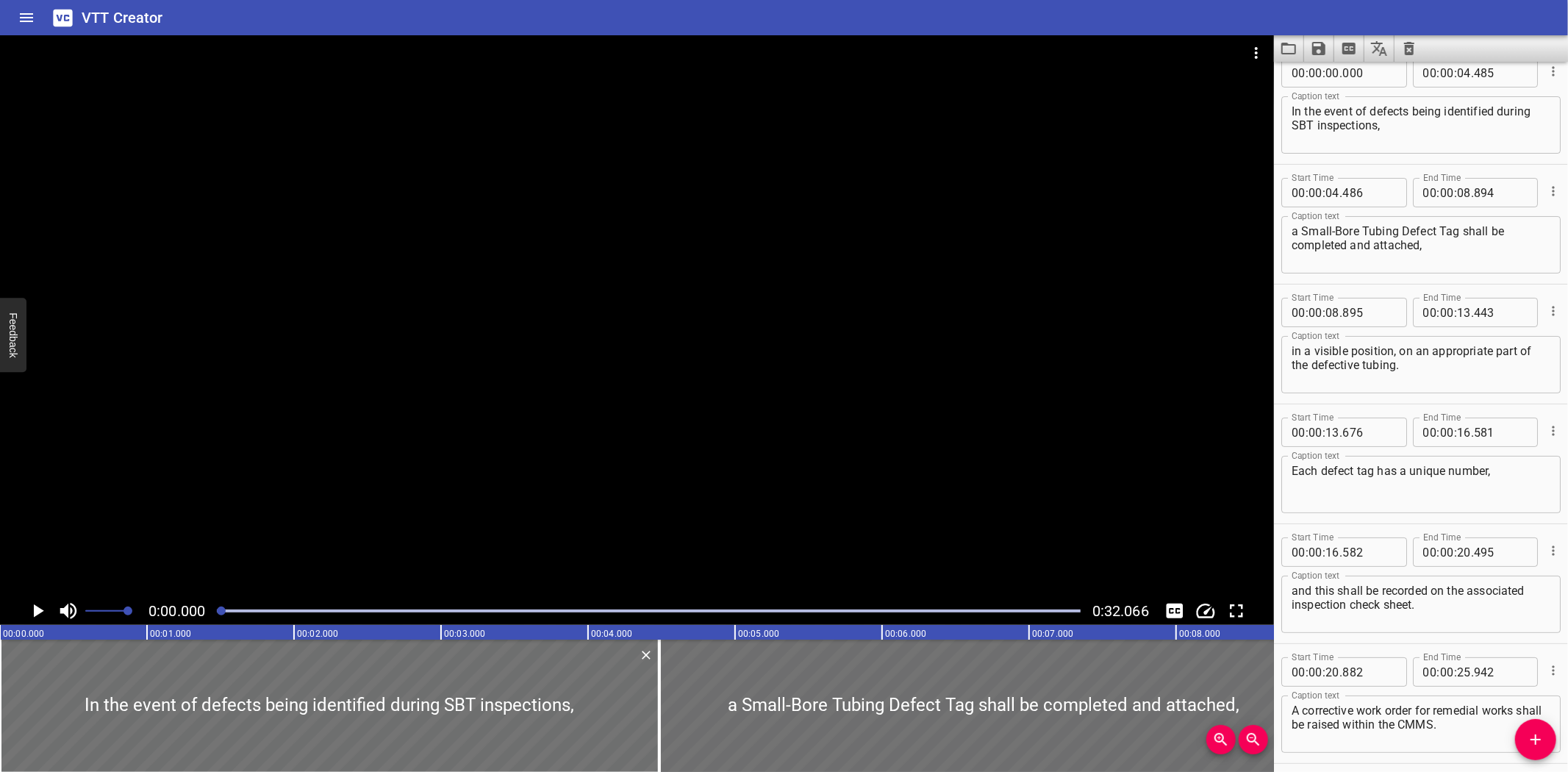
scroll to position [0, 0]
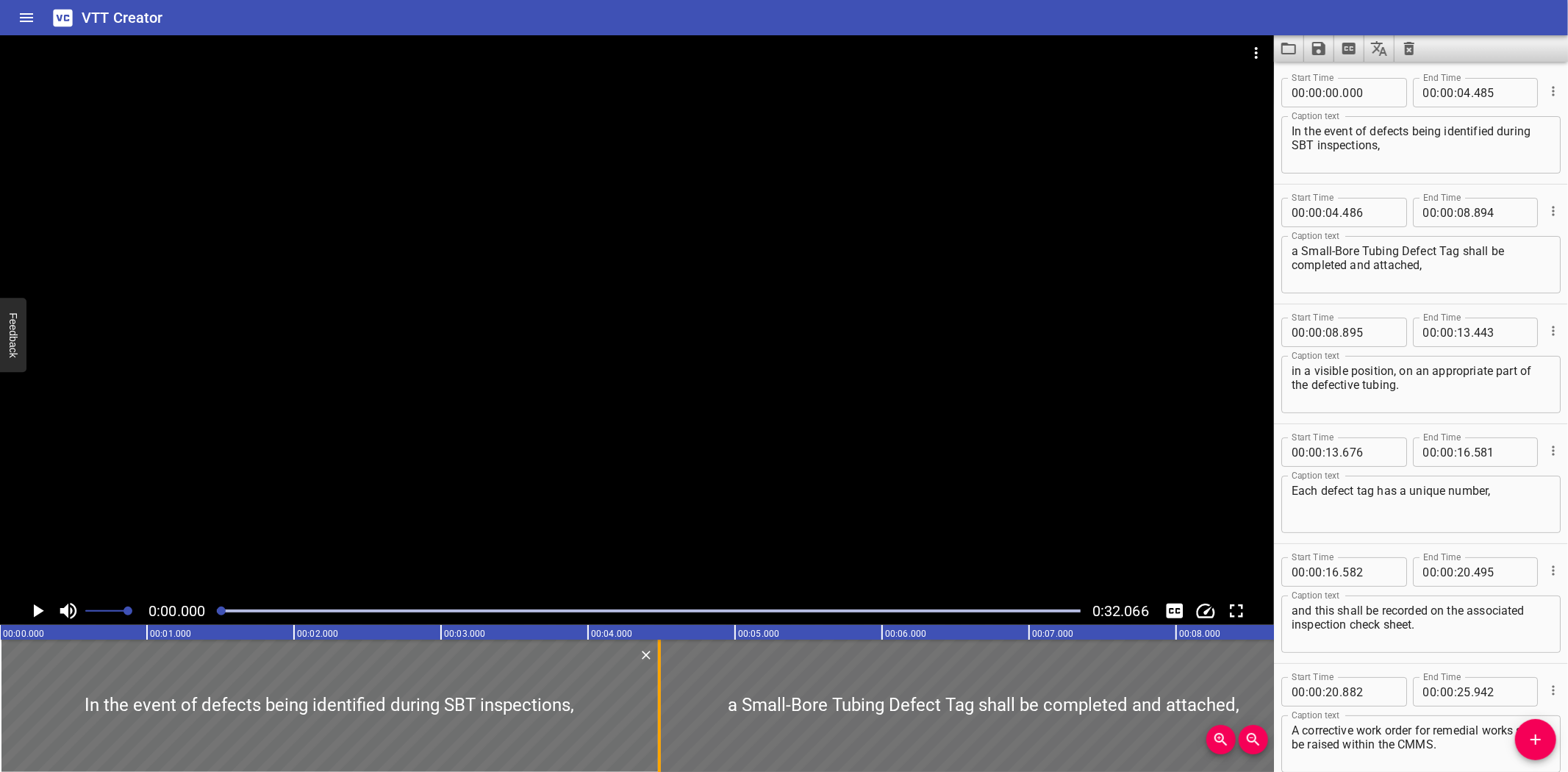
click at [663, 718] on div at bounding box center [659, 705] width 15 height 132
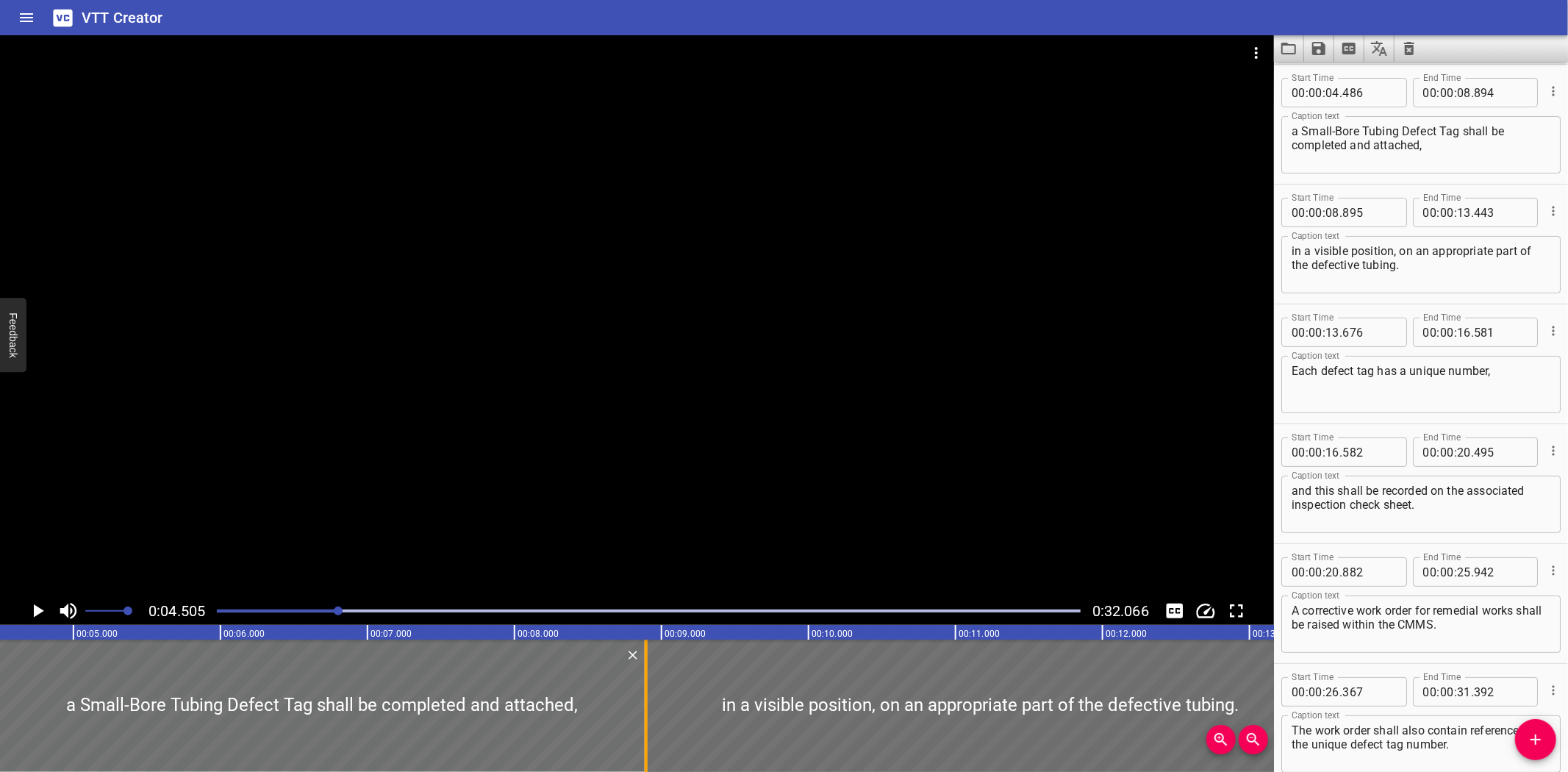
scroll to position [0, 663]
click at [1314, 49] on icon "Save captions to file" at bounding box center [1319, 48] width 13 height 13
click at [1339, 81] on li "Save to VTT file" at bounding box center [1359, 81] width 108 height 26
click at [185, 20] on div "VTT Creator" at bounding box center [784, 18] width 1568 height 36
click at [1311, 545] on div "Start Time 00 : 00 : 20 . 882 Start Time End Time 00 : 00 : 25 . 942 End Time C…" at bounding box center [1421, 603] width 294 height 119
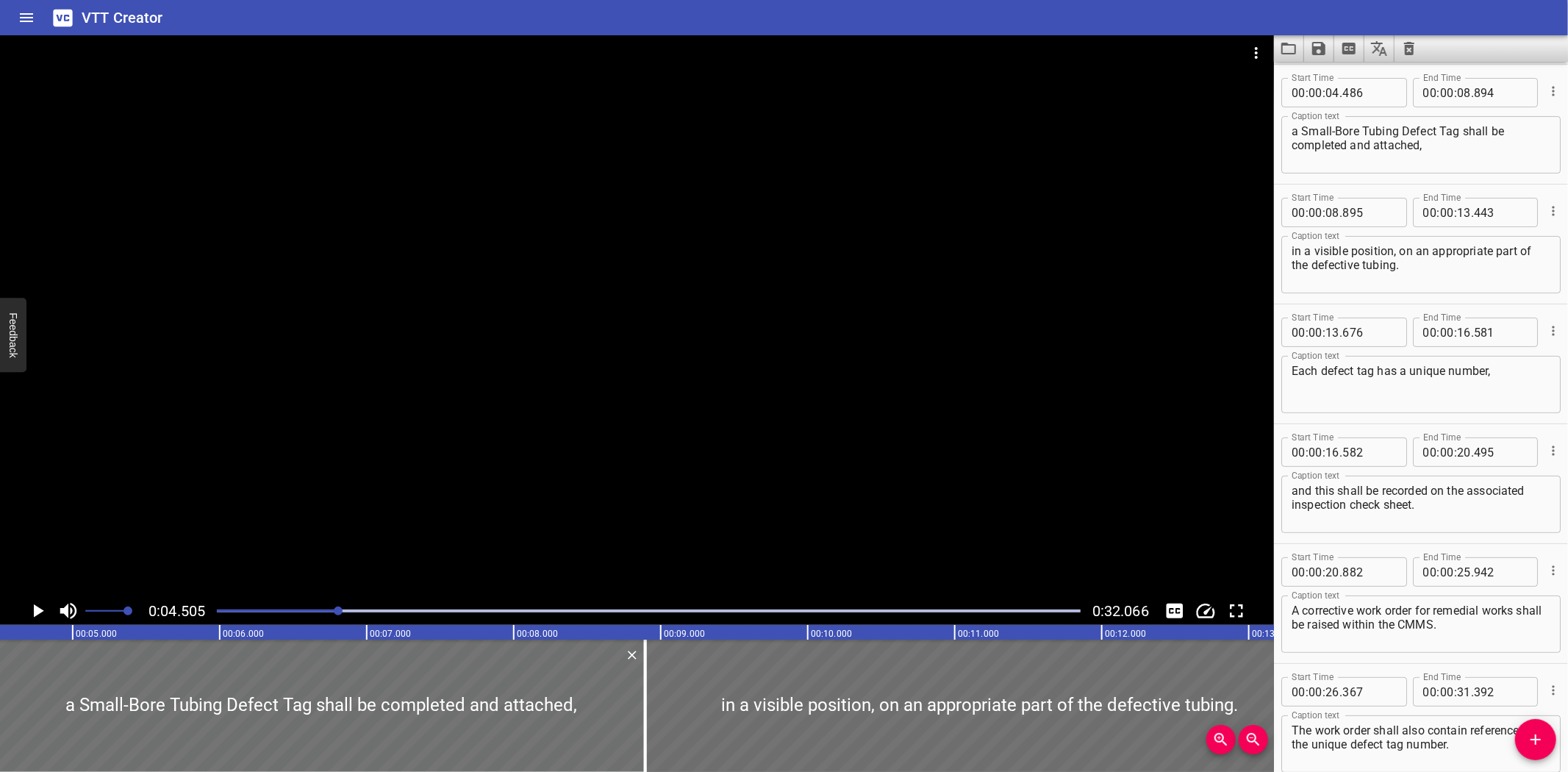
drag, startPoint x: 978, startPoint y: 24, endPoint x: 993, endPoint y: 16, distance: 17.0
click at [993, 16] on div "VTT Creator" at bounding box center [784, 18] width 1568 height 36
click at [1475, 103] on input "number" at bounding box center [1501, 93] width 53 height 29
type input "894"
click at [1285, 50] on icon "Load captions from file" at bounding box center [1288, 48] width 18 height 18
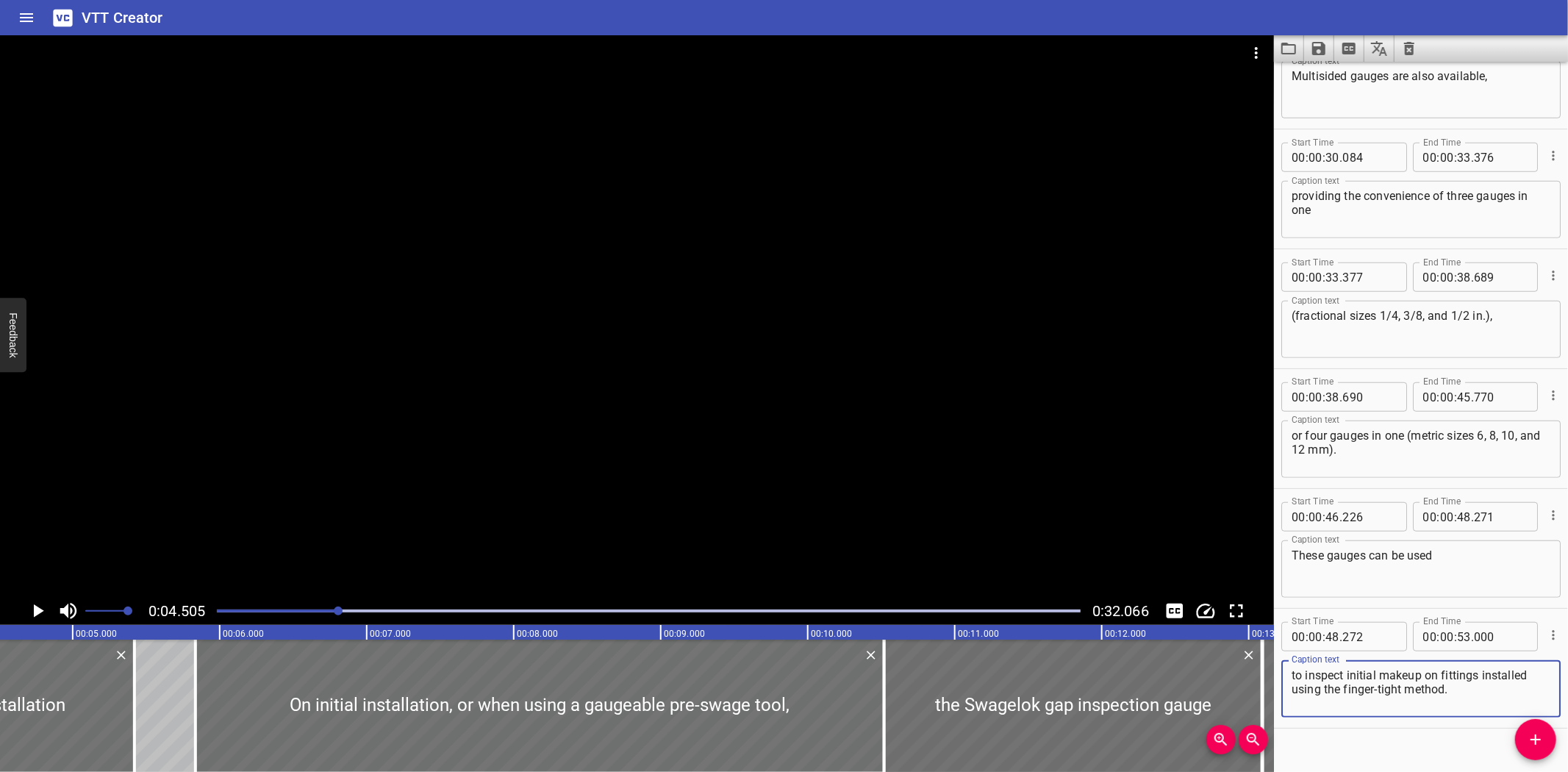
scroll to position [915, 0]
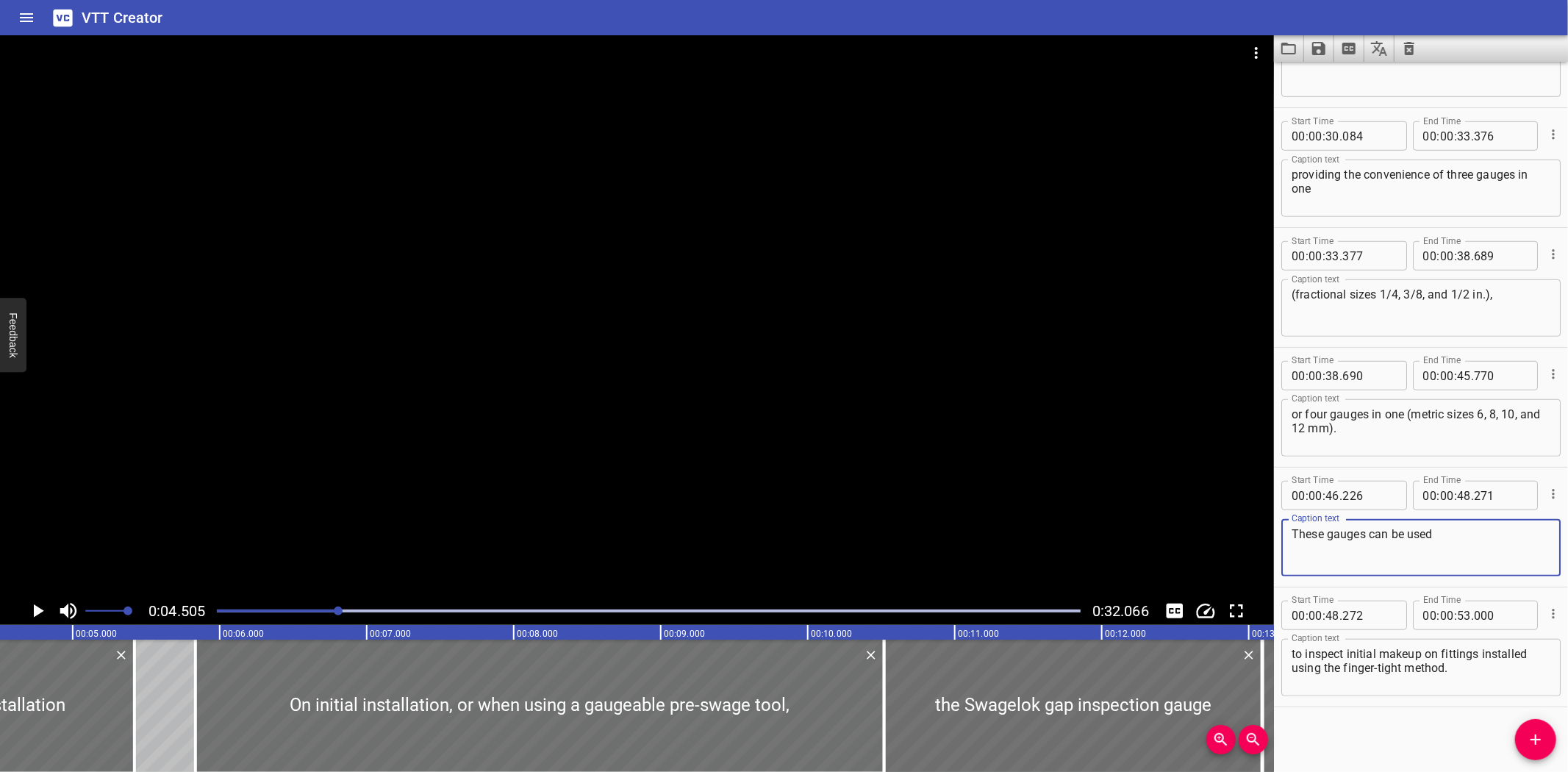
drag, startPoint x: 1492, startPoint y: 530, endPoint x: 1407, endPoint y: 656, distance: 152.0
click at [1407, 656] on textarea "to inspect initial makeup on fittings installed using the finger-tight method." at bounding box center [1421, 668] width 259 height 42
click at [1255, 40] on button "Video Options" at bounding box center [1257, 53] width 36 height 36
click at [1262, 50] on li "Select New Video File..." at bounding box center [1312, 54] width 146 height 26
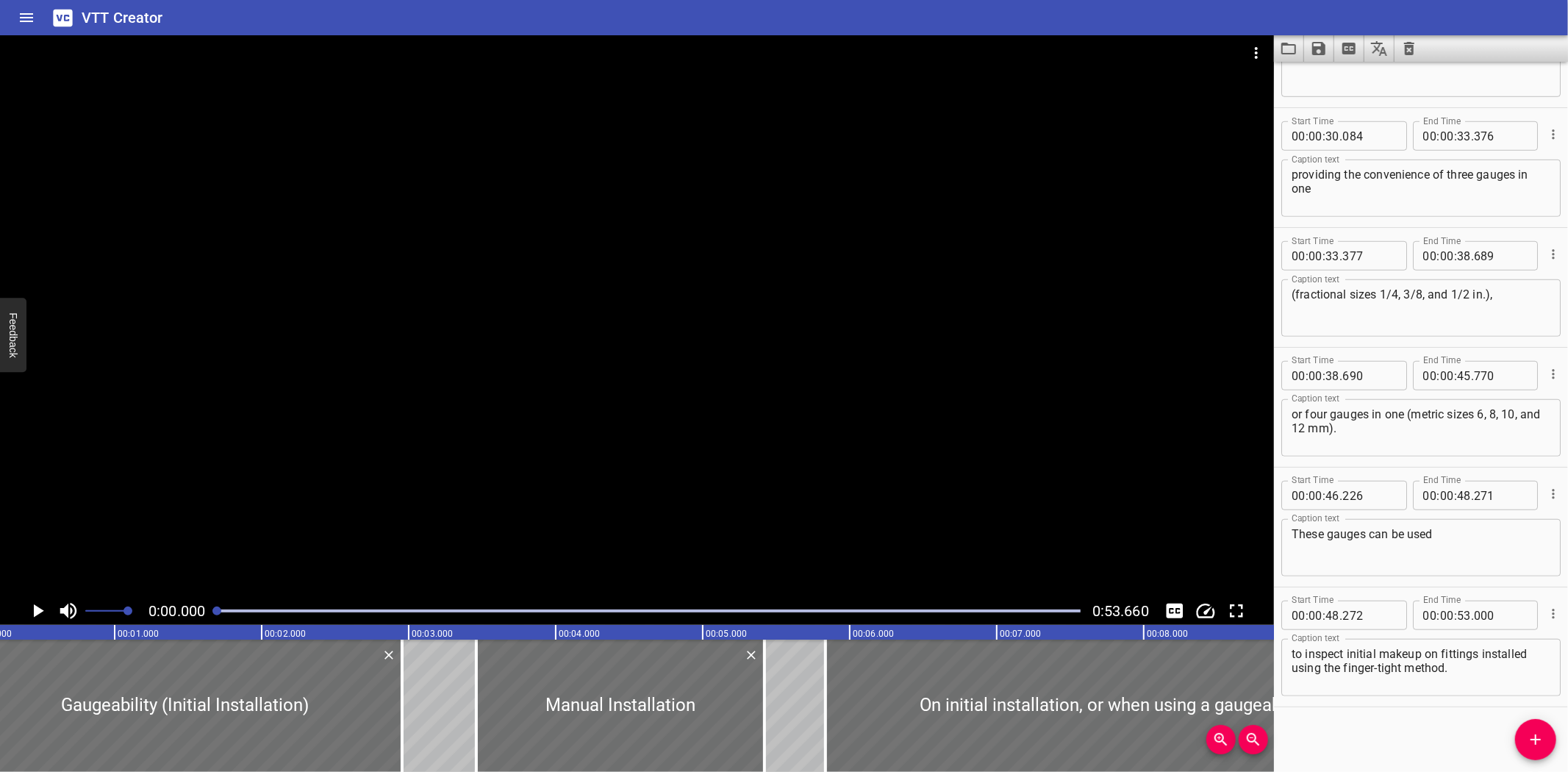
scroll to position [0, 0]
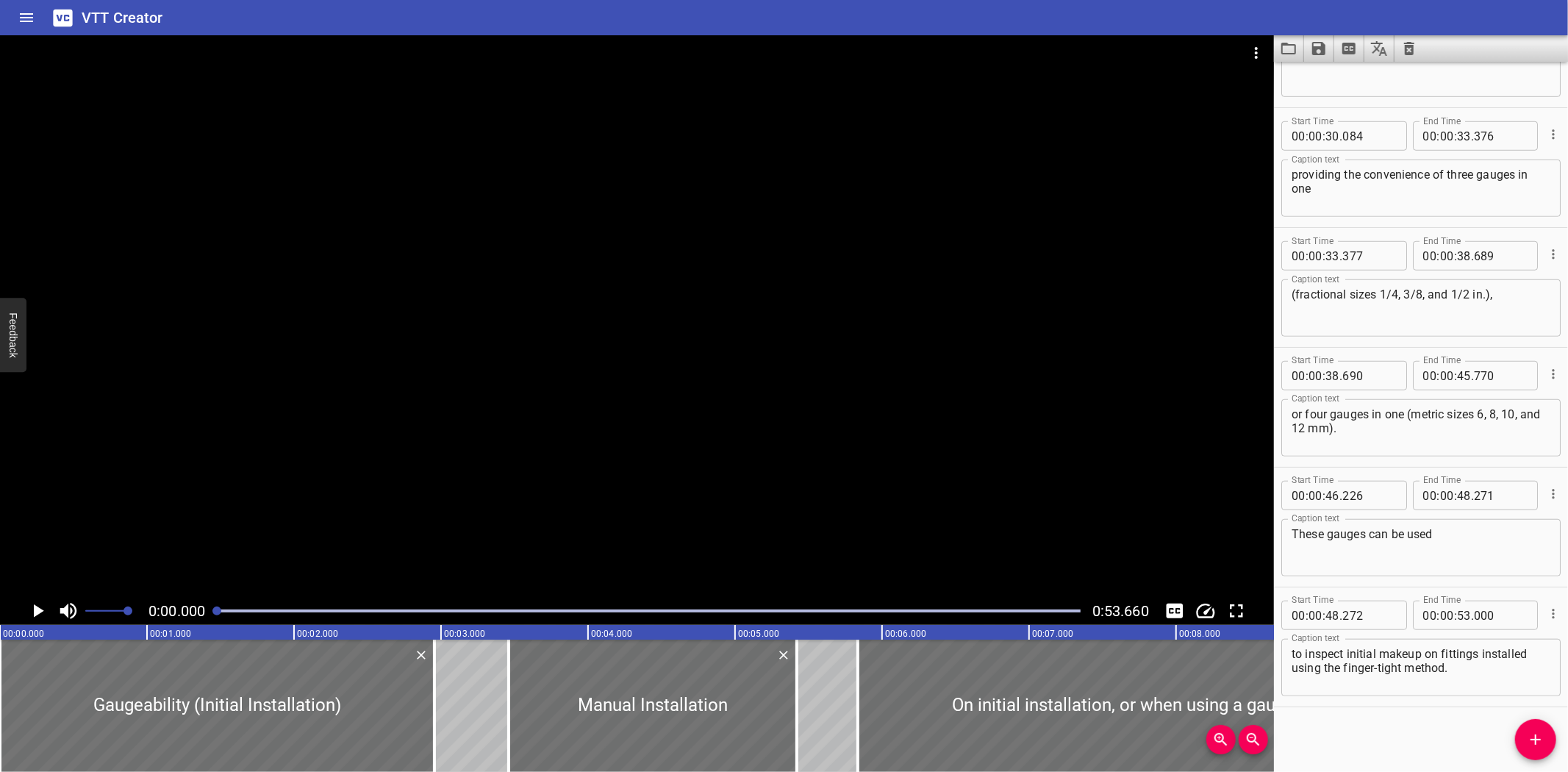
click at [979, 606] on div at bounding box center [648, 611] width 881 height 21
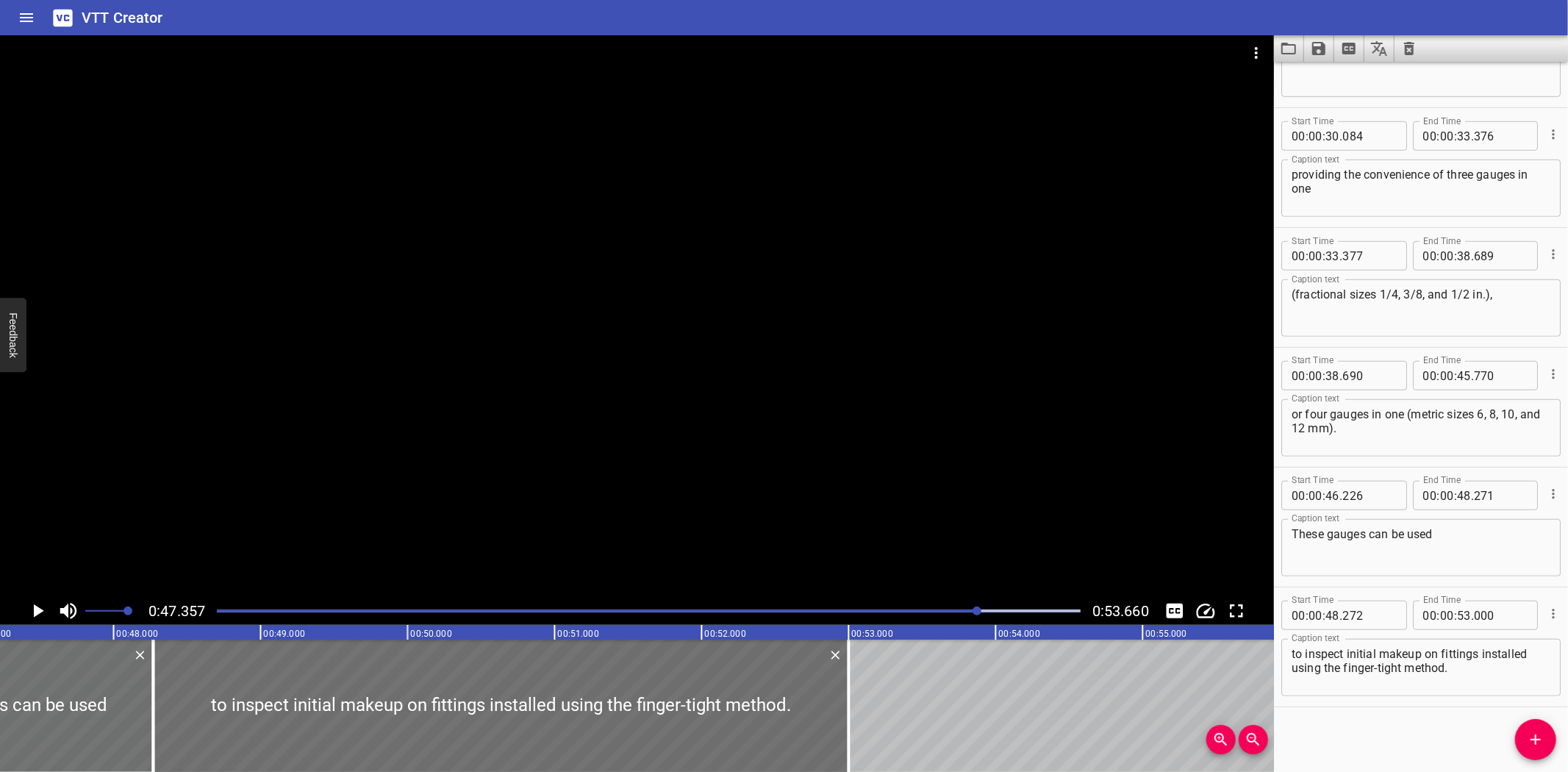
scroll to position [0, 6964]
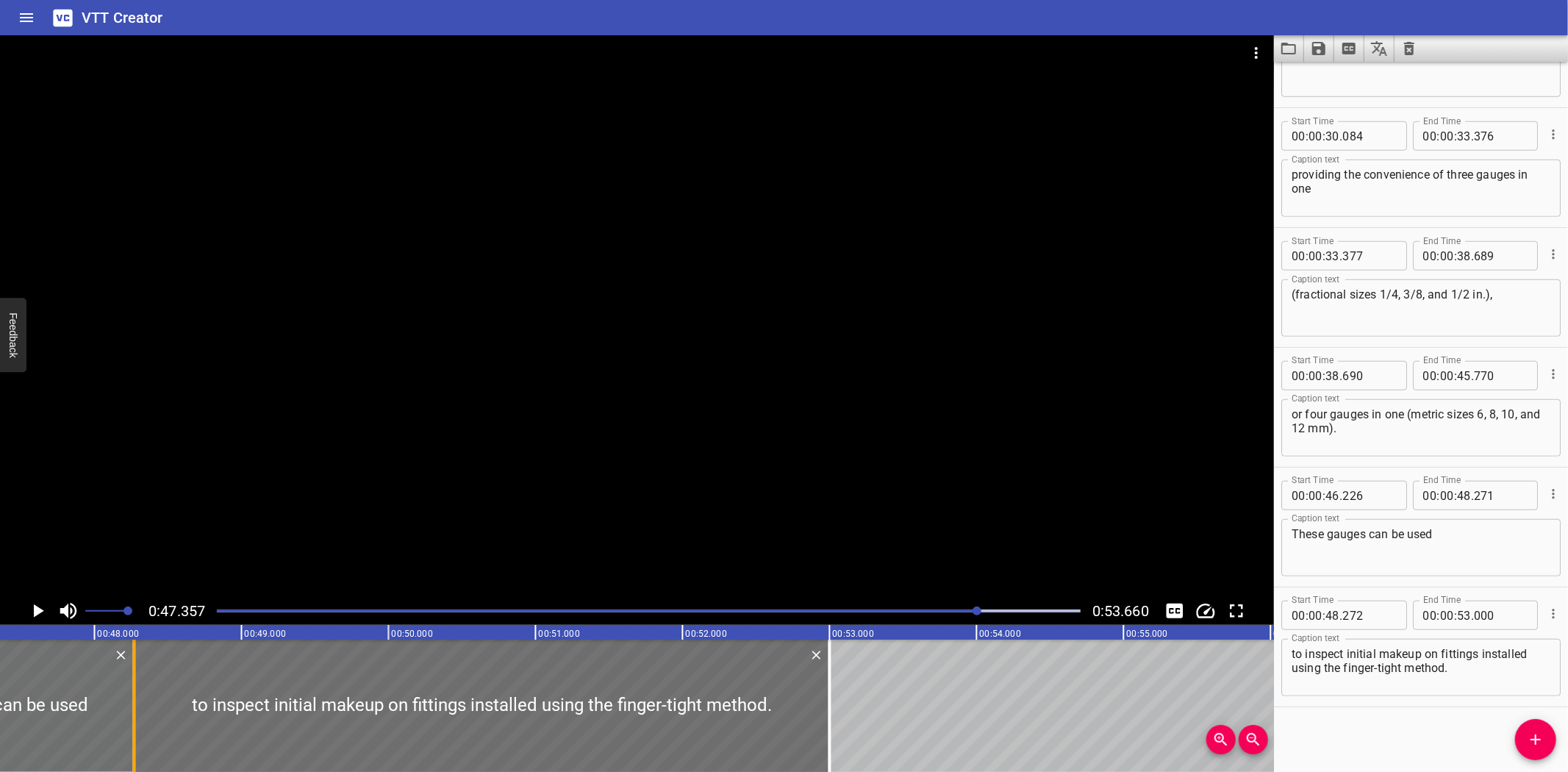
click at [136, 714] on div at bounding box center [134, 705] width 15 height 132
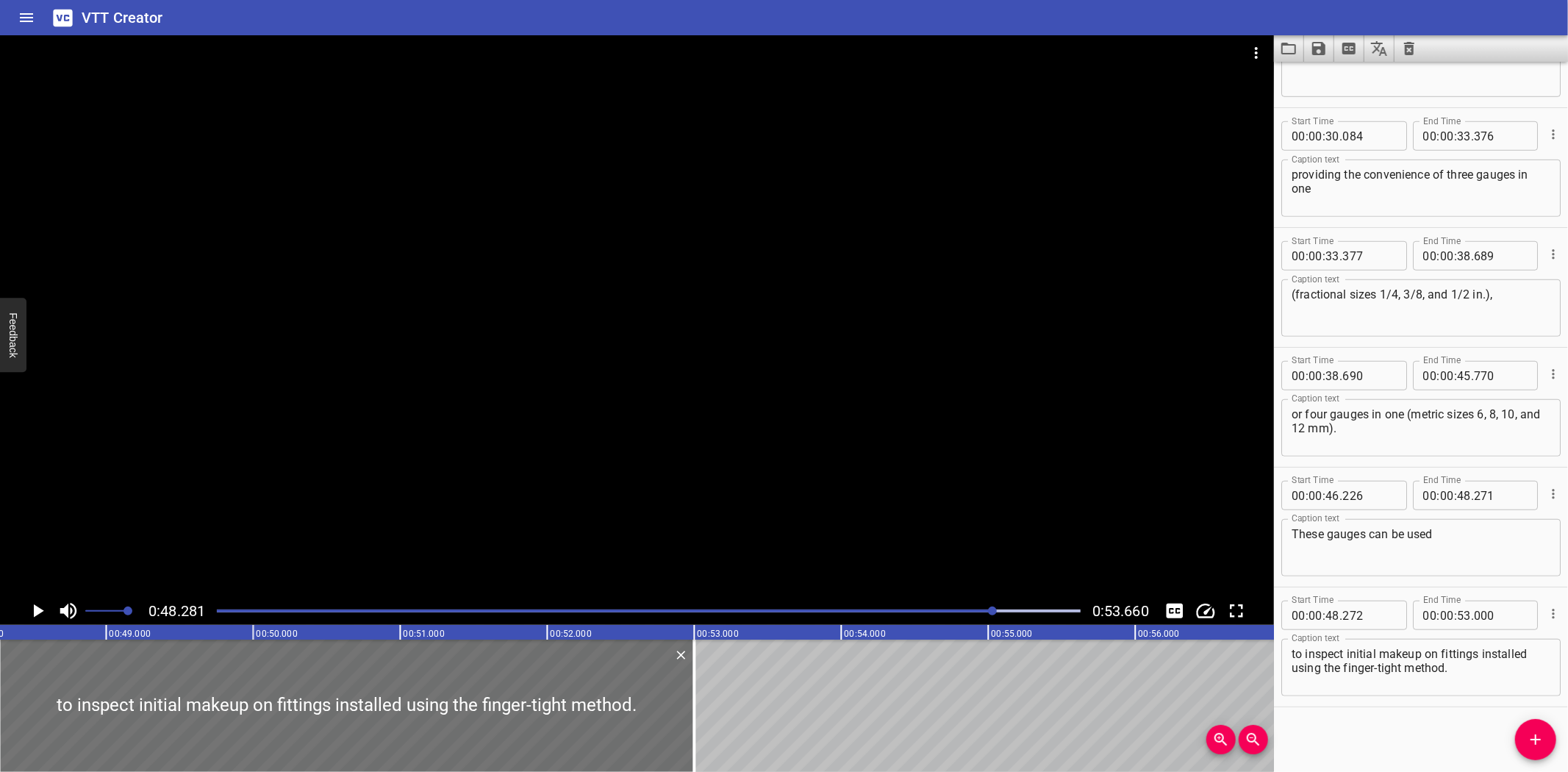
click at [630, 460] on div at bounding box center [637, 316] width 1274 height 561
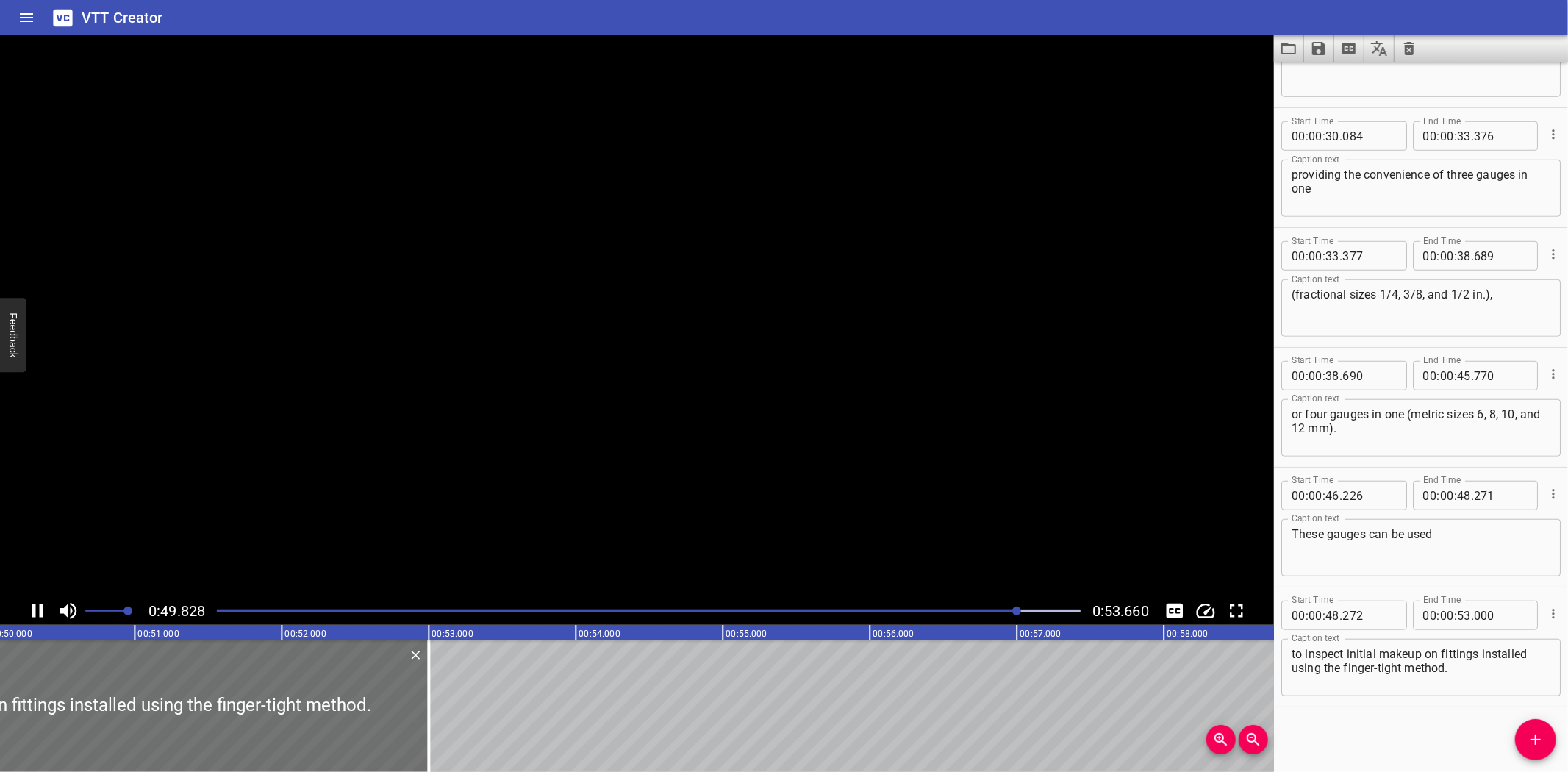
click at [630, 460] on video at bounding box center [637, 316] width 1274 height 561
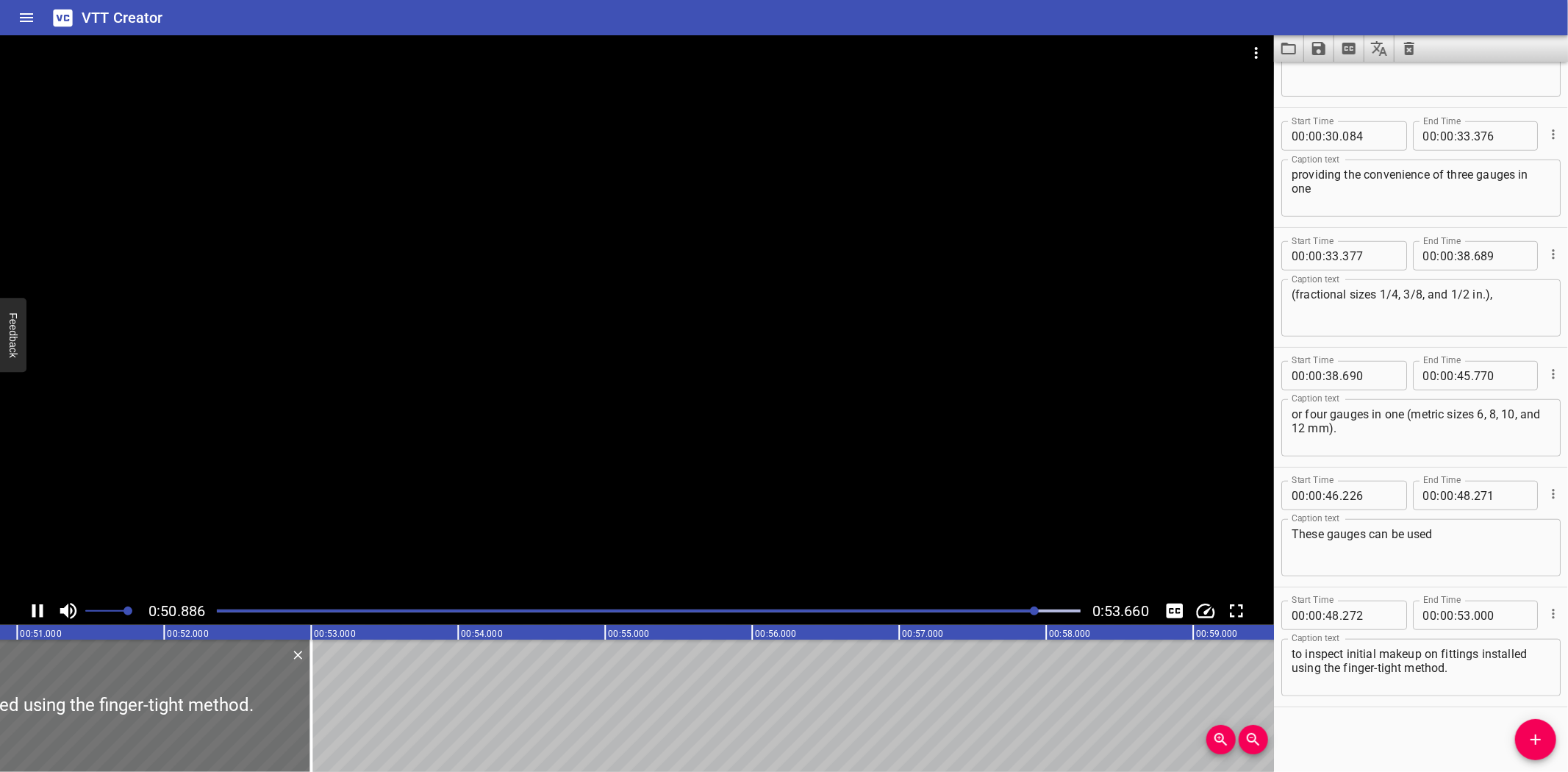
click at [636, 476] on div at bounding box center [637, 316] width 1274 height 561
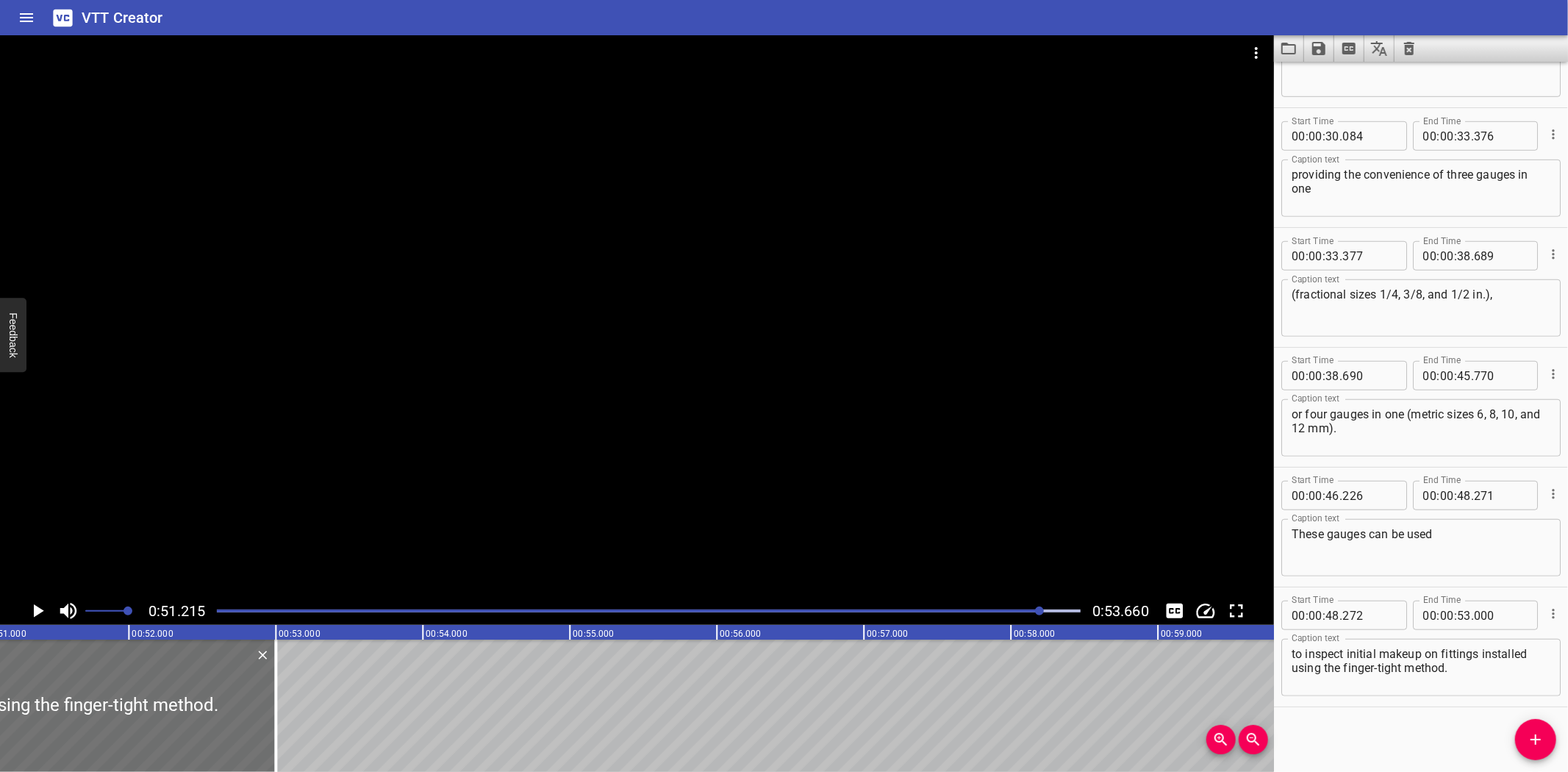
scroll to position [0, 7532]
click at [1346, 655] on textarea "to inspect initial makeup on fittings installed using the finger-tight method." at bounding box center [1421, 668] width 259 height 42
type textarea "to inspect the initial make-up on fittings installed using the finger-tight met…"
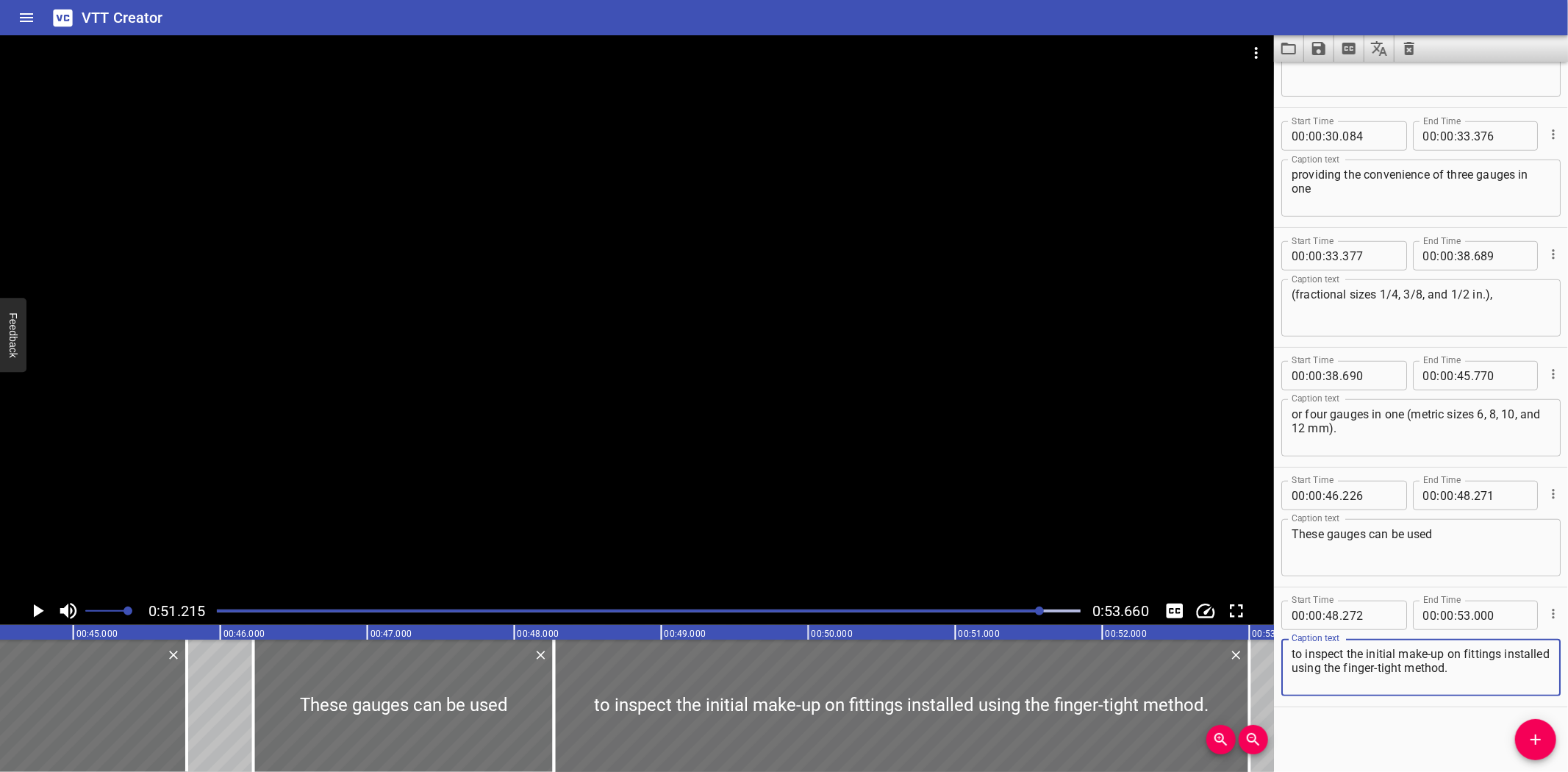
scroll to position [0, 6491]
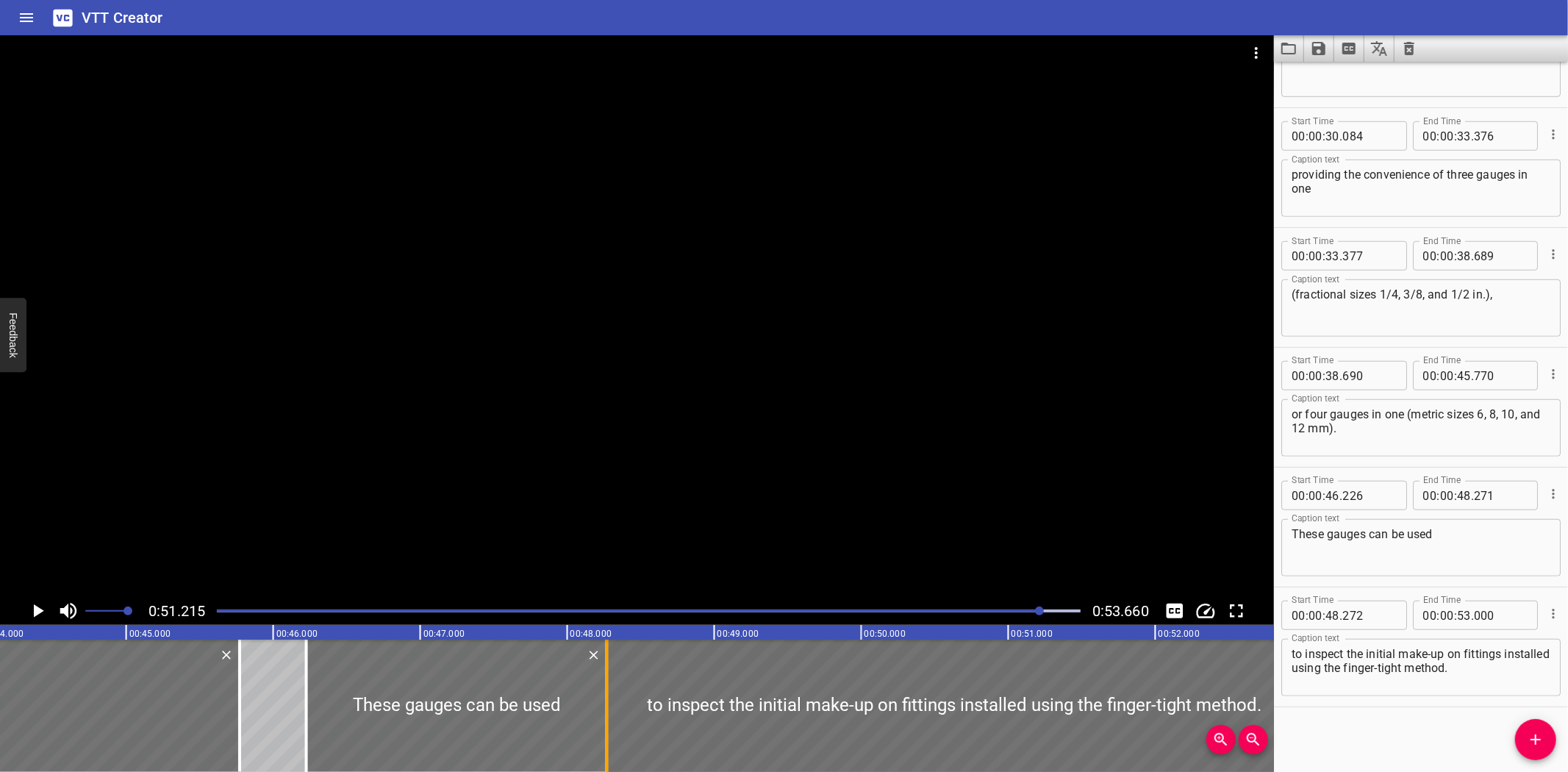
click at [606, 722] on div at bounding box center [607, 705] width 3 height 132
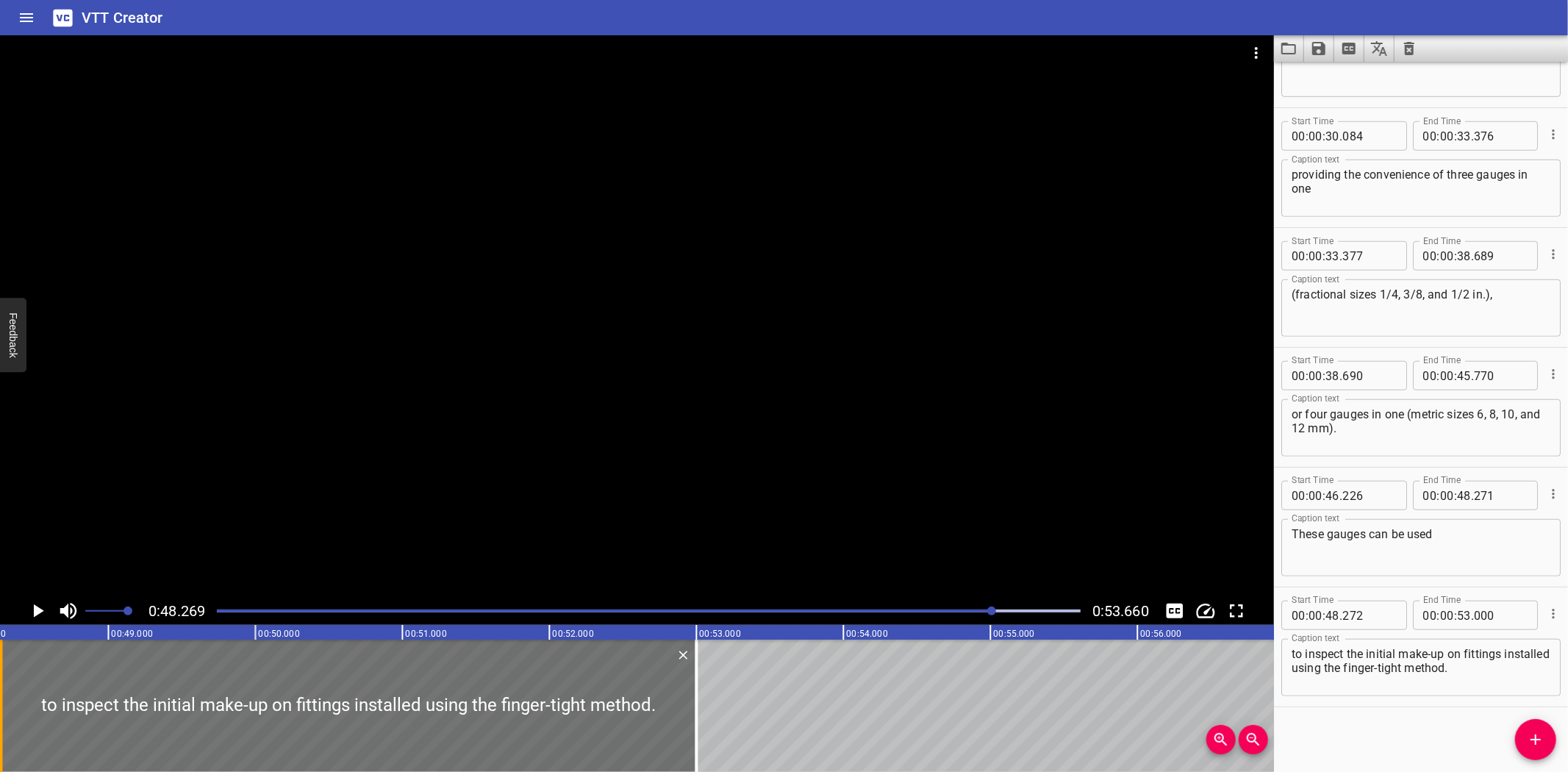
scroll to position [0, 7098]
drag, startPoint x: 996, startPoint y: 9, endPoint x: 1063, endPoint y: 4, distance: 67.2
click at [996, 9] on div "VTT Creator" at bounding box center [784, 18] width 1568 height 36
click at [1325, 39] on icon "Save captions to file" at bounding box center [1319, 48] width 18 height 18
click at [1332, 59] on div at bounding box center [784, 386] width 1568 height 772
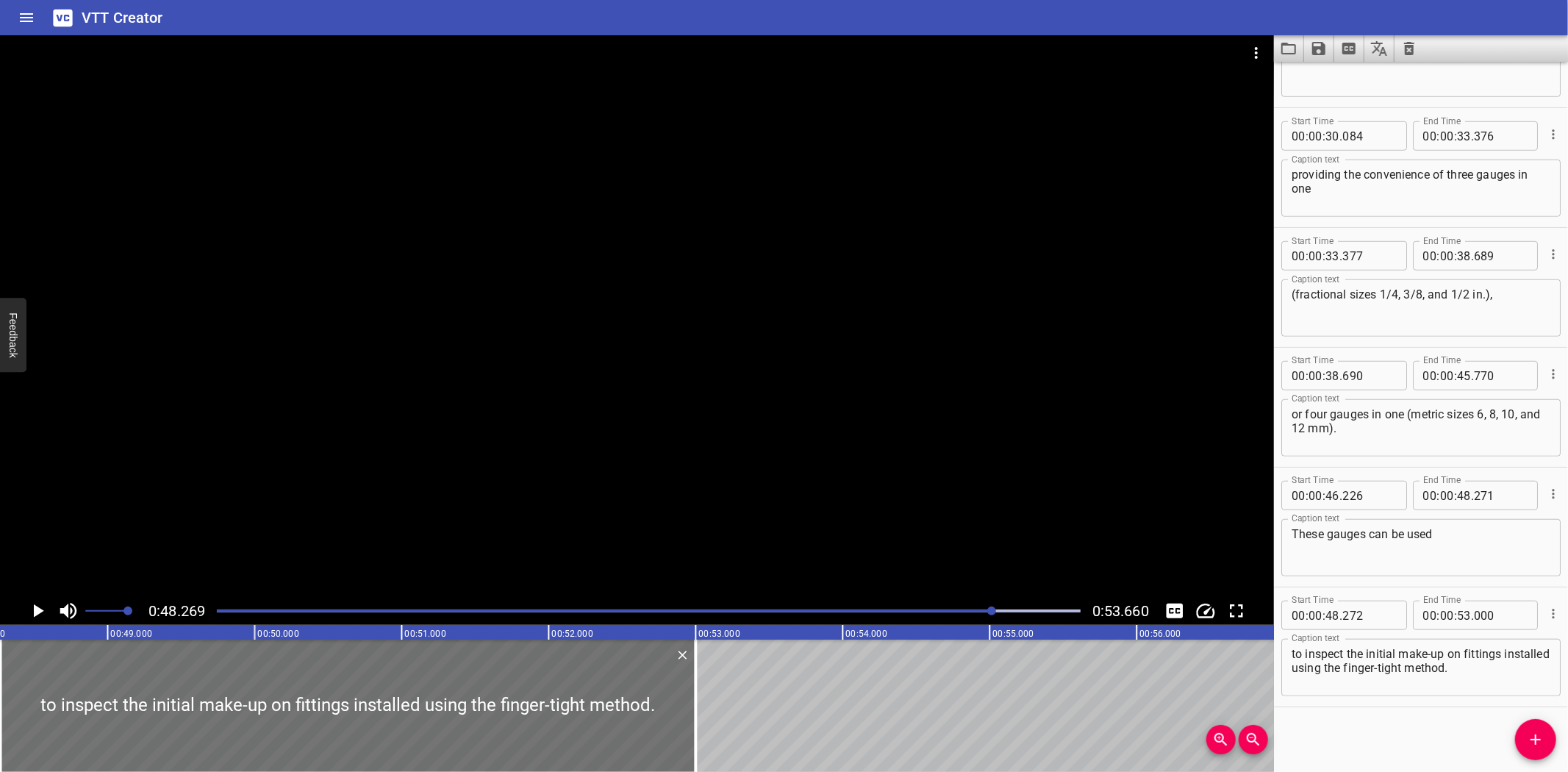
click at [423, 8] on div "VTT Creator" at bounding box center [784, 18] width 1568 height 36
click at [1291, 54] on icon "Load captions from file" at bounding box center [1288, 48] width 18 height 18
click at [1319, 49] on icon "Save captions to file" at bounding box center [1319, 48] width 18 height 18
click at [1334, 84] on li "Save to VTT file" at bounding box center [1359, 81] width 108 height 26
click at [1292, 54] on icon "Load captions from file" at bounding box center [1288, 48] width 18 height 18
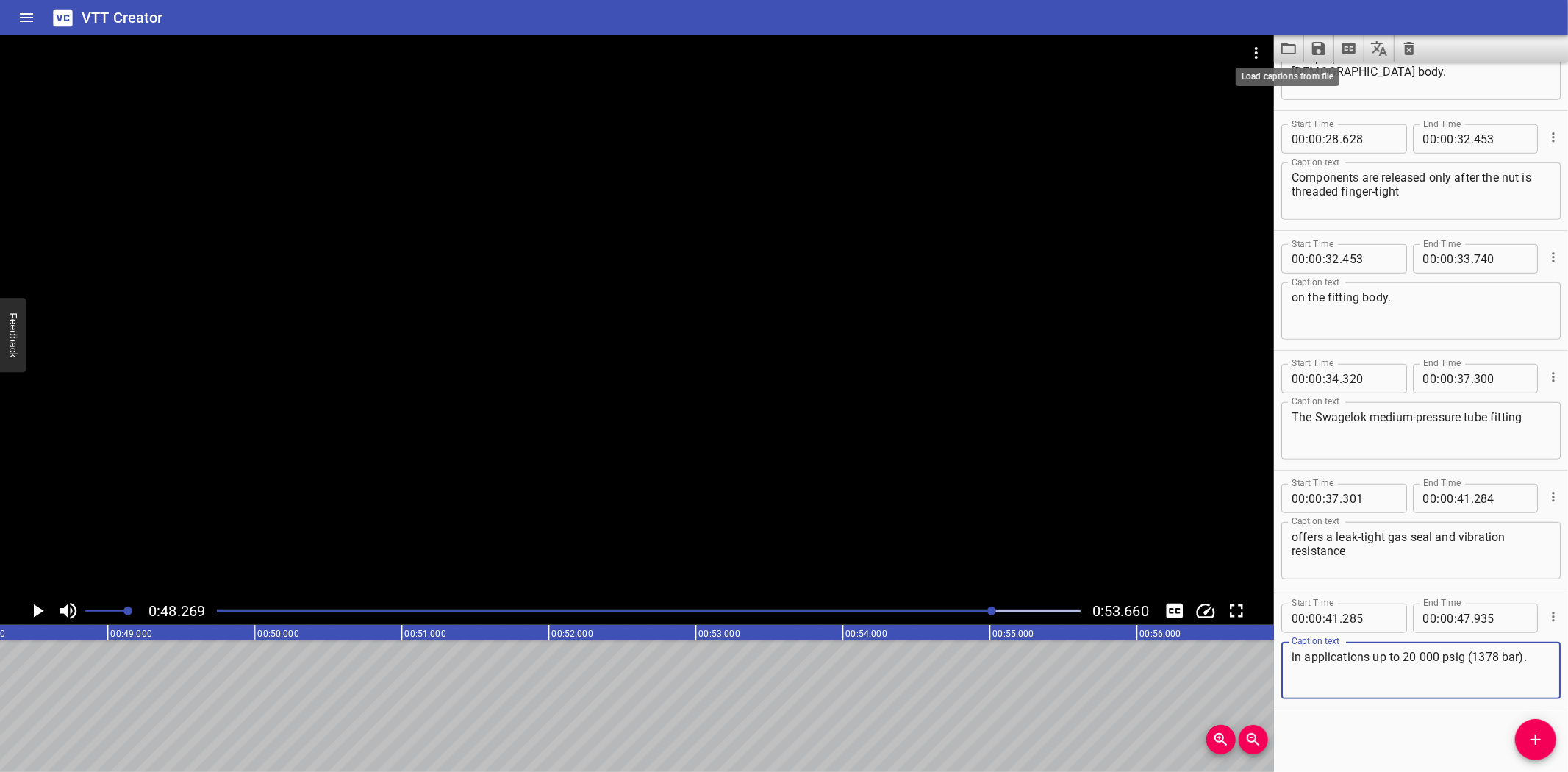
scroll to position [915, 0]
click at [1251, 42] on button "Video Options" at bounding box center [1257, 53] width 36 height 36
click at [1254, 42] on li "Select New Video File..." at bounding box center [1312, 54] width 146 height 26
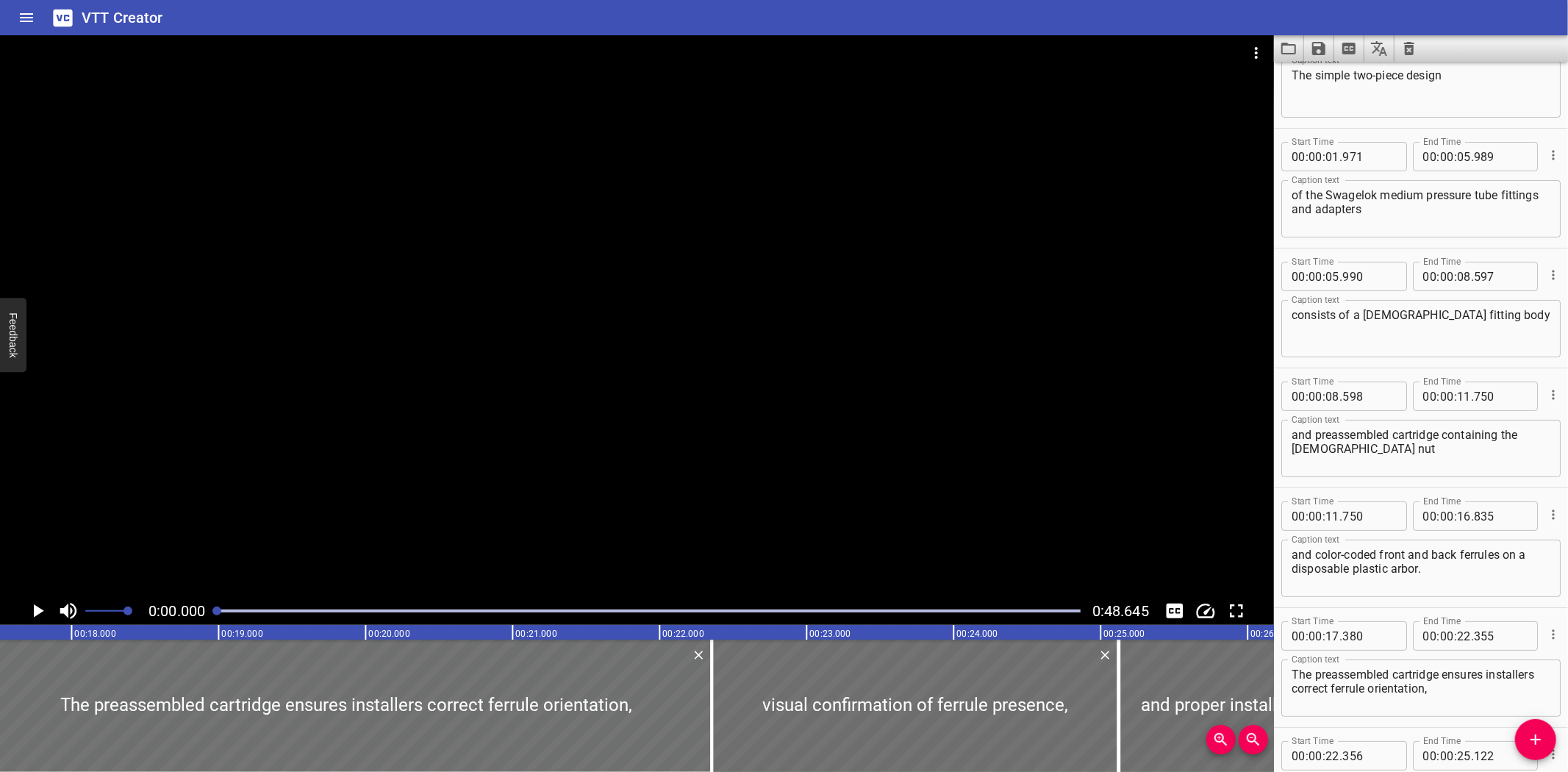
scroll to position [0, 0]
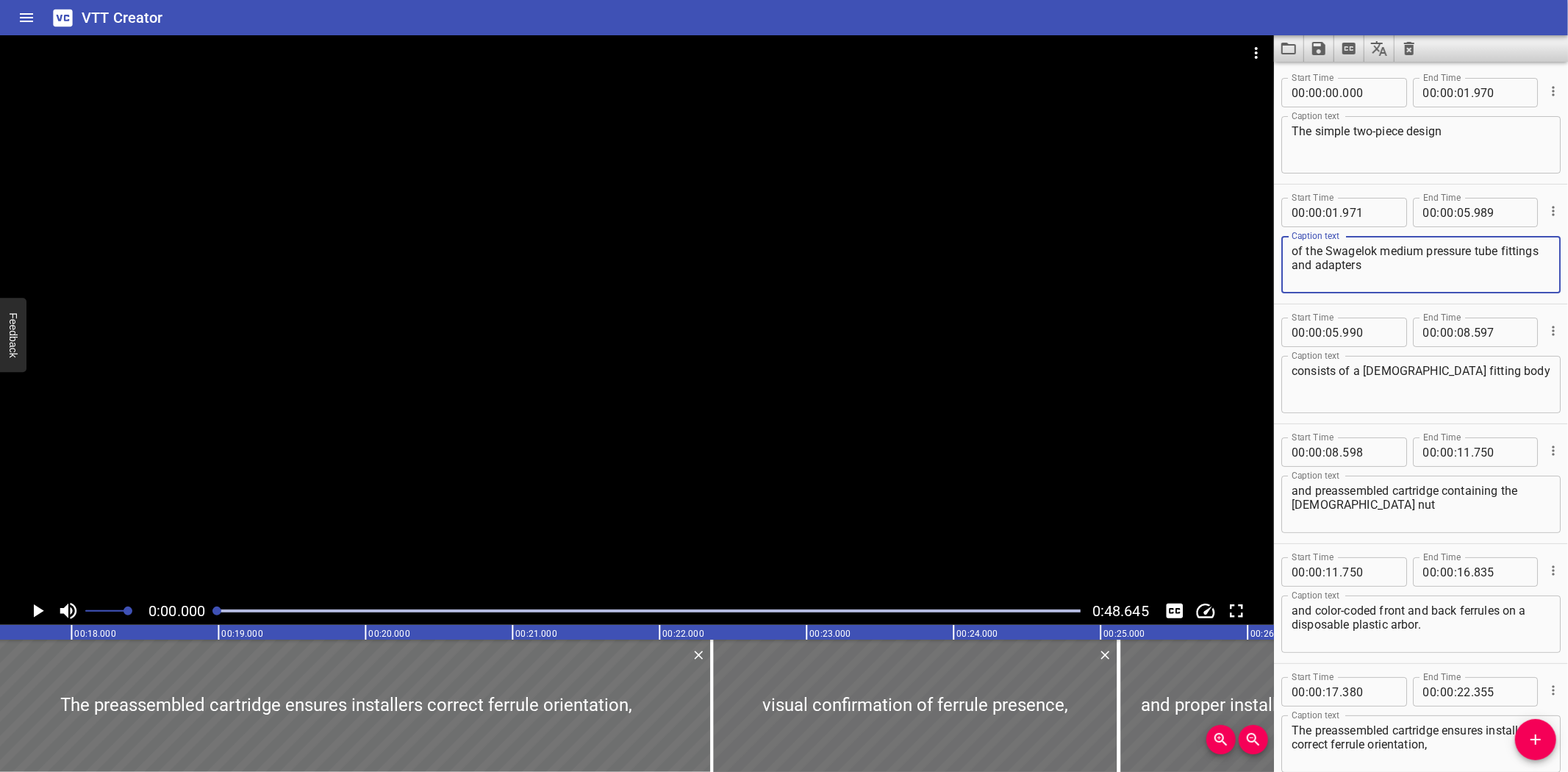
click at [1428, 251] on textarea "of the Swagelok medium pressure tube fittings and adapters" at bounding box center [1421, 265] width 259 height 42
type textarea "of the Swagelok medium-pressure tube fittings and adapters"
click at [1312, 59] on button "Save captions to file" at bounding box center [1319, 49] width 30 height 26
click at [1324, 73] on li "Save to VTT file" at bounding box center [1359, 81] width 108 height 26
click at [1210, 19] on div "VTT Creator" at bounding box center [784, 18] width 1568 height 36
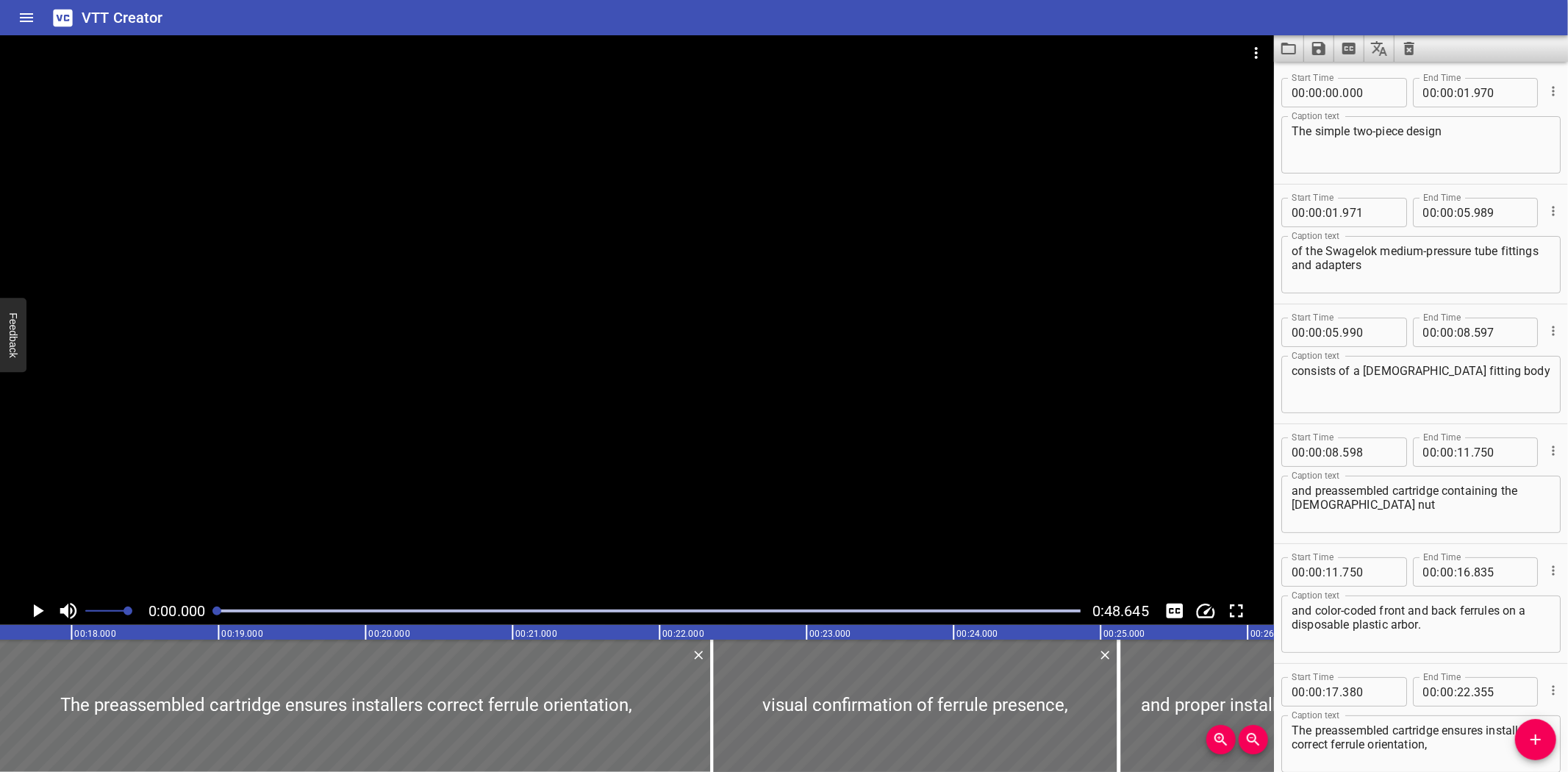
drag, startPoint x: 1322, startPoint y: 173, endPoint x: 687, endPoint y: 464, distance: 698.5
drag, startPoint x: 687, startPoint y: 464, endPoint x: 497, endPoint y: 612, distance: 240.8
click at [497, 612] on div at bounding box center [648, 611] width 881 height 21
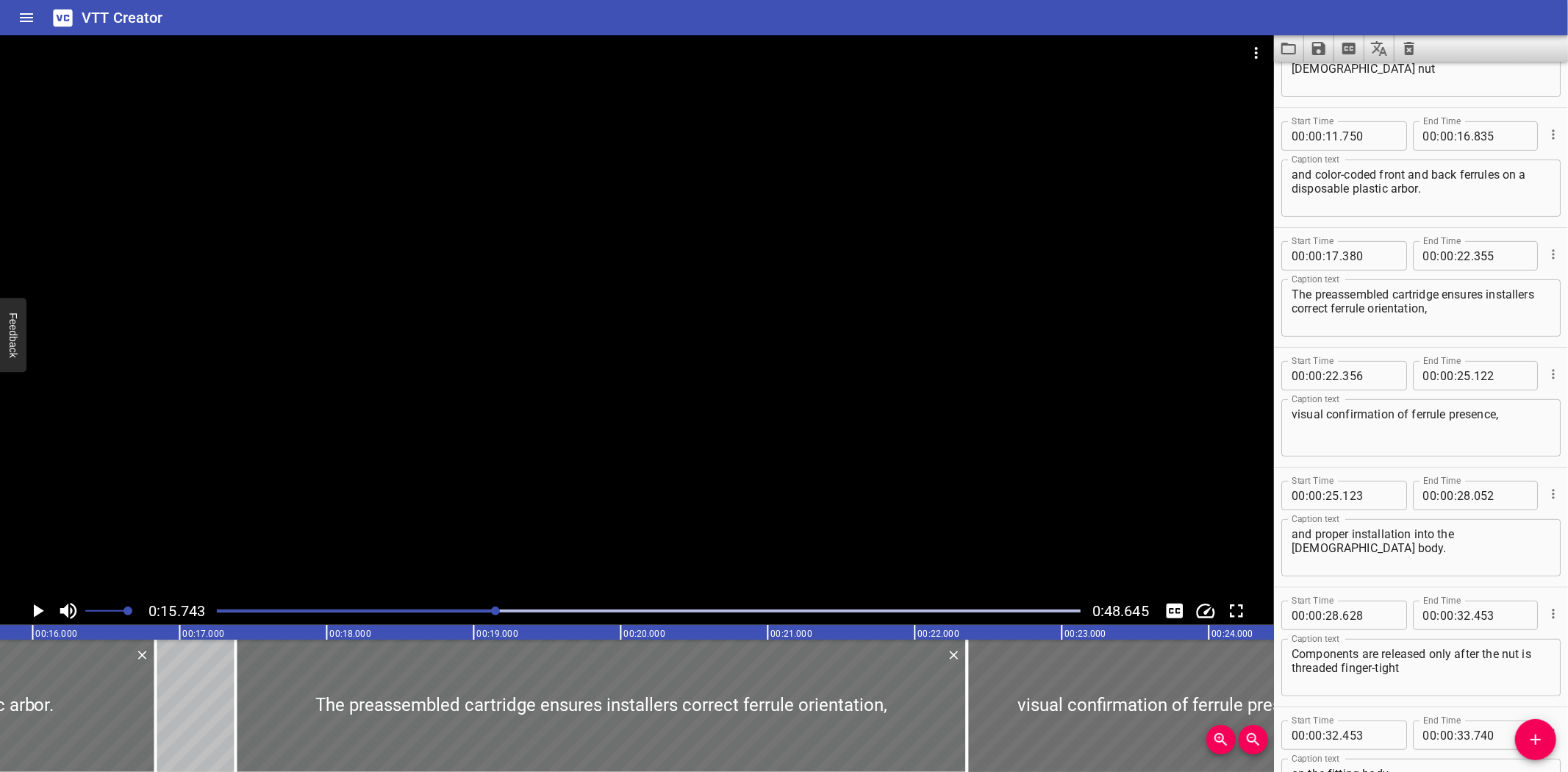
scroll to position [0, 2315]
